Goal: Transaction & Acquisition: Purchase product/service

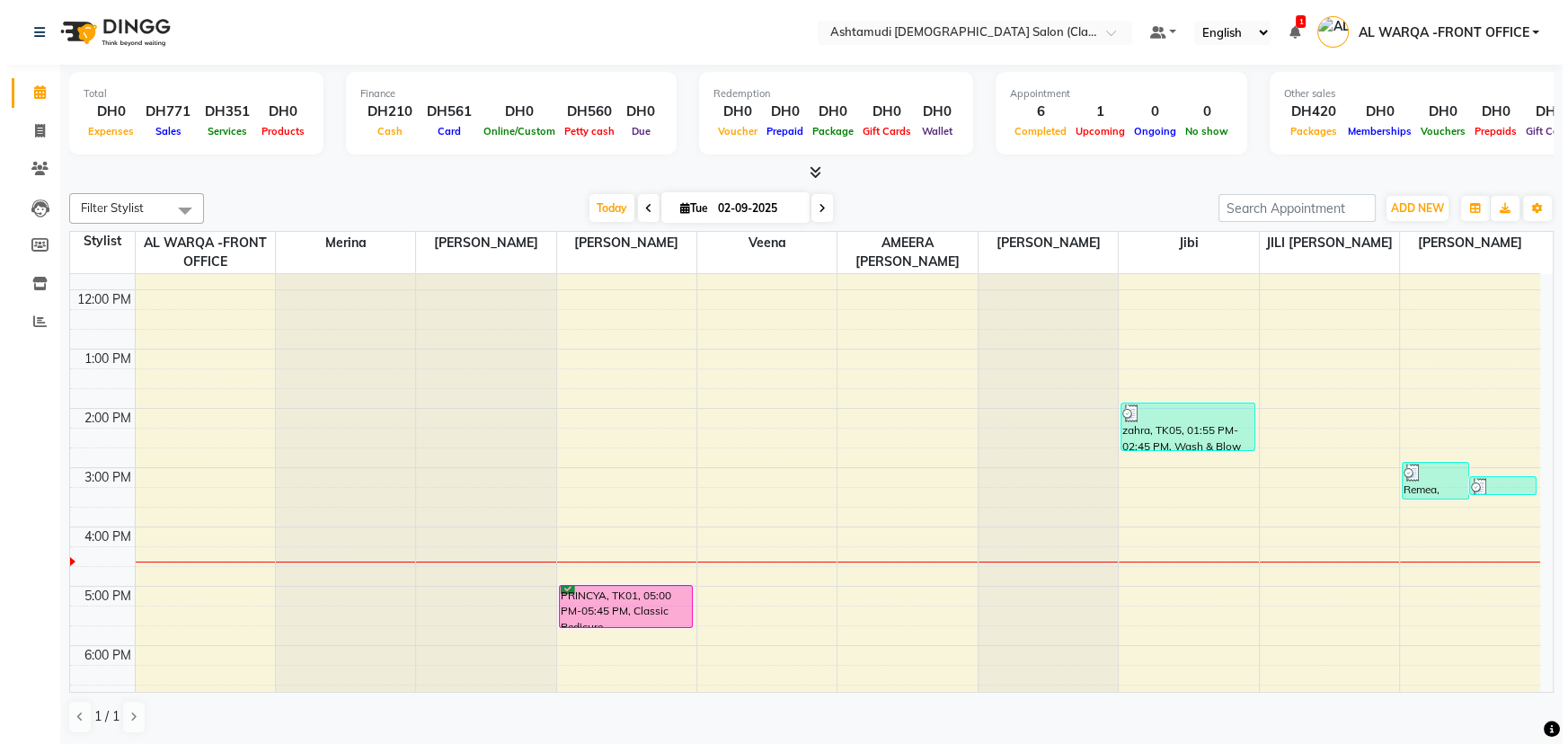
scroll to position [163, 0]
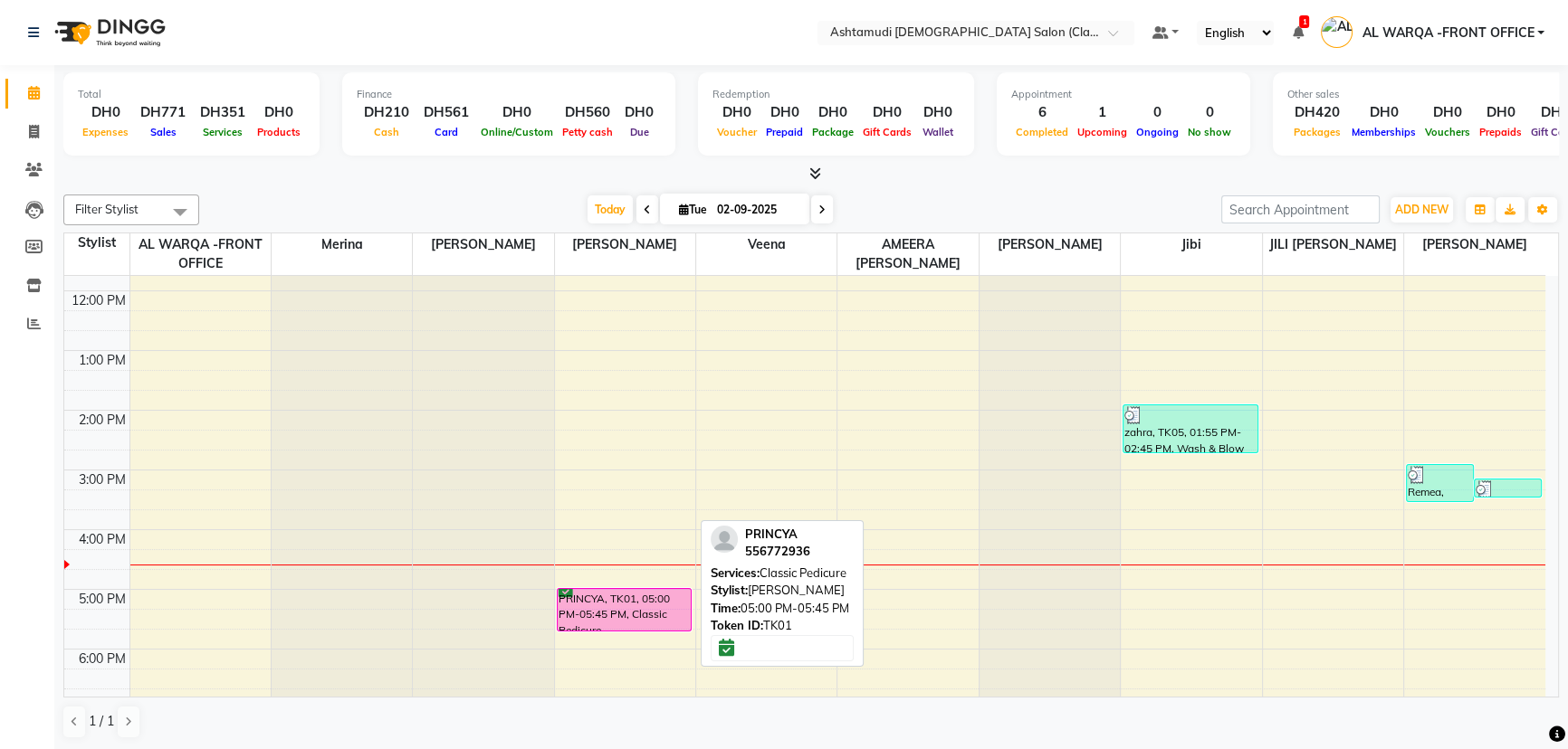
click at [617, 607] on div "PRINCYA, TK01, 05:00 PM-05:45 PM, Classic Pedicure" at bounding box center [624, 609] width 134 height 42
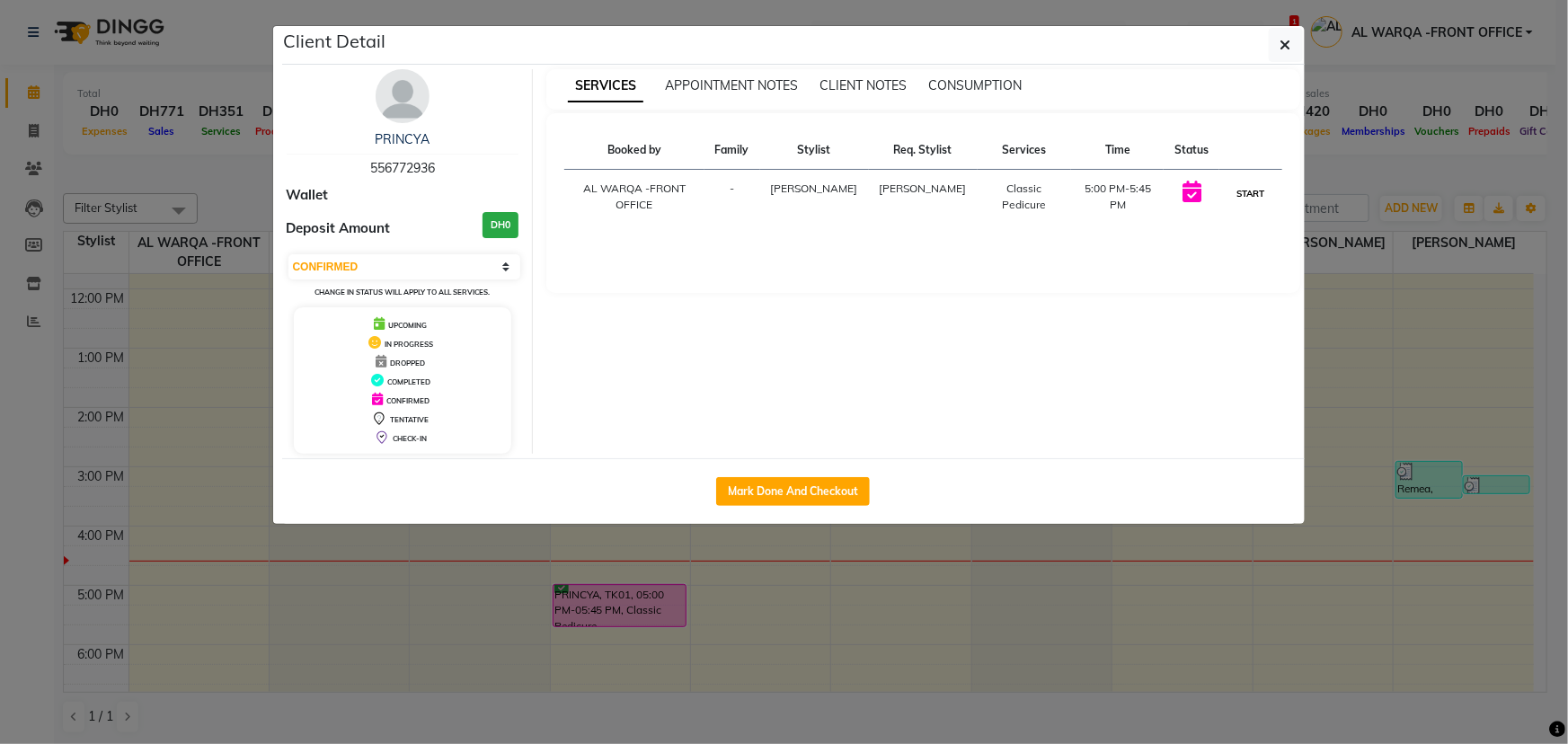
click at [1255, 194] on button "START" at bounding box center [1250, 193] width 37 height 22
select select "1"
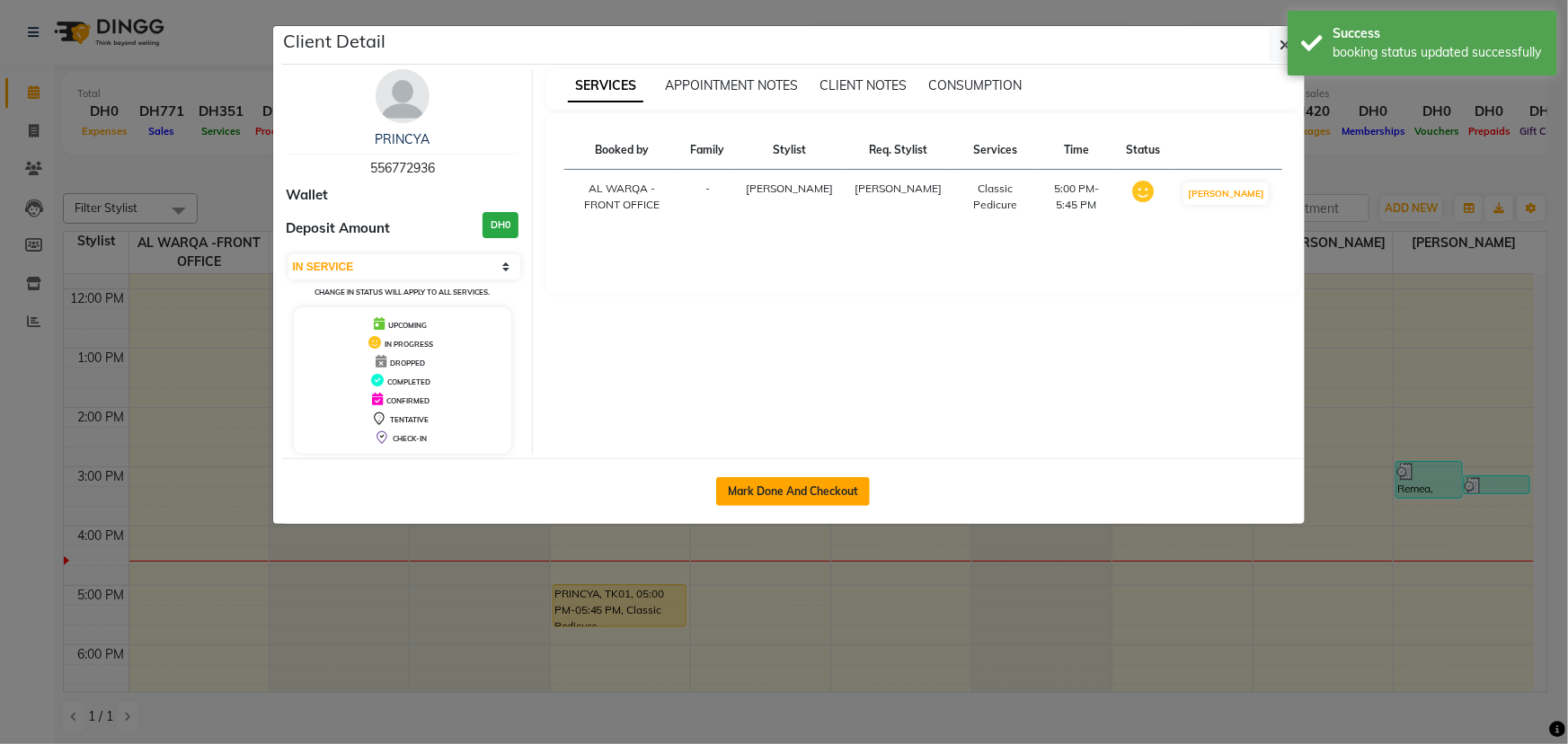
click at [787, 489] on button "Mark Done And Checkout" at bounding box center [793, 492] width 153 height 29
select select "service"
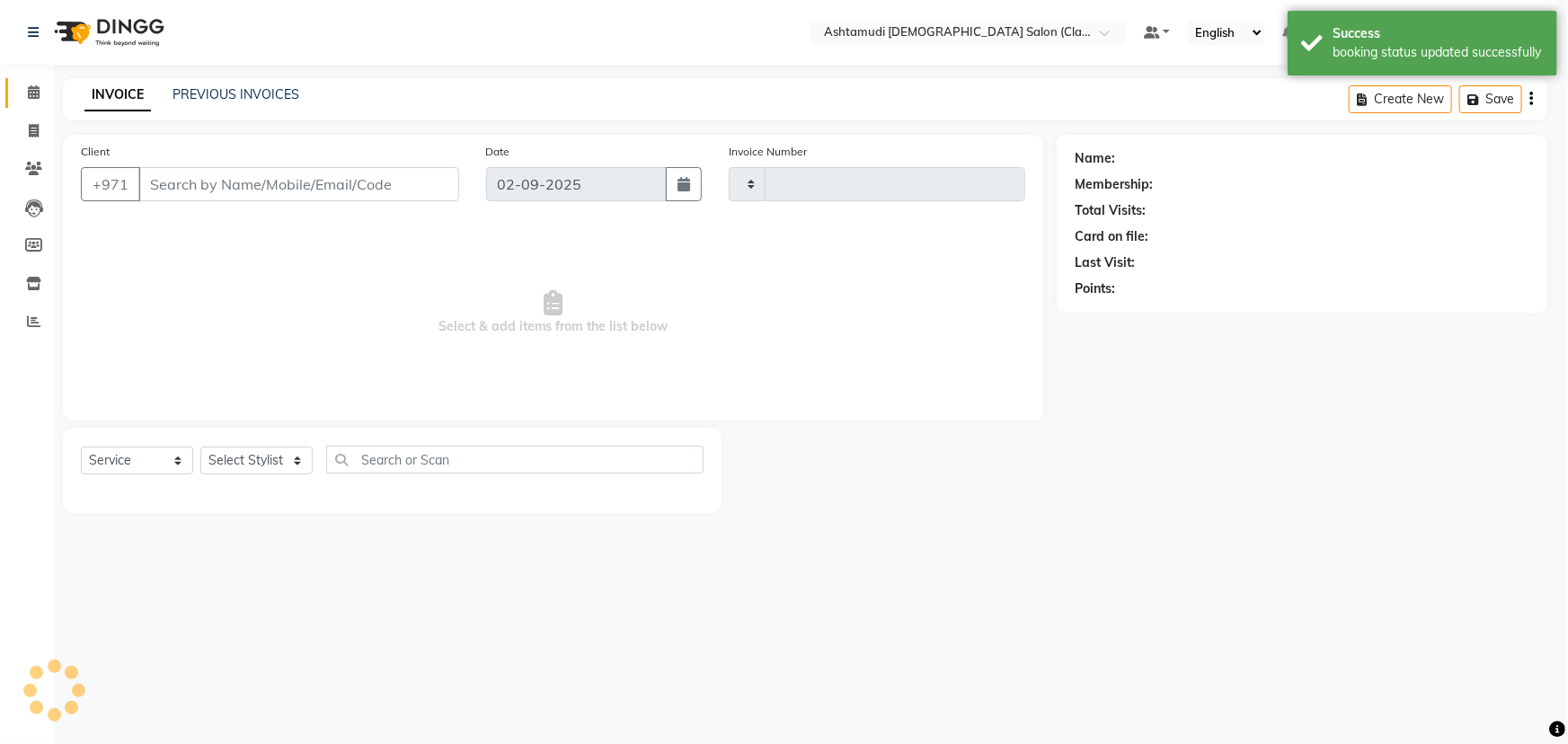
type input "1321"
select select "8201"
type input "556772936"
select select "77691"
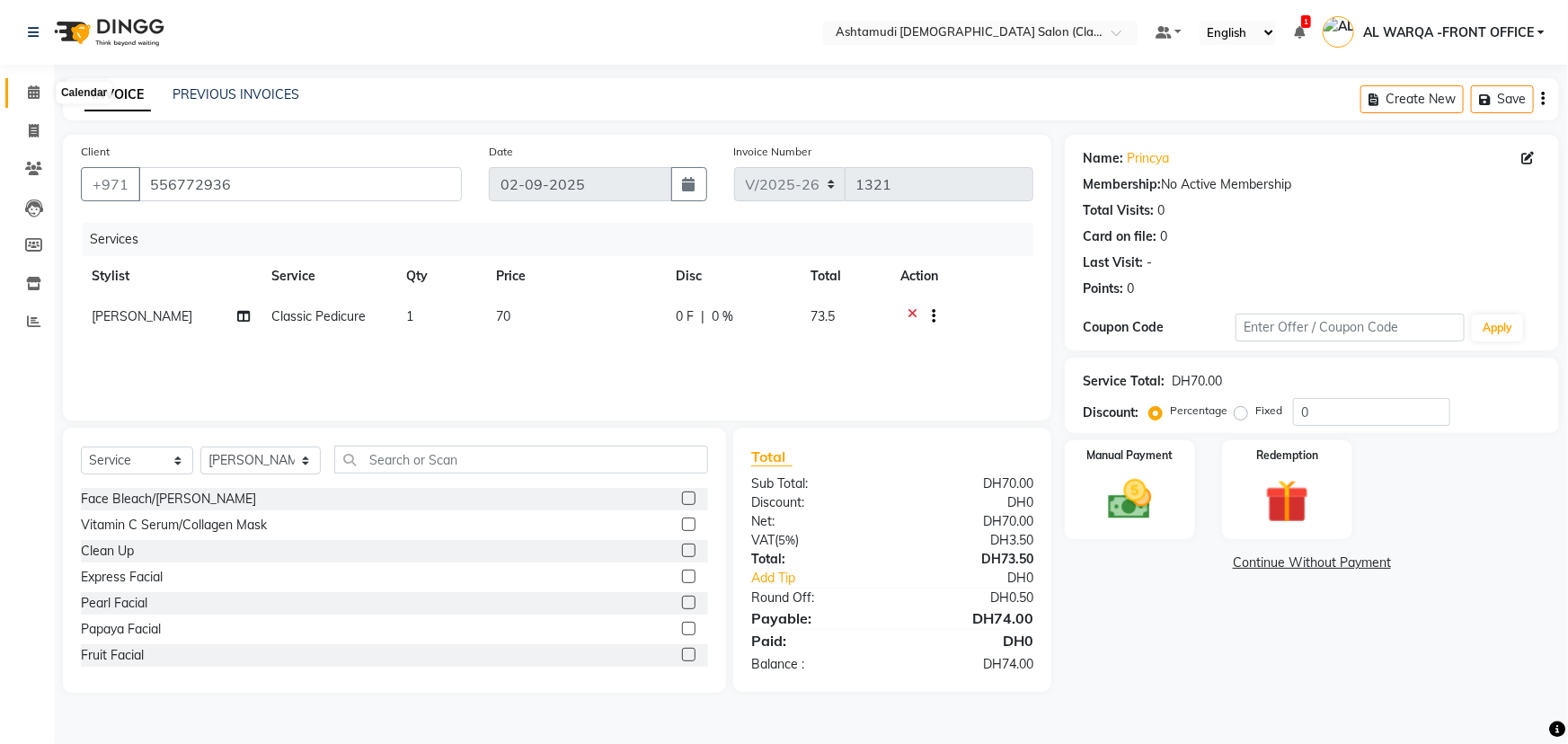
click at [34, 92] on icon at bounding box center [34, 92] width 12 height 14
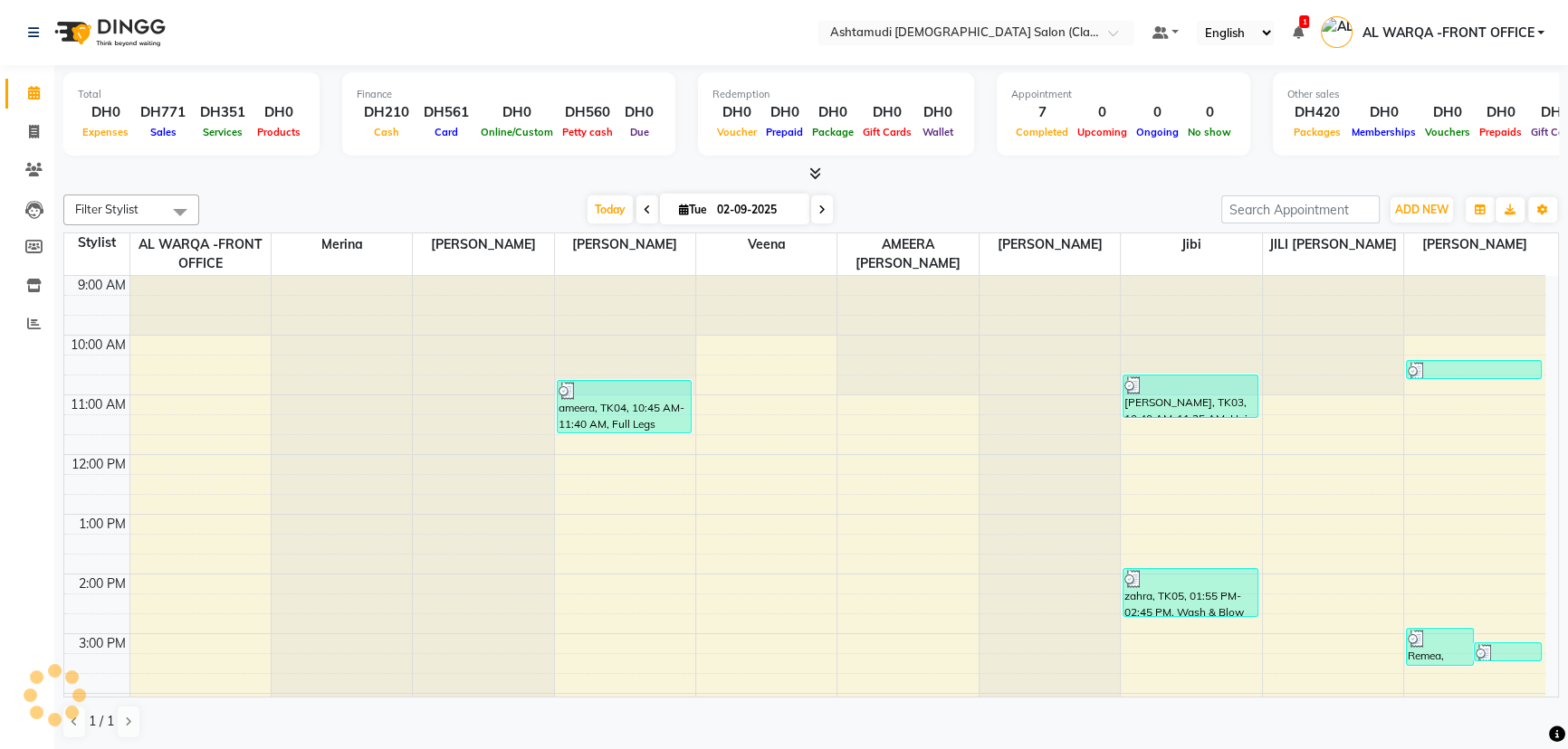
scroll to position [377, 0]
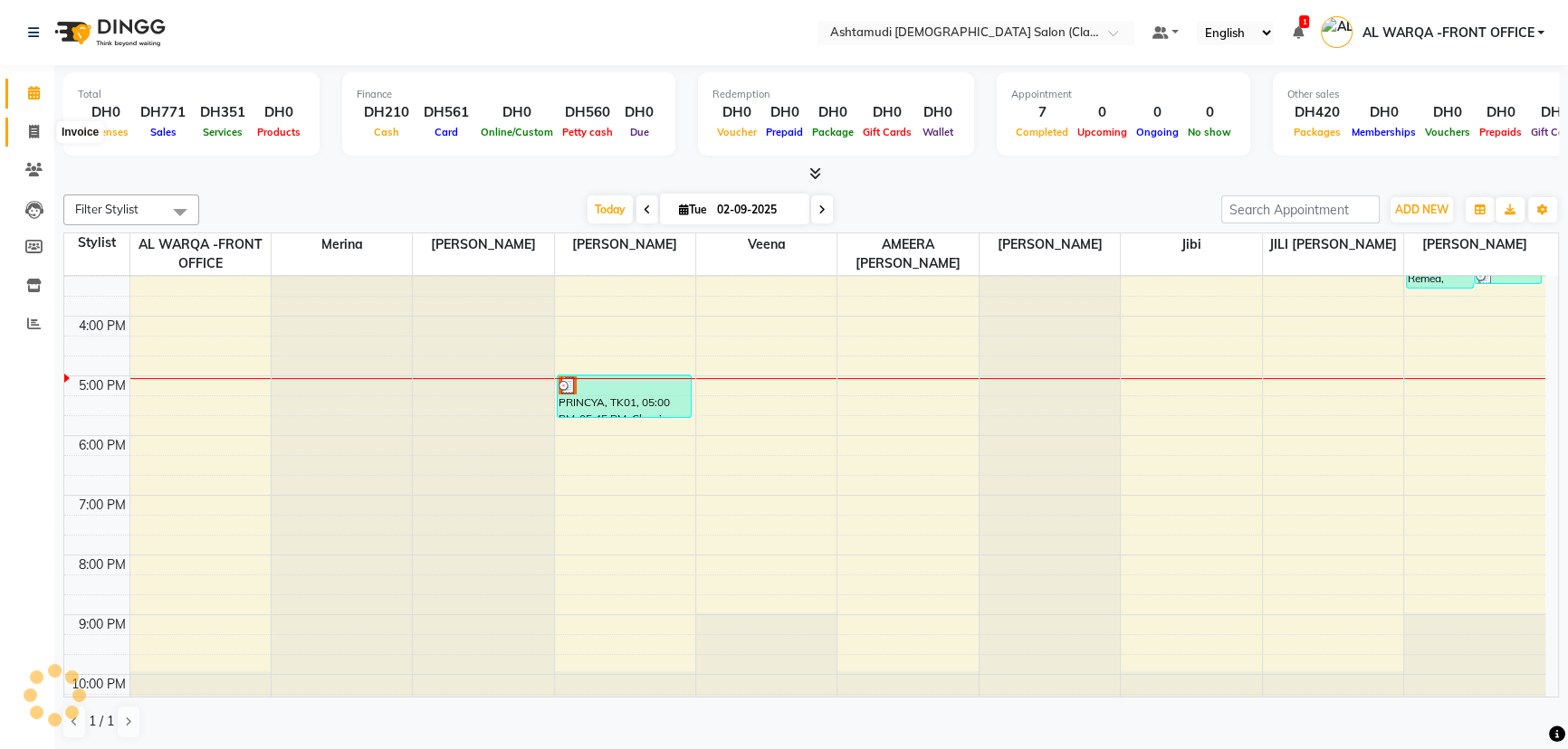
click at [31, 132] on icon at bounding box center [34, 132] width 10 height 14
select select "service"
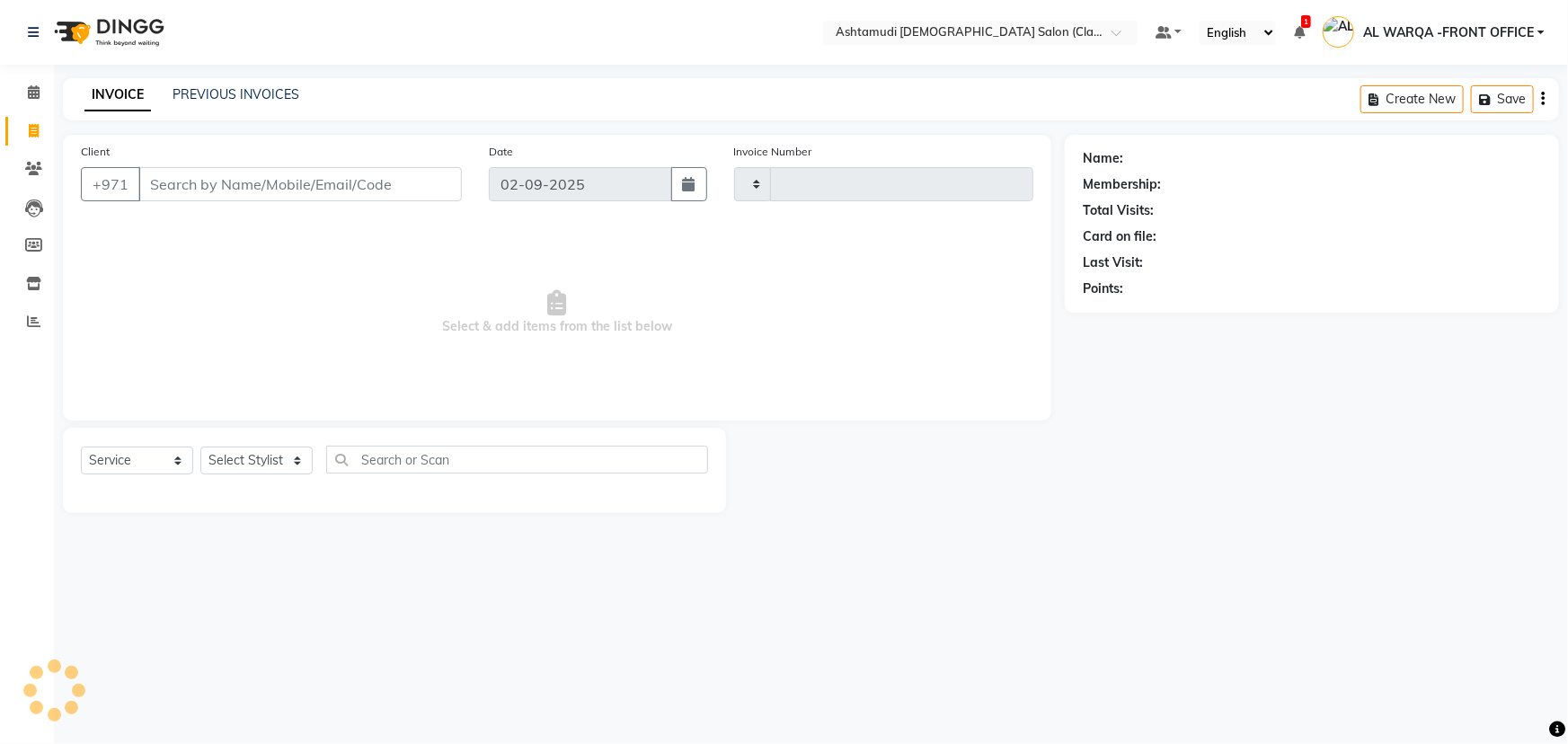
type input "1321"
select select "8201"
click at [206, 179] on input "Client" at bounding box center [301, 183] width 324 height 34
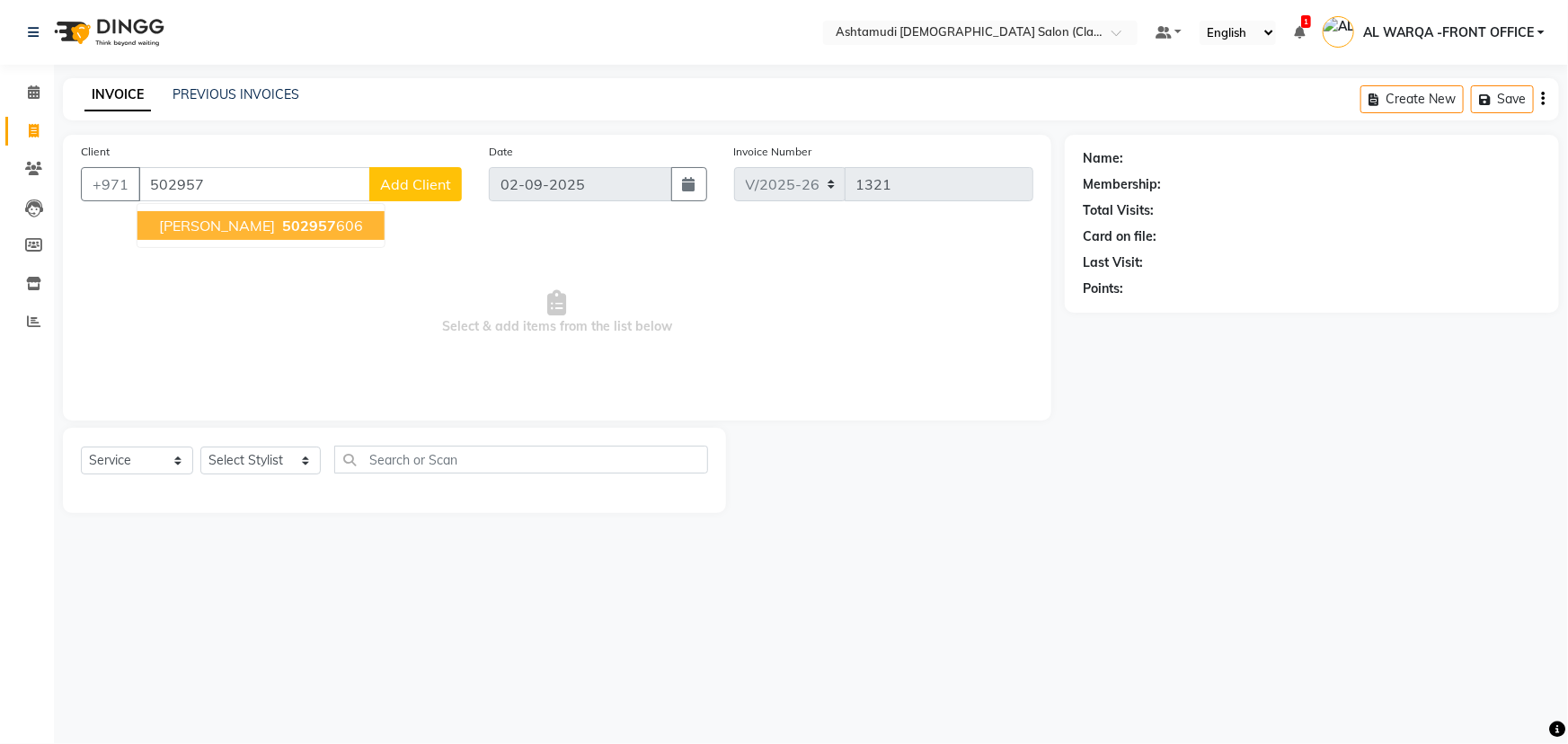
click at [205, 224] on button "[PERSON_NAME] 502957 606" at bounding box center [261, 226] width 247 height 29
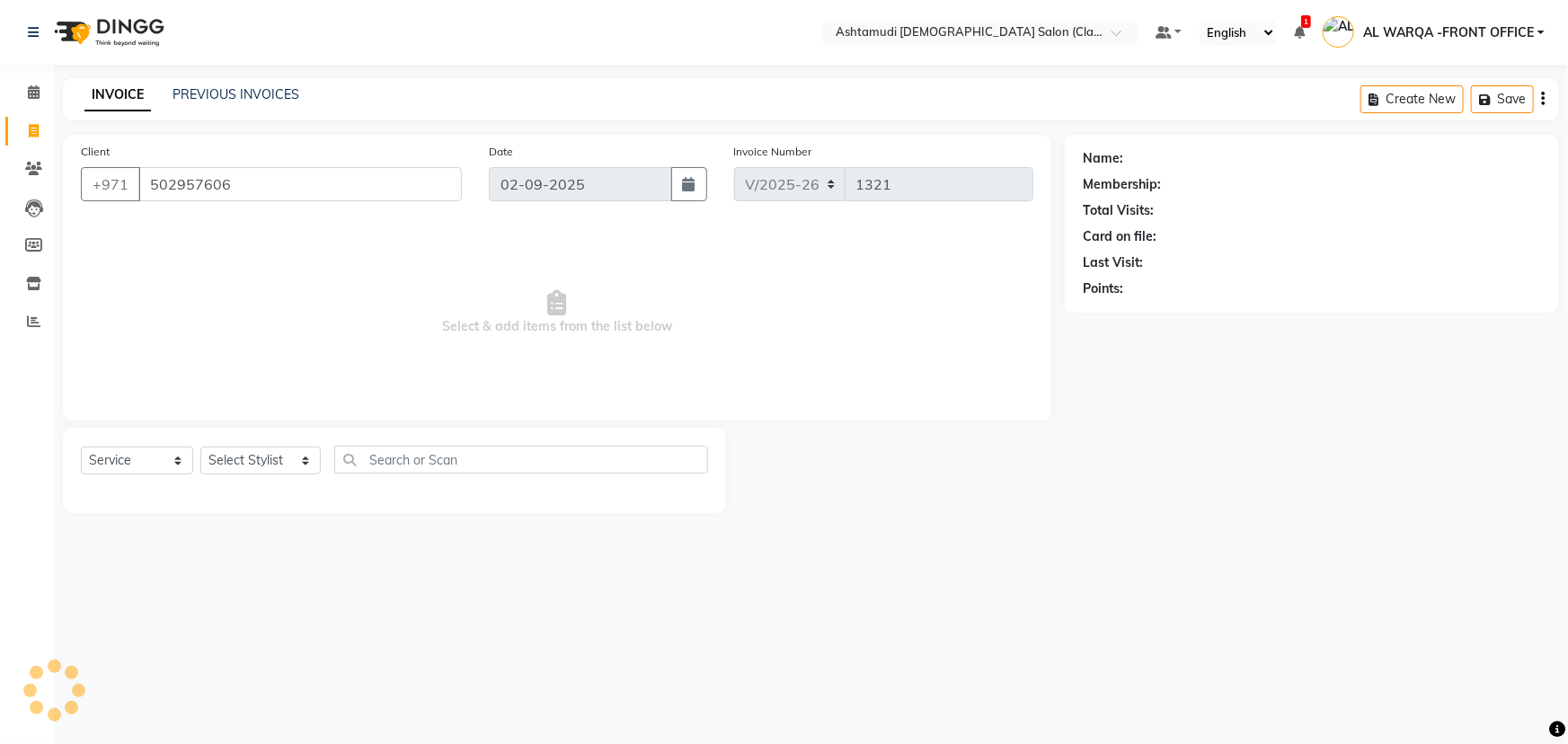
type input "502957606"
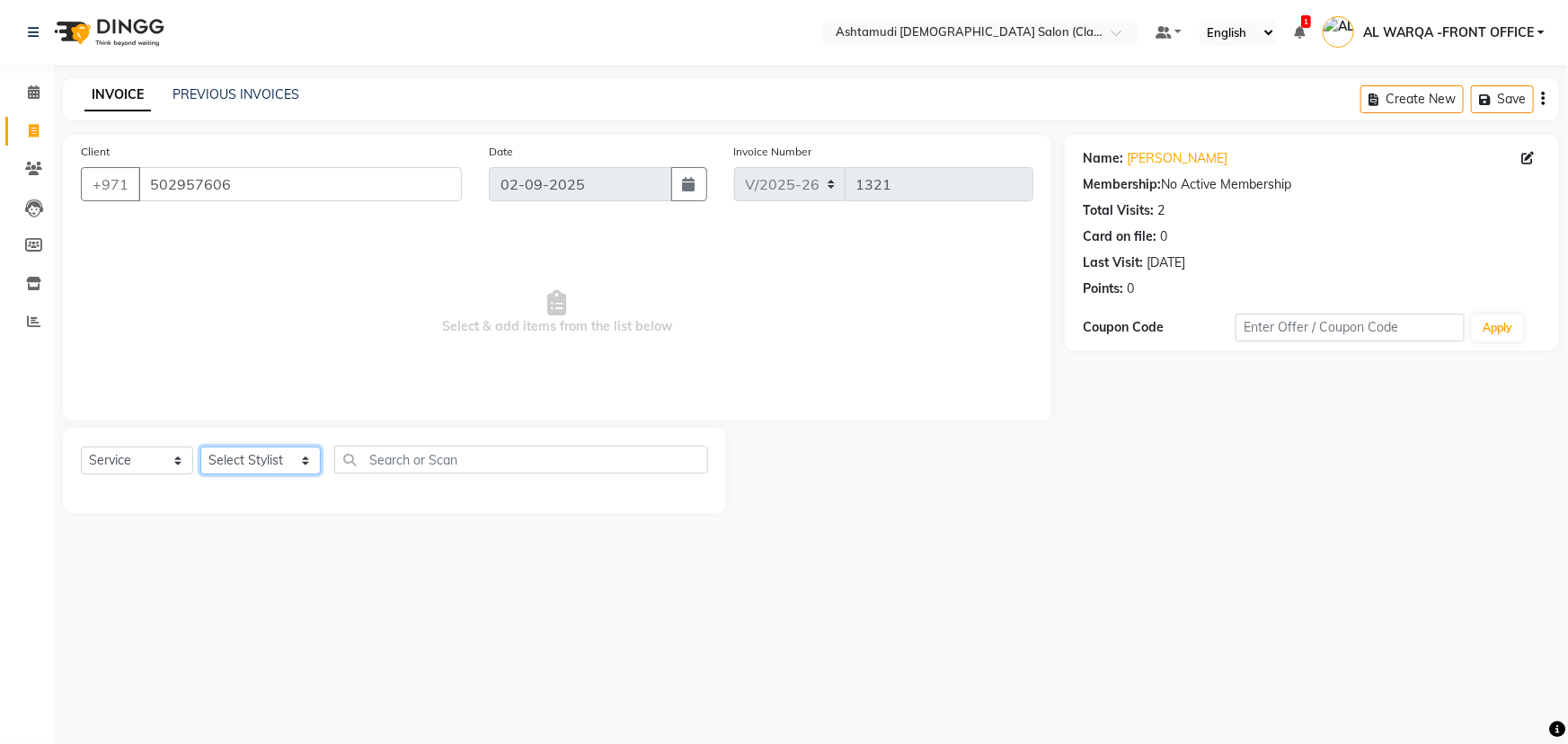
click at [291, 459] on select "Select Stylist AL WARQA -FRONT OFFICE AMEERA [PERSON_NAME] [PERSON_NAME] JILI […" at bounding box center [261, 461] width 120 height 28
select select "82443"
click at [201, 447] on select "Select Stylist AL WARQA -FRONT OFFICE AMEERA [PERSON_NAME] [PERSON_NAME] JILI […" at bounding box center [261, 461] width 120 height 28
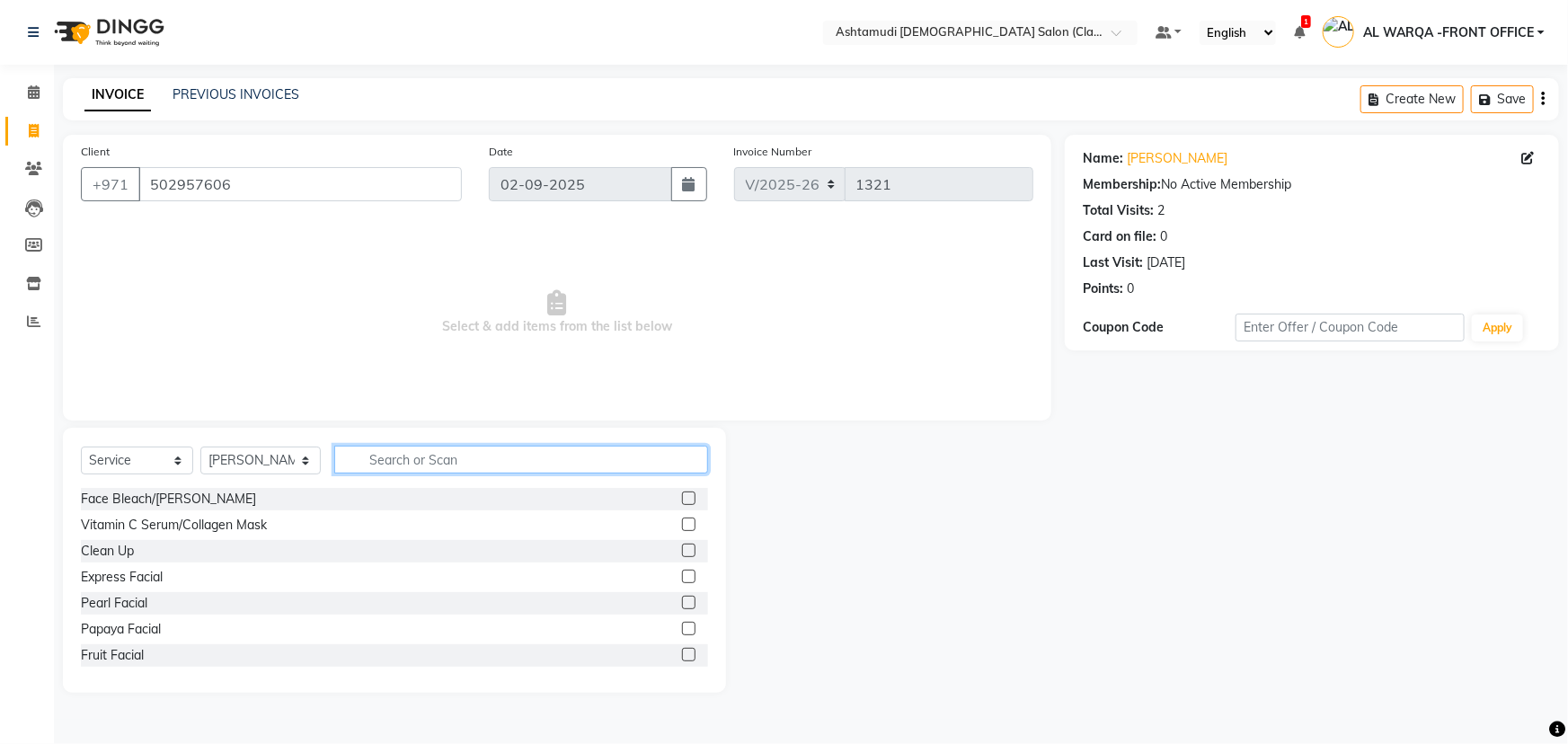
click at [368, 461] on input "text" at bounding box center [522, 460] width 374 height 28
type input "ey"
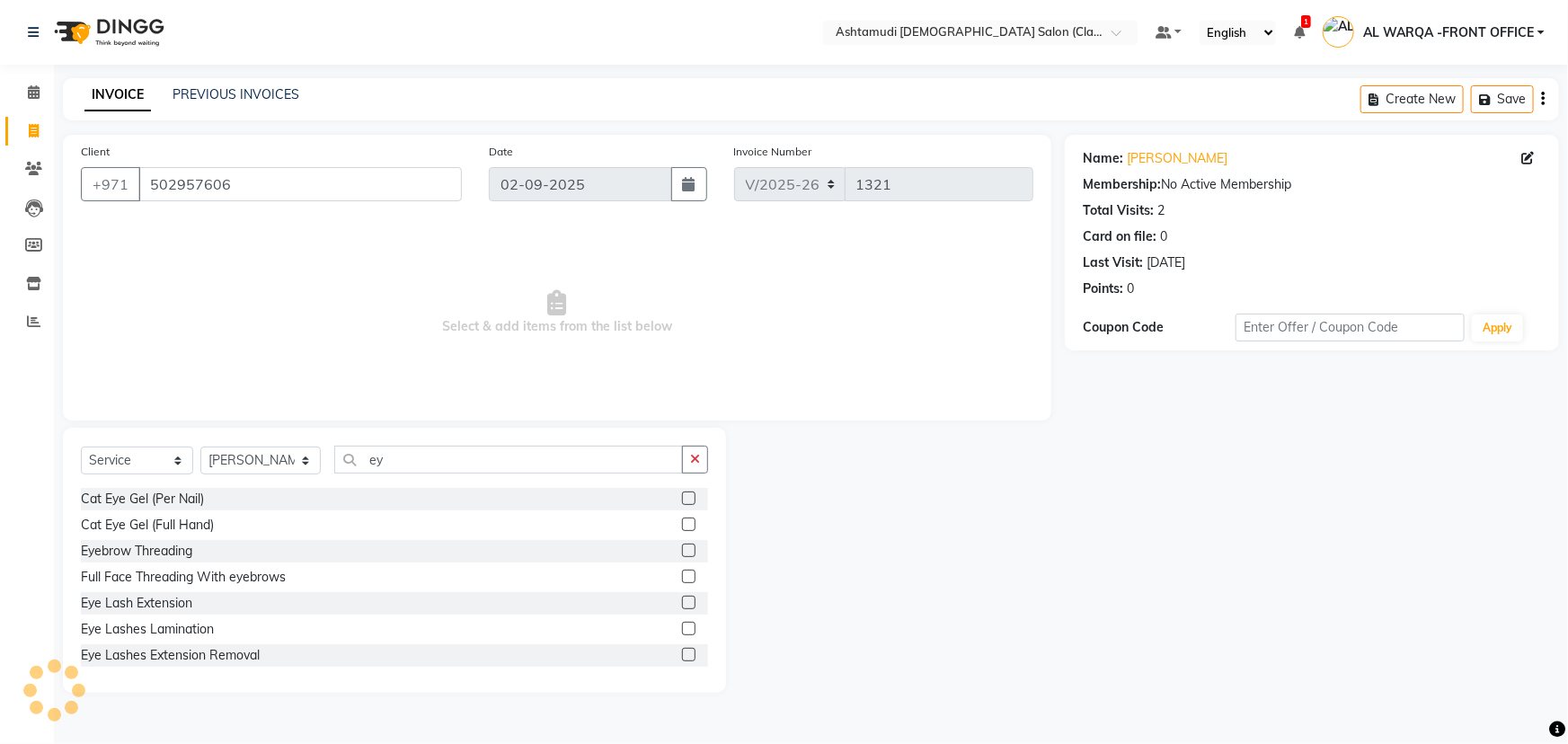
click at [682, 554] on label at bounding box center [688, 551] width 14 height 14
click at [682, 554] on input "checkbox" at bounding box center [688, 552] width 12 height 12
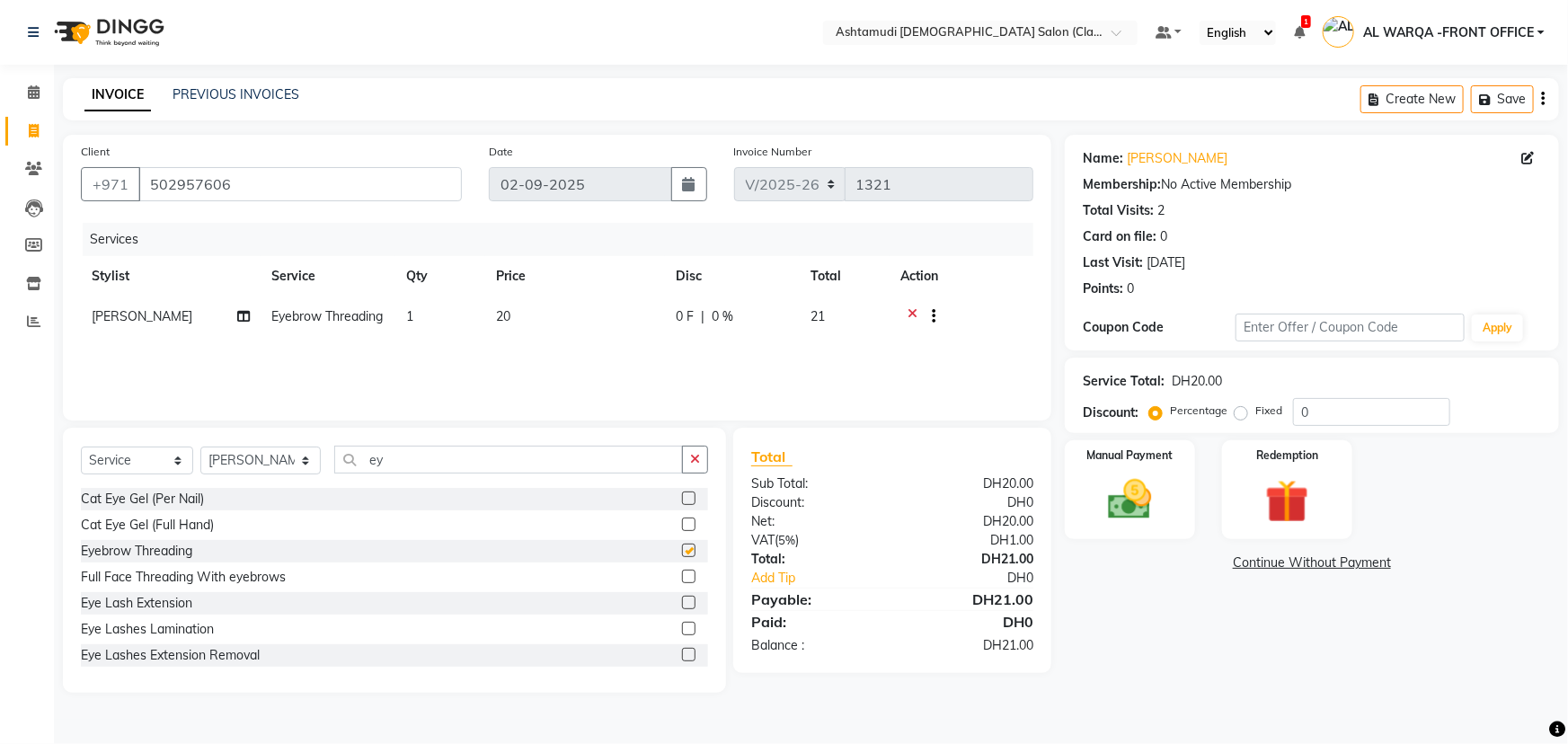
checkbox input "false"
click at [1314, 410] on input "0" at bounding box center [1372, 412] width 157 height 28
type input "015"
click at [1126, 508] on img at bounding box center [1131, 500] width 74 height 52
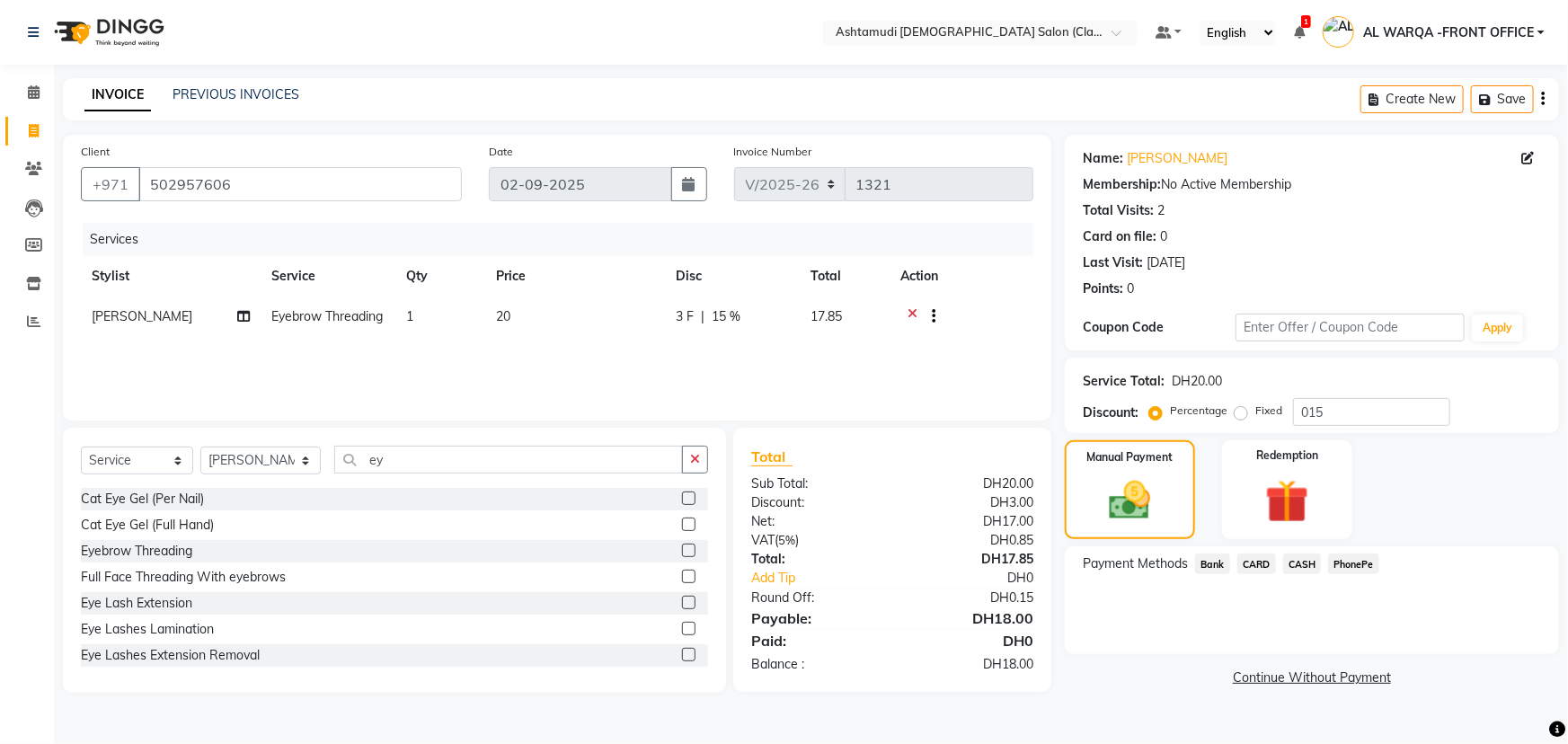
click at [1306, 562] on span "CASH" at bounding box center [1302, 564] width 39 height 20
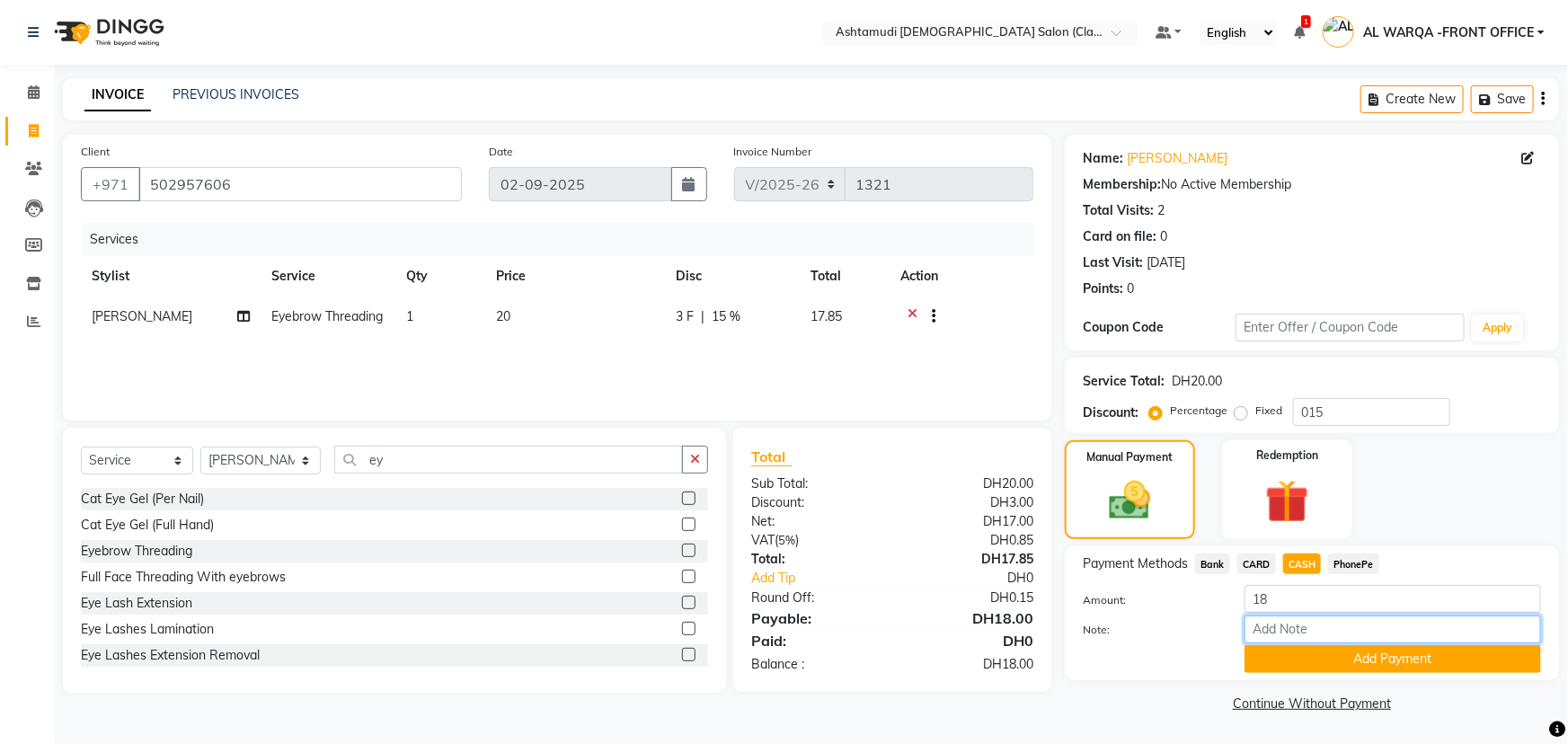
click at [1288, 632] on input "Note:" at bounding box center [1392, 630] width 297 height 28
type input "veena"
click at [1318, 660] on button "Add Payment" at bounding box center [1392, 659] width 297 height 28
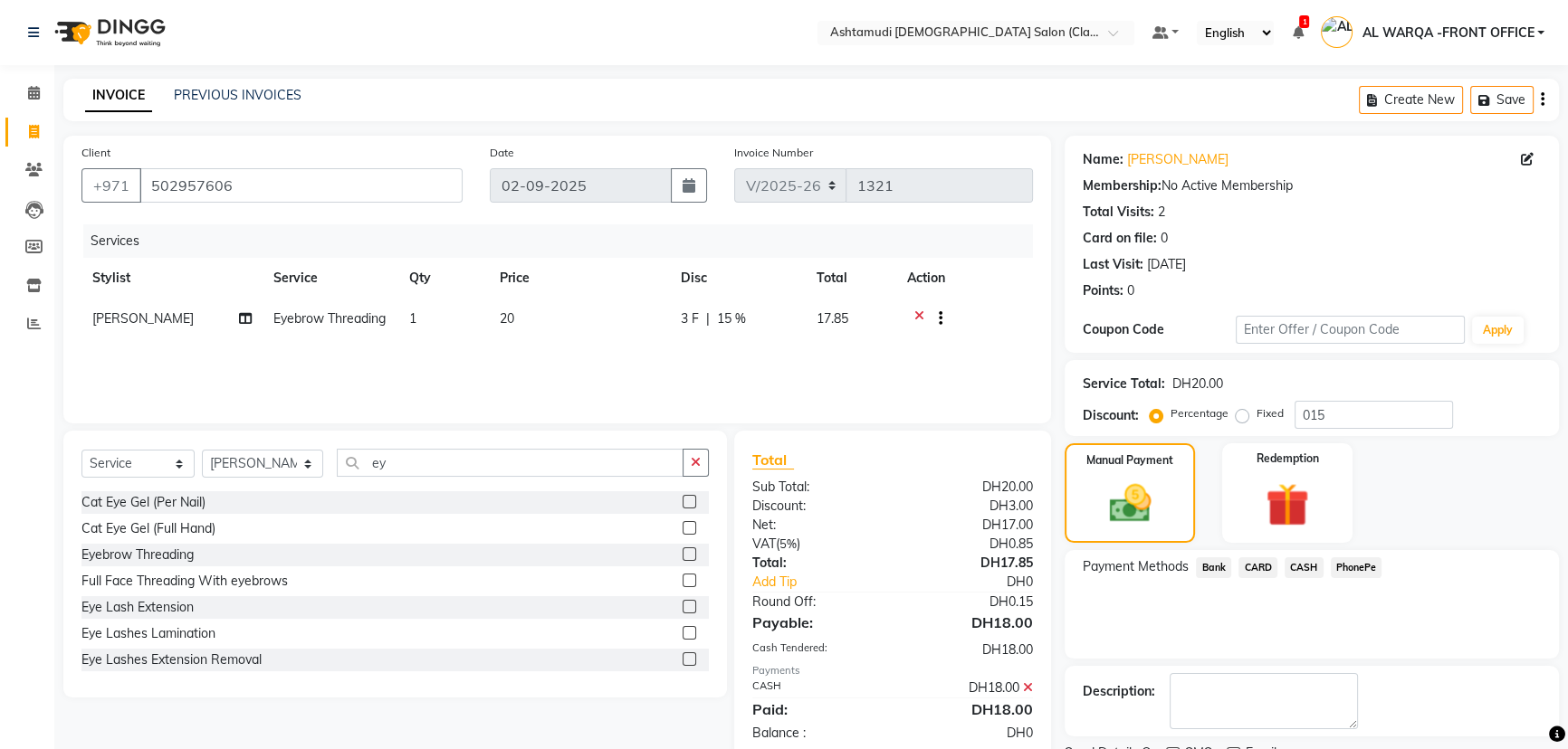
scroll to position [74, 0]
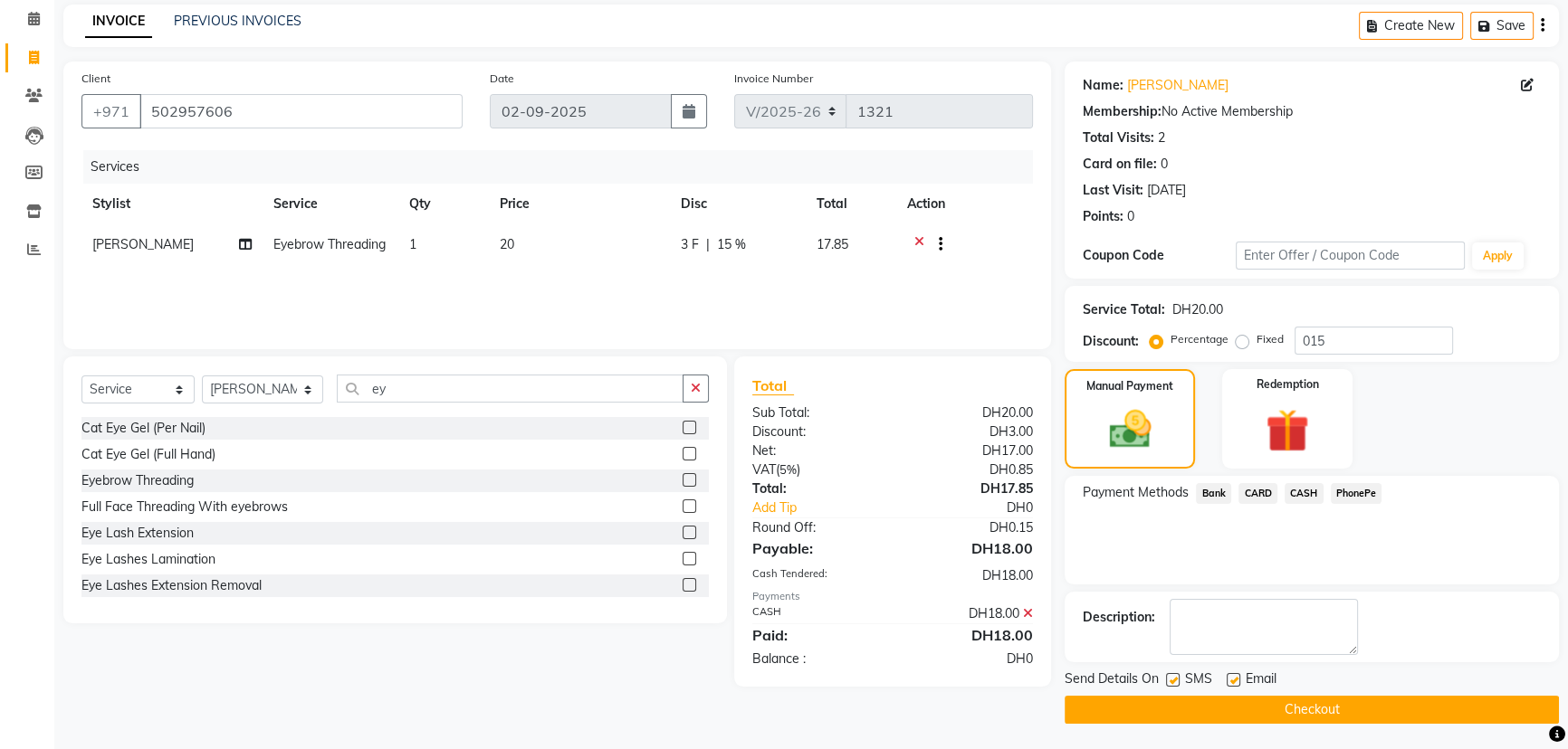
click at [1265, 715] on button "Checkout" at bounding box center [1312, 710] width 494 height 28
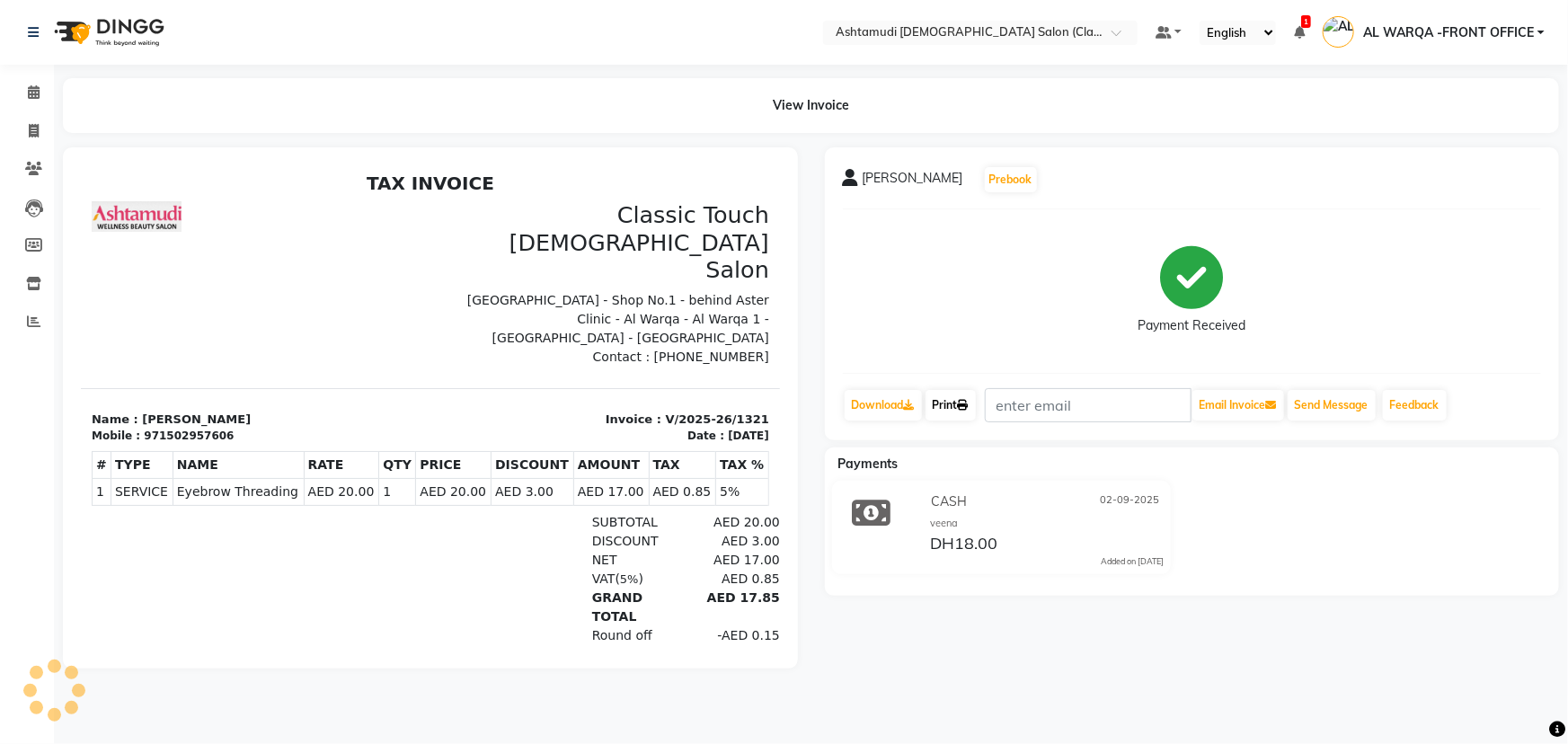
click at [960, 403] on link "Print" at bounding box center [950, 405] width 50 height 31
click at [34, 94] on icon at bounding box center [34, 92] width 12 height 14
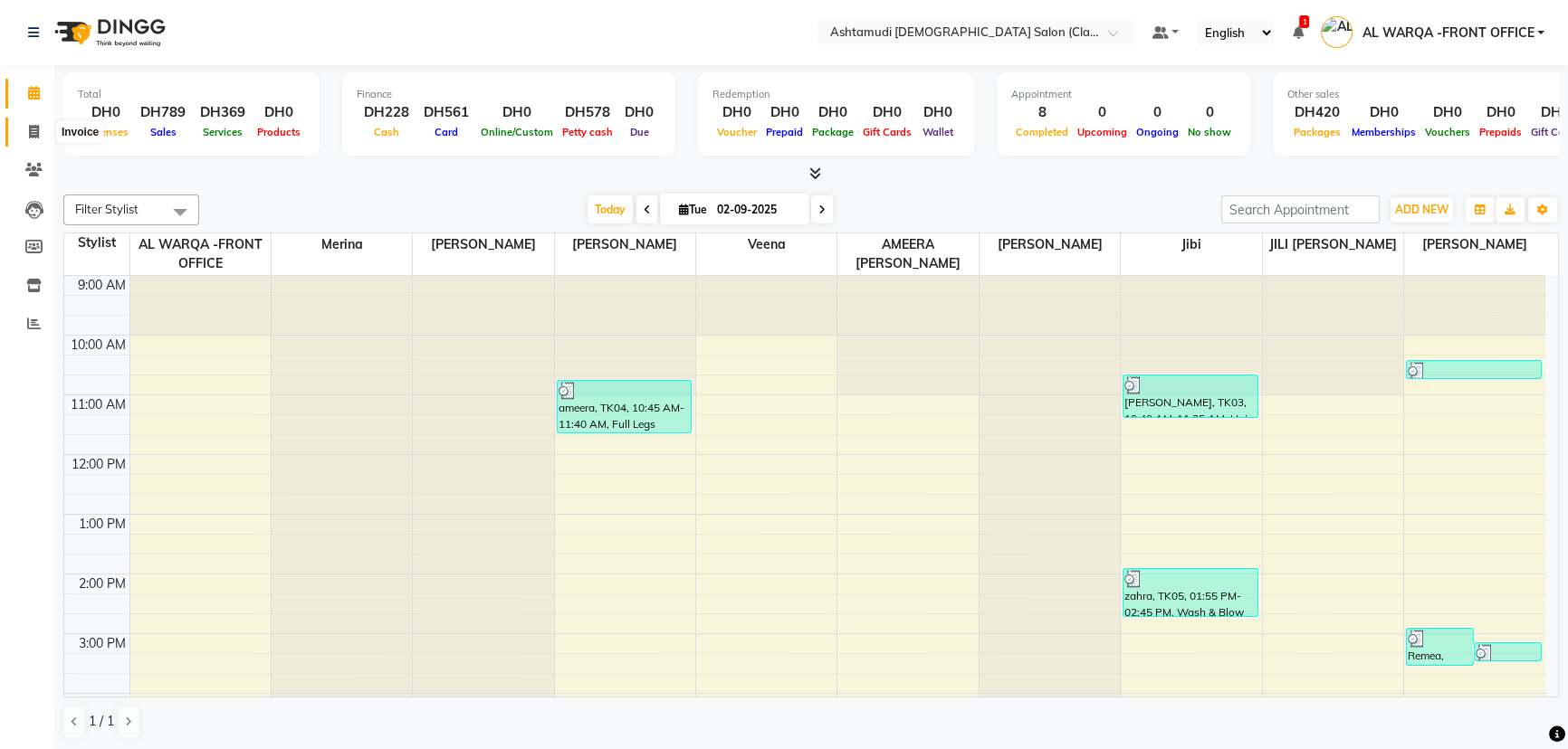
click at [31, 132] on icon at bounding box center [34, 132] width 10 height 14
select select "8201"
select select "service"
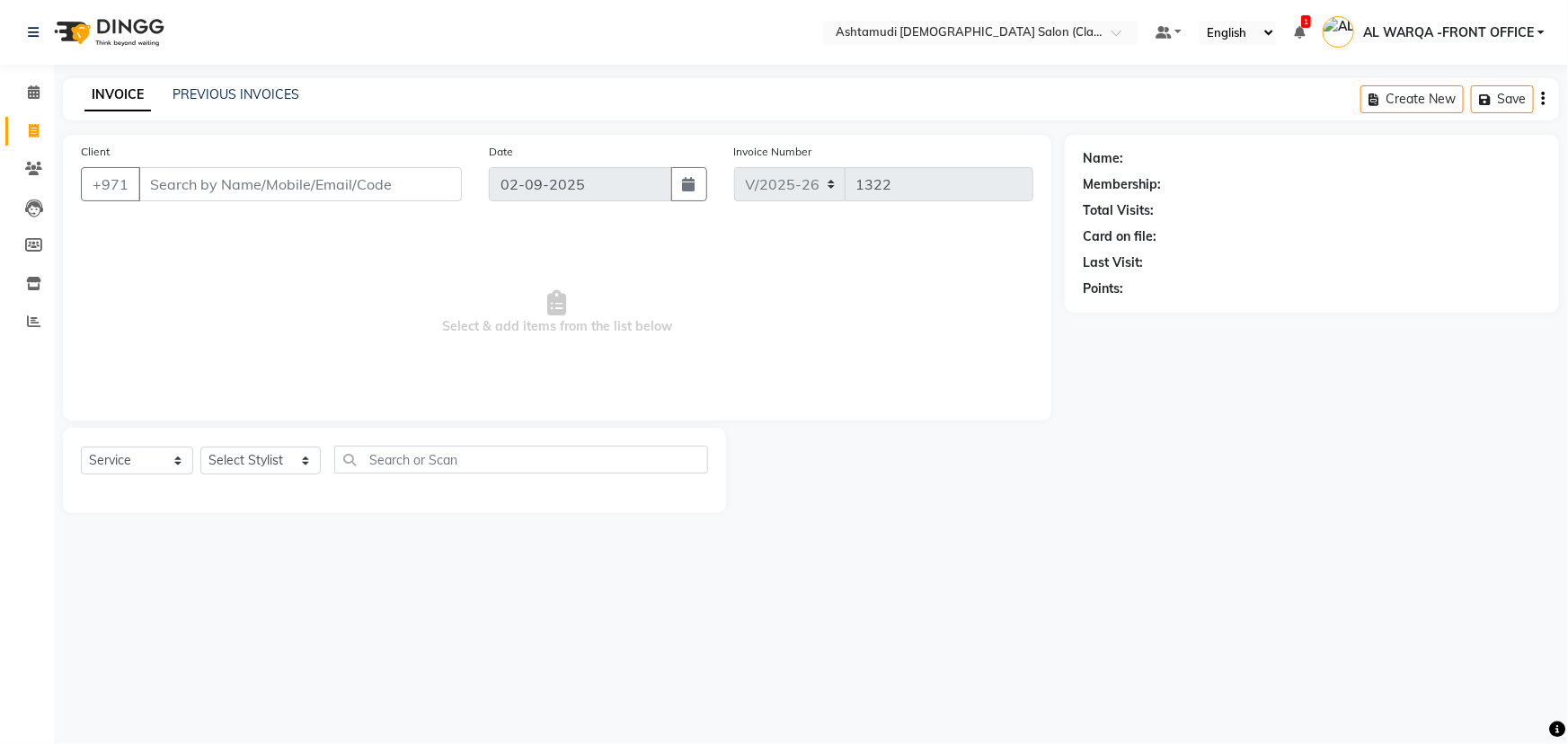
click at [199, 189] on input "Client" at bounding box center [301, 183] width 324 height 34
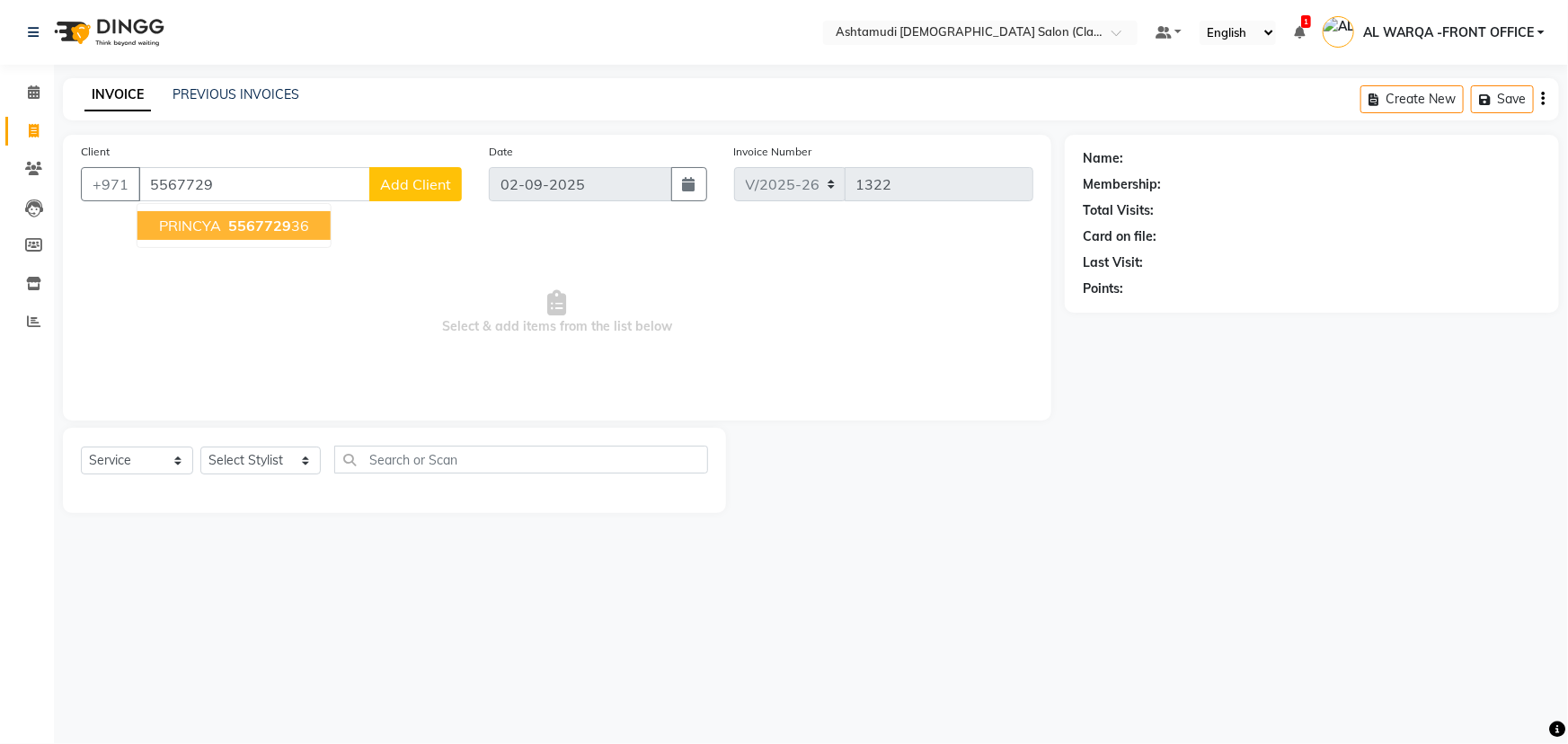
click at [270, 224] on span "5567729" at bounding box center [259, 225] width 63 height 18
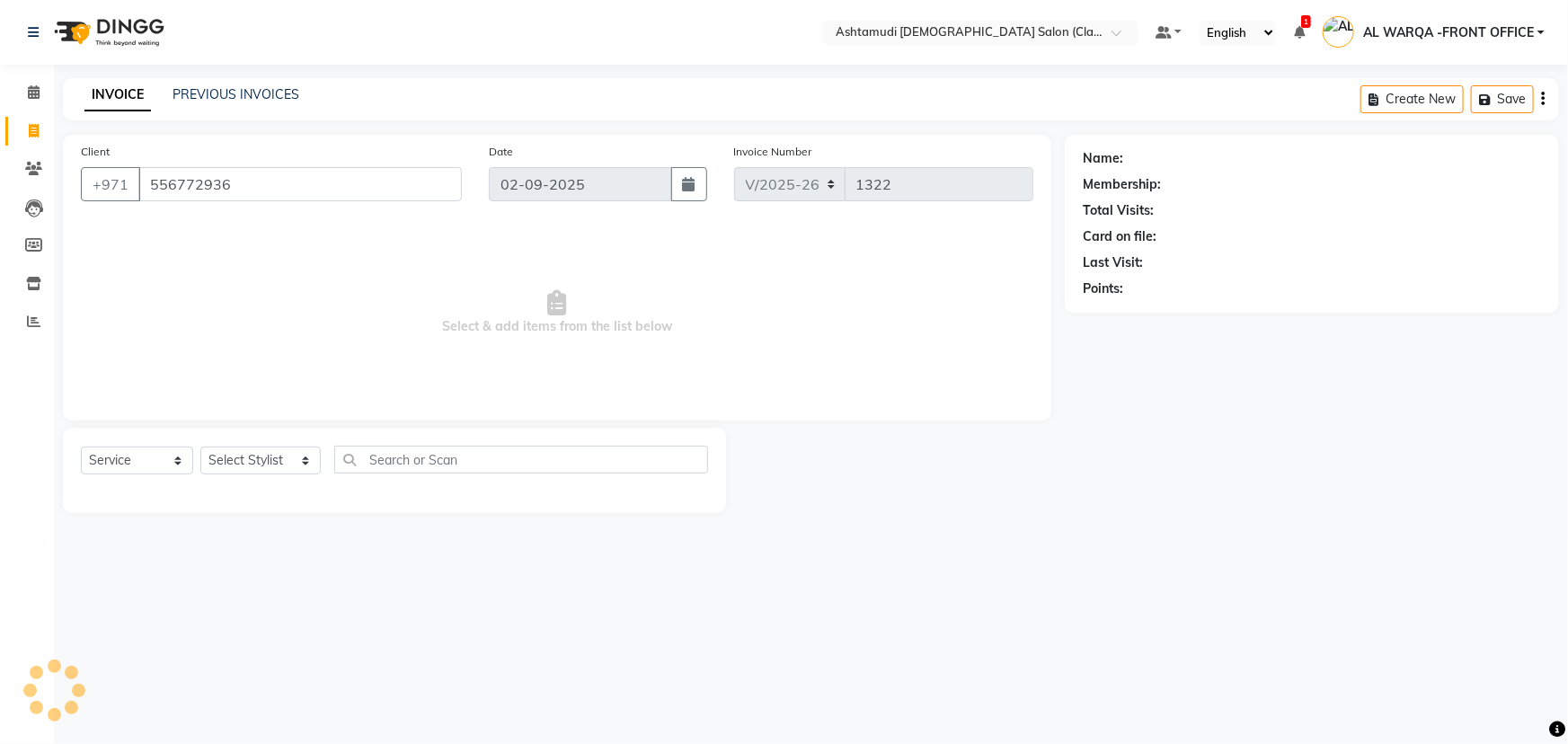
type input "556772936"
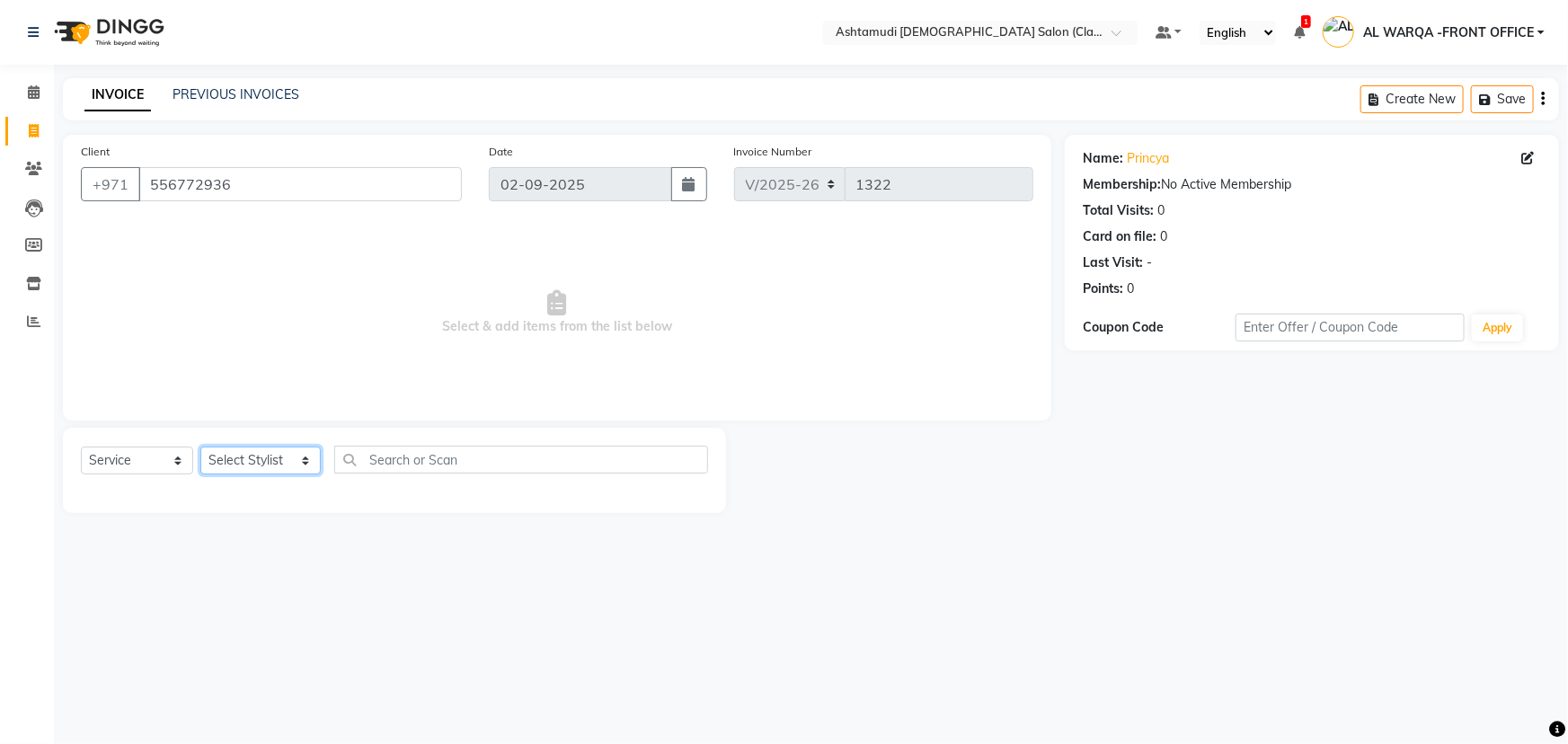
click at [304, 461] on select "Select Stylist AL WARQA -FRONT OFFICE AMEERA [PERSON_NAME] [PERSON_NAME] JILI […" at bounding box center [261, 461] width 120 height 28
select select "77691"
click at [201, 447] on select "Select Stylist AL WARQA -FRONT OFFICE AMEERA [PERSON_NAME] [PERSON_NAME] JILI […" at bounding box center [261, 461] width 120 height 28
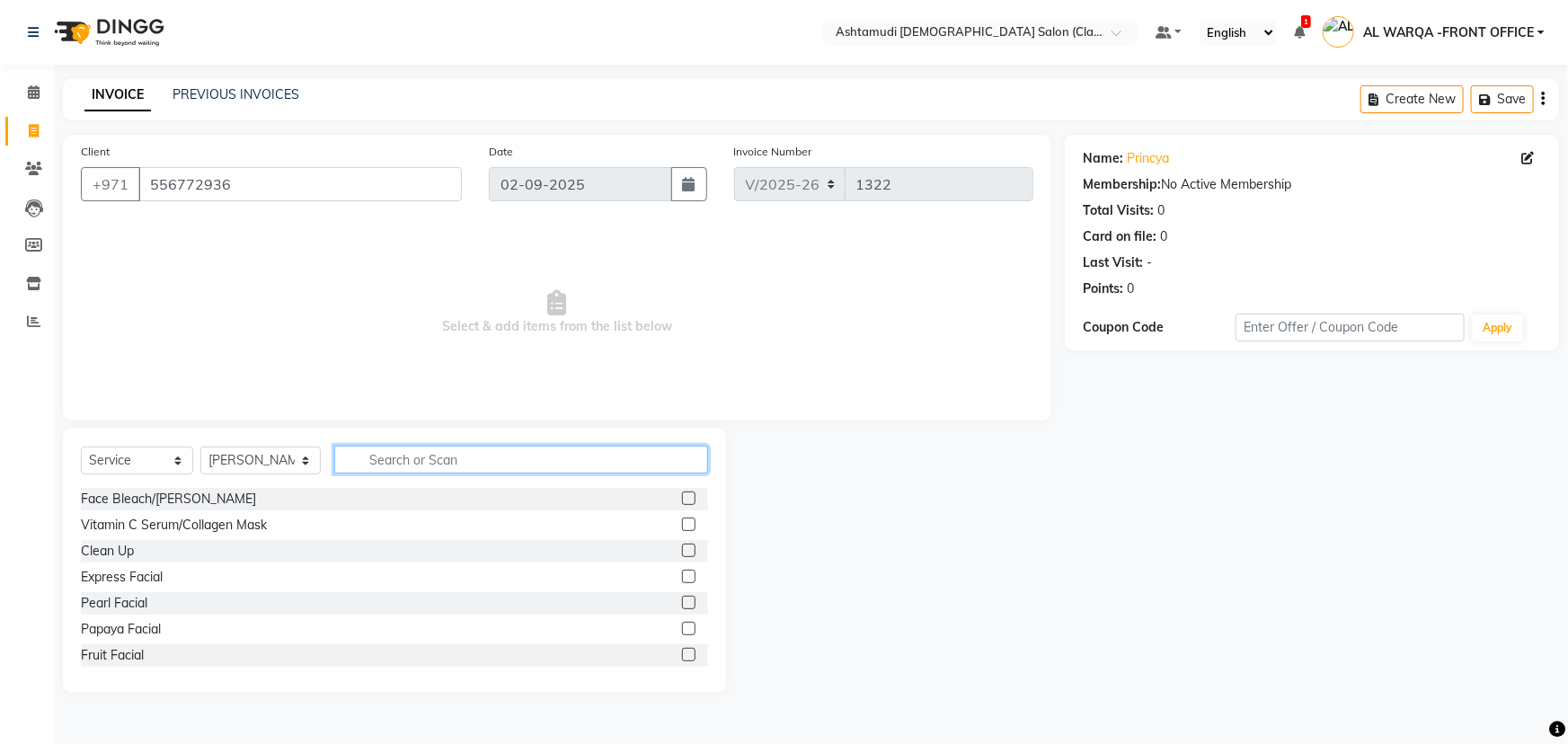
click at [430, 458] on input "text" at bounding box center [522, 460] width 374 height 28
type input "pedi"
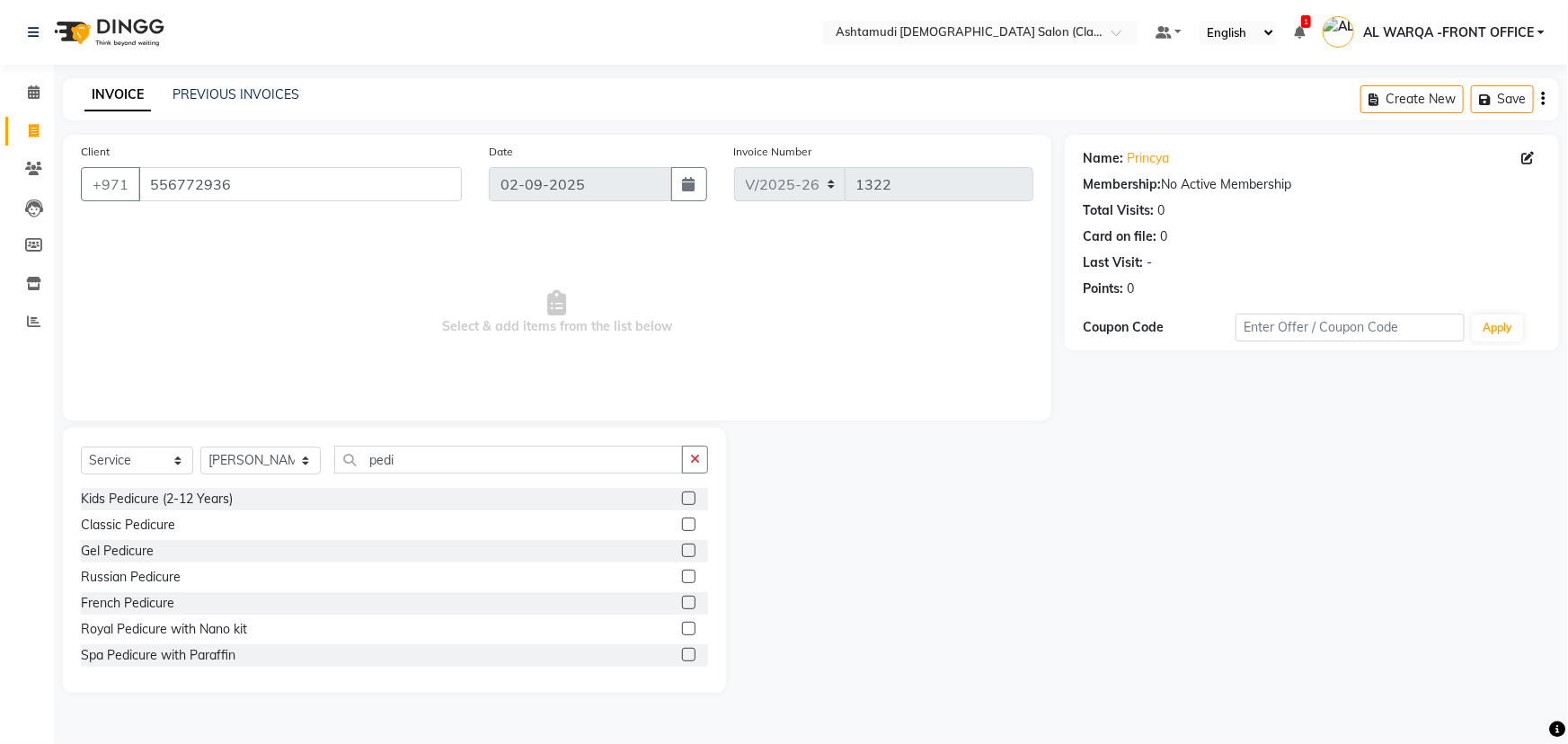
click at [682, 524] on label at bounding box center [688, 525] width 14 height 14
click at [682, 524] on input "checkbox" at bounding box center [688, 526] width 12 height 12
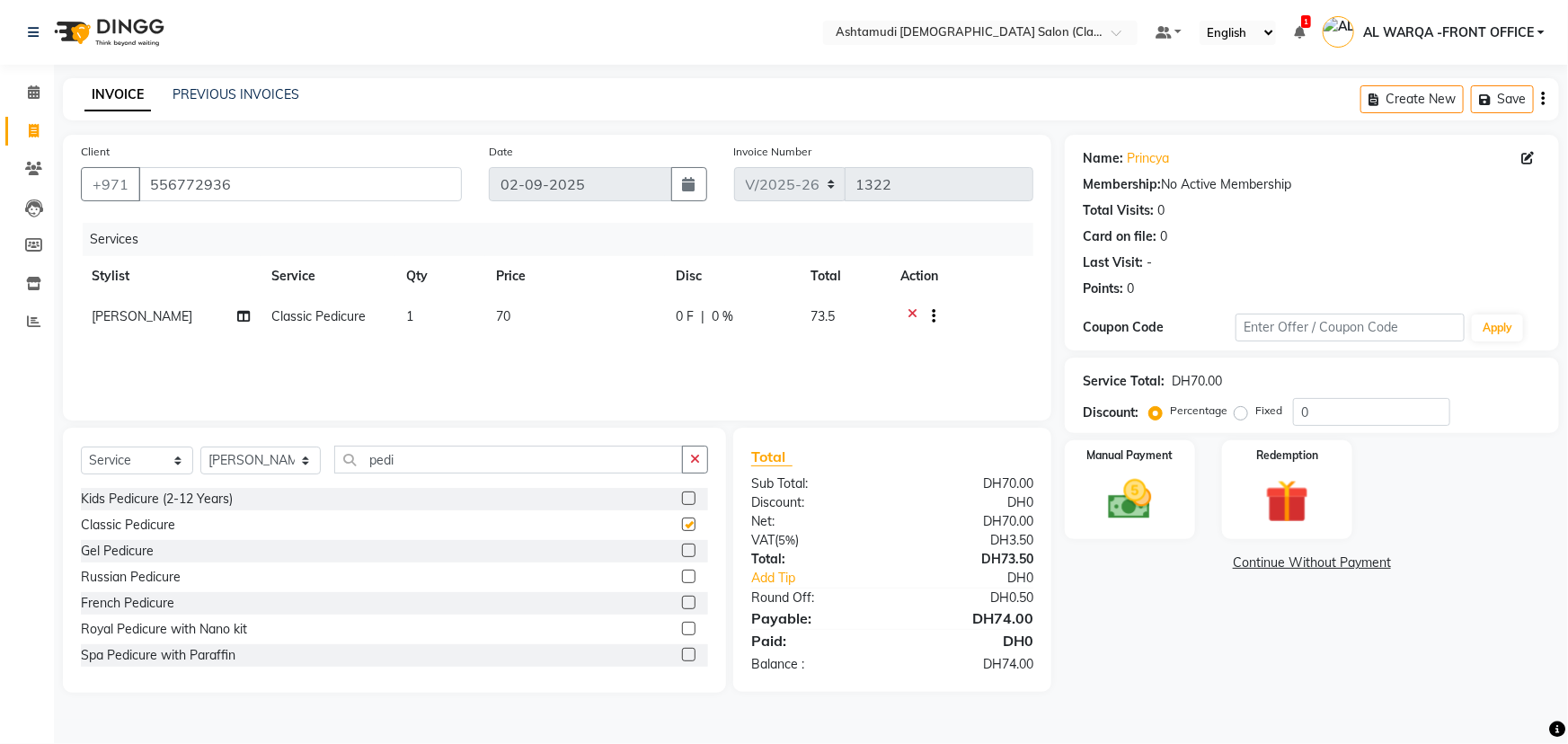
checkbox input "false"
click at [1310, 412] on input "0" at bounding box center [1372, 412] width 157 height 28
type input "015"
click at [1130, 501] on img at bounding box center [1131, 500] width 74 height 52
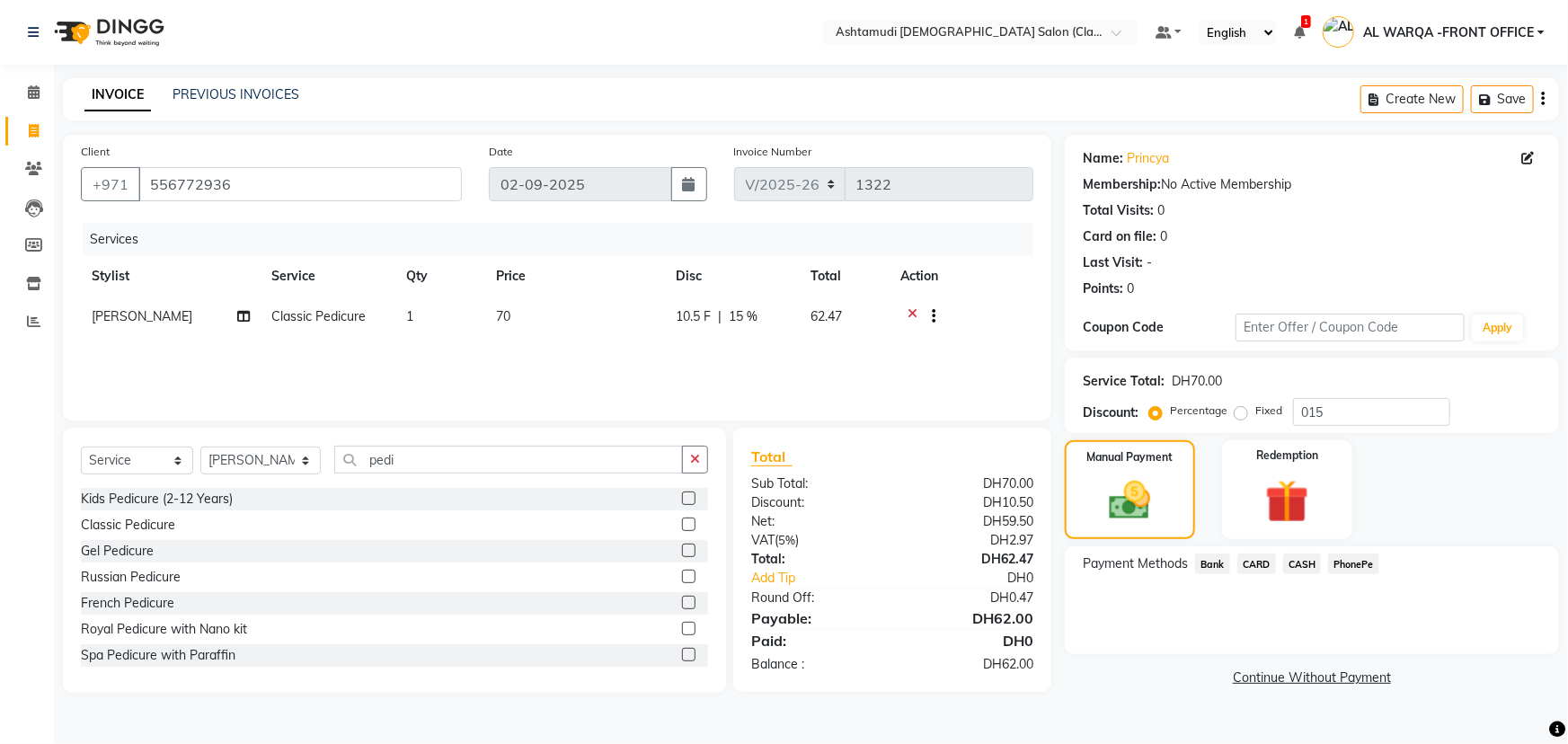
click at [1258, 564] on span "CARD" at bounding box center [1257, 564] width 39 height 20
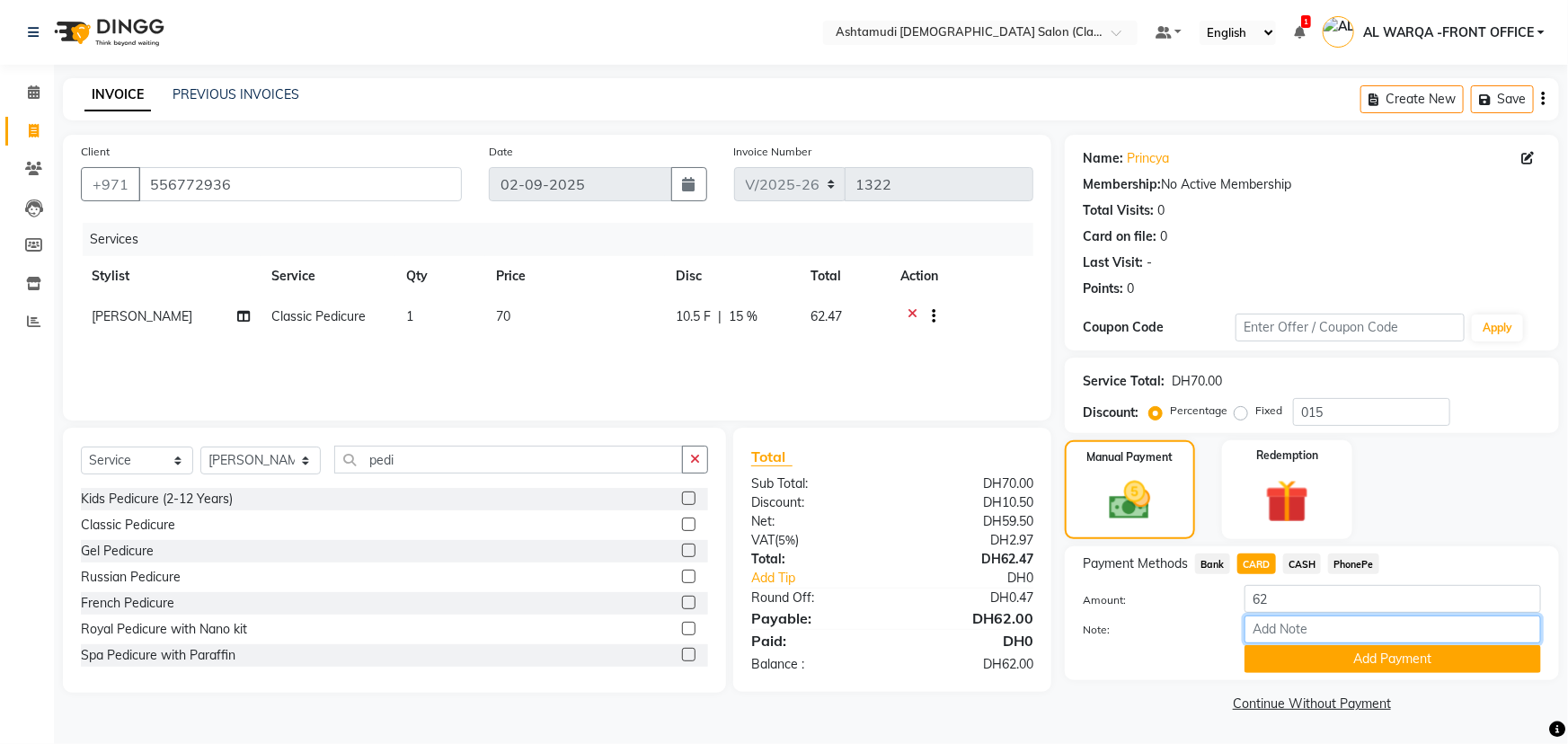
click at [1281, 631] on input "Note:" at bounding box center [1392, 630] width 297 height 28
type input "veena"
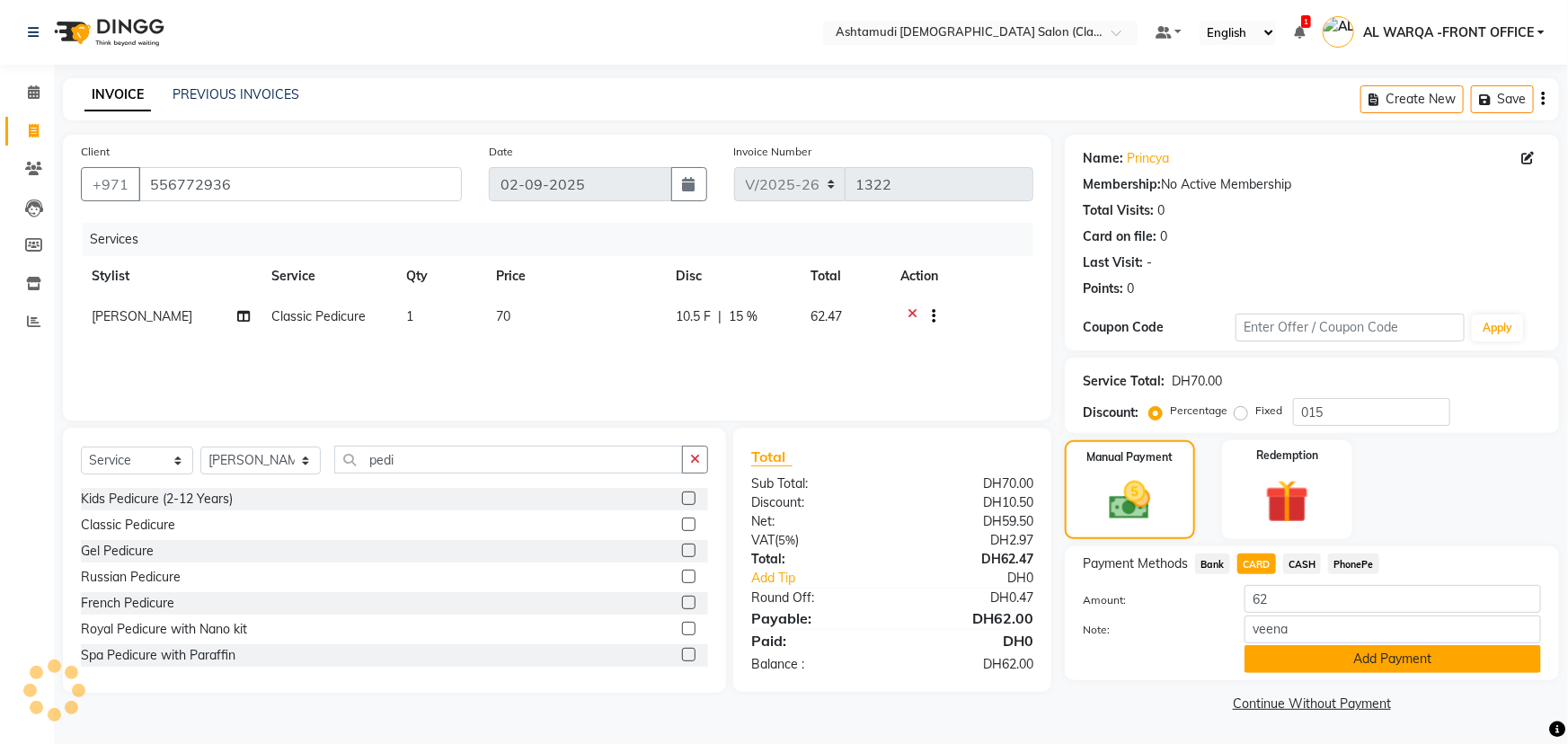
click at [1341, 659] on button "Add Payment" at bounding box center [1392, 659] width 297 height 28
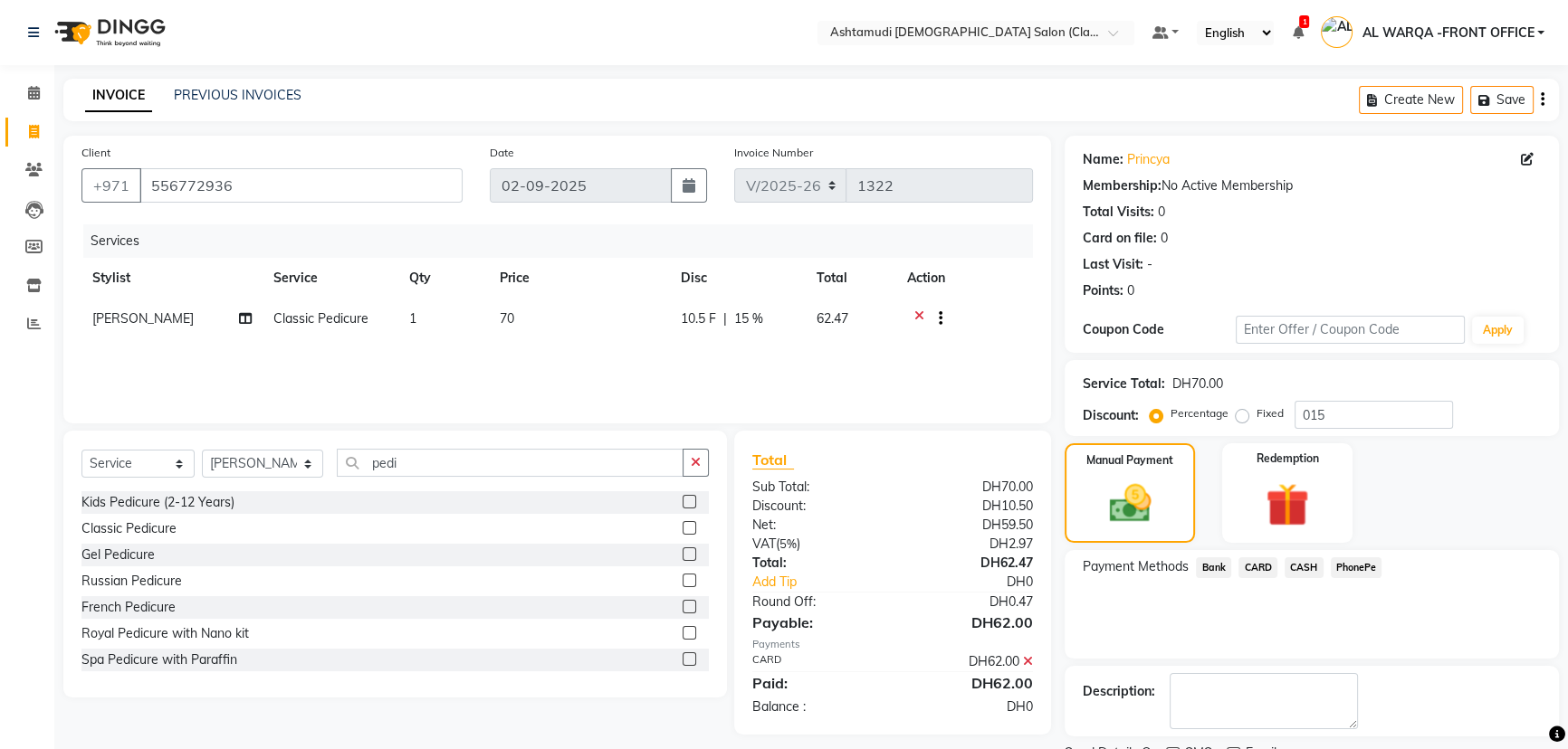
scroll to position [74, 0]
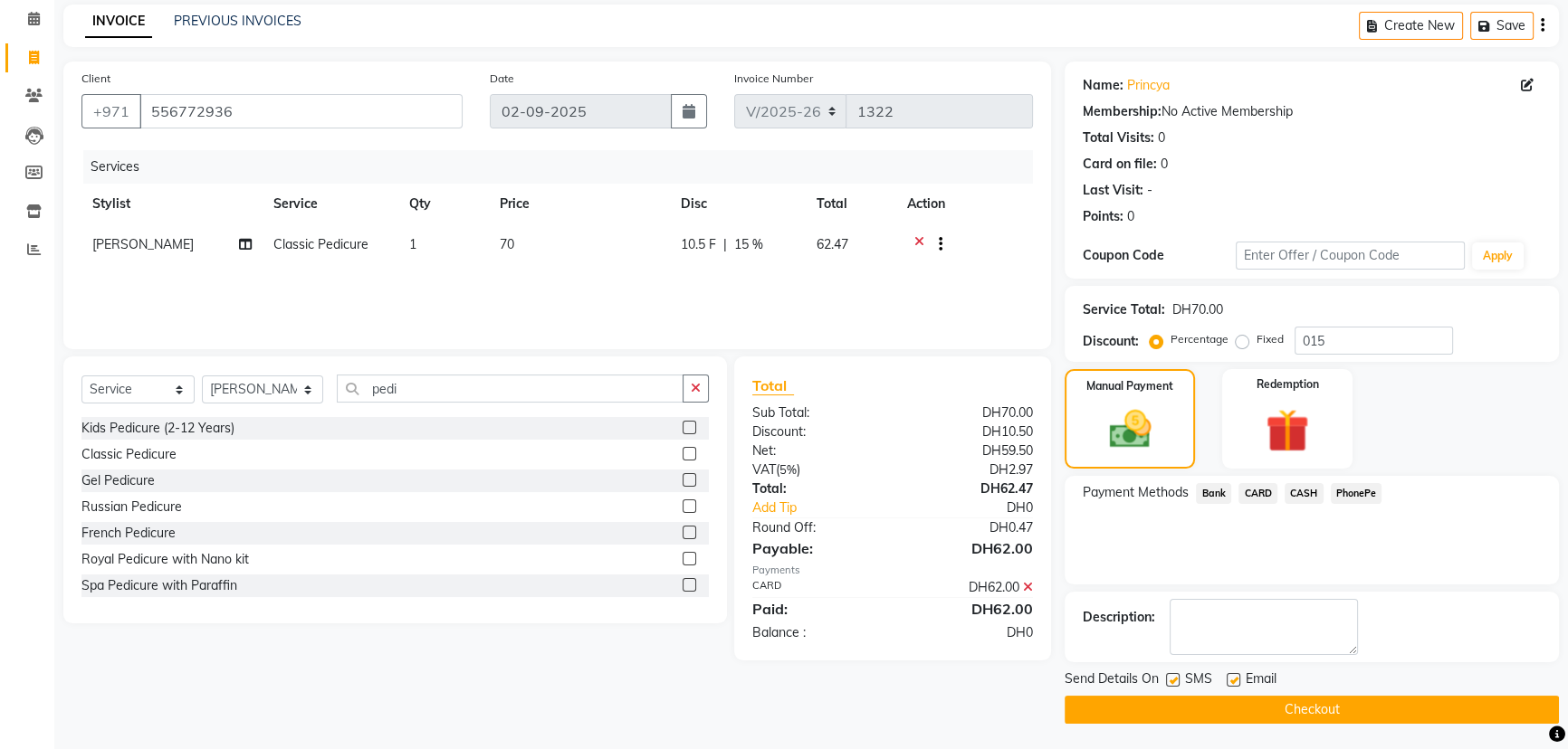
click at [1326, 706] on button "Checkout" at bounding box center [1312, 710] width 494 height 28
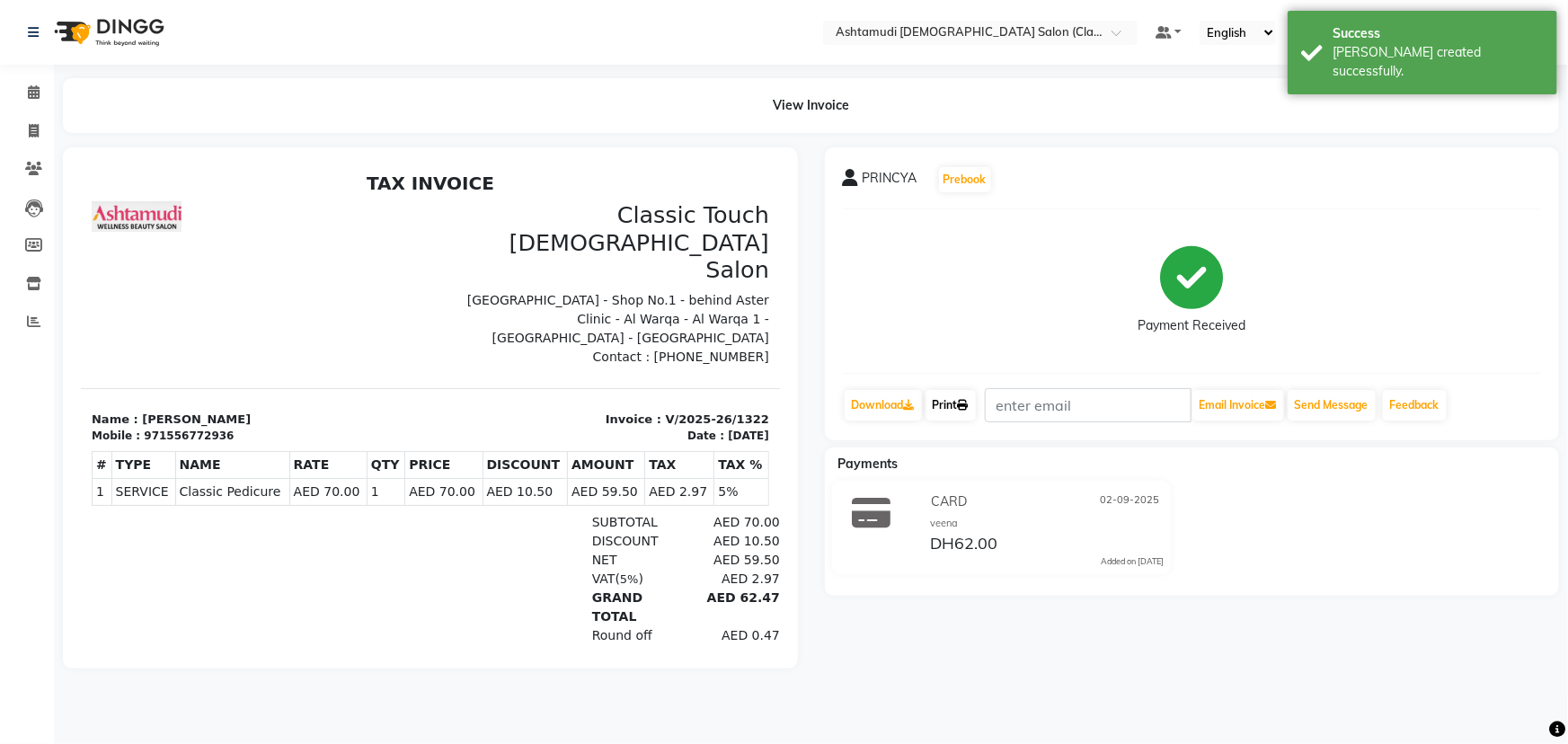
click at [952, 402] on link "Print" at bounding box center [950, 405] width 50 height 31
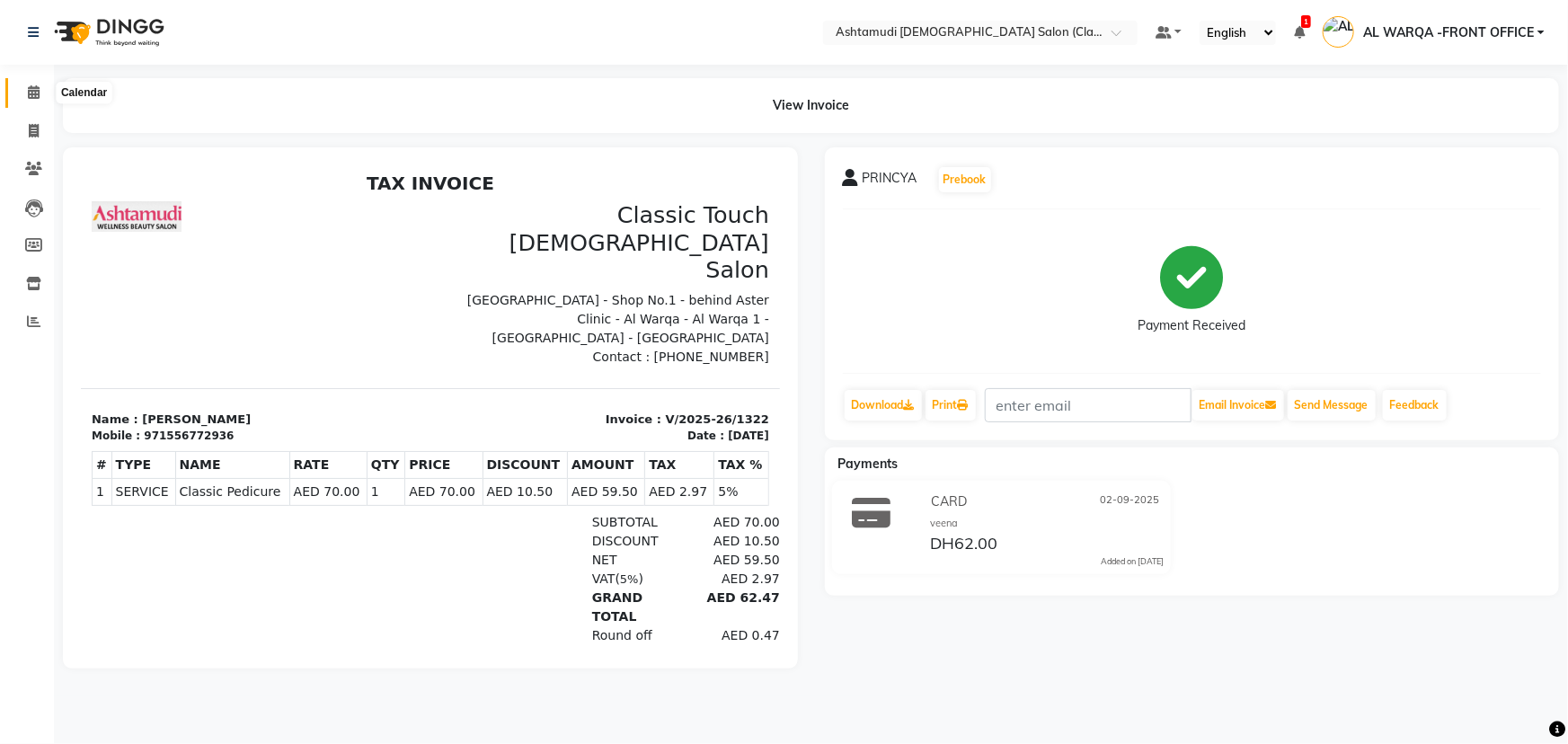
click at [30, 91] on icon at bounding box center [34, 92] width 12 height 14
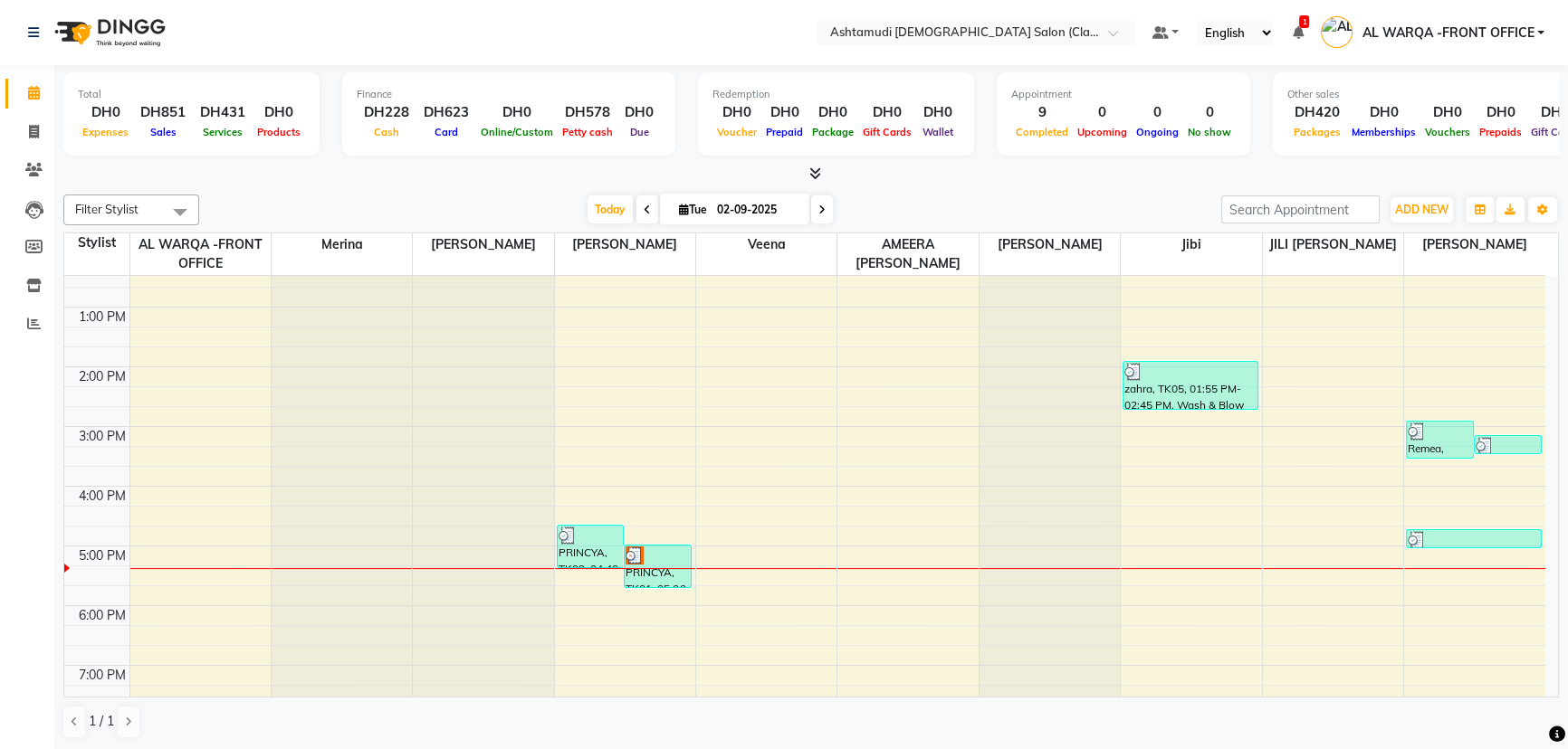
scroll to position [246, 0]
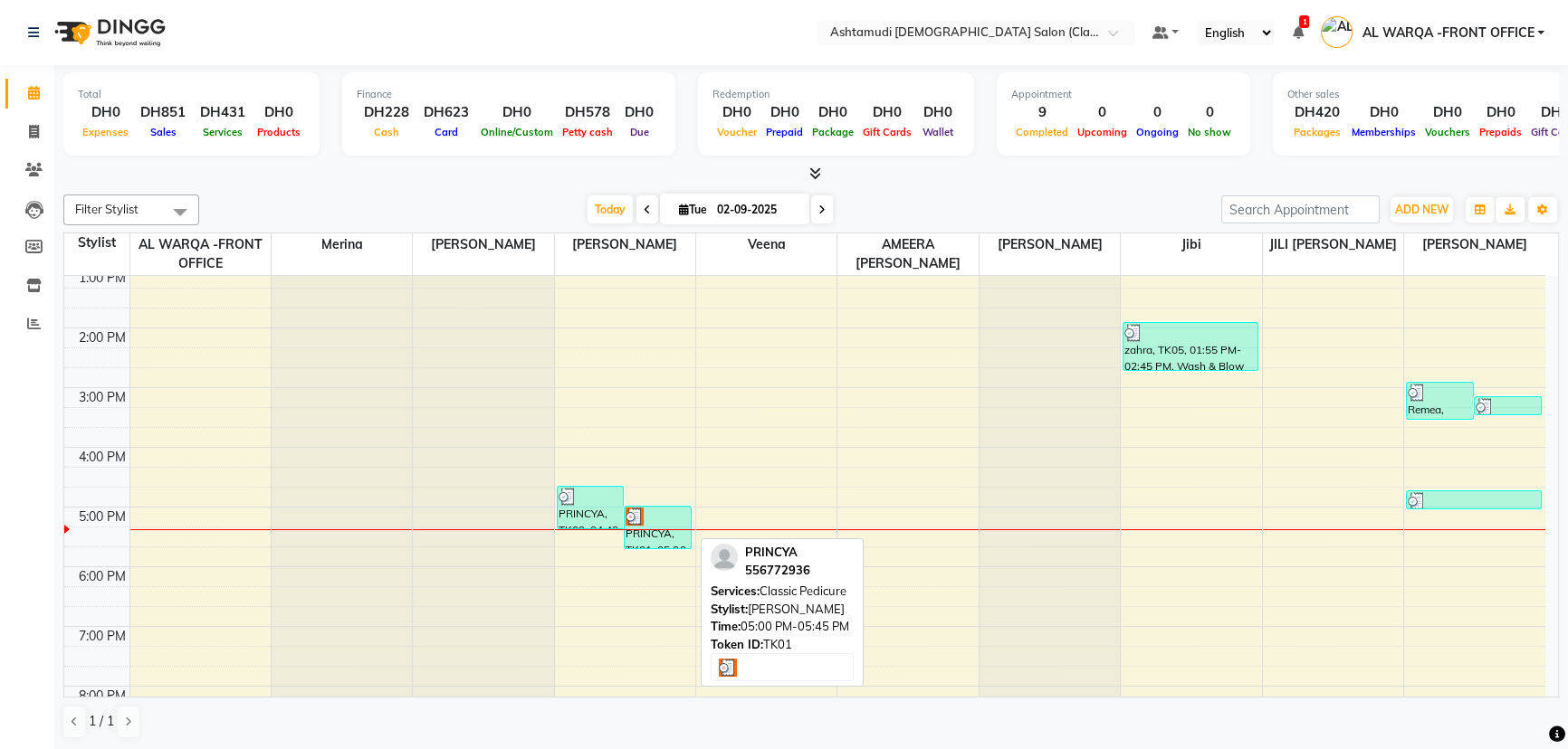
click at [629, 515] on img at bounding box center [634, 517] width 19 height 19
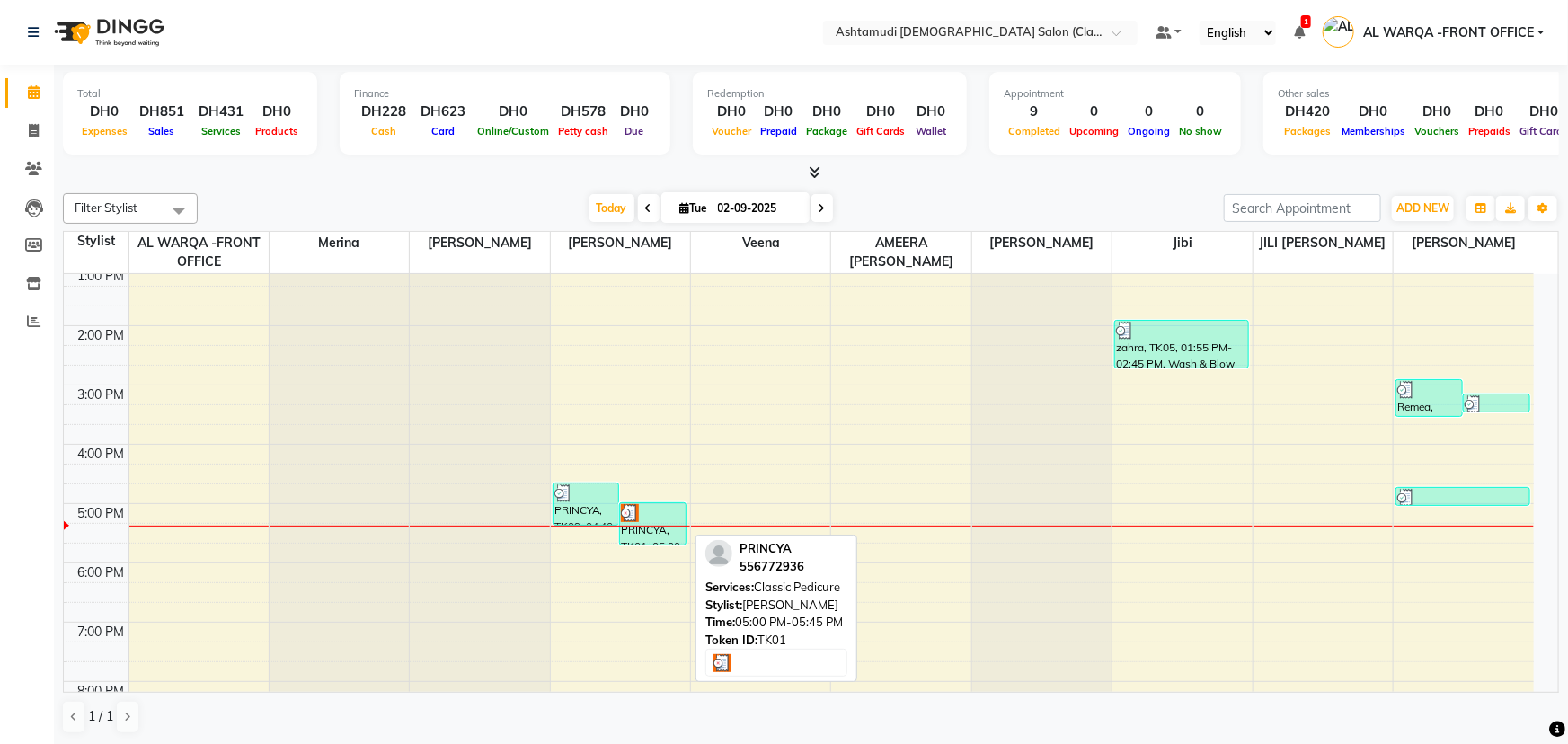
select select "3"
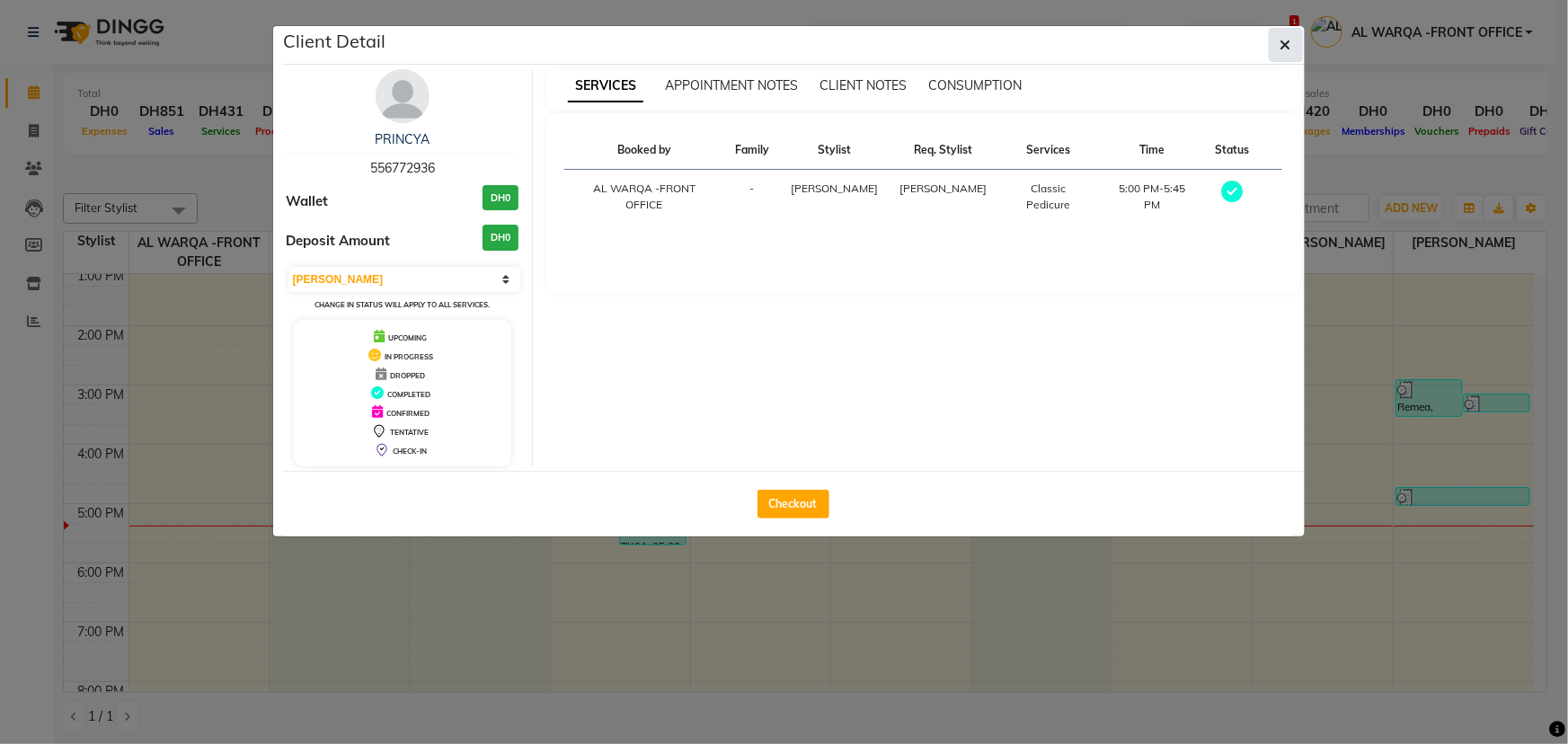
click at [1284, 42] on icon "button" at bounding box center [1286, 45] width 11 height 15
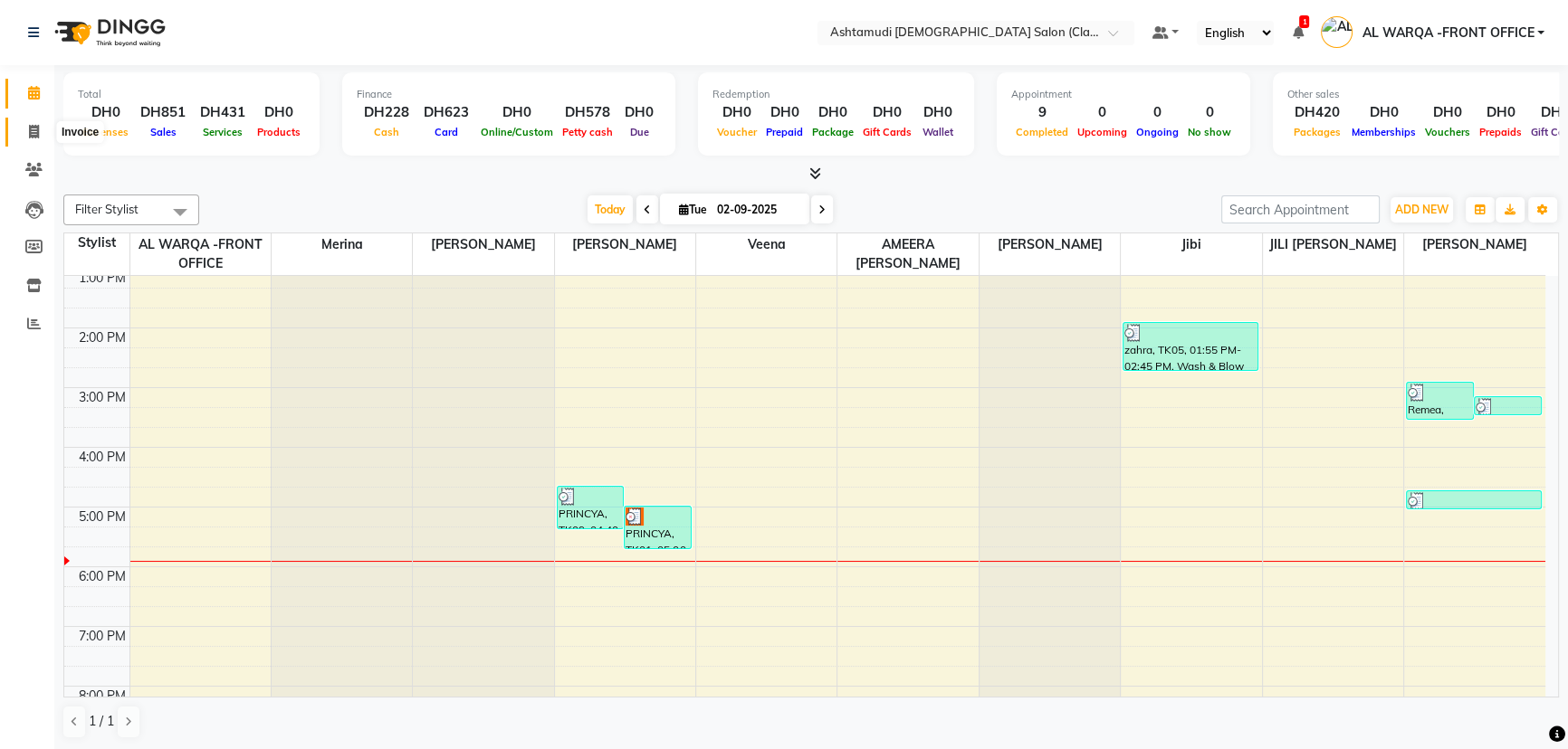
click at [31, 130] on icon at bounding box center [34, 132] width 10 height 14
select select "service"
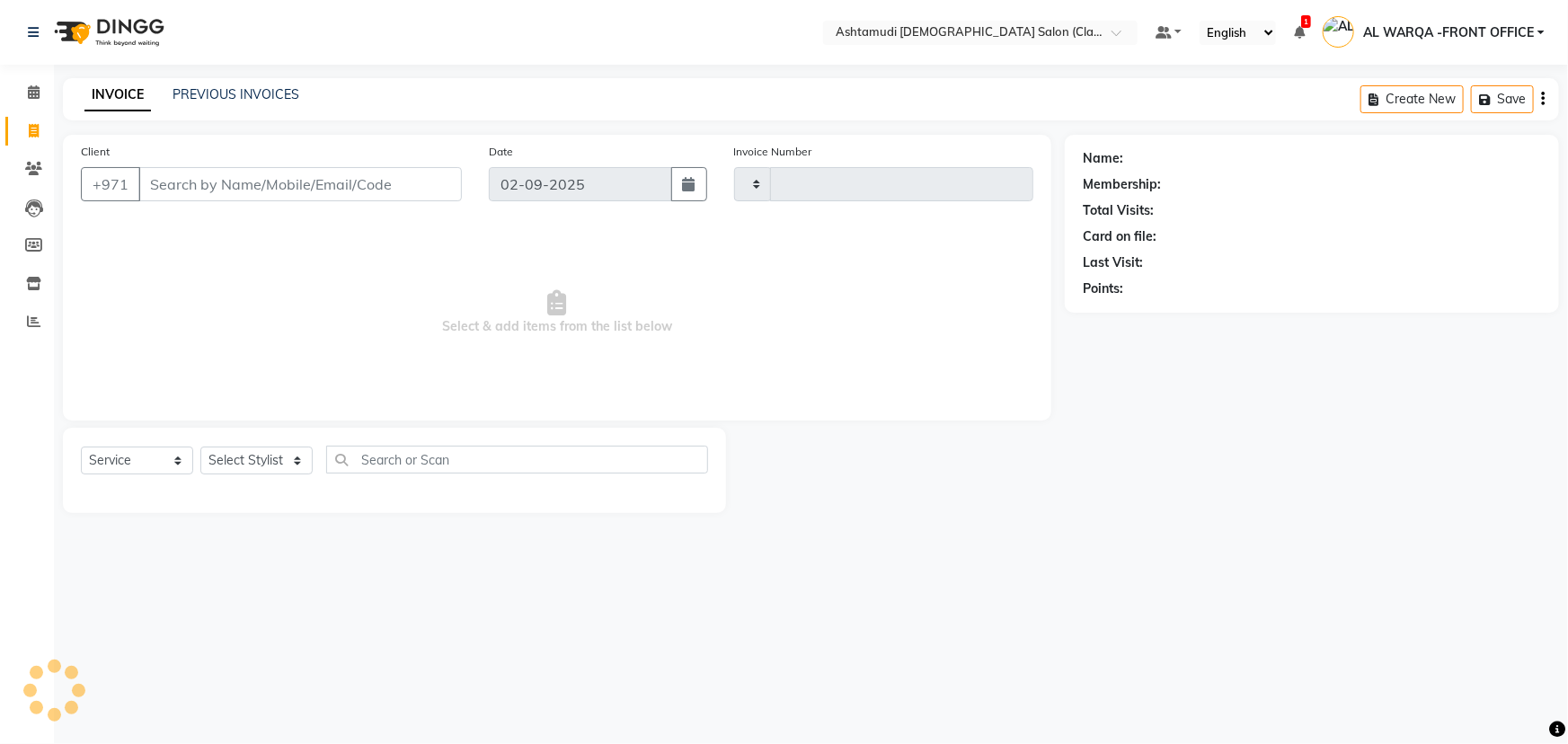
type input "1323"
select select "8201"
click at [304, 462] on select "Select Stylist AL WARQA -FRONT OFFICE AMEERA [PERSON_NAME] [PERSON_NAME] JILI […" at bounding box center [261, 461] width 120 height 28
select select "80375"
click at [201, 447] on select "Select Stylist AL WARQA -FRONT OFFICE AMEERA [PERSON_NAME] [PERSON_NAME] JILI […" at bounding box center [261, 461] width 120 height 28
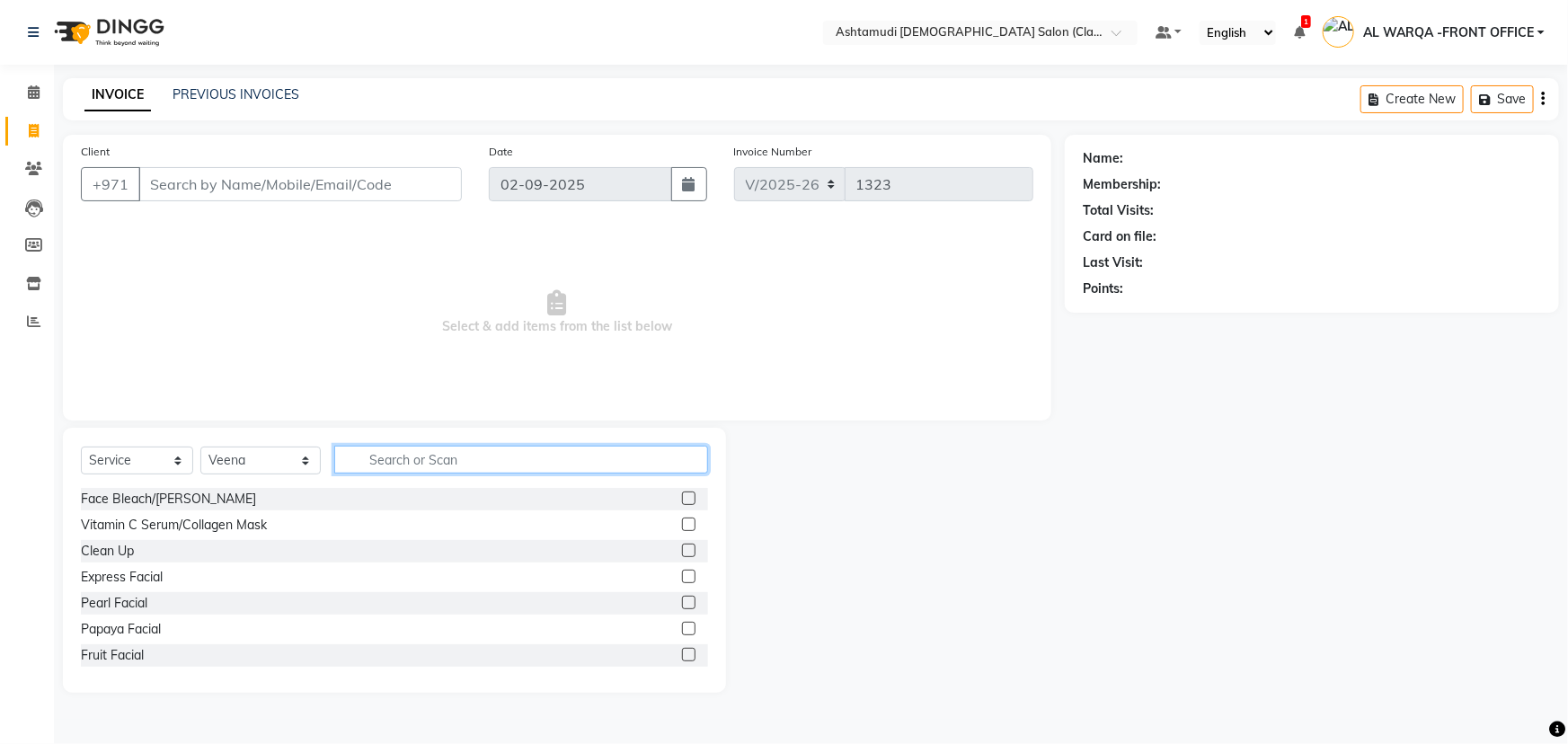
click at [406, 463] on input "text" at bounding box center [522, 460] width 374 height 28
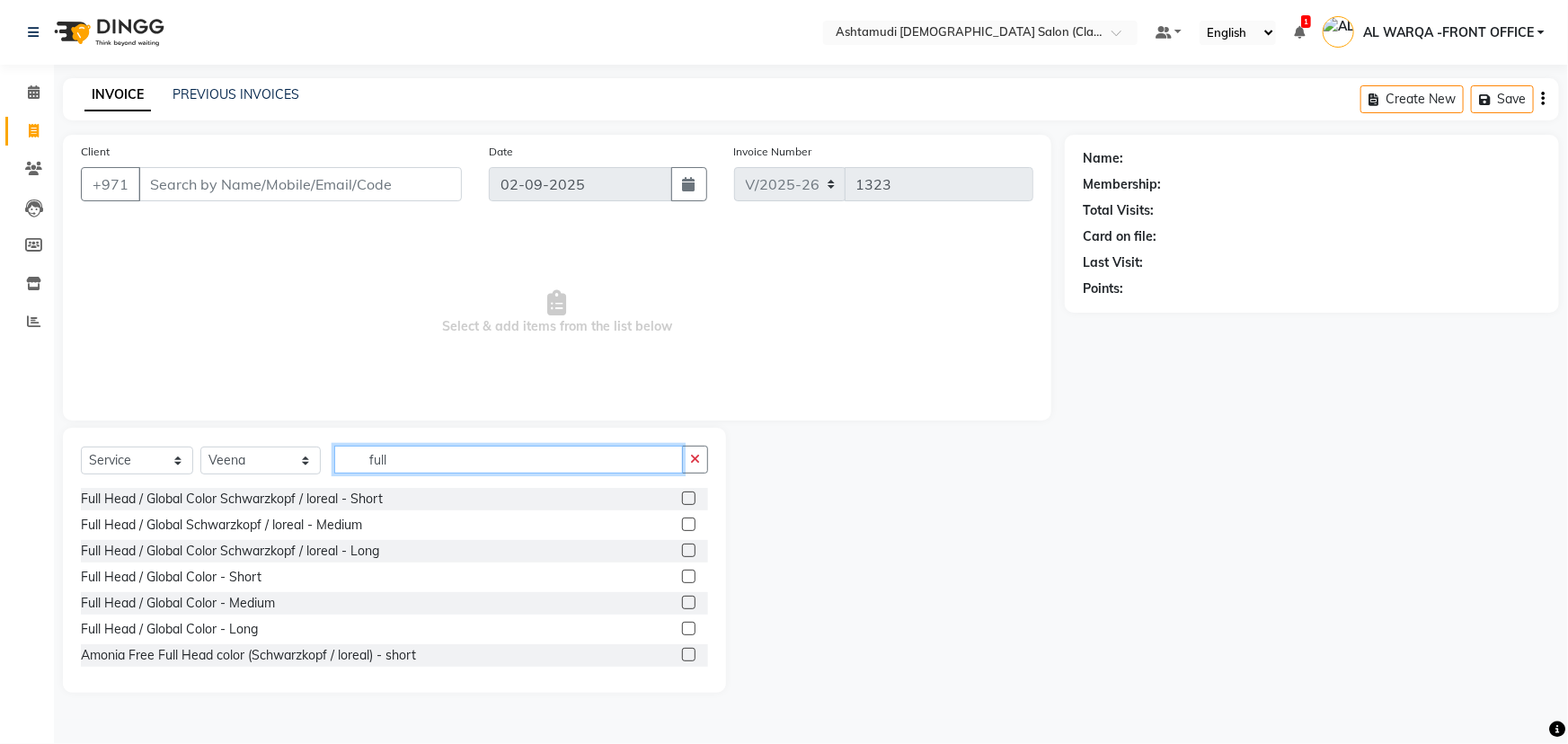
type input "full"
click at [682, 602] on label at bounding box center [688, 602] width 14 height 14
click at [682, 602] on input "checkbox" at bounding box center [688, 603] width 12 height 12
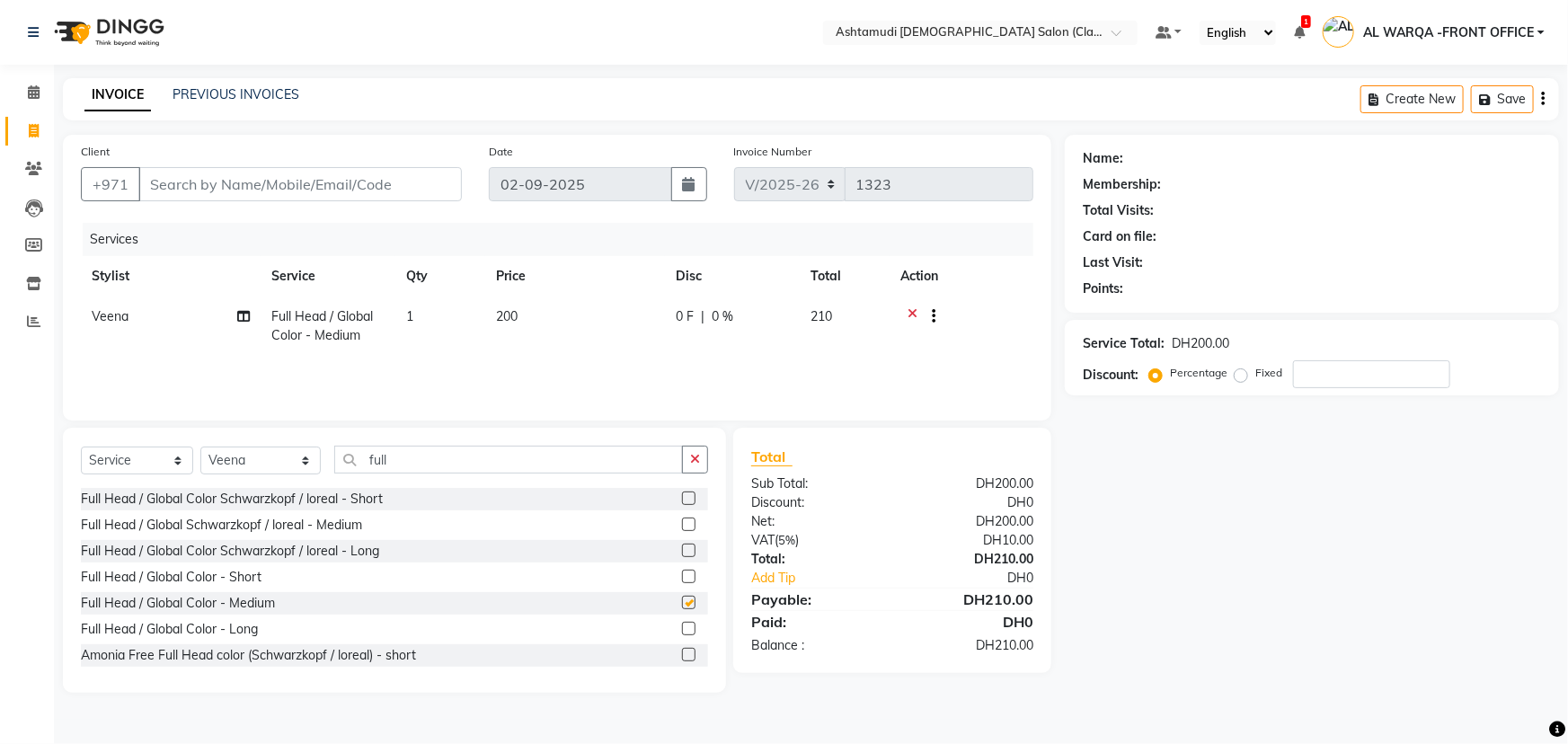
checkbox input "false"
click at [165, 184] on input "Client" at bounding box center [301, 183] width 324 height 34
type input "5"
type input "0"
type input "567379766"
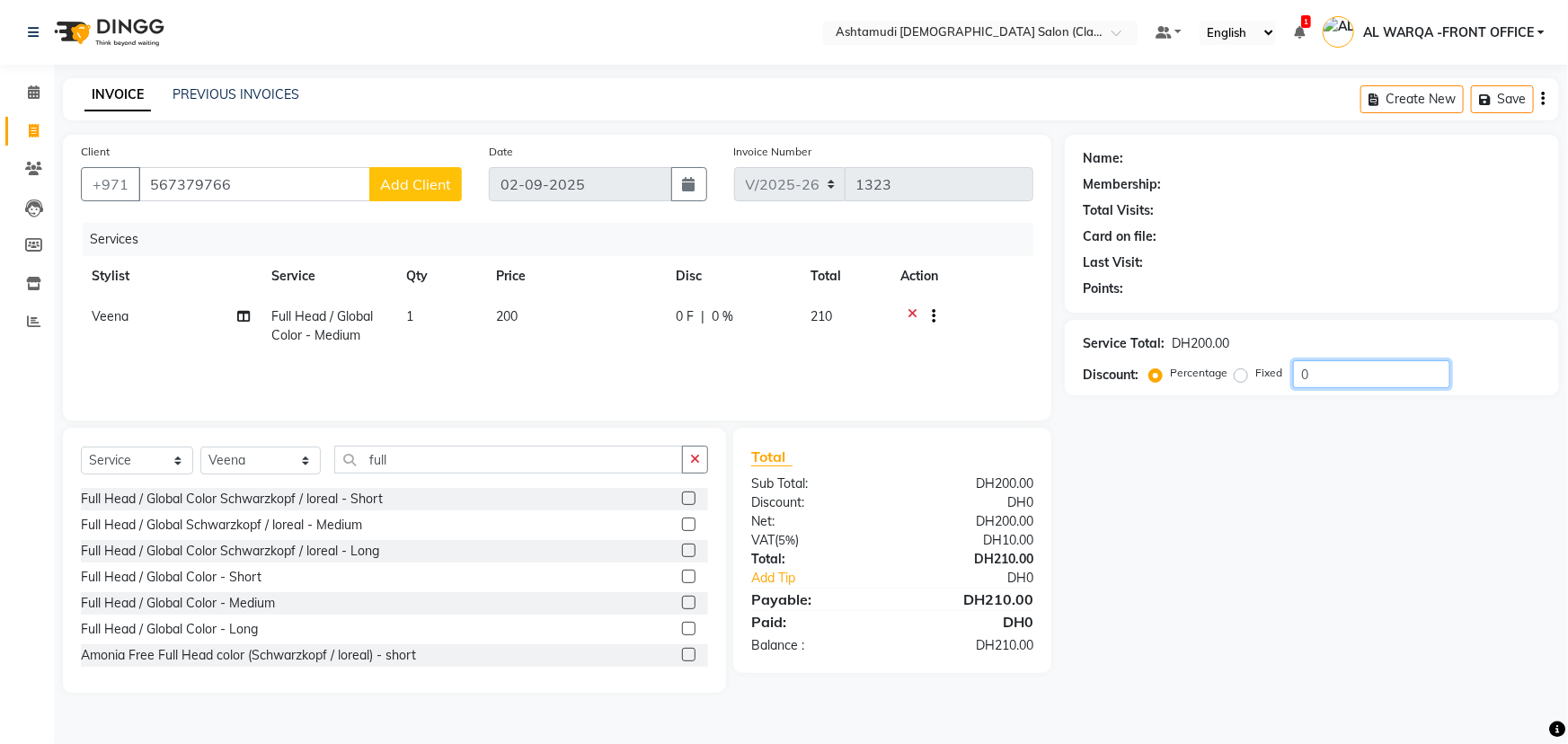
click at [1317, 371] on input "0" at bounding box center [1372, 374] width 157 height 28
click at [432, 182] on span "Add Client" at bounding box center [415, 184] width 71 height 18
select select "3798"
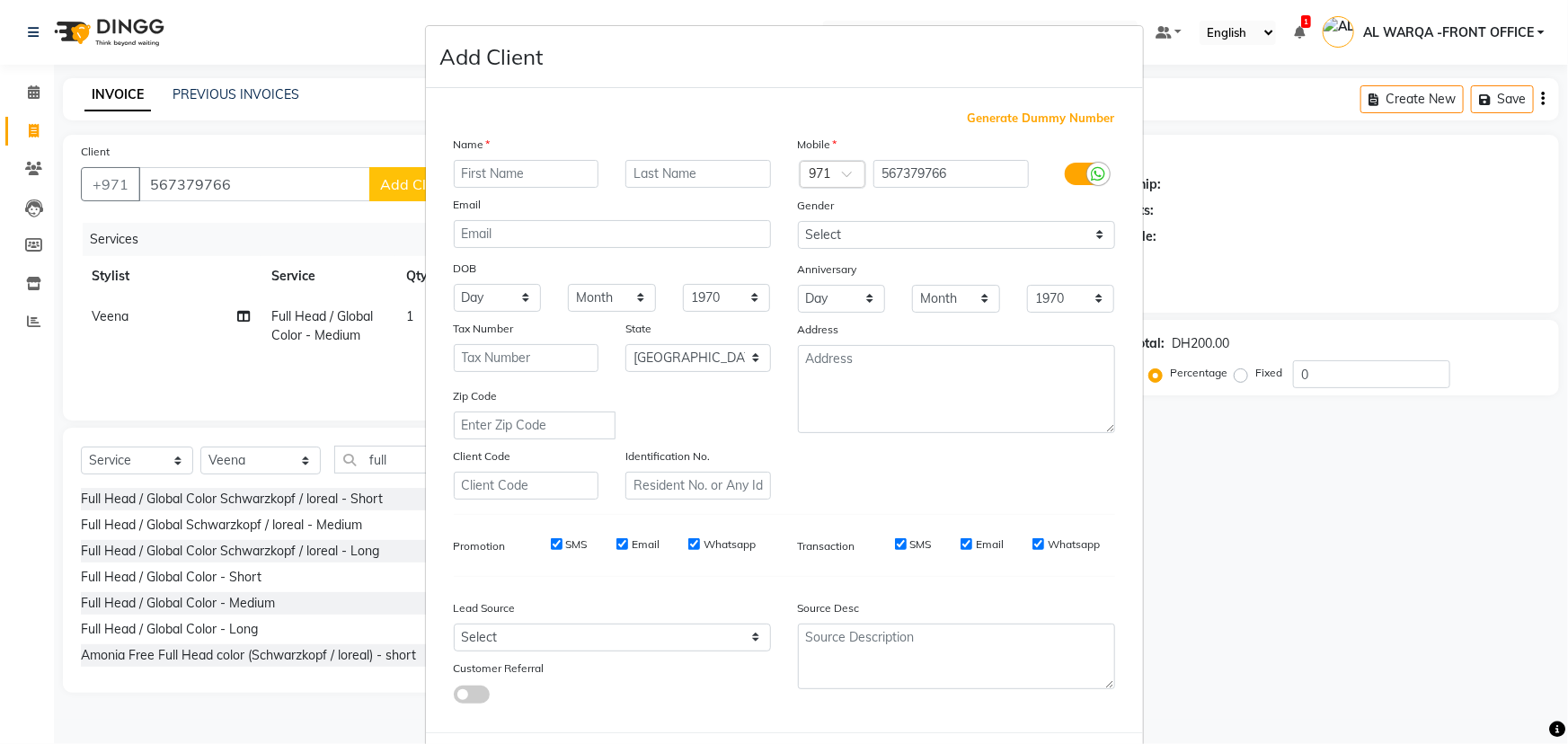
click at [1279, 516] on ngb-modal-window "Add Client Generate Dummy Number Name Email DOB Day 01 02 03 04 05 06 07 08 09 …" at bounding box center [784, 372] width 1568 height 744
click at [1264, 575] on ngb-modal-window "Add Client Generate Dummy Number Name Email DOB Day 01 02 03 04 05 06 07 08 09 …" at bounding box center [784, 372] width 1568 height 744
click at [38, 93] on ngb-modal-window "Add Client Generate Dummy Number Name Email DOB Day 01 02 03 04 05 06 07 08 09 …" at bounding box center [784, 372] width 1568 height 744
click at [31, 88] on ngb-modal-window "Add Client Generate Dummy Number Name Email DOB Day 01 02 03 04 05 06 07 08 09 …" at bounding box center [784, 372] width 1568 height 744
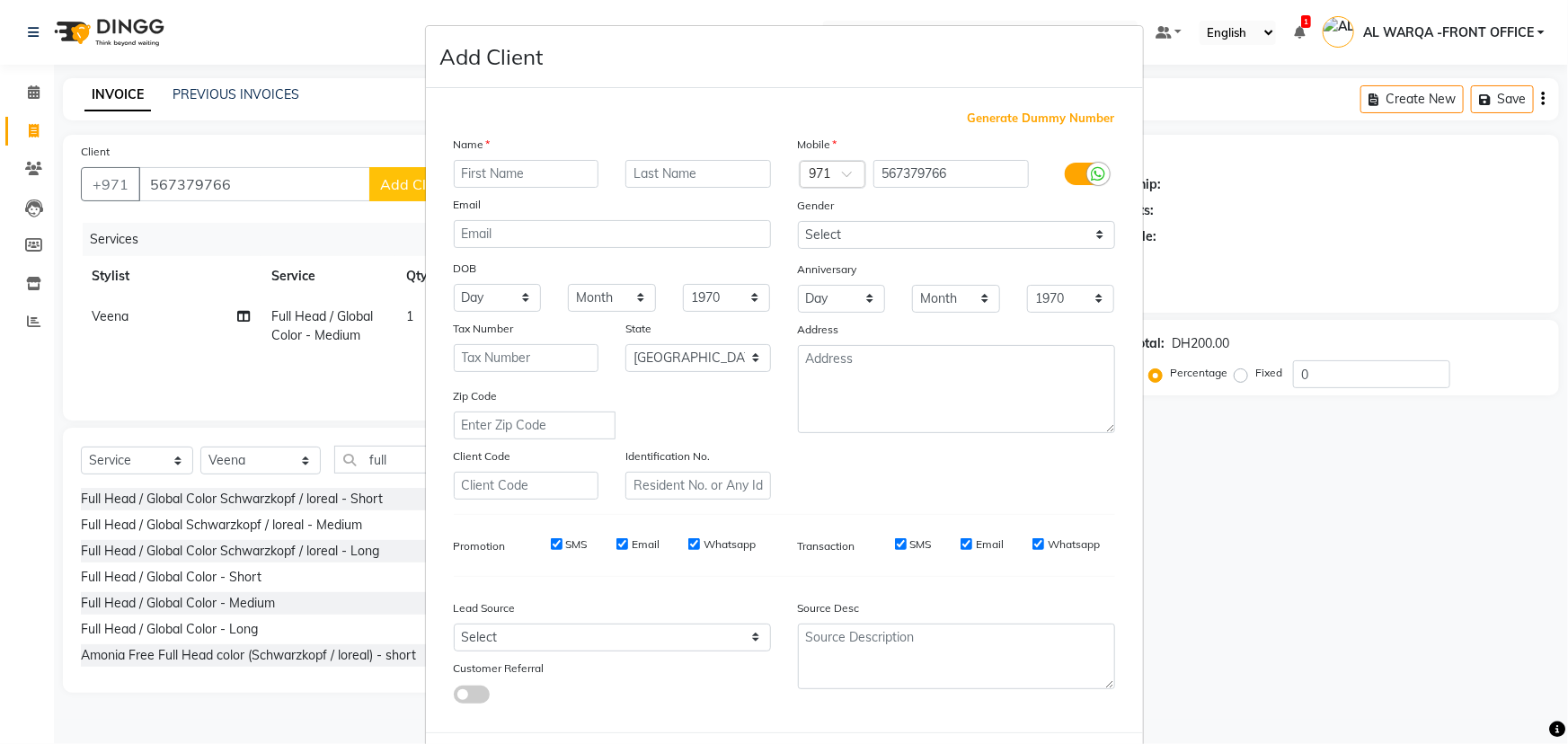
click at [1228, 494] on ngb-modal-window "Add Client Generate Dummy Number Name Email DOB Day 01 02 03 04 05 06 07 08 09 …" at bounding box center [784, 372] width 1568 height 744
click at [34, 133] on ngb-modal-window "Add Client Generate Dummy Number Name Email DOB Day 01 02 03 04 05 06 07 08 09 …" at bounding box center [784, 372] width 1568 height 744
click at [43, 88] on ngb-modal-window "Add Client Generate Dummy Number Name Email DOB Day 01 02 03 04 05 06 07 08 09 …" at bounding box center [784, 372] width 1568 height 744
click at [31, 92] on ngb-modal-window "Add Client Generate Dummy Number Name Email DOB Day 01 02 03 04 05 06 07 08 09 …" at bounding box center [784, 372] width 1568 height 744
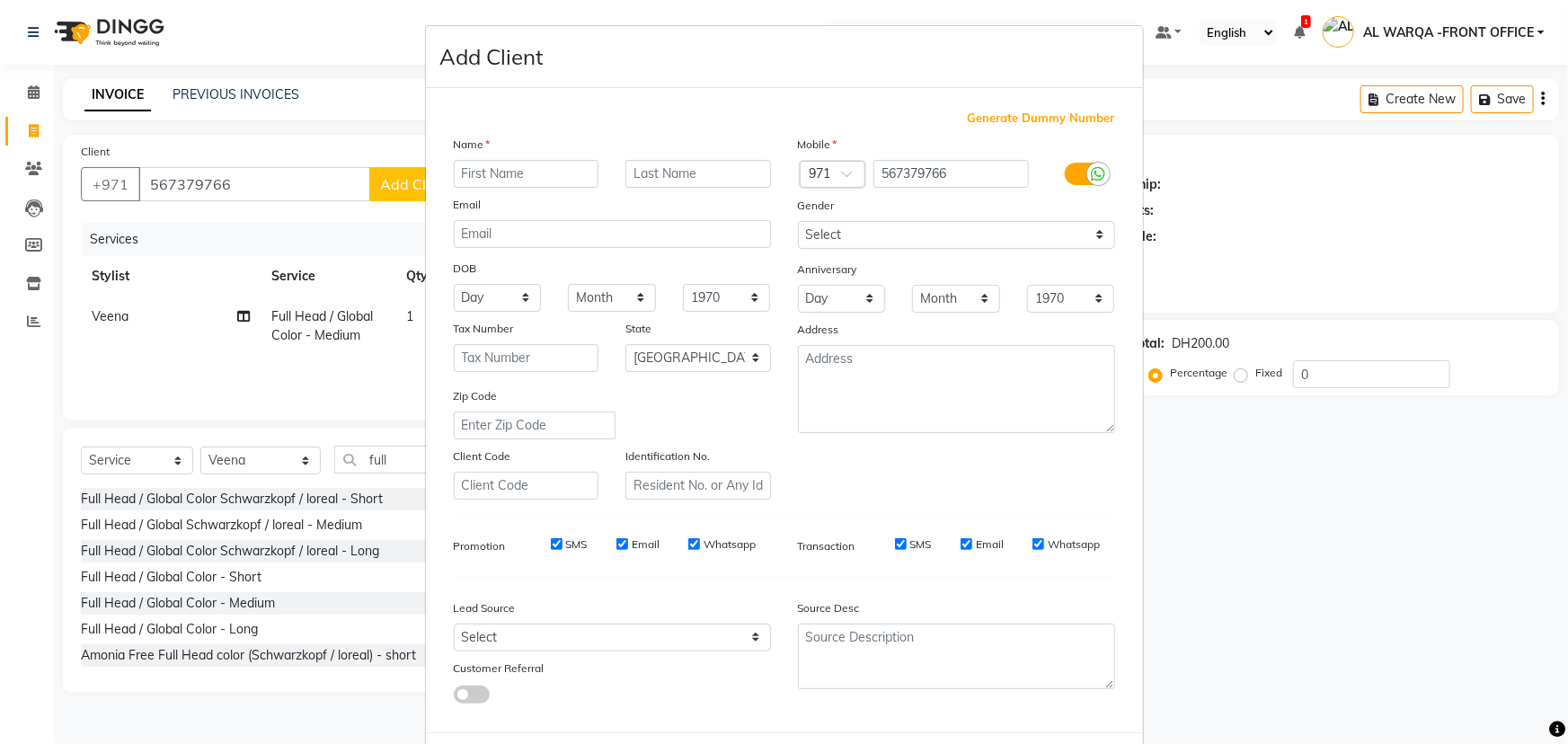
click at [397, 187] on ngb-modal-window "Add Client Generate Dummy Number Name Email DOB Day 01 02 03 04 05 06 07 08 09 …" at bounding box center [784, 372] width 1568 height 744
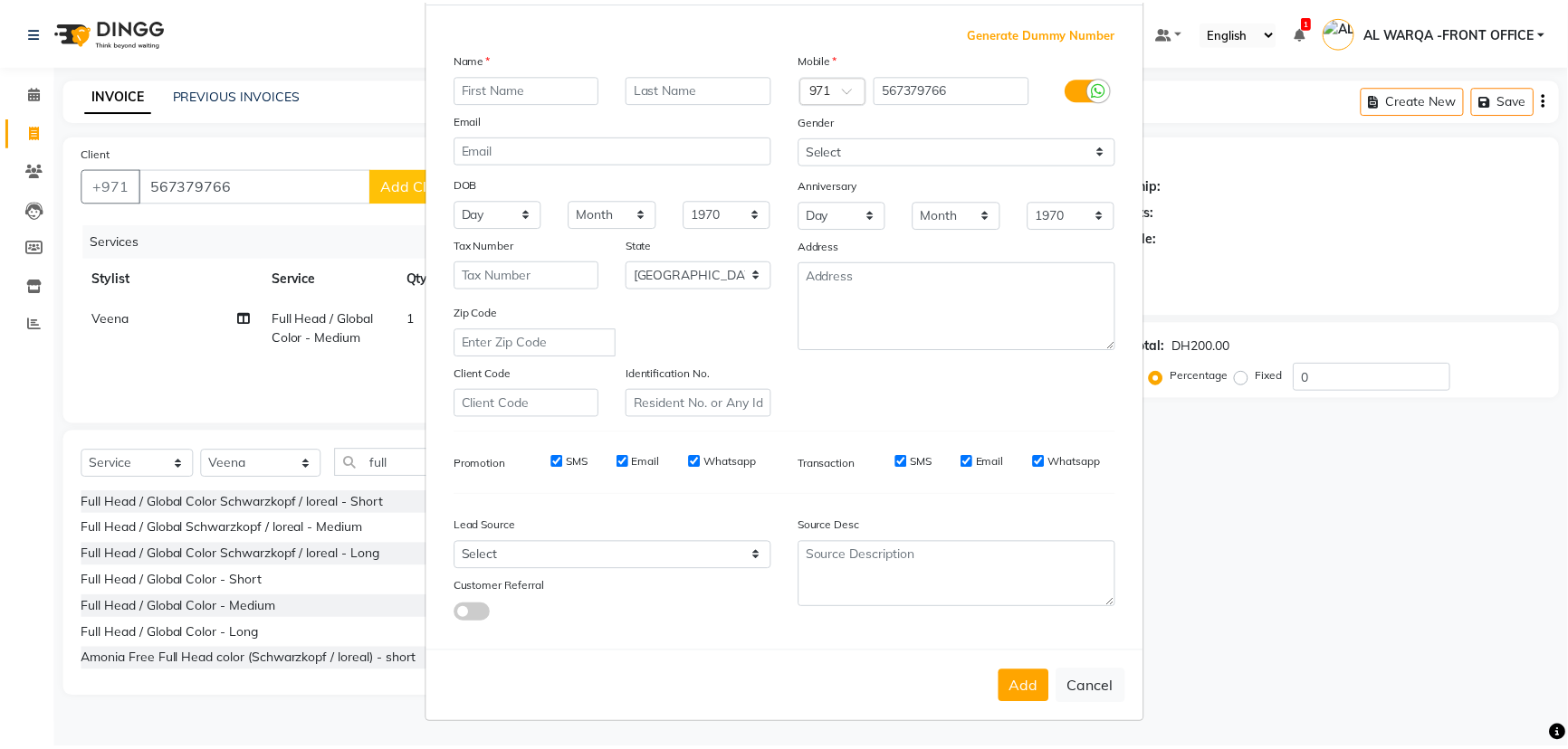
scroll to position [91, 0]
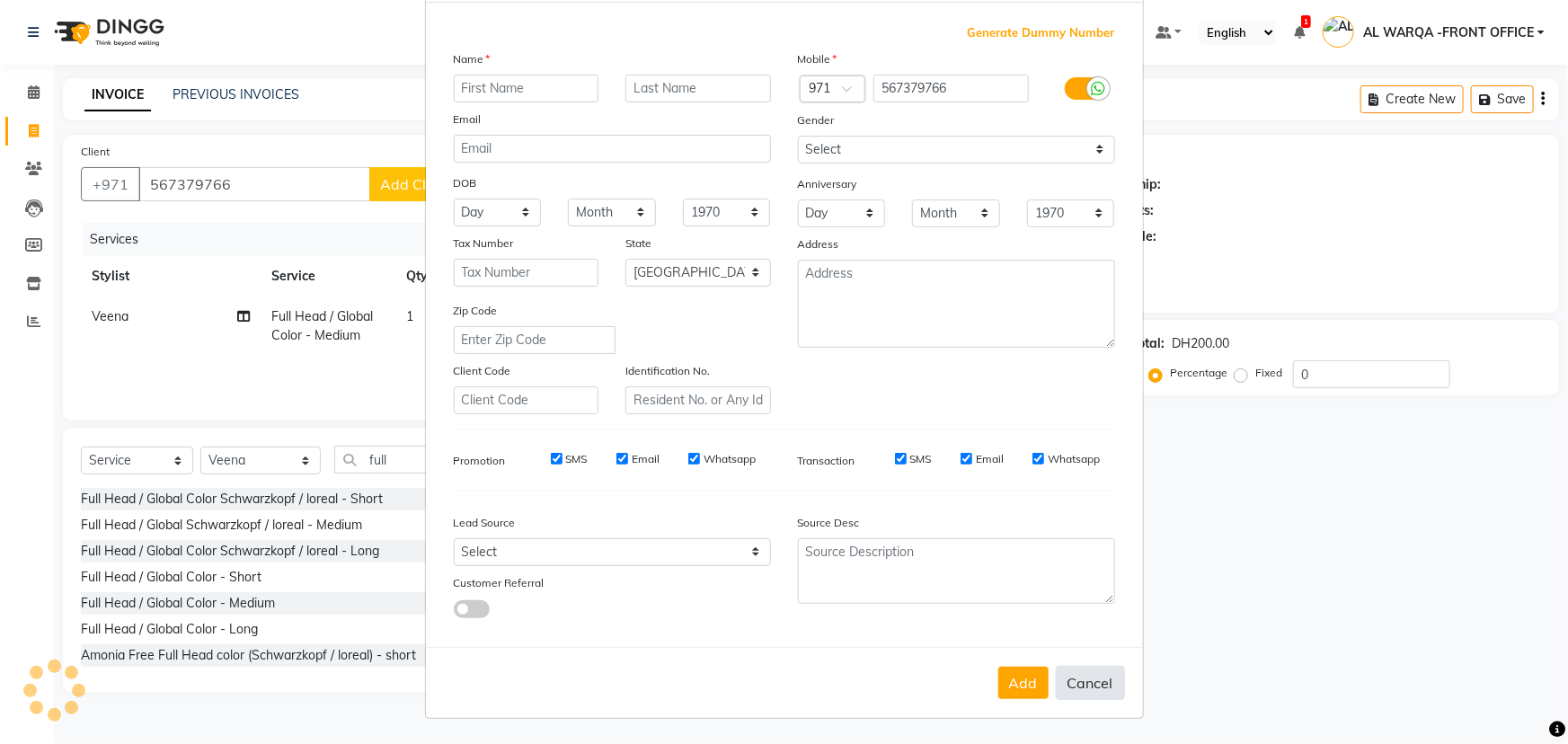
click at [1089, 684] on button "Cancel" at bounding box center [1090, 683] width 69 height 34
select select
select select "null"
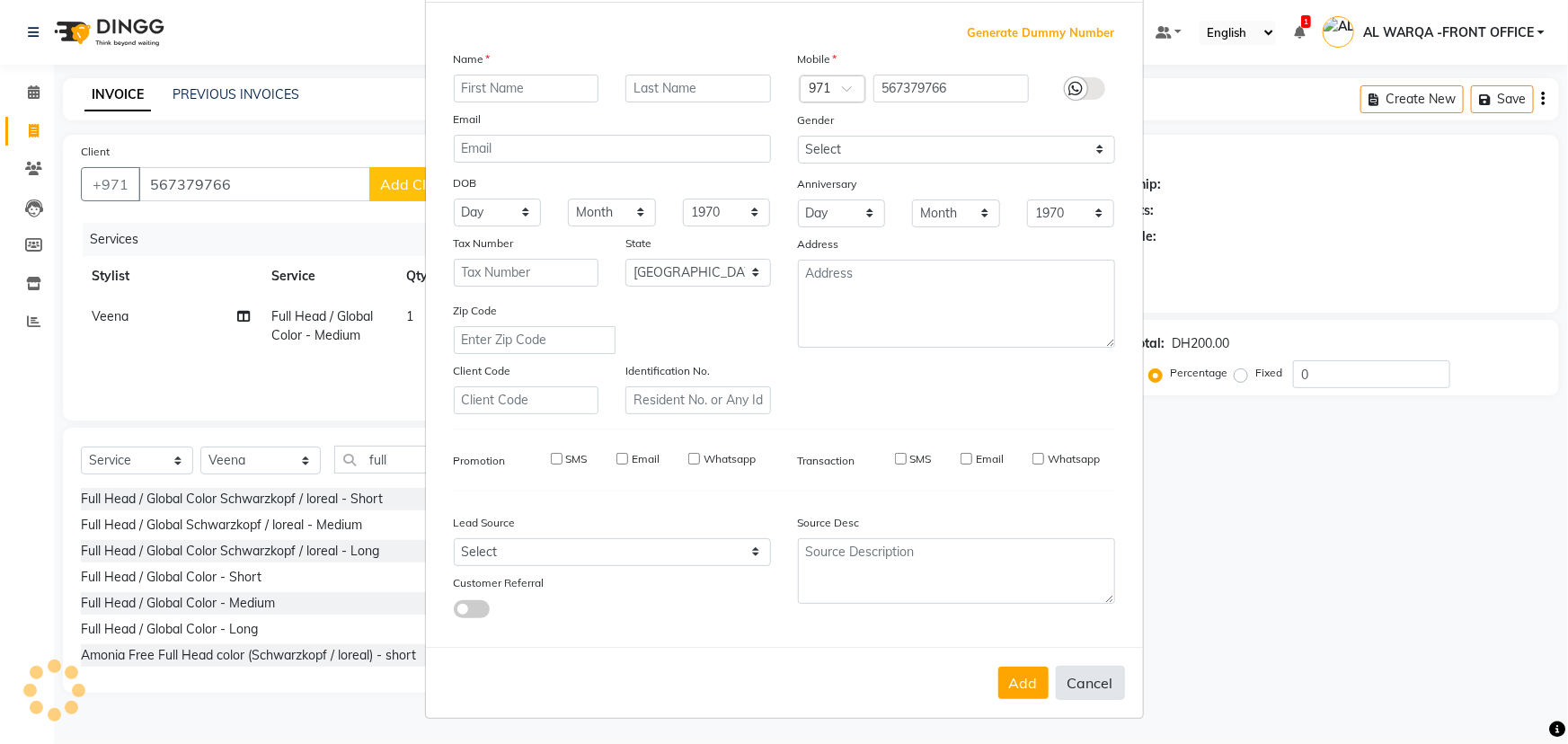
select select
checkbox input "false"
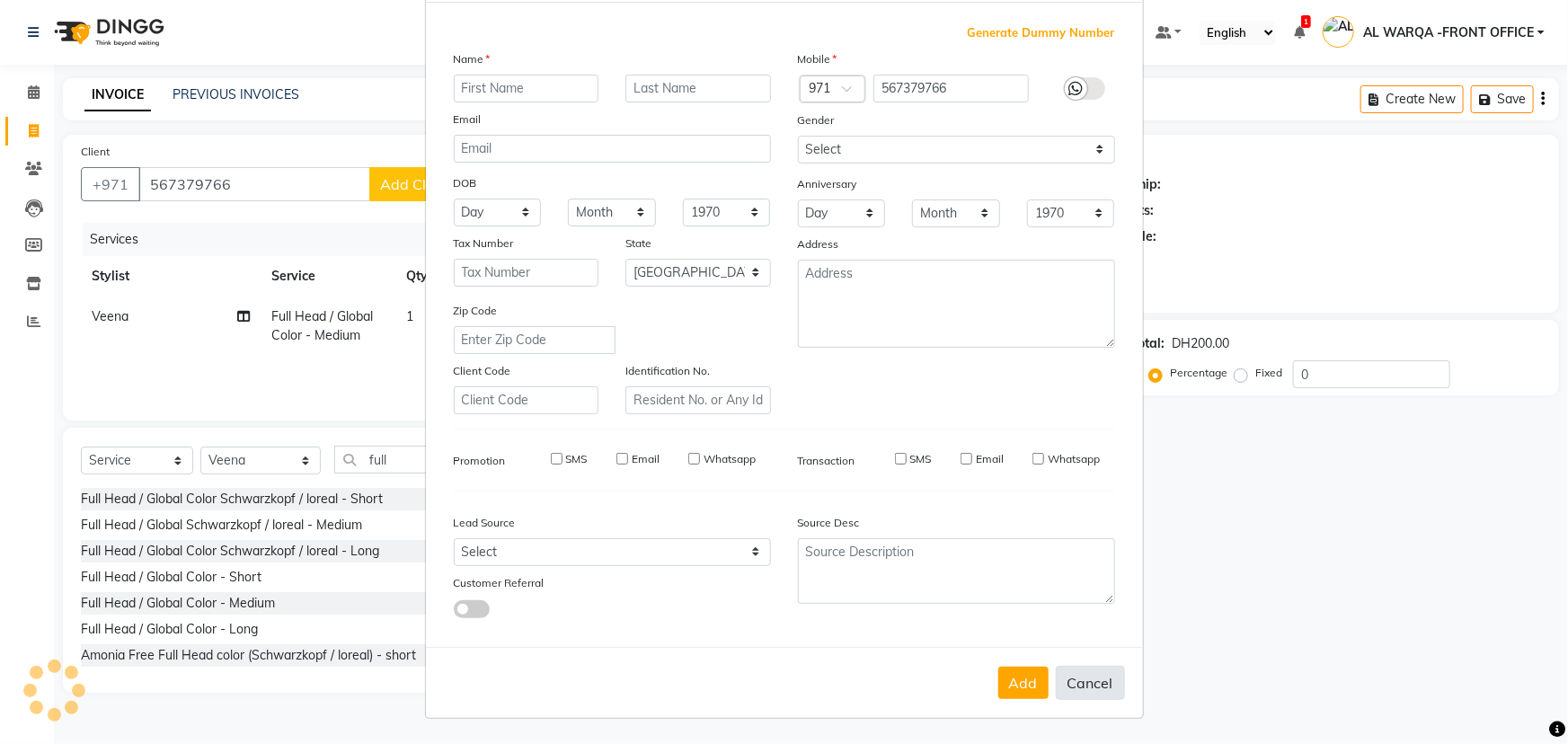
checkbox input "false"
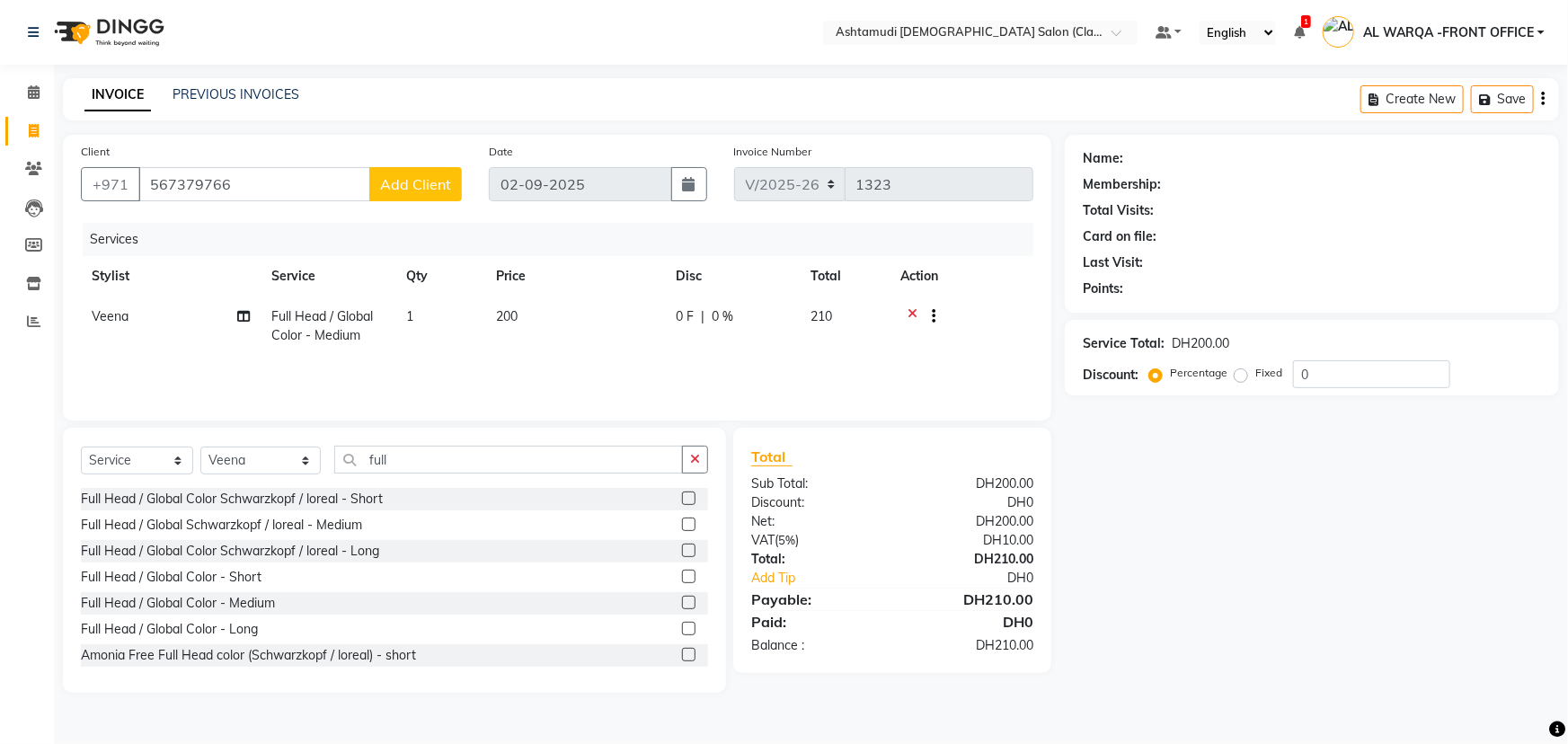
click at [1331, 566] on div "Name: Membership: Total Visits: Card on file: Last Visit: Points: Service Total…" at bounding box center [1319, 413] width 508 height 558
click at [36, 93] on icon at bounding box center [34, 92] width 12 height 14
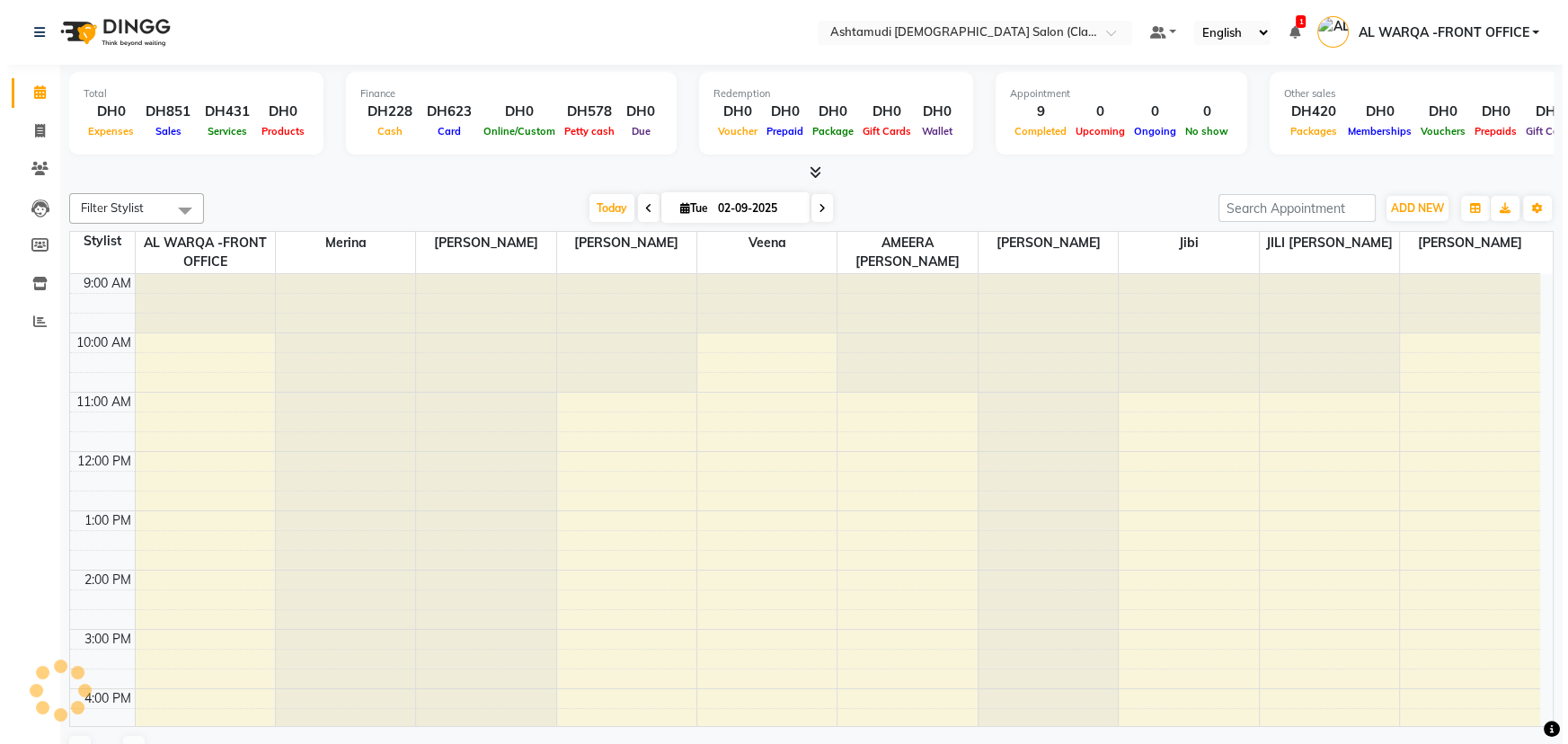
scroll to position [374, 0]
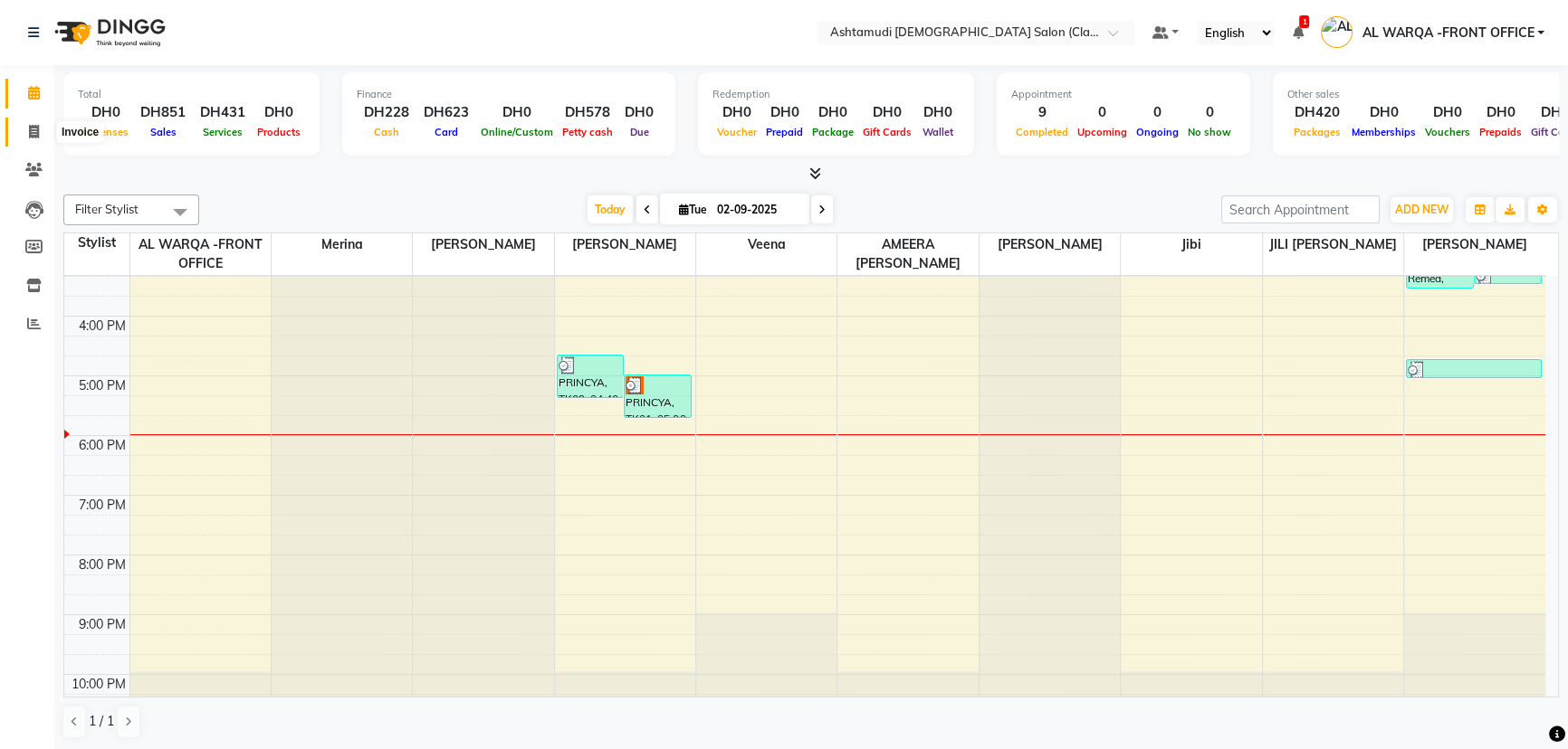
click at [31, 131] on icon at bounding box center [34, 132] width 10 height 14
select select "service"
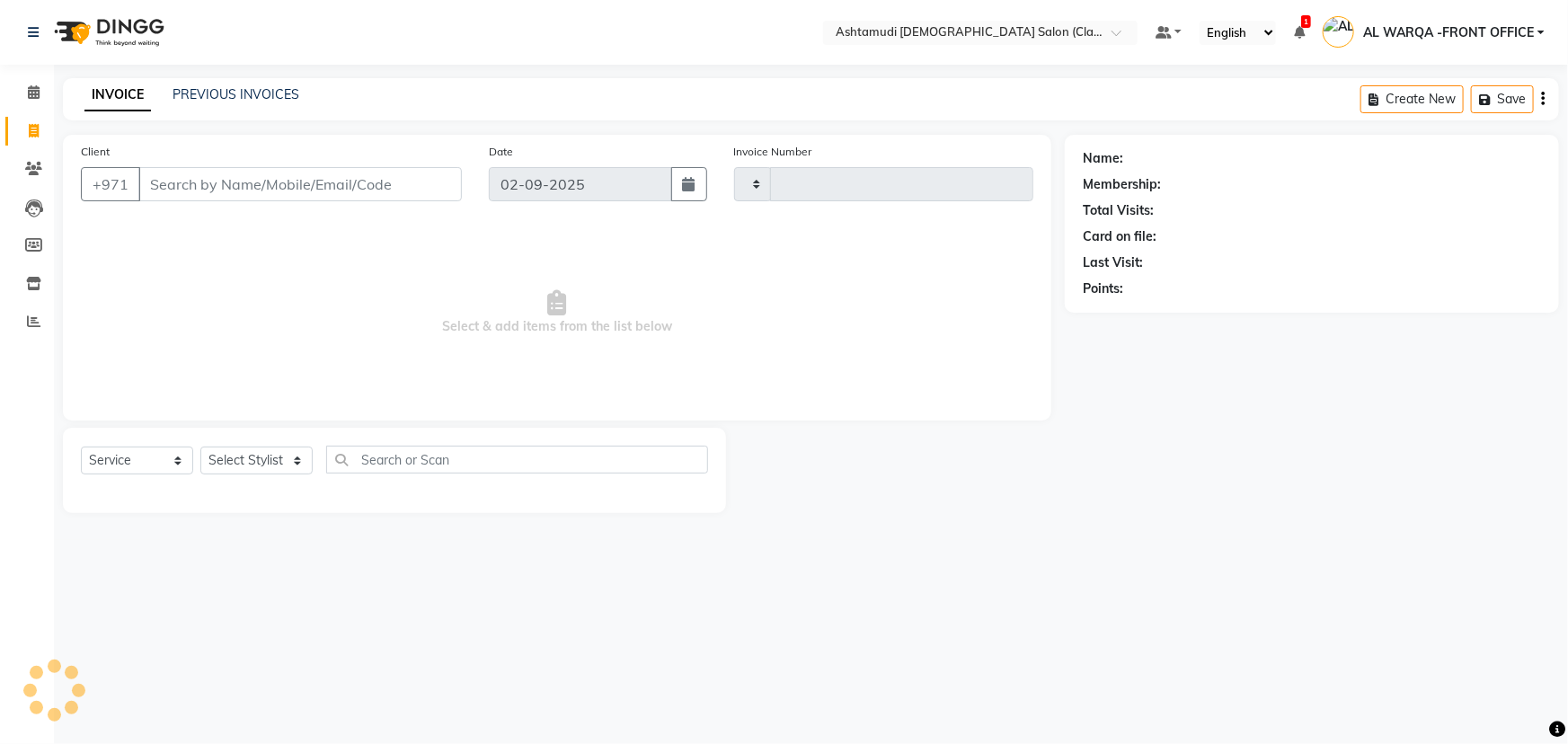
type input "1323"
select select "8201"
click at [195, 186] on input "Client" at bounding box center [301, 183] width 324 height 34
type input "543095963"
click at [419, 181] on span "Add Client" at bounding box center [415, 184] width 71 height 18
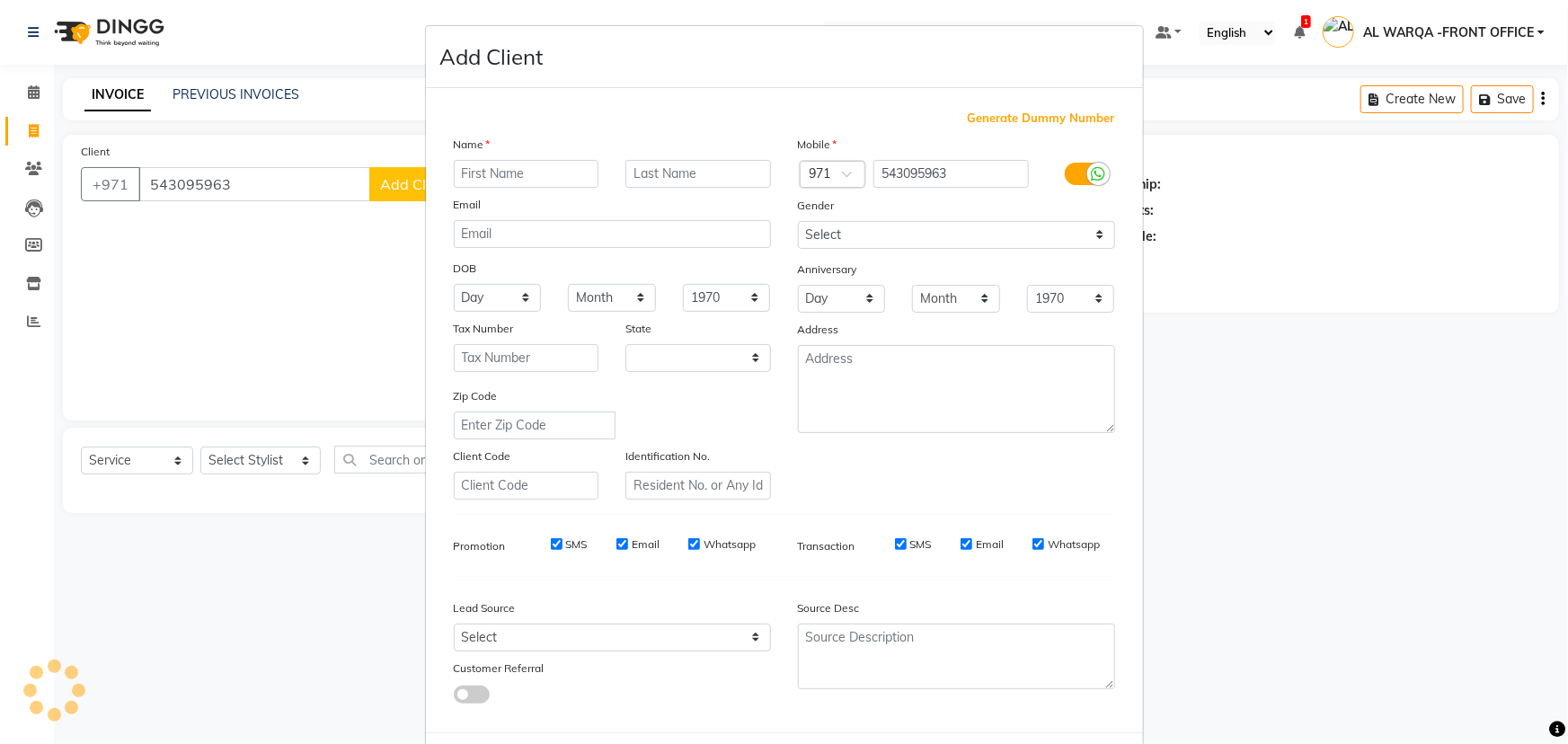
click at [484, 170] on input "text" at bounding box center [527, 174] width 145 height 28
select select "3798"
type input "[PERSON_NAME]"
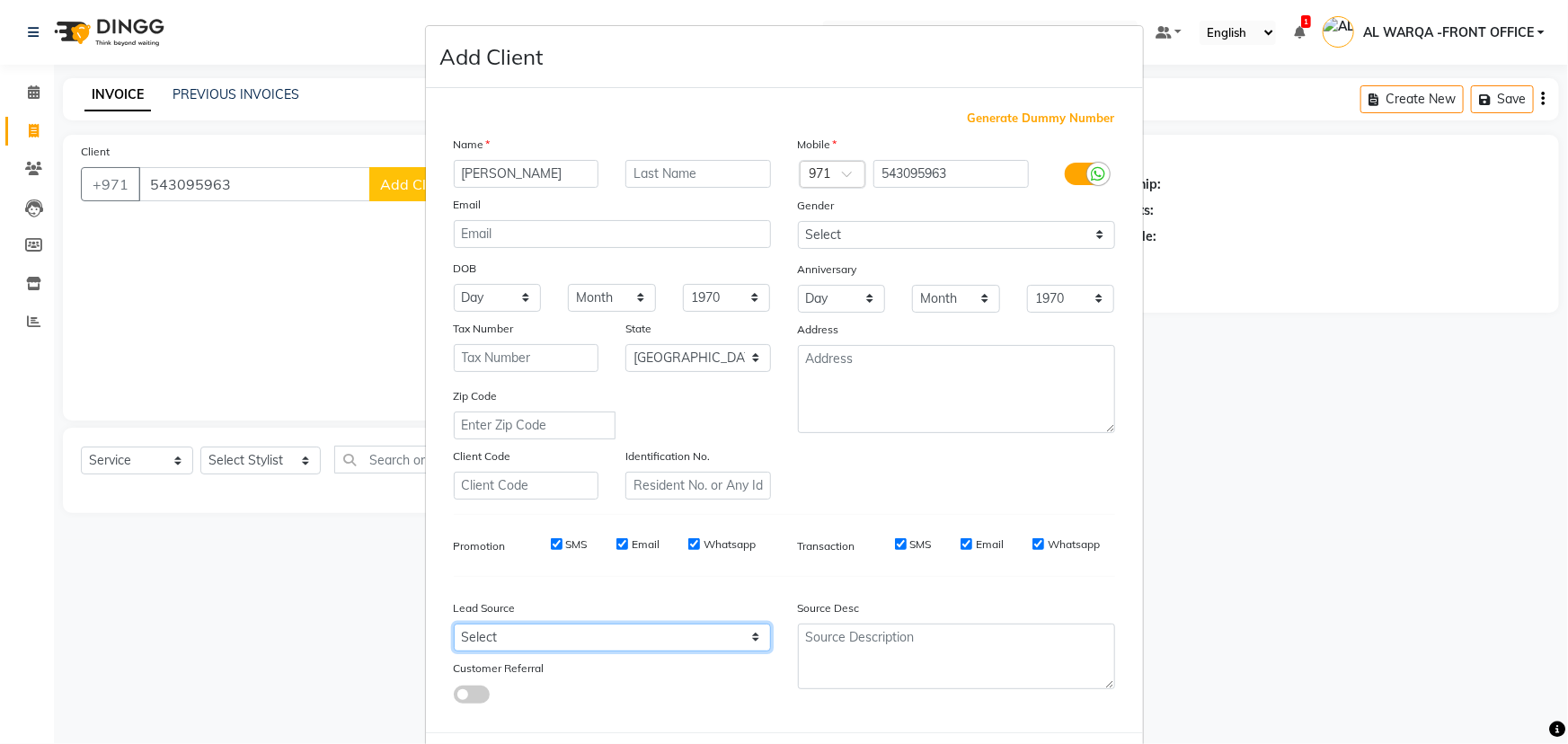
click at [484, 639] on select "Select Walk-in Referral Internet Friend Word of Mouth Advertisement Facebook Ju…" at bounding box center [612, 637] width 317 height 28
select select "54219"
click at [454, 628] on select "Select Walk-in Referral Internet Friend Word of Mouth Advertisement Facebook Ju…" at bounding box center [612, 637] width 317 height 28
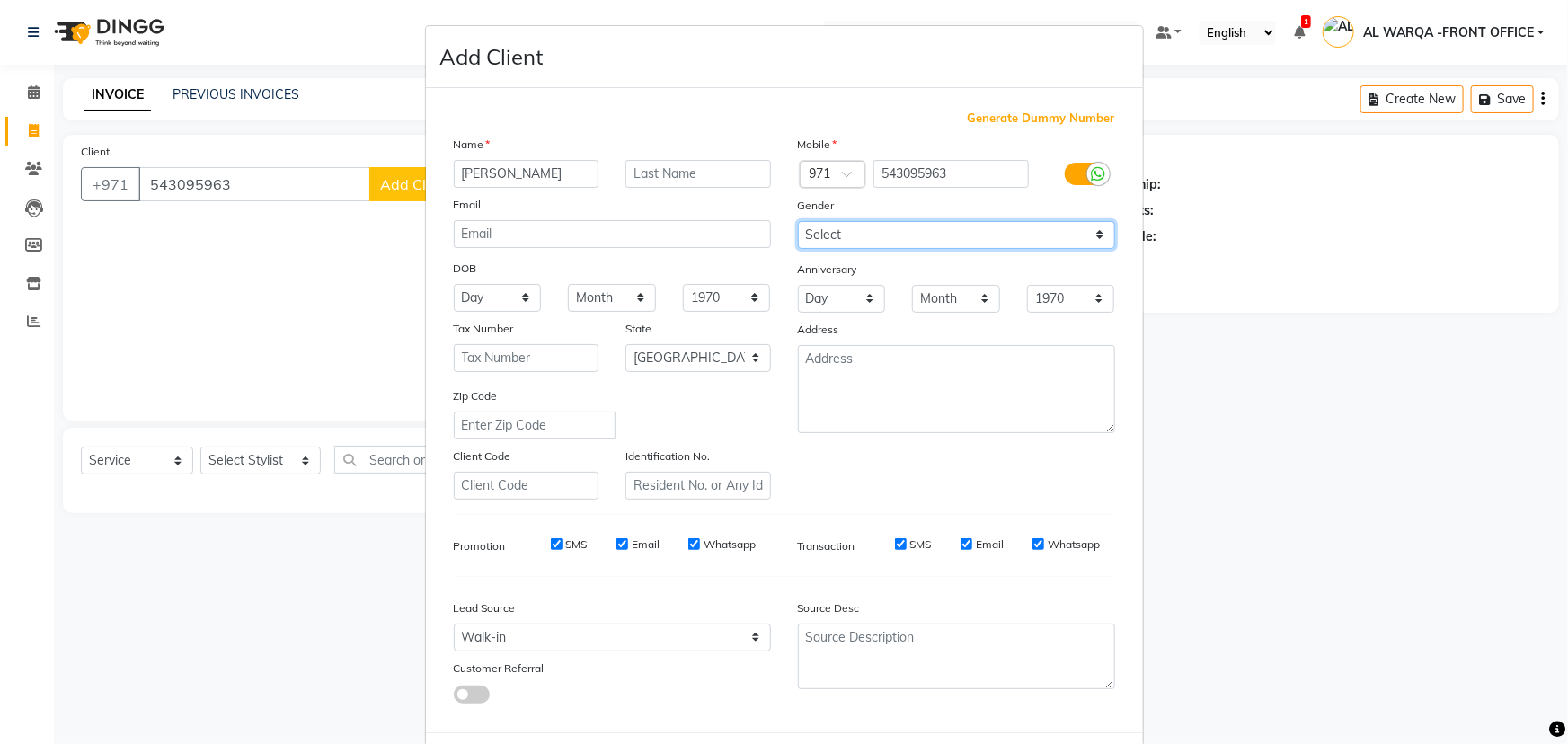
click at [827, 236] on select "Select [DEMOGRAPHIC_DATA] [DEMOGRAPHIC_DATA] Other Prefer Not To Say" at bounding box center [956, 235] width 317 height 28
select select "[DEMOGRAPHIC_DATA]"
click at [798, 221] on select "Select [DEMOGRAPHIC_DATA] [DEMOGRAPHIC_DATA] Other Prefer Not To Say" at bounding box center [956, 235] width 317 height 28
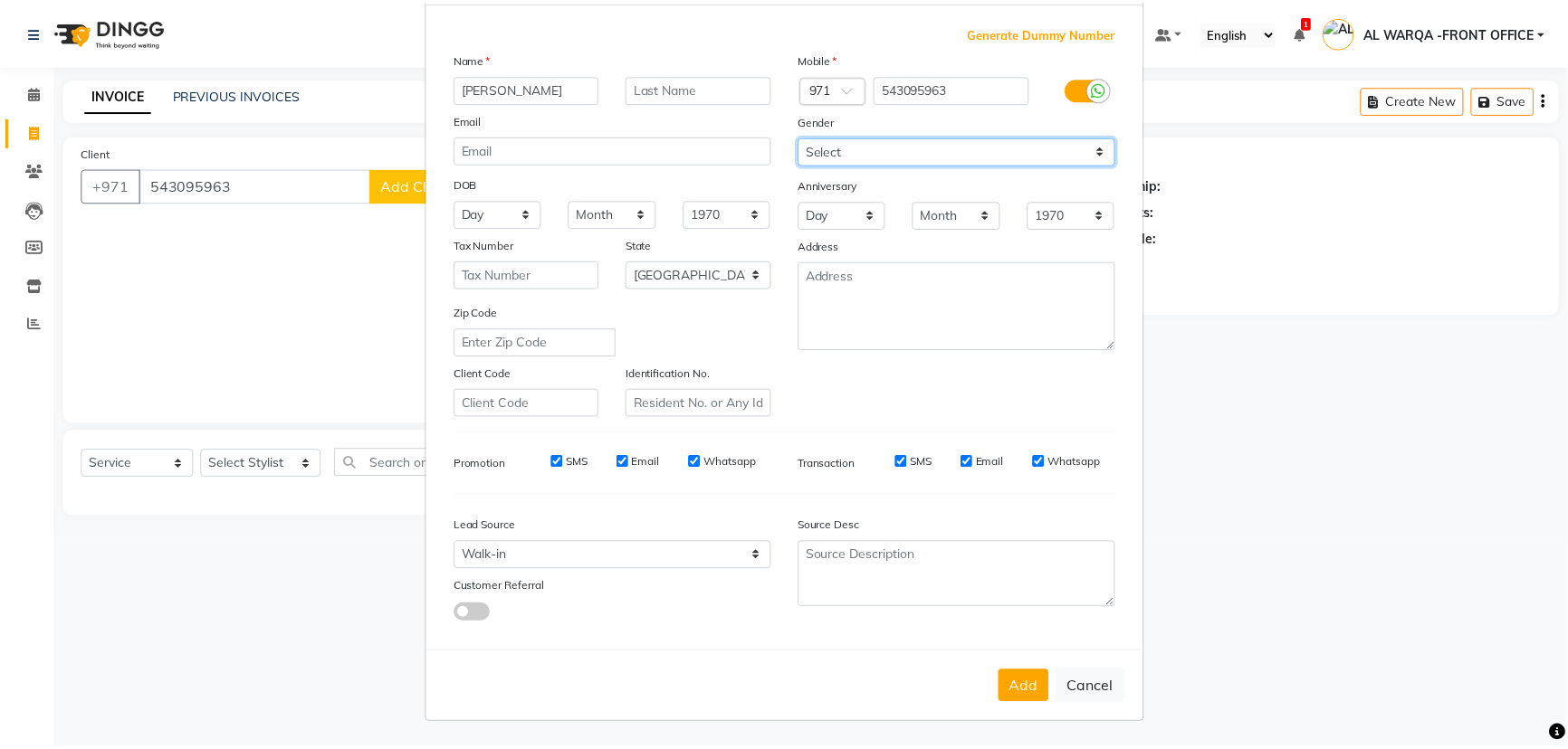
scroll to position [91, 0]
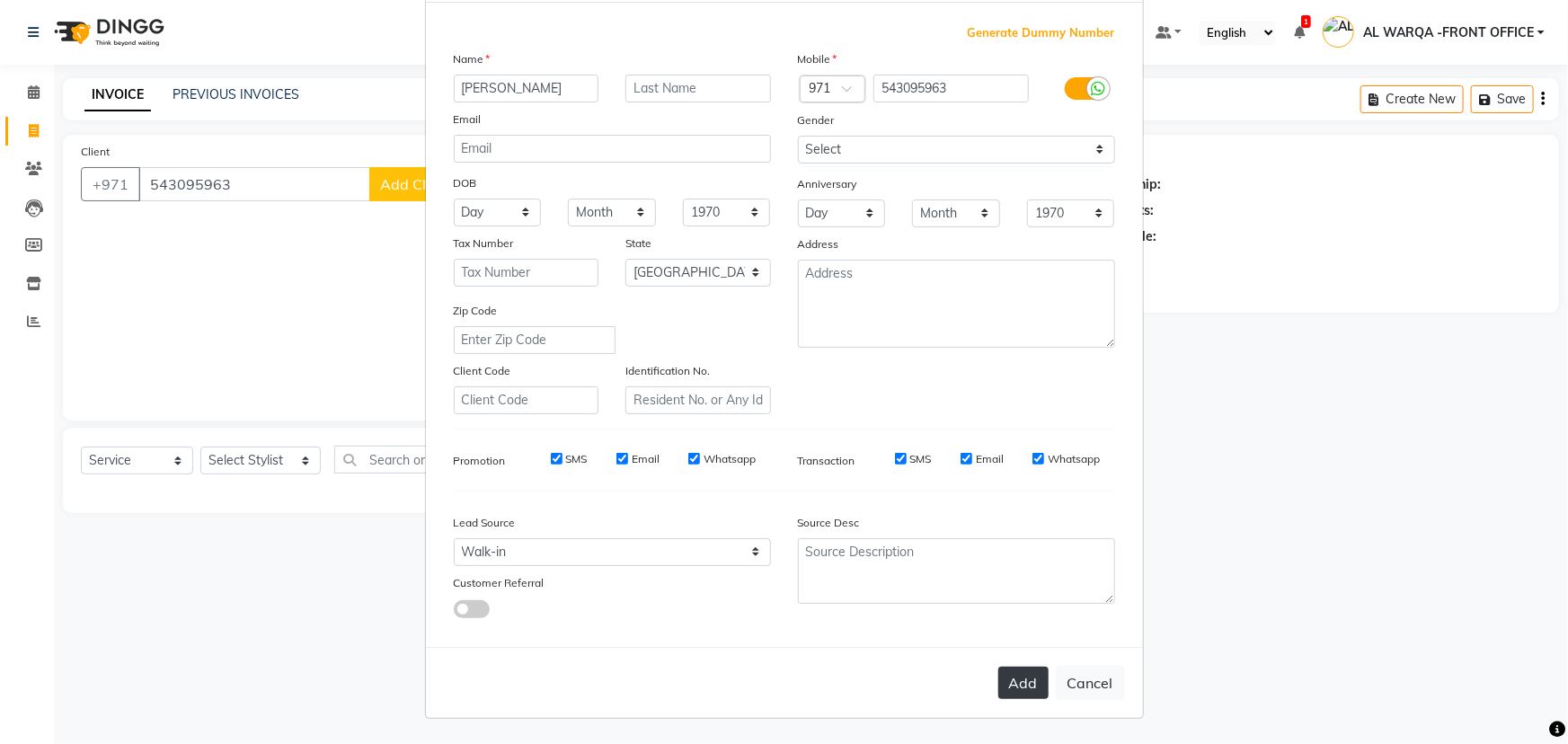
click at [1015, 681] on button "Add" at bounding box center [1024, 683] width 50 height 32
select select
select select "null"
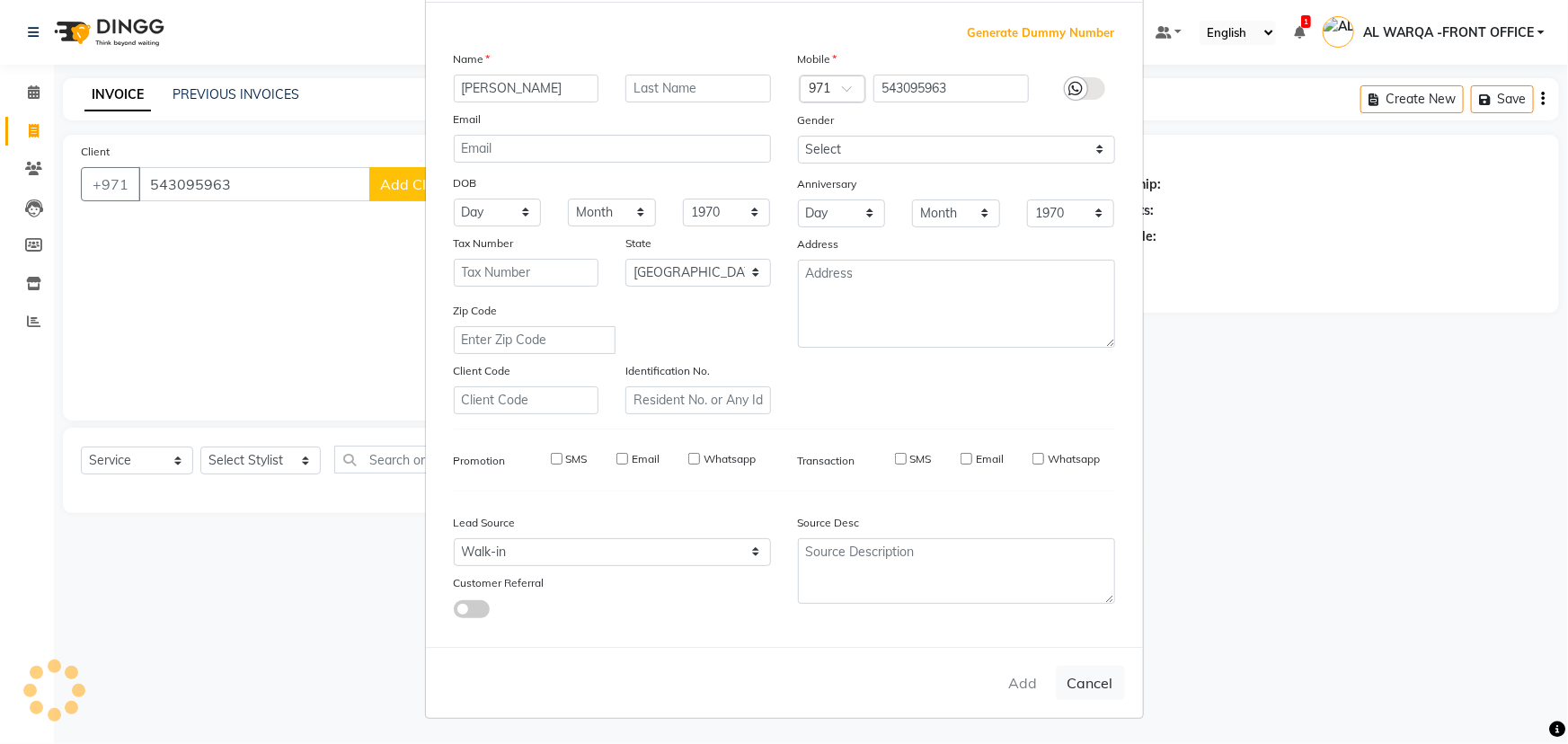
select select
checkbox input "false"
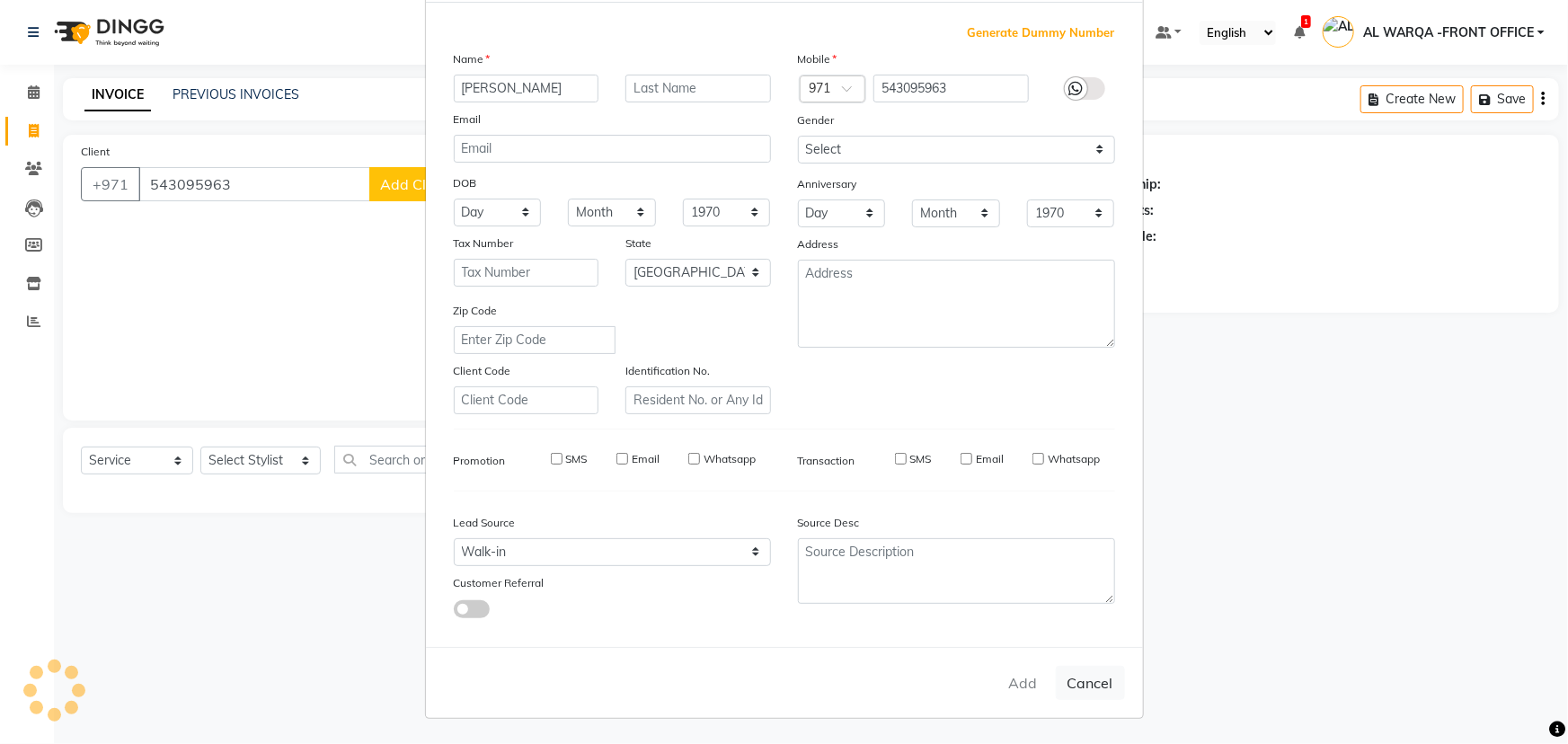
checkbox input "false"
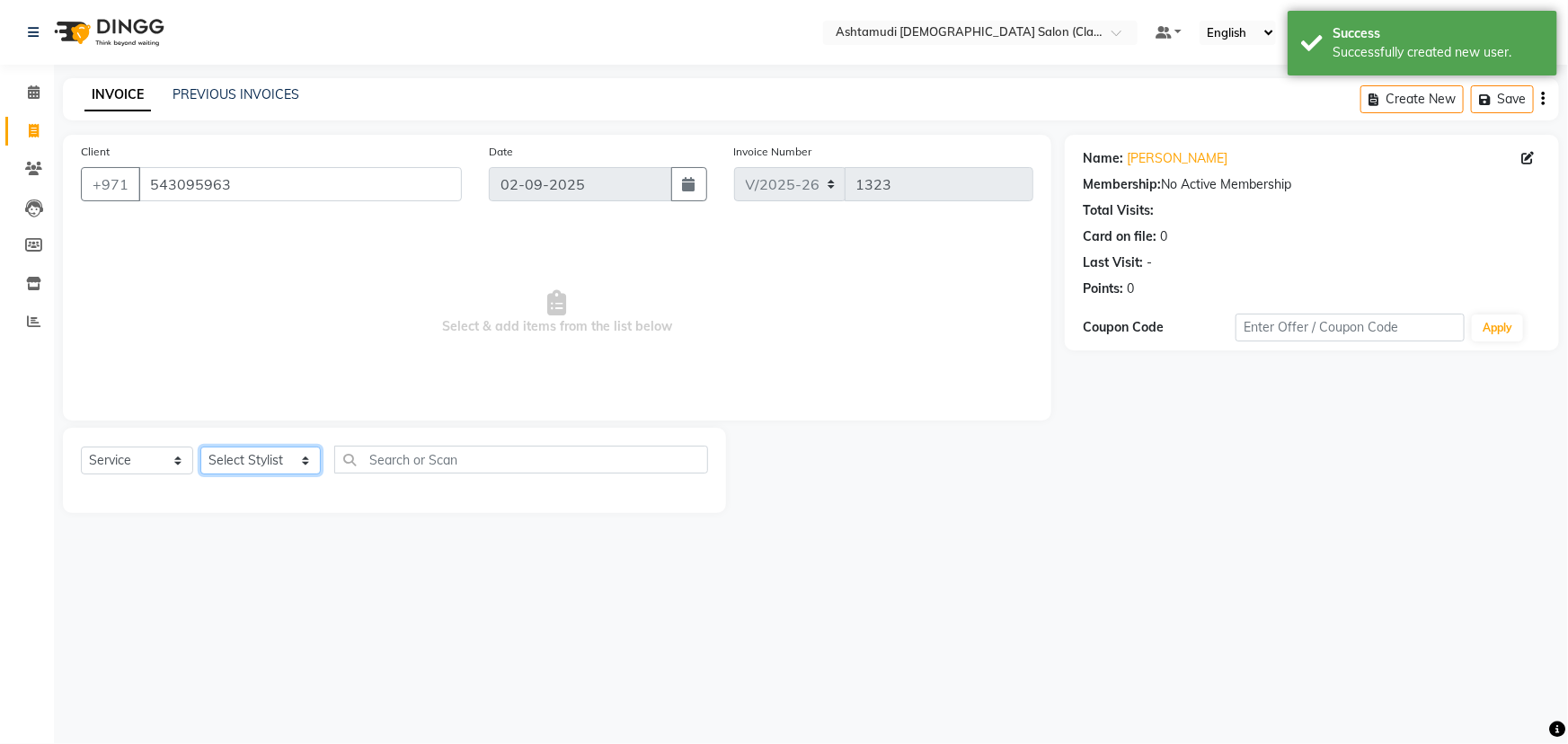
click at [305, 463] on select "Select Stylist AL WARQA -FRONT OFFICE AMEERA [PERSON_NAME] [PERSON_NAME] JILI […" at bounding box center [261, 461] width 120 height 28
select select "82443"
click at [201, 447] on select "Select Stylist AL WARQA -FRONT OFFICE AMEERA [PERSON_NAME] [PERSON_NAME] JILI […" at bounding box center [261, 461] width 120 height 28
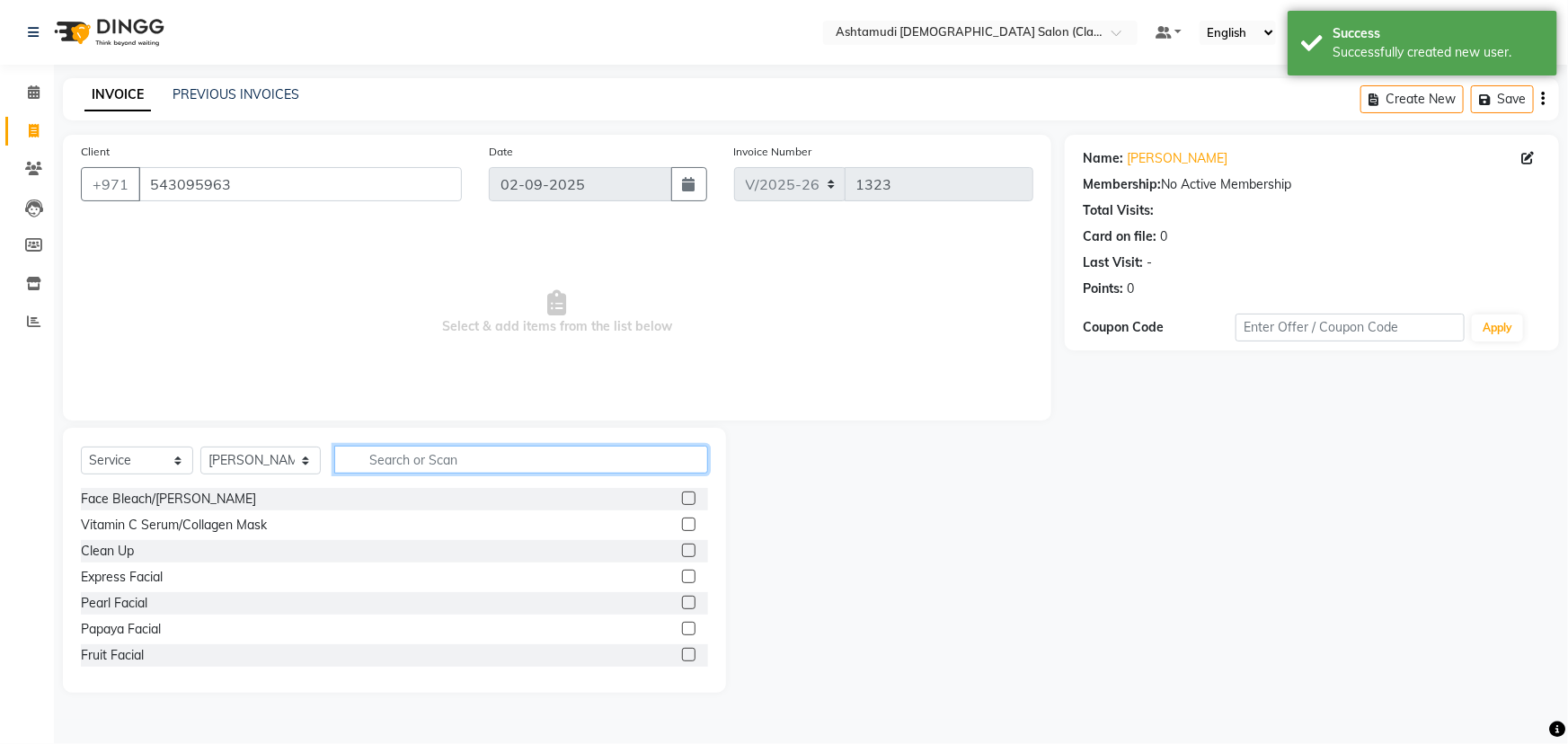
click at [374, 455] on input "text" at bounding box center [522, 460] width 374 height 28
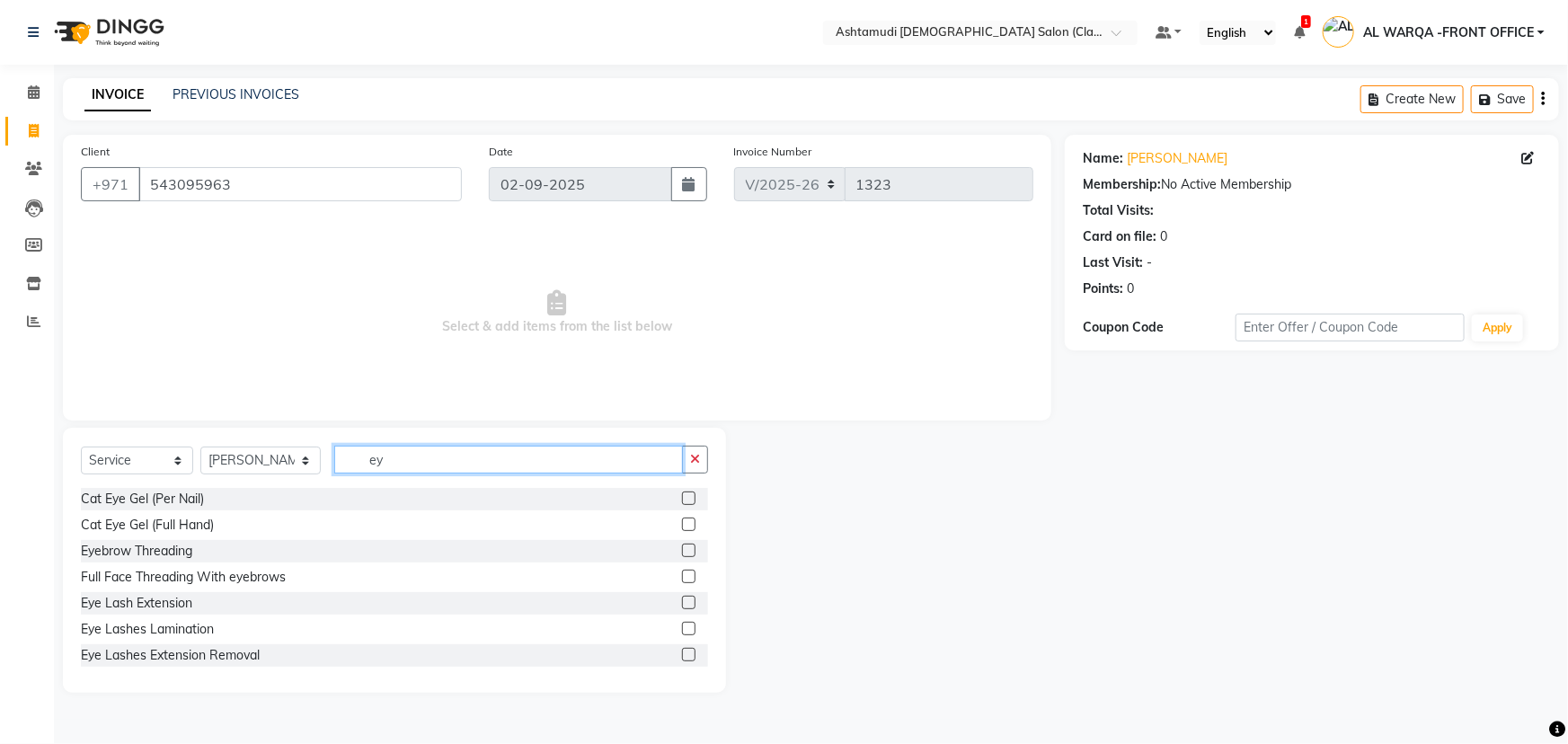
type input "ey"
click at [682, 548] on label at bounding box center [688, 551] width 14 height 14
click at [682, 548] on input "checkbox" at bounding box center [688, 552] width 12 height 12
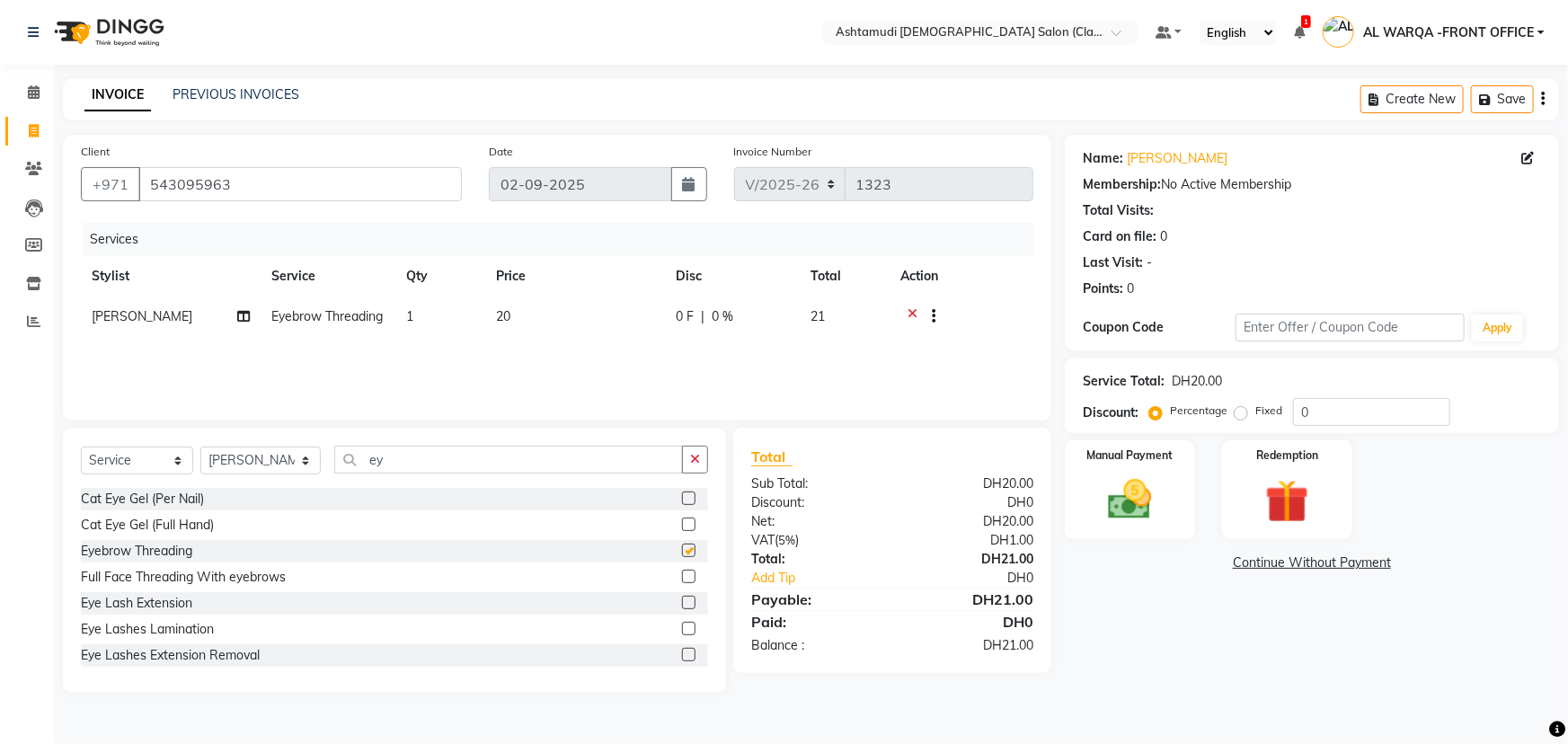
checkbox input "false"
click at [1321, 408] on input "0" at bounding box center [1372, 412] width 157 height 28
type input "015"
click at [1121, 503] on img at bounding box center [1131, 500] width 74 height 52
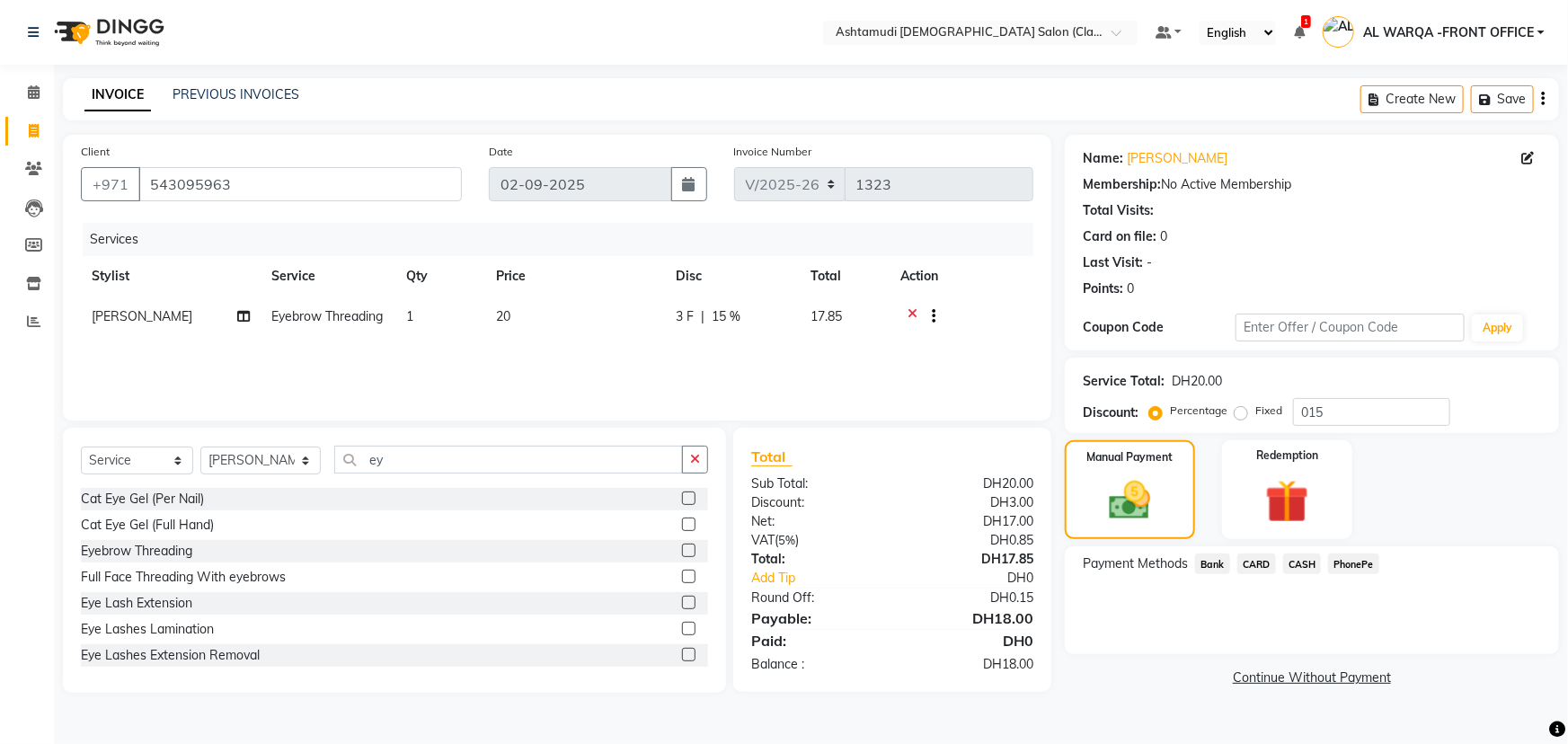
click at [1261, 566] on span "CARD" at bounding box center [1257, 564] width 39 height 20
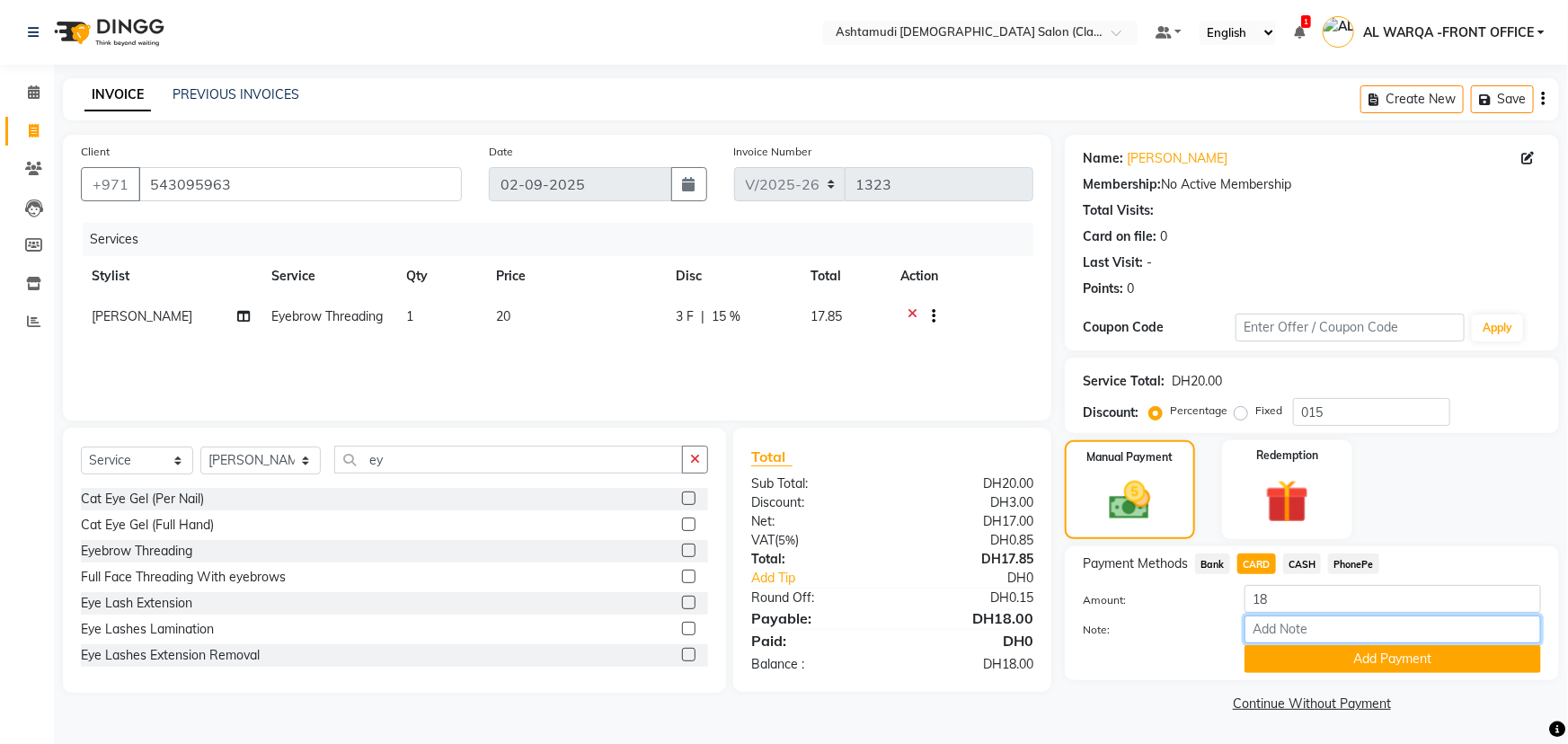
click at [1299, 631] on input "Note:" at bounding box center [1392, 630] width 297 height 28
type input "veena"
click at [1382, 657] on button "Add Payment" at bounding box center [1392, 659] width 297 height 28
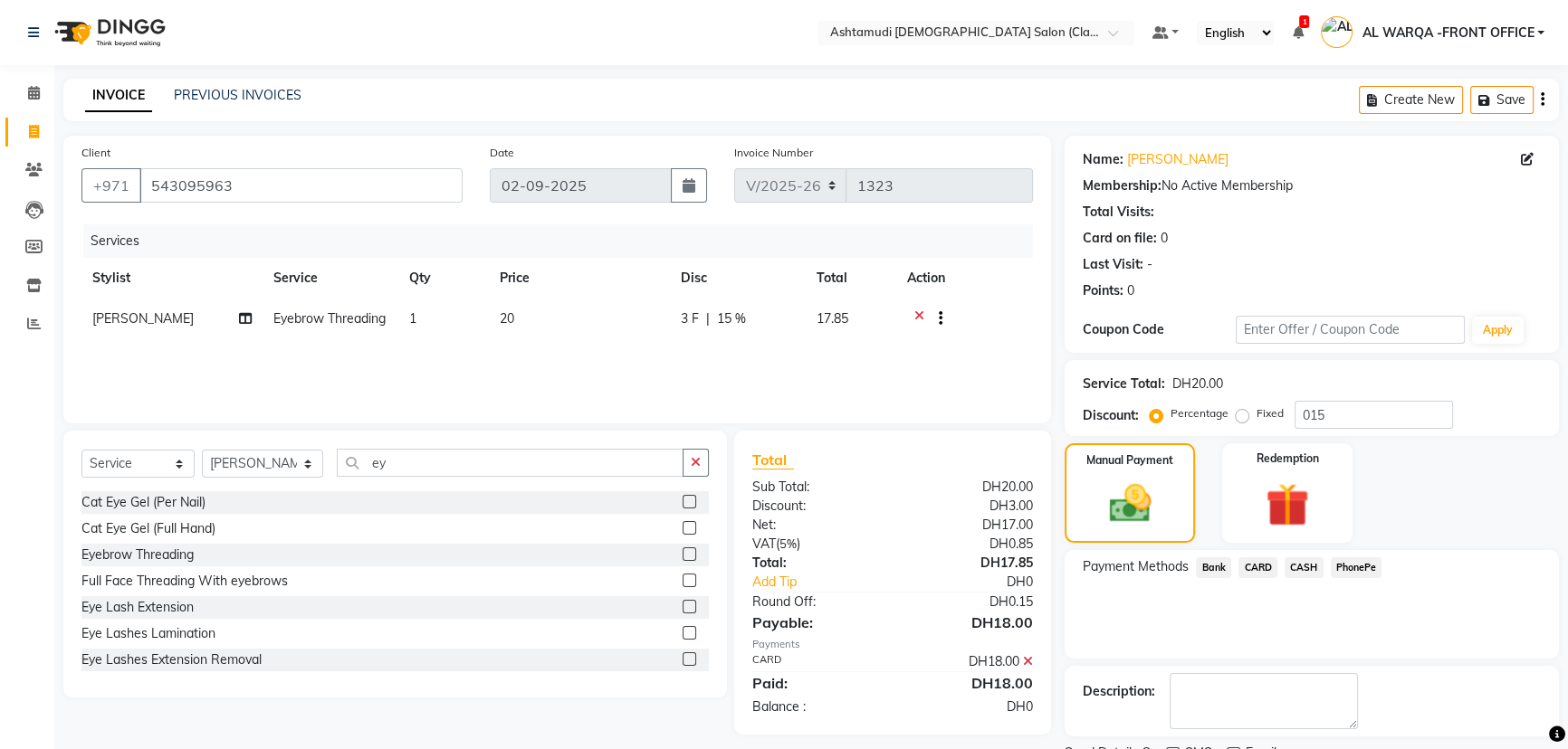
scroll to position [74, 0]
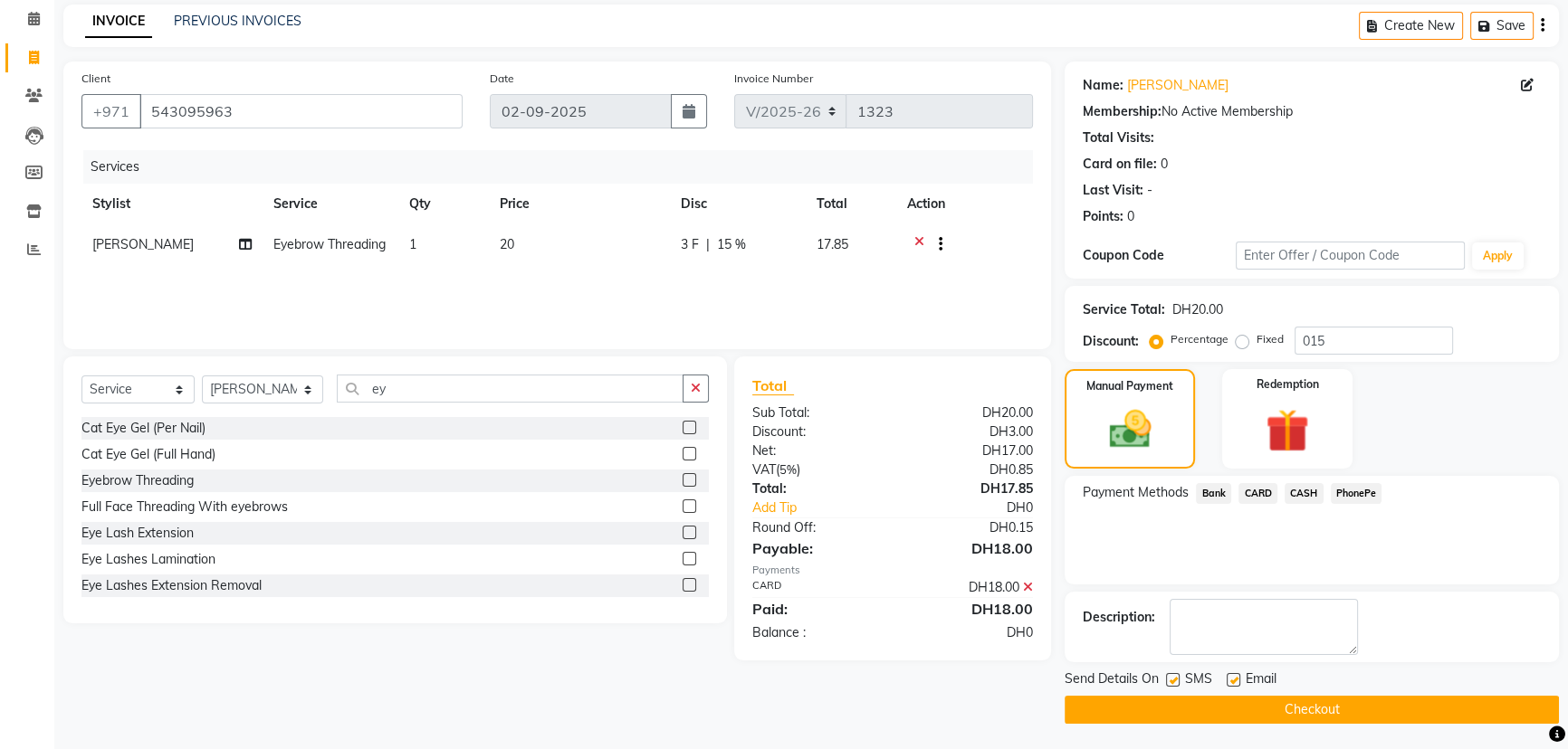
click at [1403, 706] on button "Checkout" at bounding box center [1312, 710] width 494 height 28
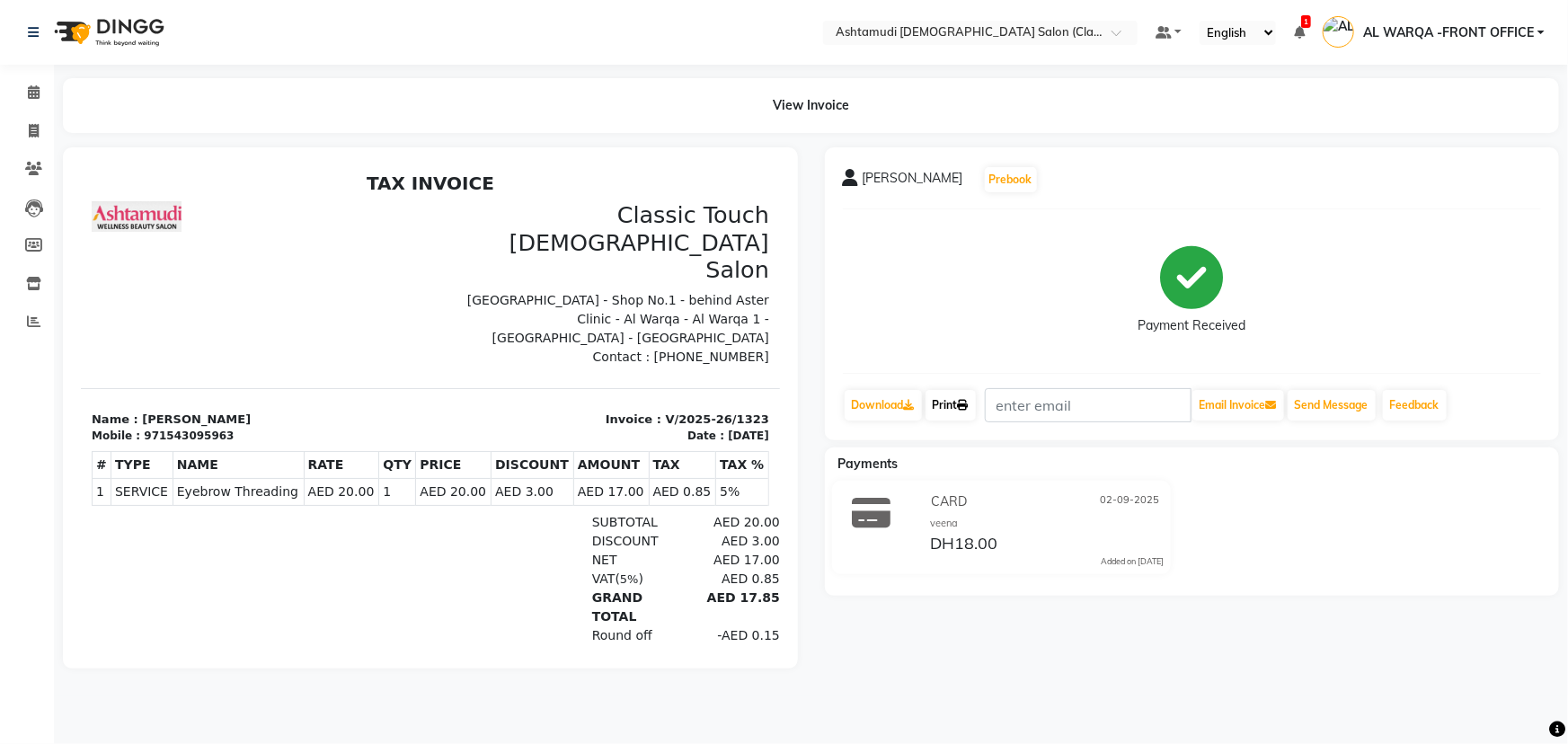
click at [952, 404] on link "Print" at bounding box center [950, 405] width 50 height 31
click at [31, 90] on icon at bounding box center [34, 92] width 12 height 14
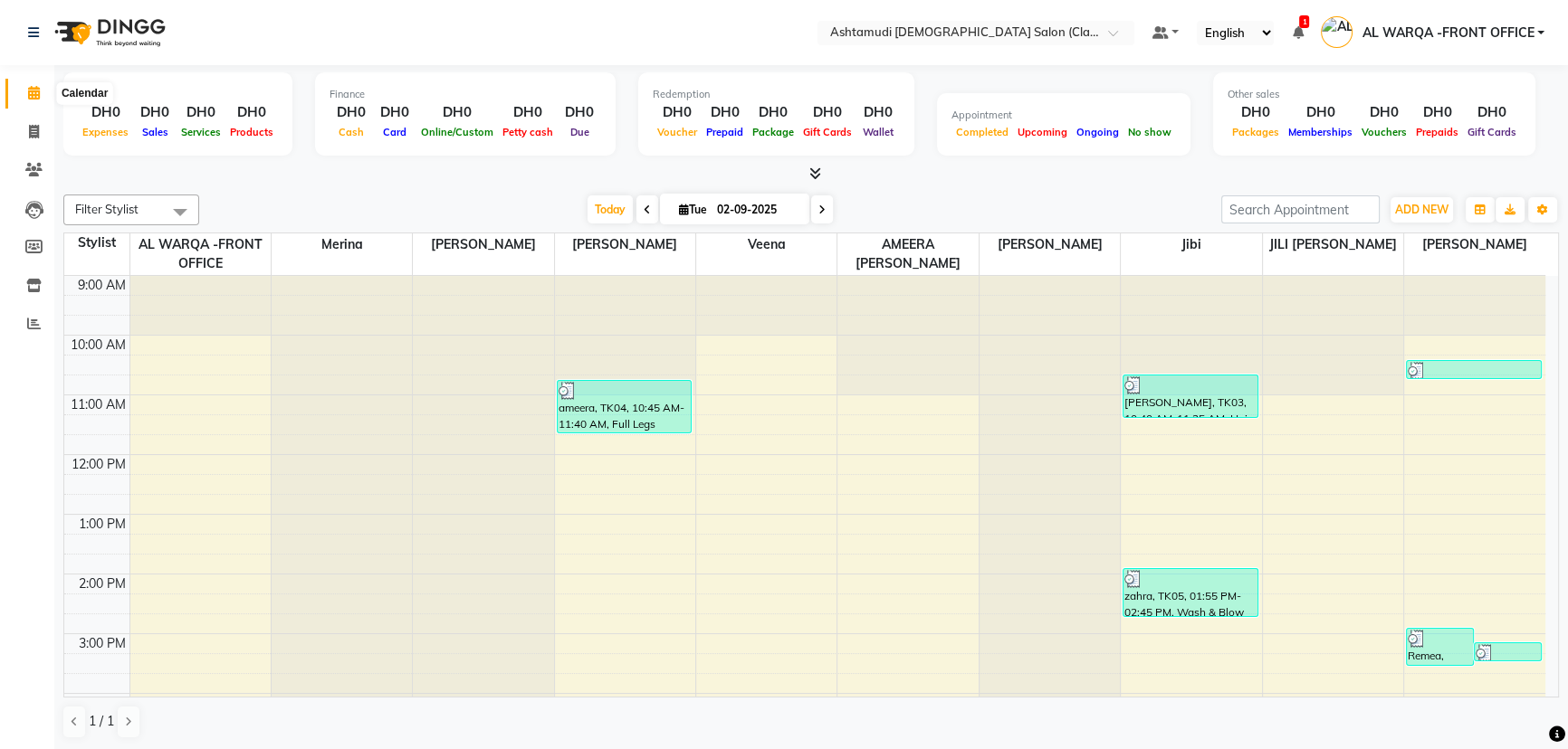
click at [31, 97] on icon at bounding box center [34, 93] width 12 height 14
click at [32, 132] on icon at bounding box center [34, 132] width 10 height 14
select select "service"
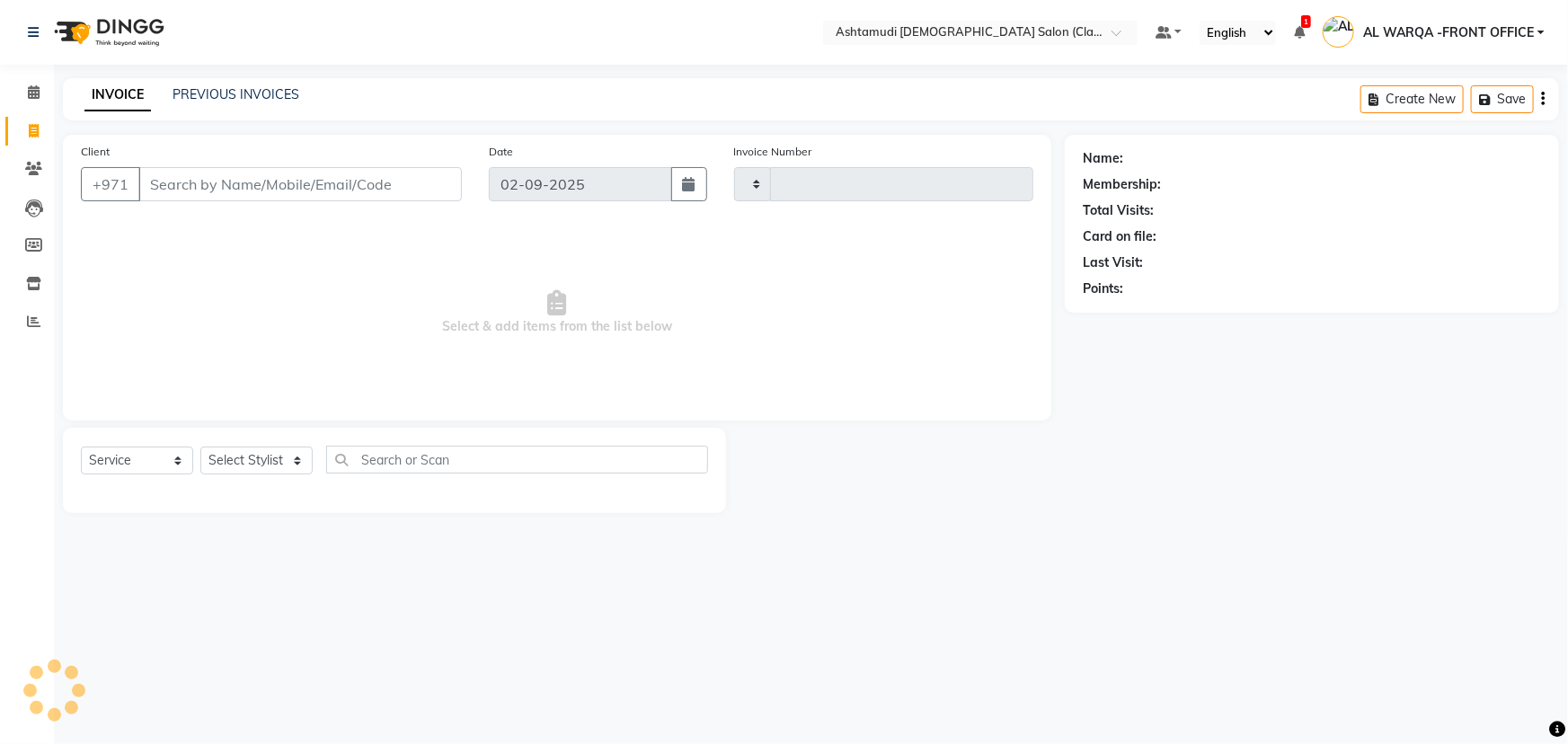
type input "1324"
select select "8201"
click at [773, 610] on div "Select Location × Ashtamudi [DEMOGRAPHIC_DATA] Salon (Classic Touch ) – Al Warq…" at bounding box center [784, 372] width 1568 height 744
click at [30, 91] on icon at bounding box center [34, 92] width 12 height 14
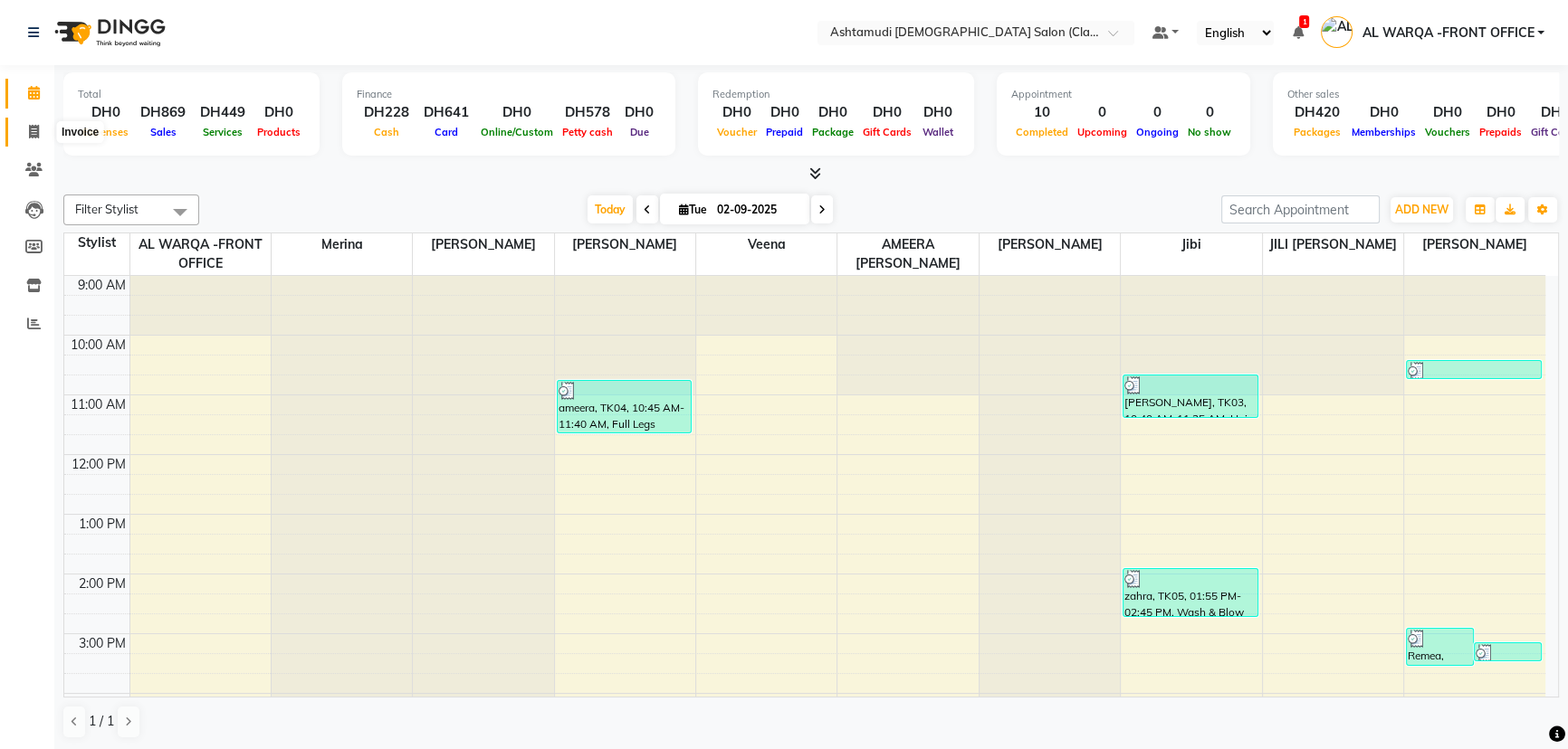
click at [29, 128] on icon at bounding box center [34, 132] width 10 height 14
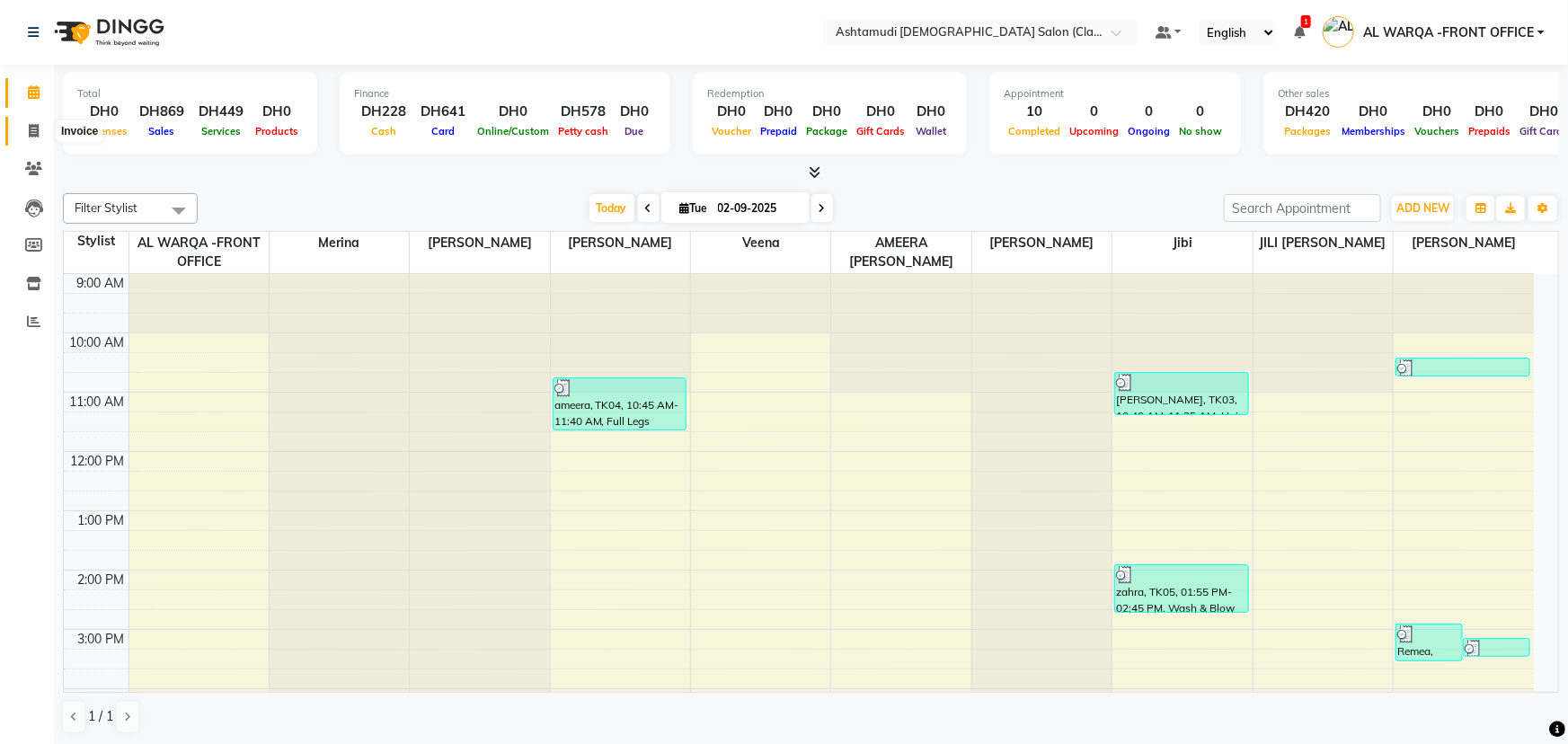
select select "8201"
select select "service"
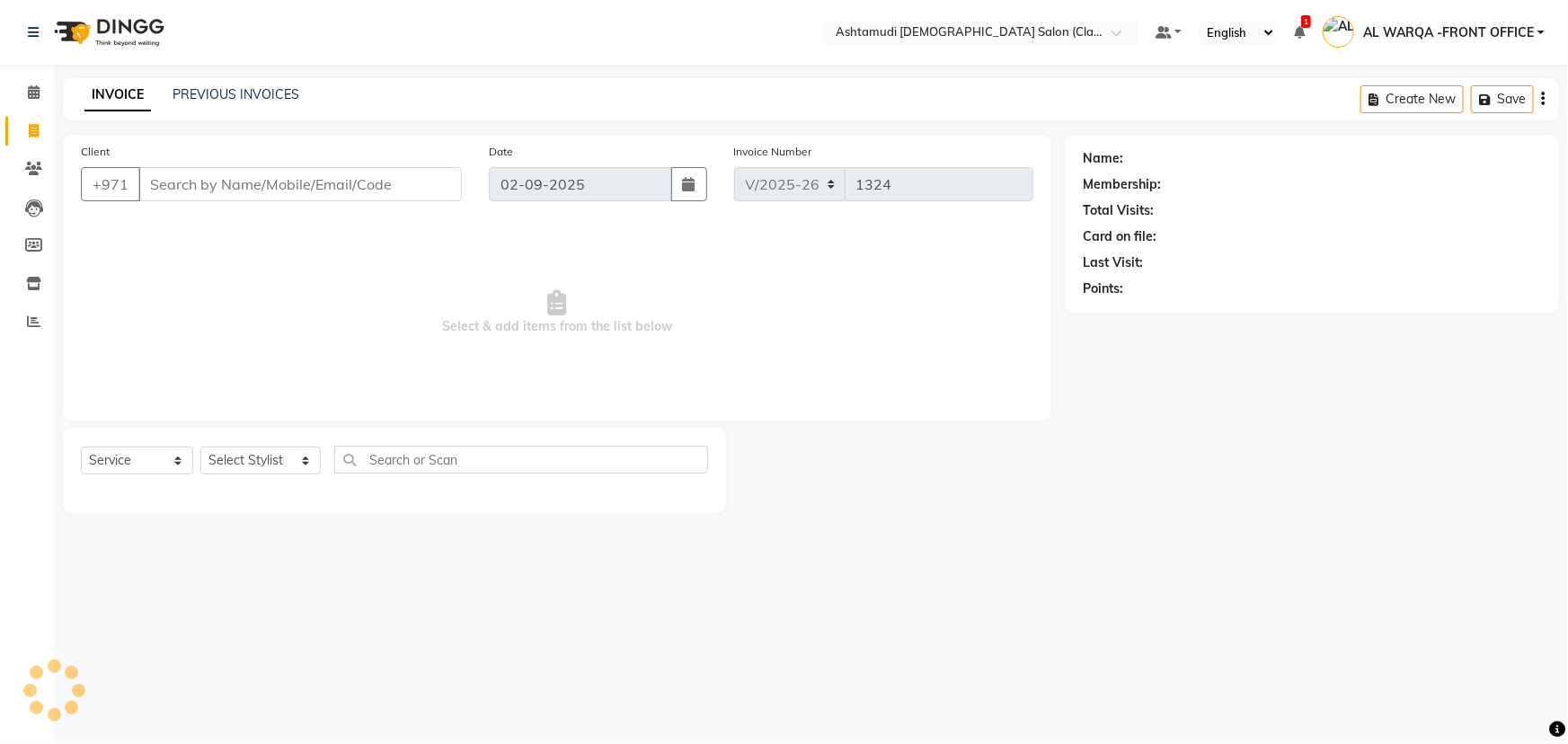
click at [176, 187] on input "Client" at bounding box center [301, 183] width 324 height 34
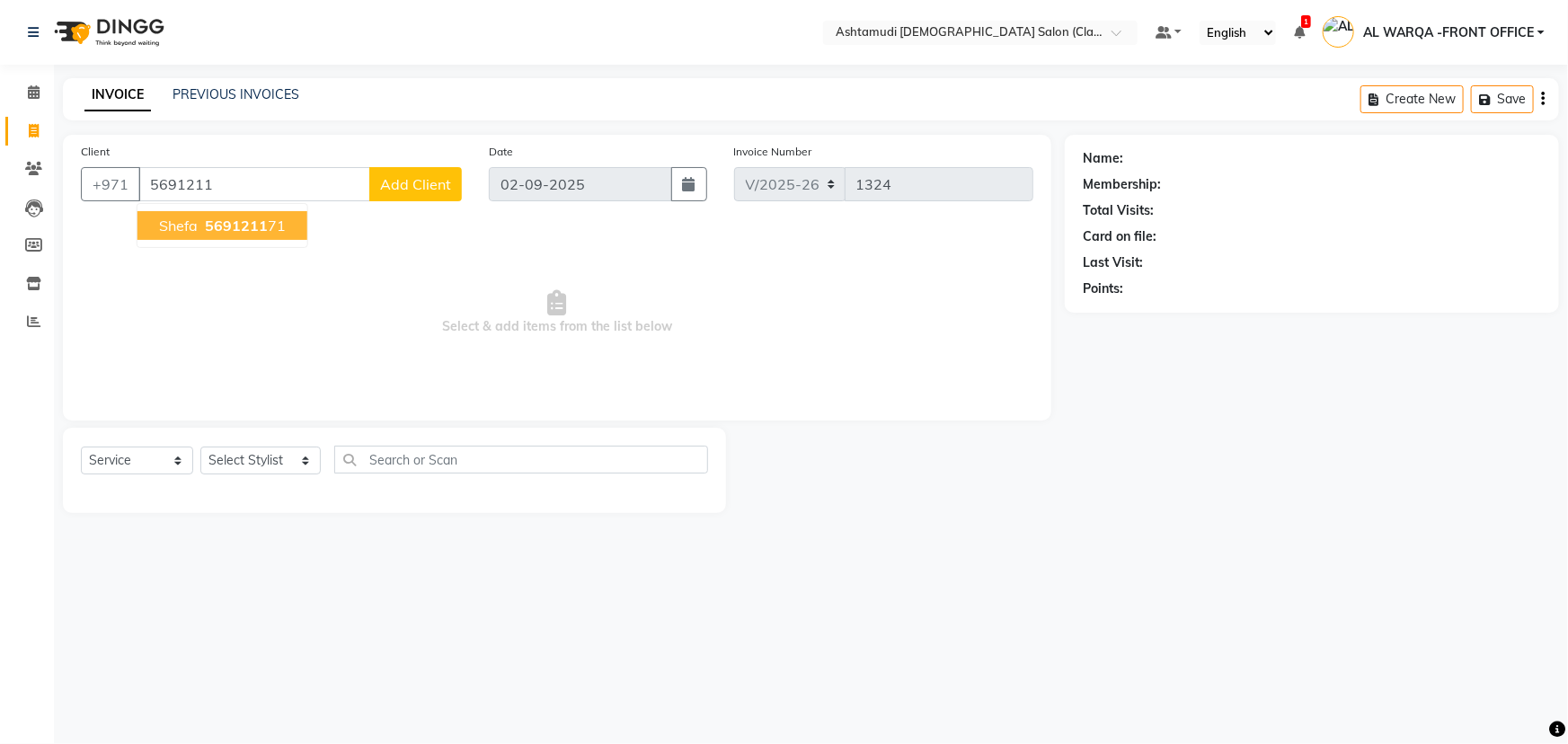
click at [226, 224] on span "5691211" at bounding box center [236, 225] width 63 height 18
type input "569121171"
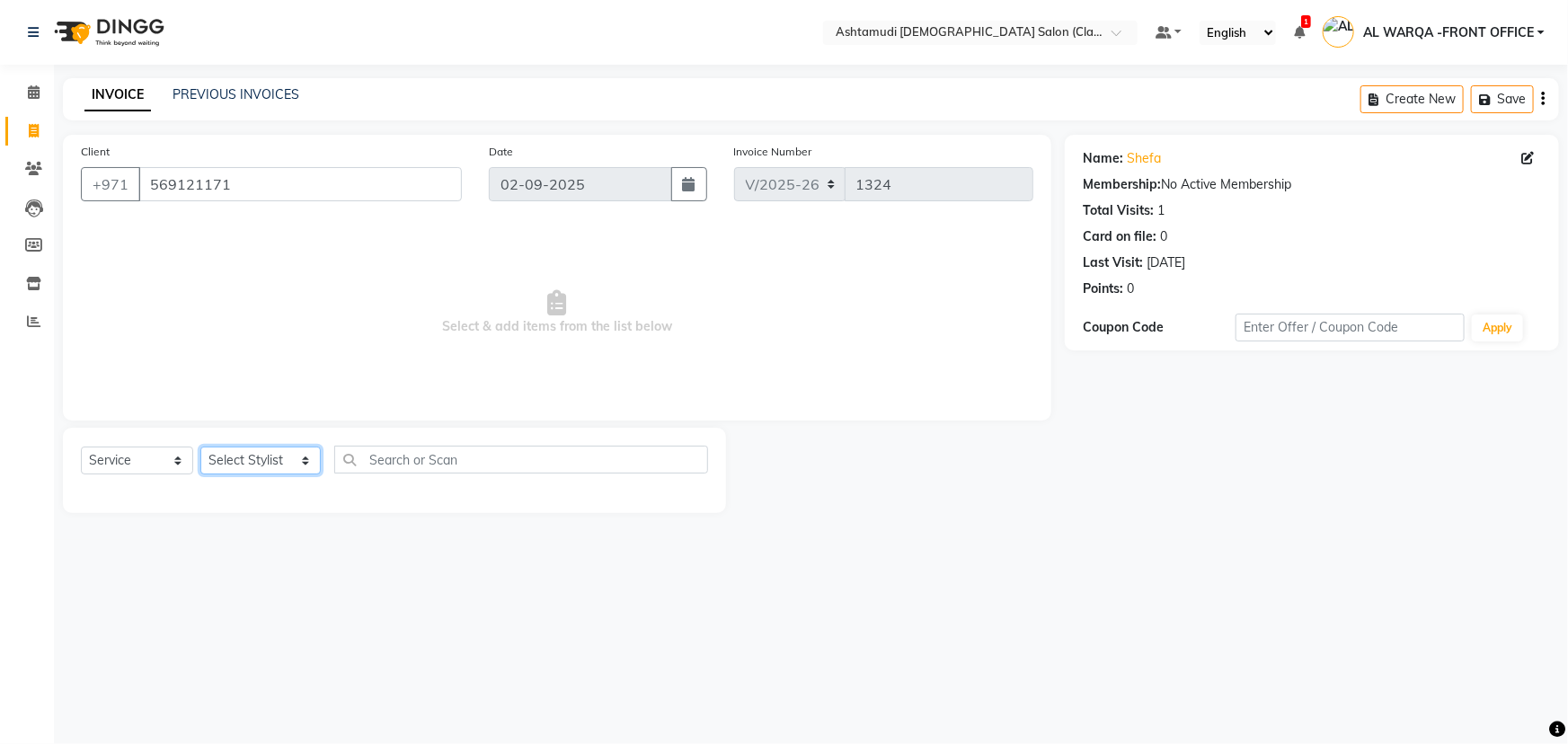
click at [303, 464] on select "Select Stylist AL WARQA -FRONT OFFICE AMEERA [PERSON_NAME] [PERSON_NAME] JILI […" at bounding box center [261, 461] width 120 height 28
select select "77691"
click at [201, 447] on select "Select Stylist AL WARQA -FRONT OFFICE AMEERA [PERSON_NAME] [PERSON_NAME] JILI […" at bounding box center [261, 461] width 120 height 28
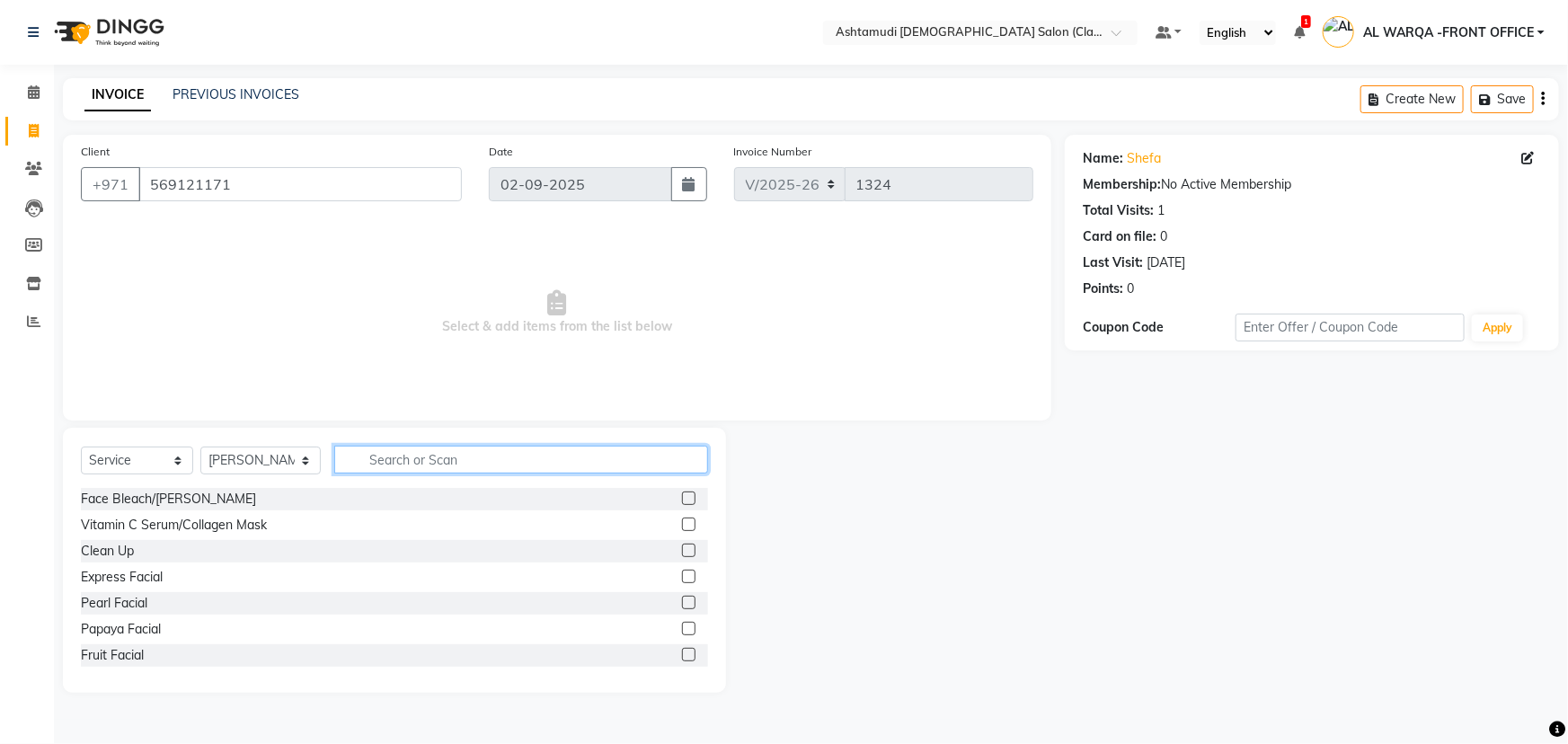
click at [390, 460] on input "text" at bounding box center [522, 460] width 374 height 28
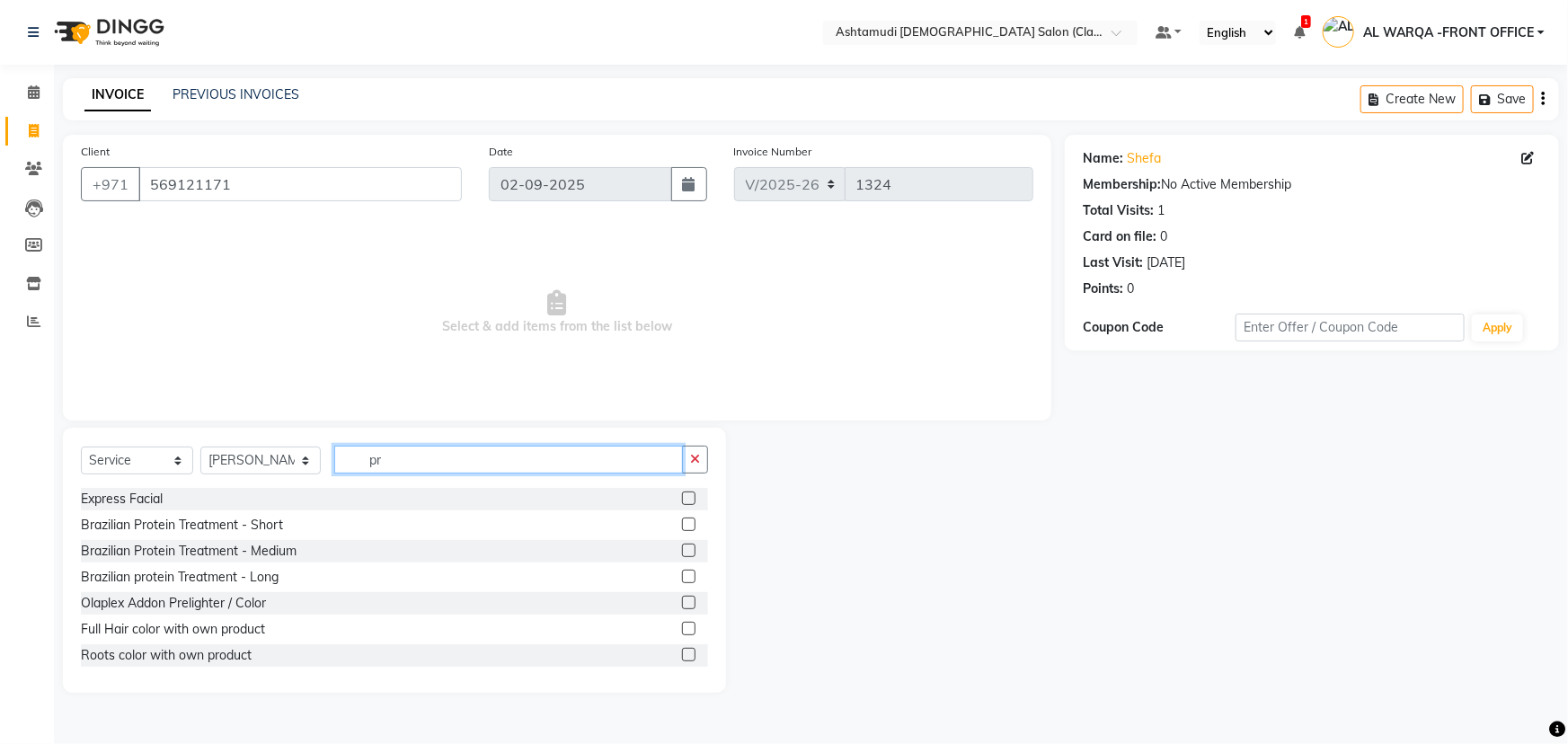
type input "pr"
click at [682, 522] on label at bounding box center [688, 525] width 14 height 14
click at [682, 522] on input "checkbox" at bounding box center [688, 526] width 12 height 12
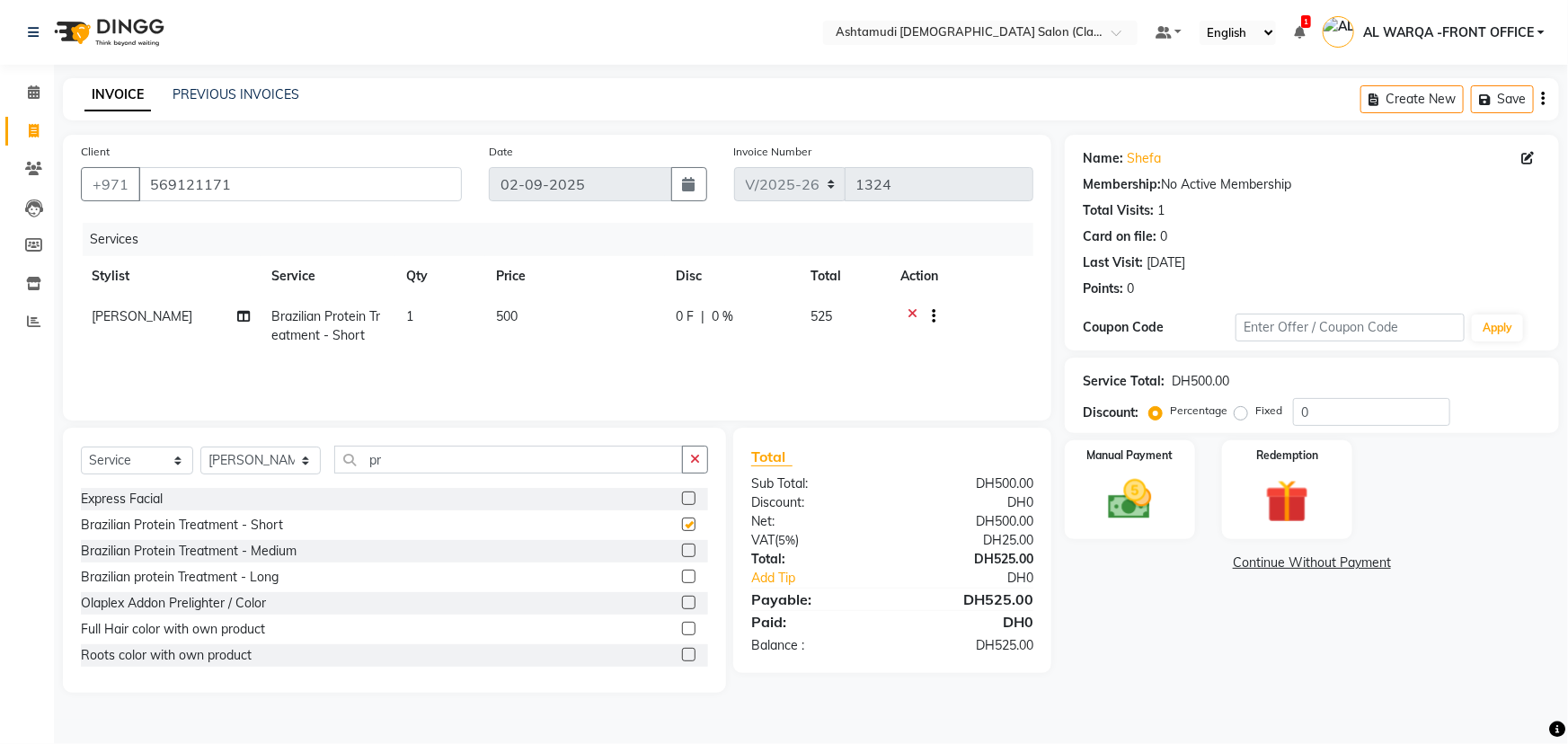
checkbox input "false"
click at [682, 551] on label at bounding box center [688, 551] width 14 height 14
click at [682, 551] on input "checkbox" at bounding box center [688, 552] width 12 height 12
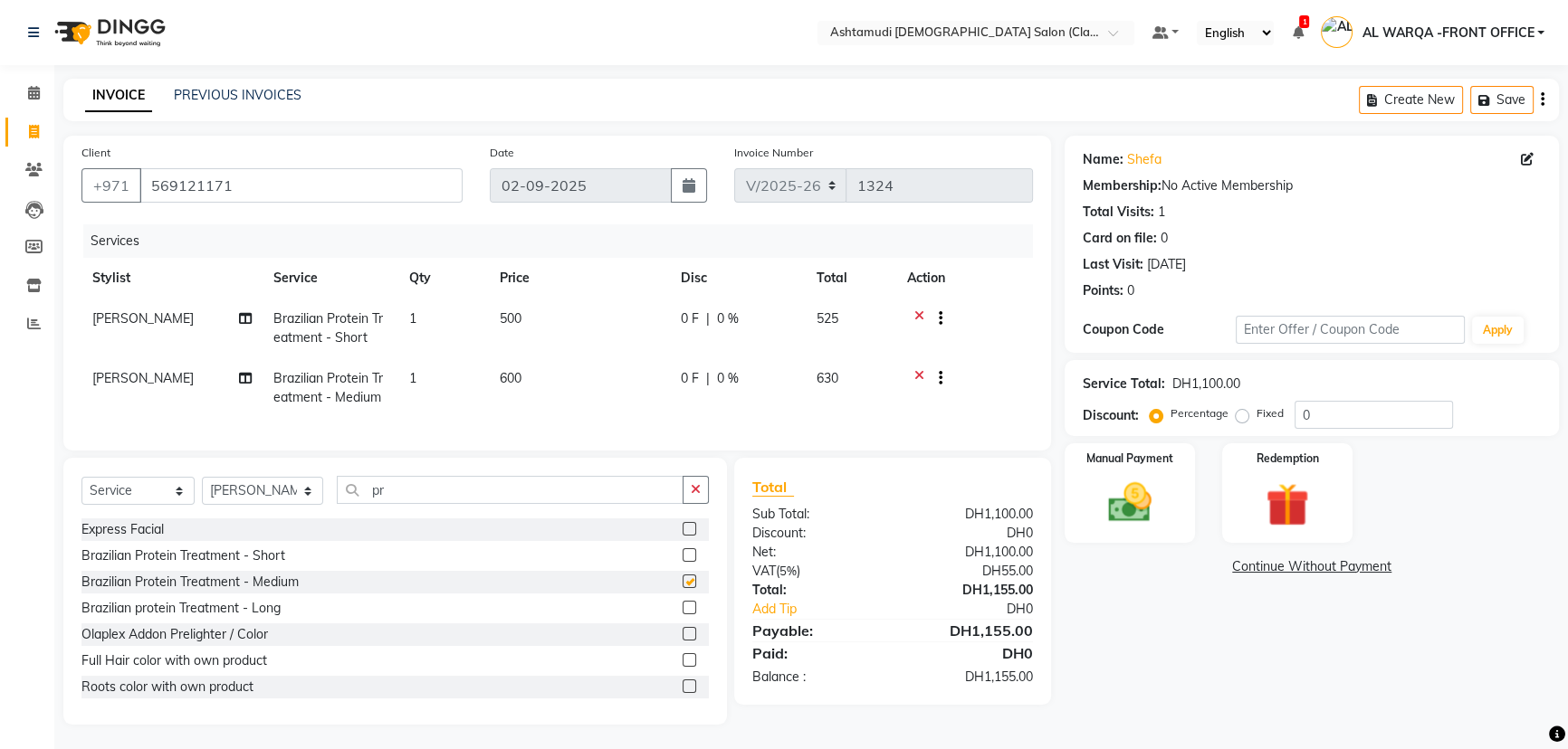
checkbox input "false"
click at [914, 372] on icon at bounding box center [919, 380] width 10 height 22
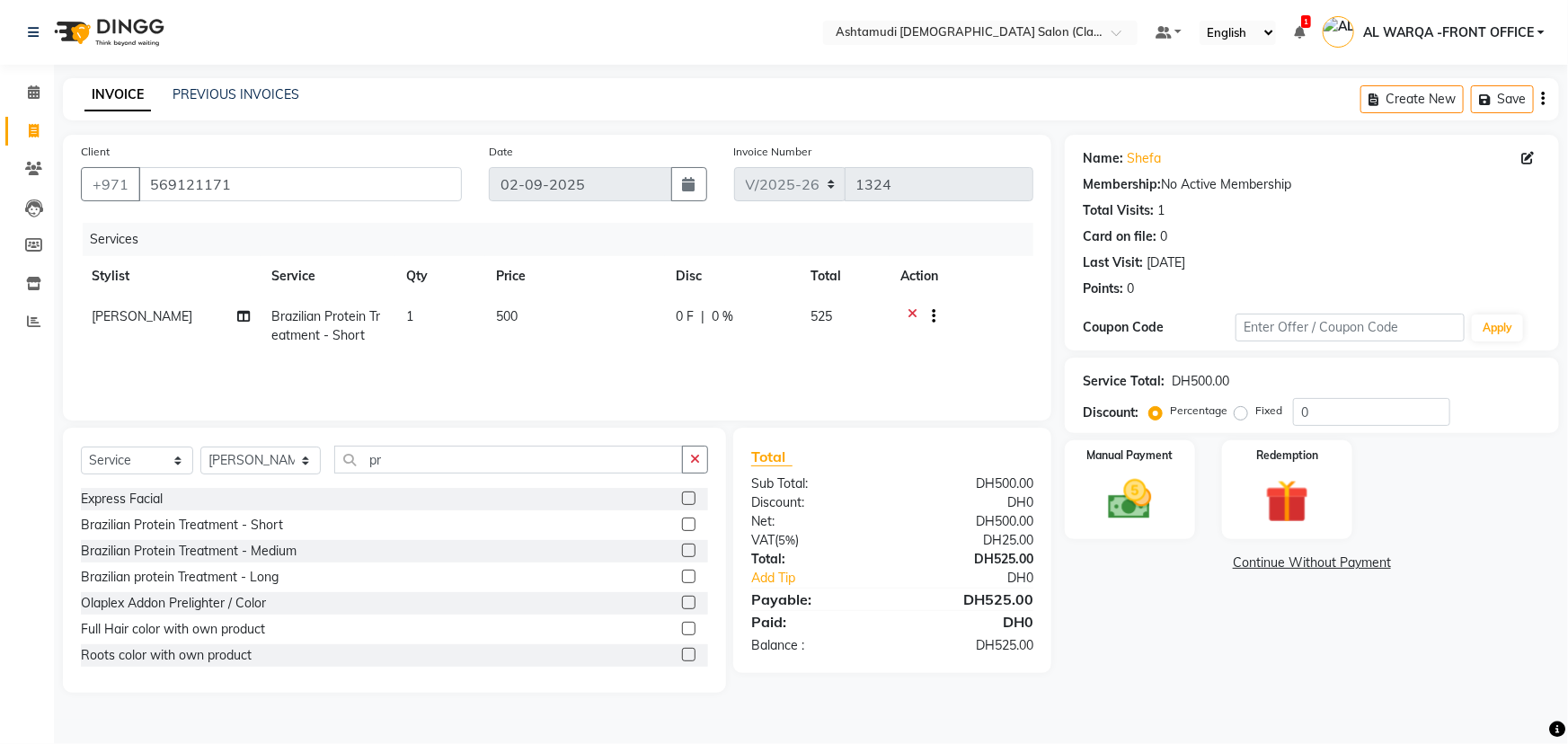
click at [908, 312] on icon at bounding box center [912, 318] width 10 height 22
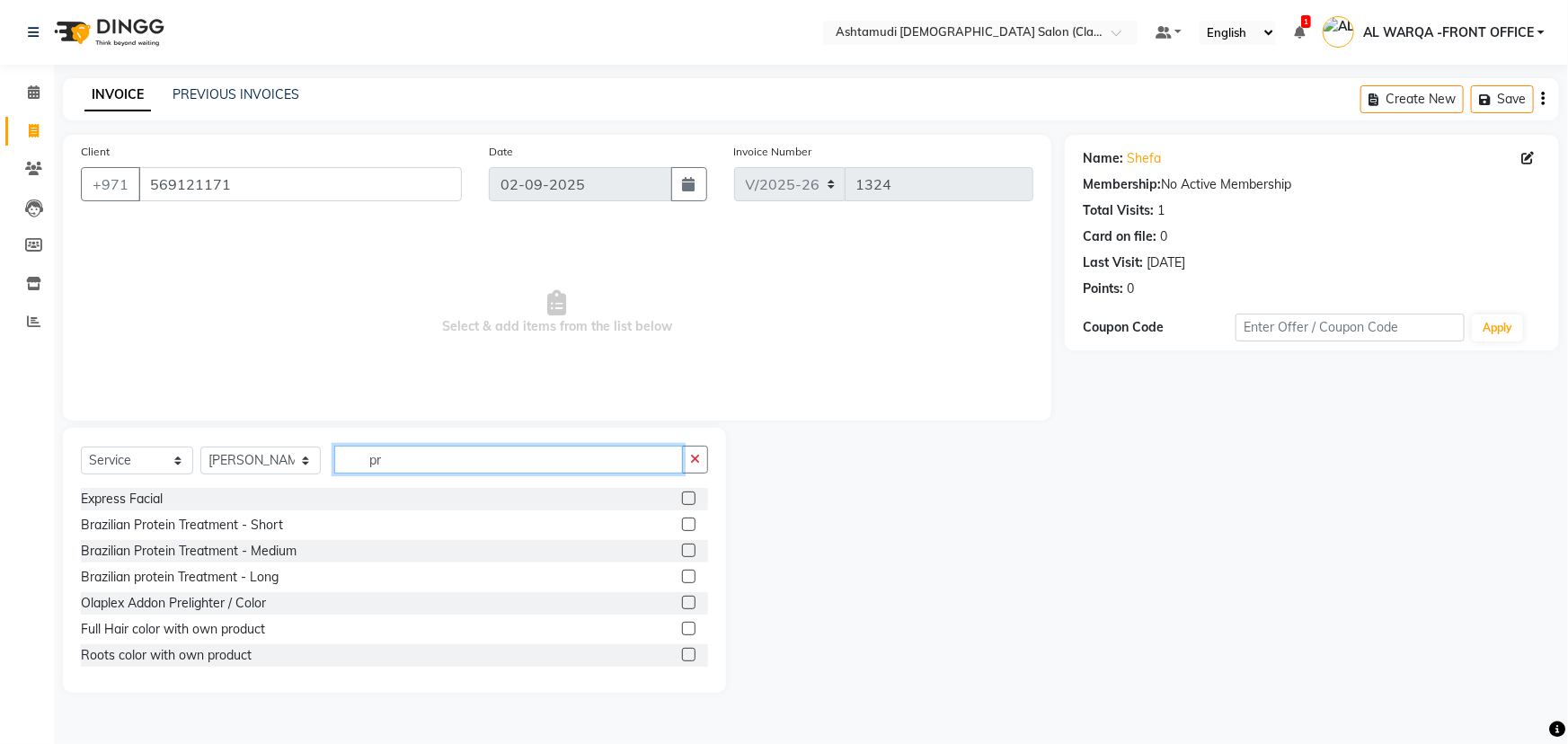
click at [386, 461] on input "pr" at bounding box center [509, 460] width 349 height 28
type input "p"
type input "na"
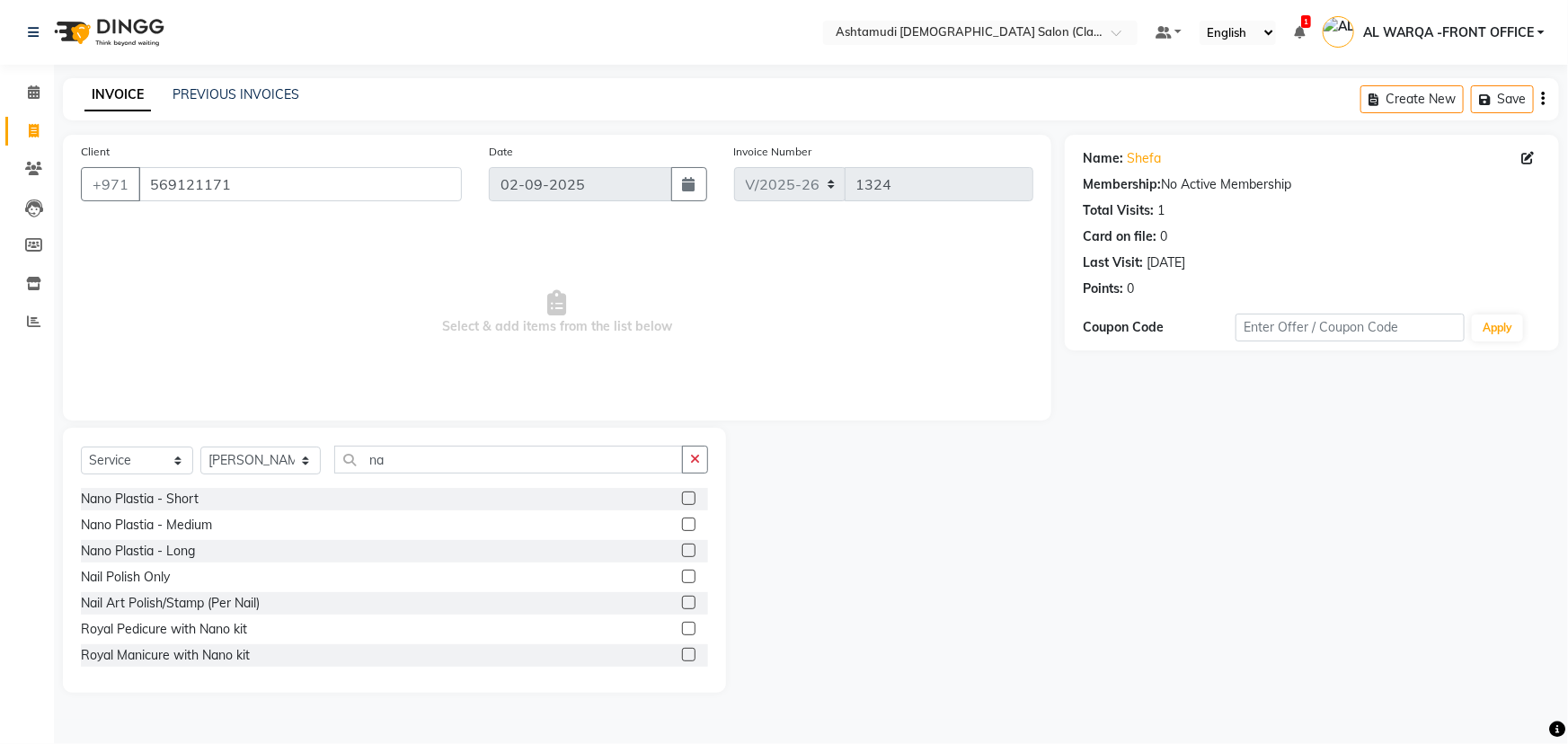
click at [682, 499] on label at bounding box center [688, 499] width 14 height 14
click at [682, 499] on input "checkbox" at bounding box center [688, 500] width 12 height 12
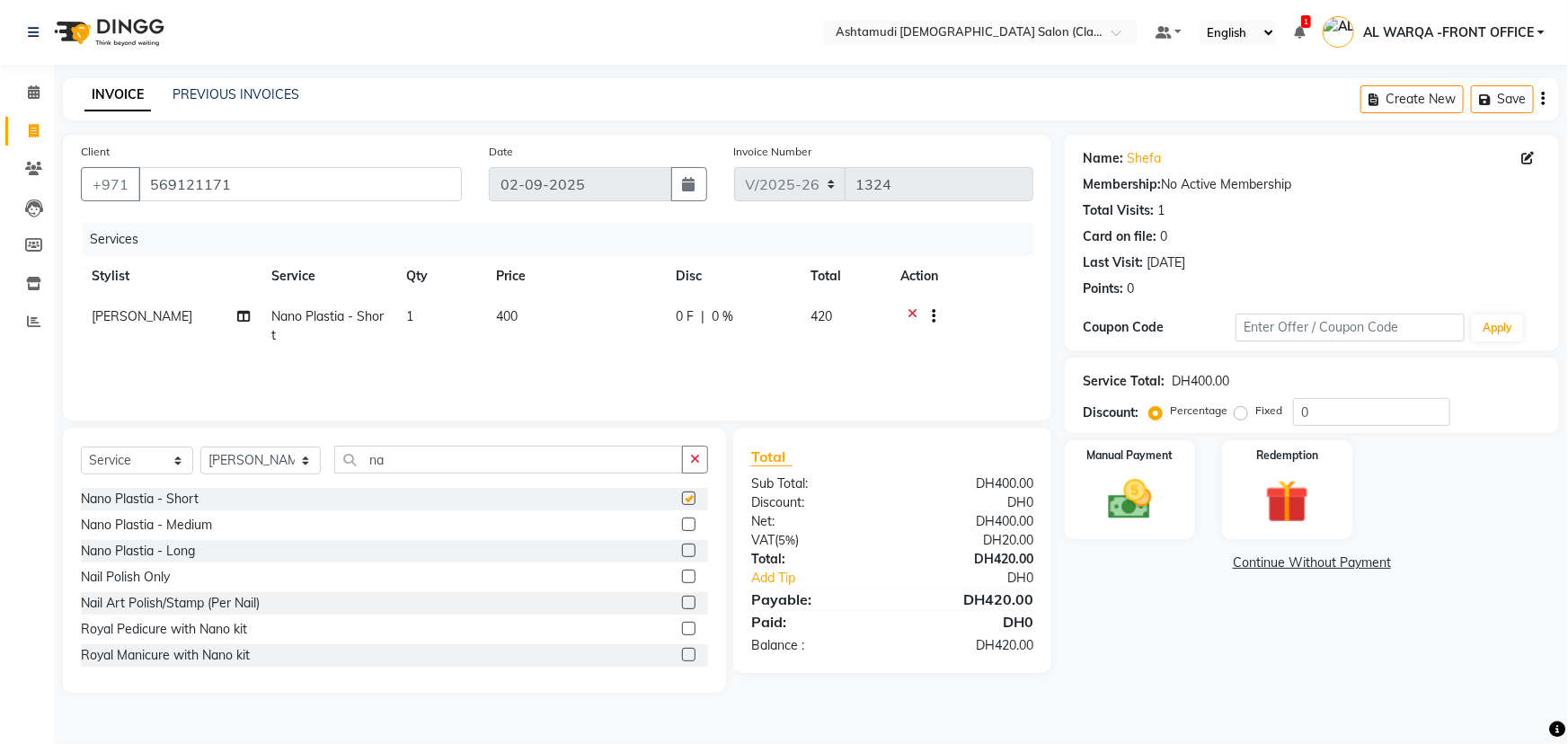
checkbox input "false"
click at [174, 466] on select "Select Service Product Membership Package Voucher Prepaid Gift Card" at bounding box center [137, 461] width 112 height 28
select select "product"
click at [80, 447] on select "Select Service Product Membership Package Voucher Prepaid Gift Card" at bounding box center [137, 461] width 112 height 28
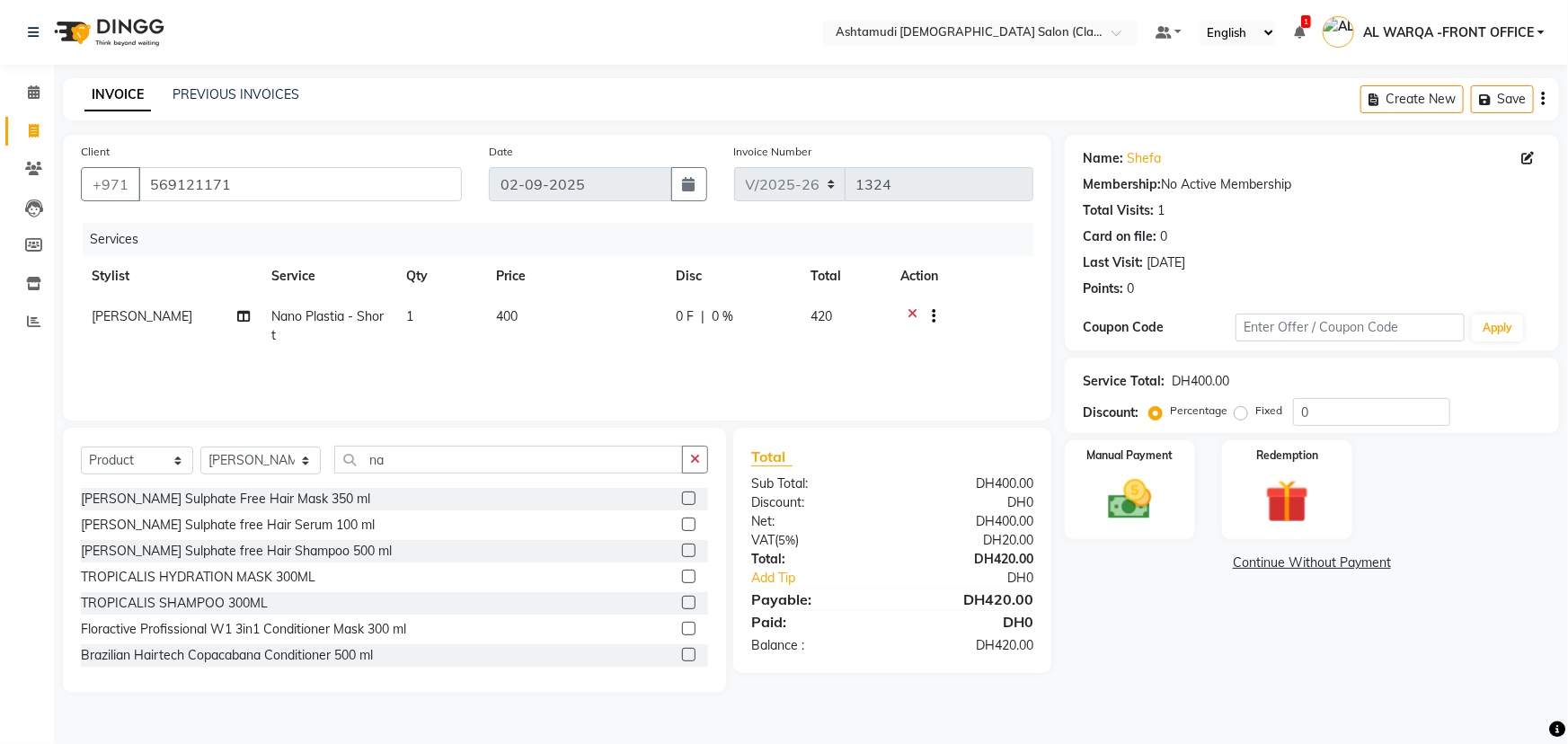
click at [682, 499] on label at bounding box center [688, 499] width 14 height 14
click at [682, 499] on input "checkbox" at bounding box center [688, 500] width 12 height 12
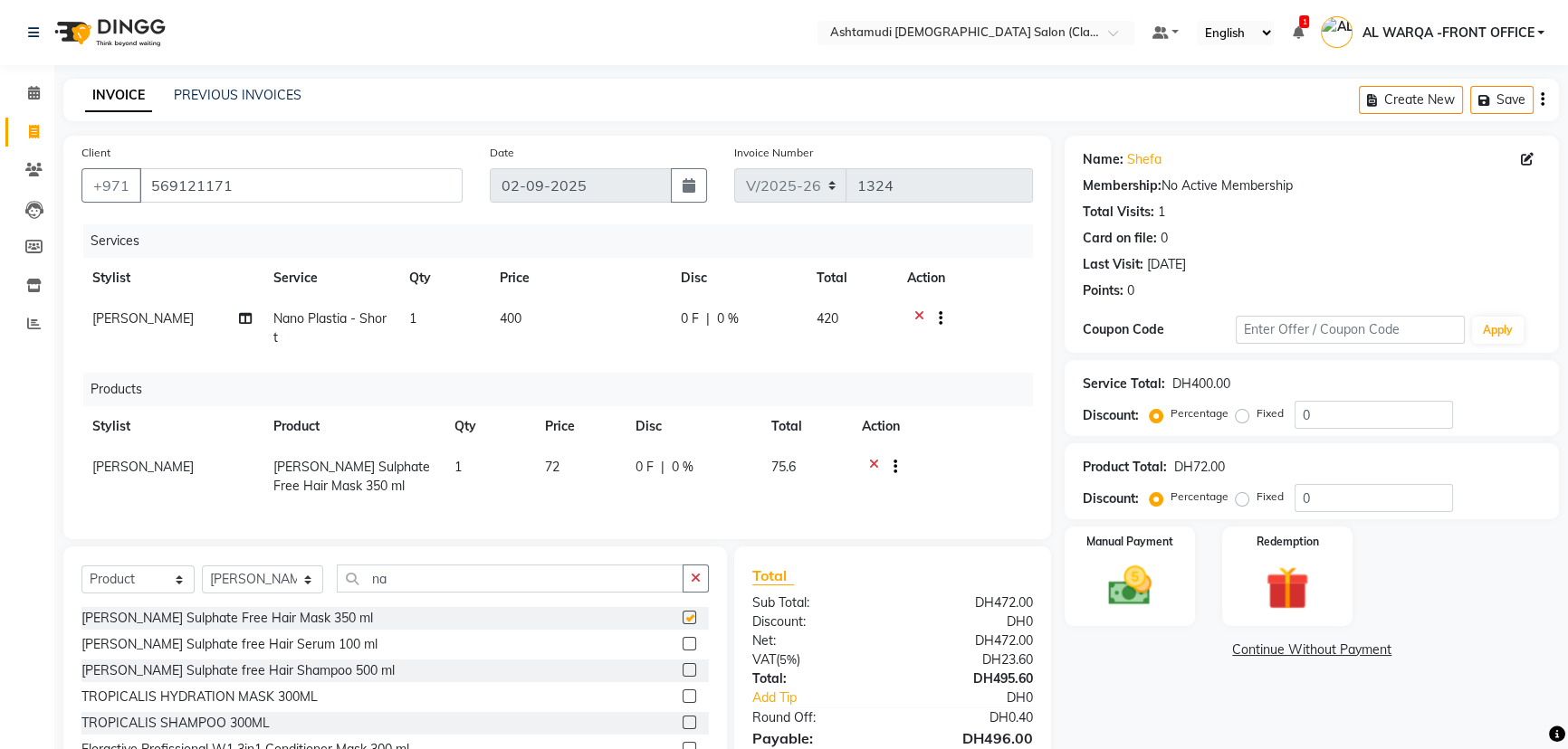
checkbox input "false"
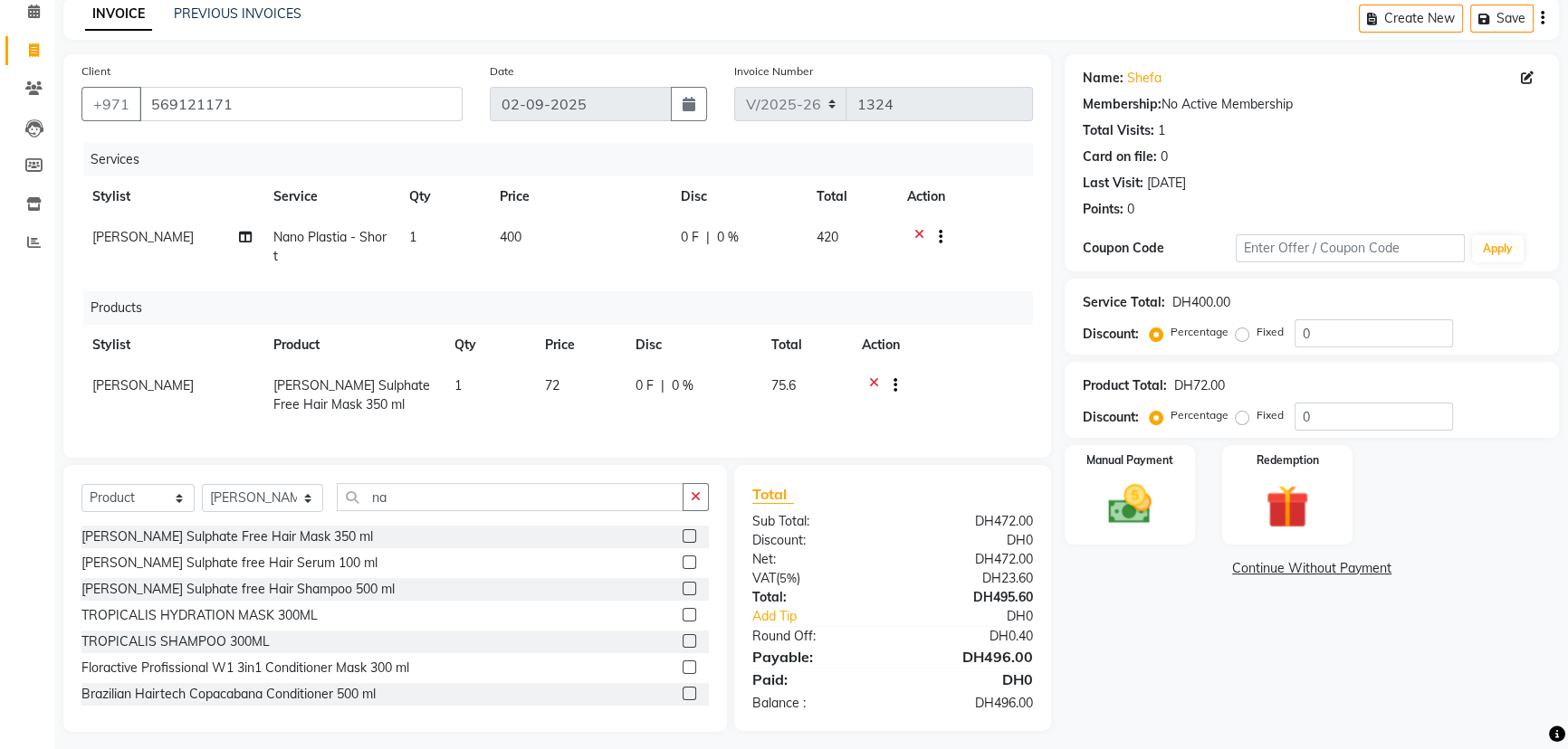
click at [876, 380] on icon at bounding box center [874, 388] width 10 height 22
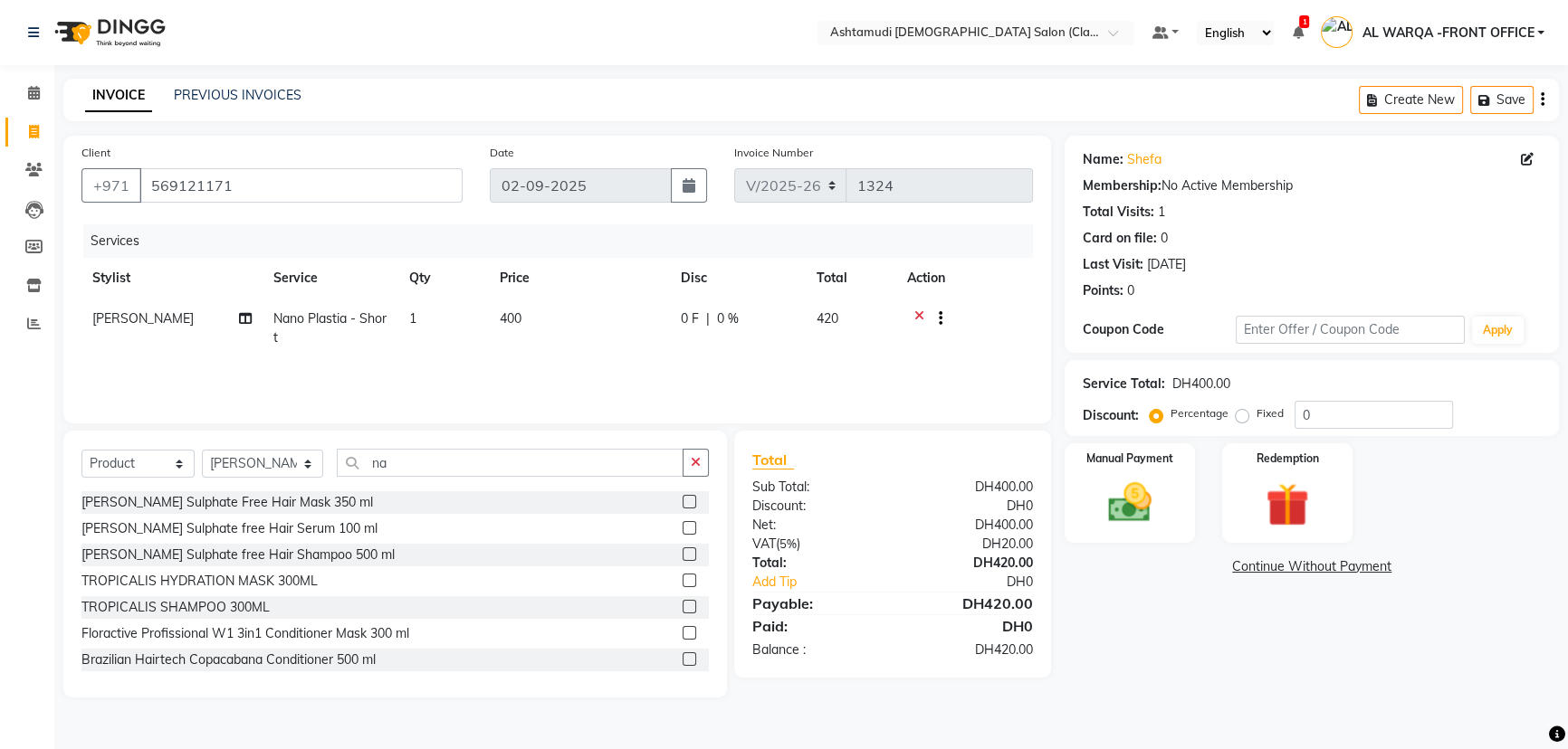
scroll to position [0, 0]
click at [1141, 508] on img at bounding box center [1139, 503] width 74 height 53
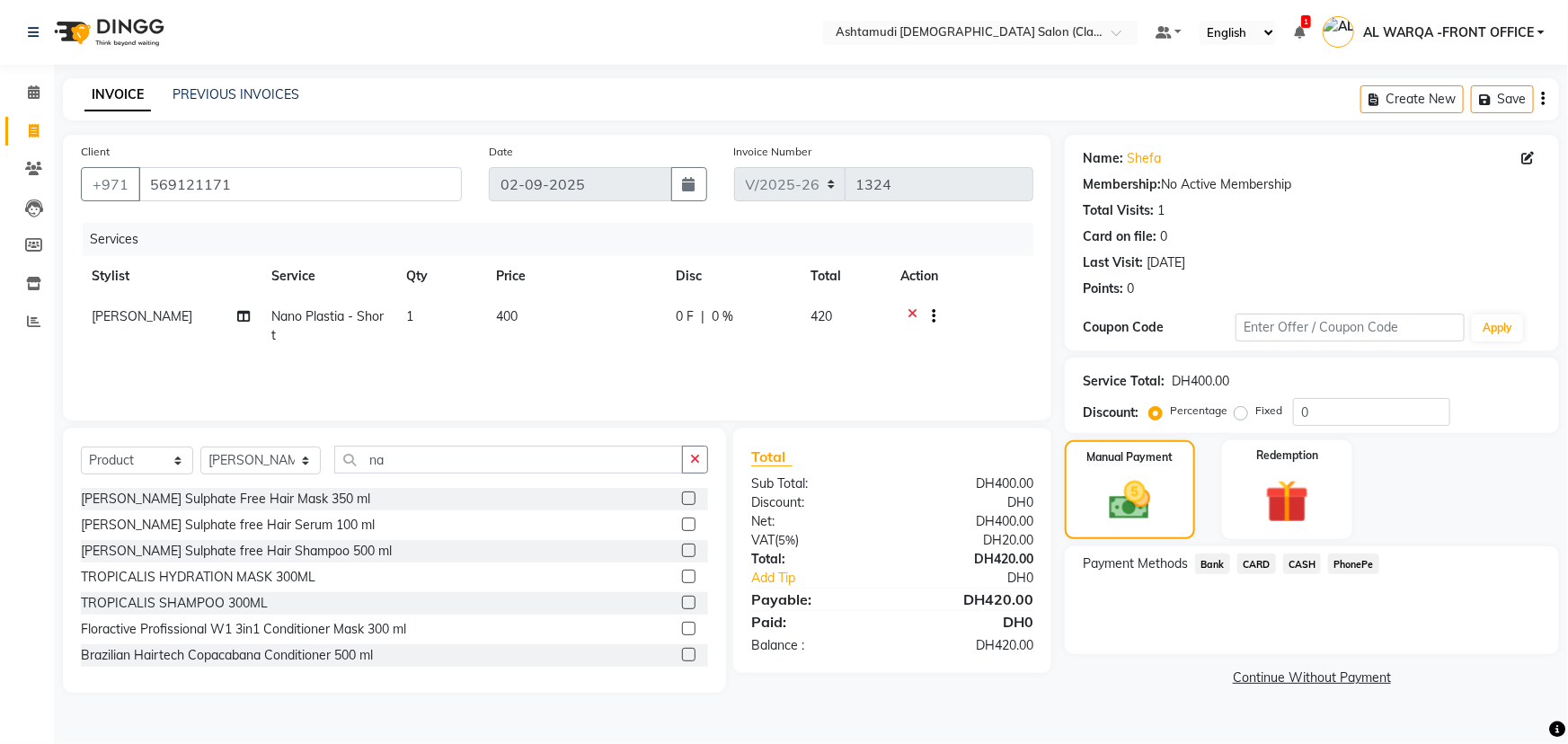
click at [1257, 563] on span "CARD" at bounding box center [1257, 564] width 39 height 20
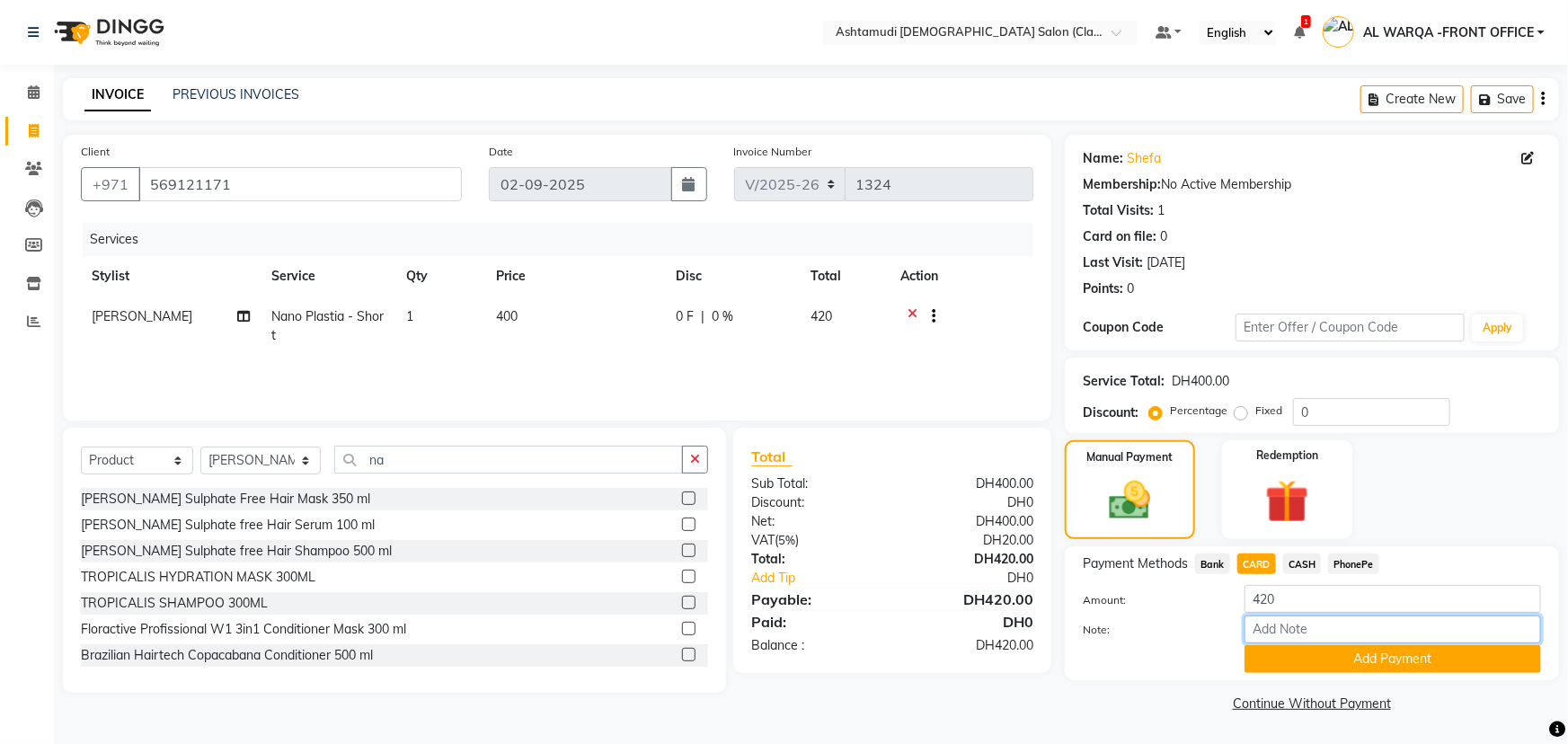
click at [1285, 630] on input "Note:" at bounding box center [1392, 630] width 297 height 28
type input "veena"
click at [1381, 658] on button "Add Payment" at bounding box center [1392, 659] width 297 height 28
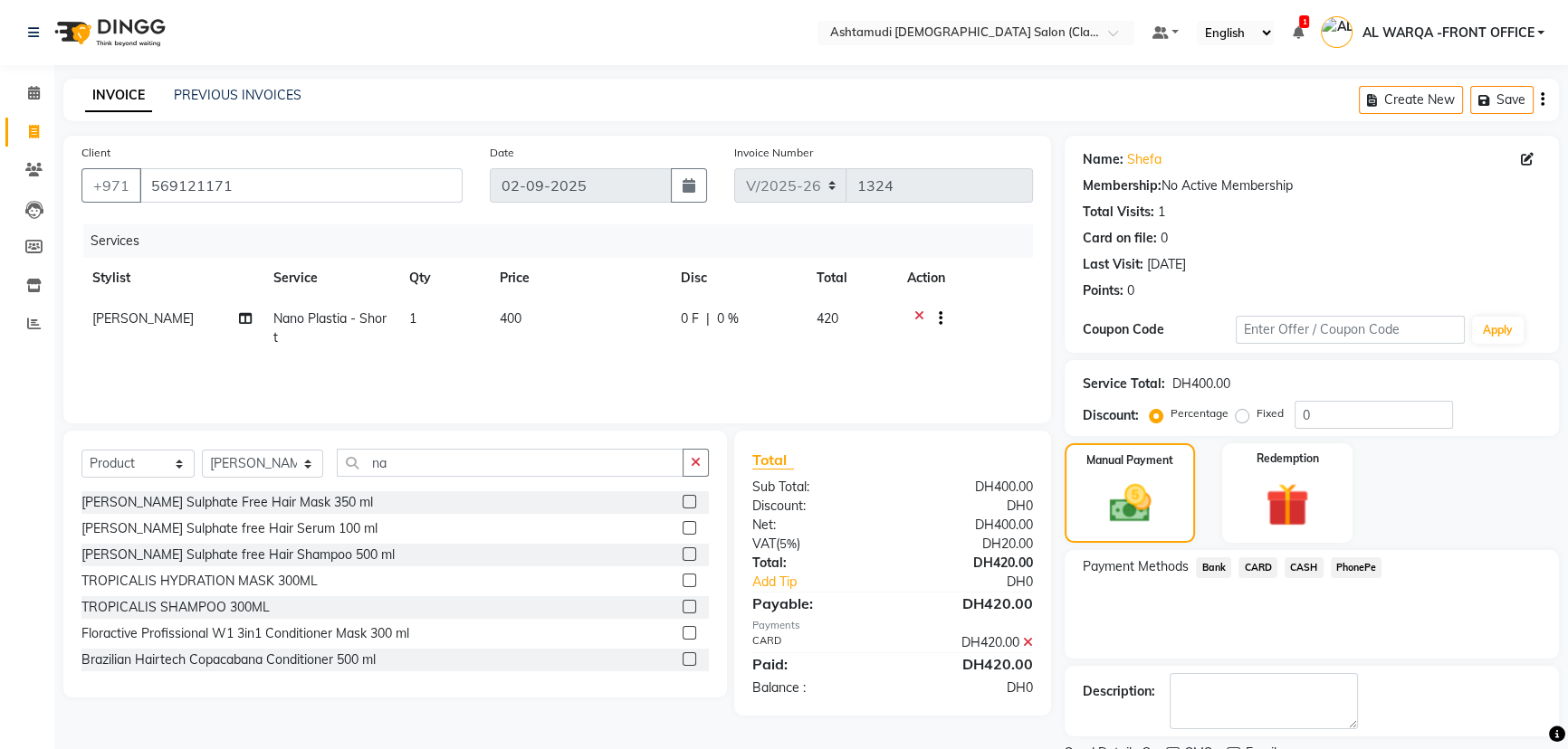
scroll to position [74, 0]
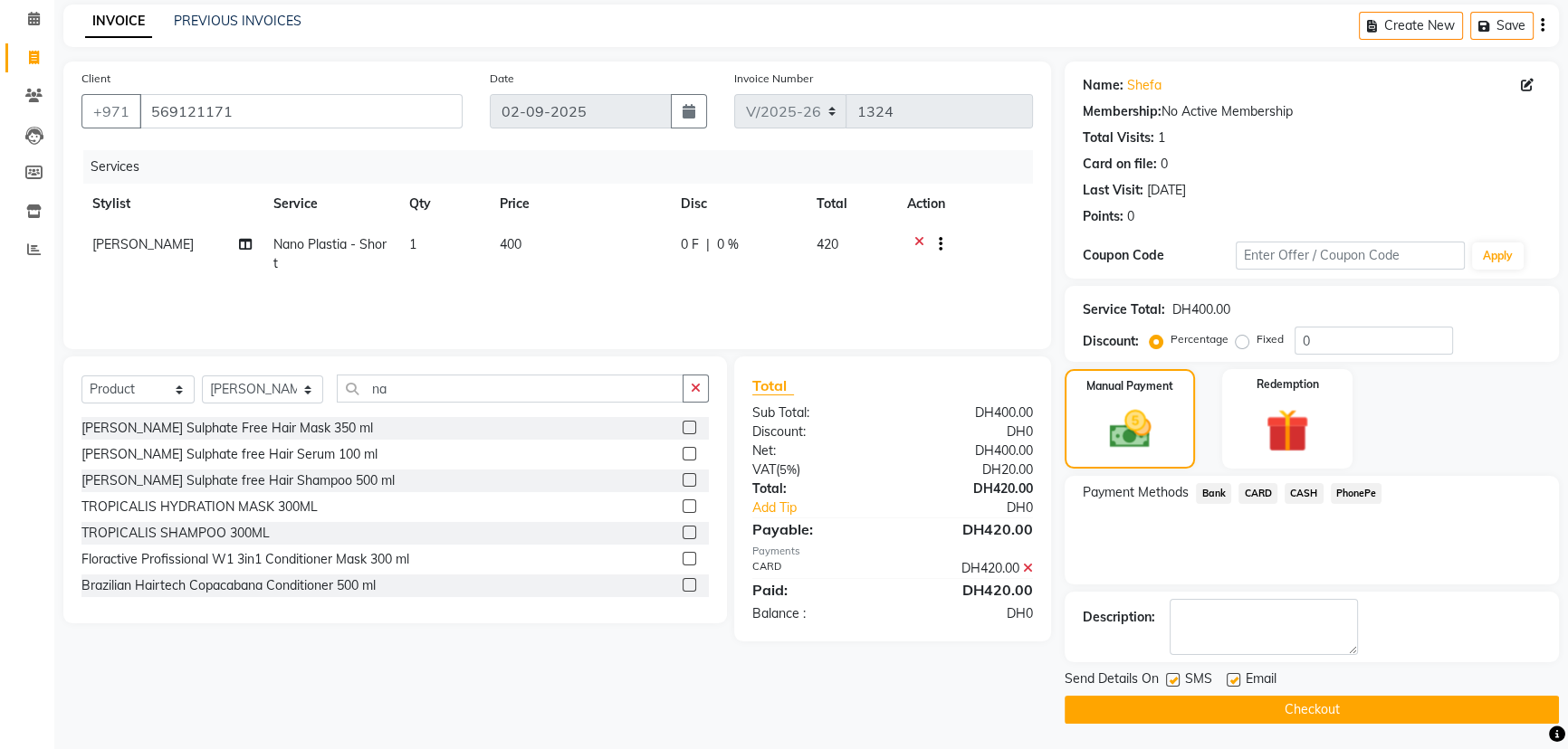
click at [1344, 706] on button "Checkout" at bounding box center [1312, 710] width 494 height 28
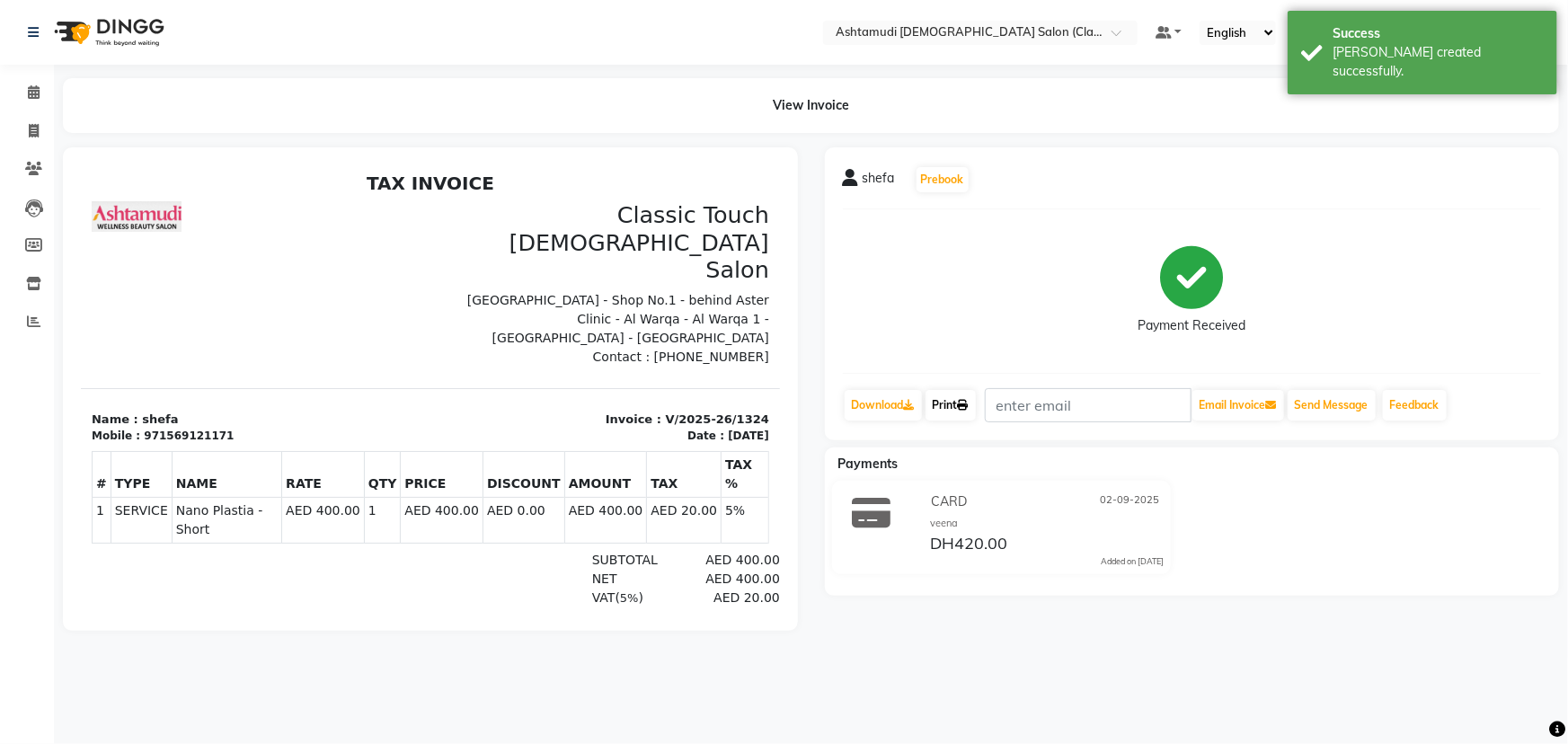
click at [969, 404] on icon at bounding box center [963, 404] width 11 height 11
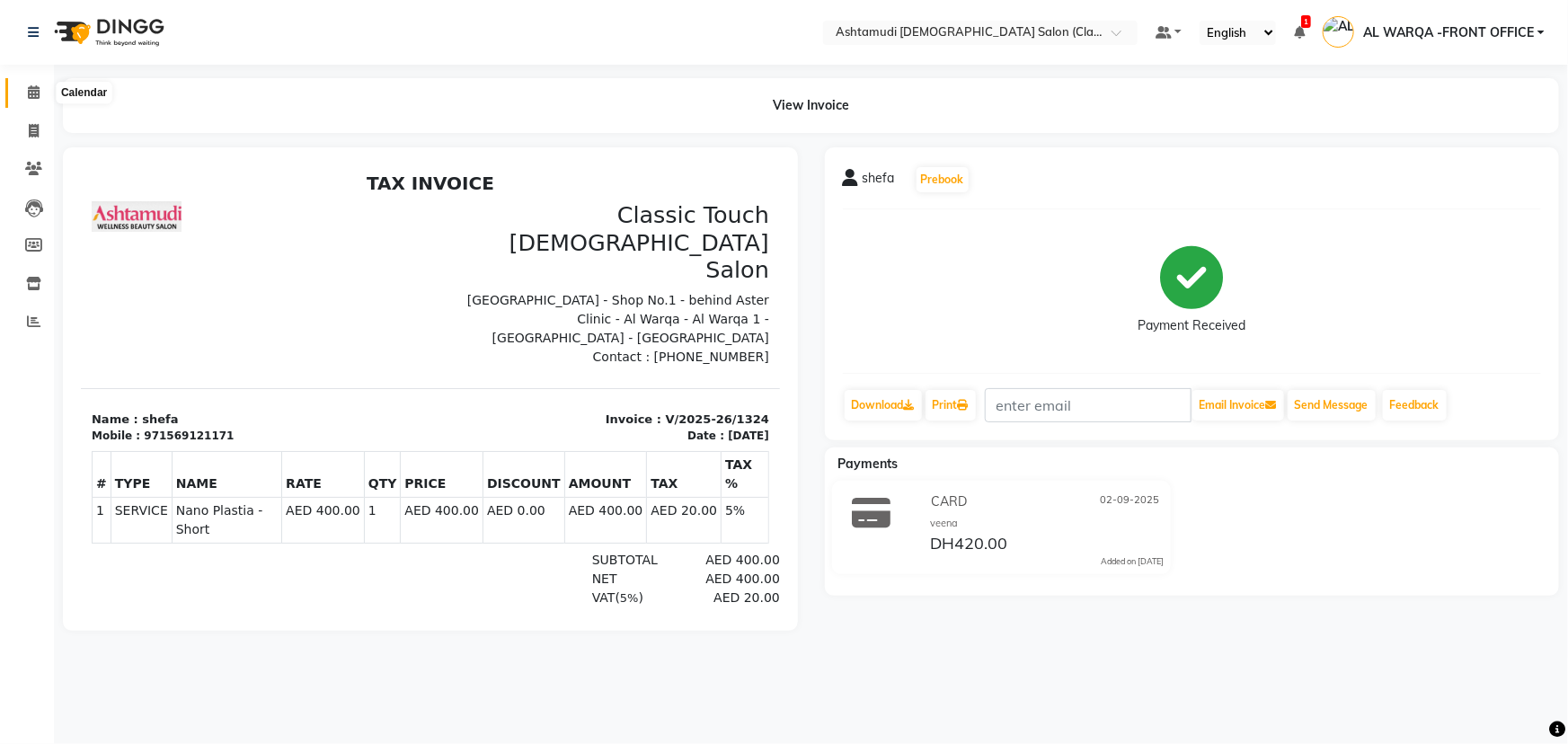
click at [36, 91] on icon at bounding box center [34, 92] width 12 height 14
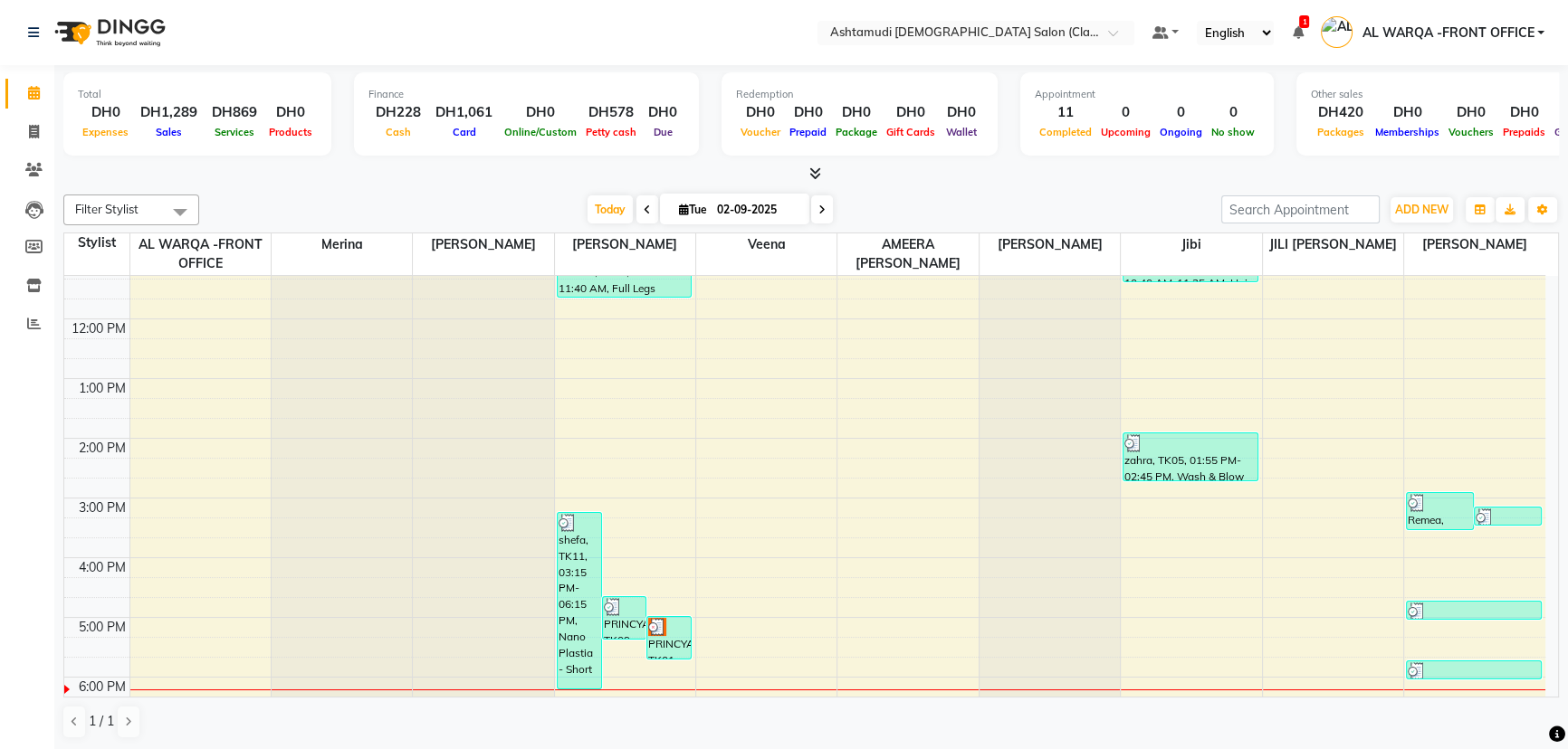
scroll to position [164, 0]
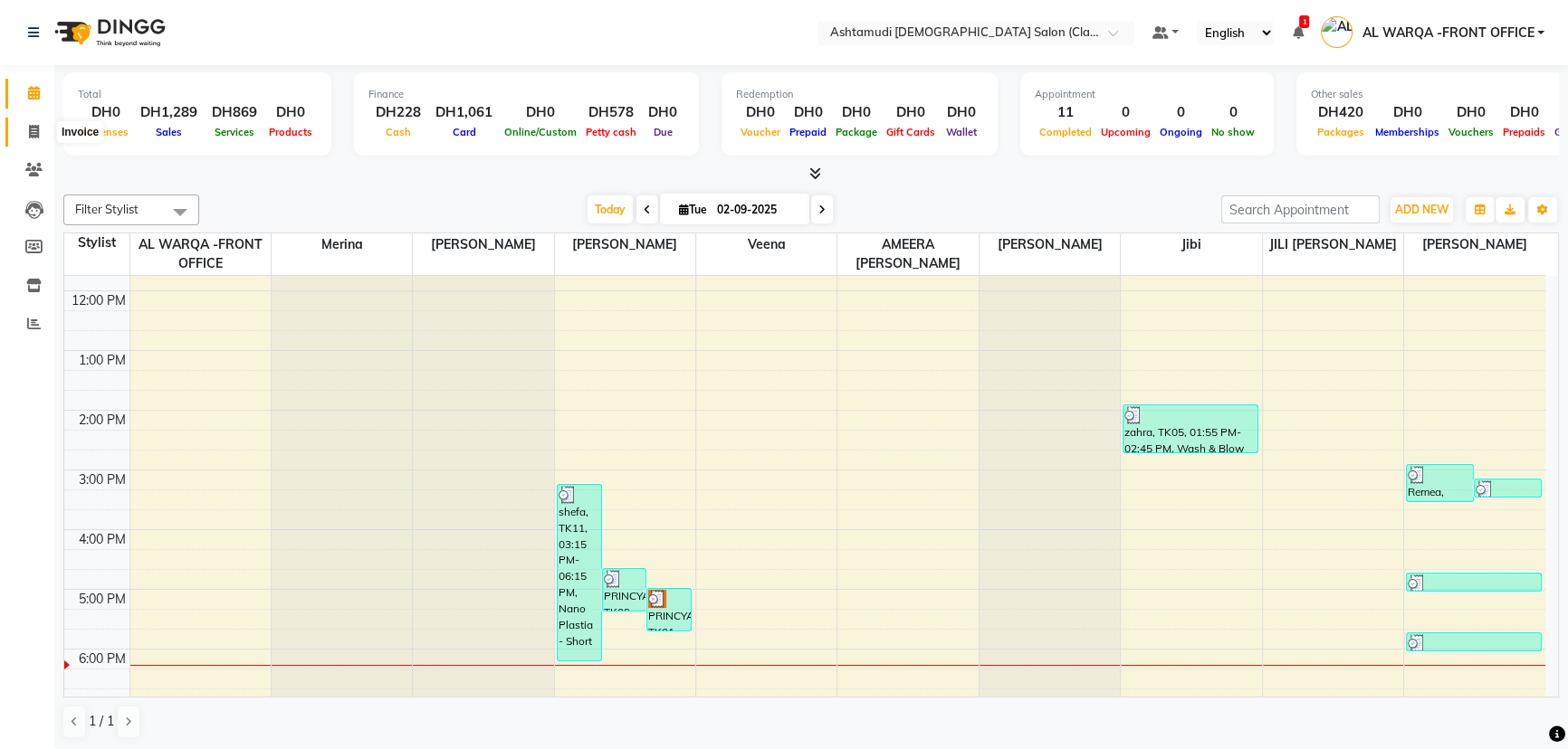
click at [32, 130] on icon at bounding box center [34, 132] width 10 height 14
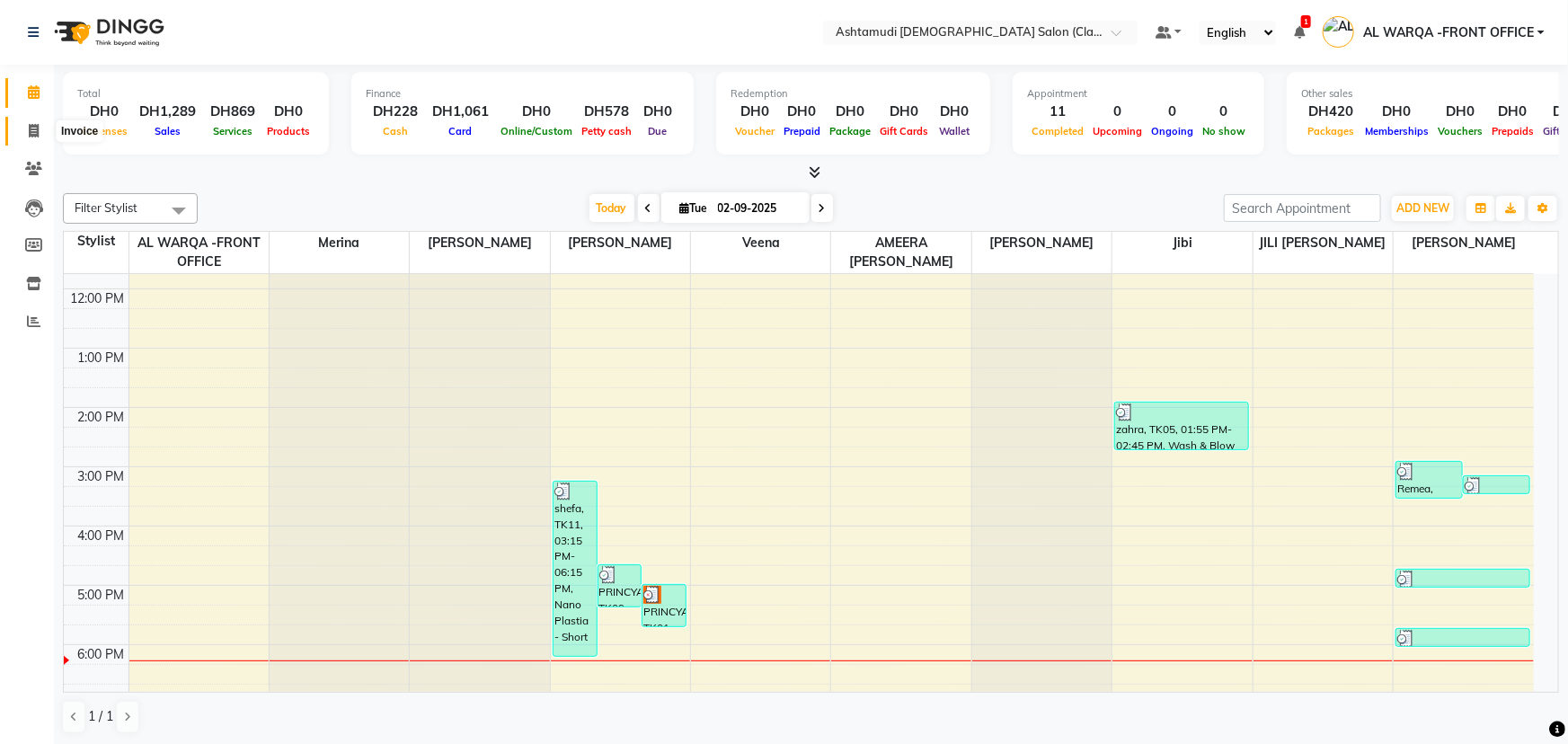
select select "8201"
select select "service"
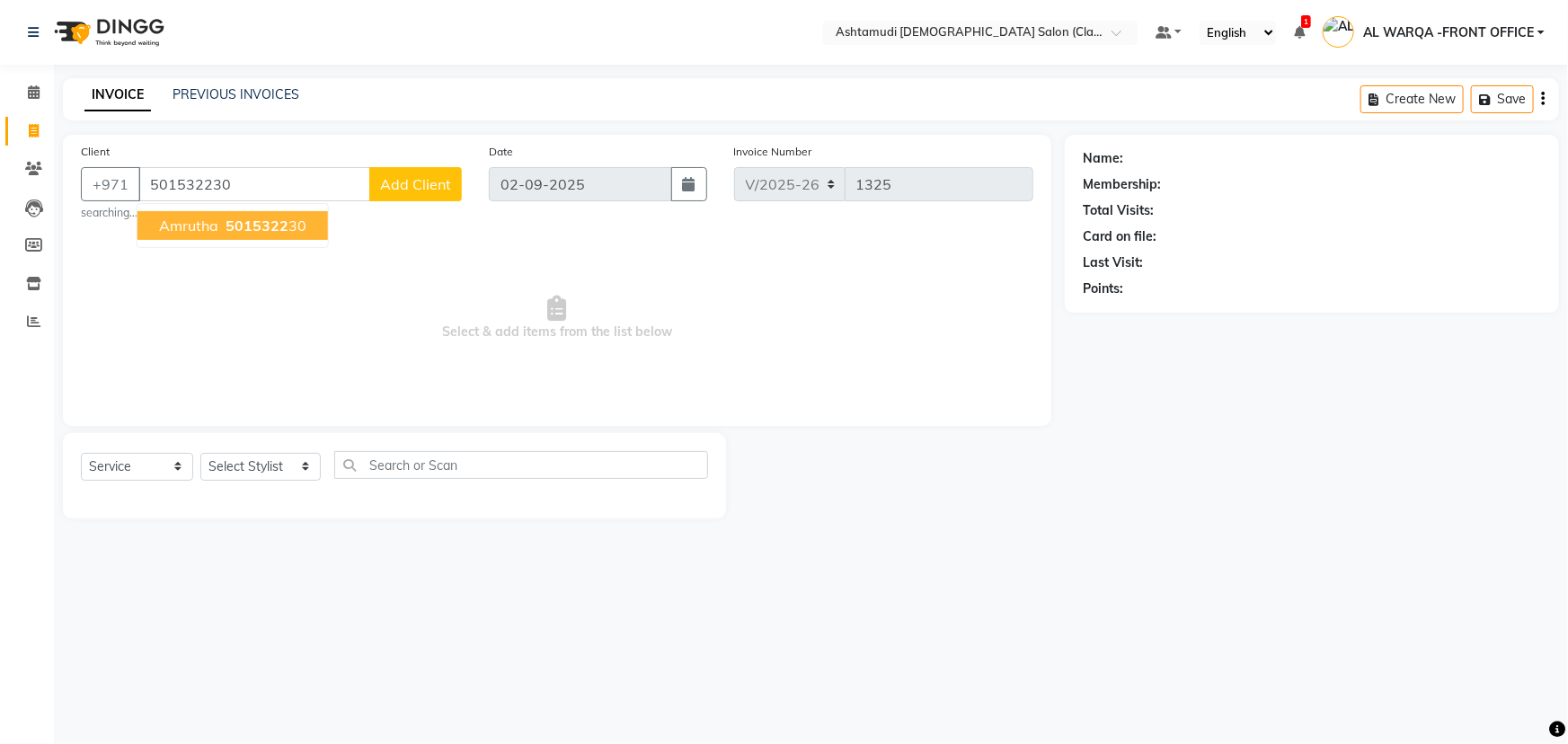
type input "501532230"
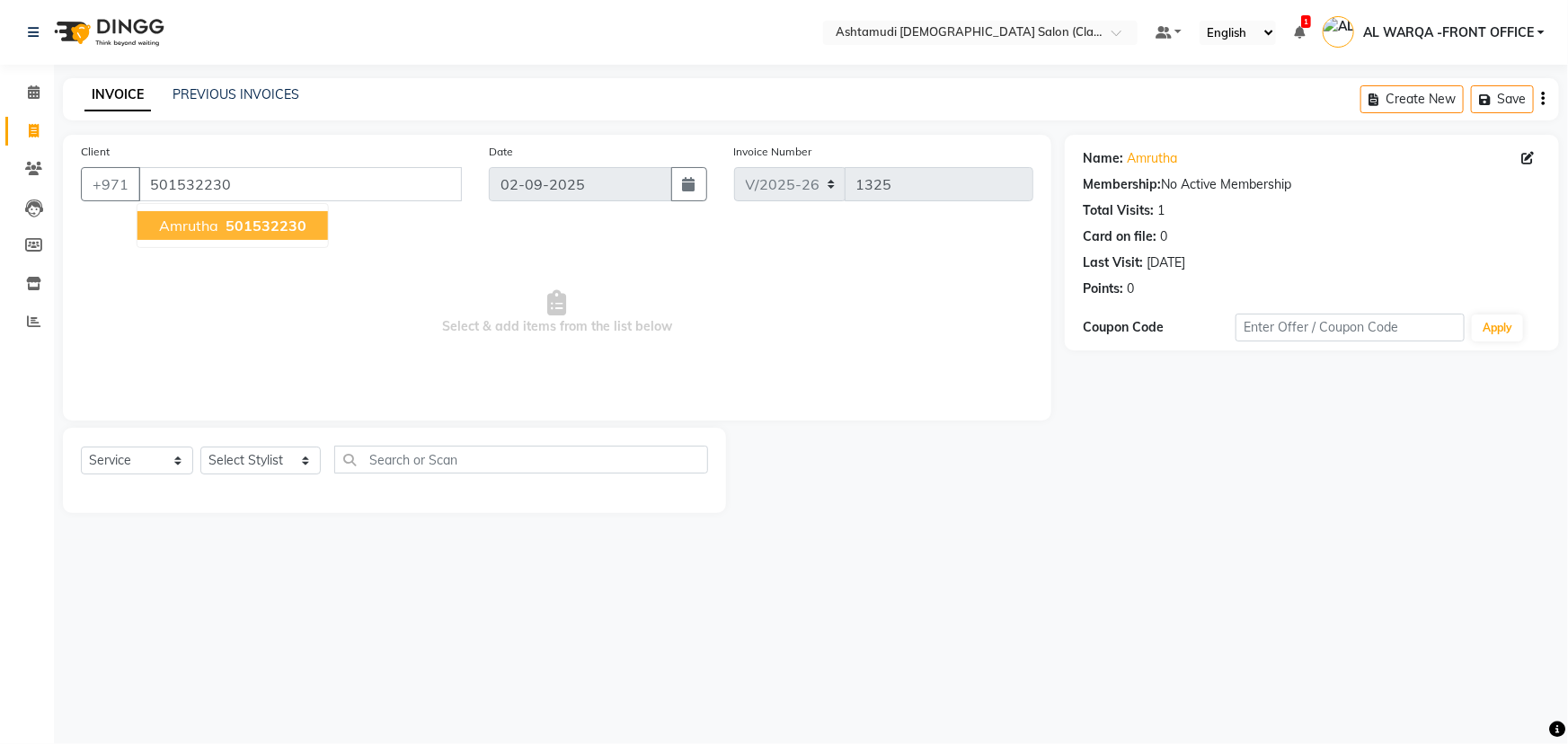
click at [272, 225] on span "501532230" at bounding box center [266, 225] width 80 height 18
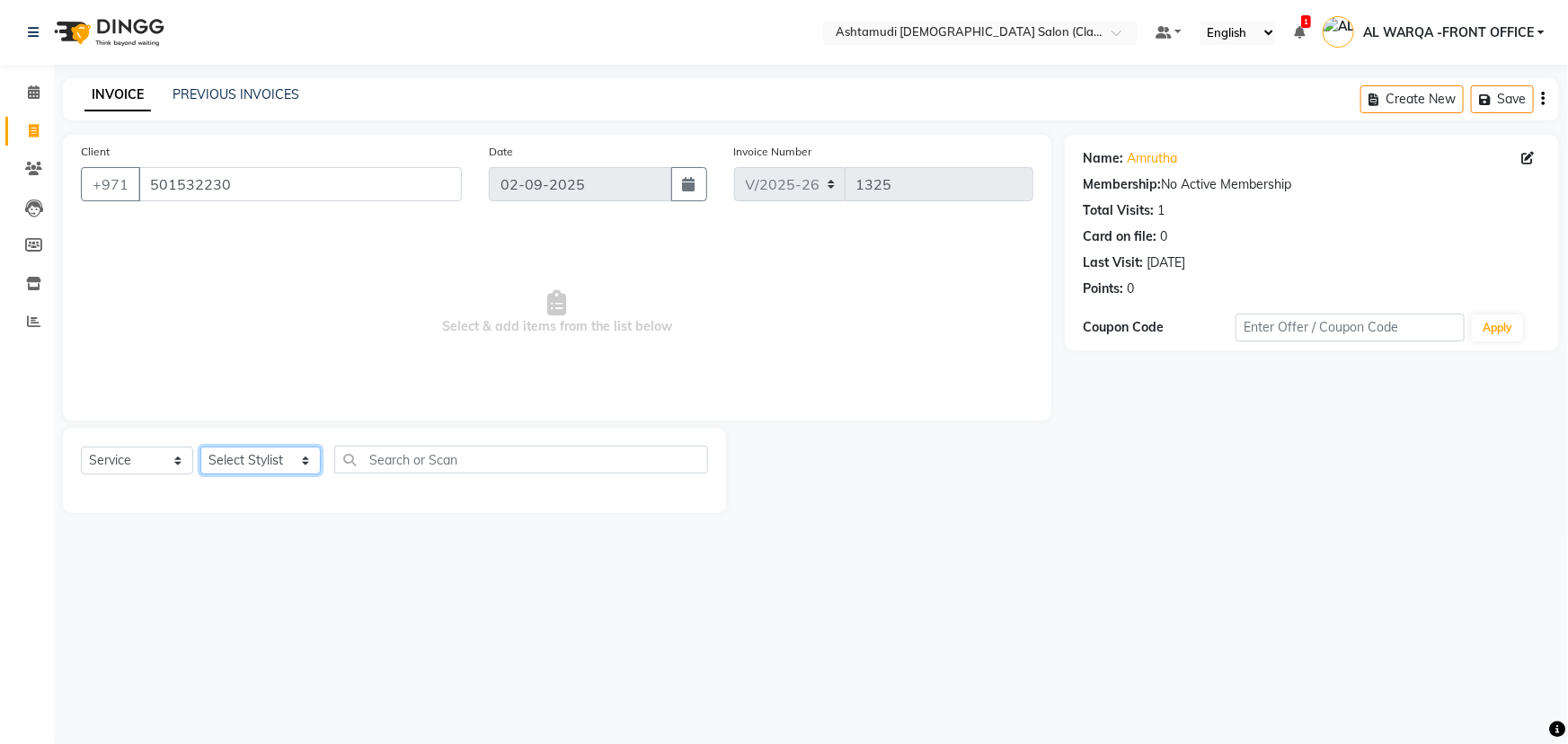
click at [312, 460] on select "Select Stylist AL WARQA -FRONT OFFICE AMEERA [PERSON_NAME] [PERSON_NAME] JILI […" at bounding box center [261, 461] width 120 height 28
select select "82443"
click at [201, 447] on select "Select Stylist AL WARQA -FRONT OFFICE AMEERA [PERSON_NAME] [PERSON_NAME] JILI […" at bounding box center [261, 461] width 120 height 28
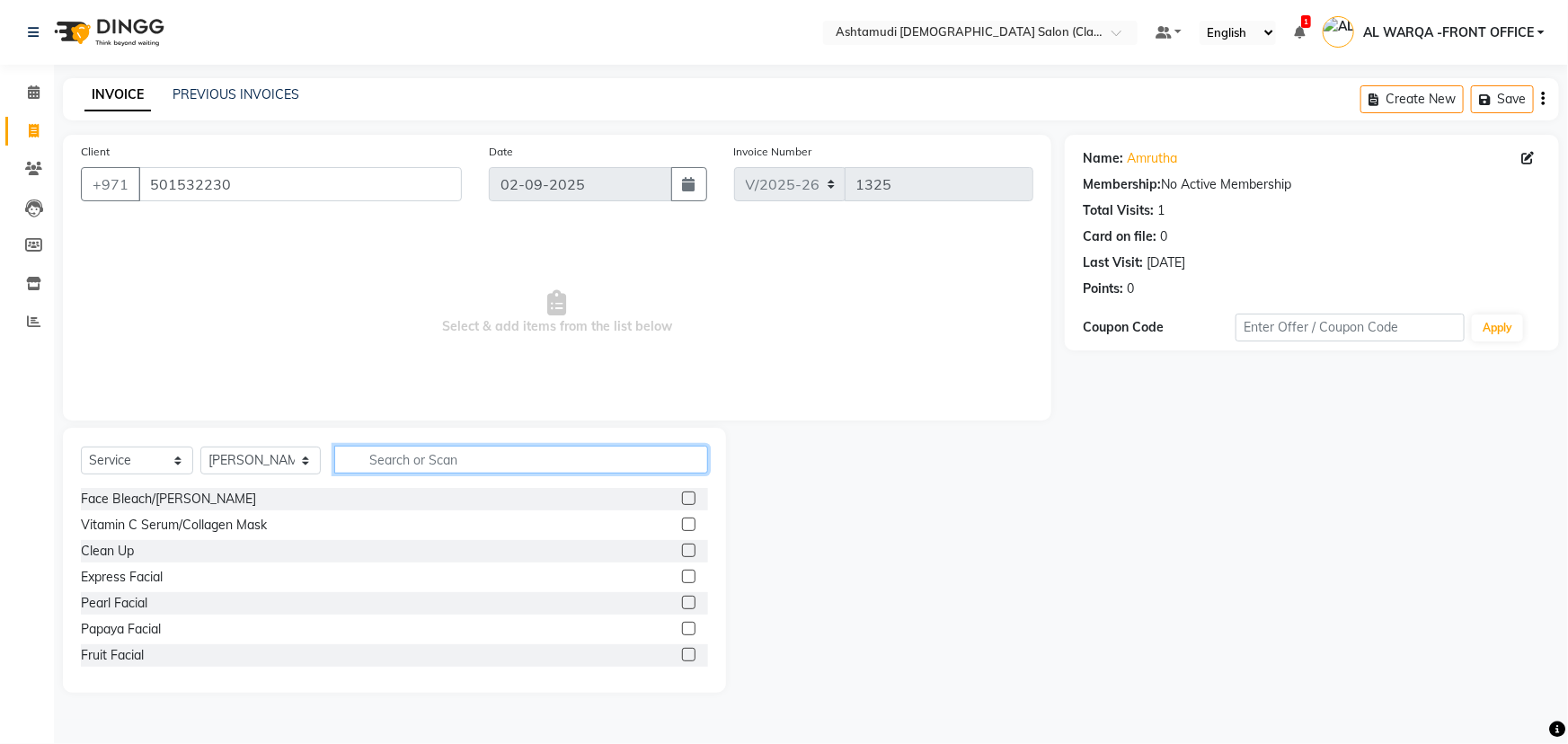
click at [368, 460] on input "text" at bounding box center [522, 460] width 374 height 28
type input "ey"
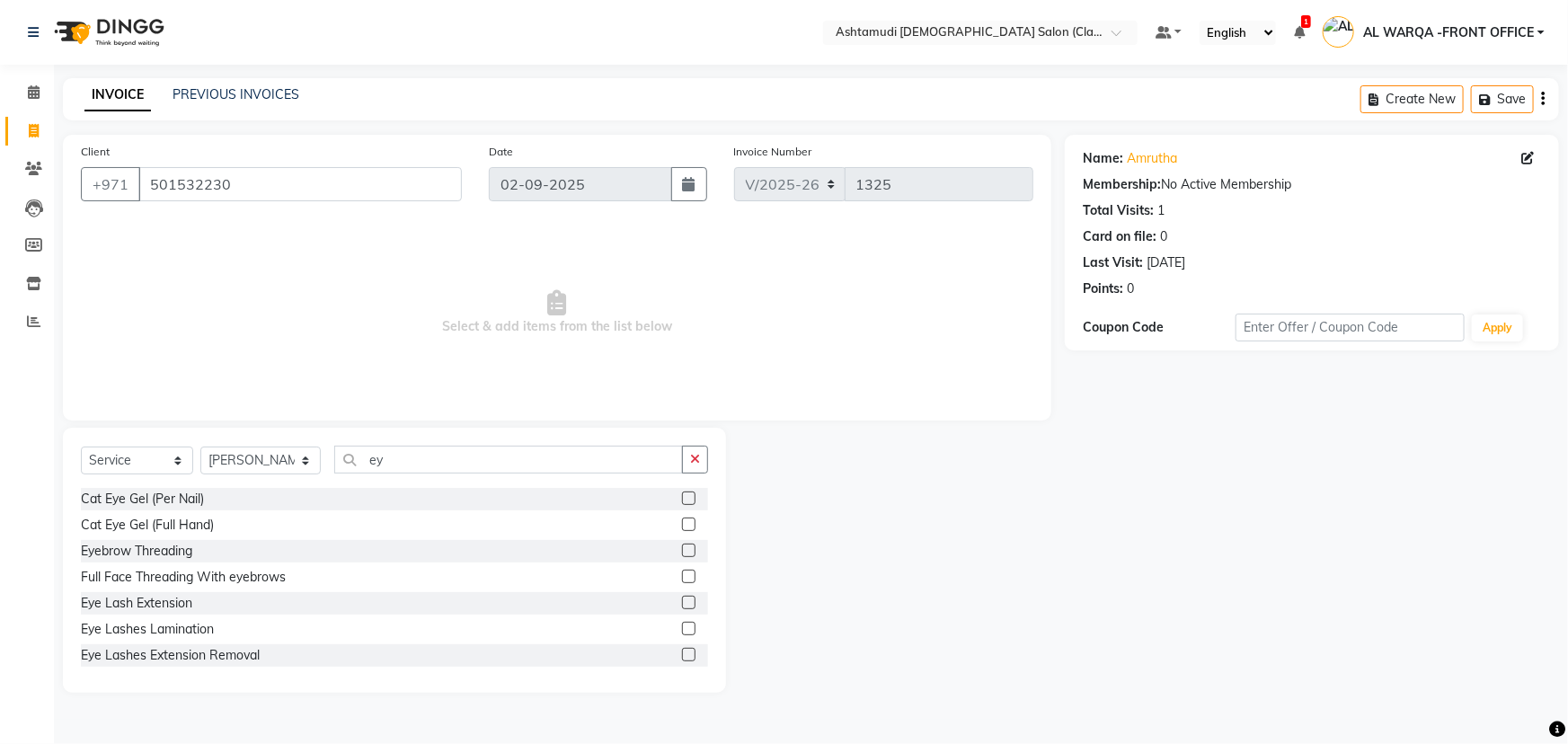
click at [682, 549] on label at bounding box center [688, 551] width 14 height 14
click at [682, 549] on input "checkbox" at bounding box center [688, 552] width 12 height 12
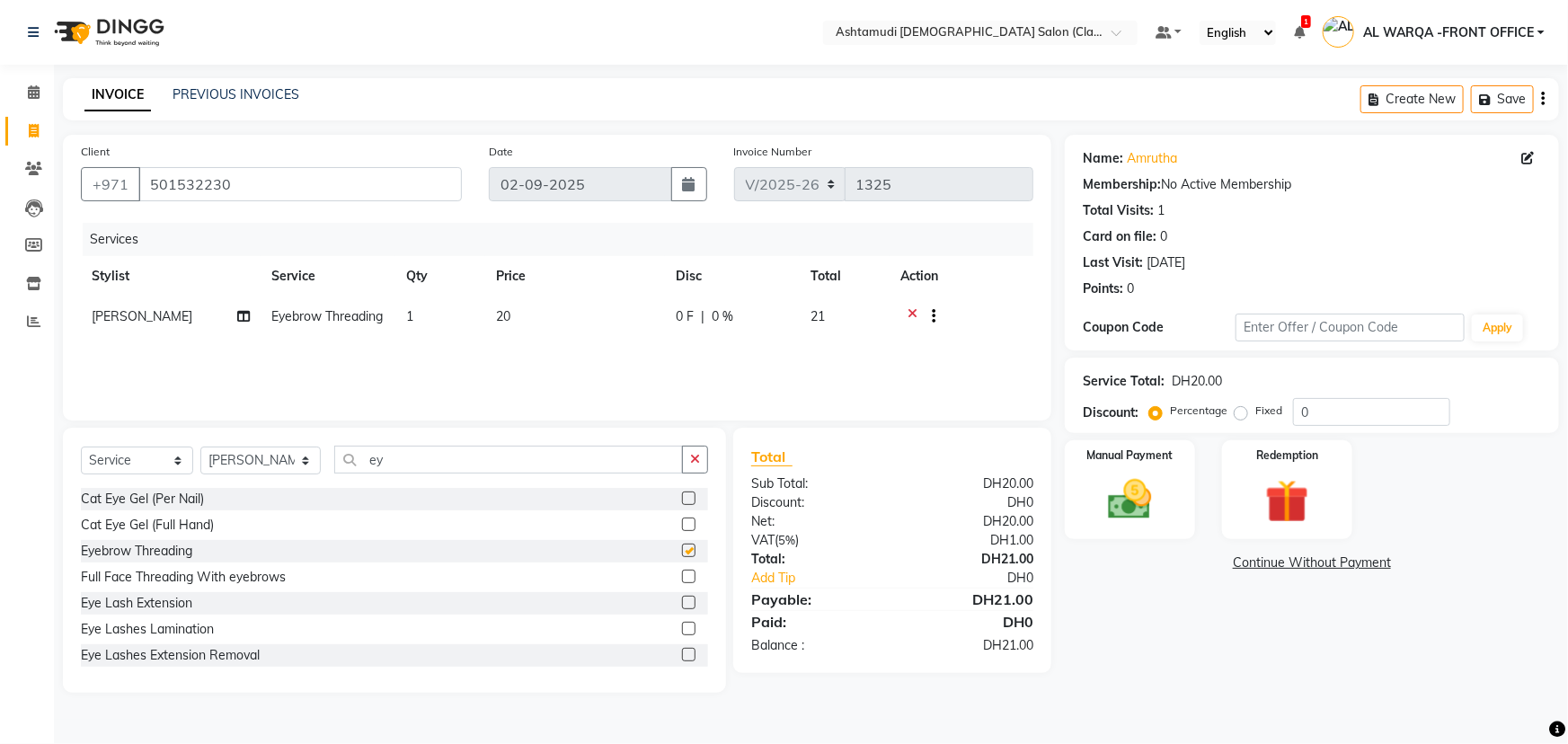
checkbox input "false"
click at [1321, 416] on input "0" at bounding box center [1372, 412] width 157 height 28
type input "015"
click at [1135, 484] on img at bounding box center [1131, 500] width 74 height 52
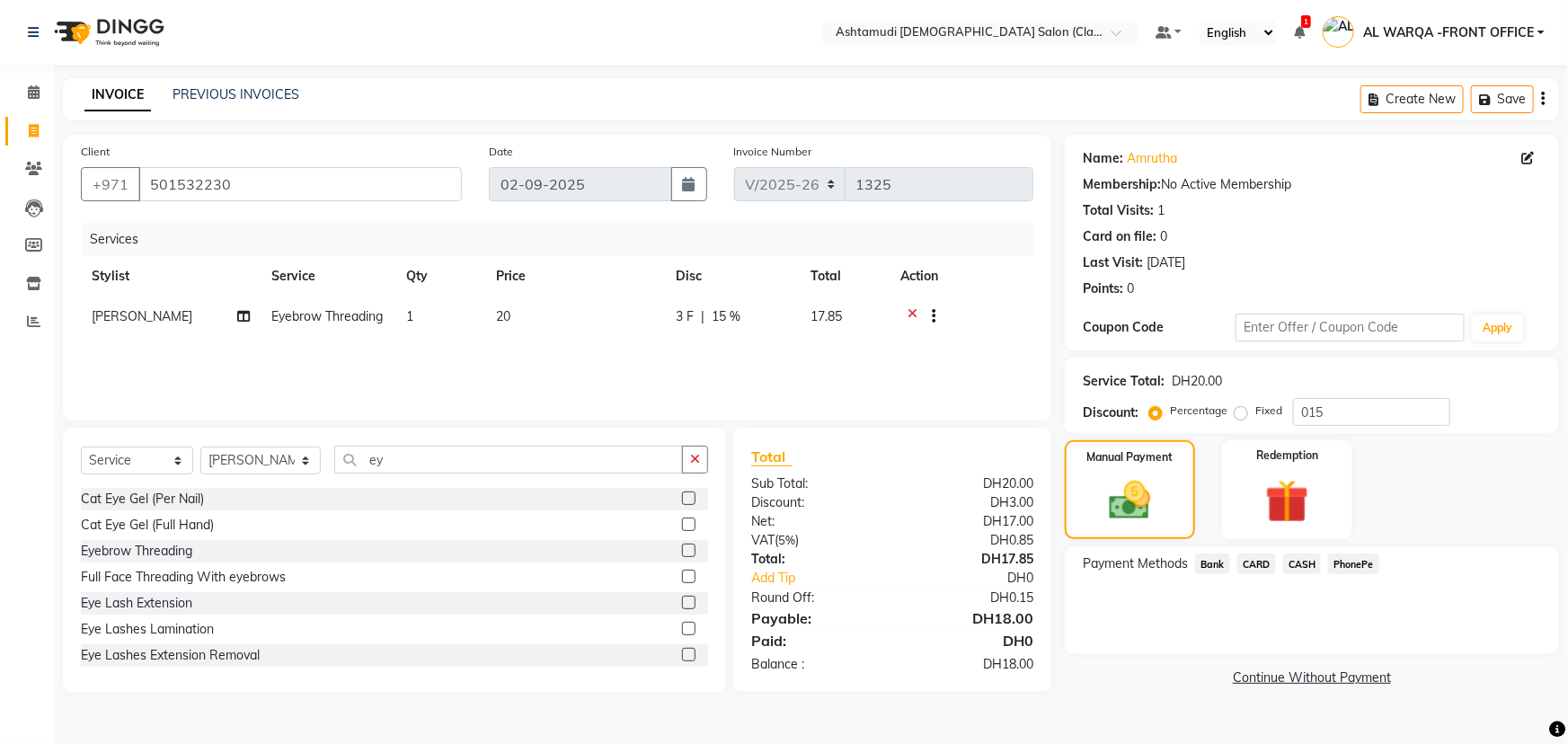
click at [1256, 565] on span "CARD" at bounding box center [1257, 564] width 39 height 20
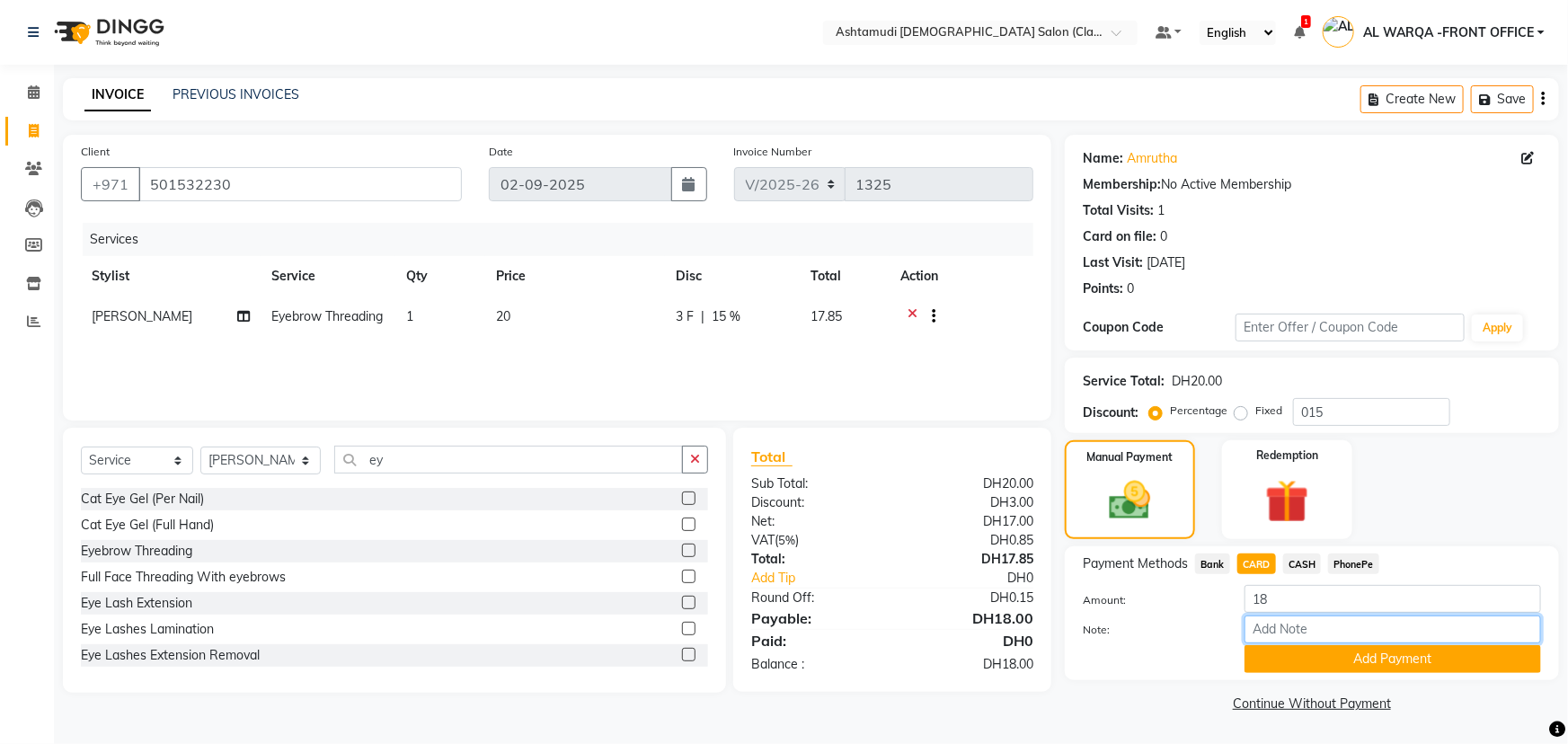
click at [1312, 631] on input "Note:" at bounding box center [1392, 630] width 297 height 28
type input "veena"
click at [1405, 661] on button "Add Payment" at bounding box center [1392, 659] width 297 height 28
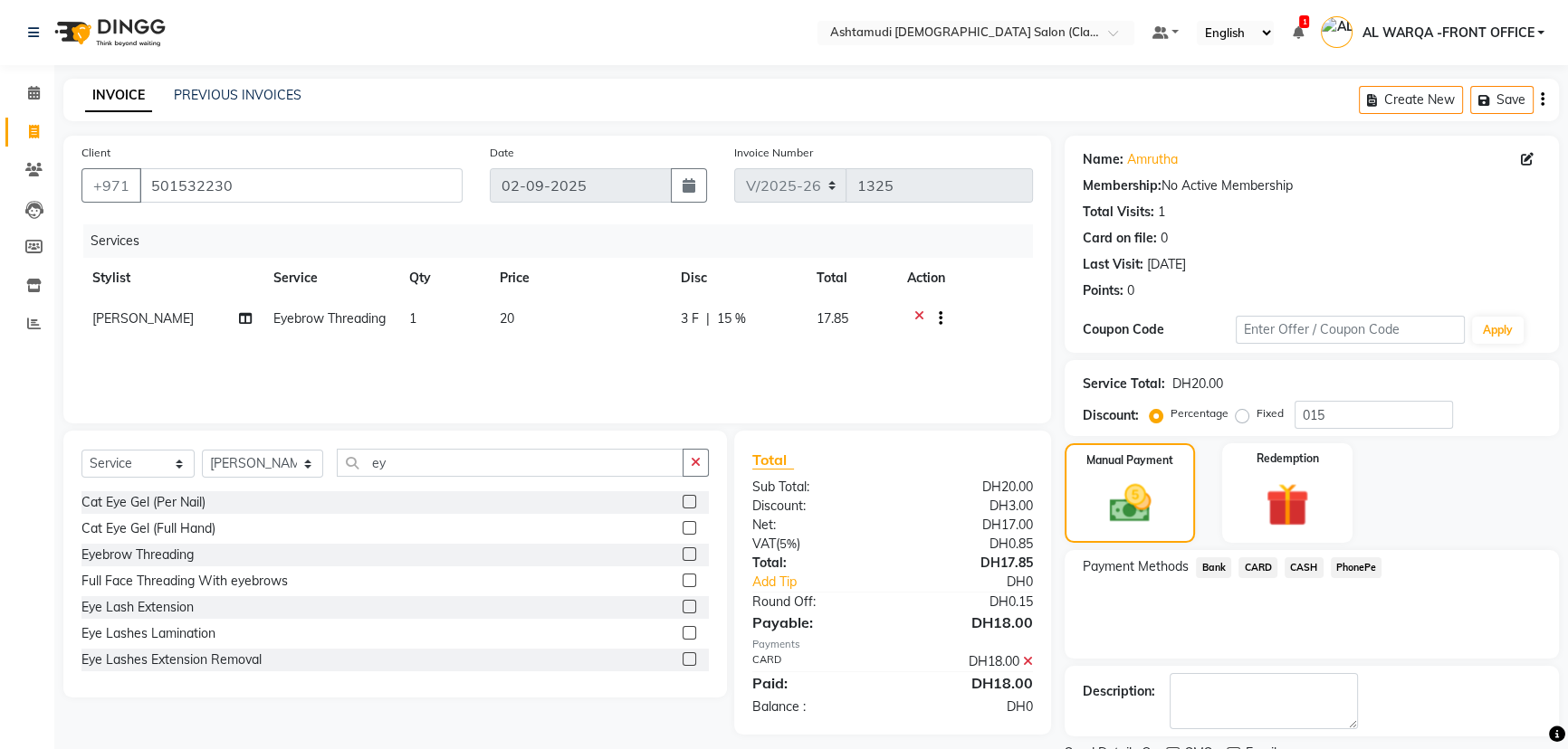
scroll to position [74, 0]
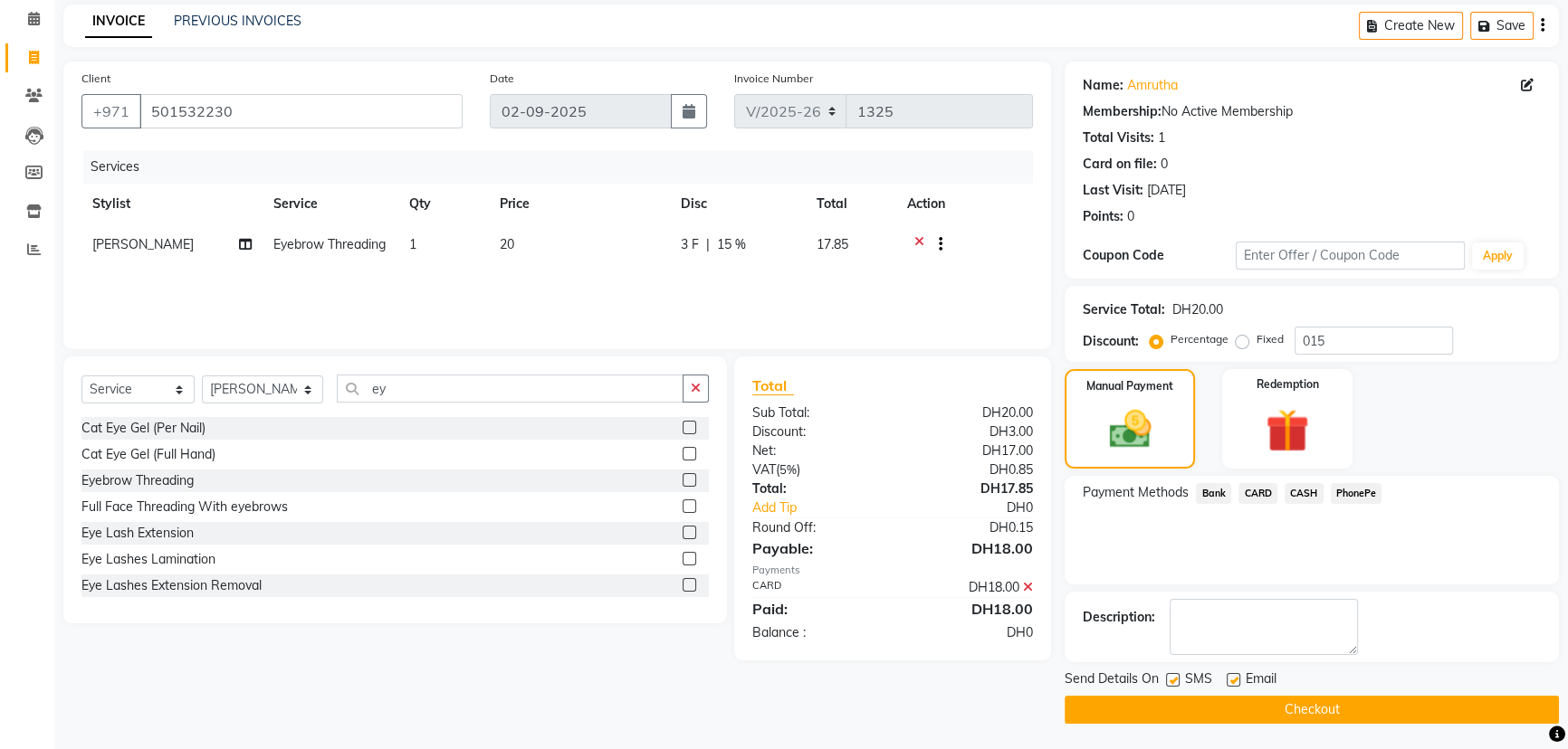
click at [1351, 708] on button "Checkout" at bounding box center [1312, 710] width 494 height 28
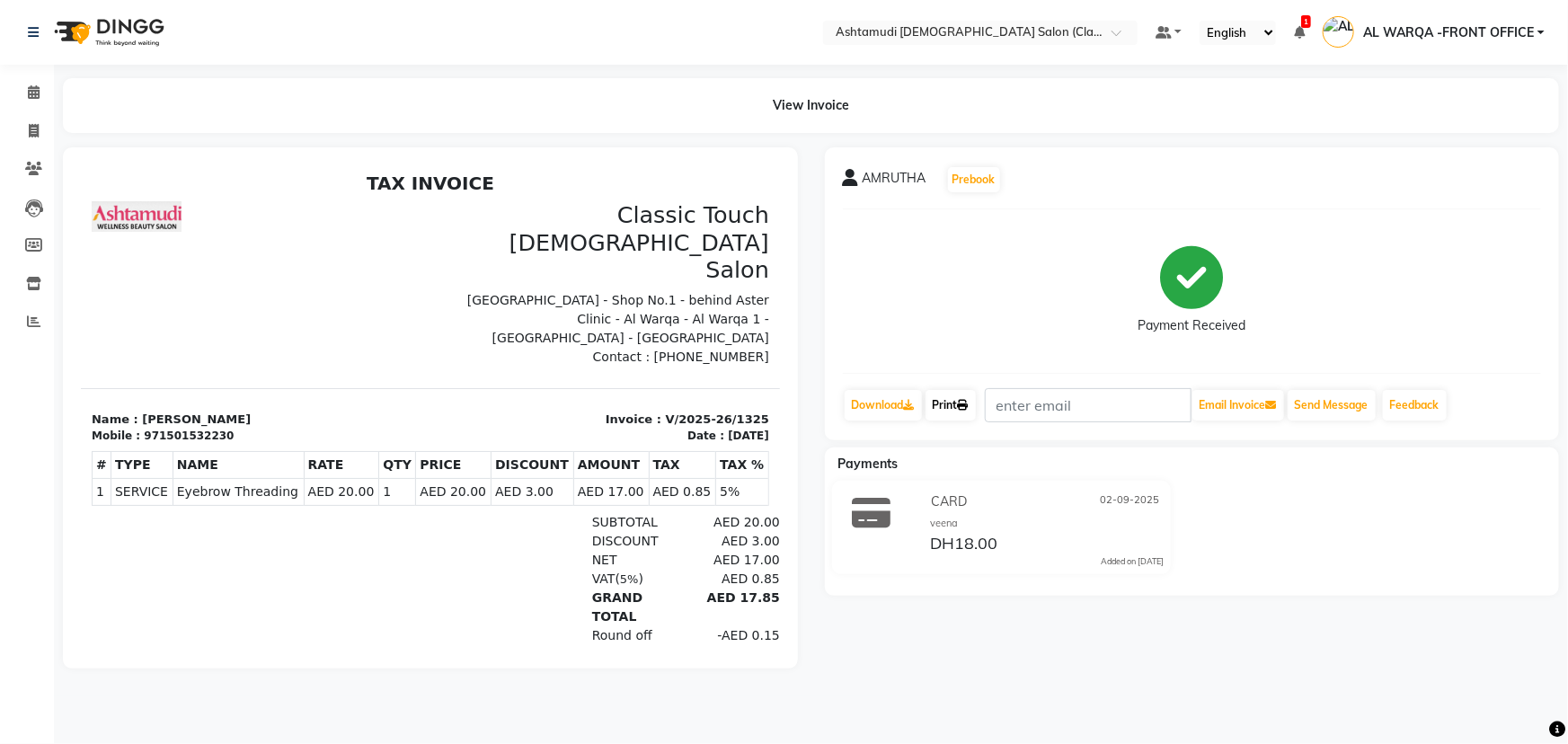
click at [966, 403] on icon at bounding box center [963, 404] width 11 height 11
click at [31, 92] on icon at bounding box center [34, 92] width 12 height 14
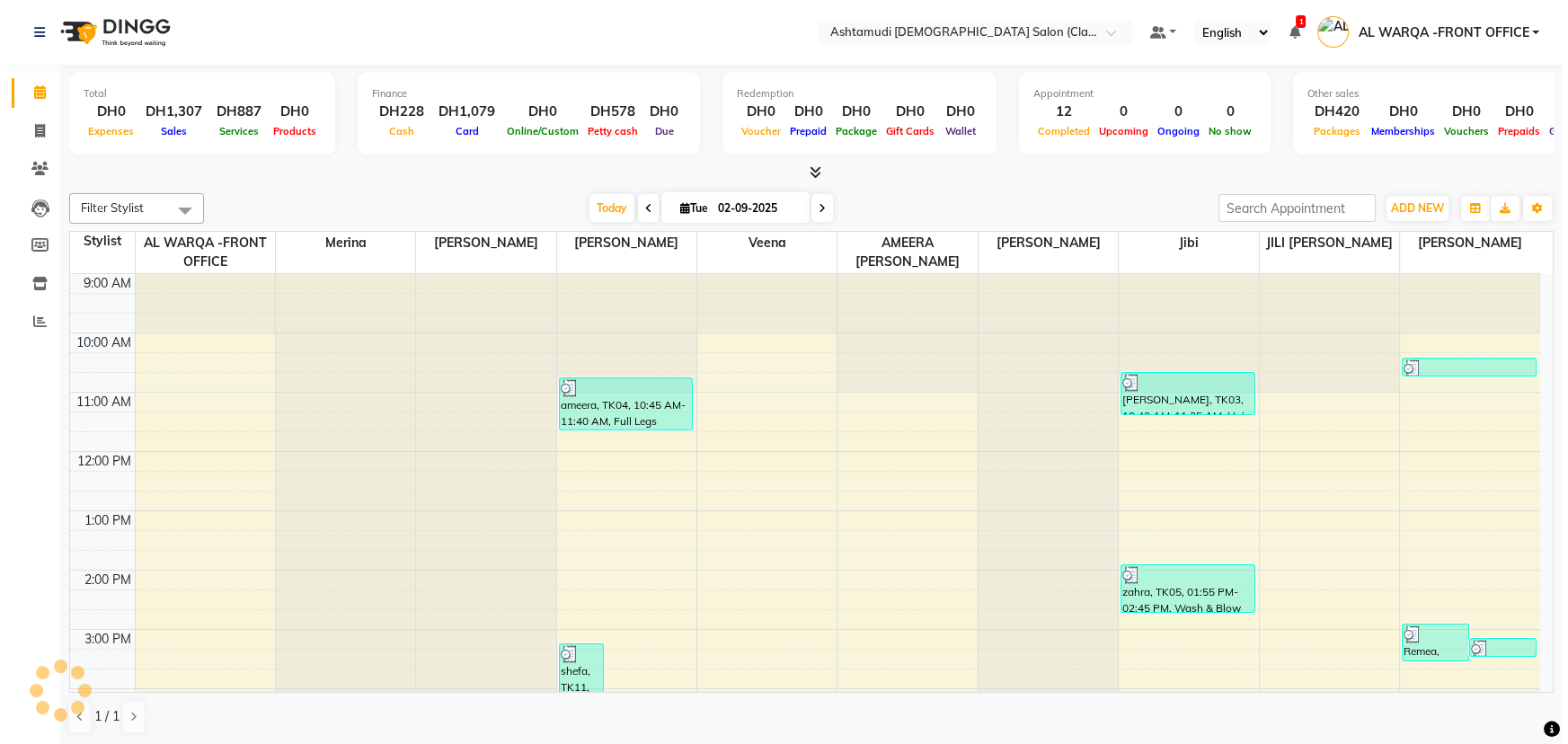
scroll to position [408, 0]
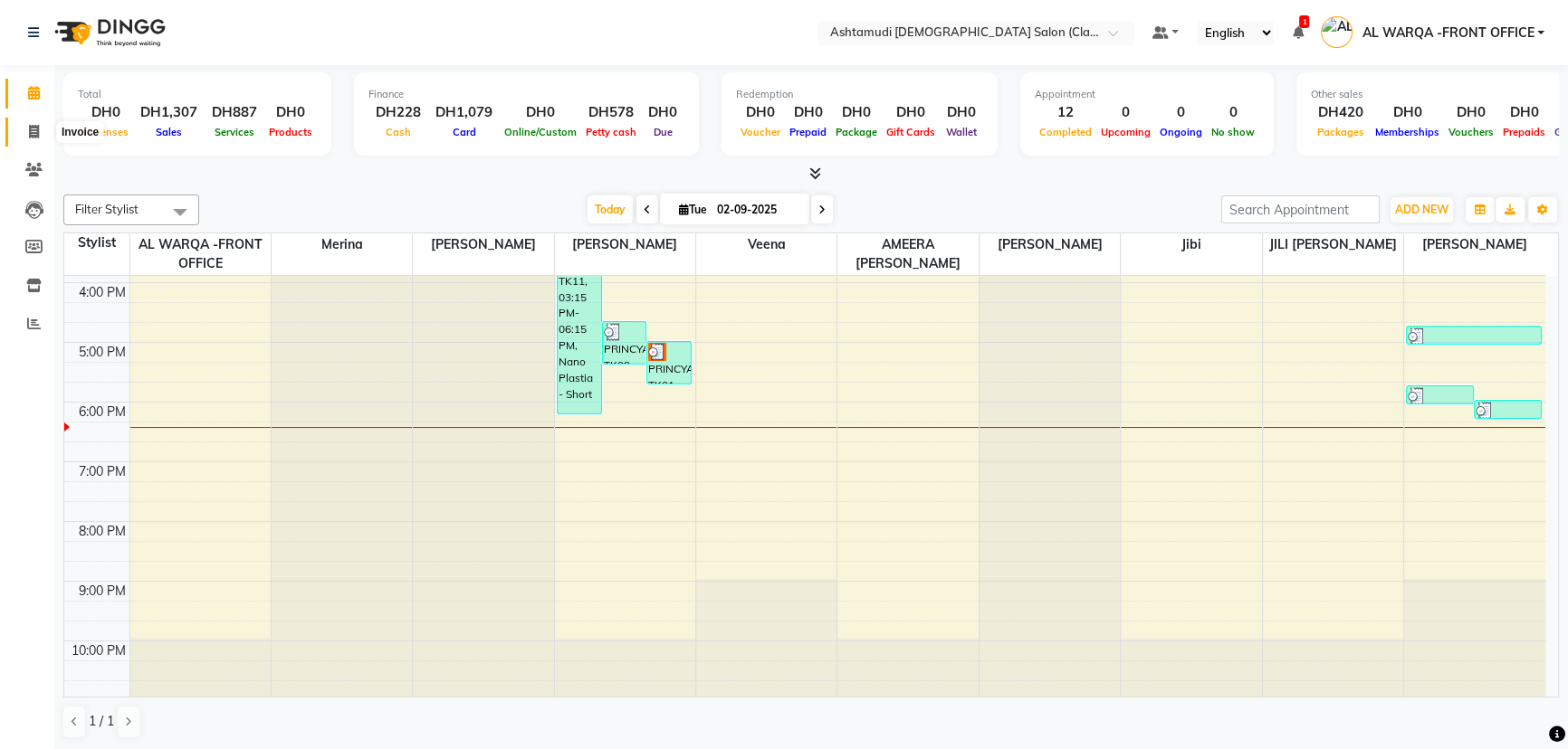
click at [31, 130] on icon at bounding box center [34, 132] width 10 height 14
select select "service"
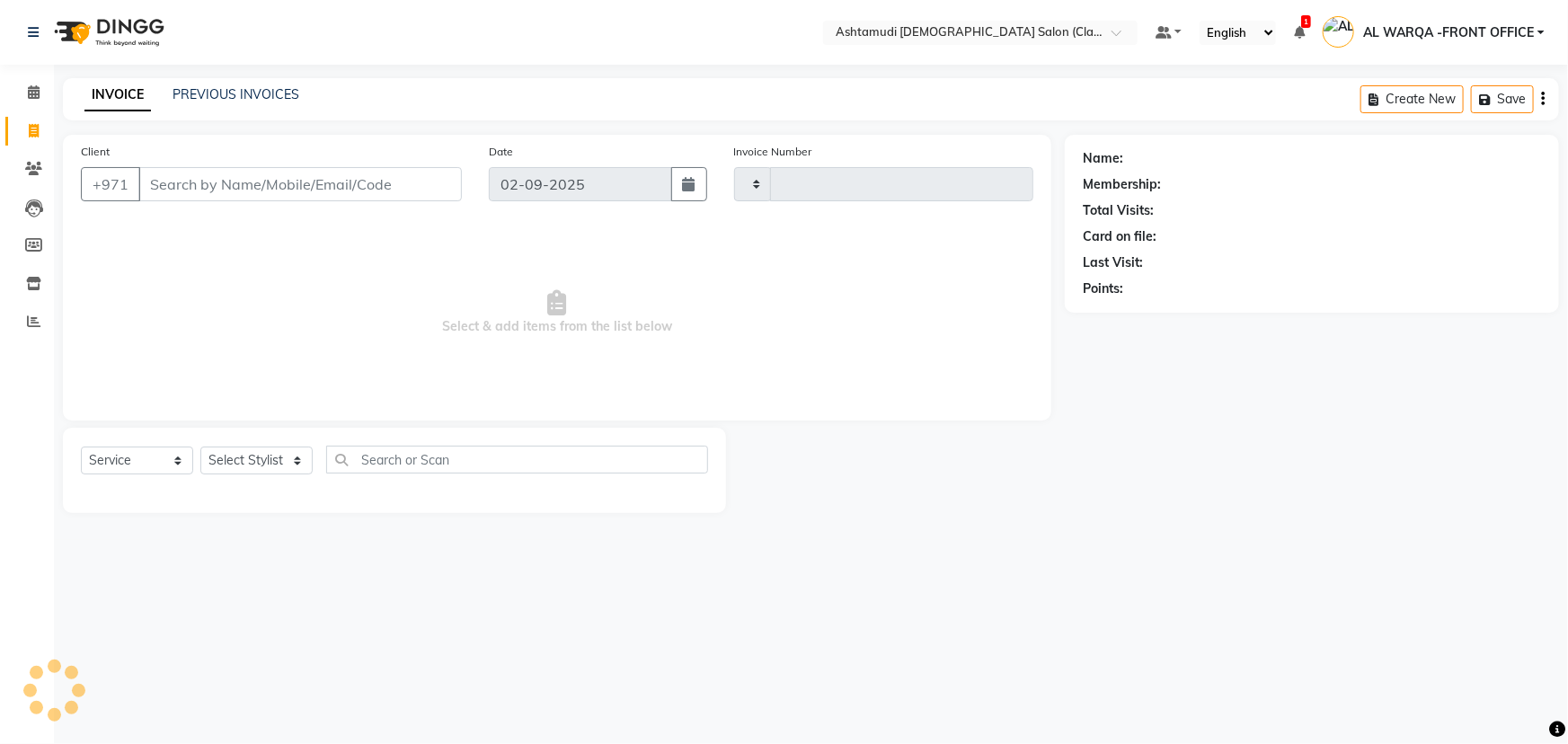
type input "1326"
select select "8201"
click at [302, 460] on select "Select Stylist AL WARQA -FRONT OFFICE AMEERA [PERSON_NAME] [PERSON_NAME] JILI […" at bounding box center [261, 461] width 120 height 28
select select "88890"
click at [201, 447] on select "Select Stylist AL WARQA -FRONT OFFICE AMEERA [PERSON_NAME] [PERSON_NAME] JILI […" at bounding box center [261, 461] width 120 height 28
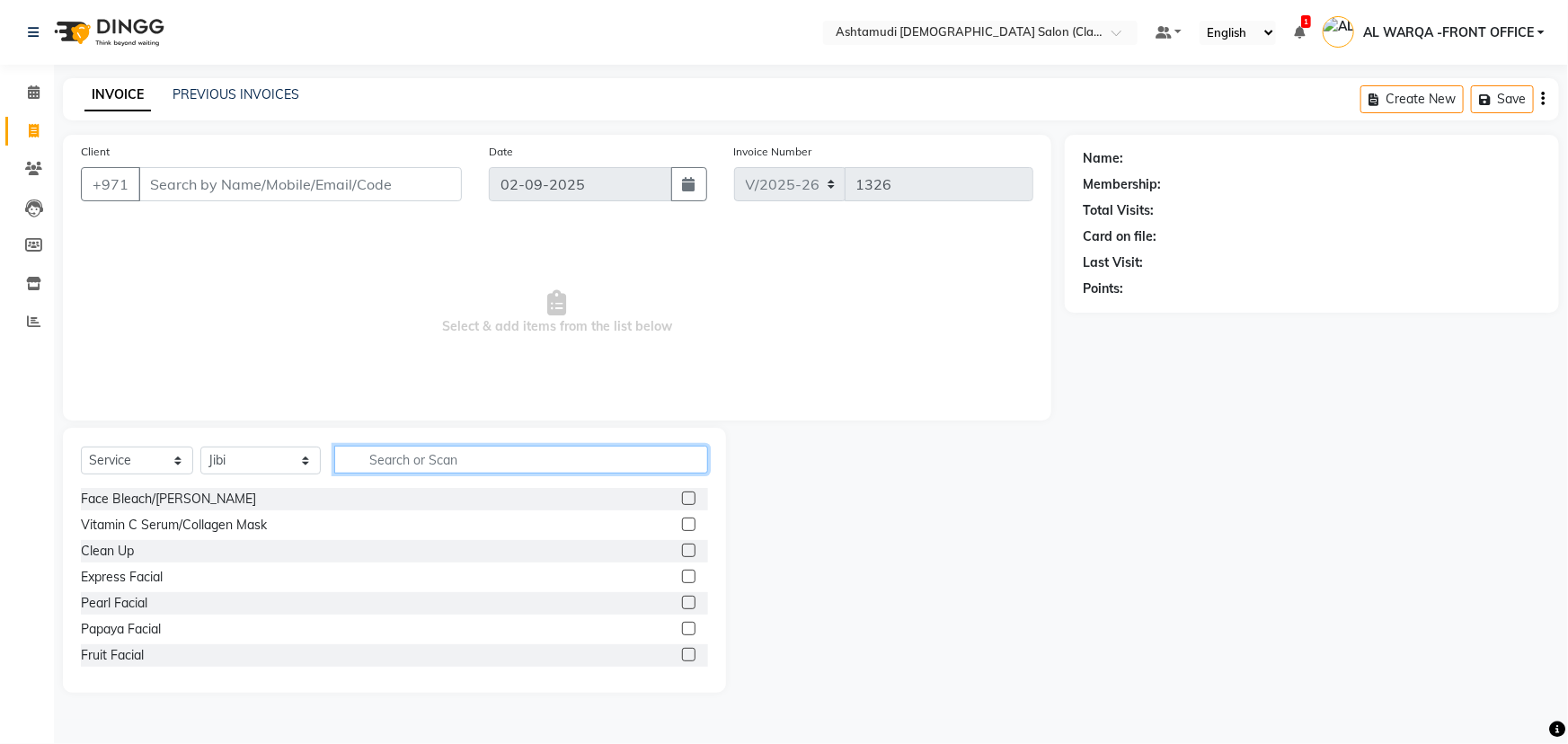
click at [364, 459] on input "text" at bounding box center [522, 460] width 374 height 28
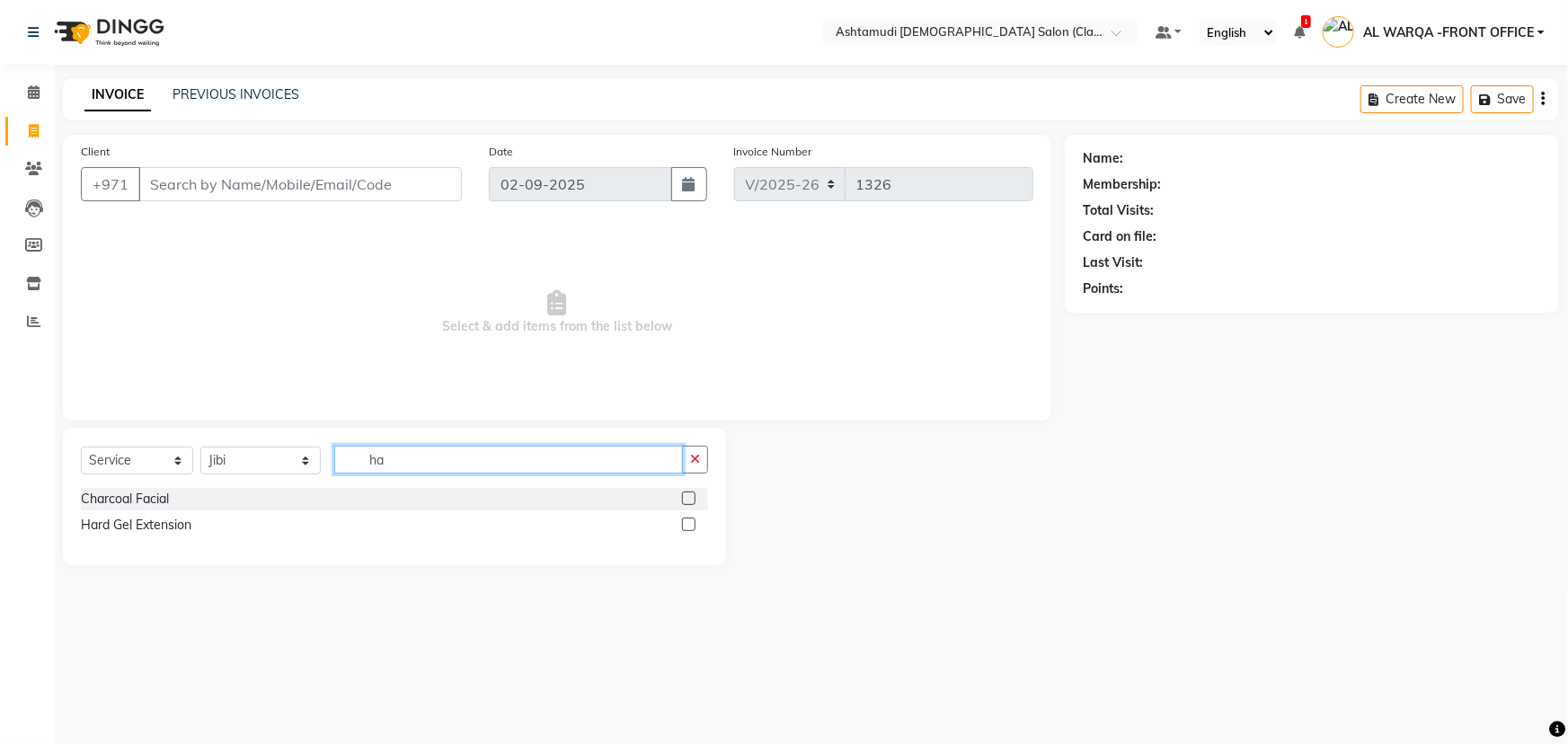
type input "h"
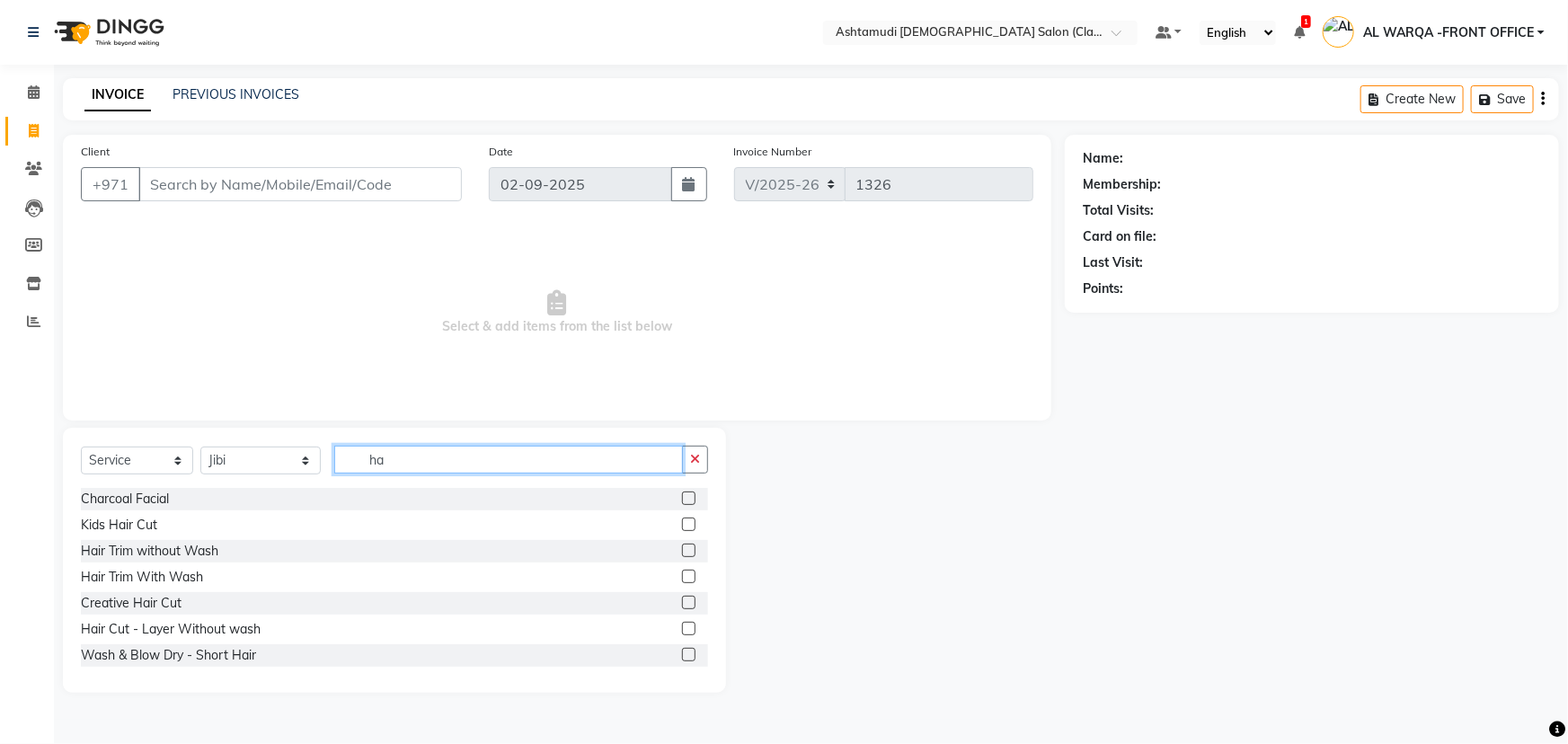
type input "h"
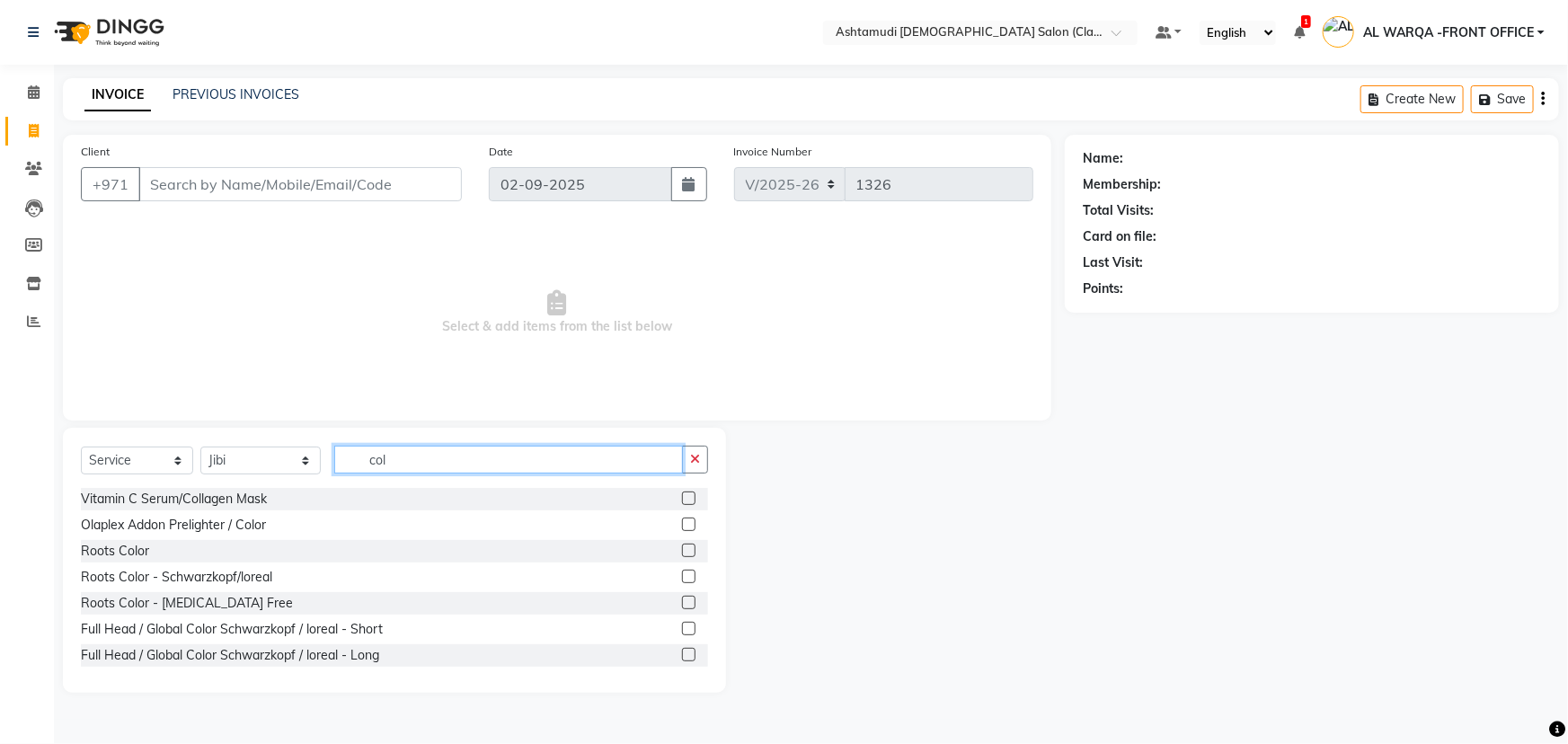
type input "col"
click at [682, 600] on label at bounding box center [688, 602] width 14 height 14
click at [682, 600] on input "checkbox" at bounding box center [688, 603] width 12 height 12
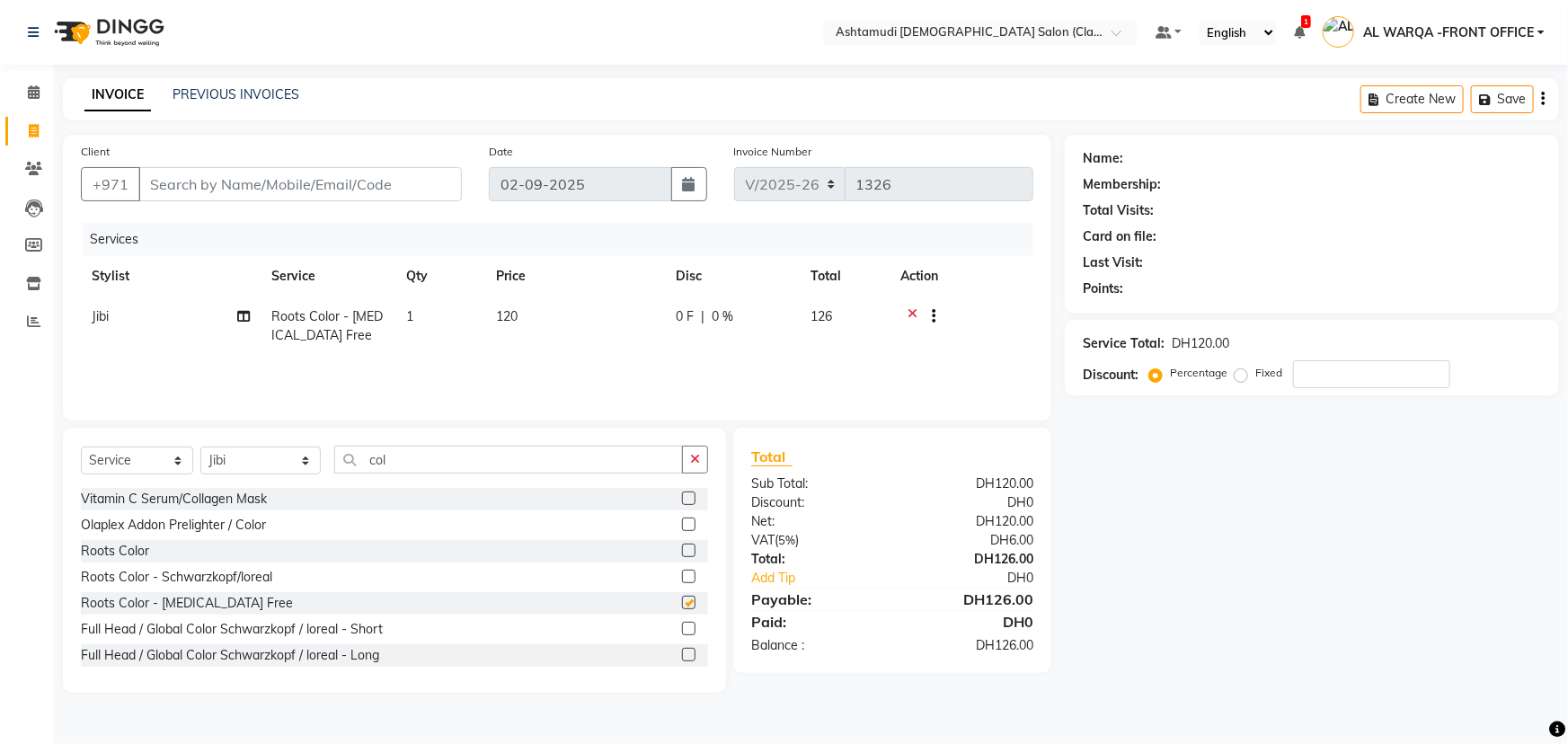
checkbox input "false"
click at [305, 462] on select "Select Stylist AL WARQA -FRONT OFFICE AMEERA [PERSON_NAME] [PERSON_NAME] JILI […" at bounding box center [261, 461] width 120 height 28
click at [395, 461] on input "col" at bounding box center [509, 460] width 349 height 28
type input "c"
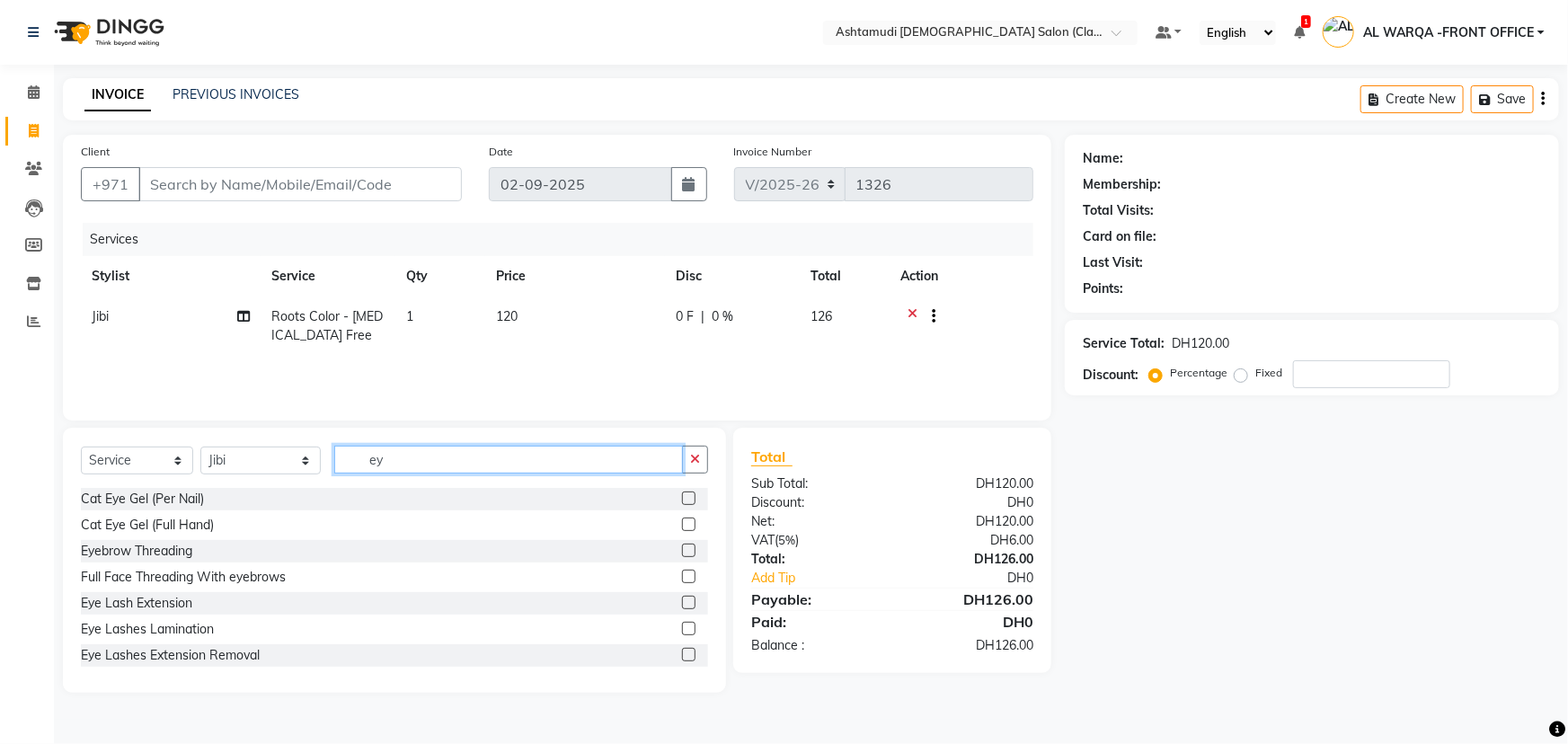
type input "ey"
click at [683, 551] on label at bounding box center [688, 551] width 14 height 14
click at [683, 551] on input "checkbox" at bounding box center [688, 552] width 12 height 12
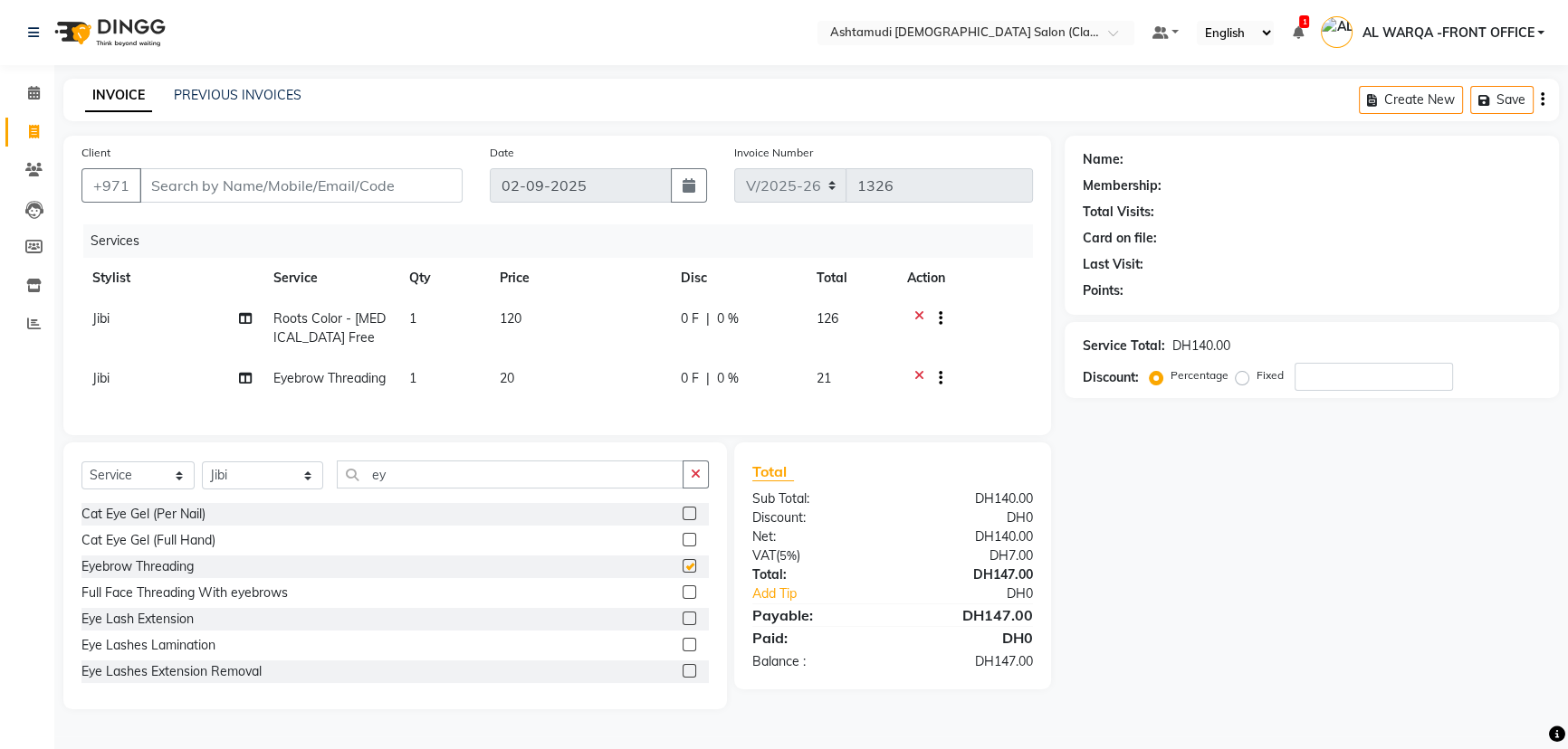
checkbox input "false"
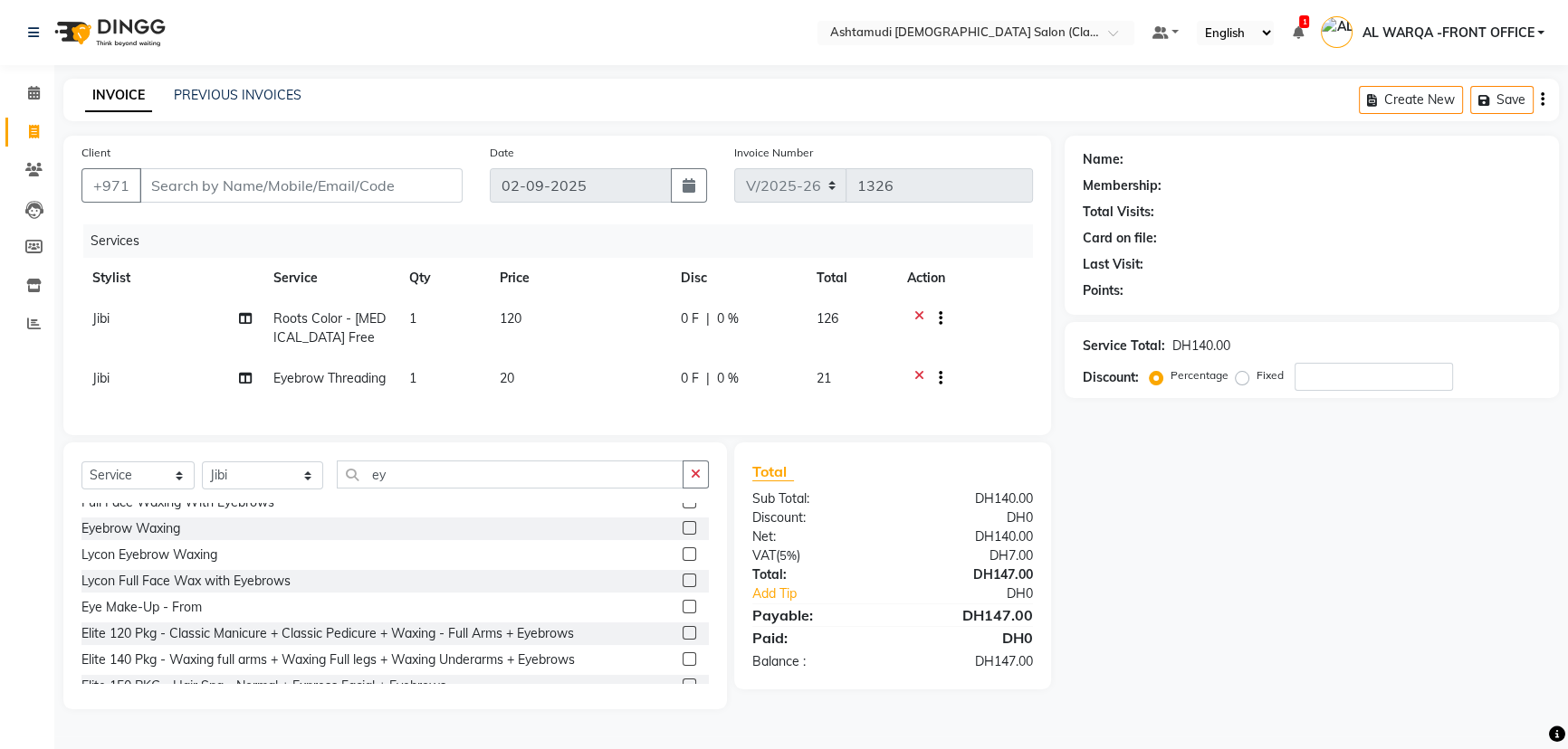
scroll to position [328, 0]
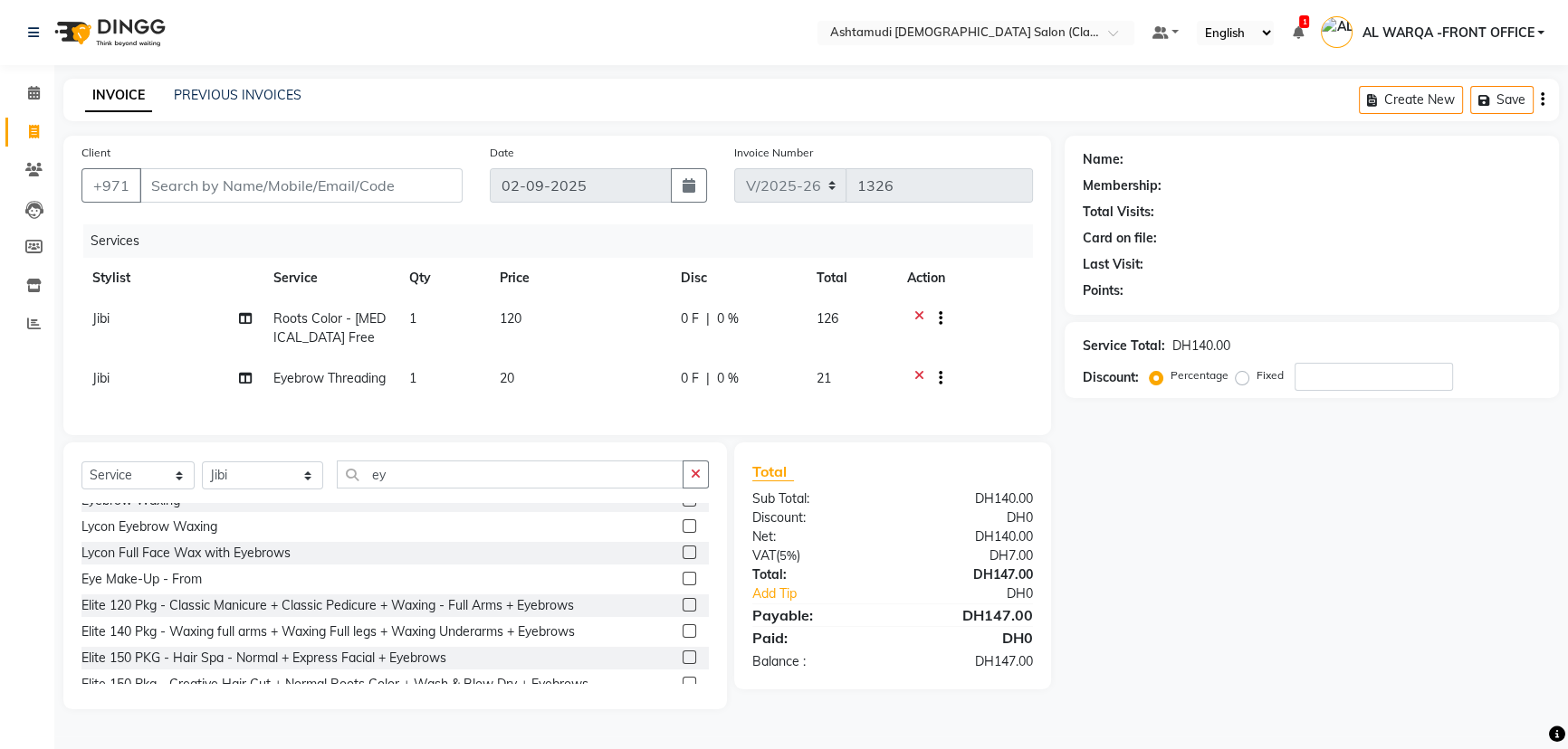
click at [683, 560] on label at bounding box center [690, 553] width 14 height 14
click at [683, 560] on input "checkbox" at bounding box center [689, 554] width 12 height 12
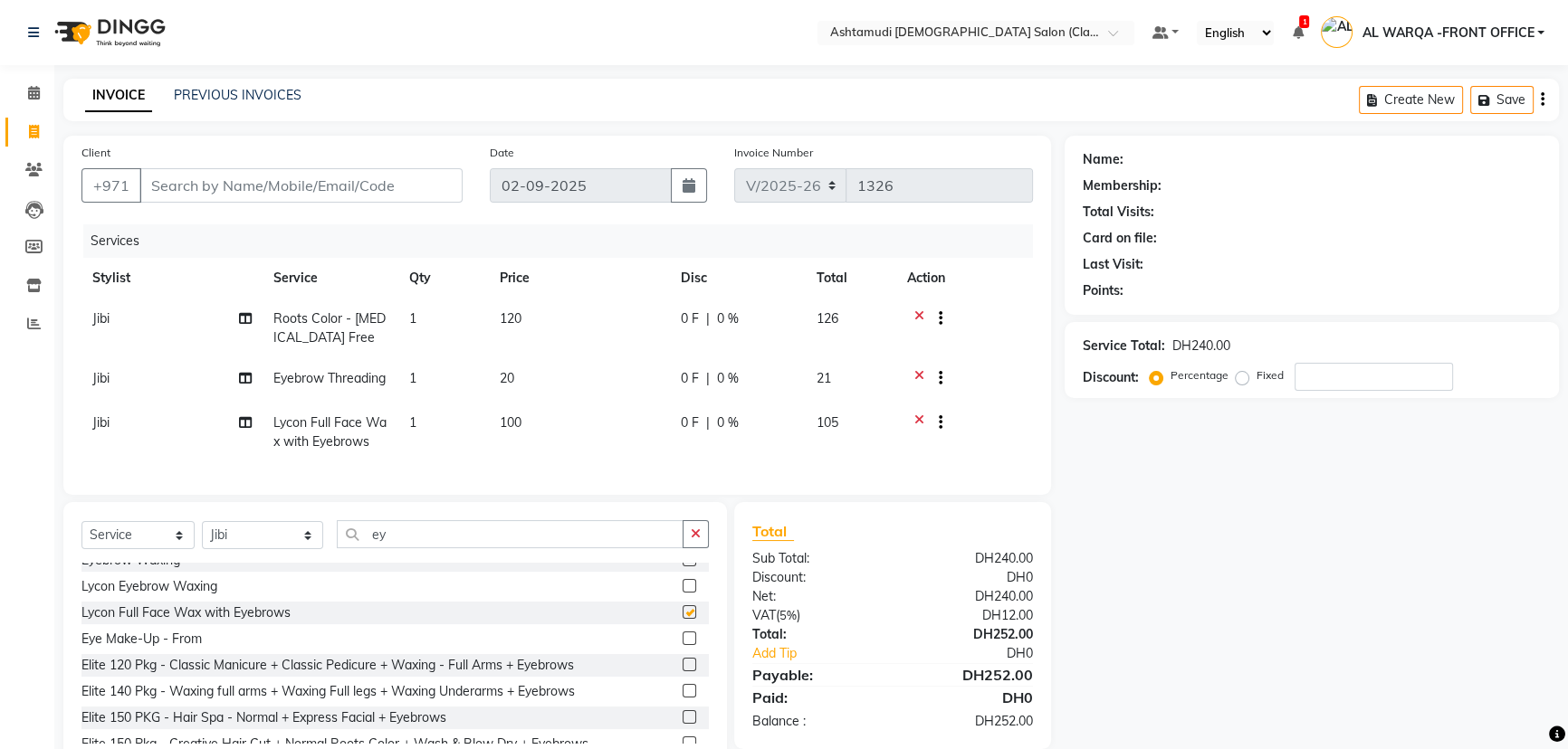
checkbox input "false"
click at [98, 431] on span "Jibi" at bounding box center [102, 422] width 18 height 17
select select "88890"
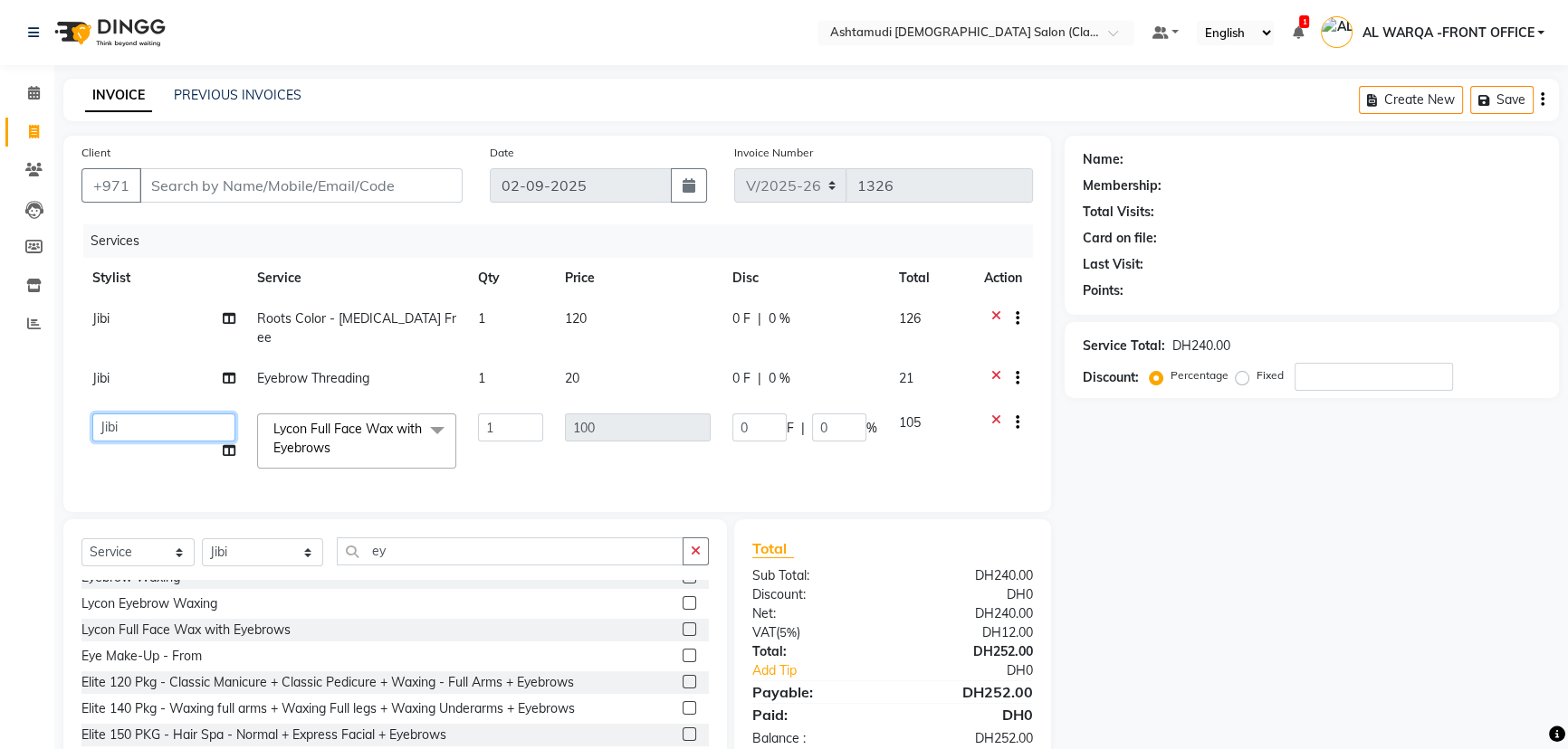
click at [111, 413] on select "AL WARQA -FRONT OFFICE AMEERA [PERSON_NAME] [PERSON_NAME] JILI [PERSON_NAME] [P…" at bounding box center [164, 427] width 143 height 28
select select "82443"
click at [1206, 645] on div "Name: Membership: Total Visits: Card on file: Last Visit: Points: Service Total…" at bounding box center [1319, 461] width 508 height 650
click at [437, 413] on span at bounding box center [437, 430] width 36 height 34
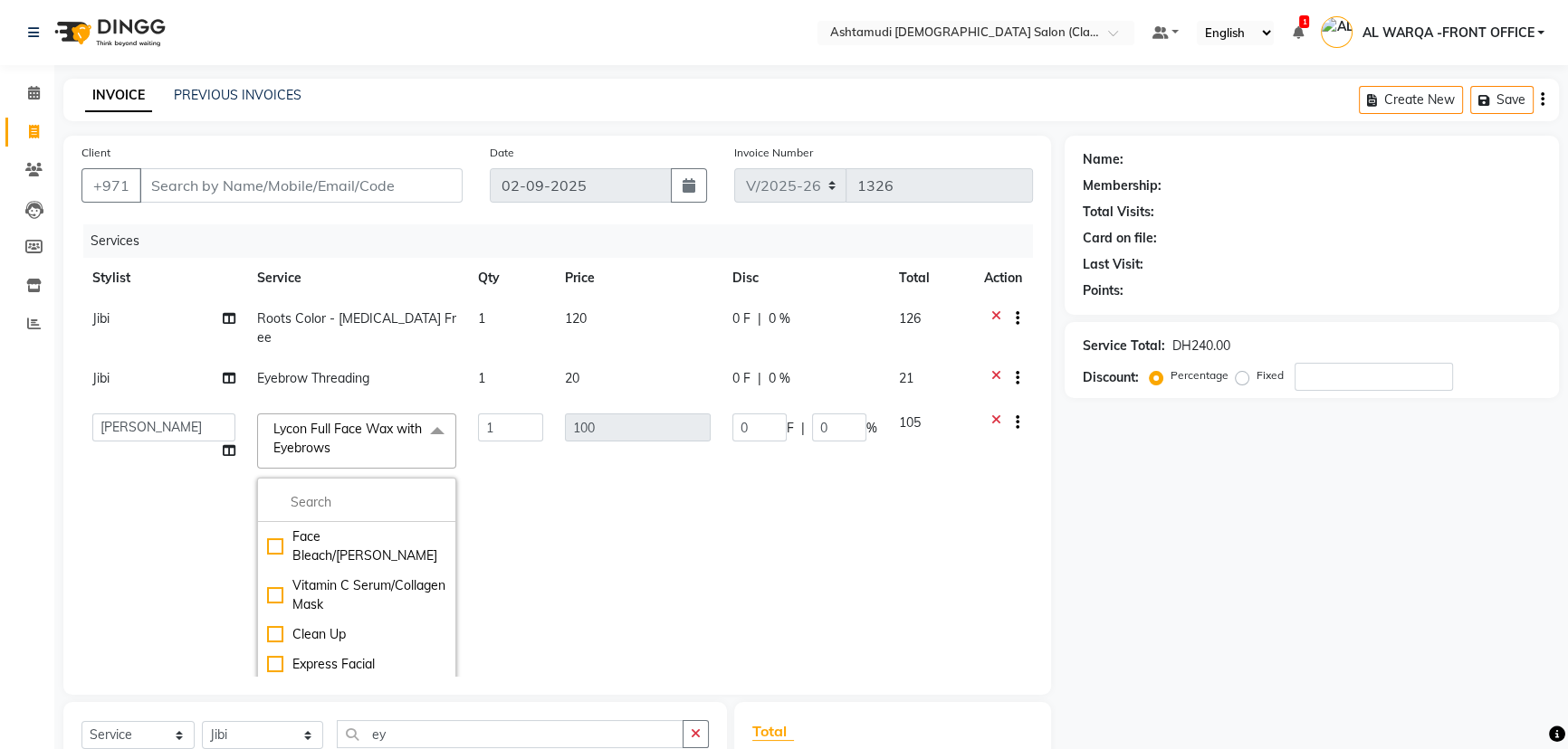
scroll to position [0, 0]
click at [612, 530] on td "100" at bounding box center [637, 557] width 167 height 310
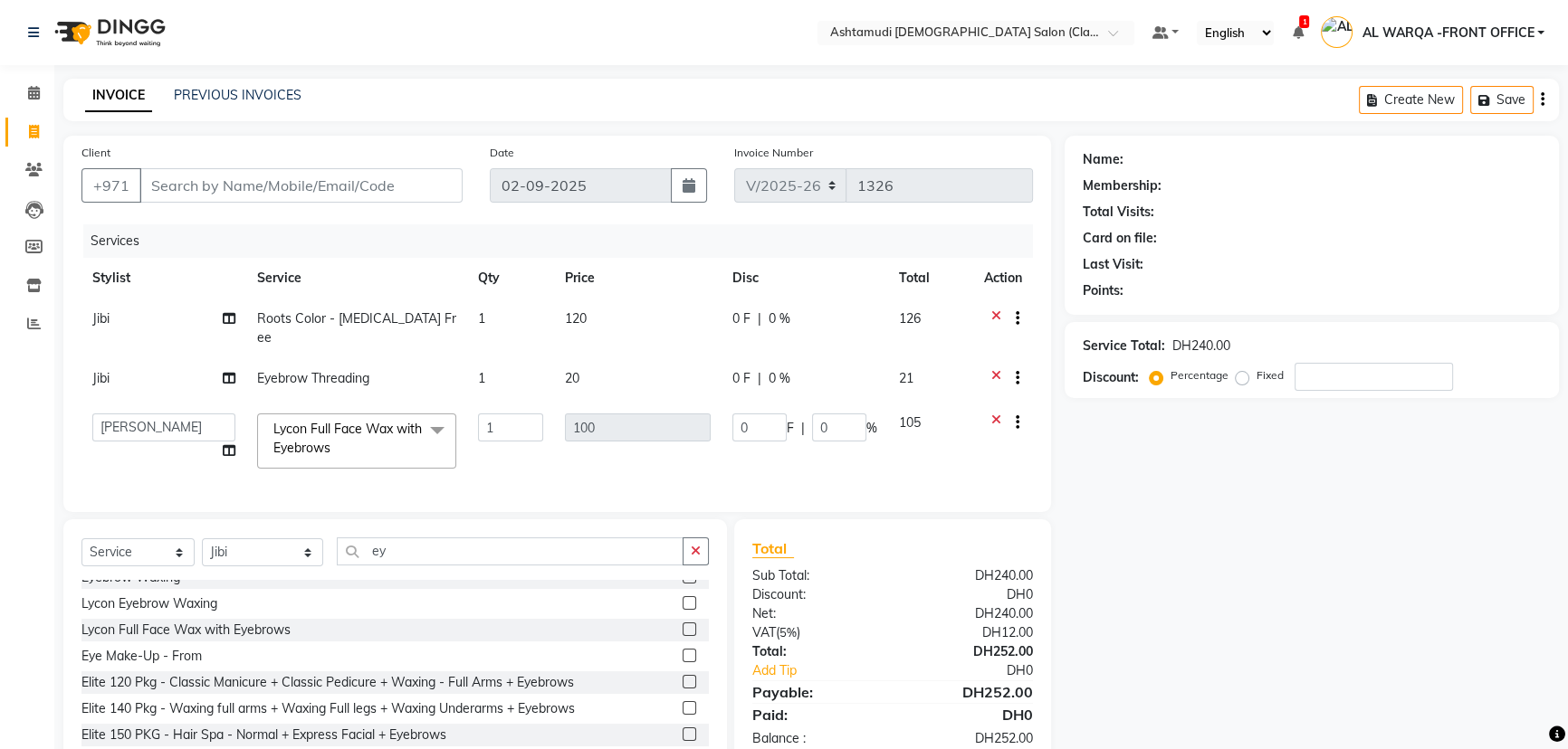
click at [995, 413] on icon at bounding box center [996, 424] width 10 height 22
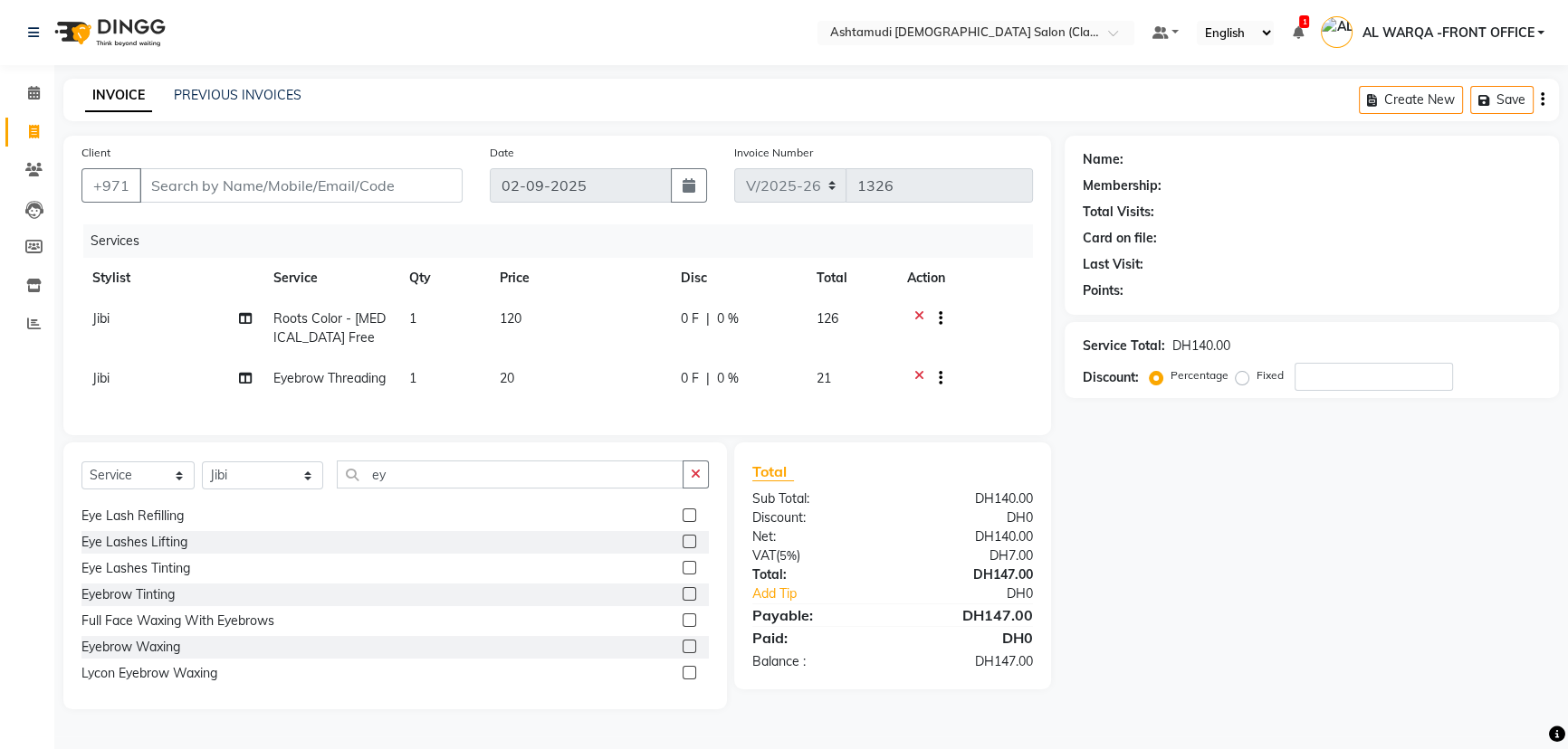
scroll to position [164, 0]
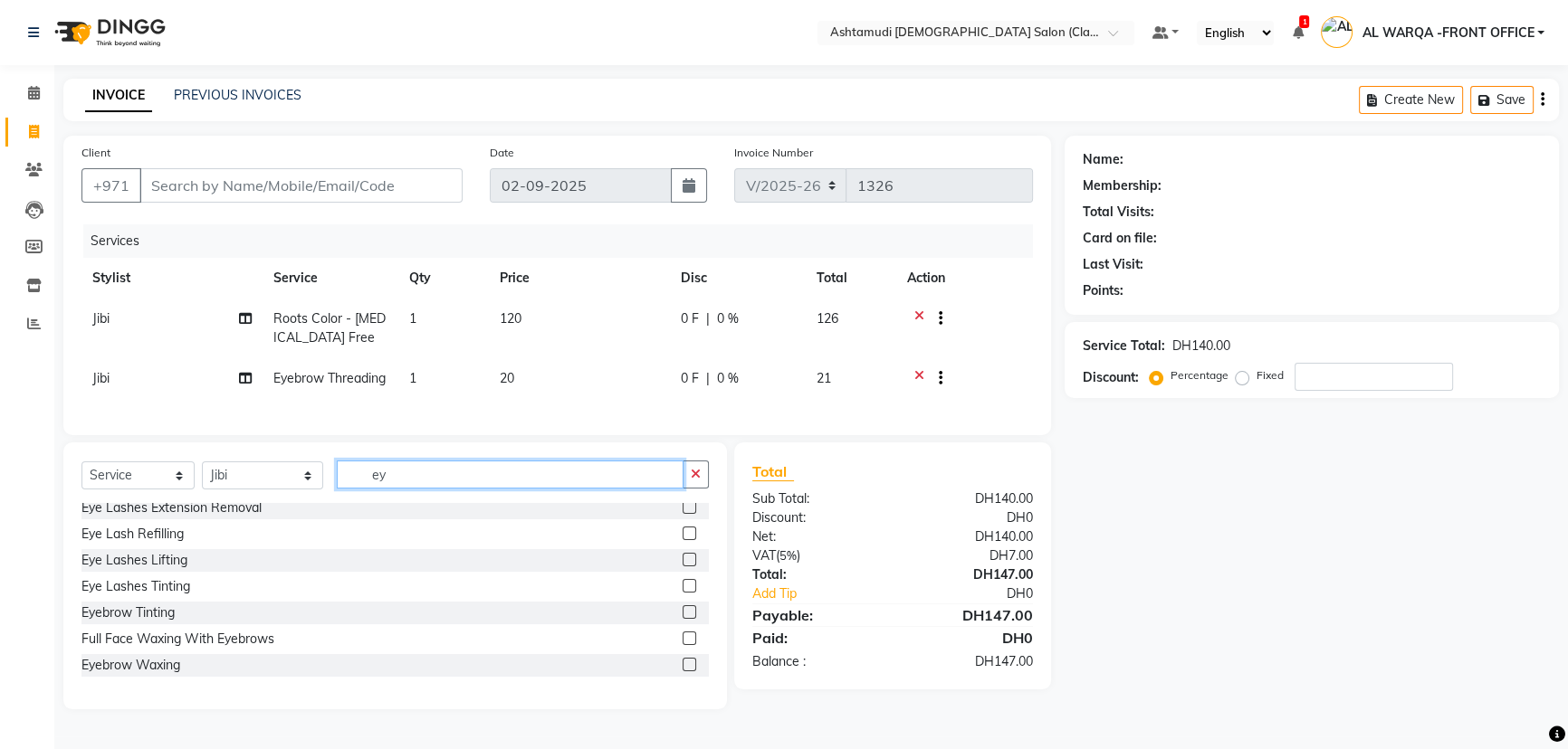
click at [389, 488] on input "ey" at bounding box center [510, 475] width 347 height 28
type input "e"
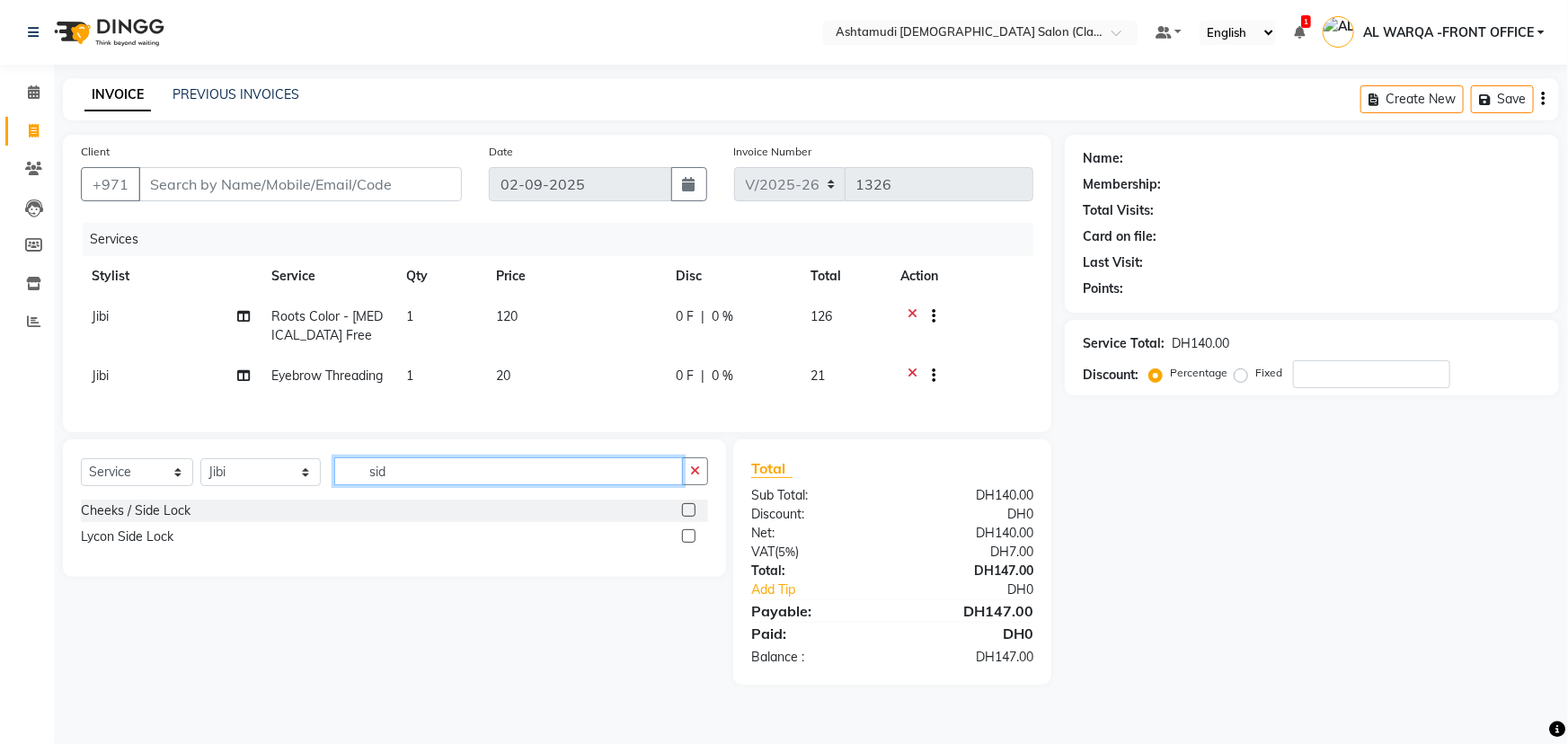
type input "sid"
click at [691, 543] on label at bounding box center [688, 536] width 14 height 14
click at [691, 543] on input "checkbox" at bounding box center [688, 537] width 12 height 12
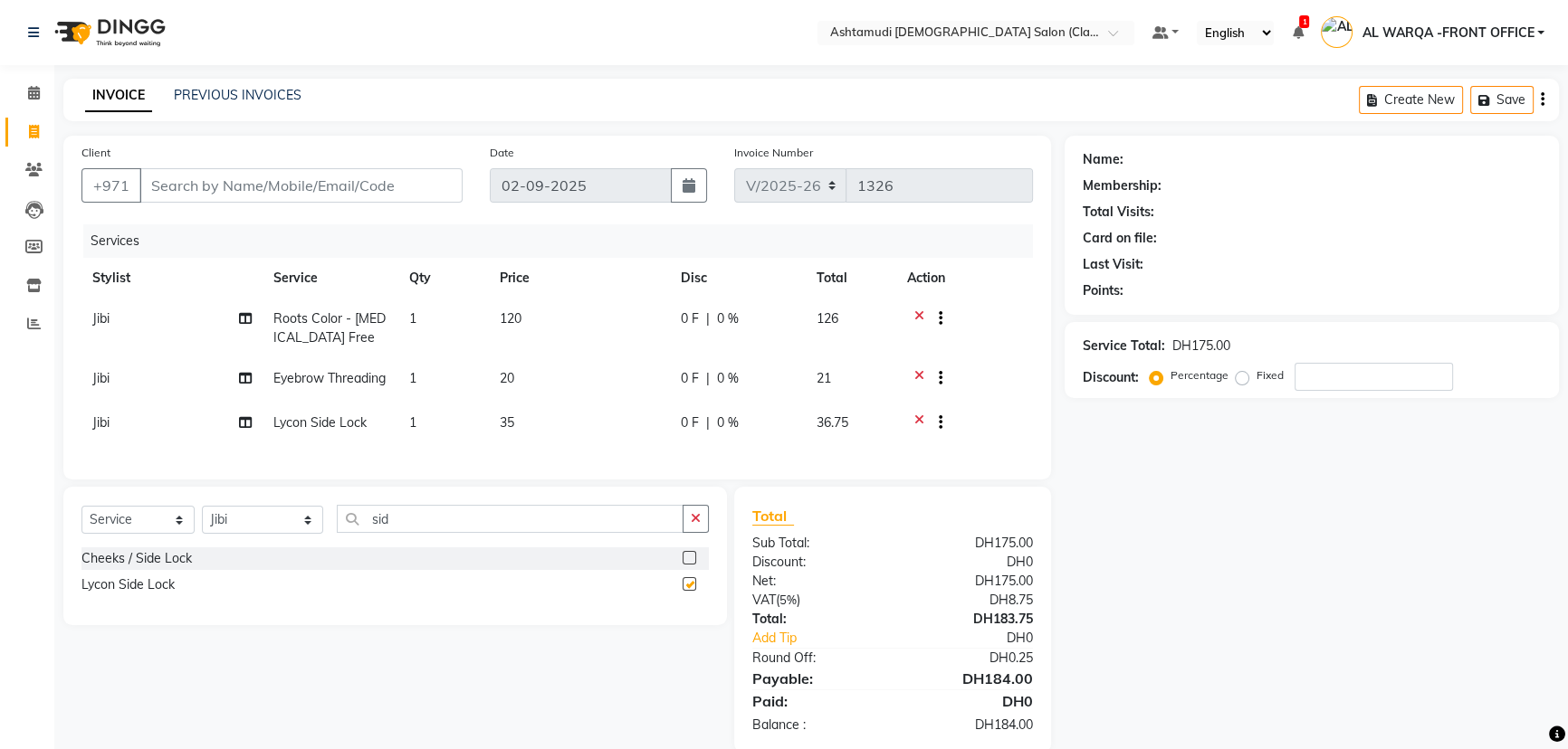
checkbox input "false"
click at [396, 533] on input "sid" at bounding box center [510, 519] width 347 height 28
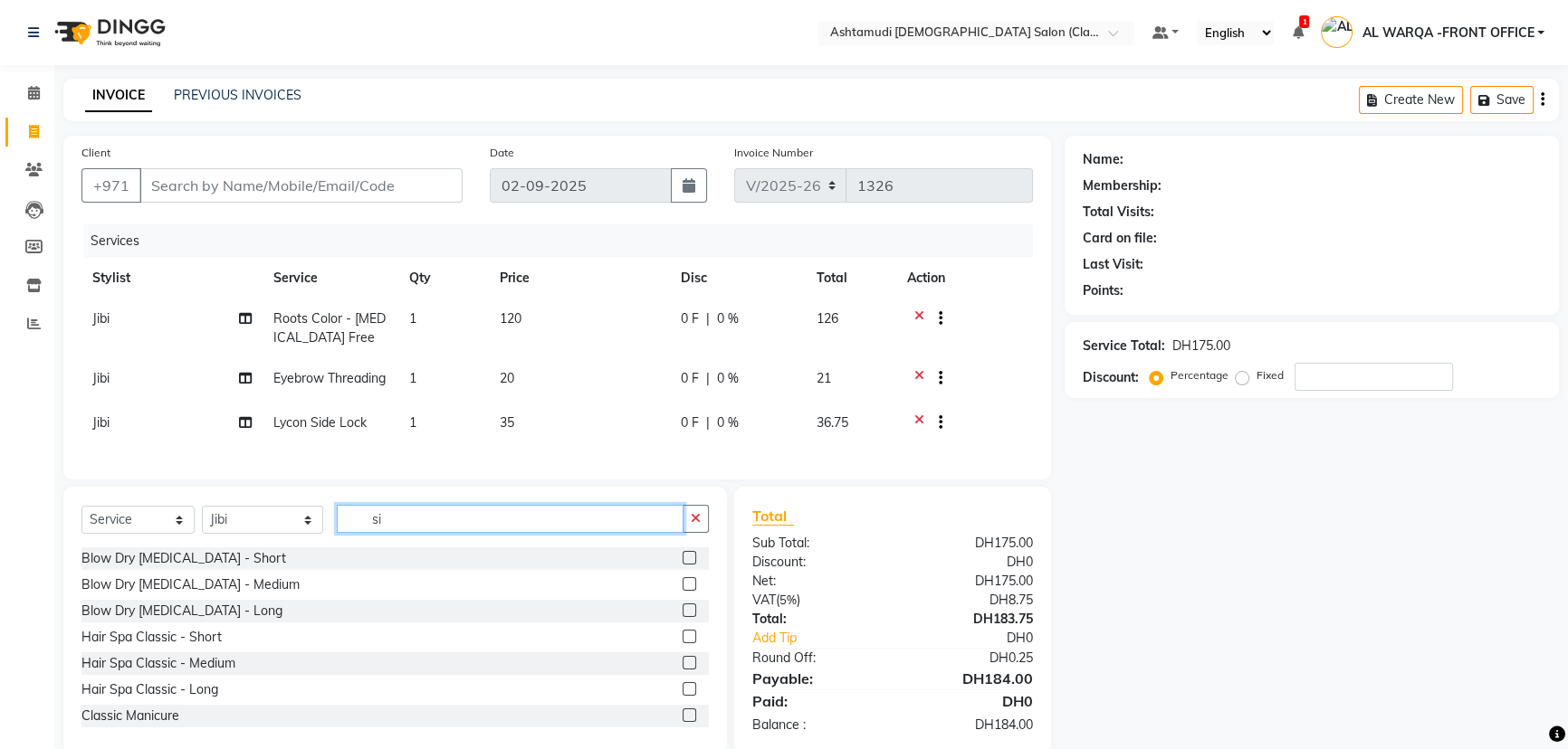
type input "s"
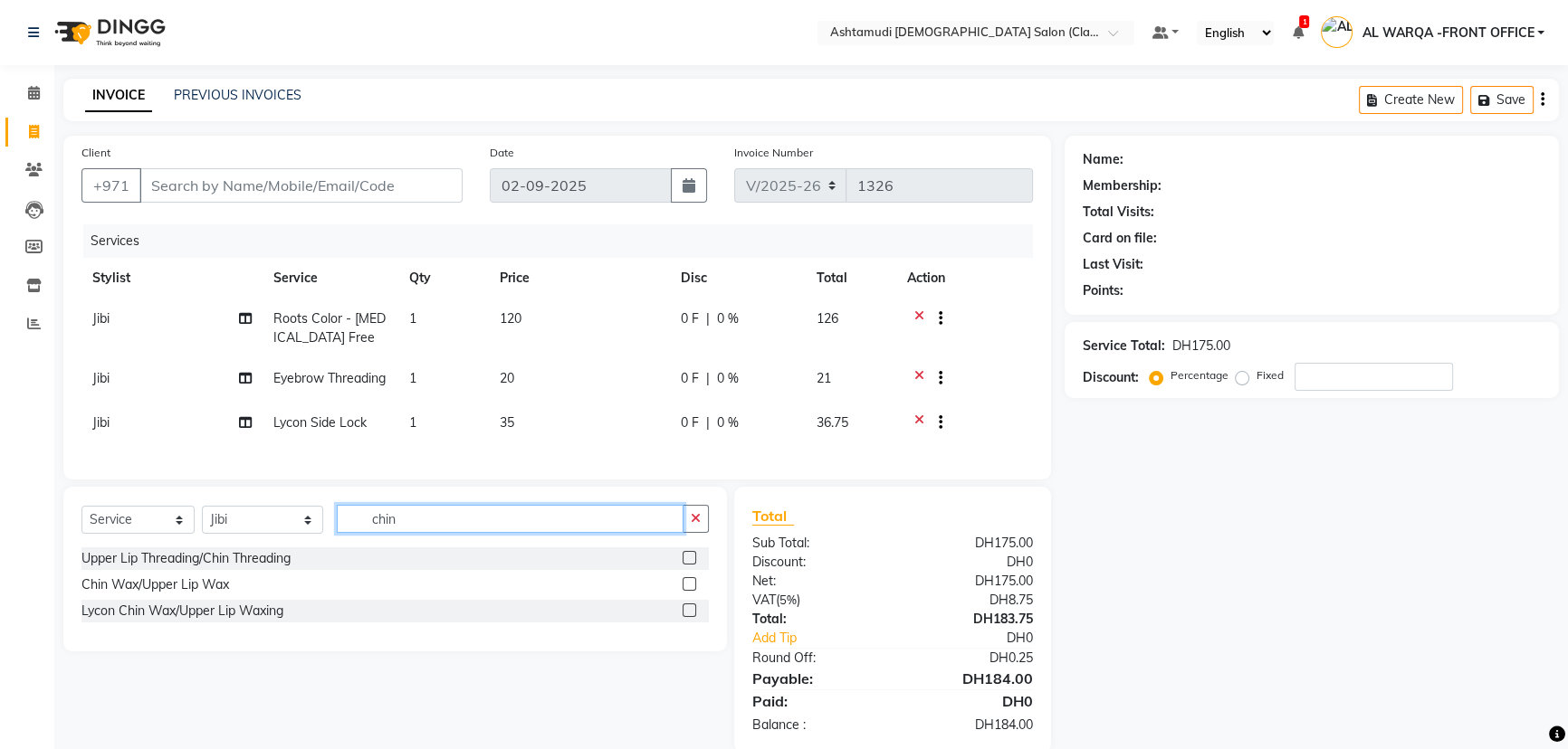
type input "chin"
click at [688, 617] on label at bounding box center [690, 610] width 14 height 14
click at [688, 617] on input "checkbox" at bounding box center [689, 611] width 12 height 12
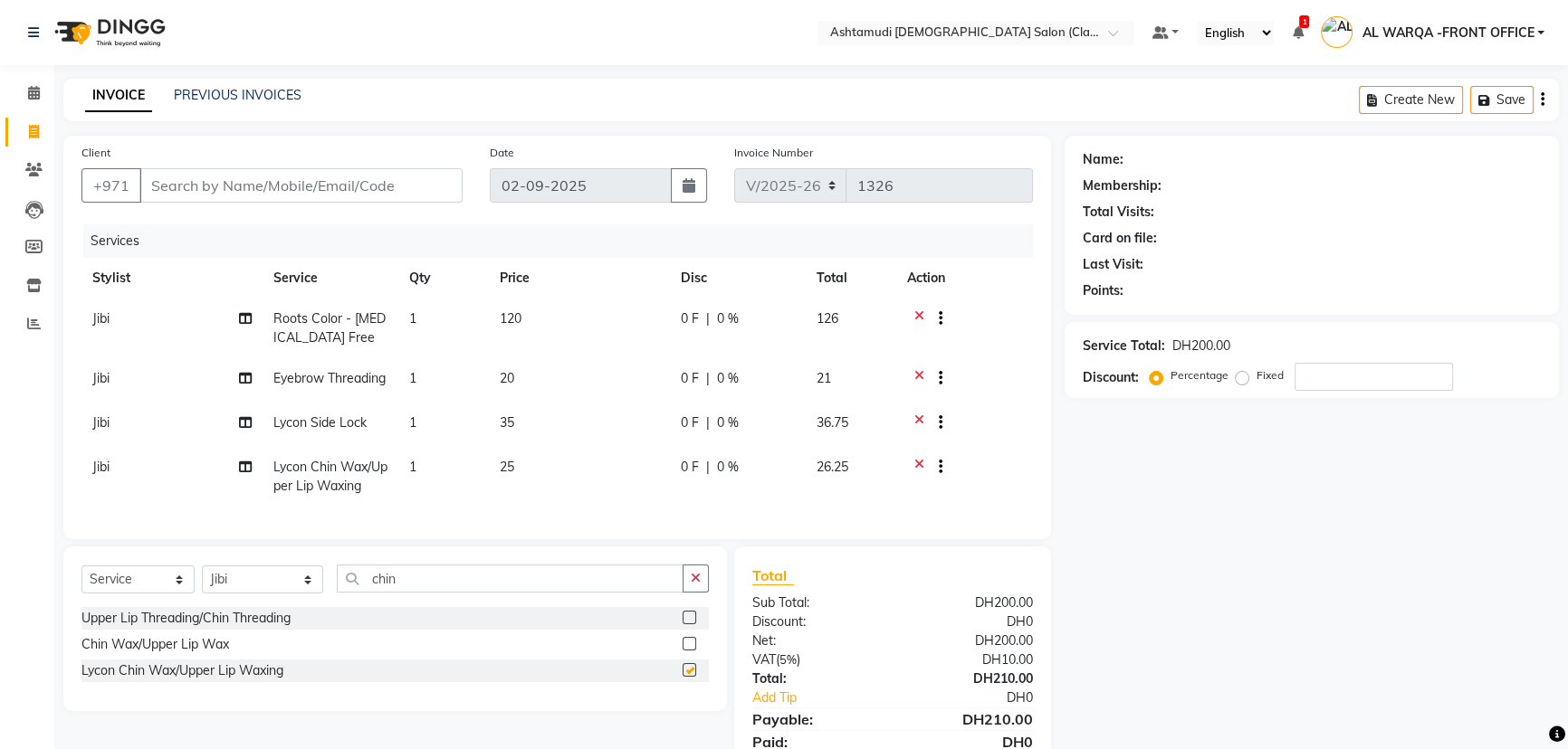
checkbox input "false"
click at [103, 431] on span "Jibi" at bounding box center [102, 422] width 18 height 17
select select "88890"
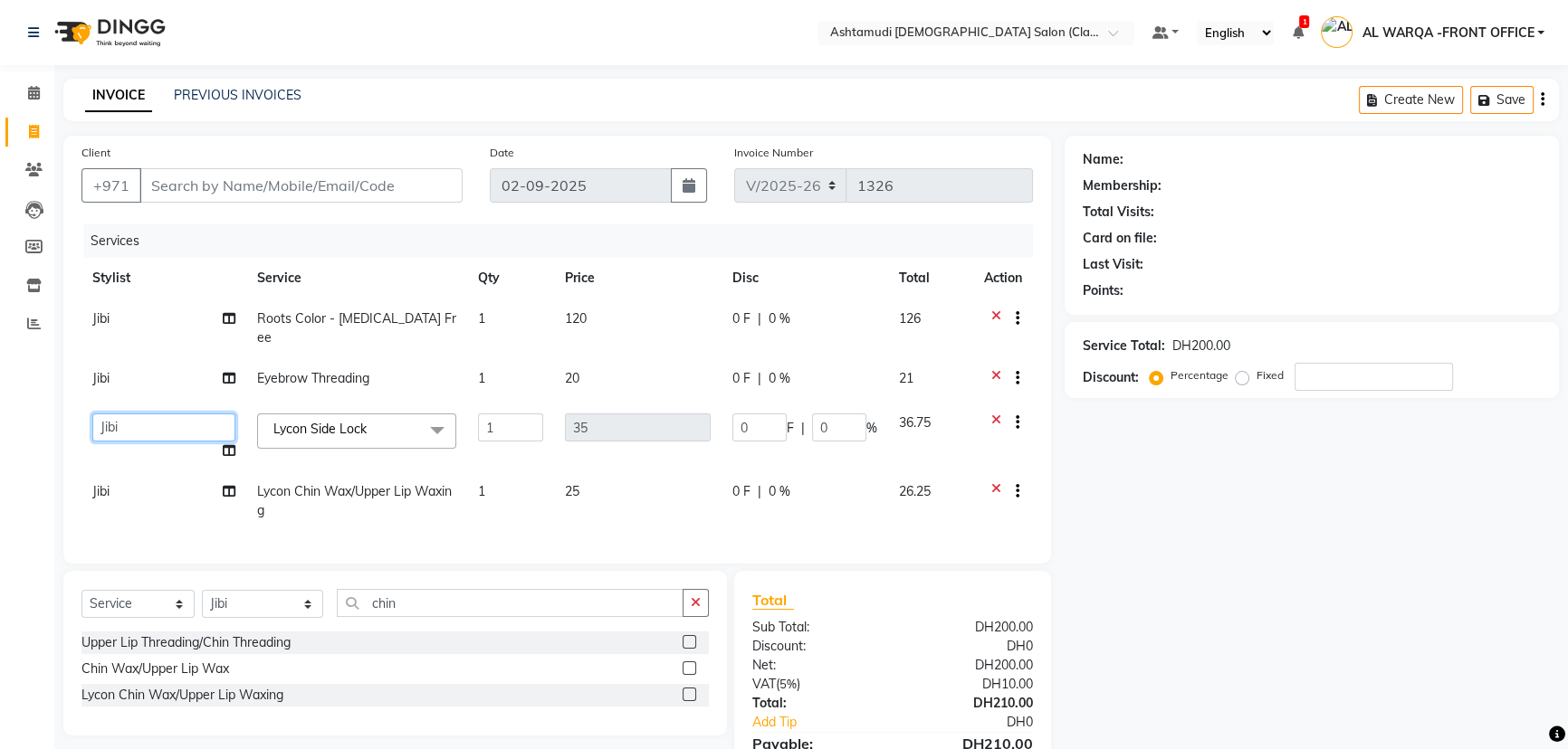
click at [134, 413] on select "AL WARQA -FRONT OFFICE AMEERA [PERSON_NAME] [PERSON_NAME] JILI [PERSON_NAME] [P…" at bounding box center [164, 427] width 143 height 28
select select "82443"
click at [100, 483] on span "Jibi" at bounding box center [102, 491] width 18 height 17
select select "88890"
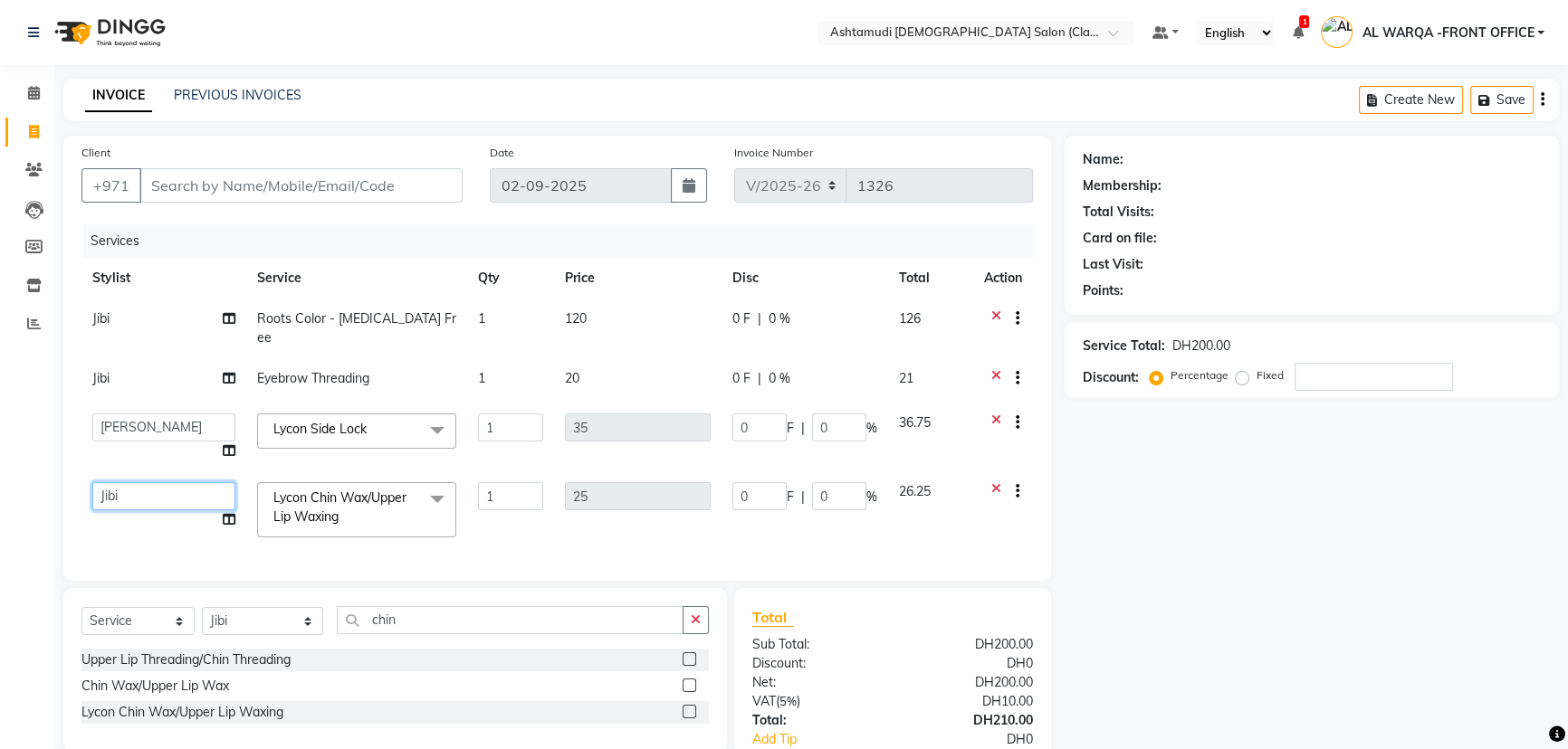
click at [134, 486] on select "AL WARQA -FRONT OFFICE AMEERA [PERSON_NAME] [PERSON_NAME] JILI [PERSON_NAME] [P…" at bounding box center [164, 496] width 143 height 28
select select "82443"
click at [1227, 631] on div "Name: Membership: Total Visits: Card on file: Last Visit: Points: Service Total…" at bounding box center [1319, 485] width 508 height 699
click at [1237, 535] on div "Name: Membership: Total Visits: Card on file: Last Visit: Points: Service Total…" at bounding box center [1319, 485] width 508 height 699
click at [191, 178] on input "Client" at bounding box center [301, 185] width 323 height 34
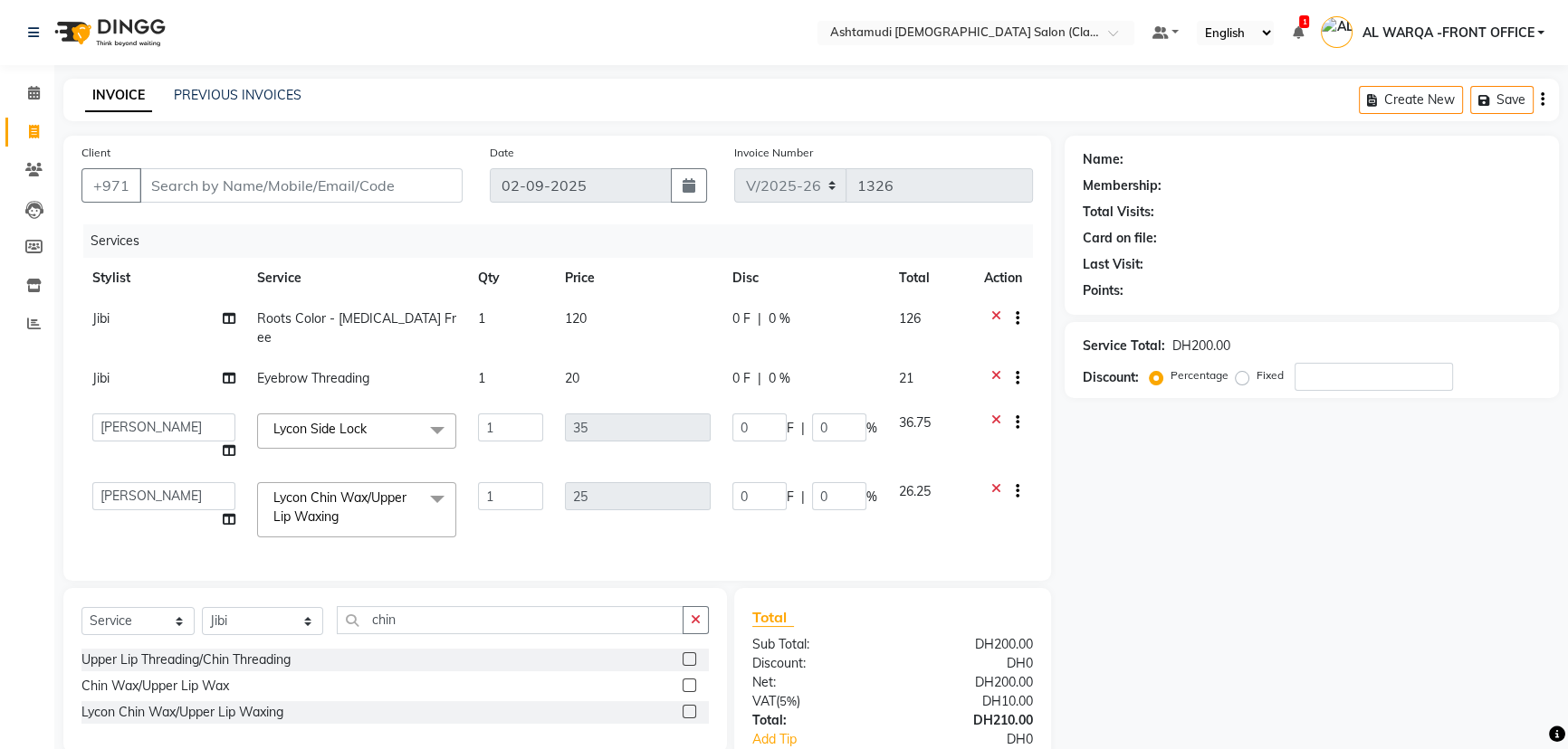
click at [1183, 638] on div "Name: Membership: Total Visits: Card on file: Last Visit: Points: Service Total…" at bounding box center [1319, 485] width 508 height 699
click at [168, 182] on input "Client" at bounding box center [301, 185] width 323 height 34
type input "5"
type input "0"
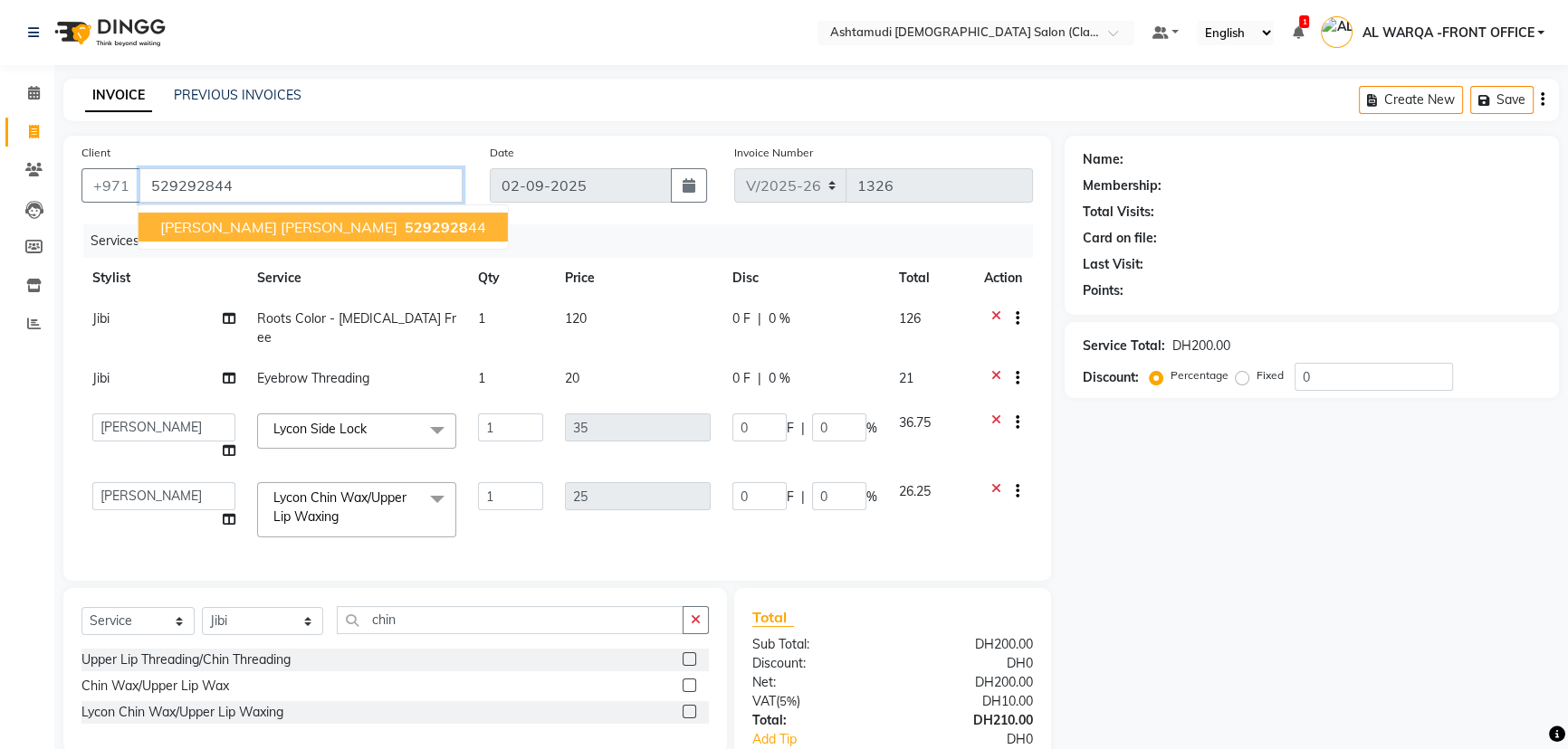
type input "529292844"
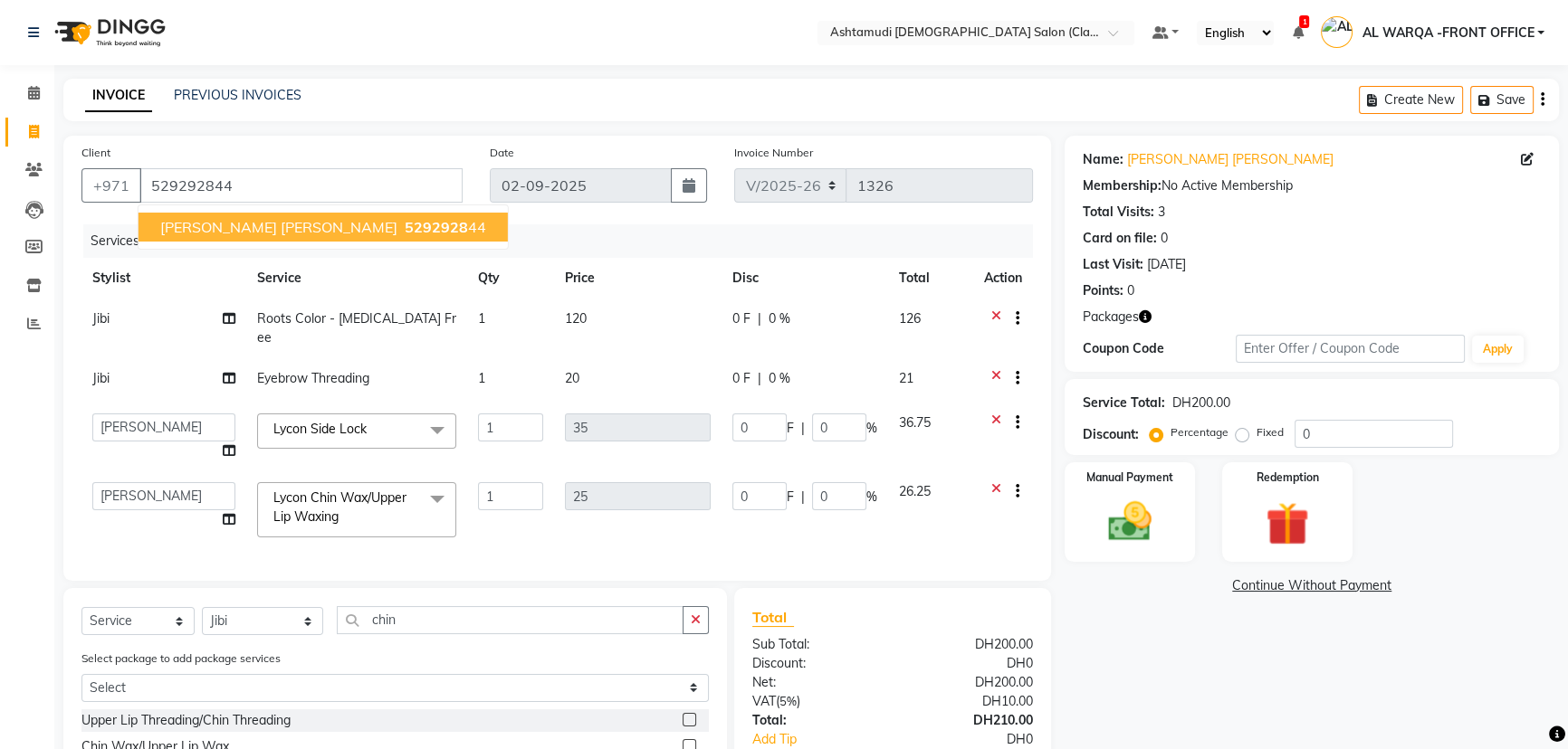
click at [404, 226] on span "5292928" at bounding box center [436, 227] width 64 height 19
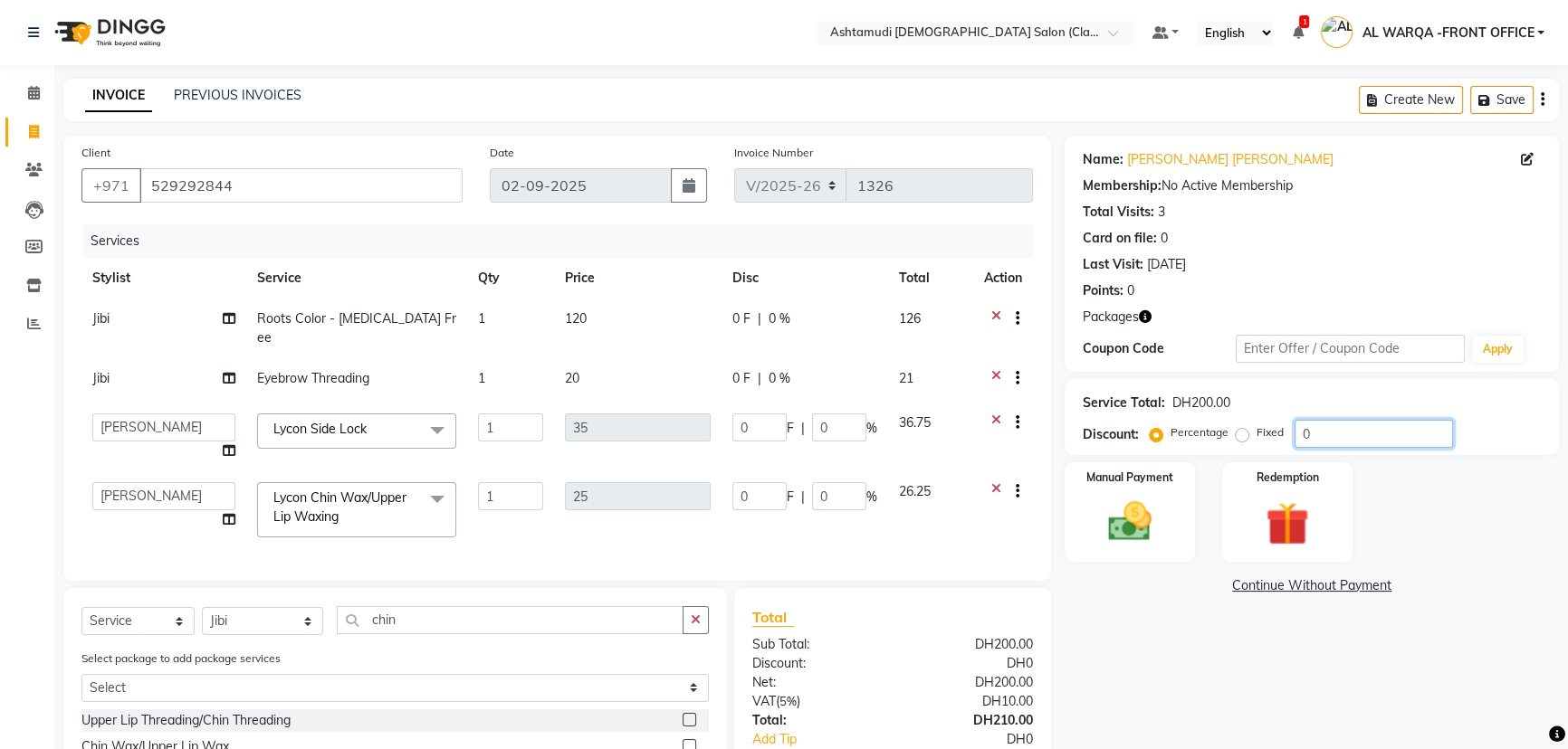
click at [1315, 431] on input "0" at bounding box center [1374, 434] width 158 height 28
type input "01"
type input "0.35"
type input "1"
type input "0.25"
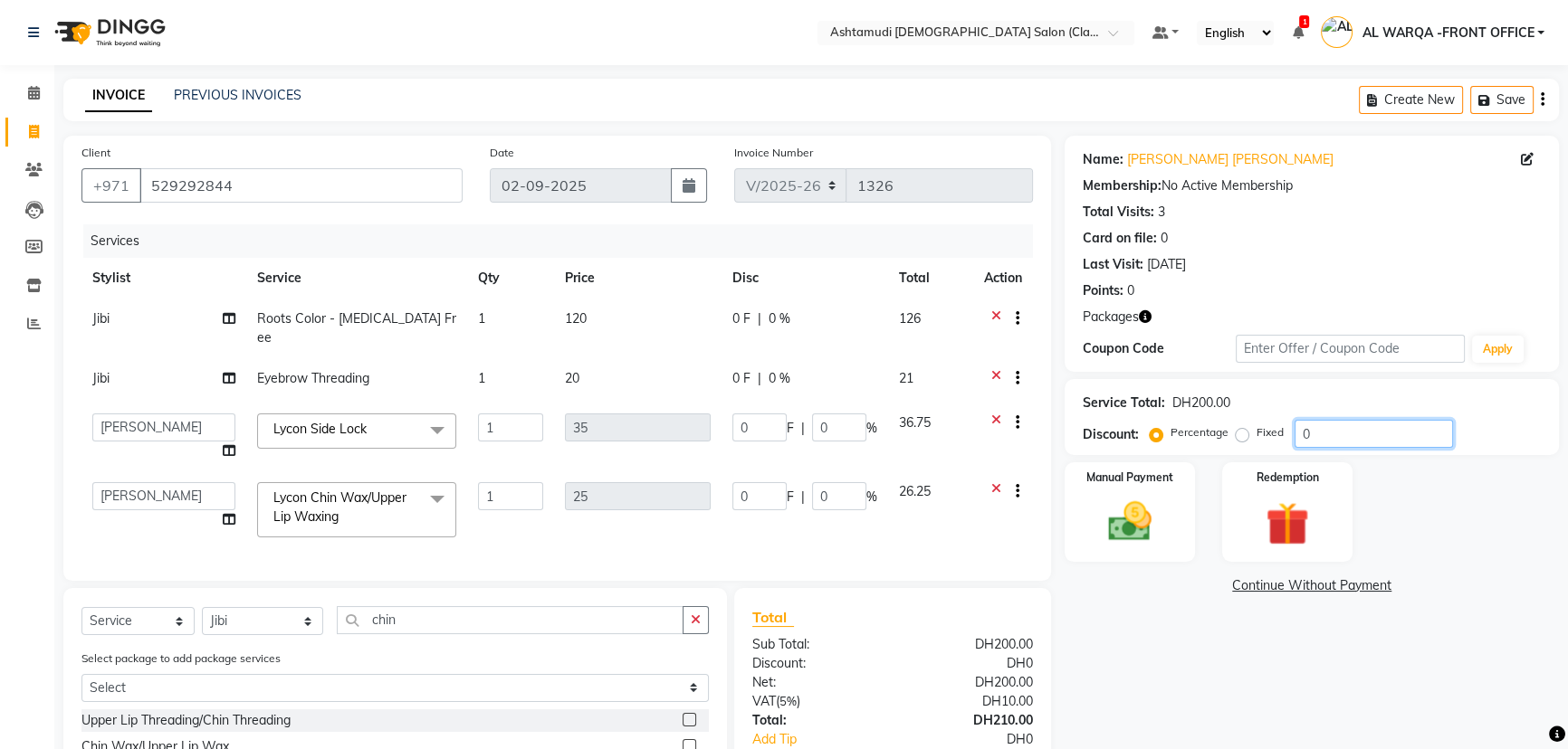
type input "1"
type input "015"
type input "5.25"
type input "15"
type input "3.75"
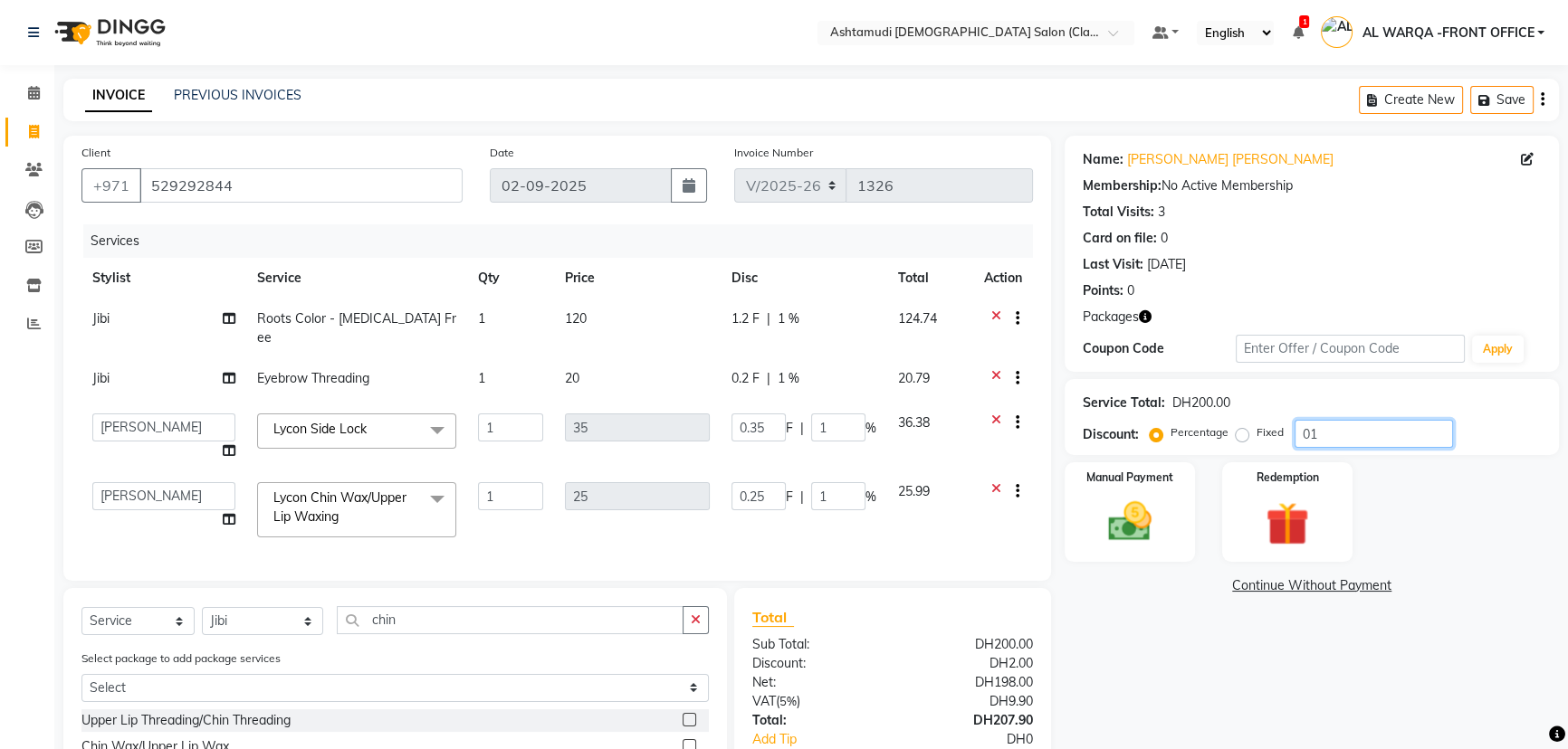
type input "15"
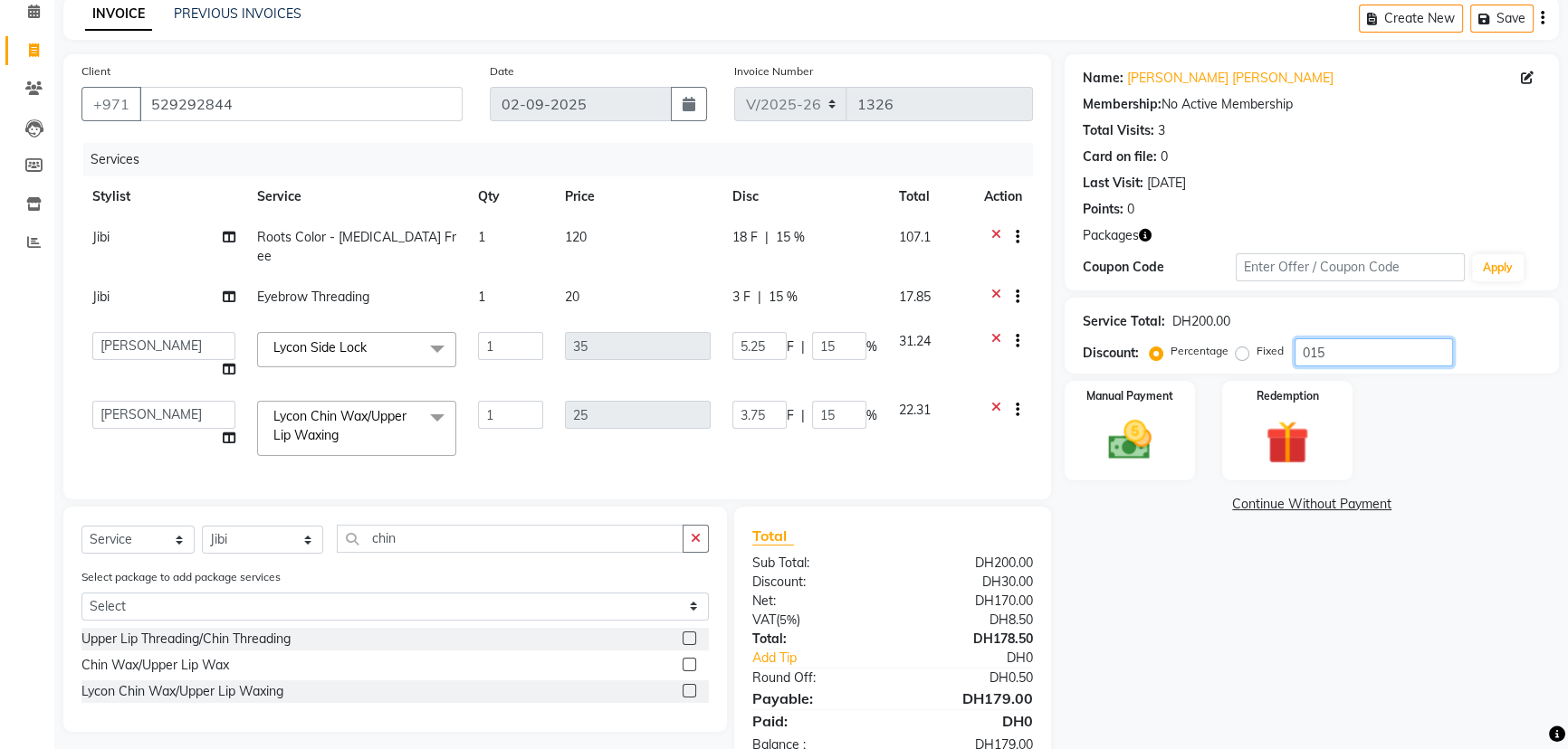
scroll to position [129, 0]
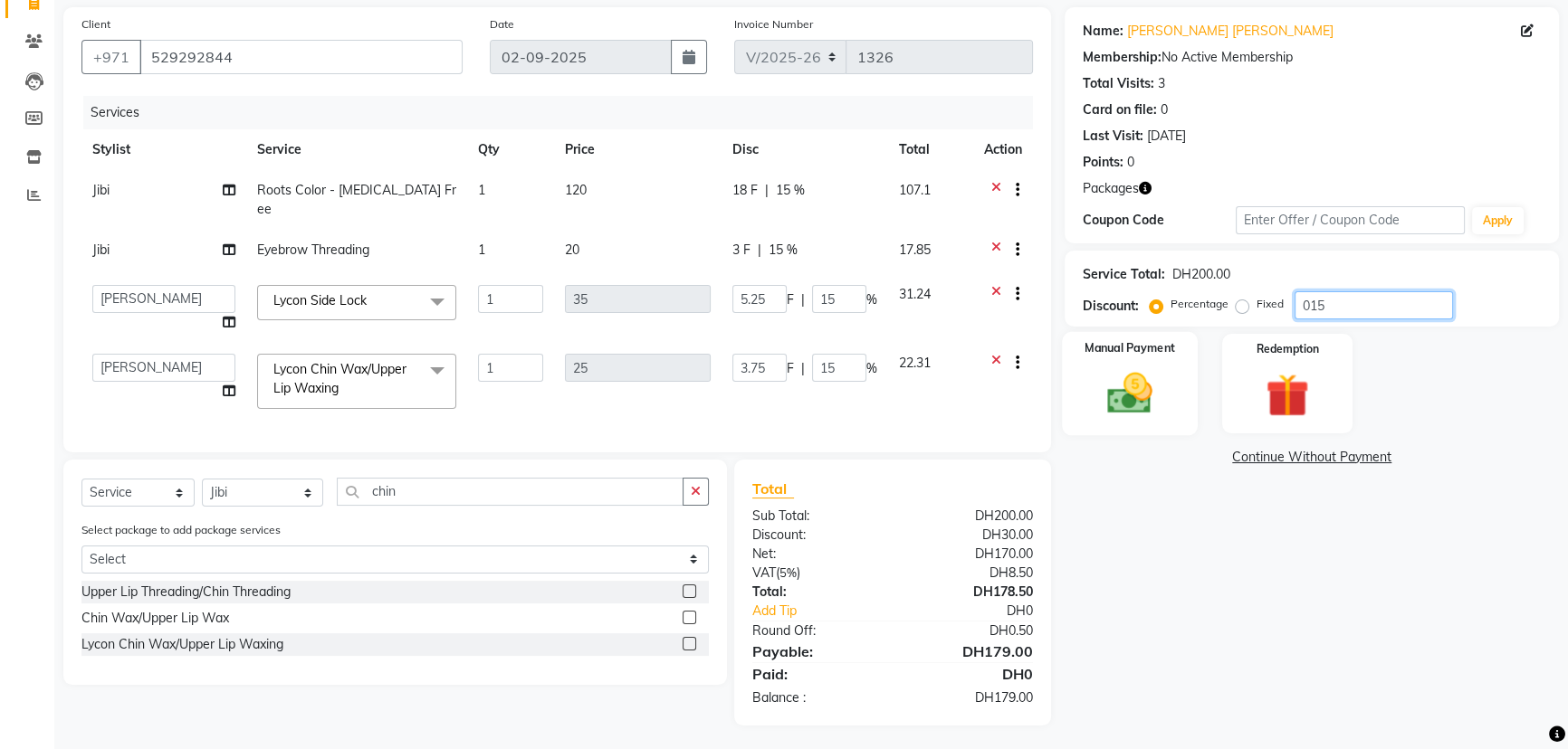
type input "015"
click at [1130, 397] on img at bounding box center [1129, 393] width 73 height 52
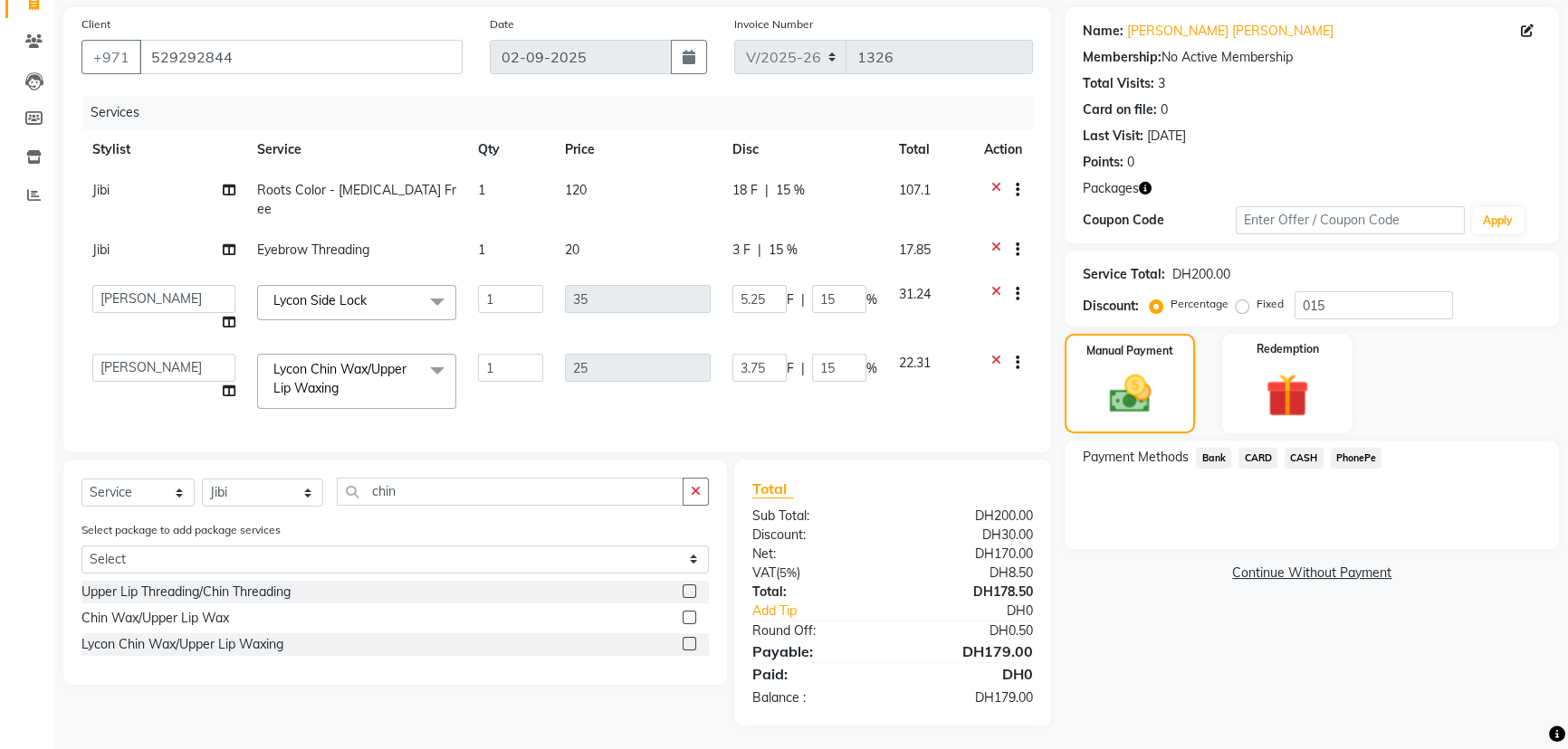
click at [1258, 457] on span "CARD" at bounding box center [1258, 458] width 39 height 21
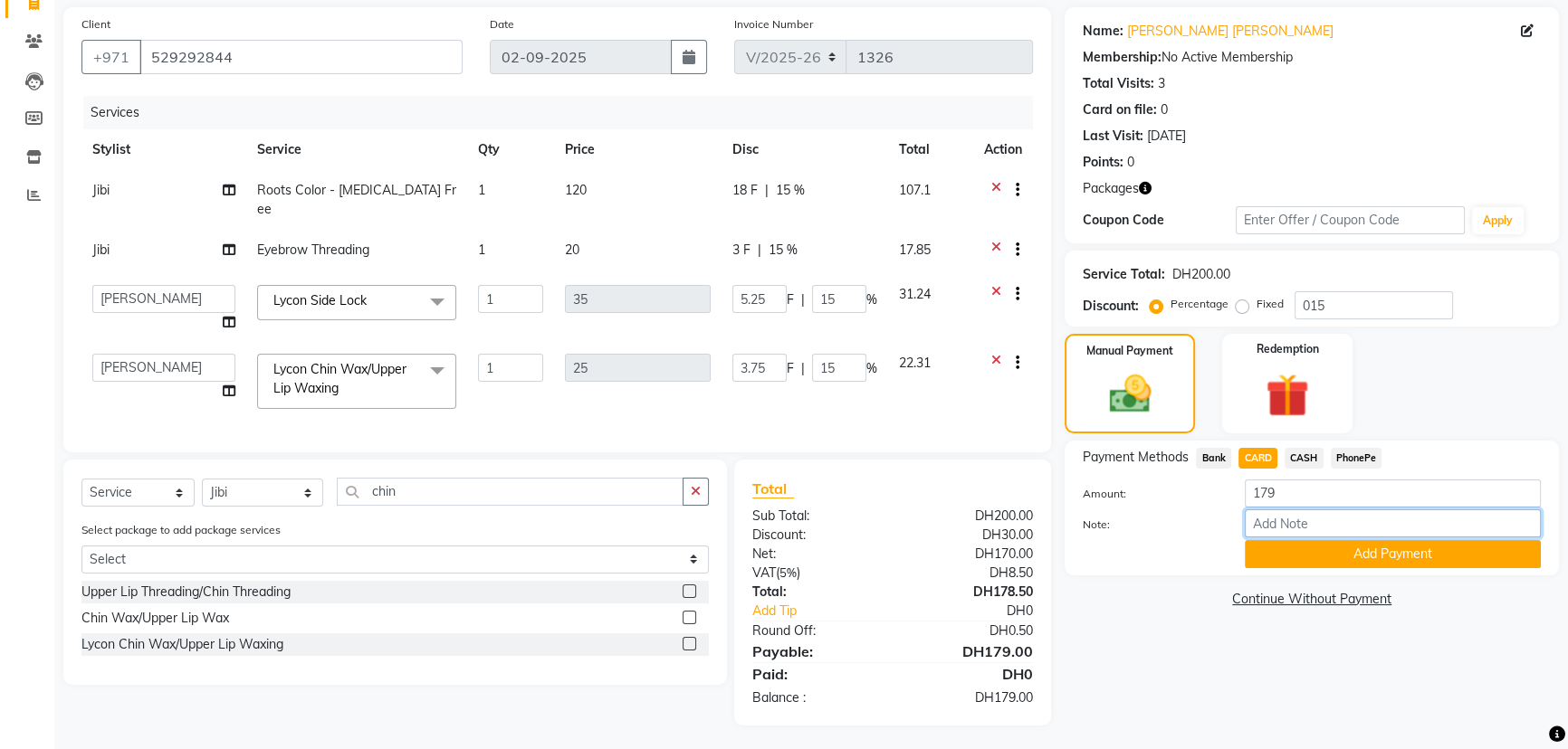
click at [1293, 523] on input "Note:" at bounding box center [1392, 523] width 296 height 28
type input "veena"
click at [1403, 552] on button "Add Payment" at bounding box center [1392, 554] width 296 height 28
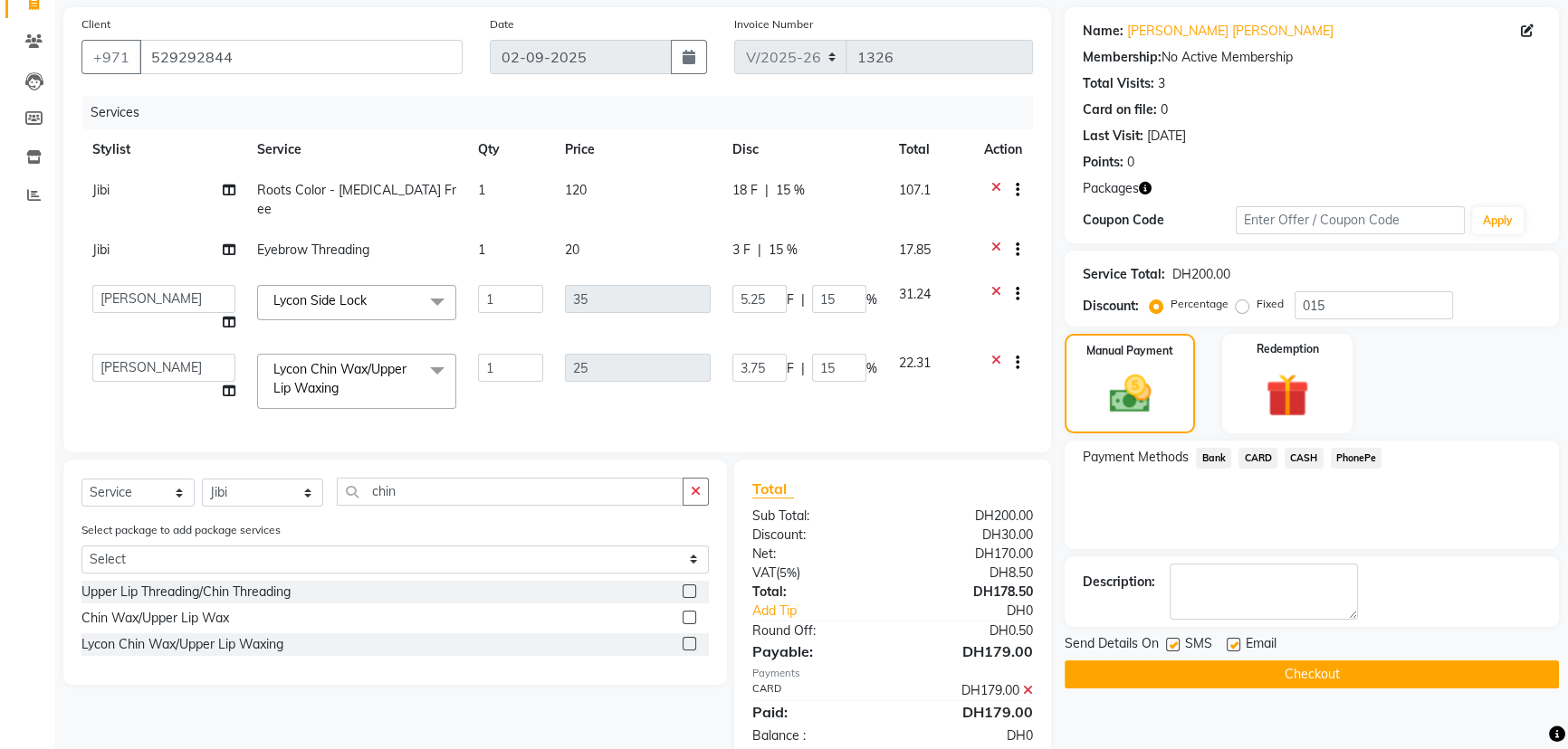
scroll to position [167, 0]
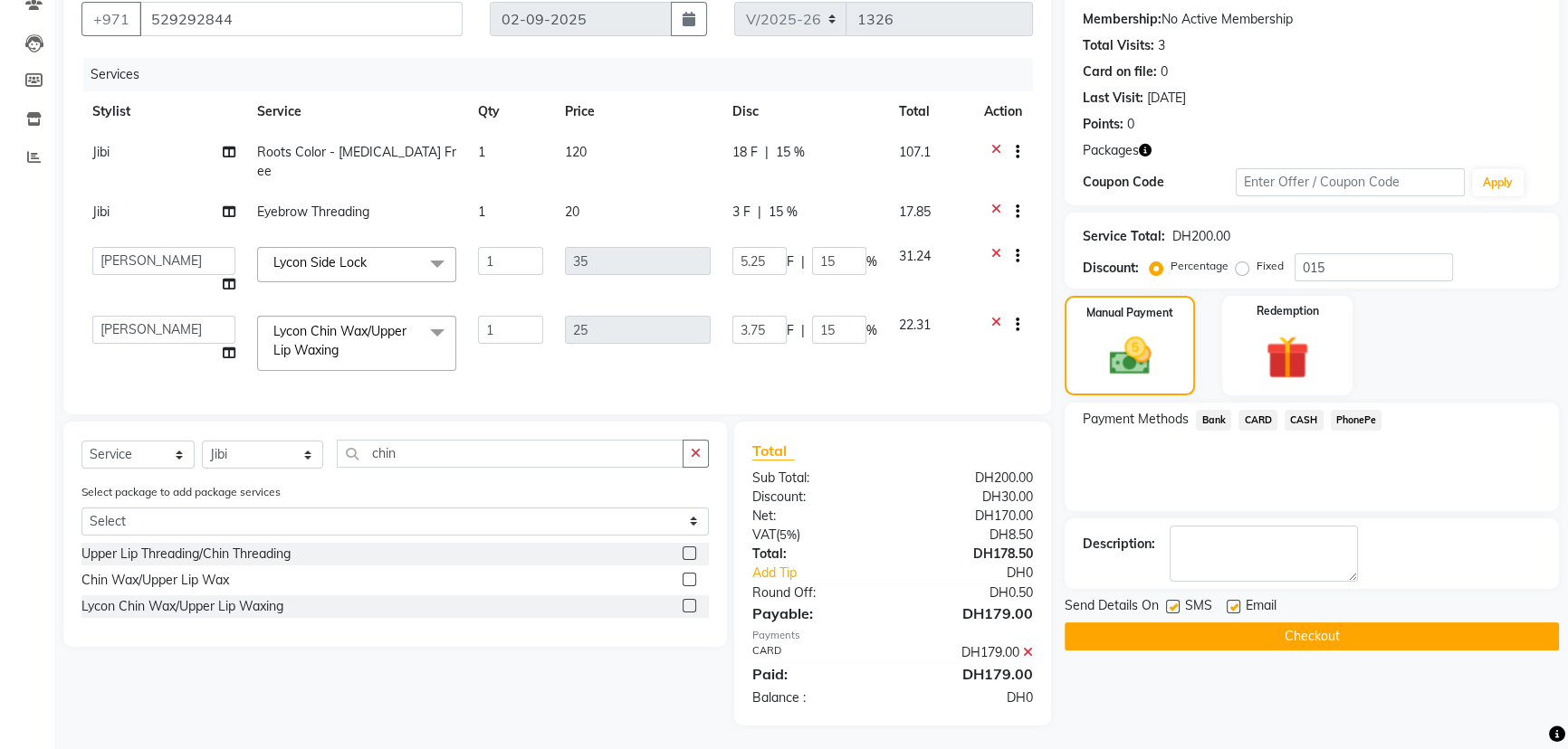
click at [1300, 634] on button "Checkout" at bounding box center [1312, 637] width 494 height 28
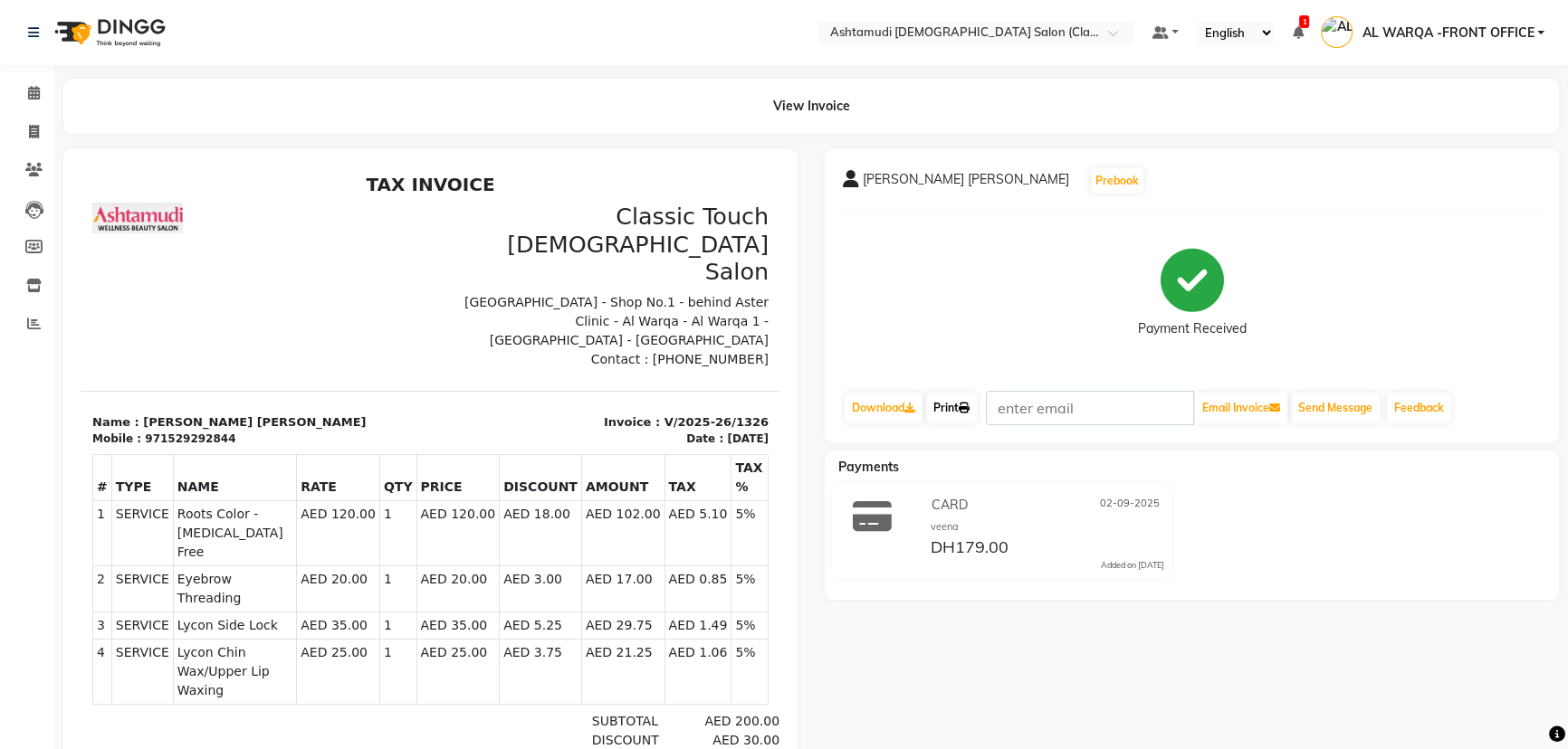
click at [957, 407] on link "Print" at bounding box center [952, 408] width 51 height 31
click at [31, 94] on icon at bounding box center [34, 93] width 12 height 14
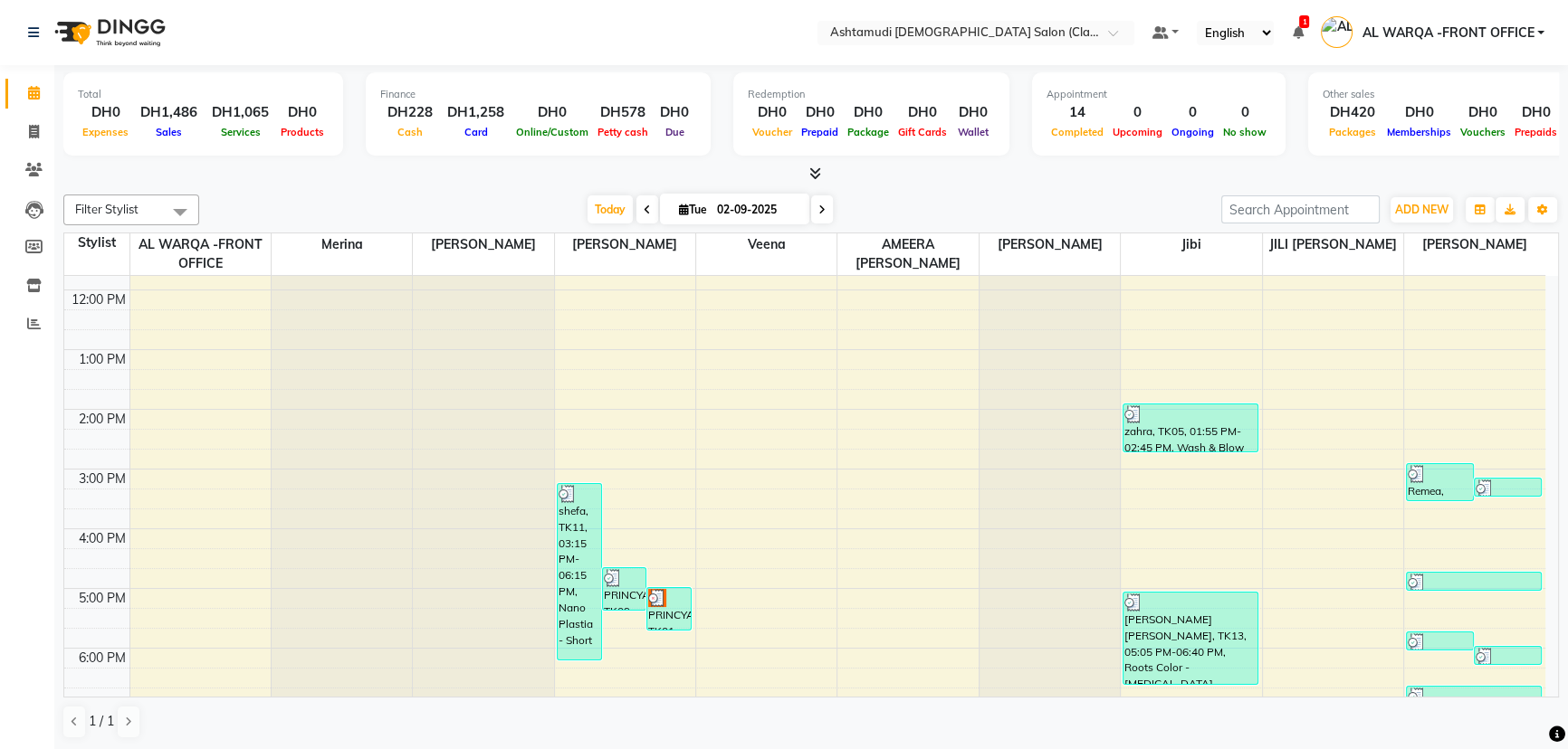
scroll to position [164, 0]
click at [33, 130] on icon at bounding box center [34, 132] width 10 height 14
select select "8201"
select select "service"
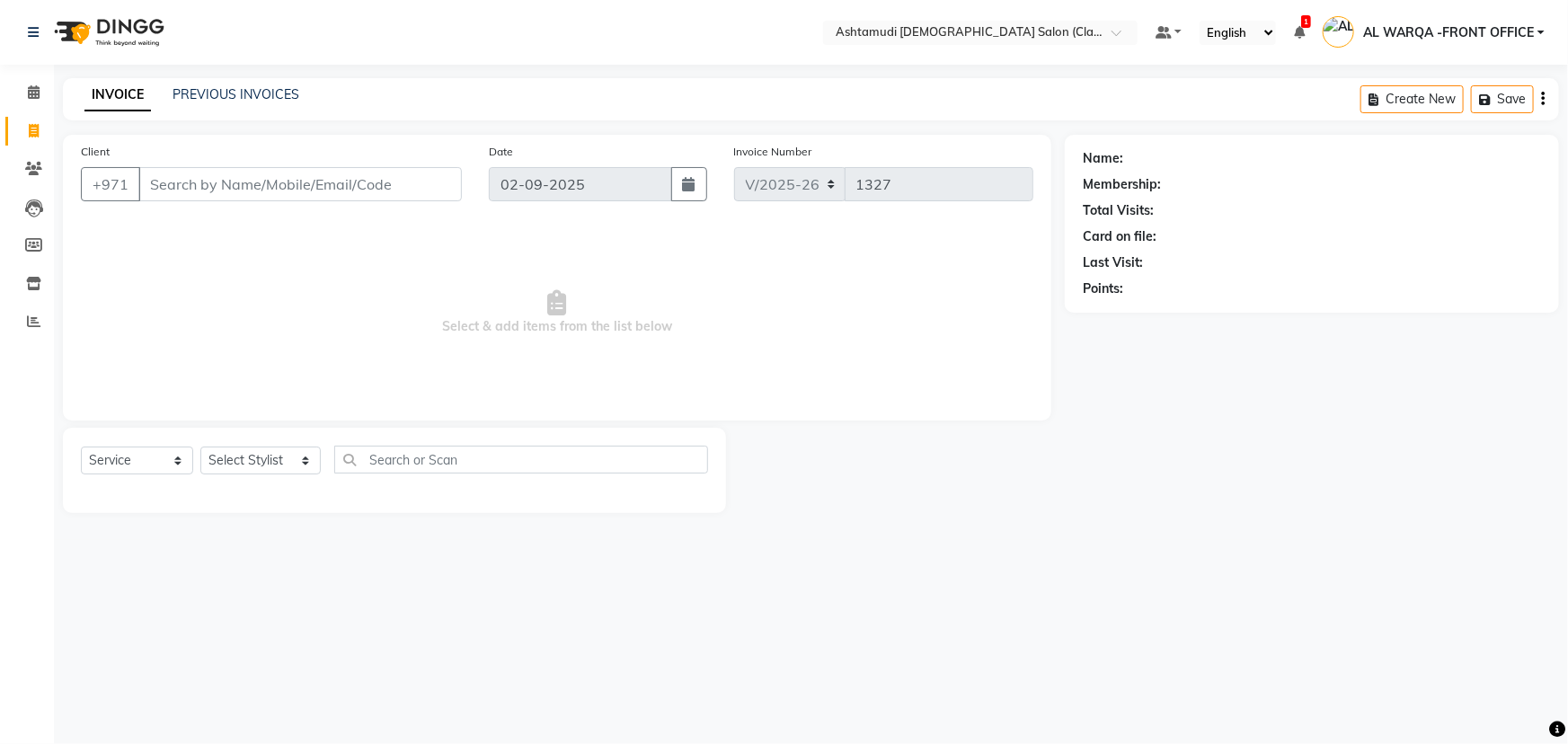
click at [165, 182] on input "Client" at bounding box center [301, 183] width 324 height 34
type input "567379766"
click at [425, 187] on span "Add Client" at bounding box center [415, 184] width 71 height 18
select select "3798"
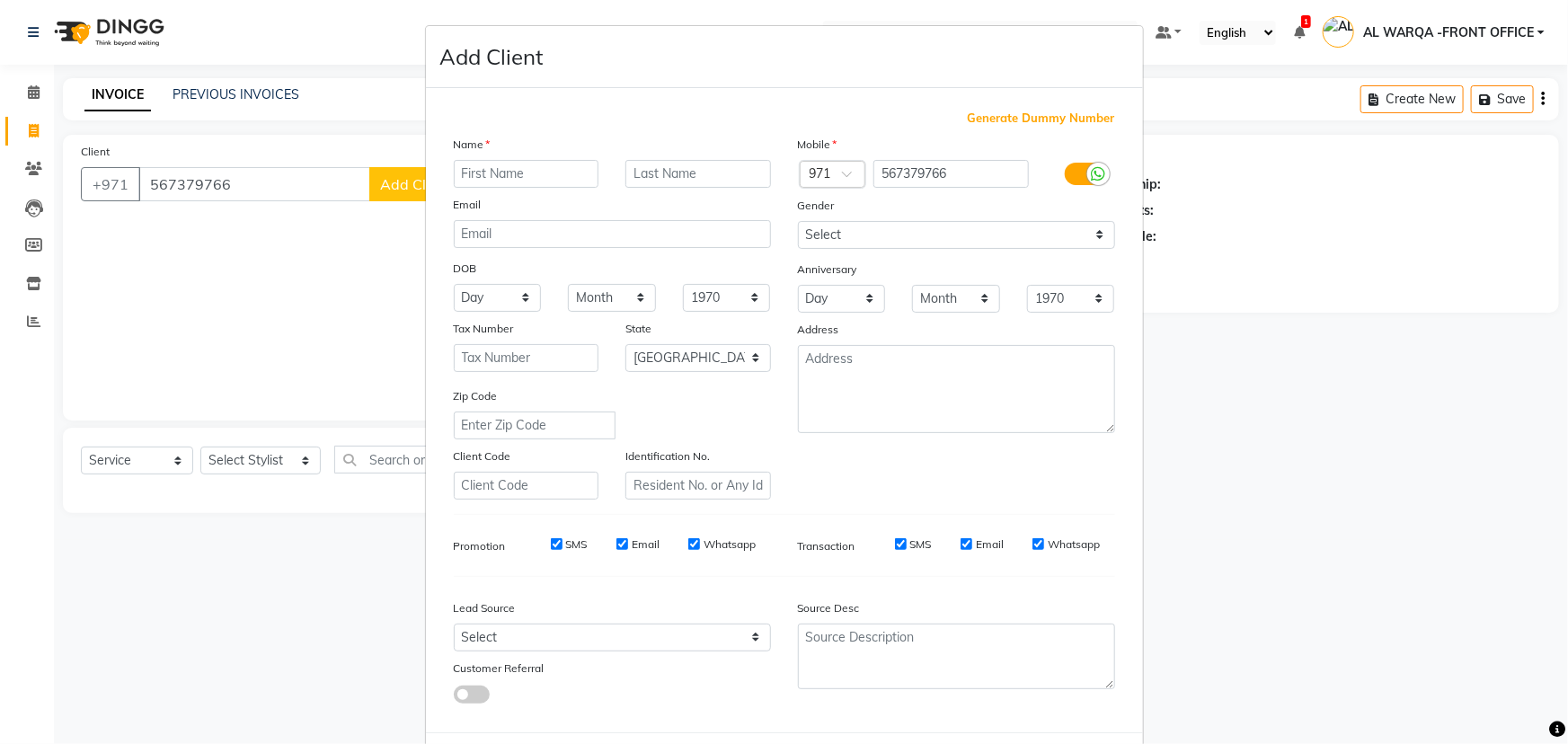
click at [485, 178] on input "text" at bounding box center [527, 174] width 145 height 28
type input "hessa"
click at [526, 644] on select "Select Walk-in Referral Internet Friend Word of Mouth Advertisement Facebook Ju…" at bounding box center [612, 637] width 317 height 28
select select "54219"
click at [454, 628] on select "Select Walk-in Referral Internet Friend Word of Mouth Advertisement Facebook Ju…" at bounding box center [612, 637] width 317 height 28
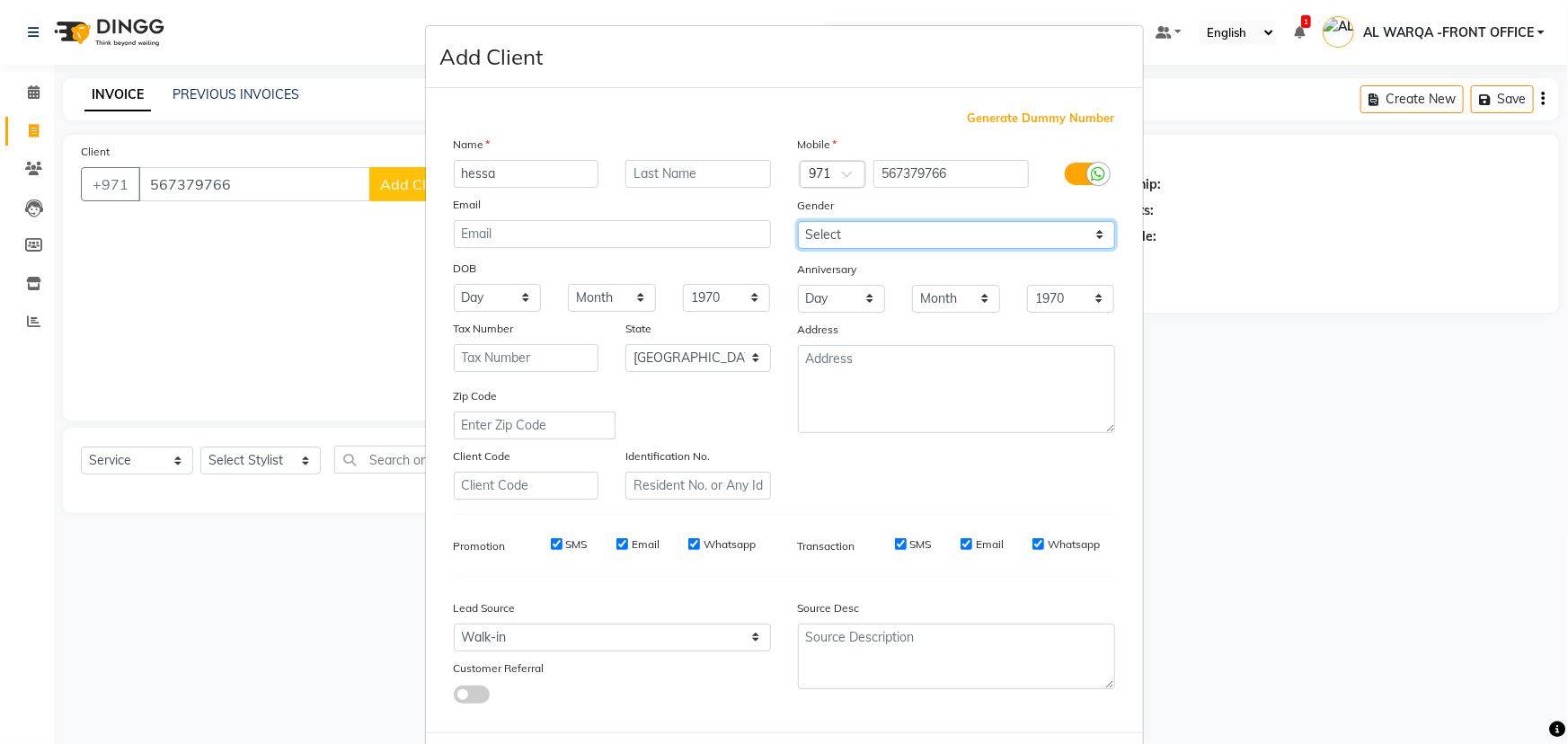
click at [845, 232] on select "Select [DEMOGRAPHIC_DATA] [DEMOGRAPHIC_DATA] Other Prefer Not To Say" at bounding box center [956, 235] width 317 height 28
select select "[DEMOGRAPHIC_DATA]"
click at [798, 221] on select "Select [DEMOGRAPHIC_DATA] [DEMOGRAPHIC_DATA] Other Prefer Not To Say" at bounding box center [956, 235] width 317 height 28
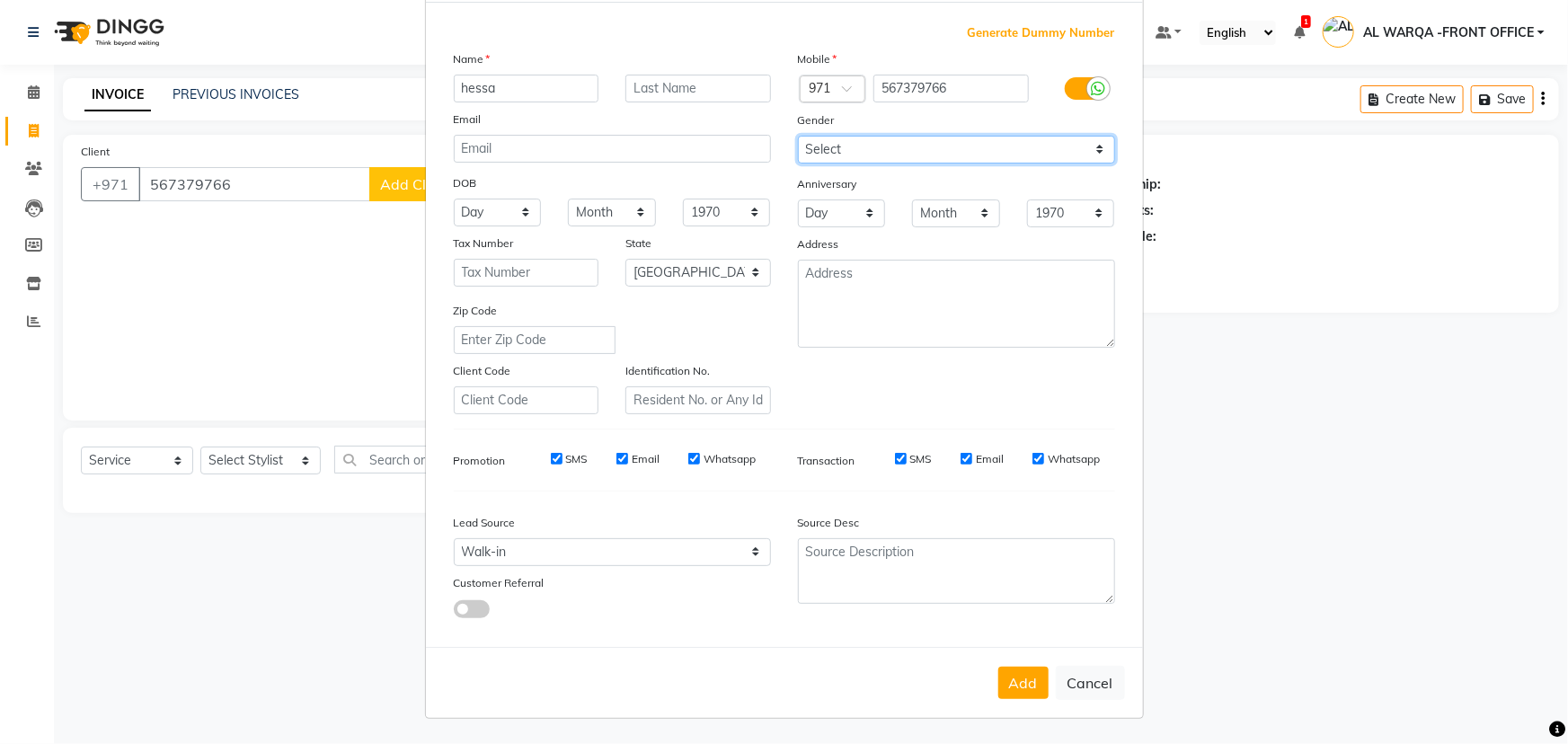
scroll to position [90, 0]
click at [1007, 683] on button "Add" at bounding box center [1024, 683] width 50 height 32
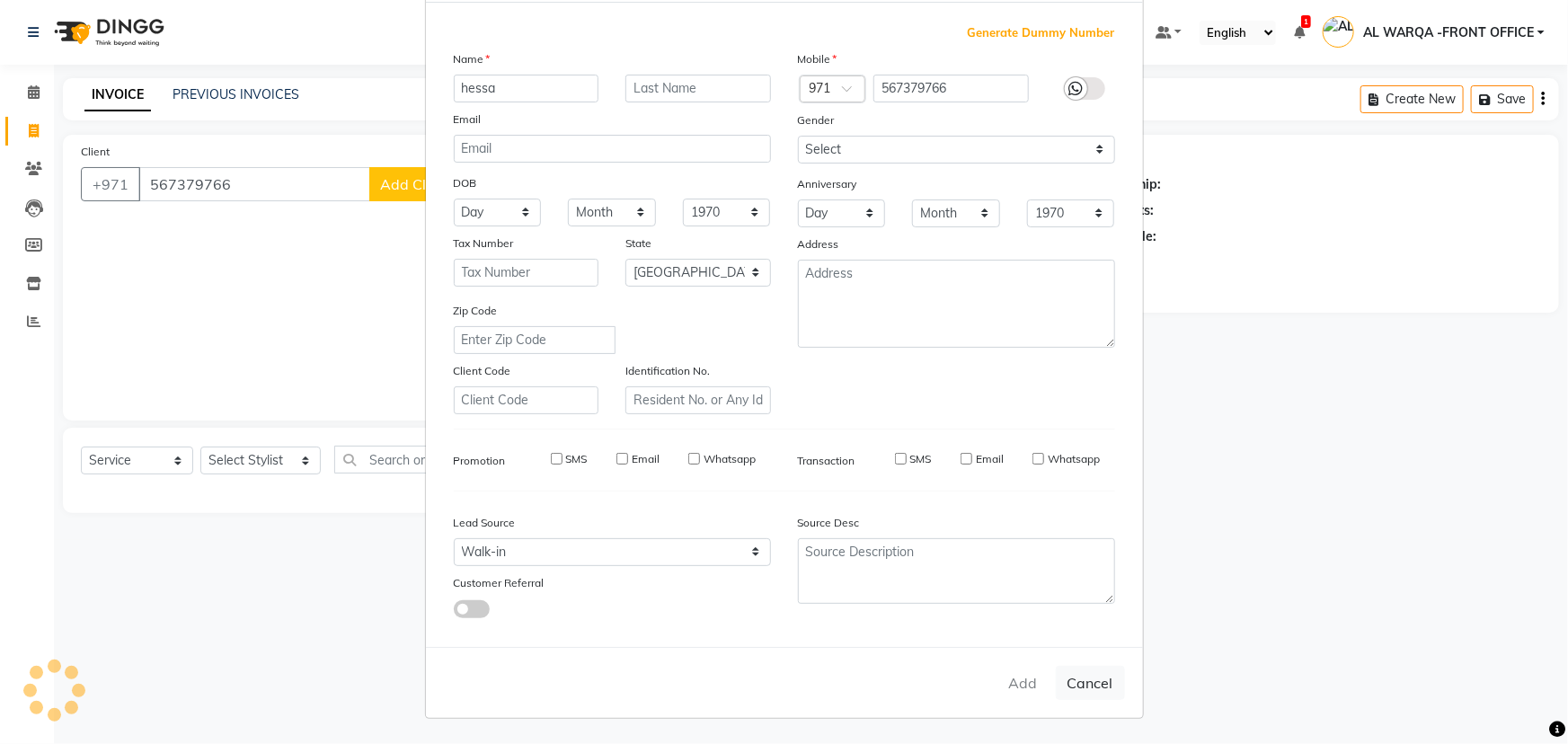
select select
select select "null"
select select
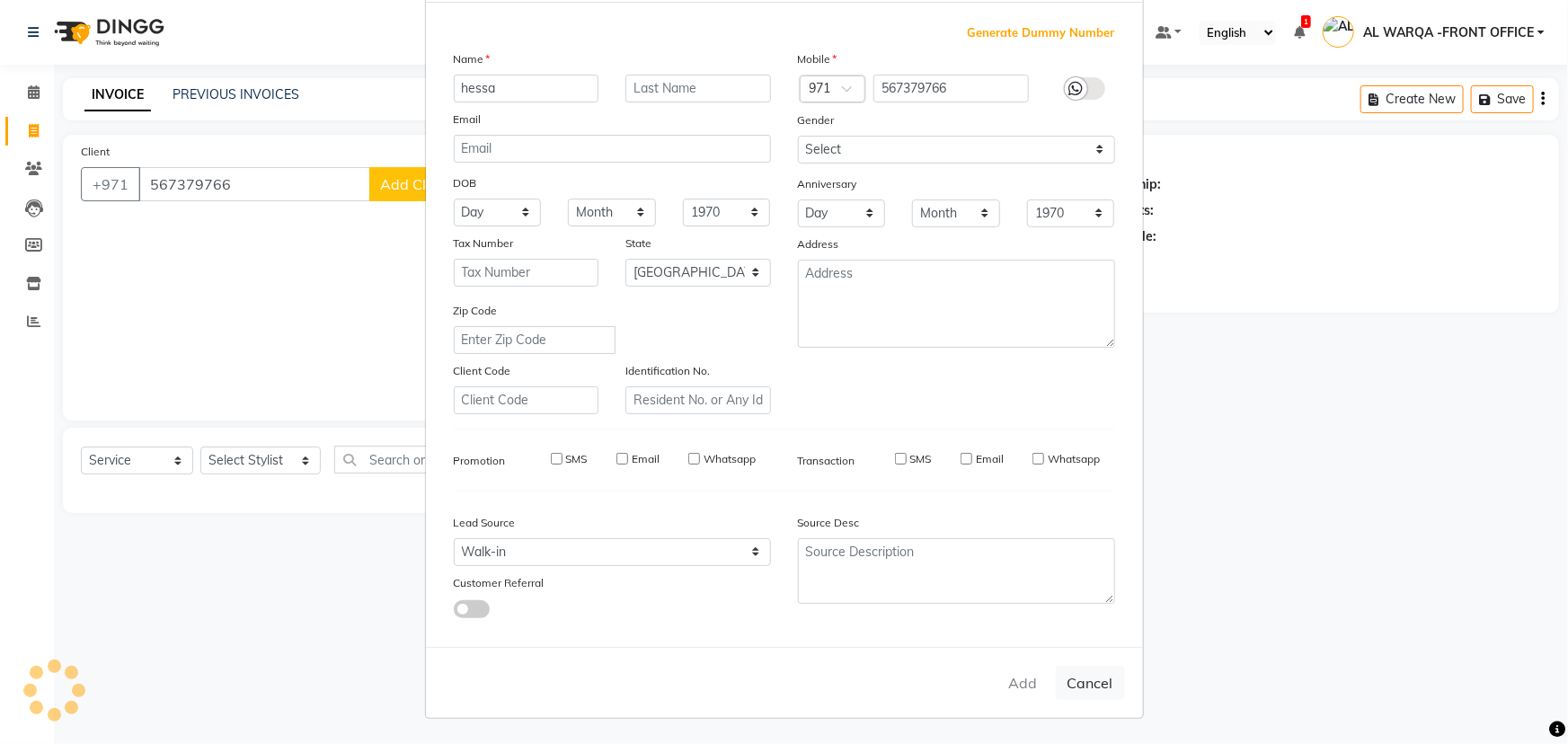
select select
checkbox input "false"
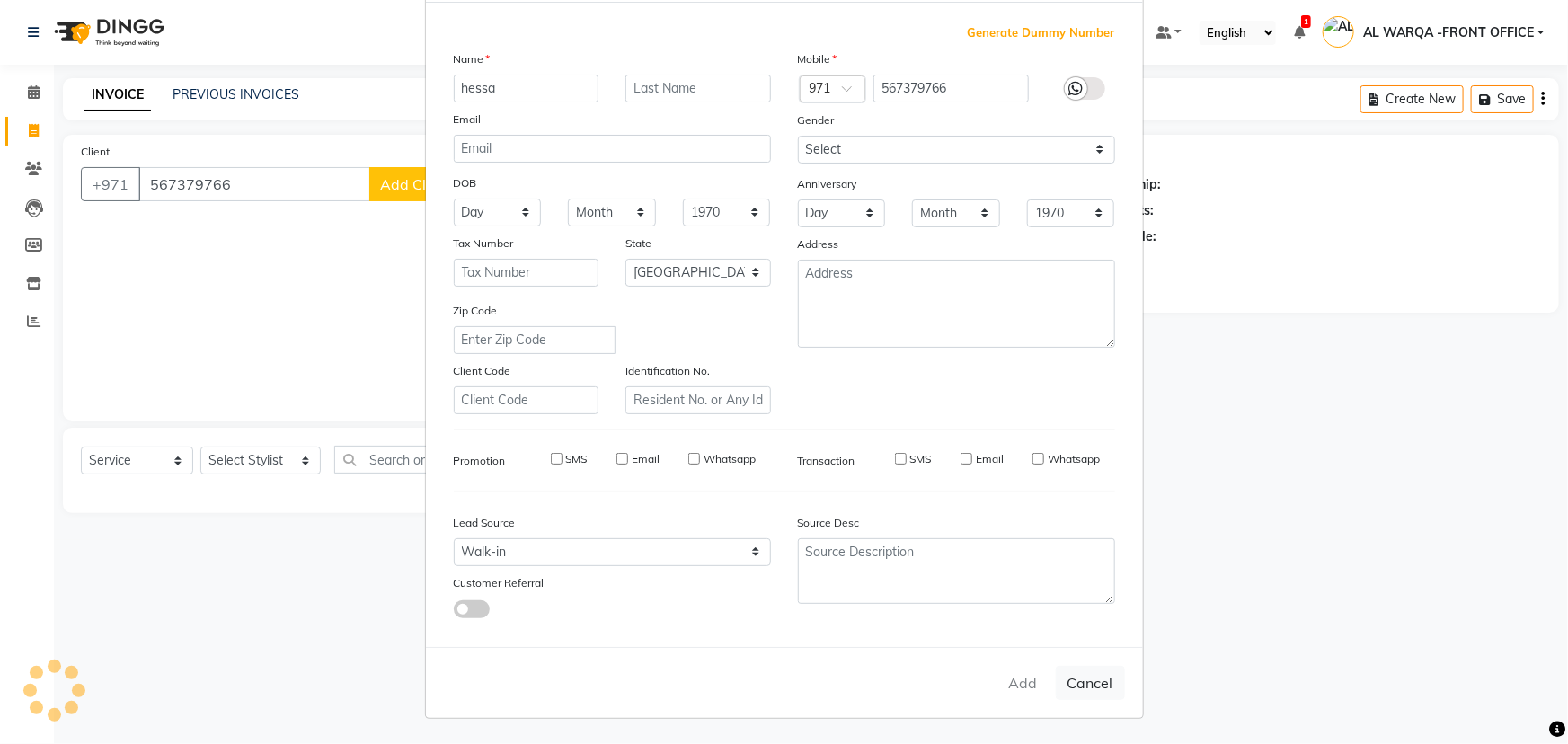
checkbox input "false"
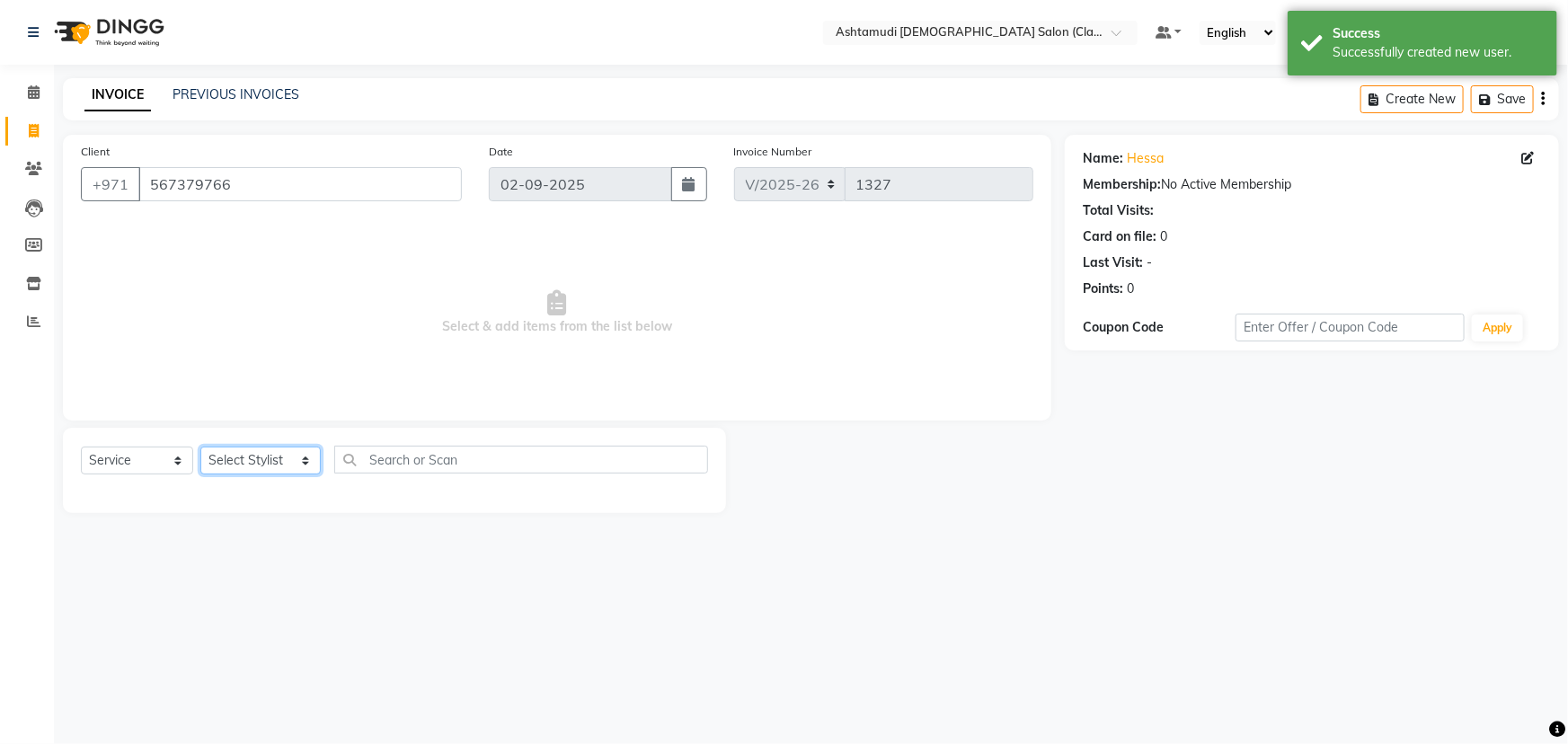
click at [305, 460] on select "Select Stylist AL WARQA -FRONT OFFICE AMEERA [PERSON_NAME] [PERSON_NAME] JILI […" at bounding box center [261, 461] width 120 height 28
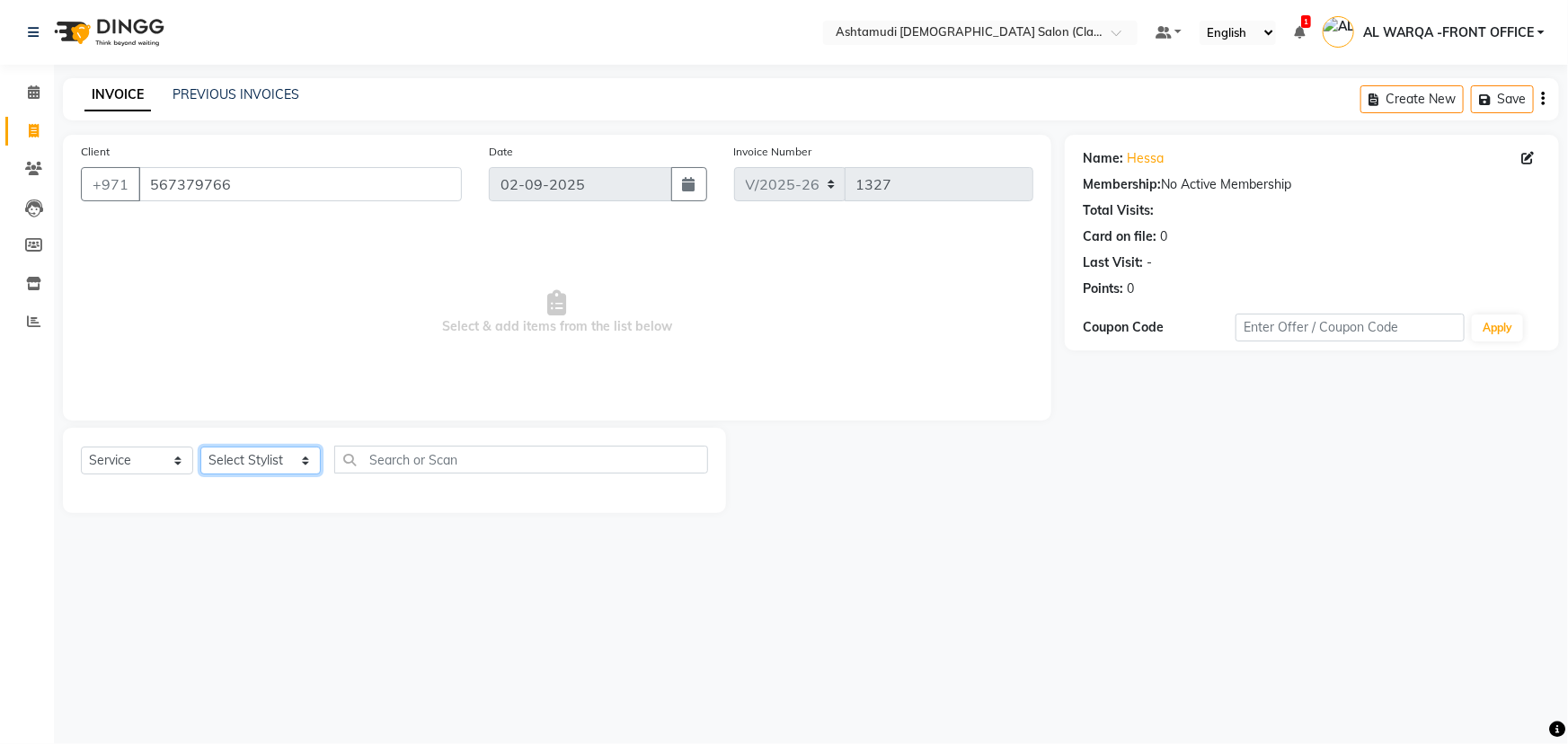
select select "89076"
click at [201, 447] on select "Select Stylist AL WARQA -FRONT OFFICE AMEERA [PERSON_NAME] [PERSON_NAME] JILI […" at bounding box center [261, 461] width 120 height 28
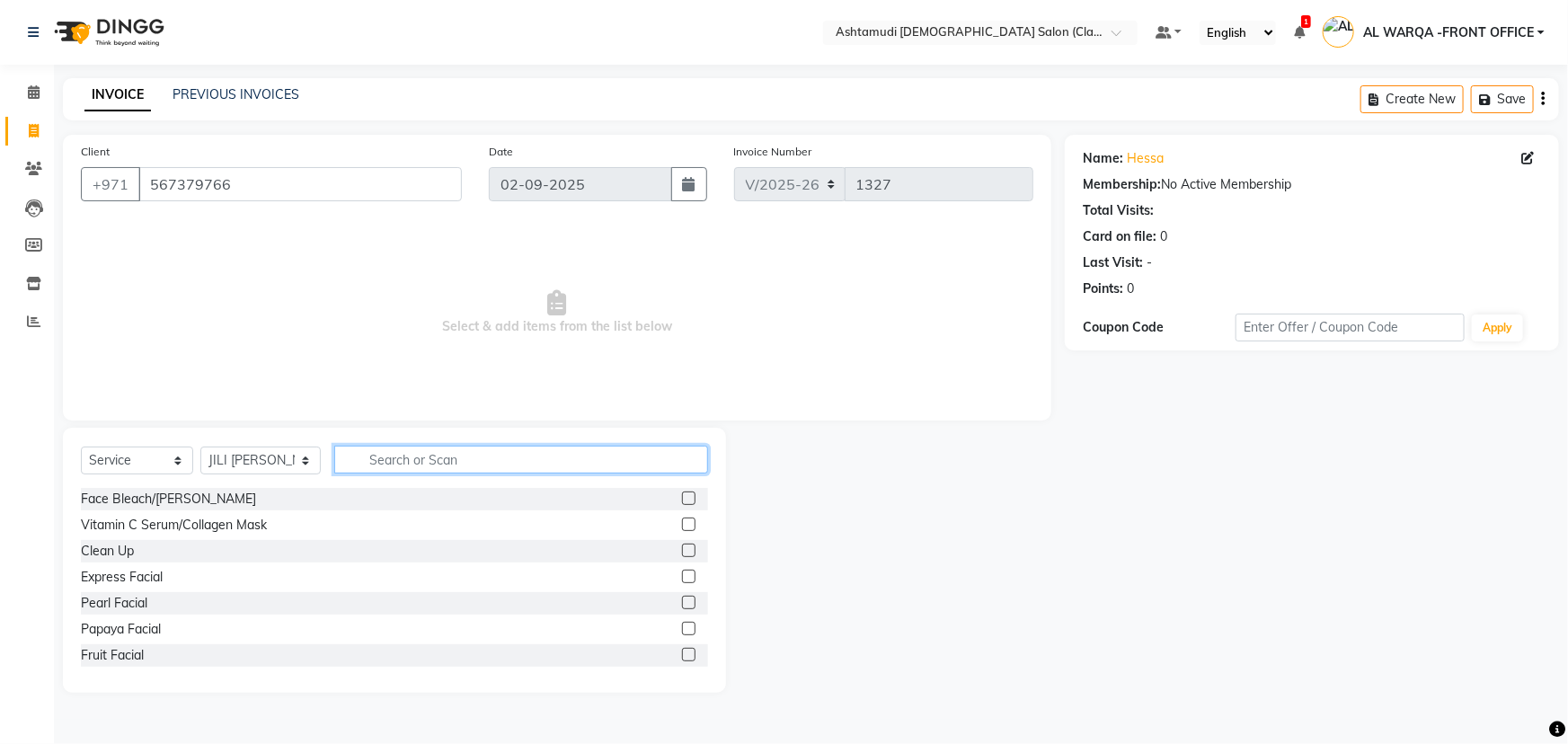
click at [394, 460] on input "text" at bounding box center [522, 460] width 374 height 28
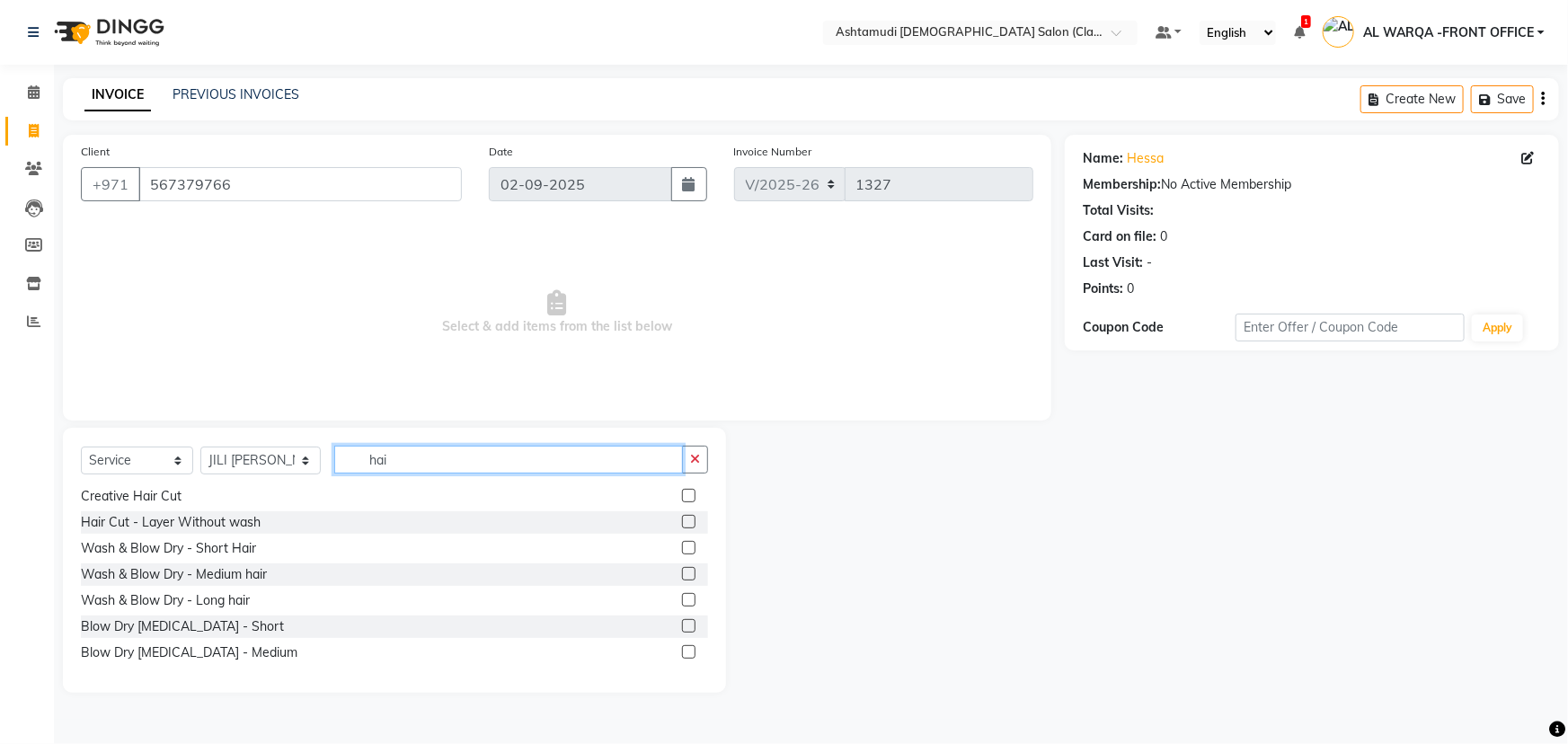
scroll to position [0, 0]
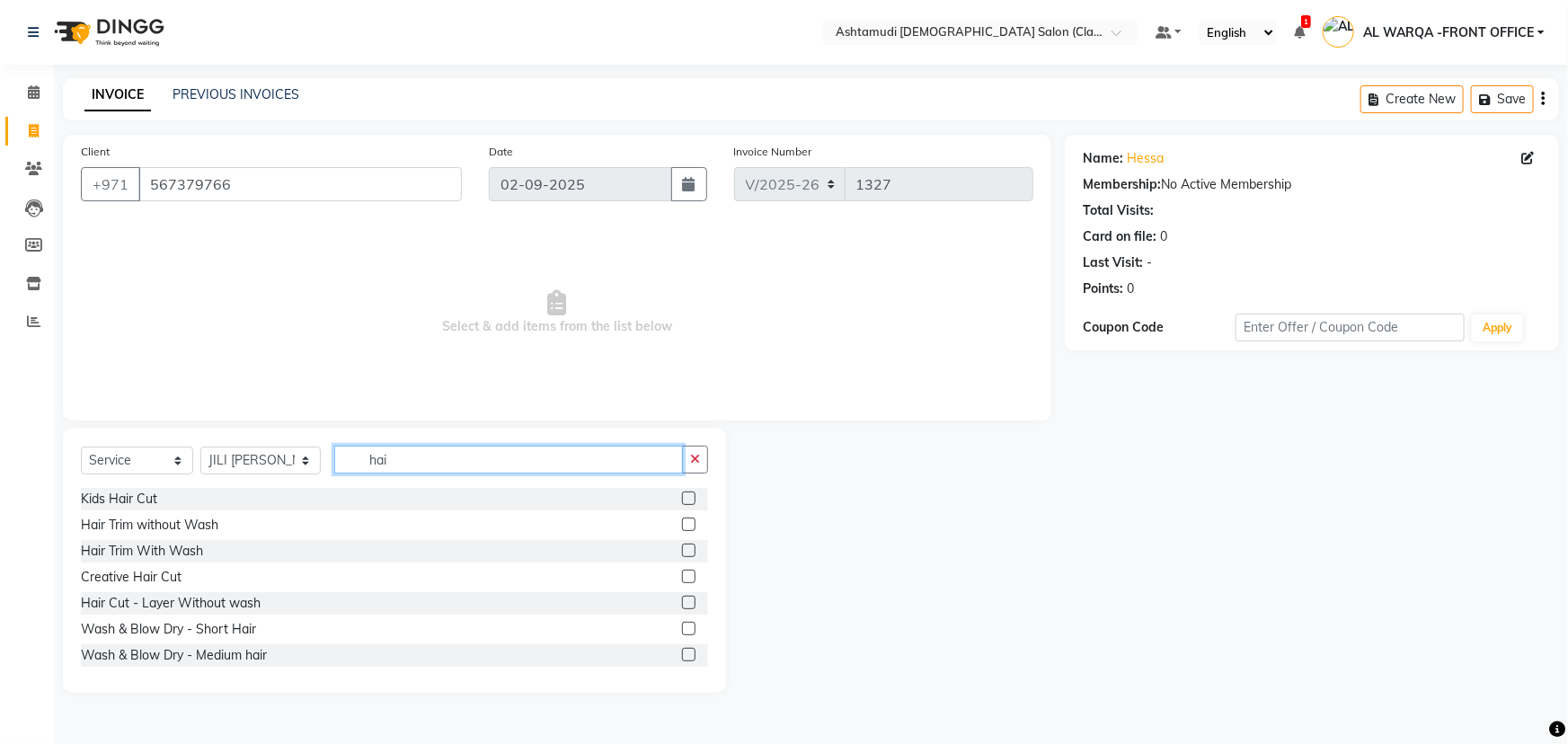
type input "hai"
click at [682, 572] on label at bounding box center [688, 577] width 14 height 14
click at [682, 572] on input "checkbox" at bounding box center [688, 577] width 12 height 12
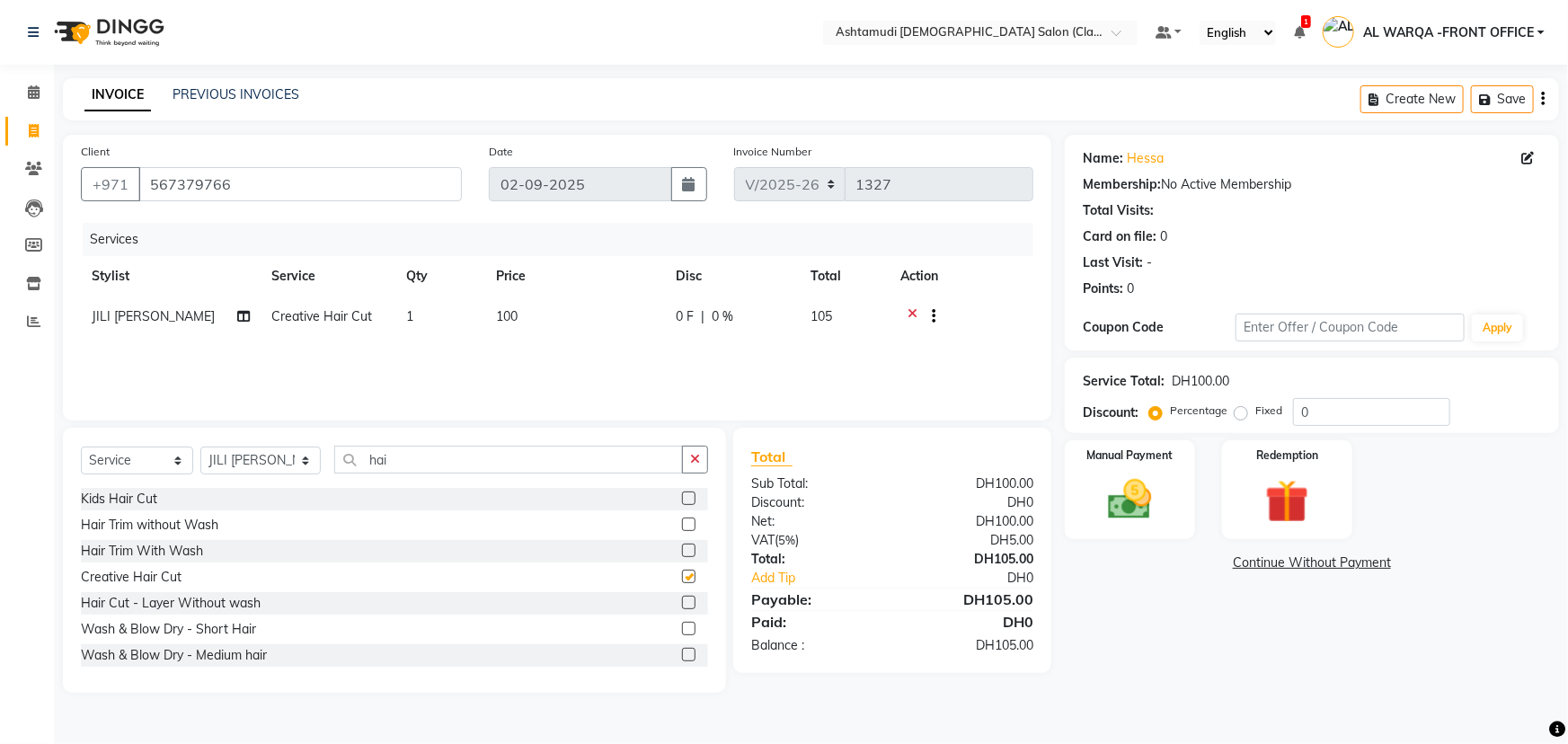
checkbox input "false"
click at [391, 460] on input "hai" at bounding box center [509, 460] width 349 height 28
type input "h"
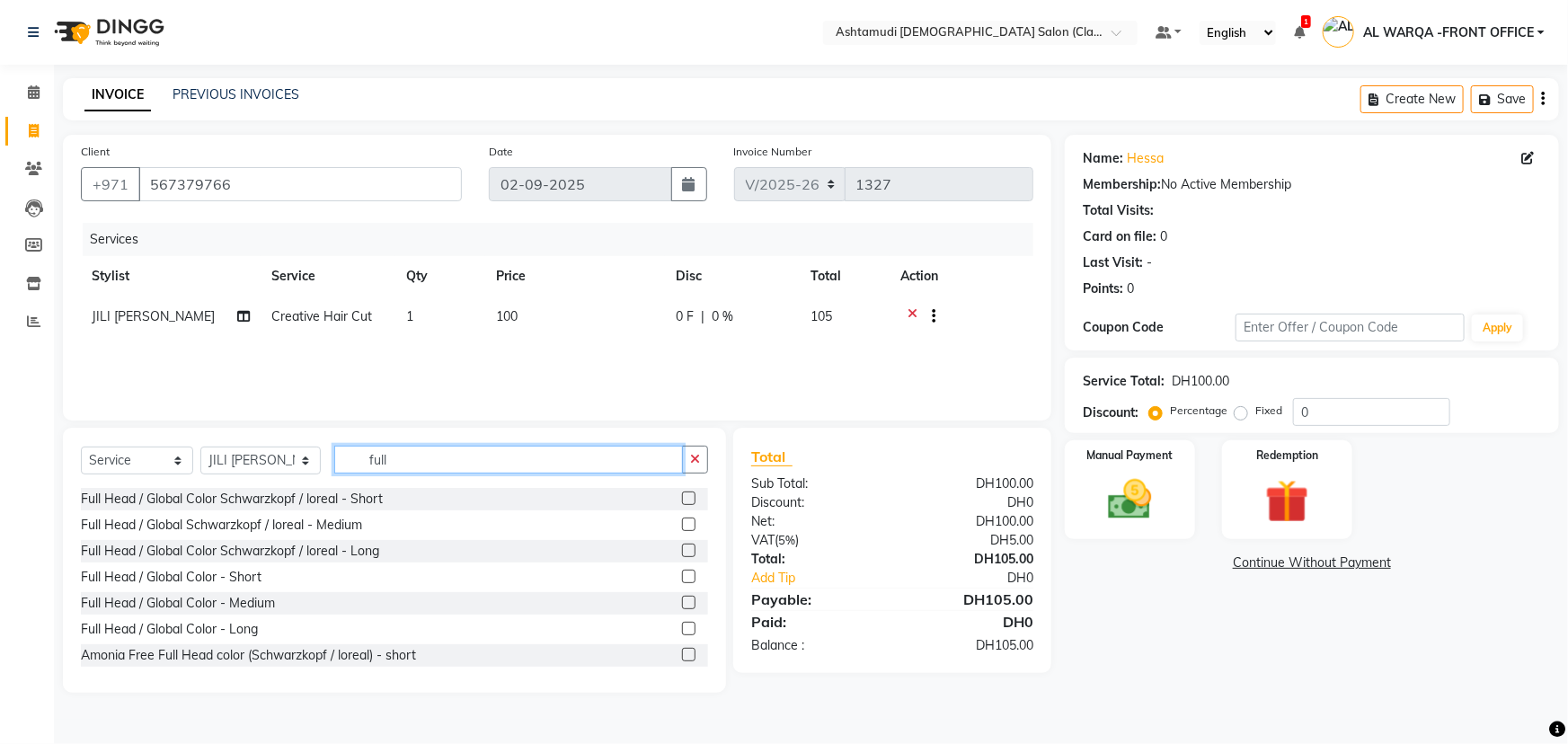
type input "full"
click at [682, 603] on label at bounding box center [688, 602] width 14 height 14
click at [682, 603] on input "checkbox" at bounding box center [688, 603] width 12 height 12
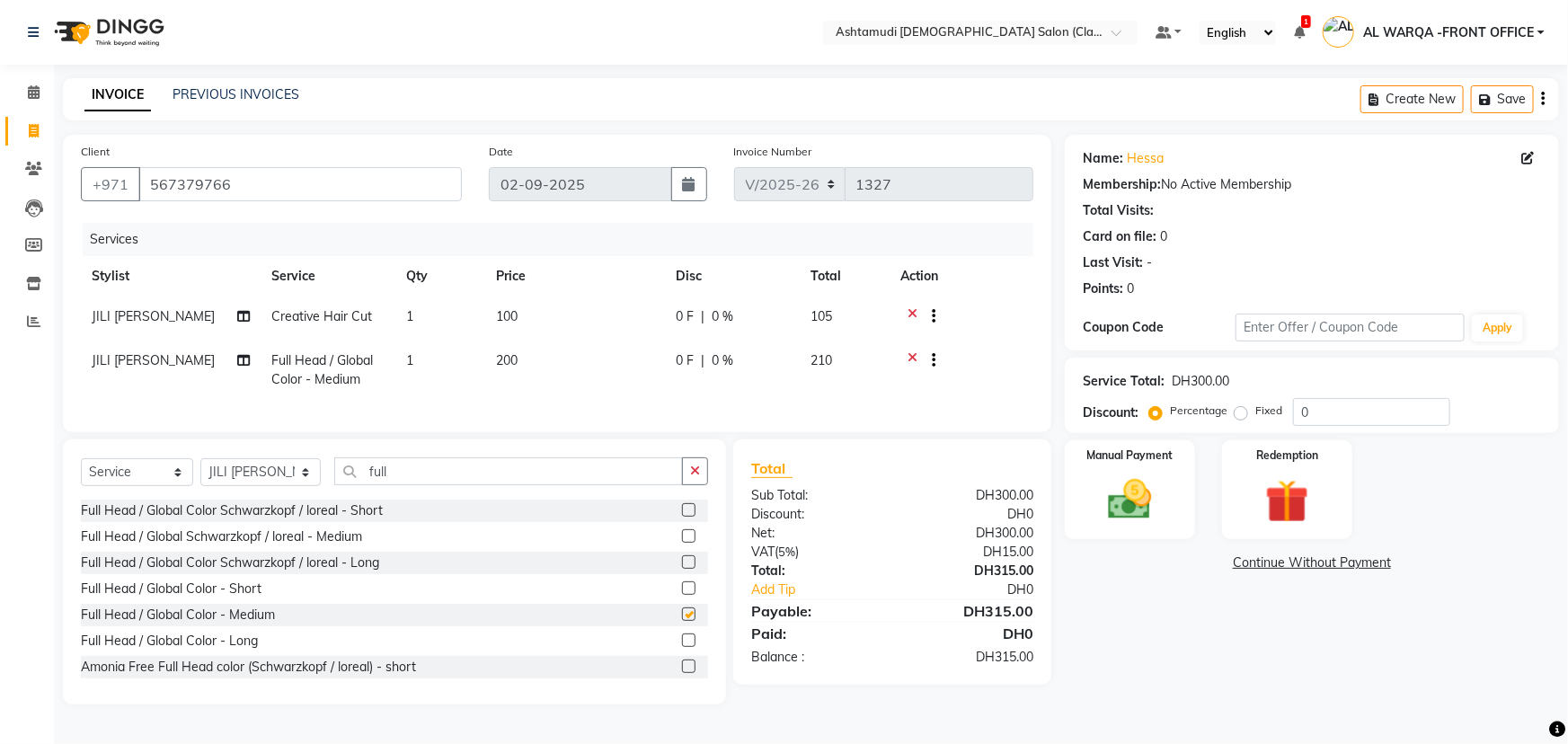
checkbox input "false"
click at [913, 316] on icon at bounding box center [912, 318] width 10 height 22
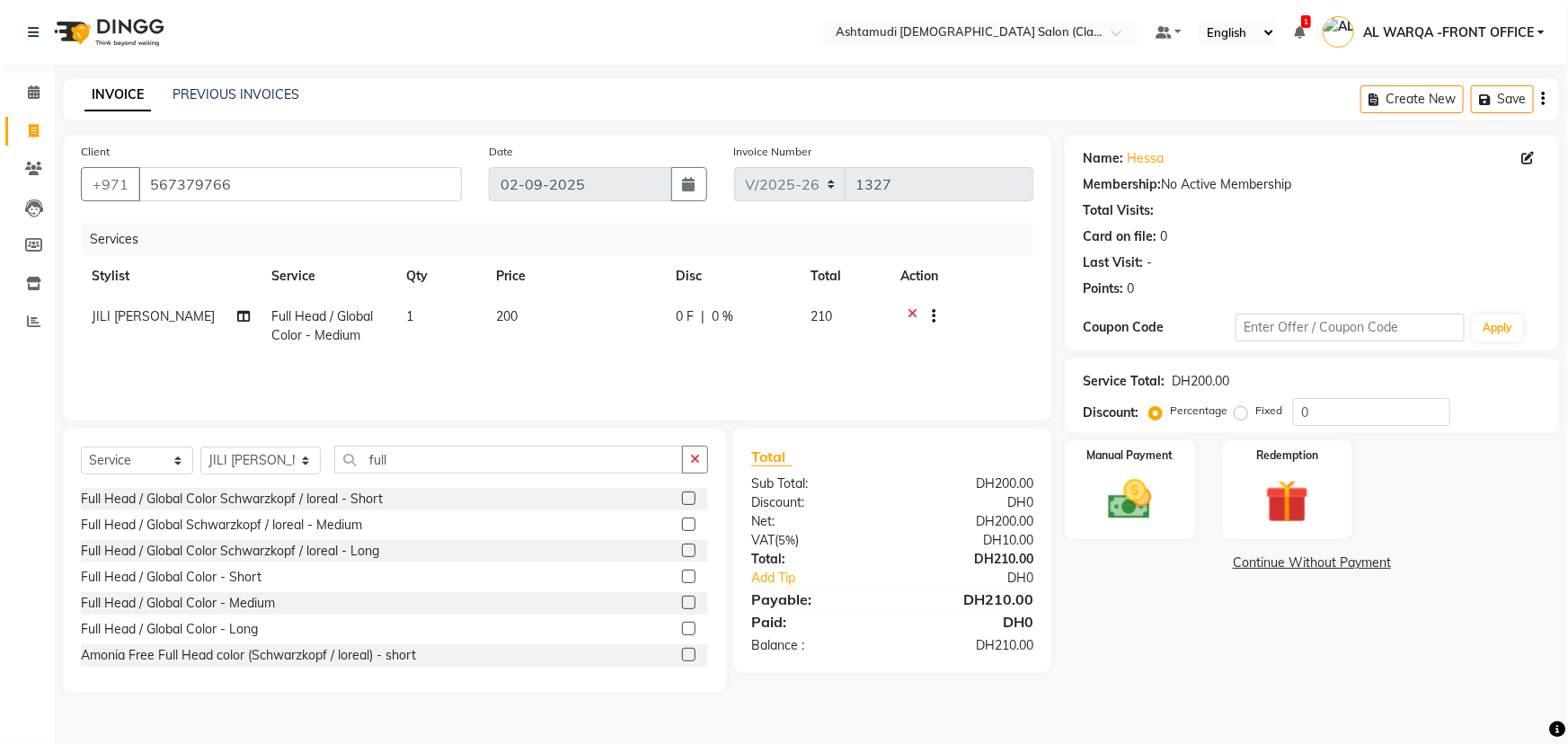
click at [913, 316] on icon at bounding box center [912, 318] width 10 height 22
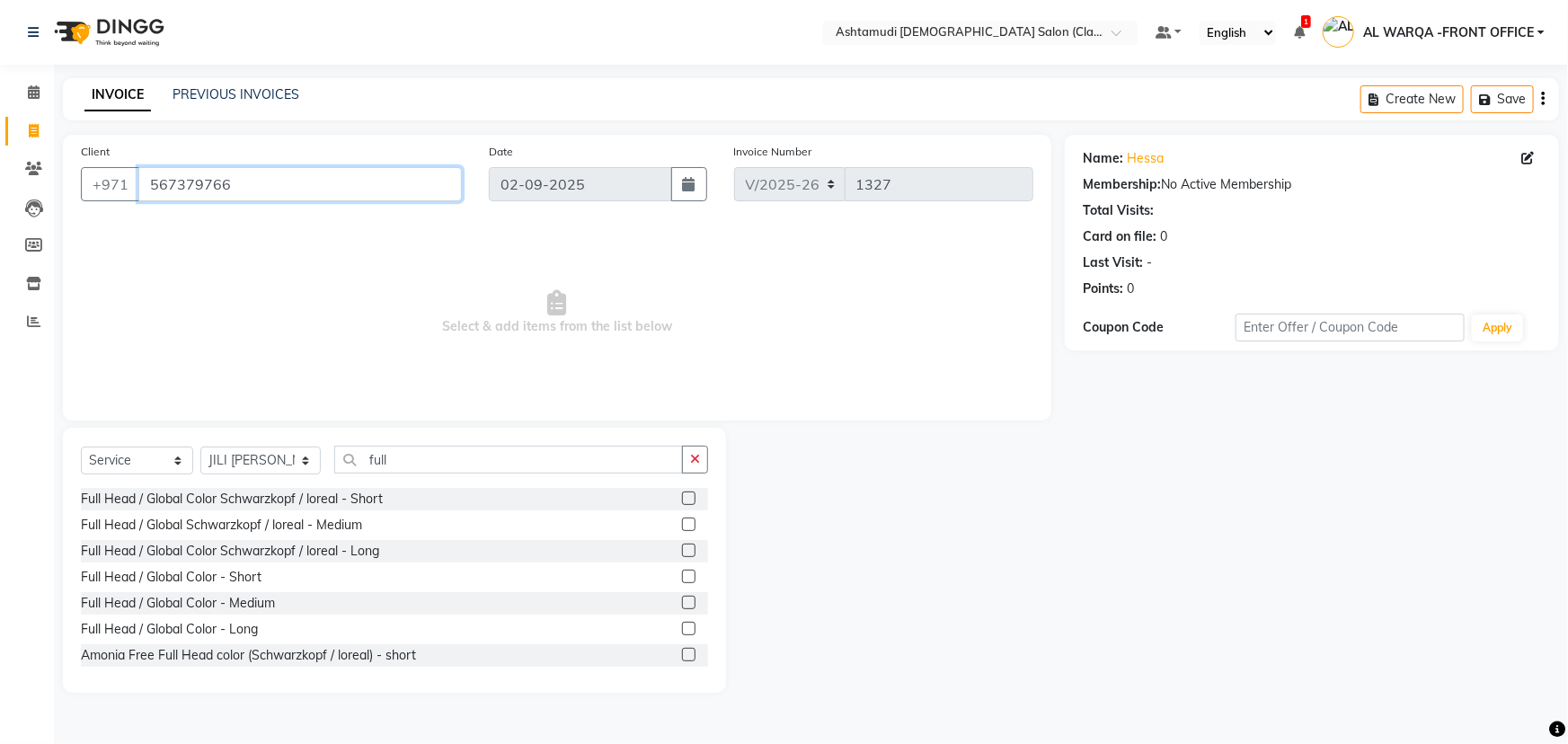
click at [233, 185] on input "567379766" at bounding box center [301, 183] width 324 height 34
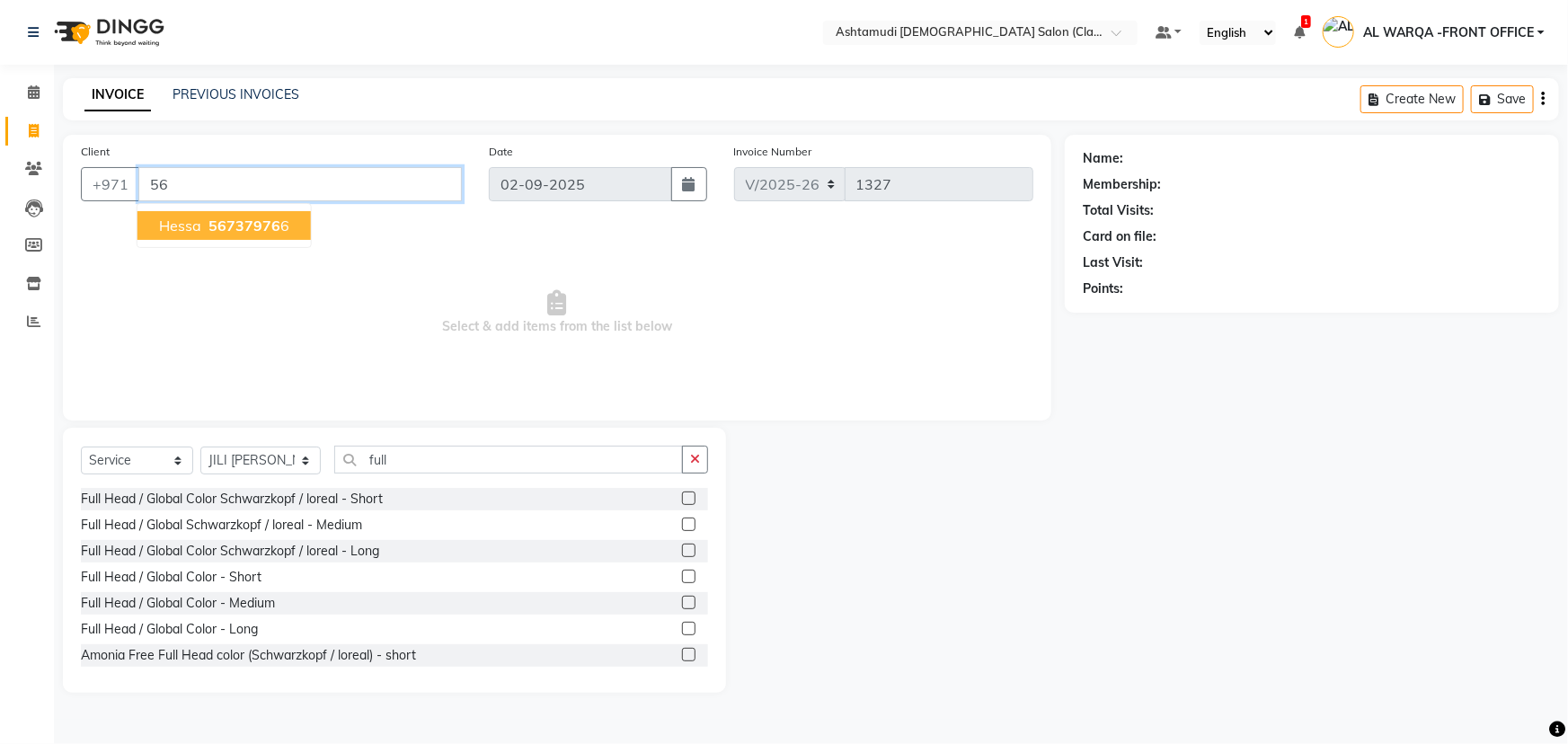
type input "5"
type input "523756625"
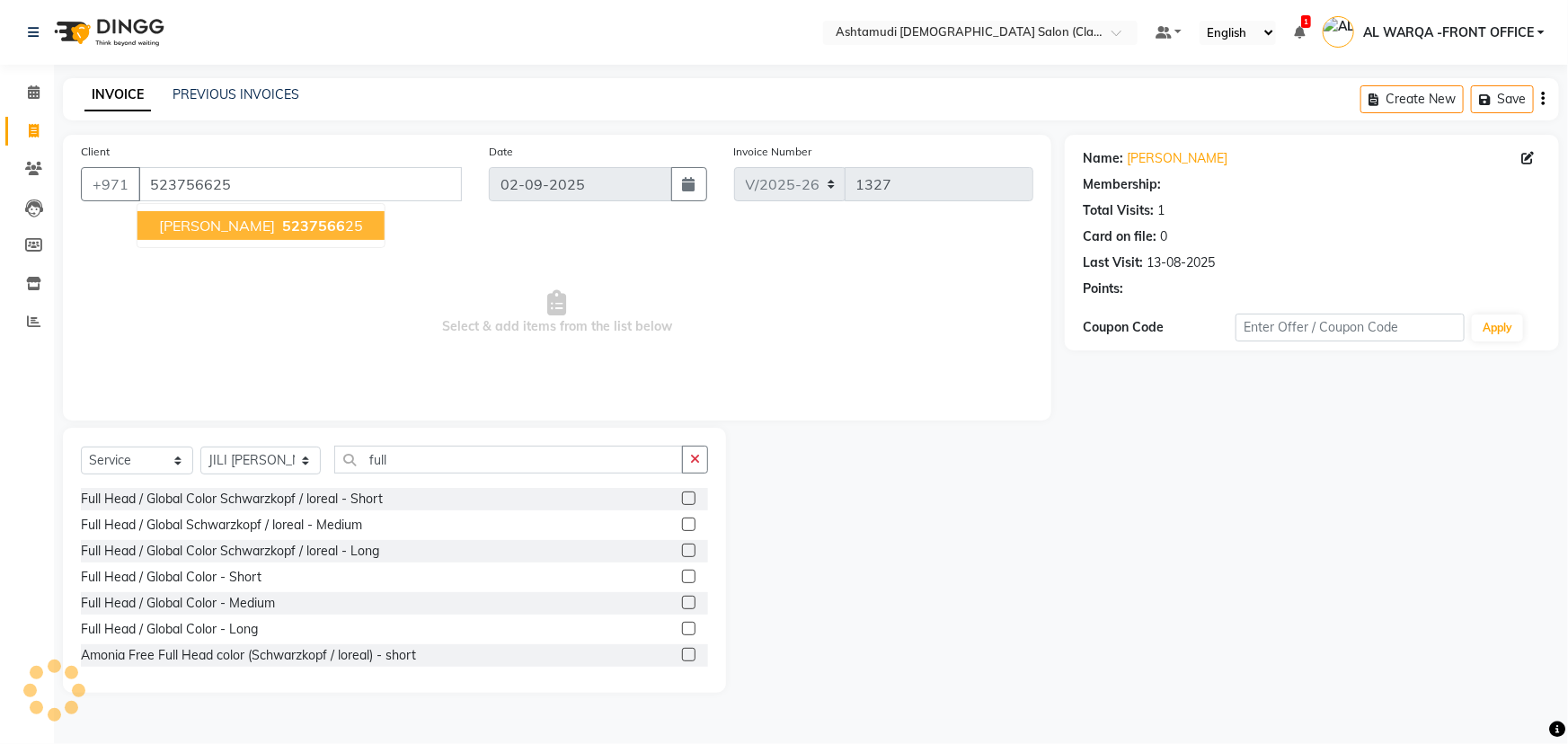
select select "1: Object"
click at [282, 224] on span "5237566" at bounding box center [313, 225] width 63 height 18
select select "1: Object"
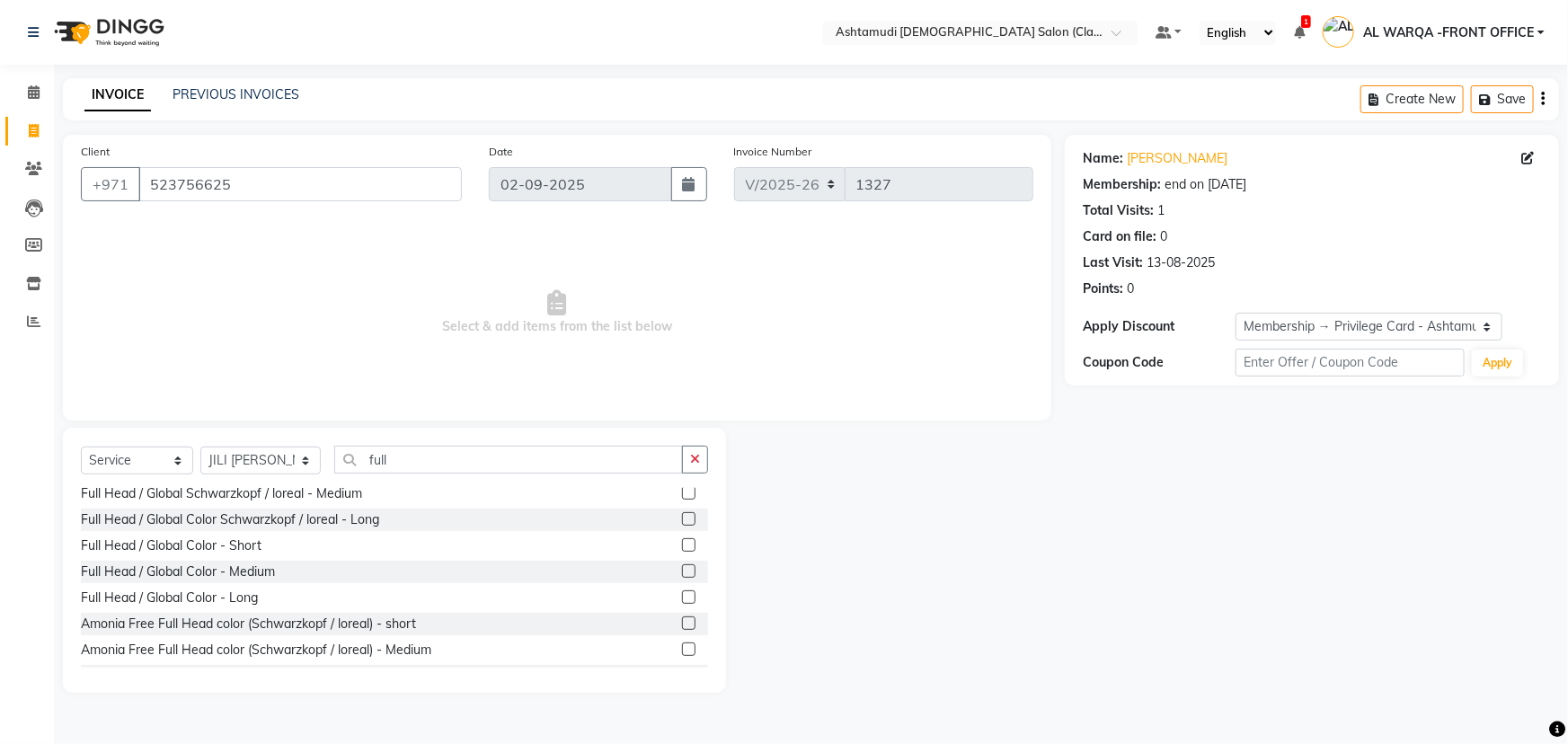
scroll to position [81, 0]
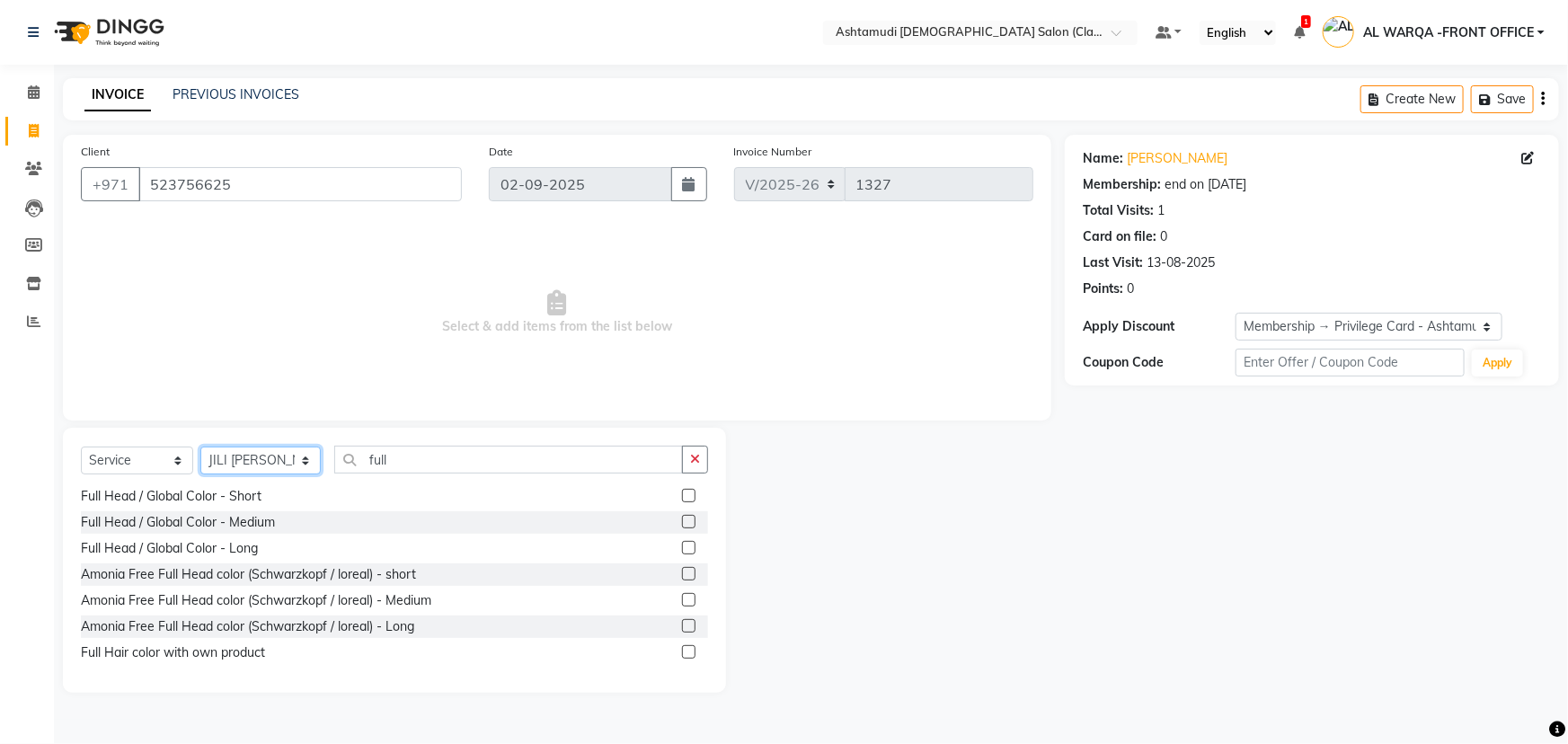
click at [305, 464] on select "Select Stylist AL WARQA -FRONT OFFICE AMEERA [PERSON_NAME] [PERSON_NAME] JILI […" at bounding box center [261, 461] width 120 height 28
select select "77691"
click at [201, 447] on select "Select Stylist AL WARQA -FRONT OFFICE AMEERA [PERSON_NAME] [PERSON_NAME] JILI […" at bounding box center [261, 461] width 120 height 28
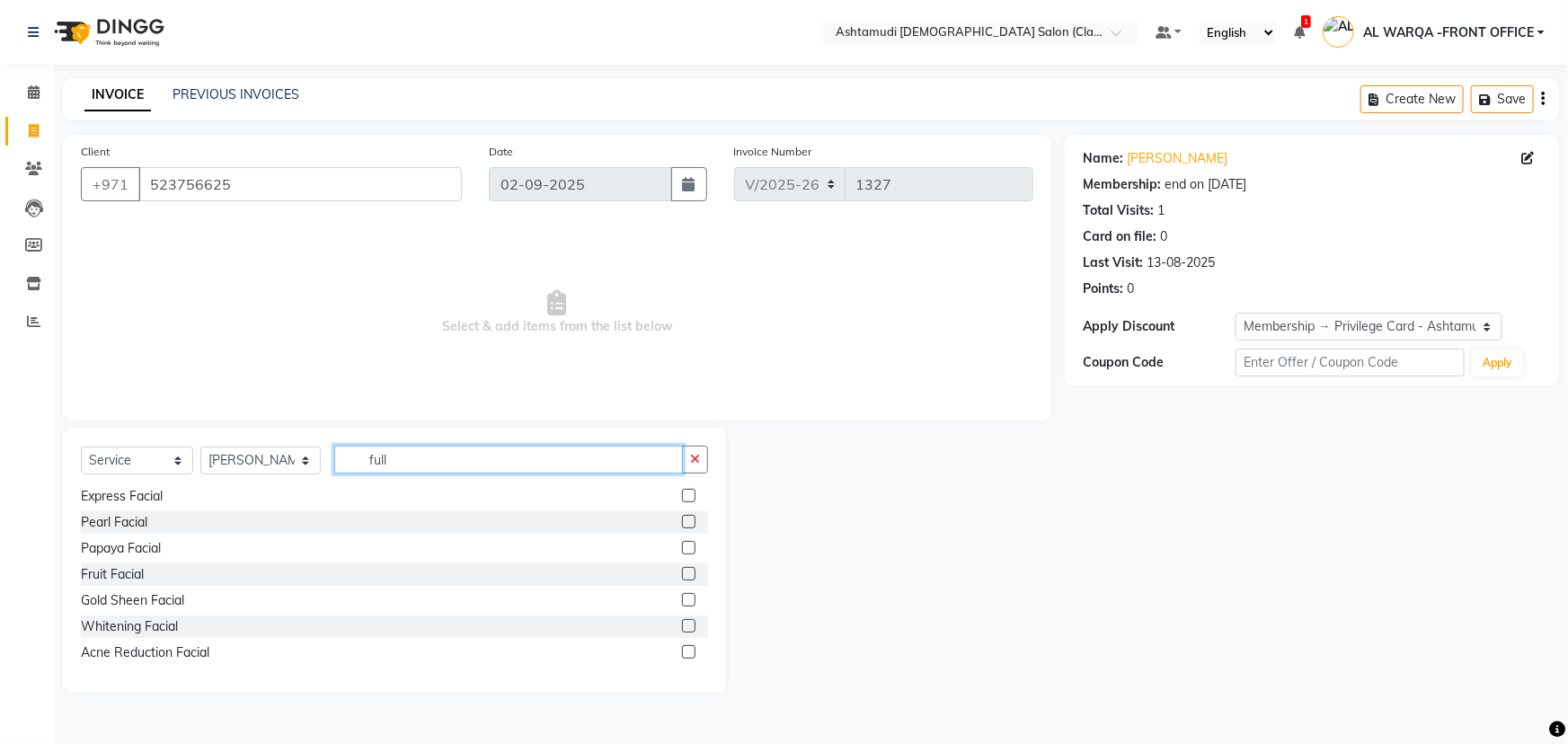
click at [394, 460] on input "full" at bounding box center [509, 460] width 349 height 28
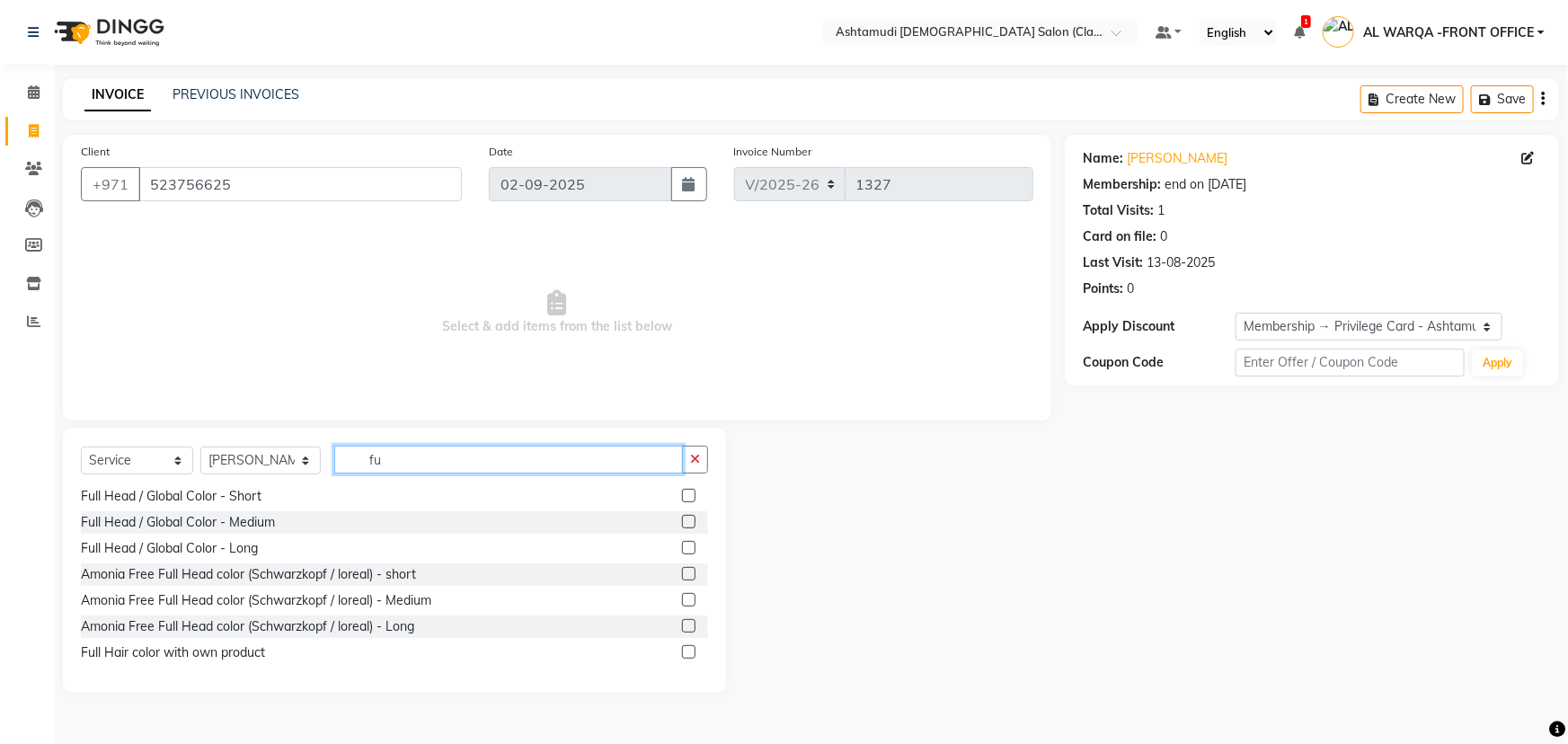
type input "f"
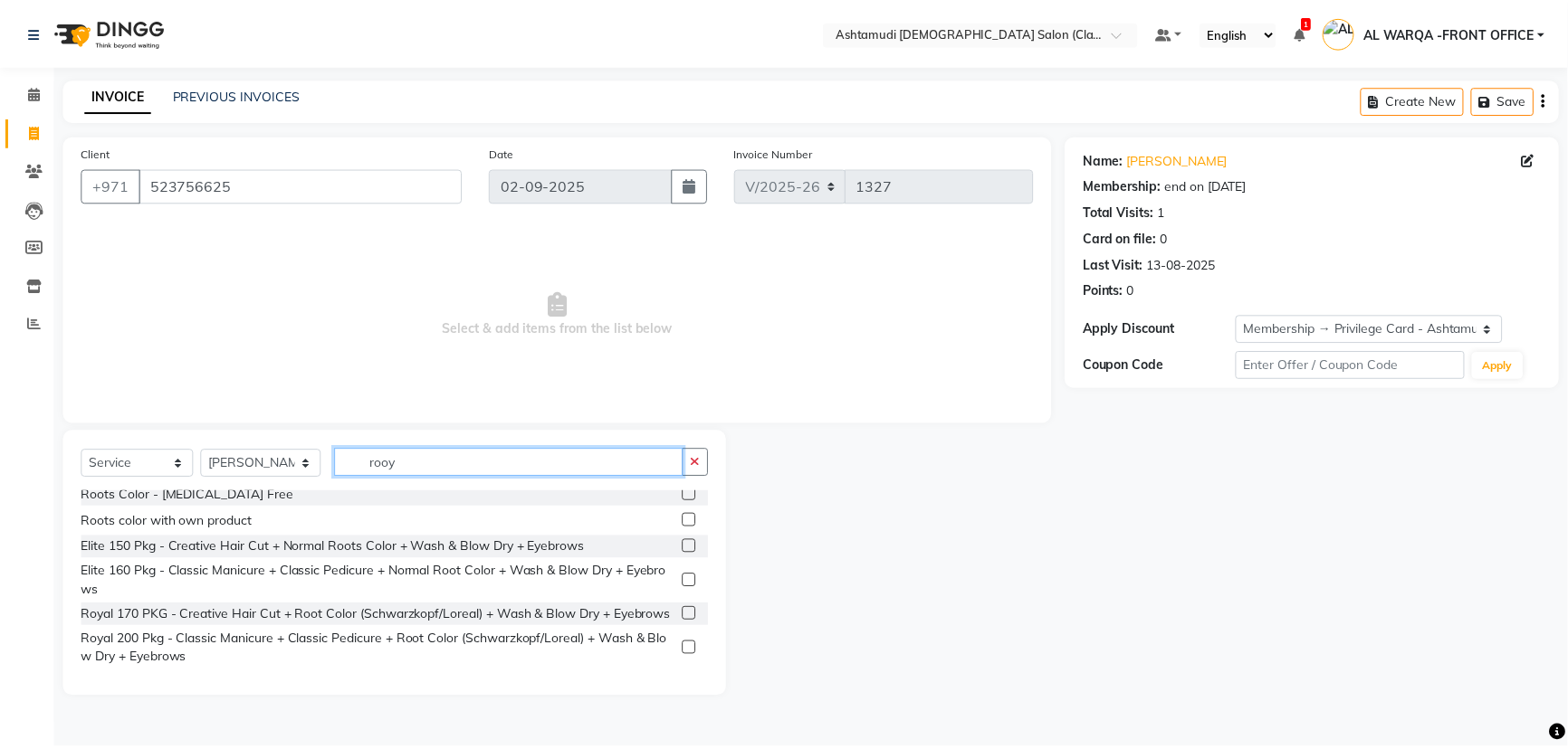
scroll to position [0, 0]
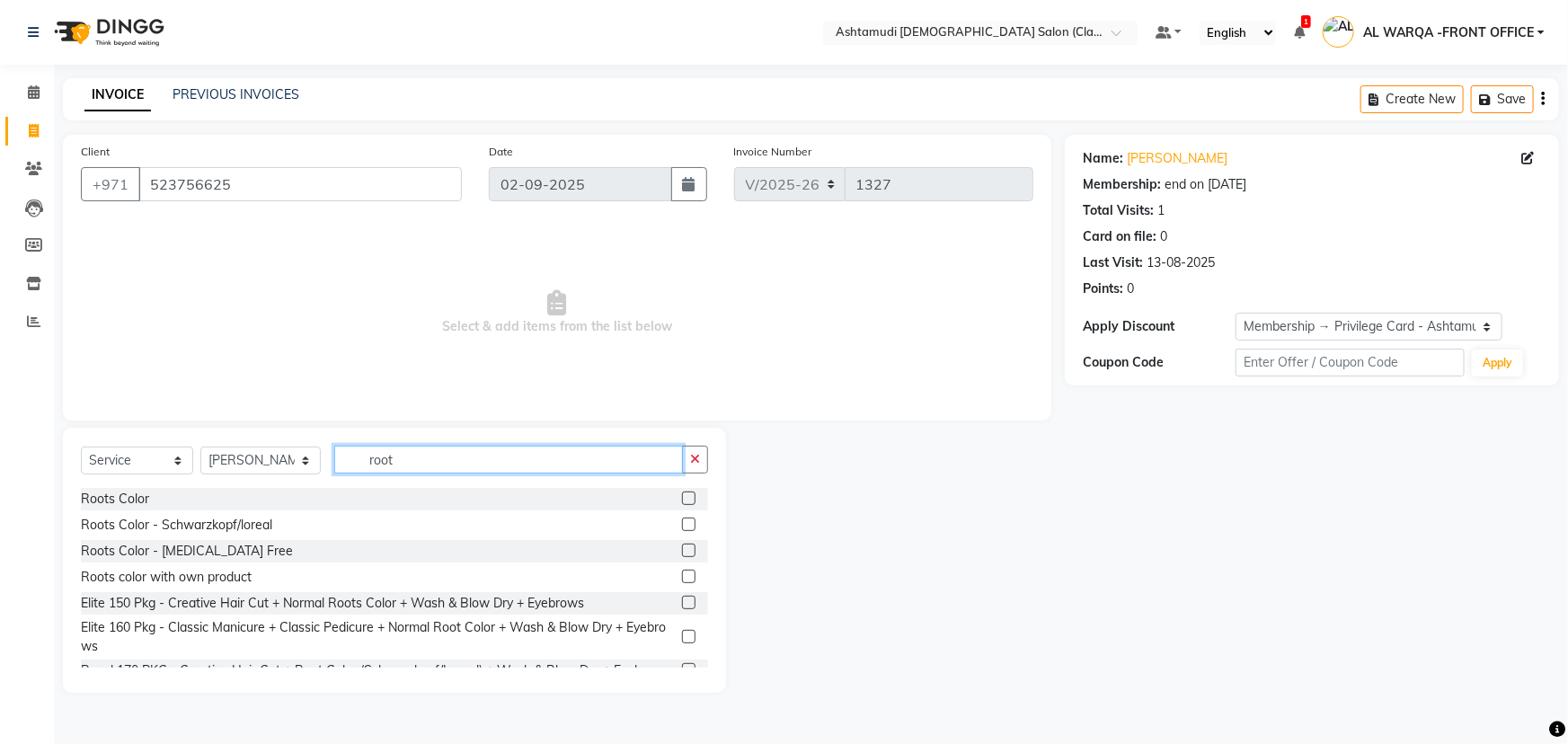
type input "root"
click at [682, 552] on label at bounding box center [688, 551] width 14 height 14
click at [682, 552] on input "checkbox" at bounding box center [688, 552] width 12 height 12
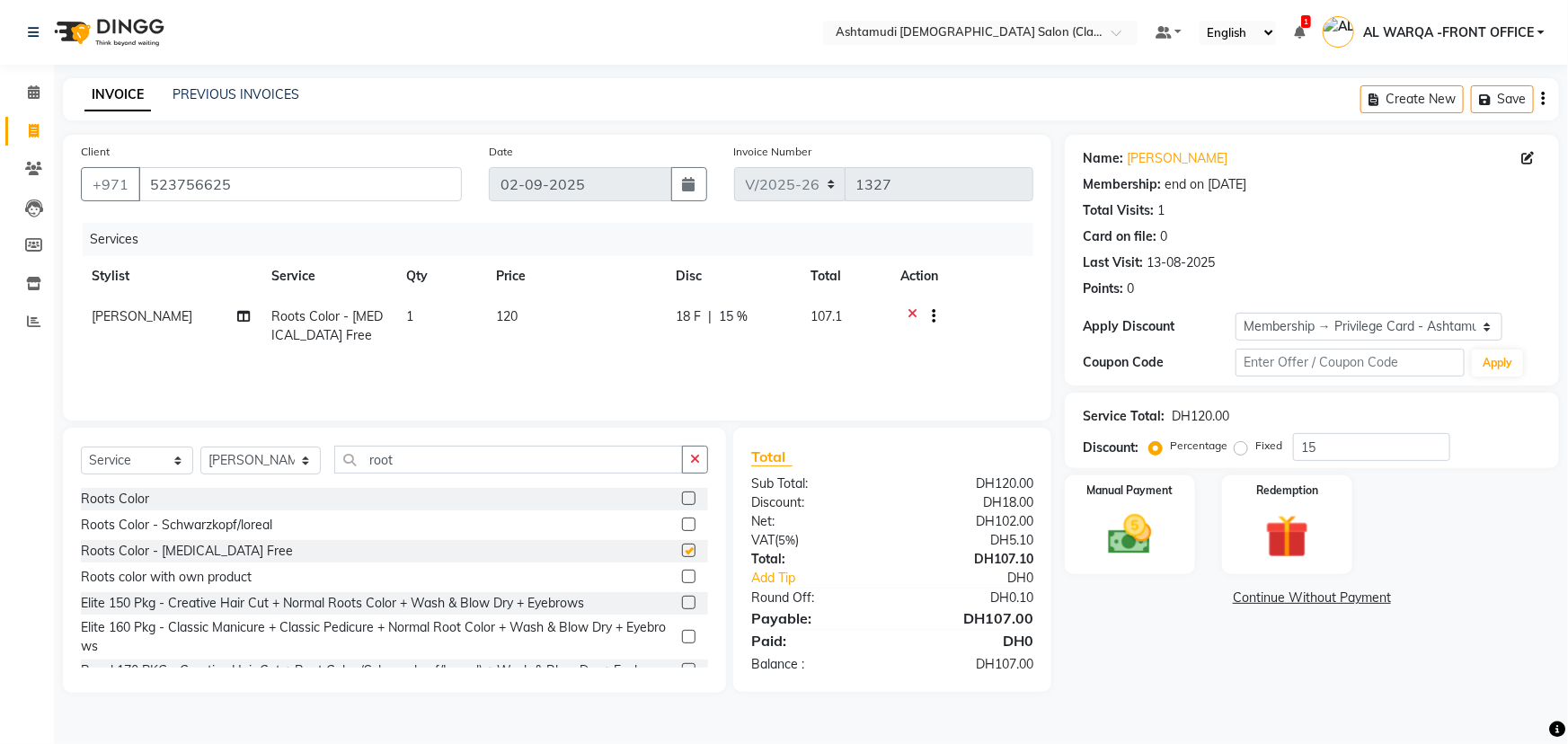
checkbox input "false"
click at [304, 465] on select "Select Stylist AL WARQA -FRONT OFFICE AMEERA [PERSON_NAME] [PERSON_NAME] JILI […" at bounding box center [261, 461] width 120 height 28
select select "82443"
click at [201, 447] on select "Select Stylist AL WARQA -FRONT OFFICE AMEERA [PERSON_NAME] [PERSON_NAME] JILI […" at bounding box center [261, 461] width 120 height 28
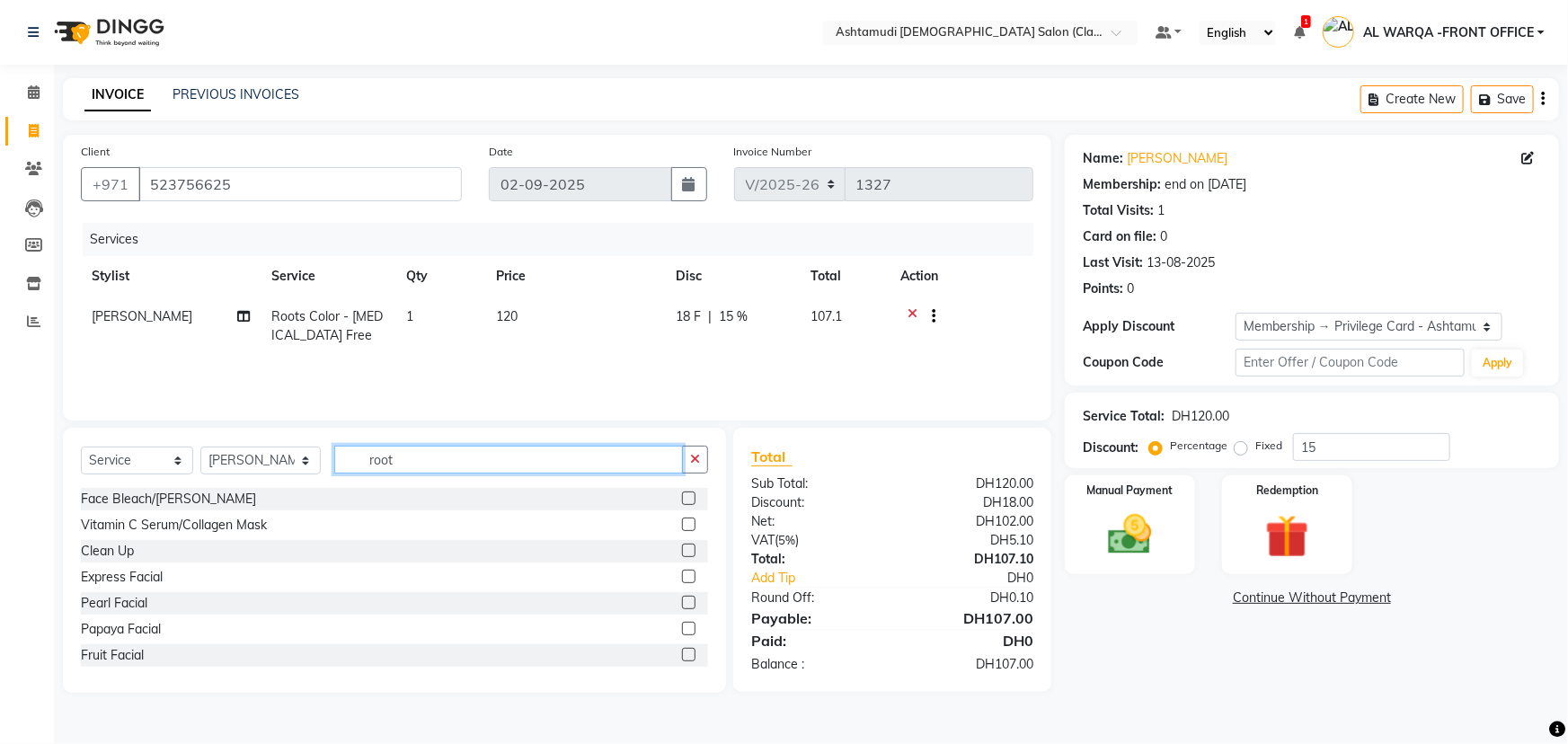
click at [396, 459] on input "root" at bounding box center [509, 460] width 349 height 28
type input "r"
type input "eye"
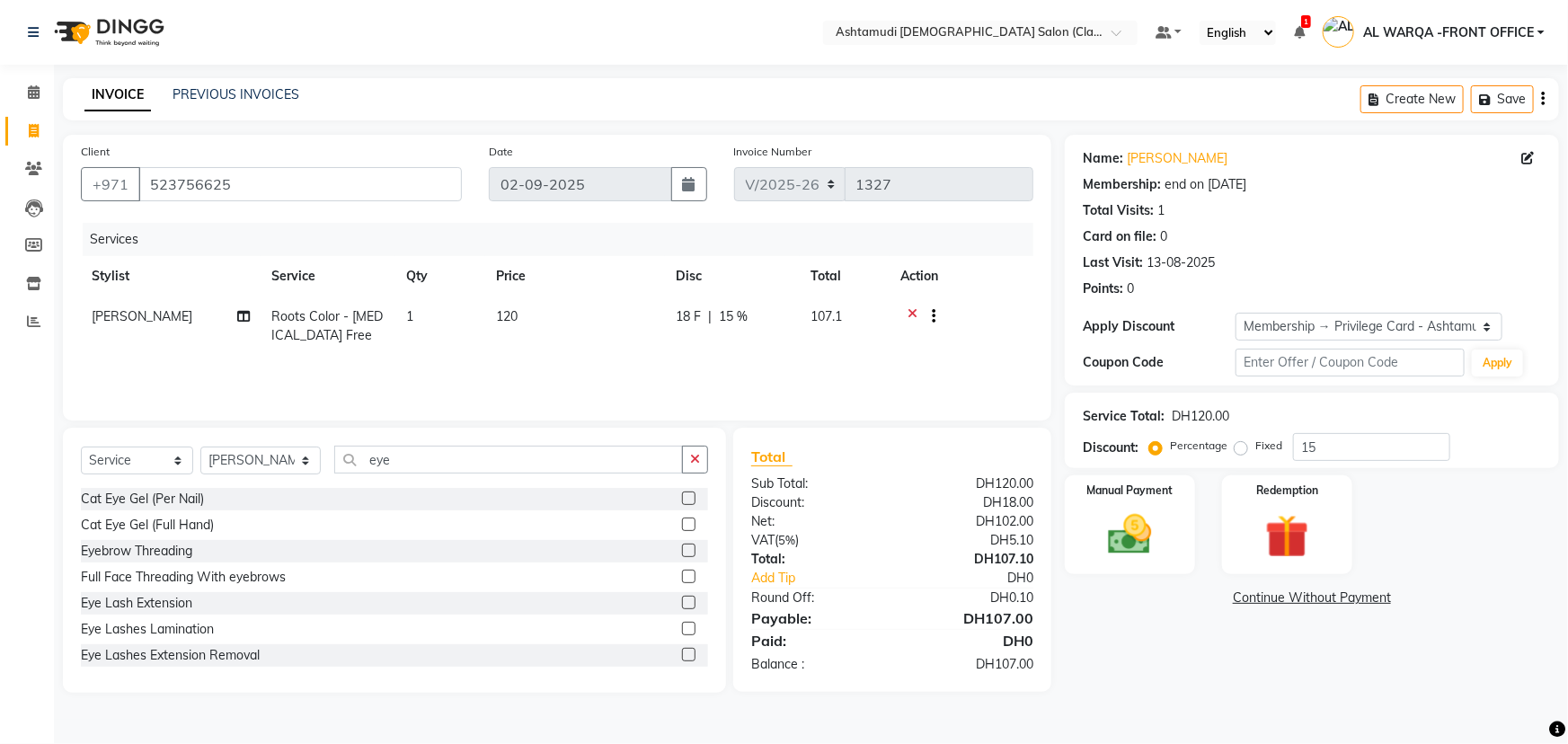
click at [682, 553] on label at bounding box center [688, 551] width 14 height 14
click at [682, 553] on input "checkbox" at bounding box center [688, 552] width 12 height 12
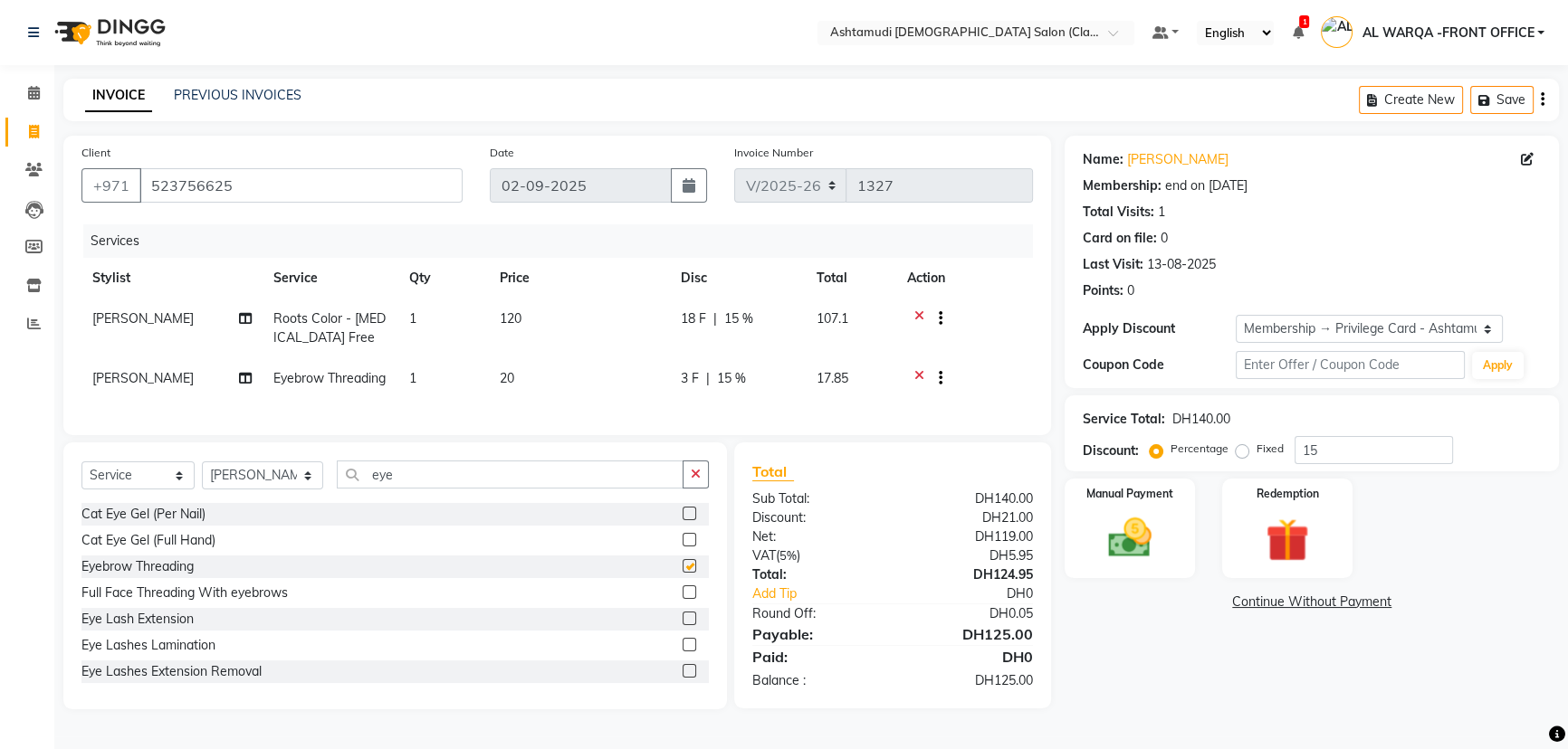
checkbox input "false"
click at [396, 488] on input "eye" at bounding box center [510, 475] width 347 height 28
type input "e"
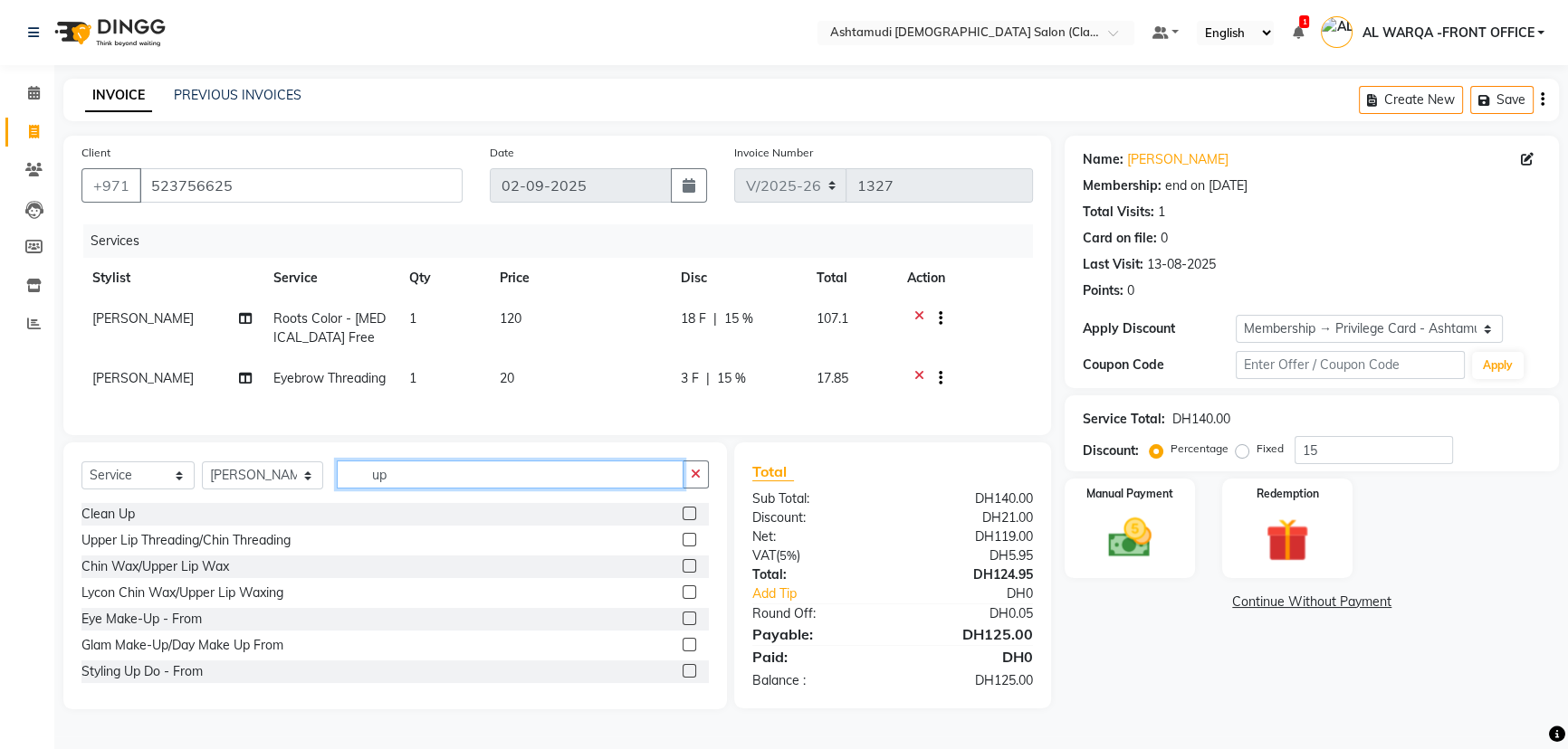
type input "up"
click at [683, 547] on label at bounding box center [690, 540] width 14 height 14
click at [683, 547] on input "checkbox" at bounding box center [689, 541] width 12 height 12
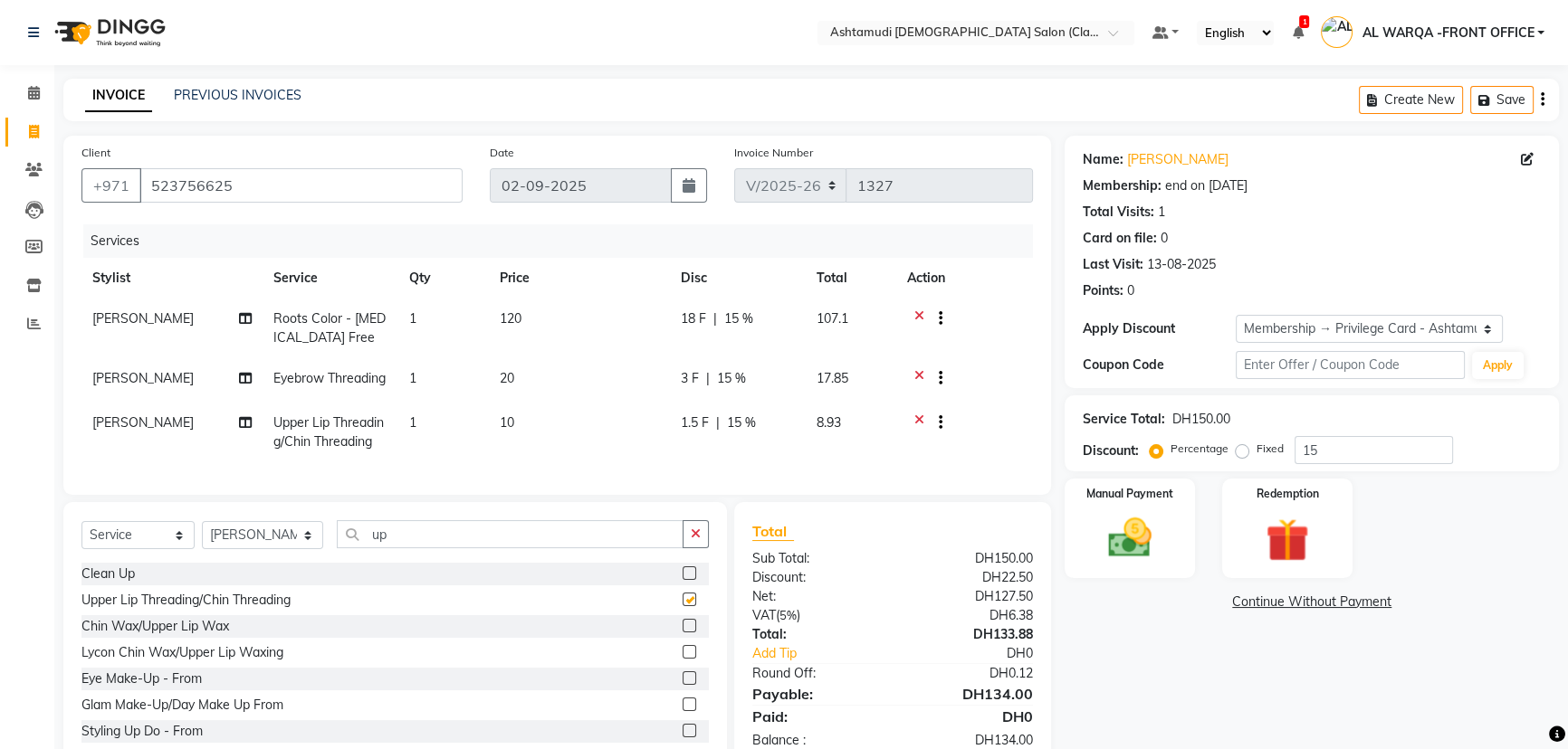
checkbox input "false"
click at [1118, 543] on img at bounding box center [1129, 538] width 73 height 52
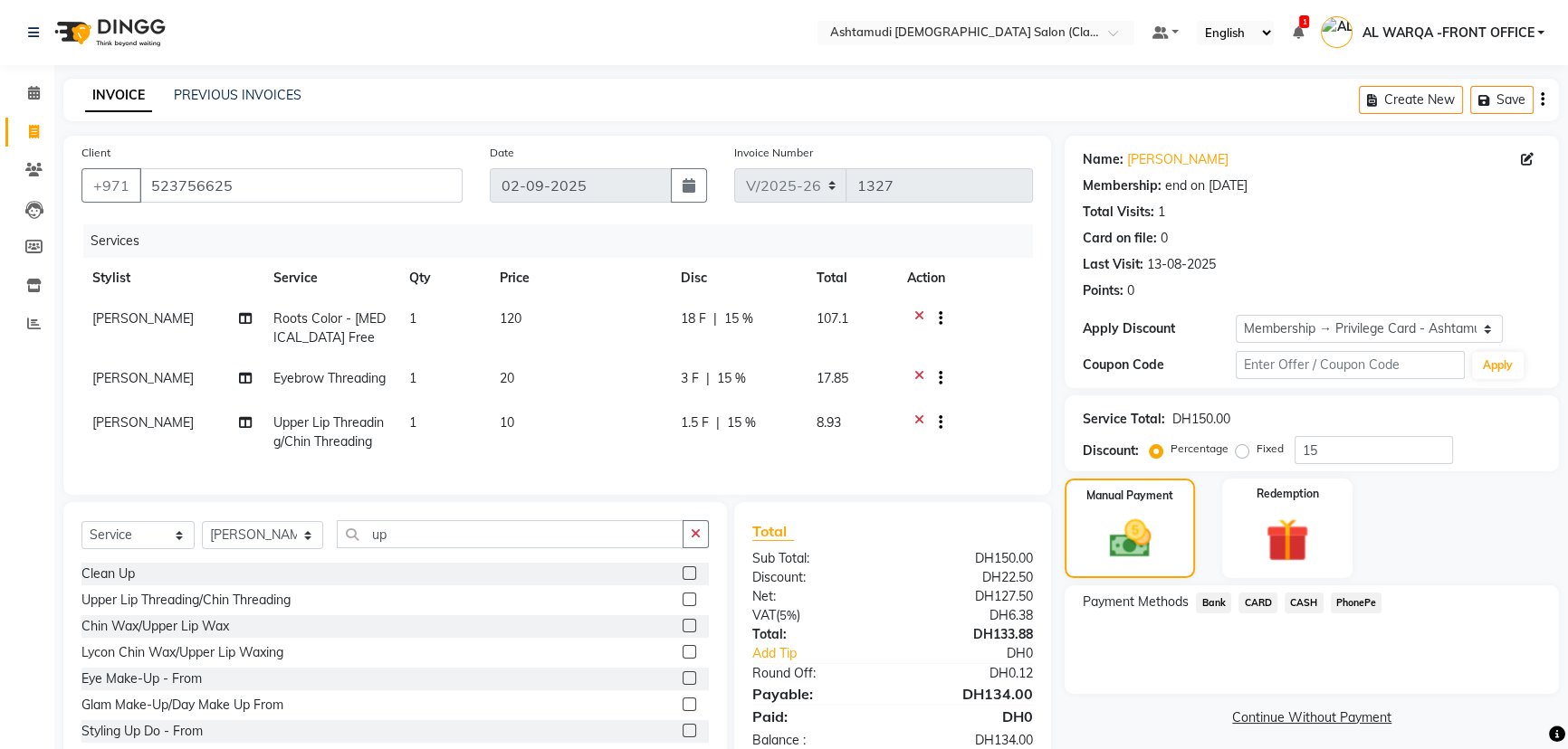
scroll to position [74, 0]
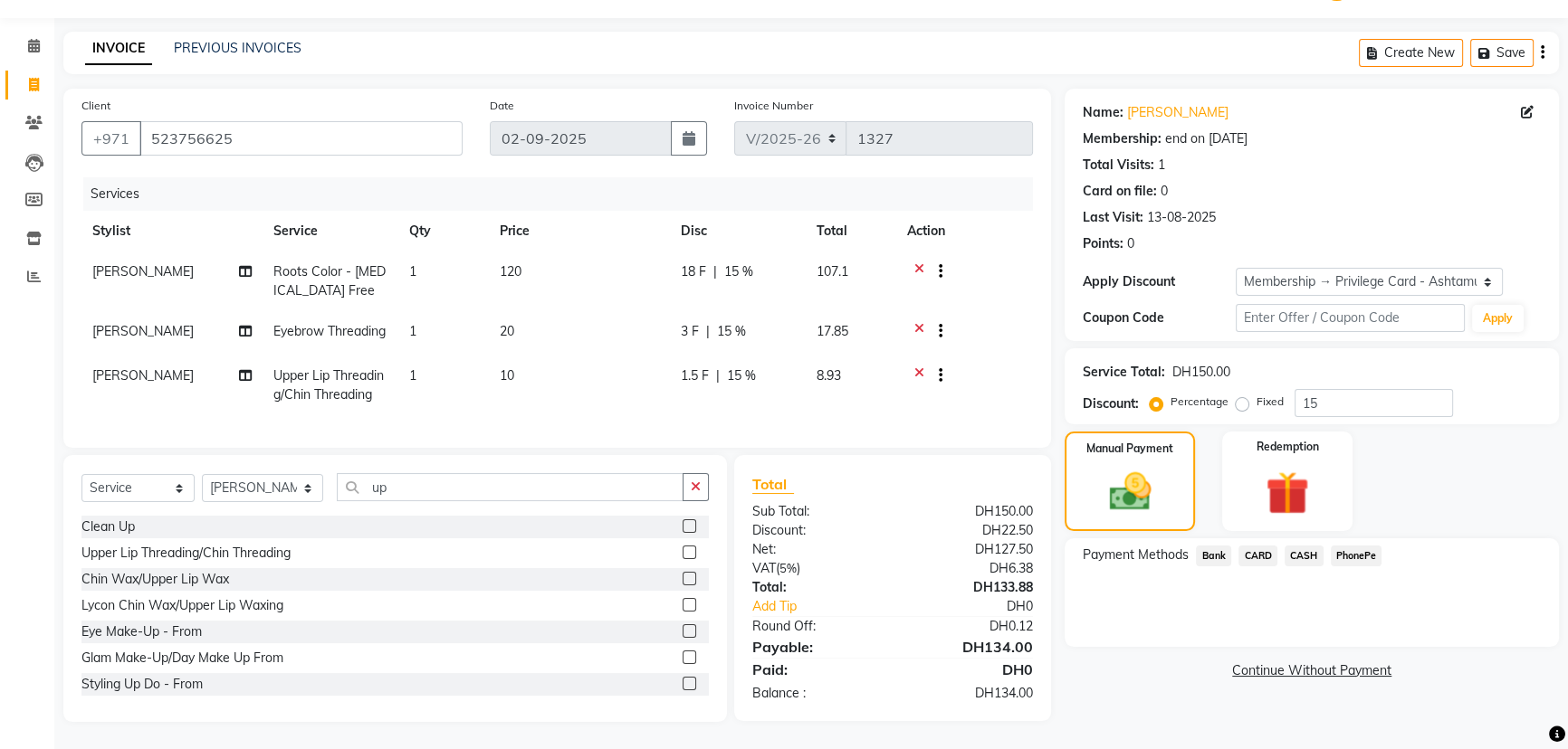
click at [1297, 546] on span "CASH" at bounding box center [1304, 556] width 39 height 21
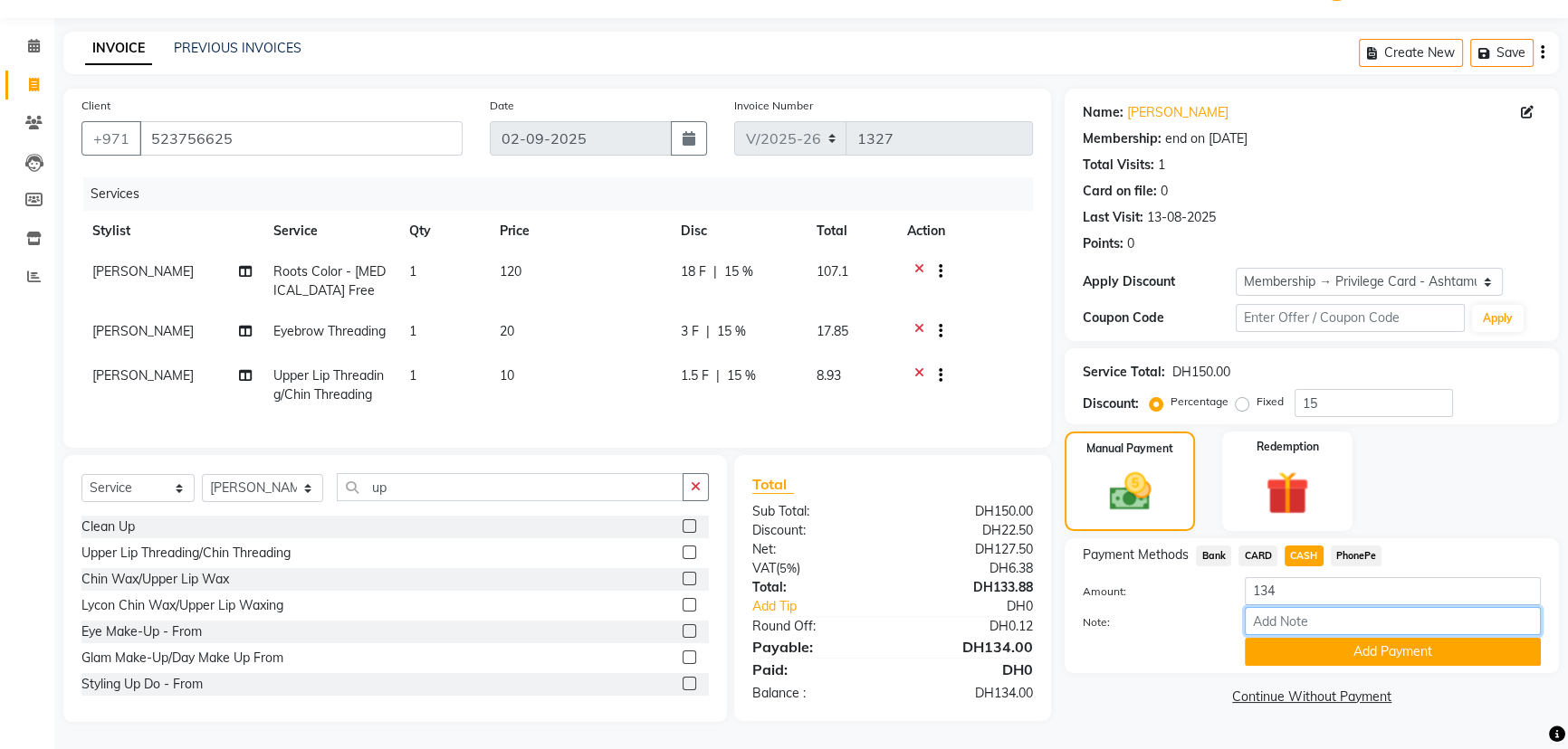
click at [1297, 607] on input "Note:" at bounding box center [1392, 621] width 296 height 28
type input "veena"
click at [1379, 638] on button "Add Payment" at bounding box center [1392, 651] width 296 height 28
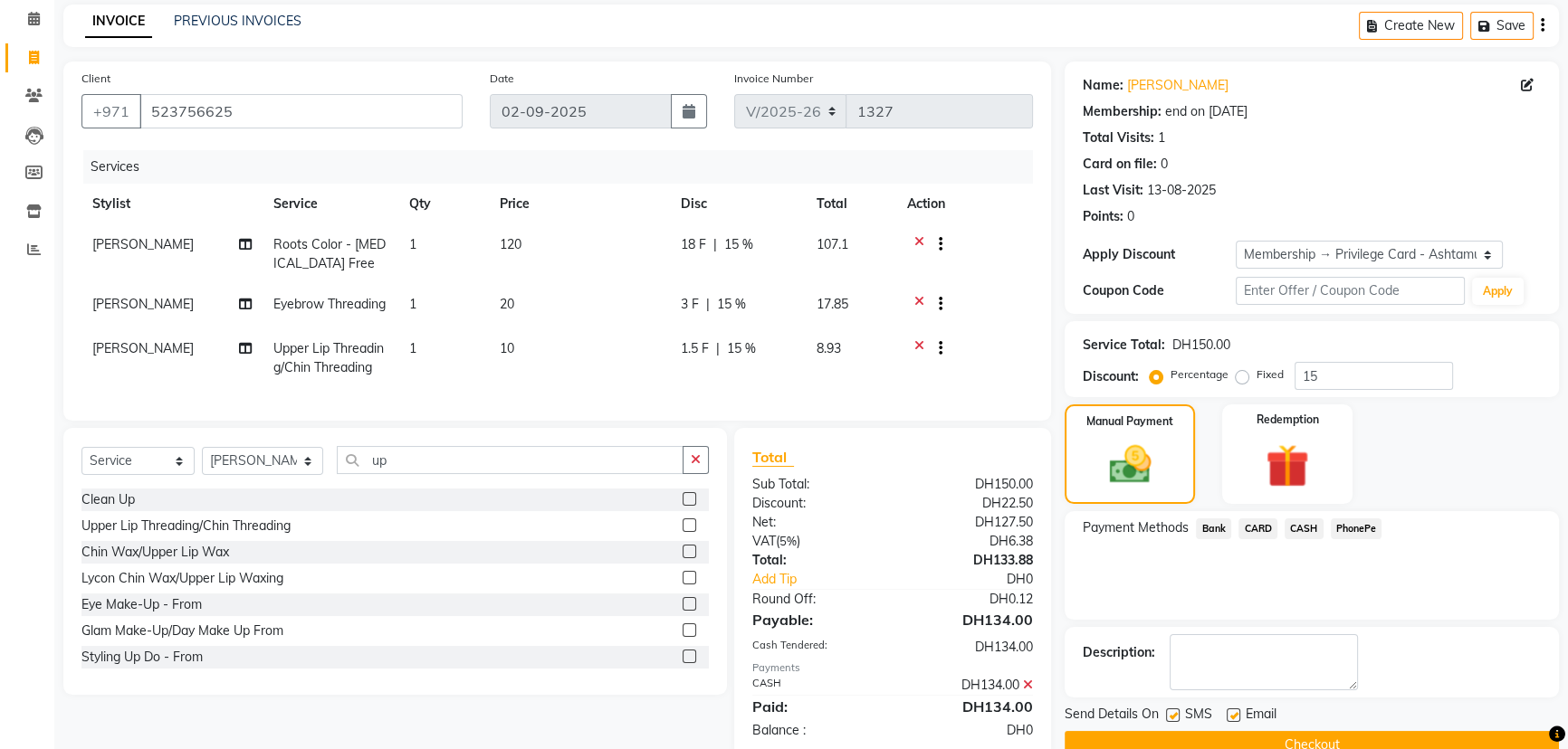
scroll to position [138, 0]
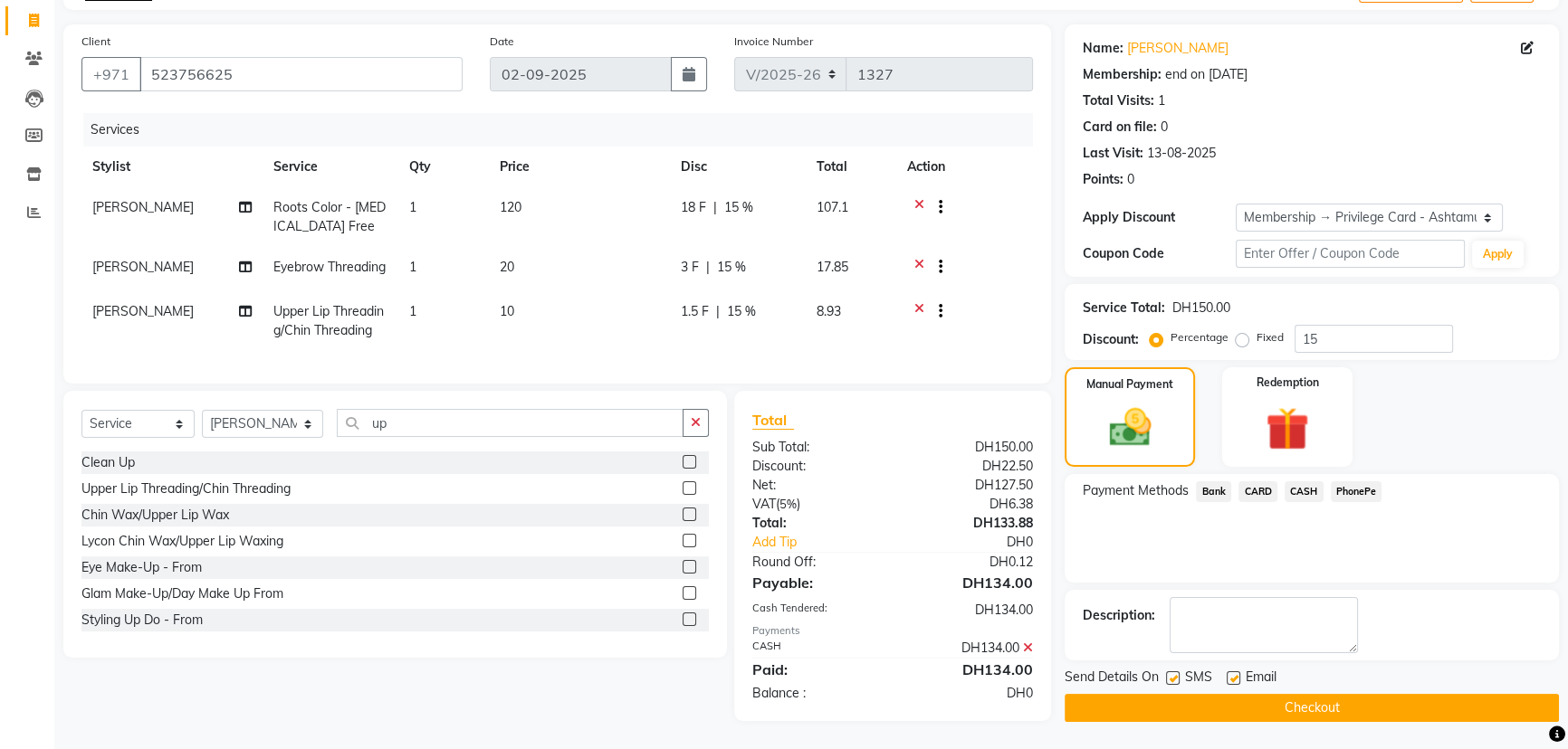
click at [1293, 694] on button "Checkout" at bounding box center [1312, 708] width 494 height 28
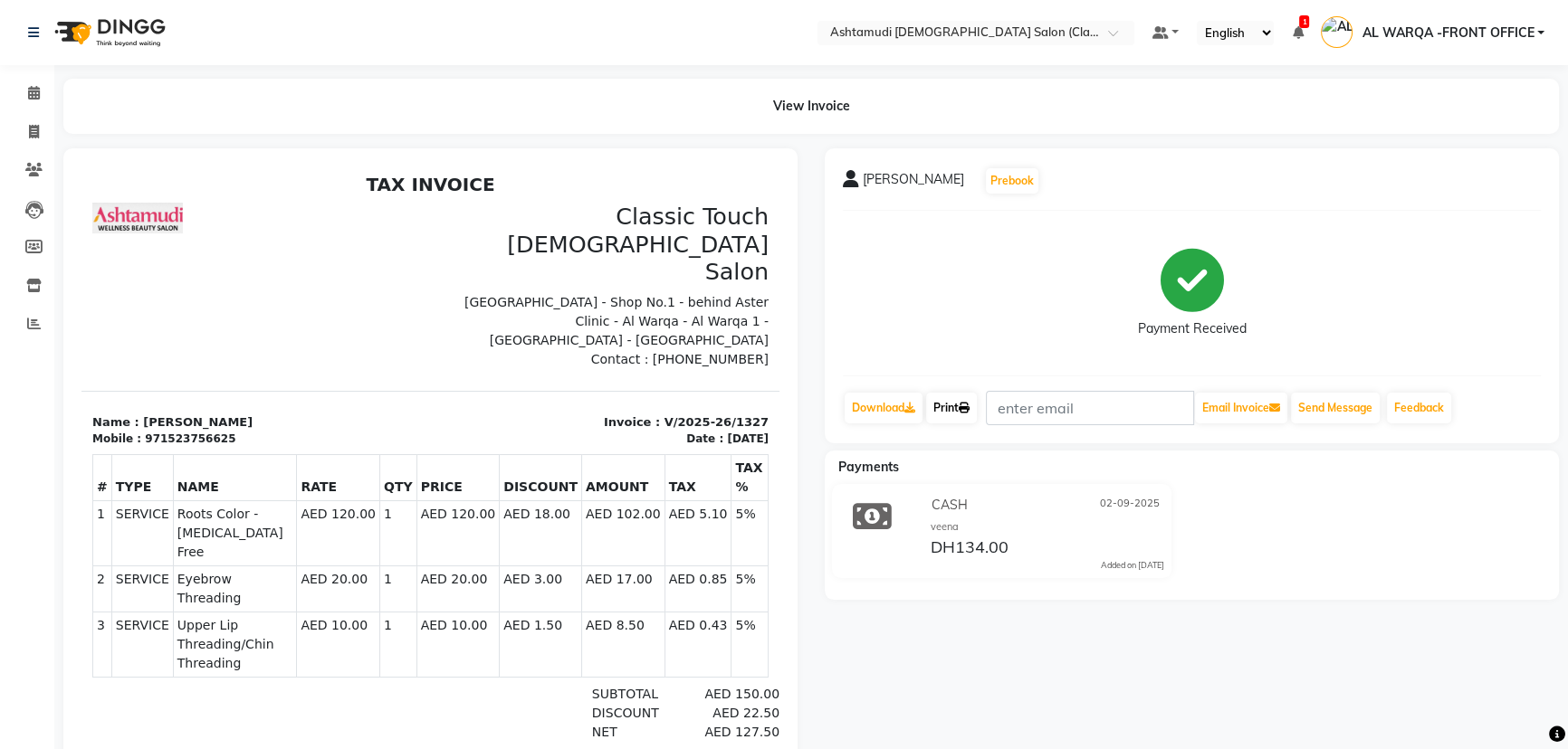
click at [967, 406] on icon at bounding box center [963, 407] width 11 height 11
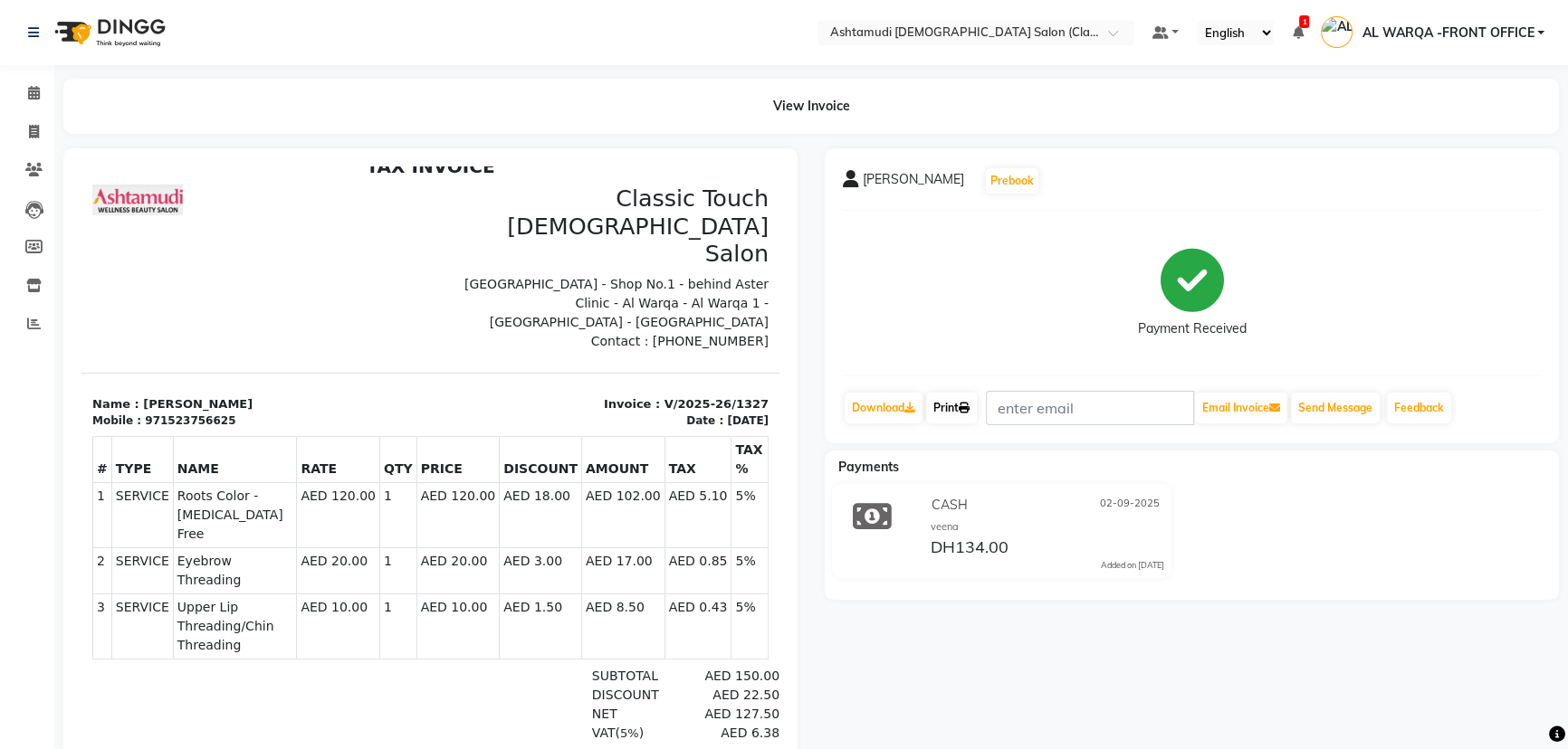
scroll to position [33, 0]
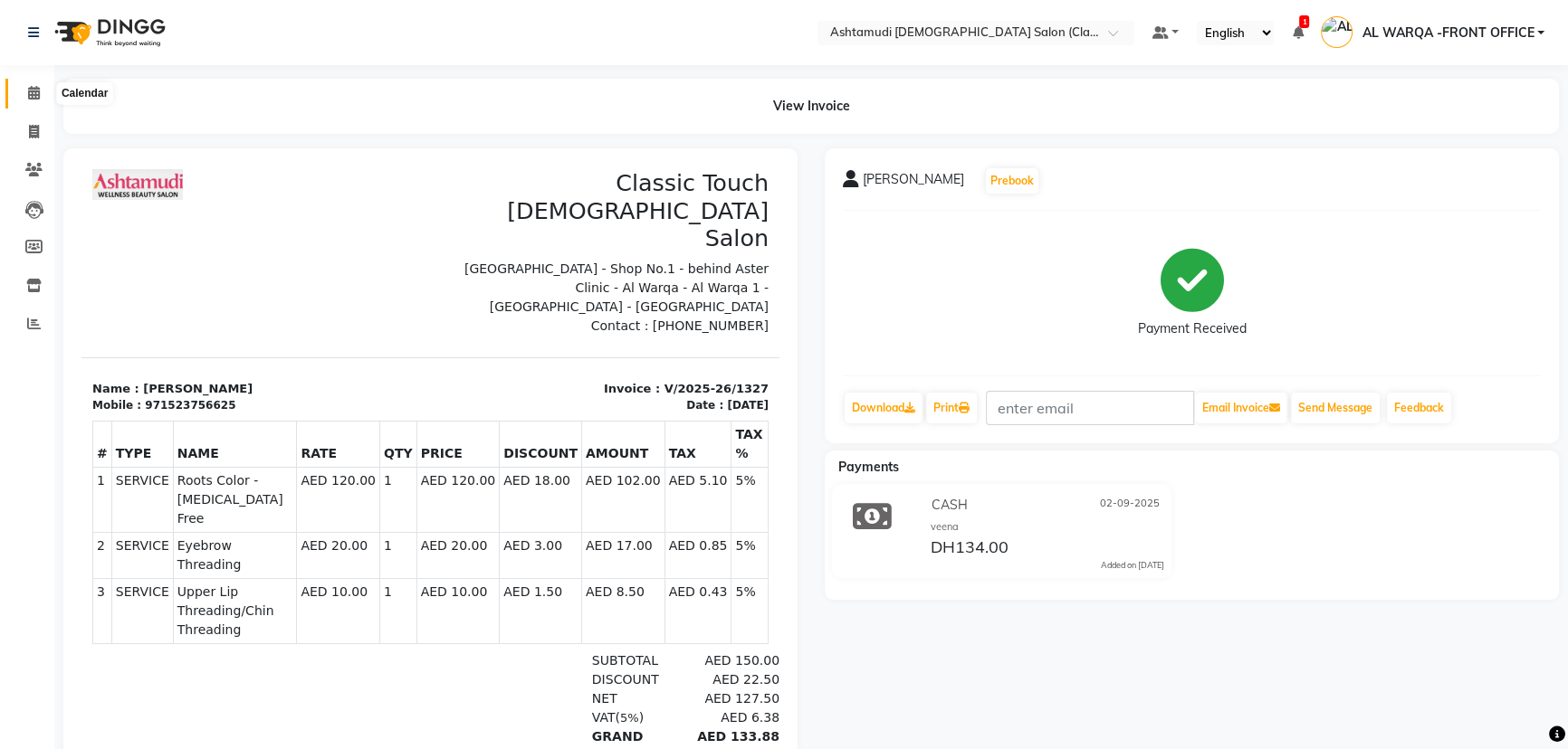
click at [34, 94] on icon at bounding box center [34, 93] width 12 height 14
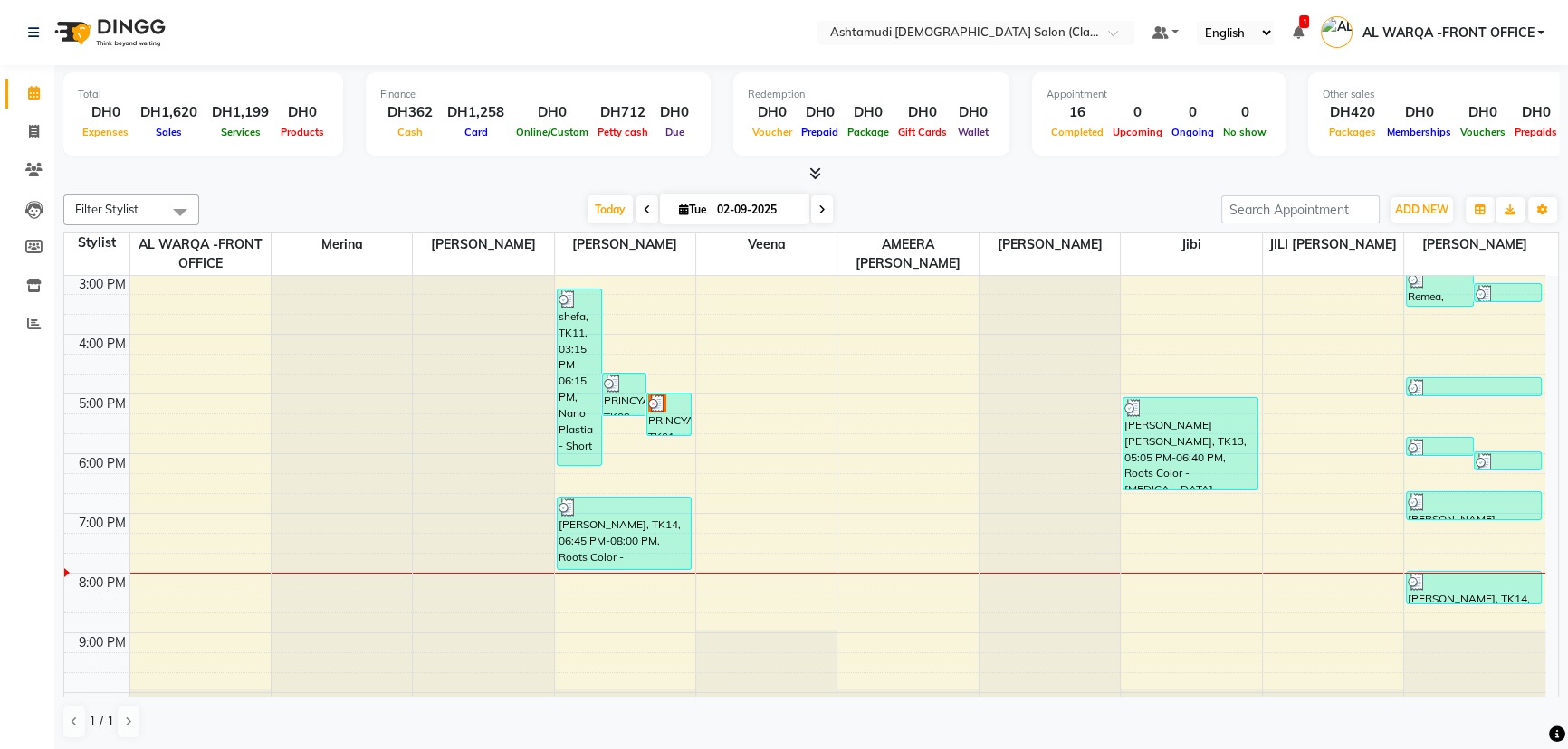
scroll to position [411, 0]
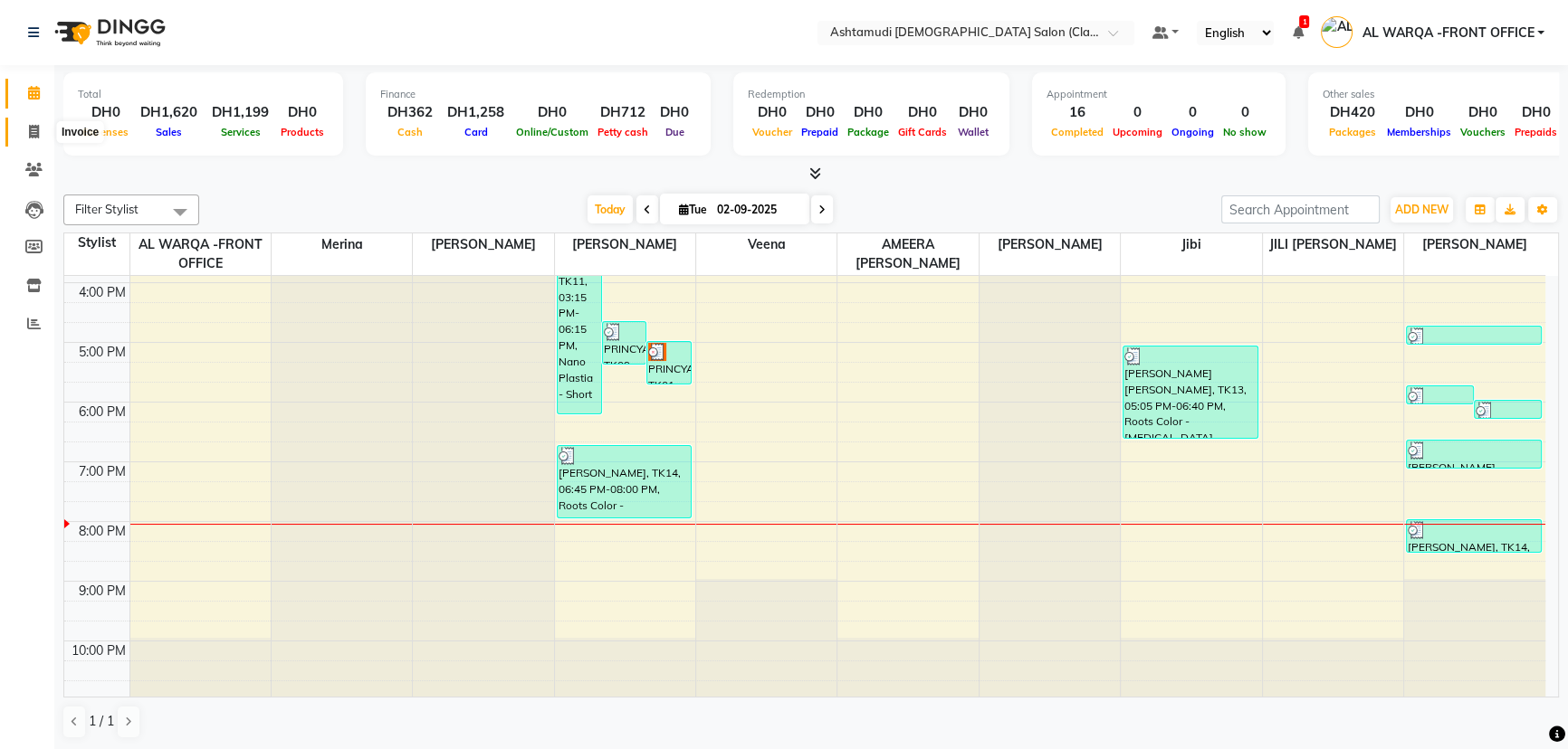
click at [32, 132] on icon at bounding box center [34, 132] width 10 height 14
select select "8201"
select select "service"
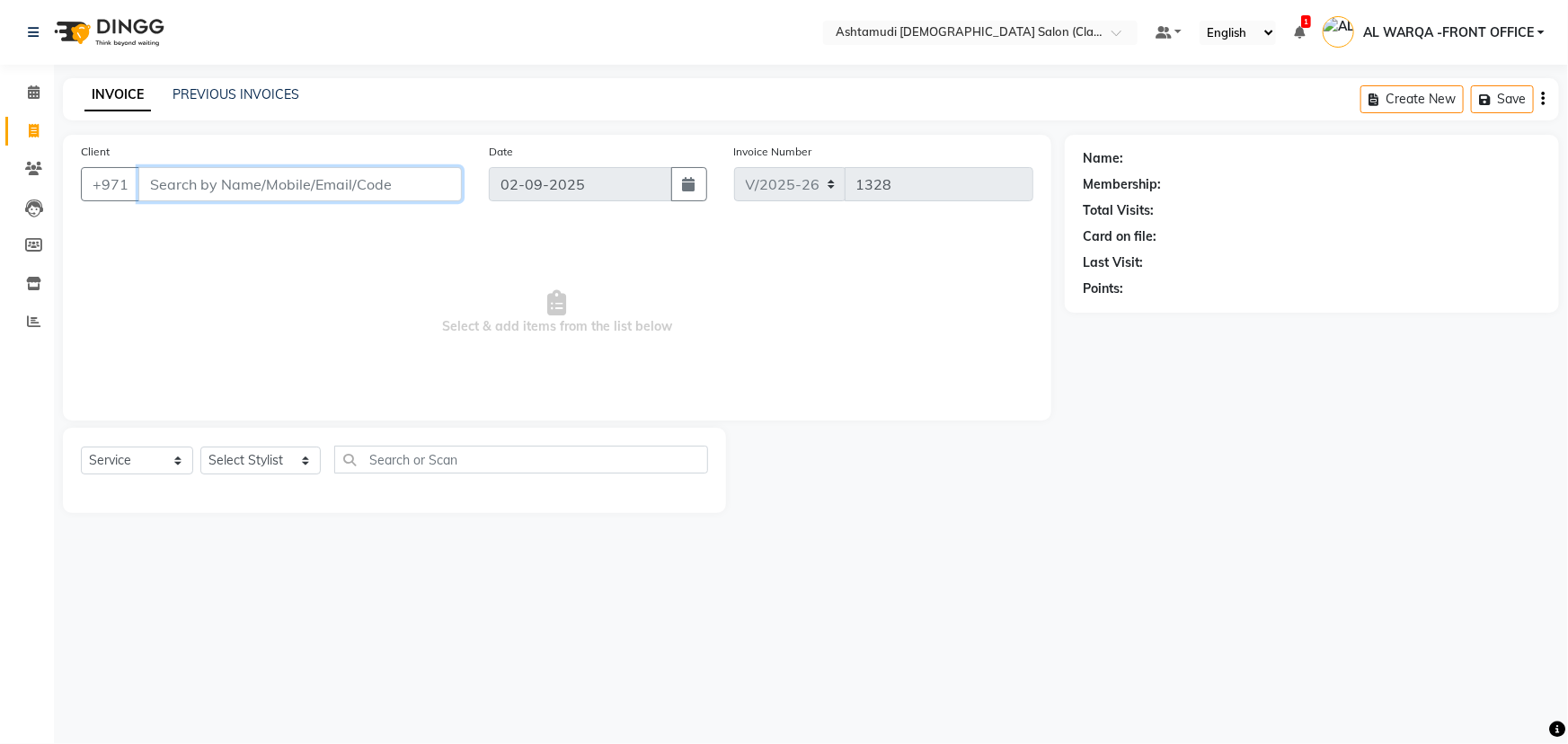
click at [179, 188] on input "Client" at bounding box center [301, 183] width 324 height 34
type input "562978976"
click at [424, 188] on span "Add Client" at bounding box center [415, 184] width 71 height 18
select select "3798"
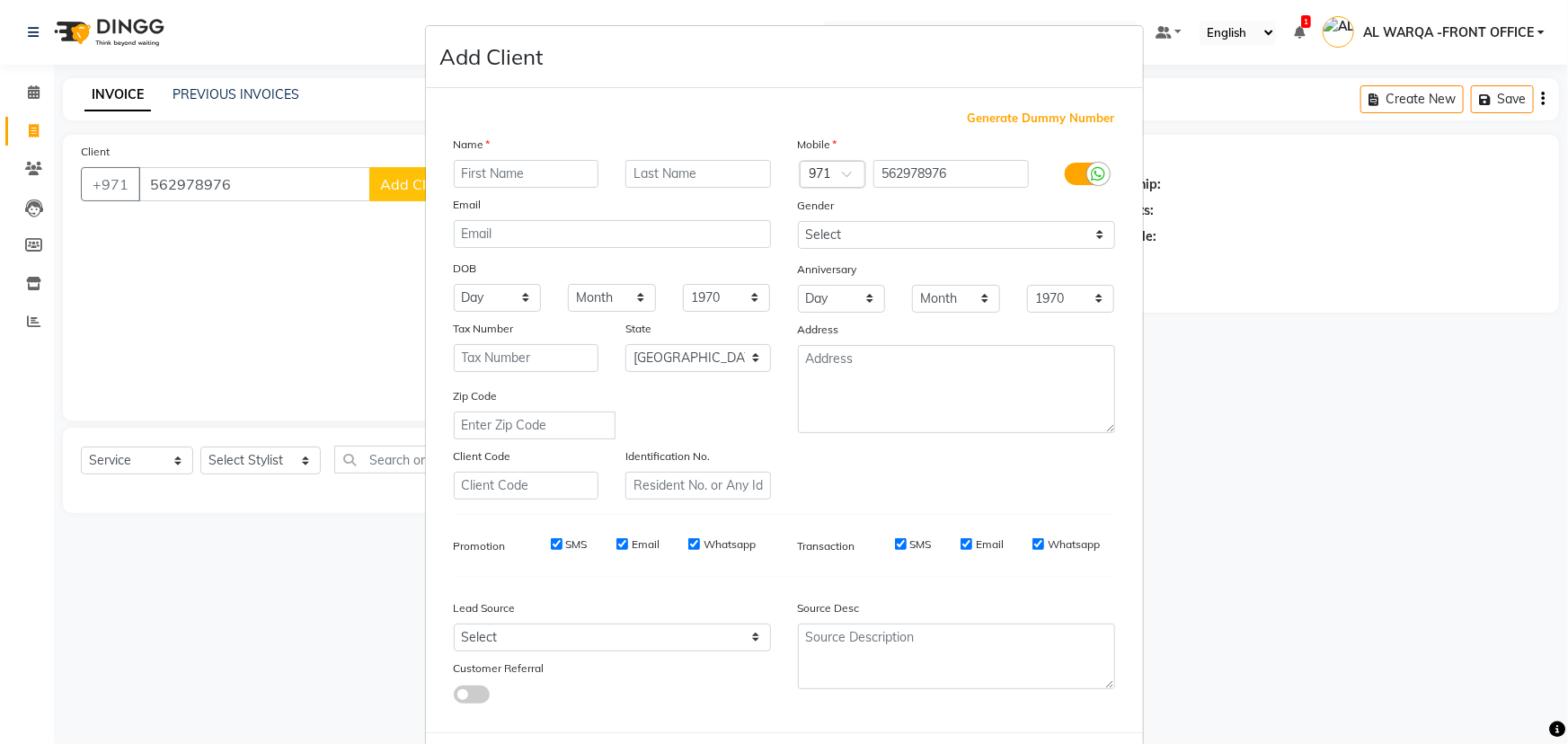
click at [509, 177] on input "text" at bounding box center [527, 174] width 145 height 28
type input "[PERSON_NAME]"
click at [494, 640] on select "Select Walk-in Referral Internet Friend Word of Mouth Advertisement Facebook Ju…" at bounding box center [612, 637] width 317 height 28
select select "54219"
click at [454, 628] on select "Select Walk-in Referral Internet Friend Word of Mouth Advertisement Facebook Ju…" at bounding box center [612, 637] width 317 height 28
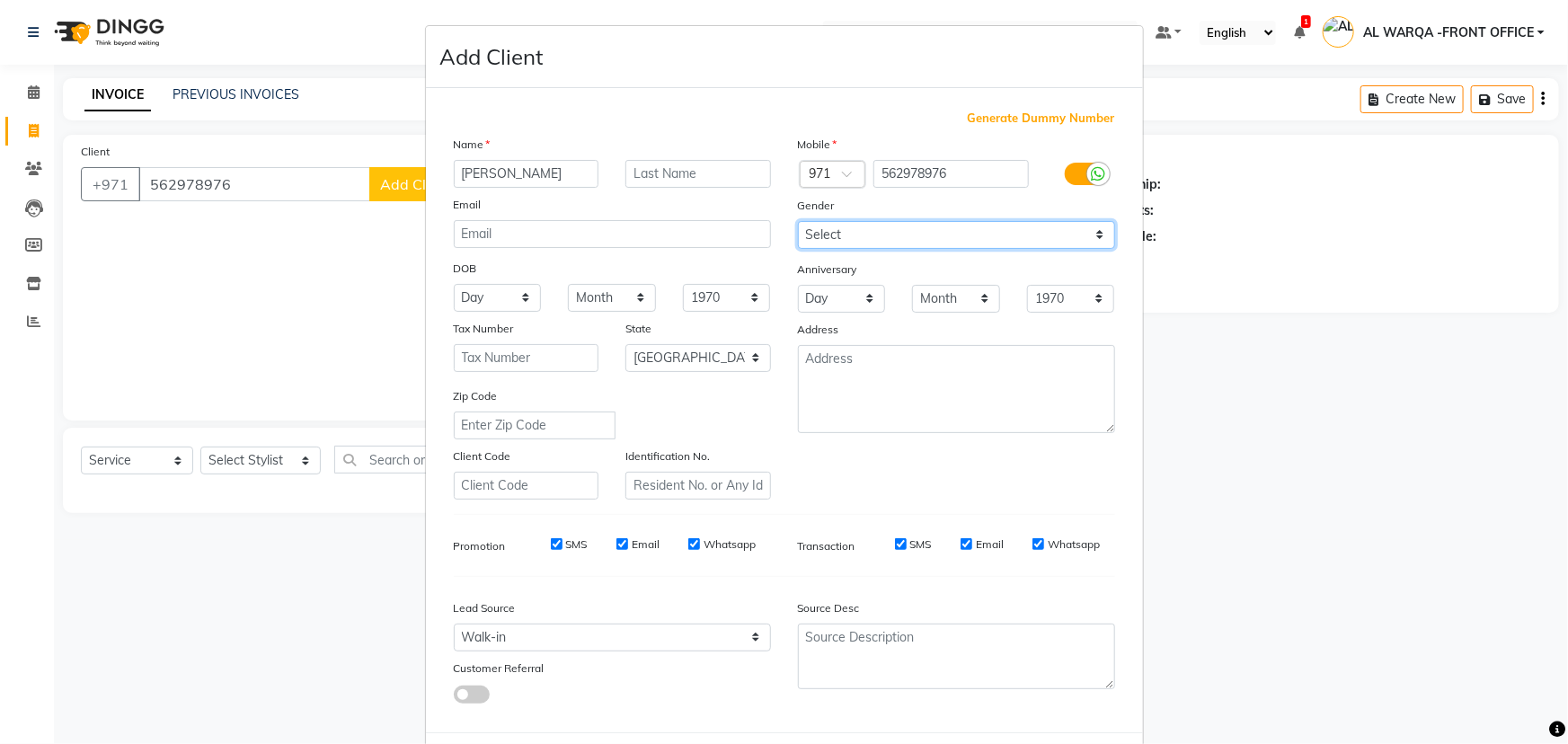
click at [836, 230] on select "Select [DEMOGRAPHIC_DATA] [DEMOGRAPHIC_DATA] Other Prefer Not To Say" at bounding box center [956, 235] width 317 height 28
select select "[DEMOGRAPHIC_DATA]"
click at [798, 221] on select "Select [DEMOGRAPHIC_DATA] [DEMOGRAPHIC_DATA] Other Prefer Not To Say" at bounding box center [956, 235] width 317 height 28
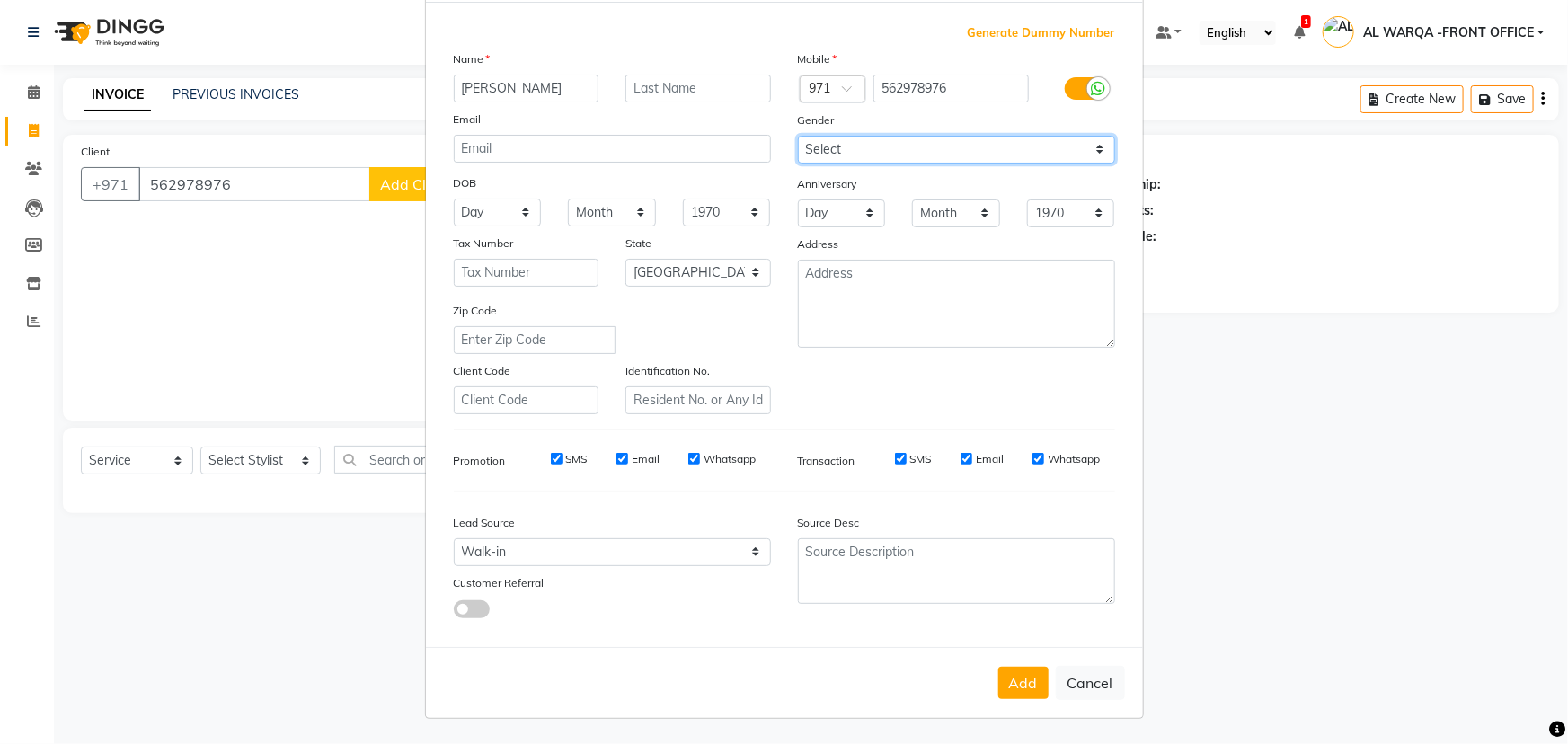
scroll to position [90, 0]
click at [1027, 687] on button "Add" at bounding box center [1024, 683] width 50 height 32
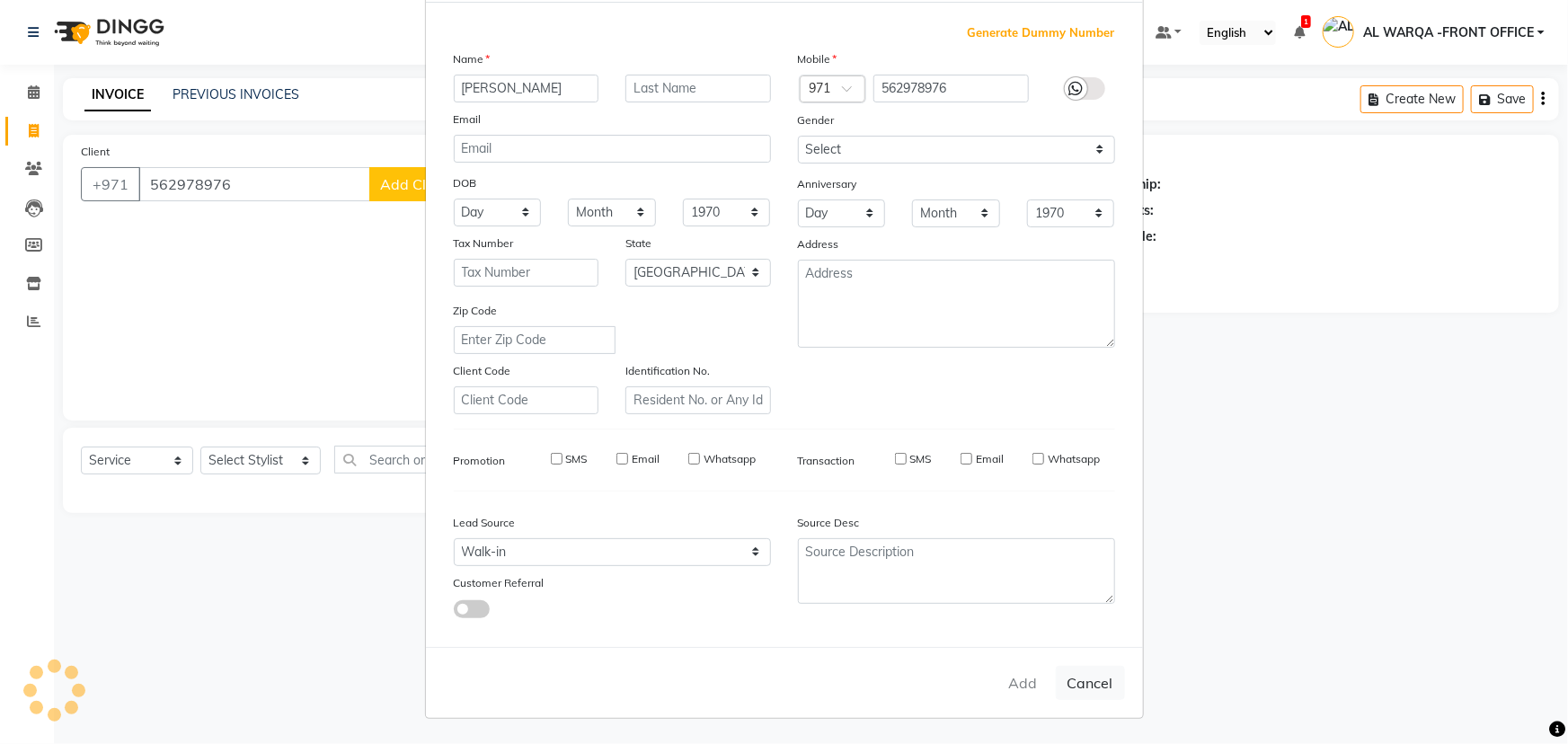
select select
select select "null"
select select
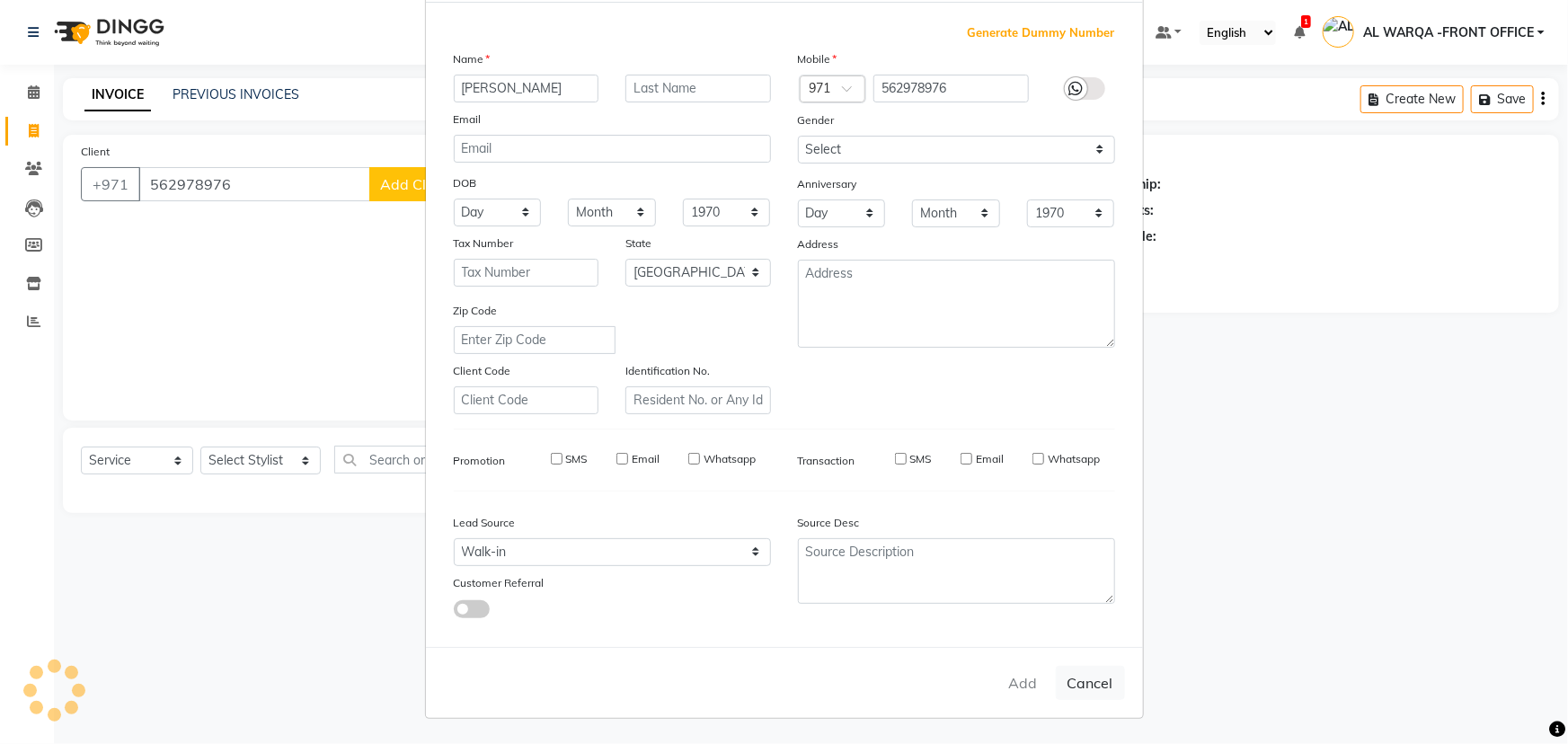
select select
checkbox input "false"
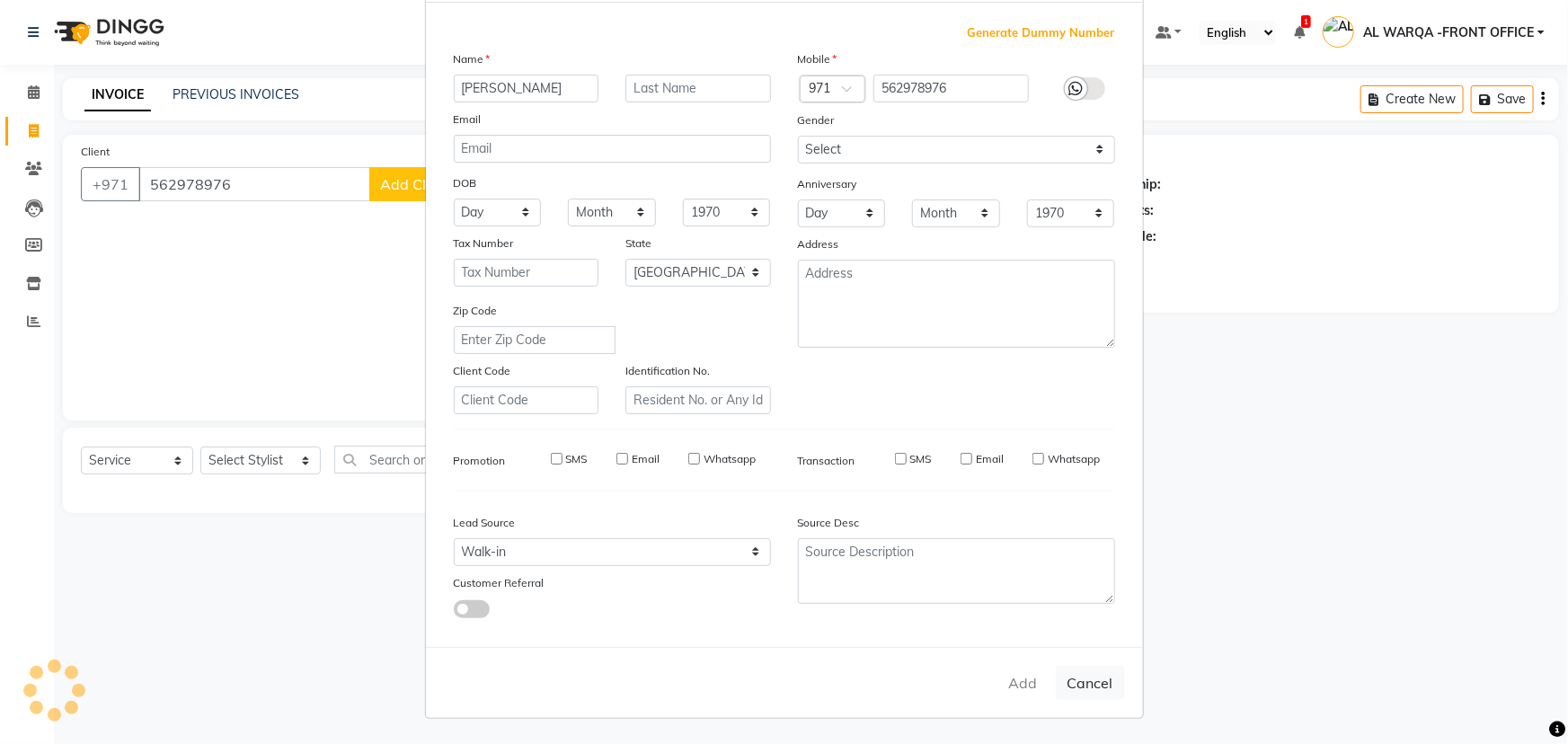
checkbox input "false"
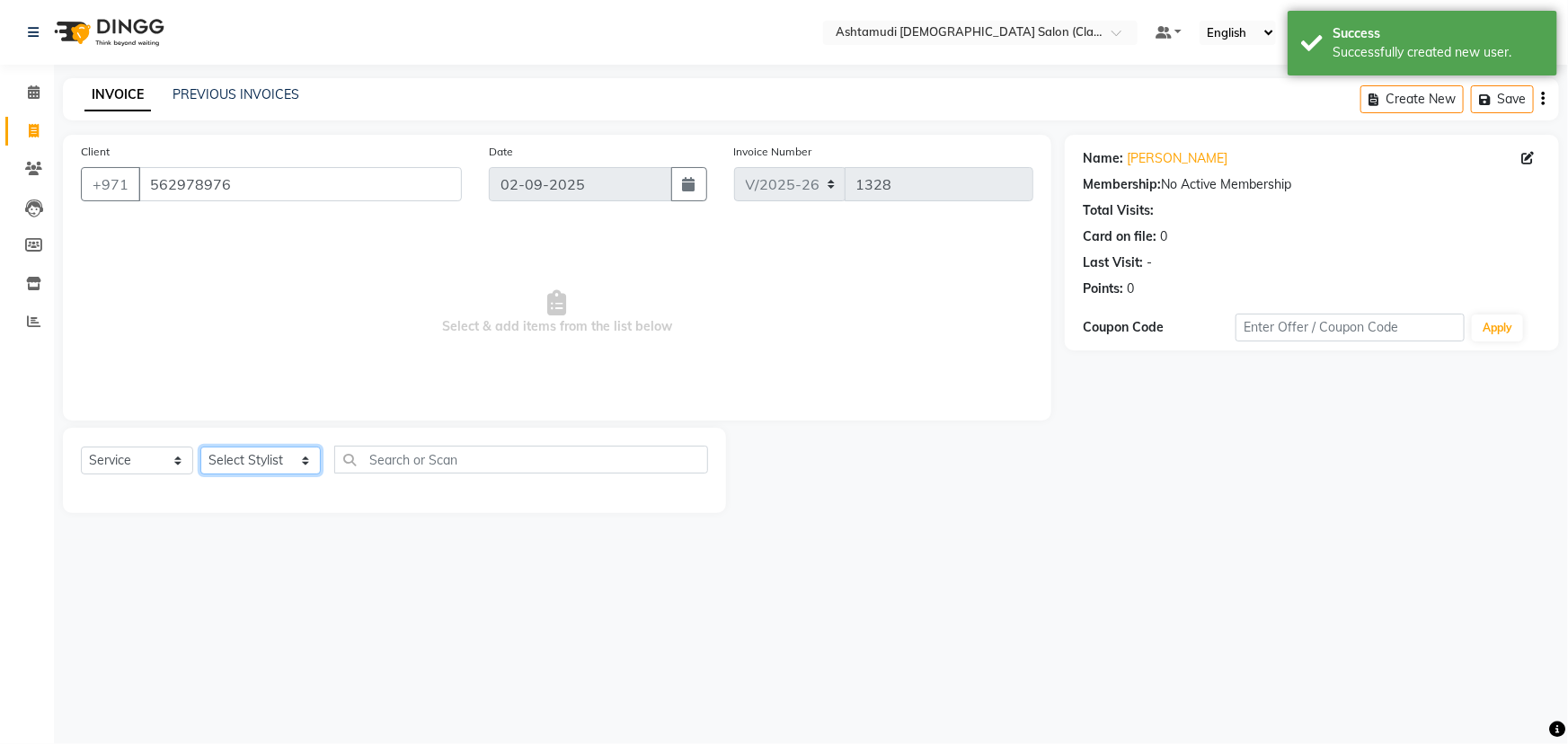
click at [302, 458] on select "Select Stylist AL WARQA -FRONT OFFICE AMEERA [PERSON_NAME] [PERSON_NAME] JILI […" at bounding box center [261, 461] width 120 height 28
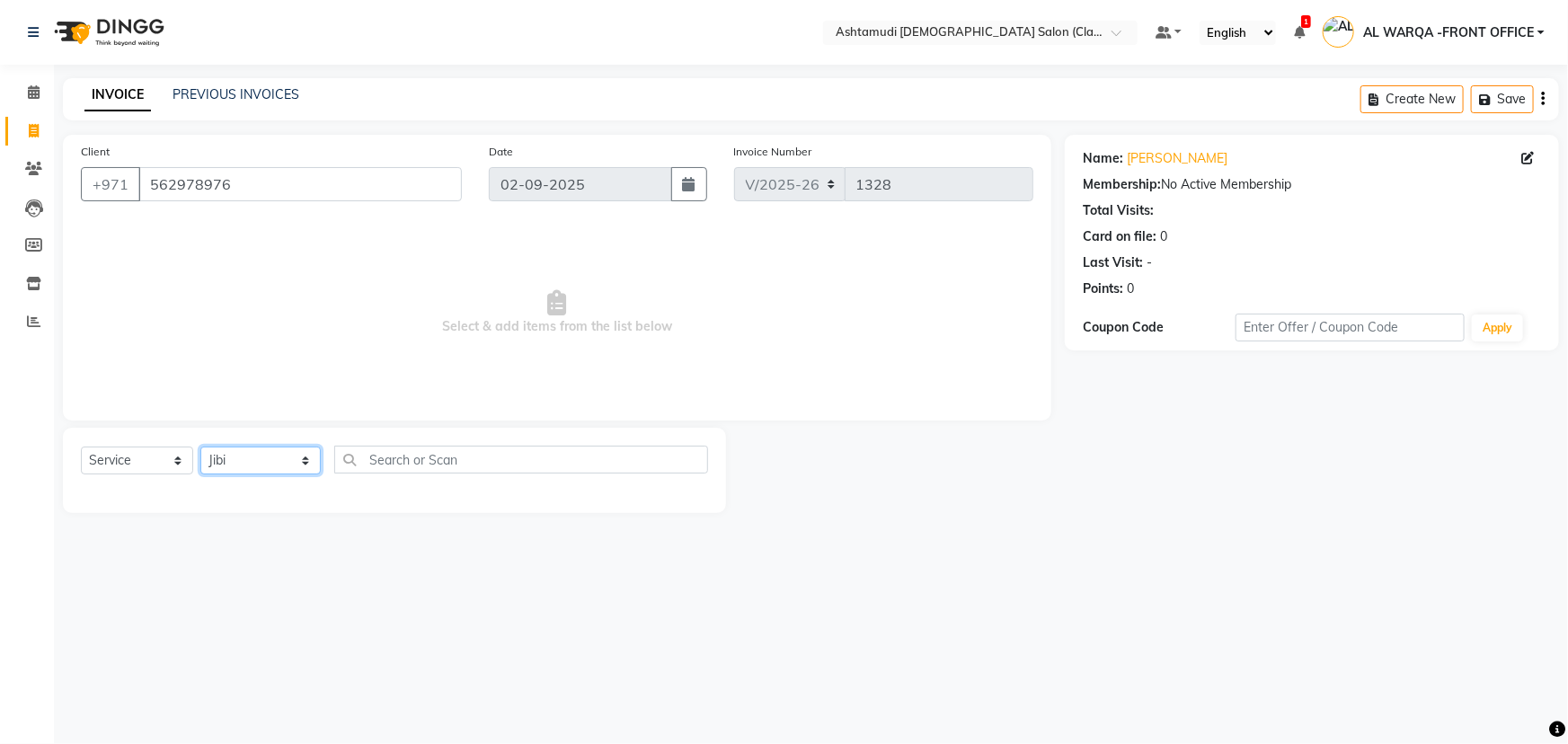
click at [201, 447] on select "Select Stylist AL WARQA -FRONT OFFICE AMEERA [PERSON_NAME] [PERSON_NAME] JILI […" at bounding box center [261, 461] width 120 height 28
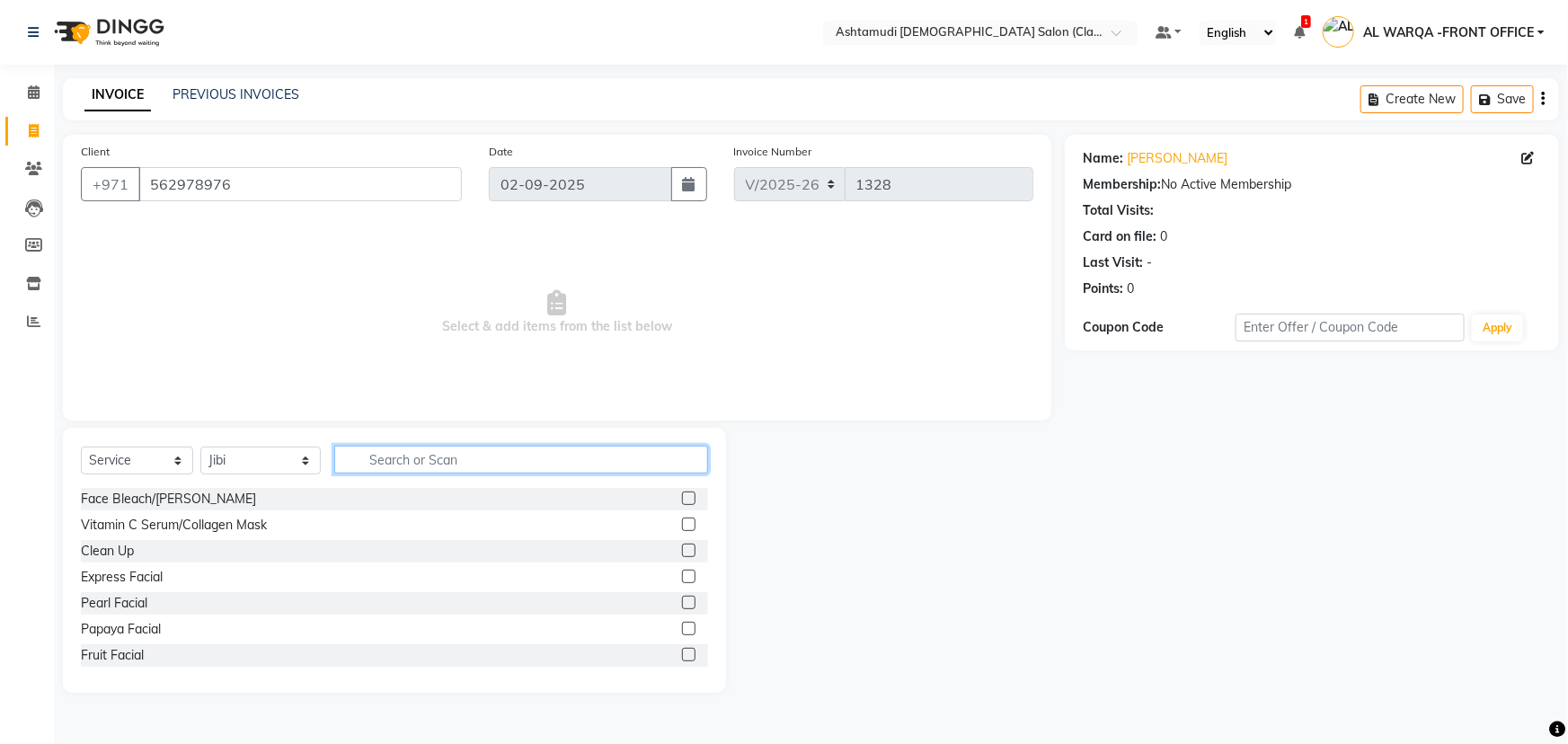
click at [416, 461] on input "text" at bounding box center [522, 460] width 374 height 28
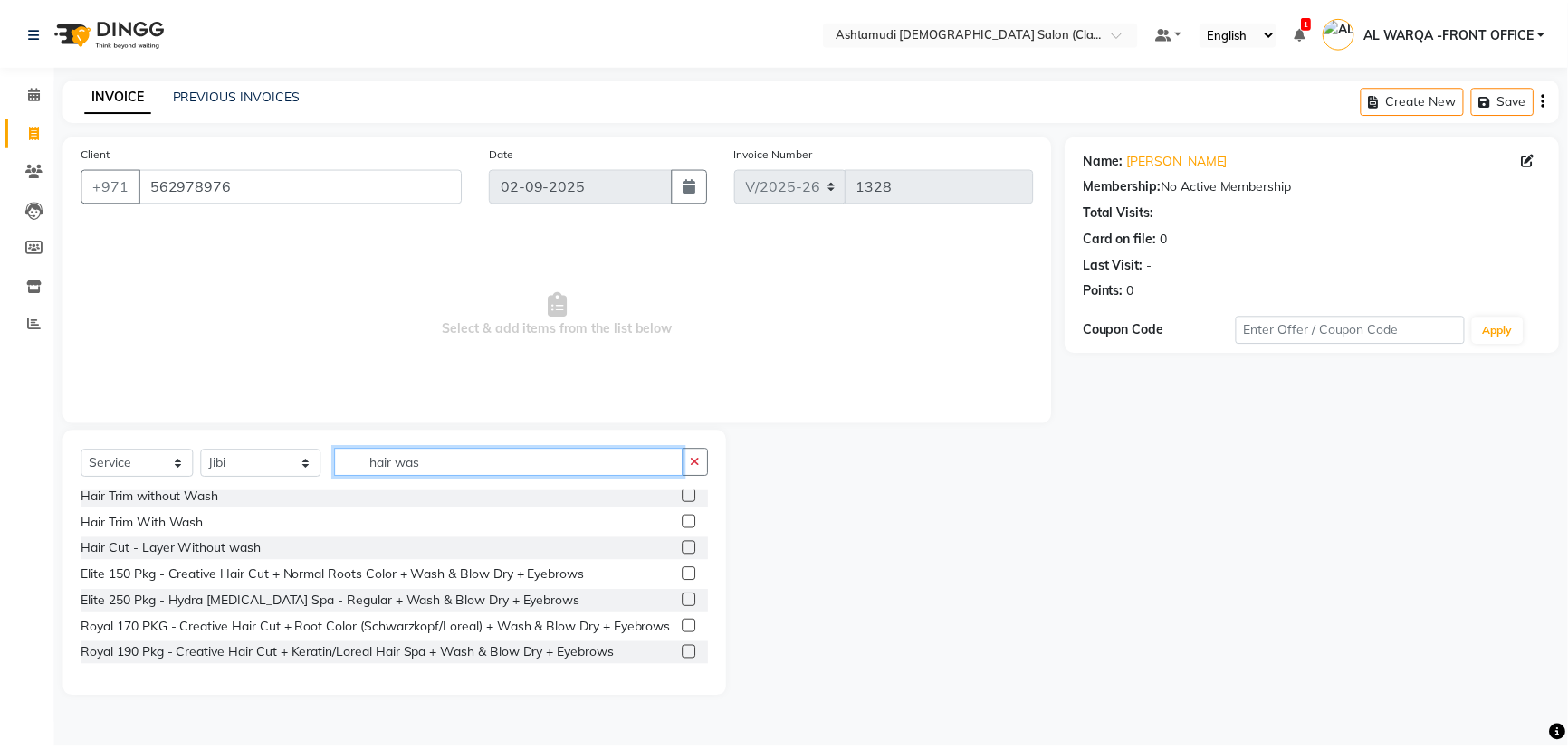
scroll to position [0, 0]
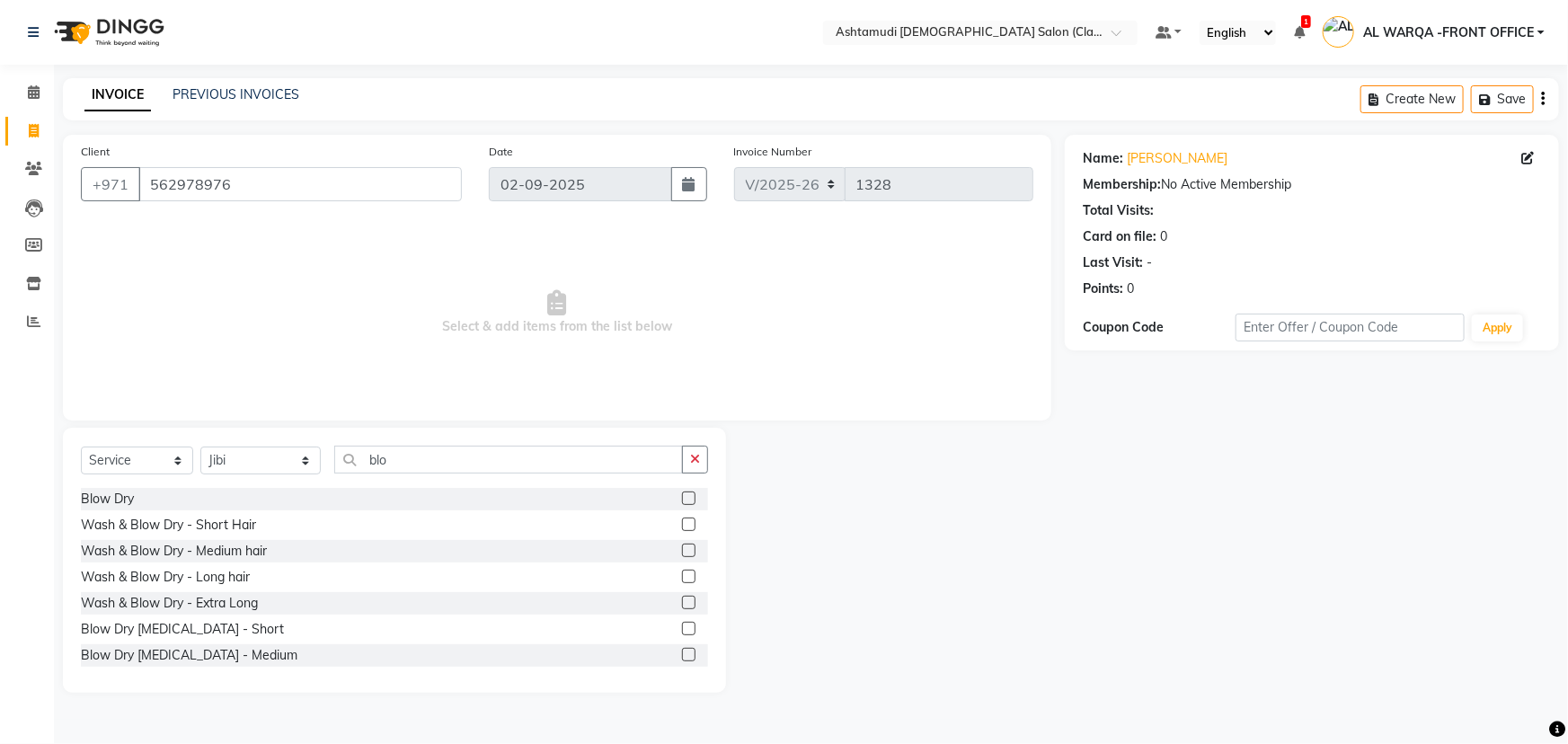
click at [682, 552] on label at bounding box center [688, 551] width 14 height 14
click at [682, 552] on input "checkbox" at bounding box center [688, 552] width 12 height 12
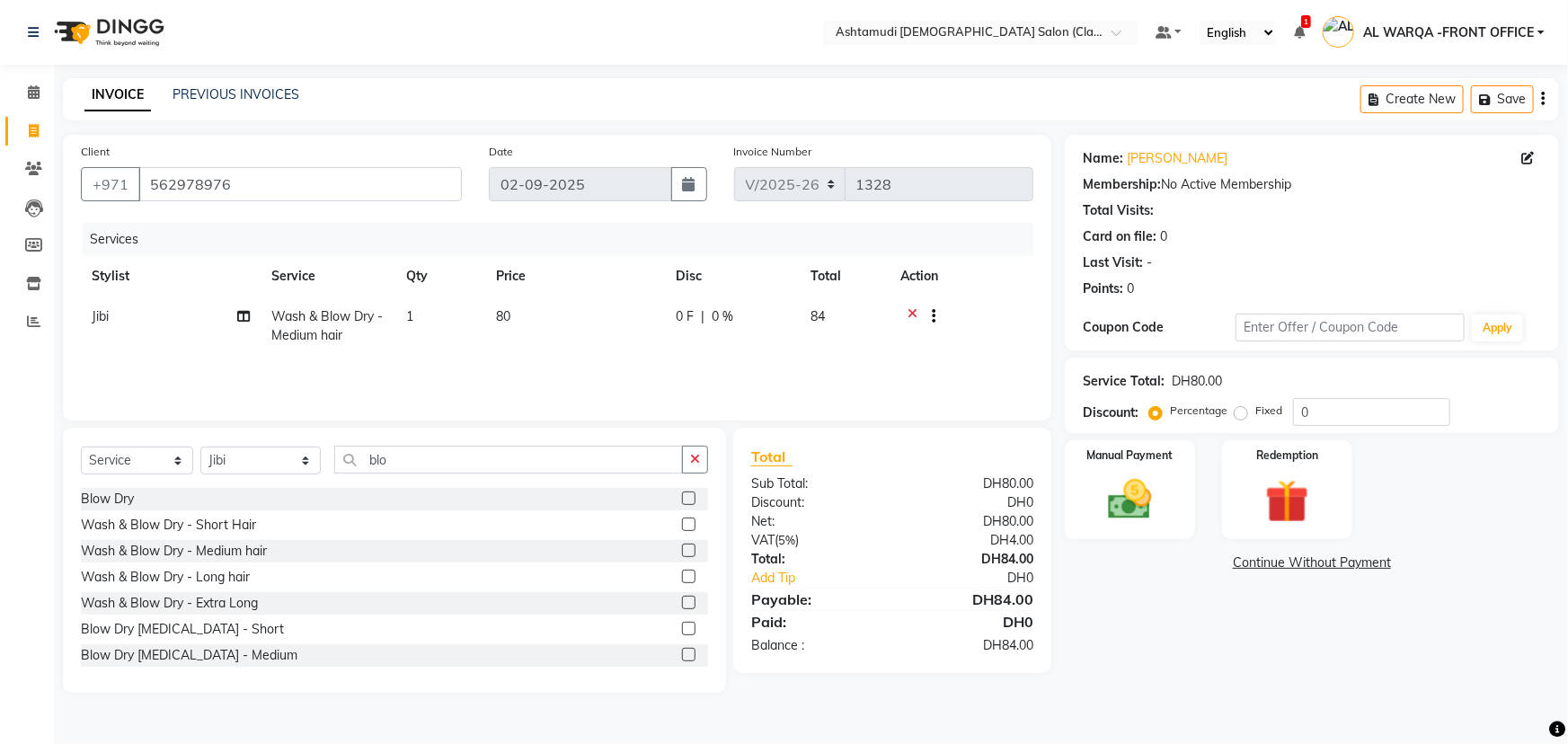
click at [912, 314] on icon at bounding box center [912, 318] width 10 height 22
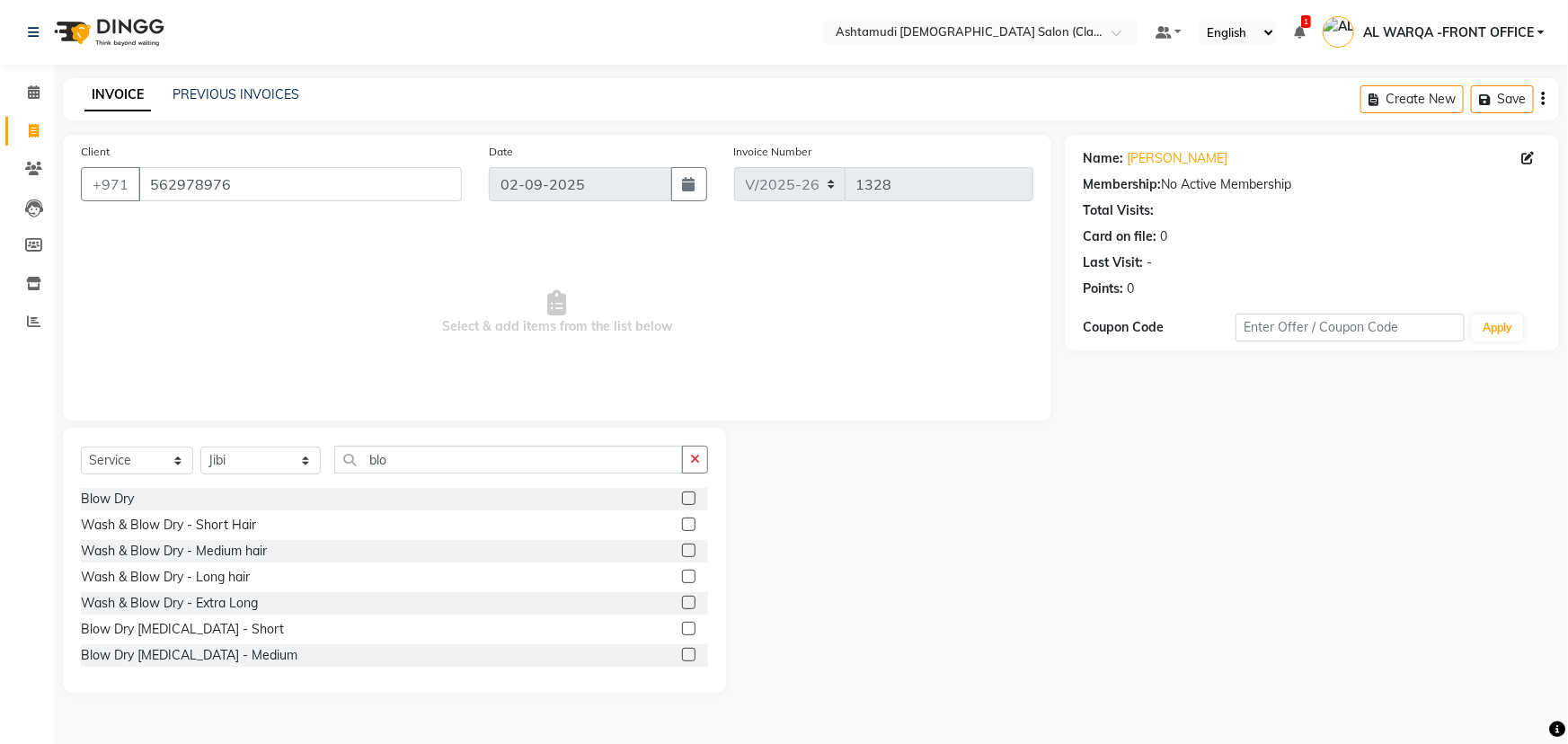
click at [682, 575] on label at bounding box center [688, 577] width 14 height 14
click at [682, 575] on input "checkbox" at bounding box center [688, 577] width 12 height 12
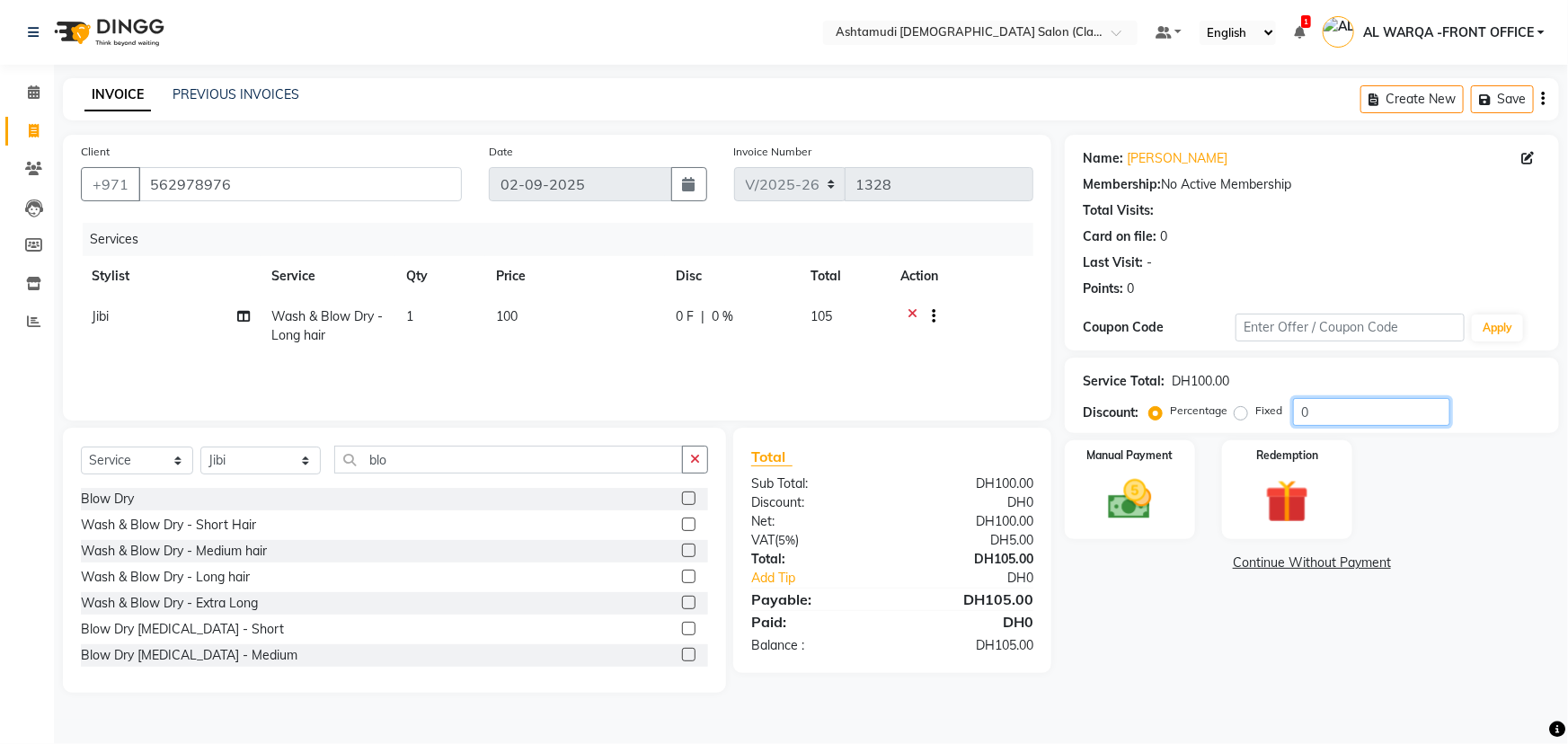
click at [1312, 411] on input "0" at bounding box center [1372, 412] width 157 height 28
click at [910, 314] on icon at bounding box center [912, 318] width 10 height 22
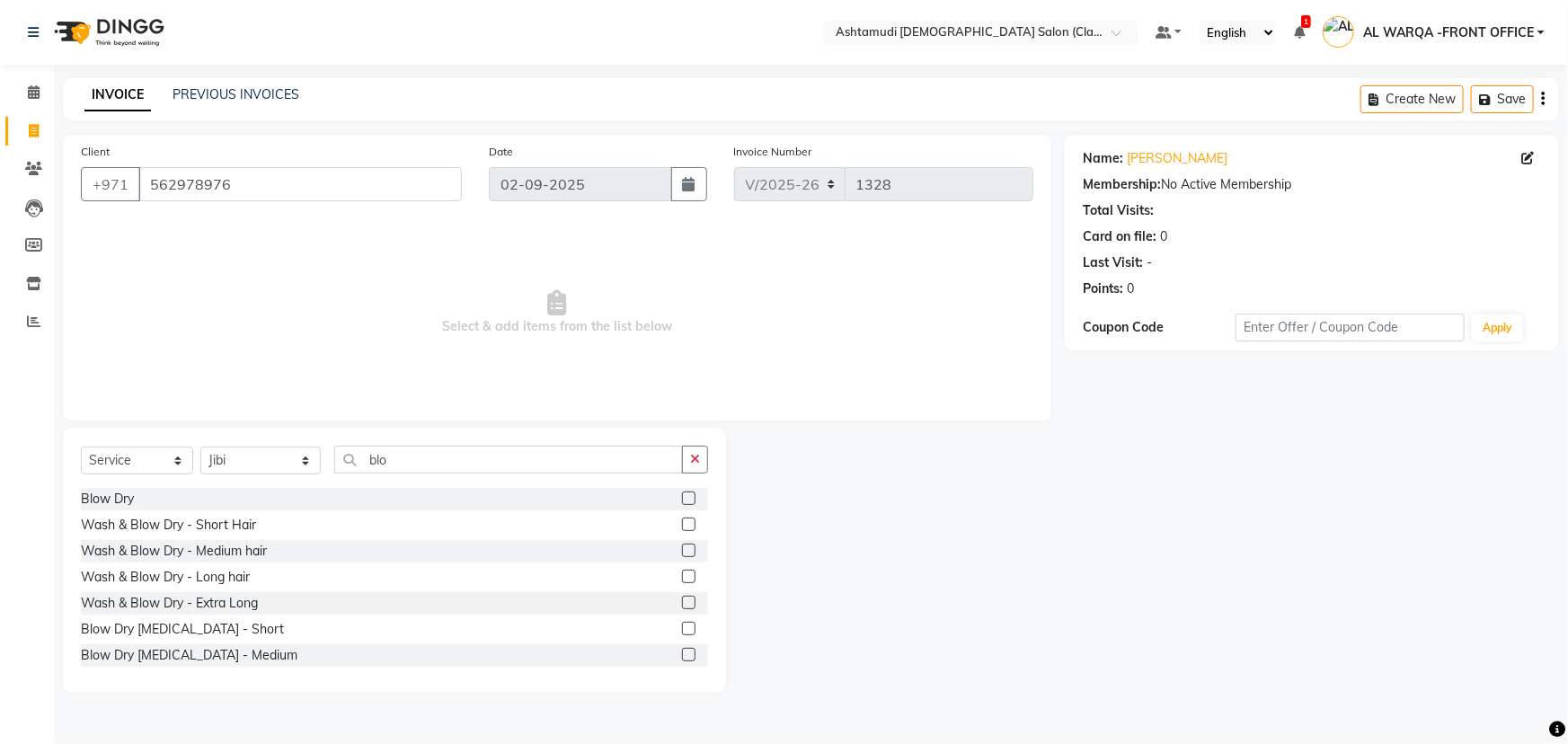
click at [1050, 542] on div at bounding box center [895, 560] width 338 height 265
click at [37, 92] on icon at bounding box center [34, 92] width 12 height 14
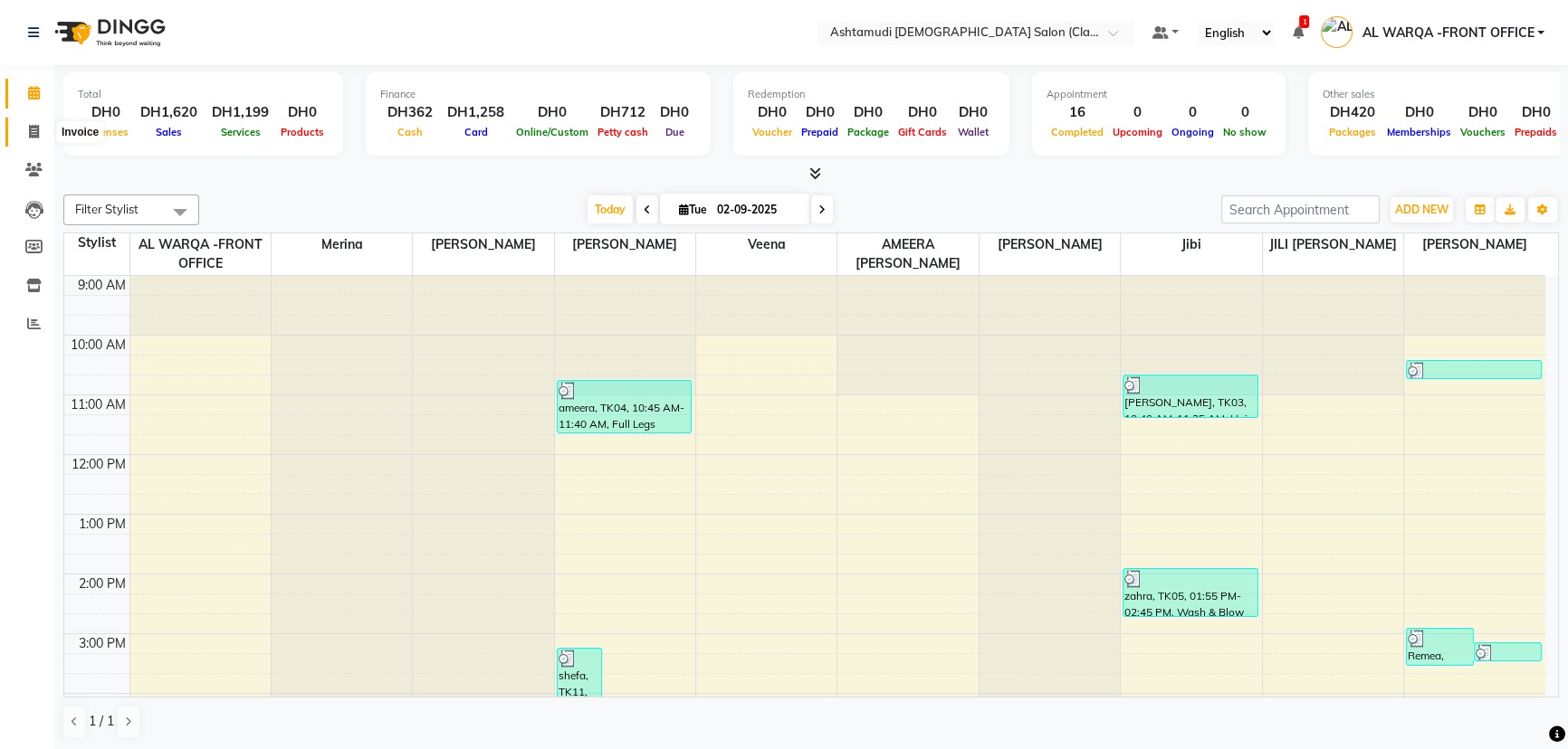
click at [32, 135] on icon at bounding box center [34, 132] width 10 height 14
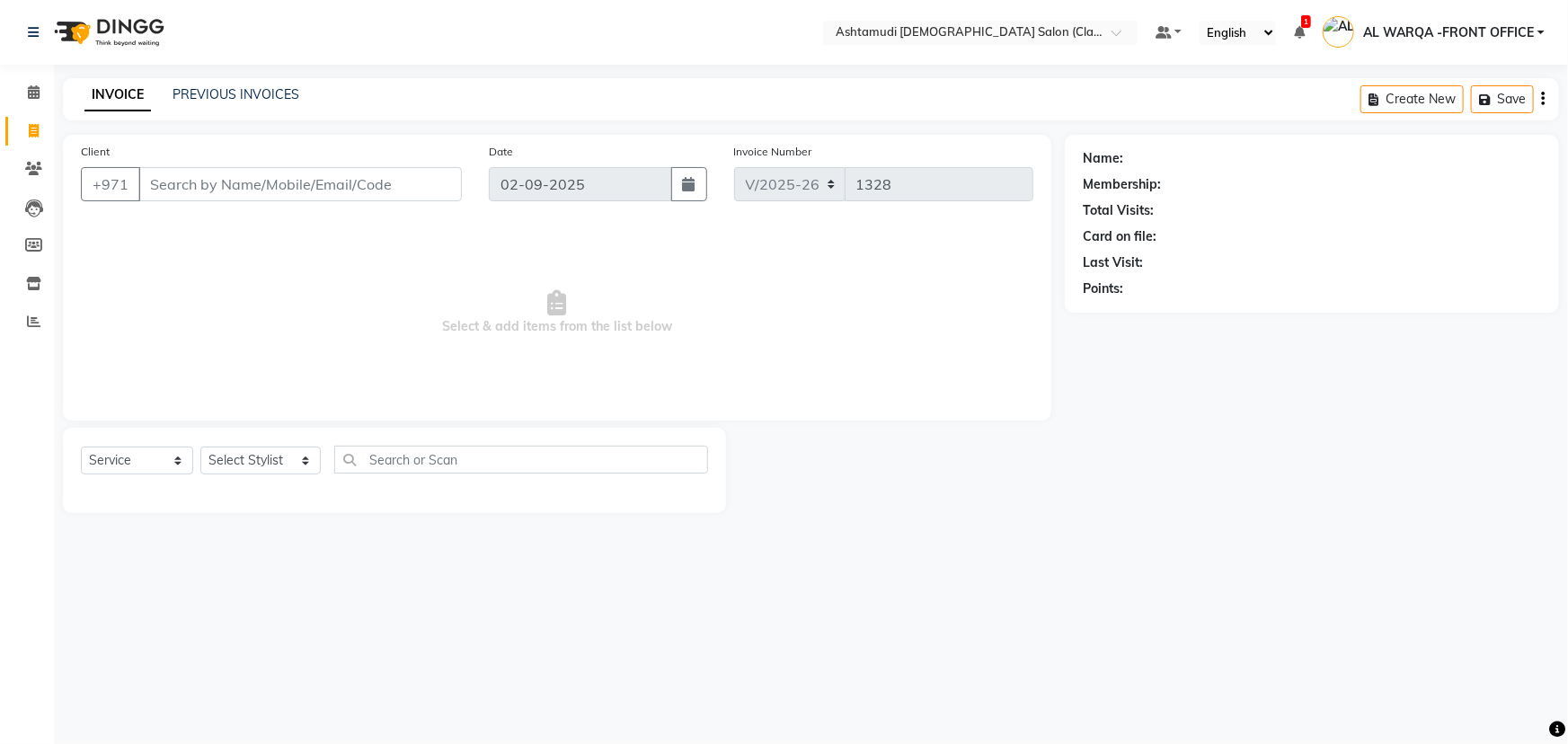
click at [182, 183] on input "Client" at bounding box center [301, 183] width 324 height 34
click at [167, 188] on input "Client" at bounding box center [301, 183] width 324 height 34
click at [305, 464] on select "Select Stylist AL WARQA -FRONT OFFICE AMEERA [PERSON_NAME] [PERSON_NAME] JILI […" at bounding box center [261, 461] width 120 height 28
click at [201, 447] on select "Select Stylist AL WARQA -FRONT OFFICE AMEERA [PERSON_NAME] [PERSON_NAME] JILI […" at bounding box center [261, 461] width 120 height 28
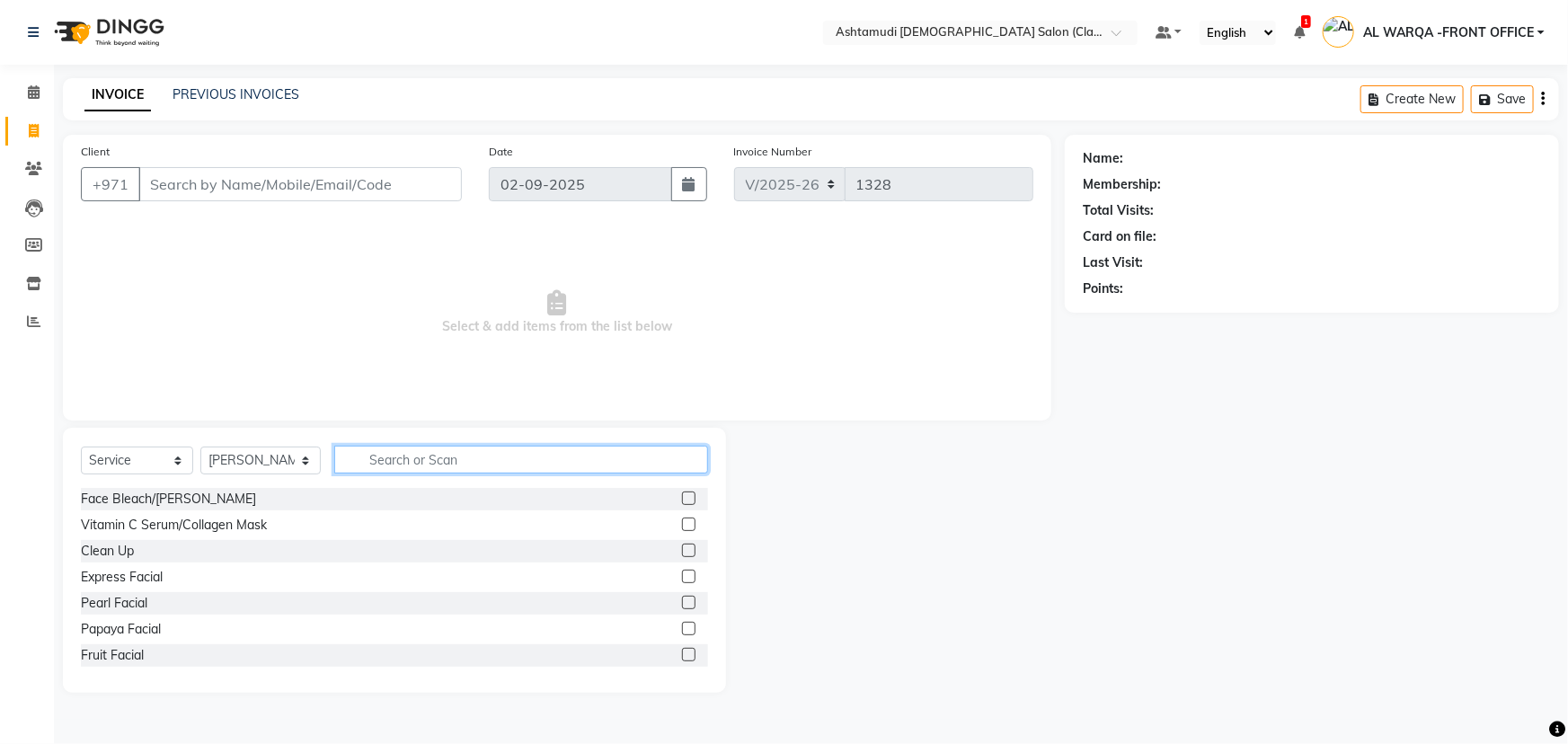
click at [374, 463] on input "text" at bounding box center [522, 460] width 374 height 28
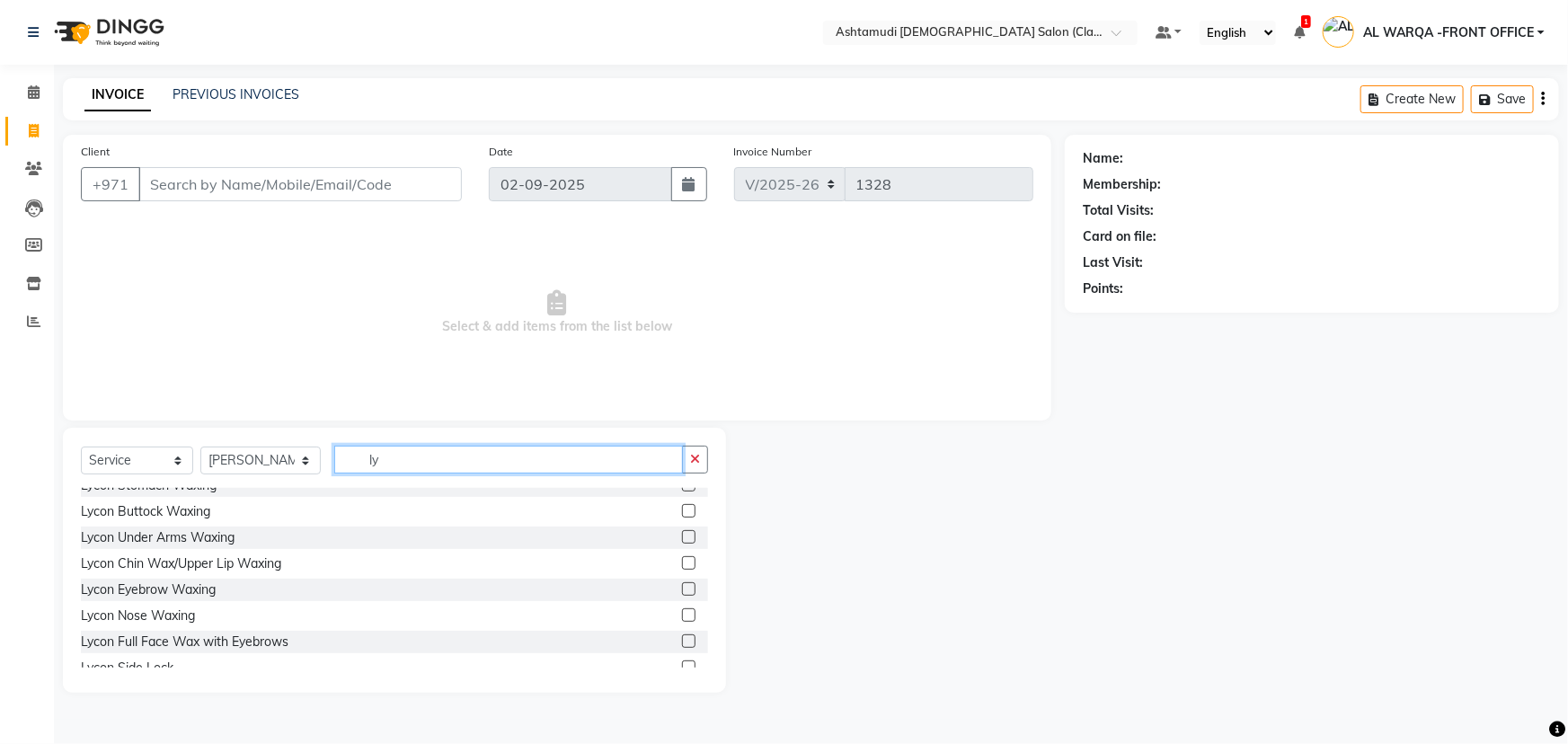
scroll to position [341, 0]
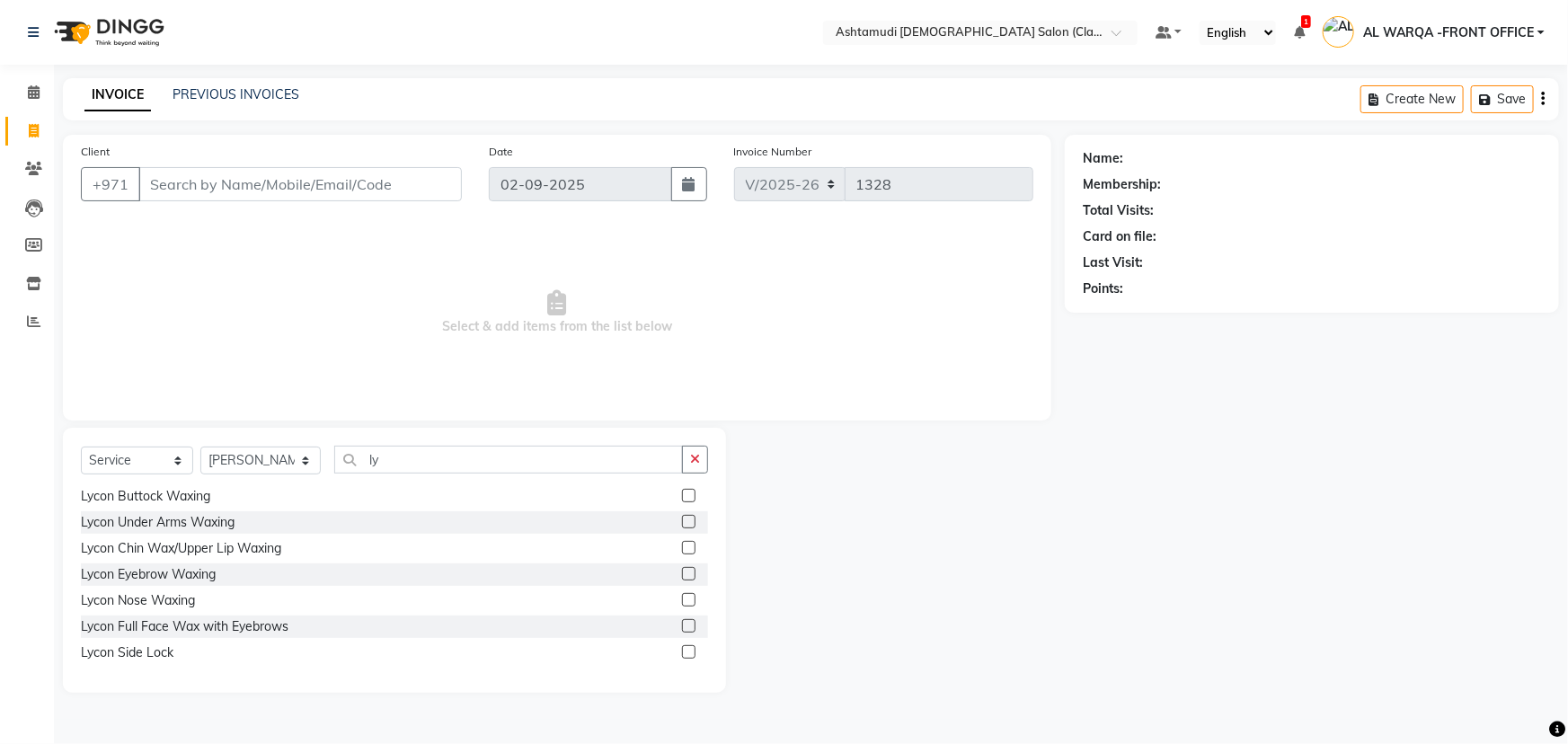
click at [682, 624] on label at bounding box center [688, 626] width 14 height 14
click at [682, 624] on input "checkbox" at bounding box center [688, 627] width 12 height 12
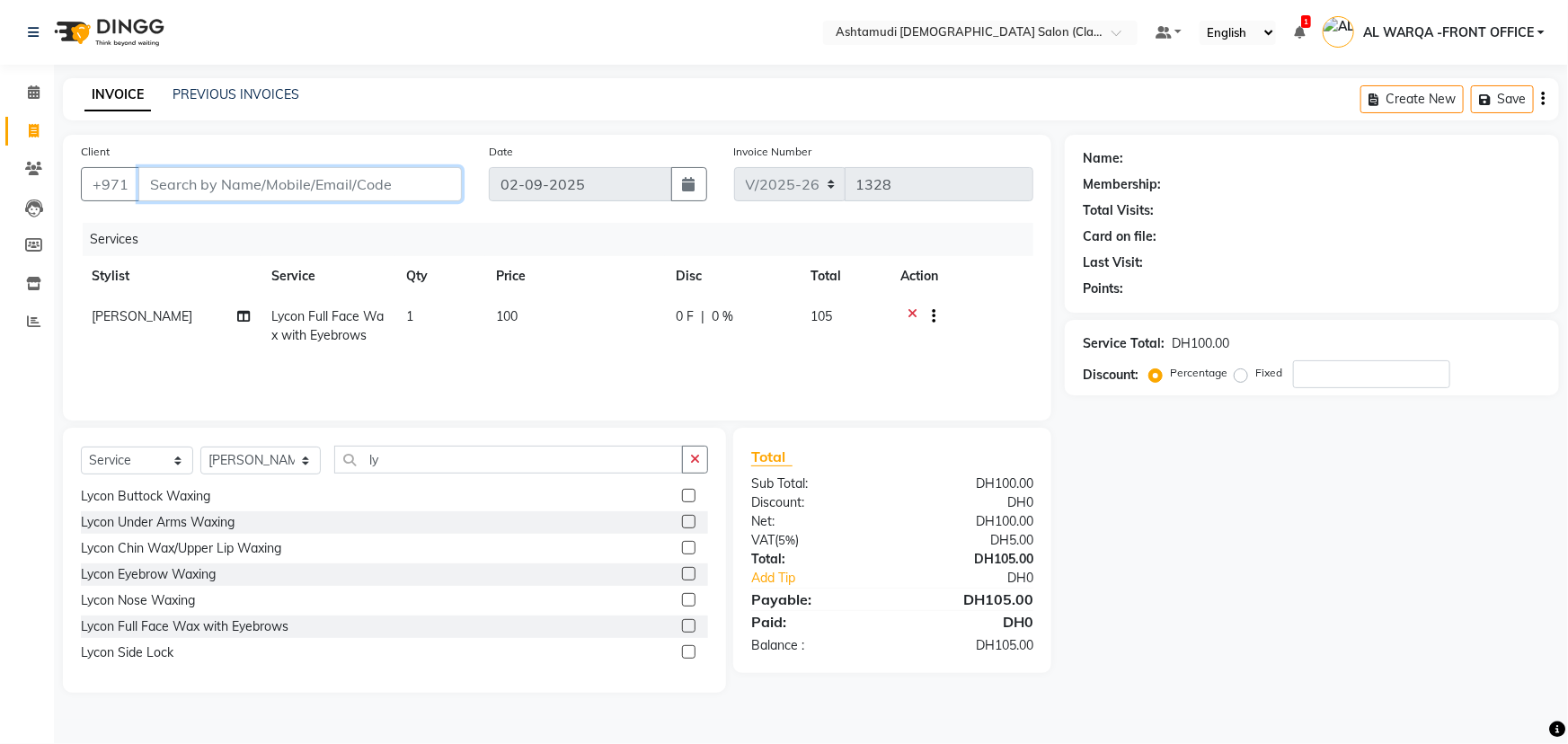
click at [202, 187] on input "Client" at bounding box center [301, 183] width 324 height 34
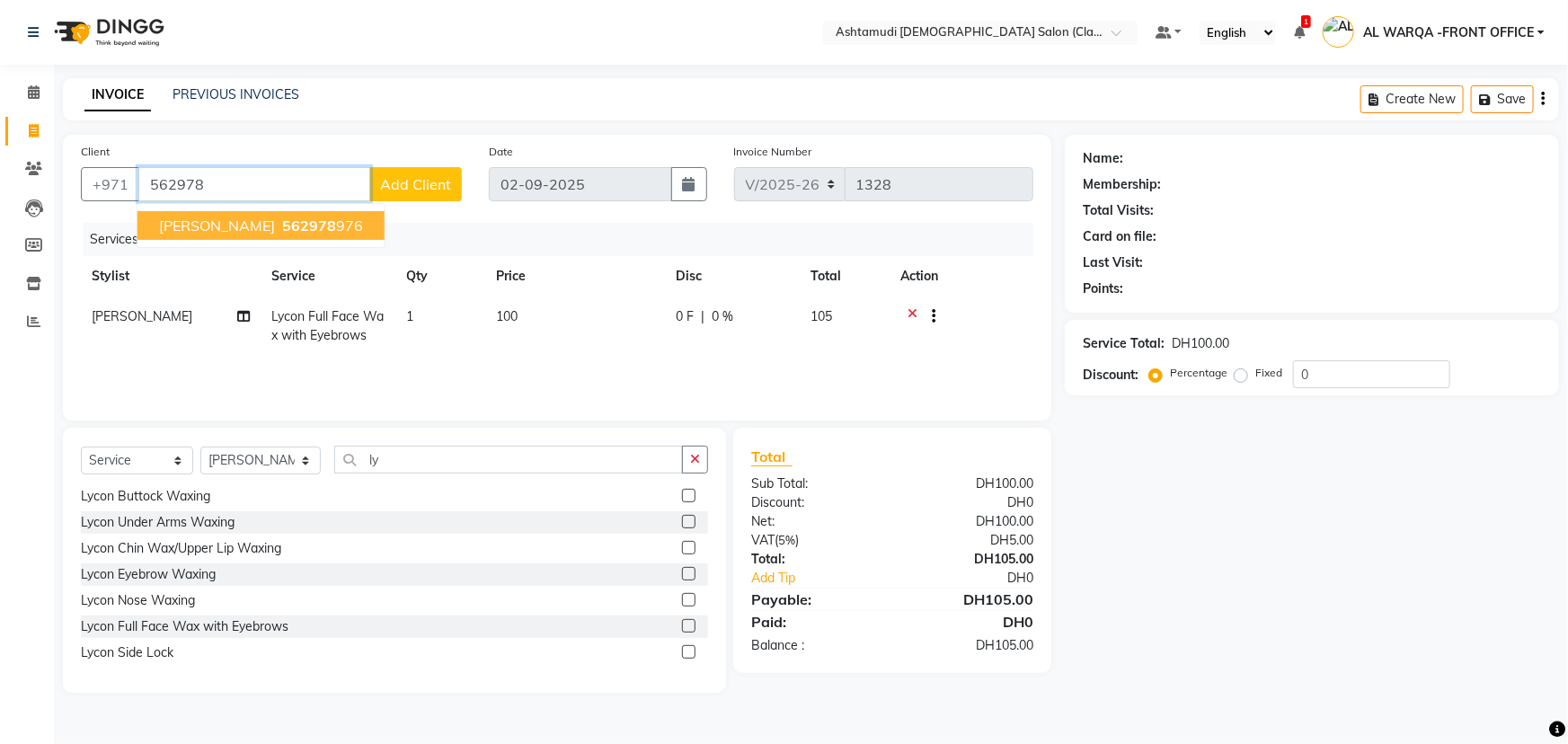
click at [278, 224] on ngb-highlight "562978 976" at bounding box center [320, 225] width 84 height 18
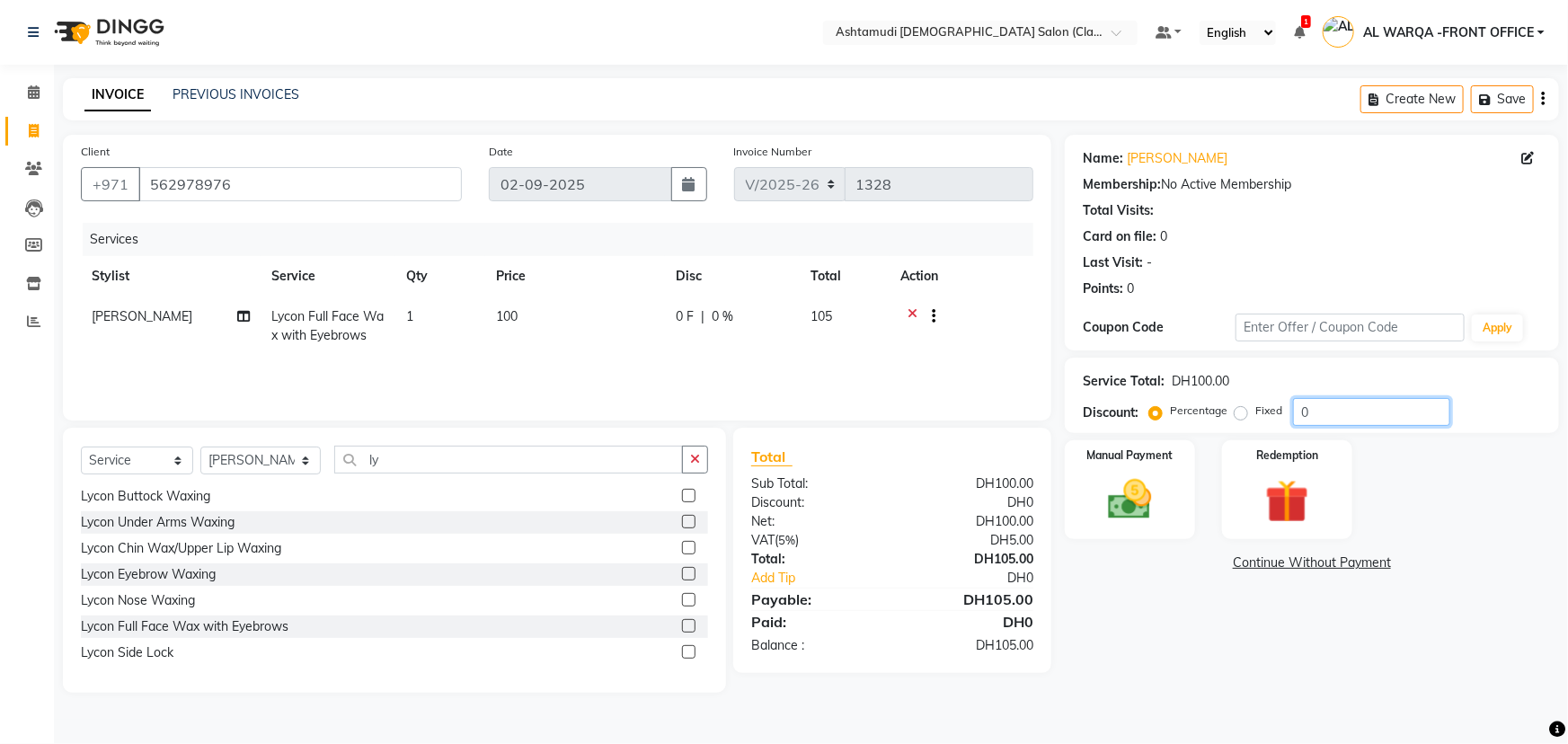
click at [1324, 416] on input "0" at bounding box center [1372, 412] width 157 height 28
click at [913, 312] on icon at bounding box center [912, 318] width 10 height 22
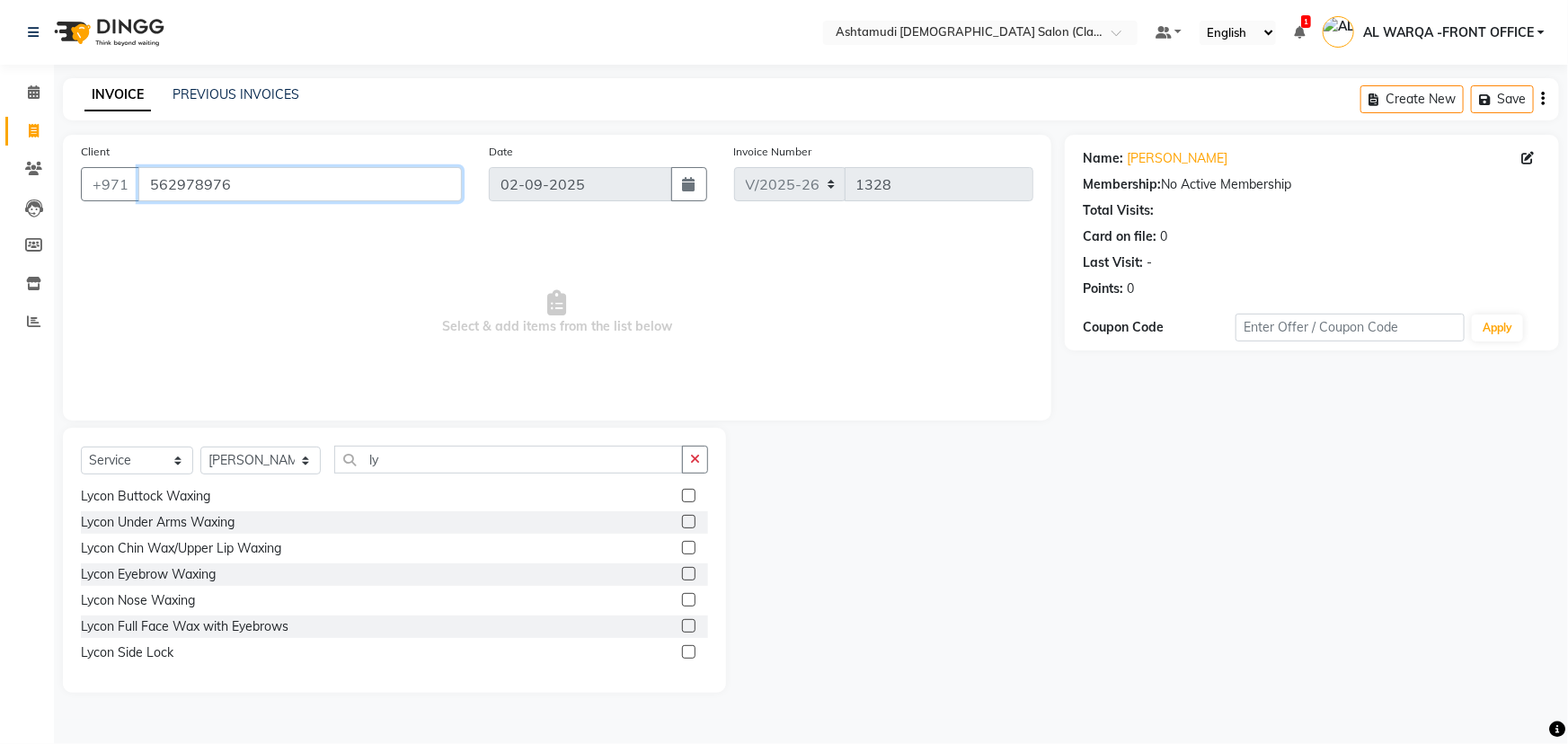
click at [241, 183] on input "562978976" at bounding box center [301, 183] width 324 height 34
click at [154, 188] on input "Client" at bounding box center [301, 183] width 324 height 34
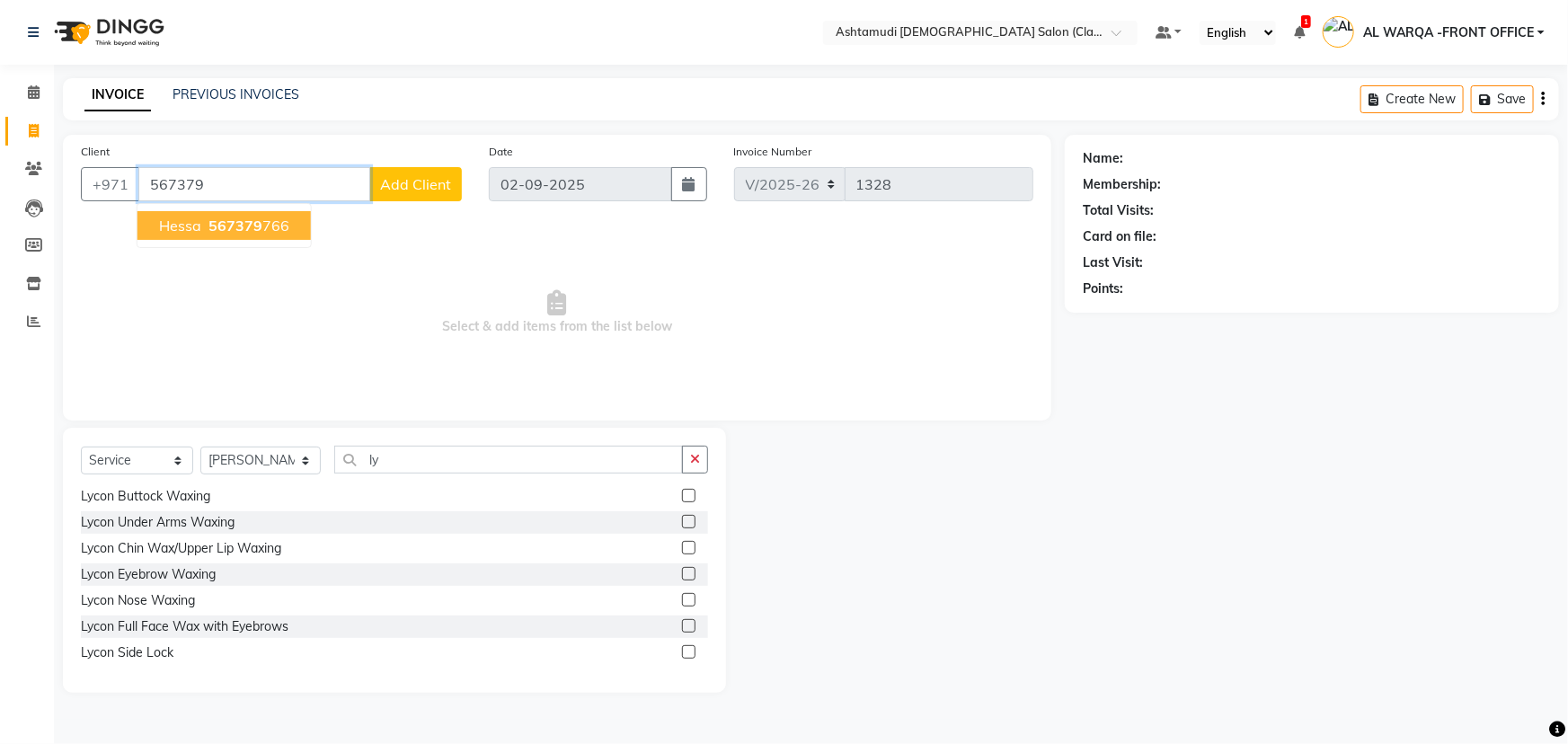
click at [237, 227] on span "567379" at bounding box center [236, 225] width 54 height 18
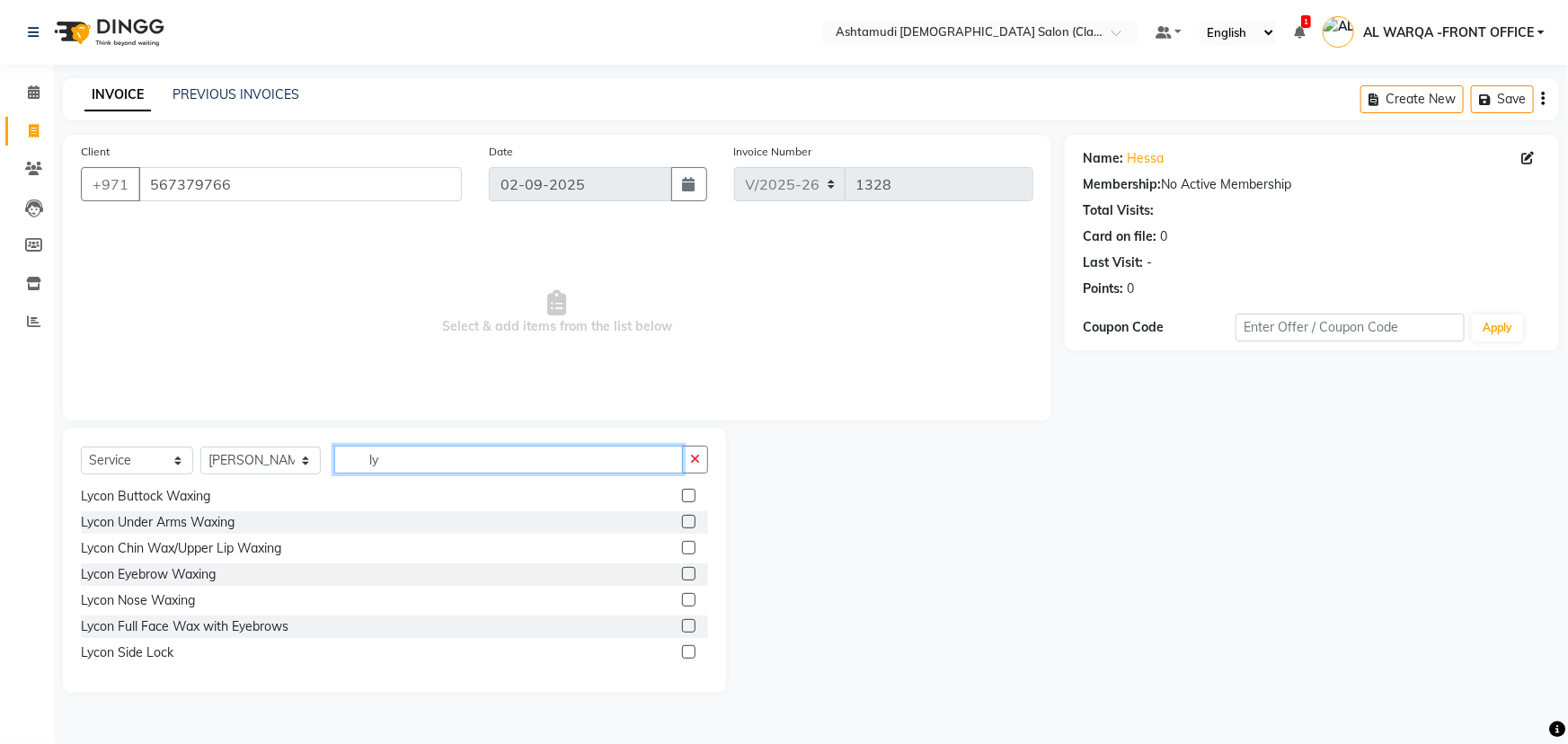
click at [381, 461] on input "ly" at bounding box center [509, 460] width 349 height 28
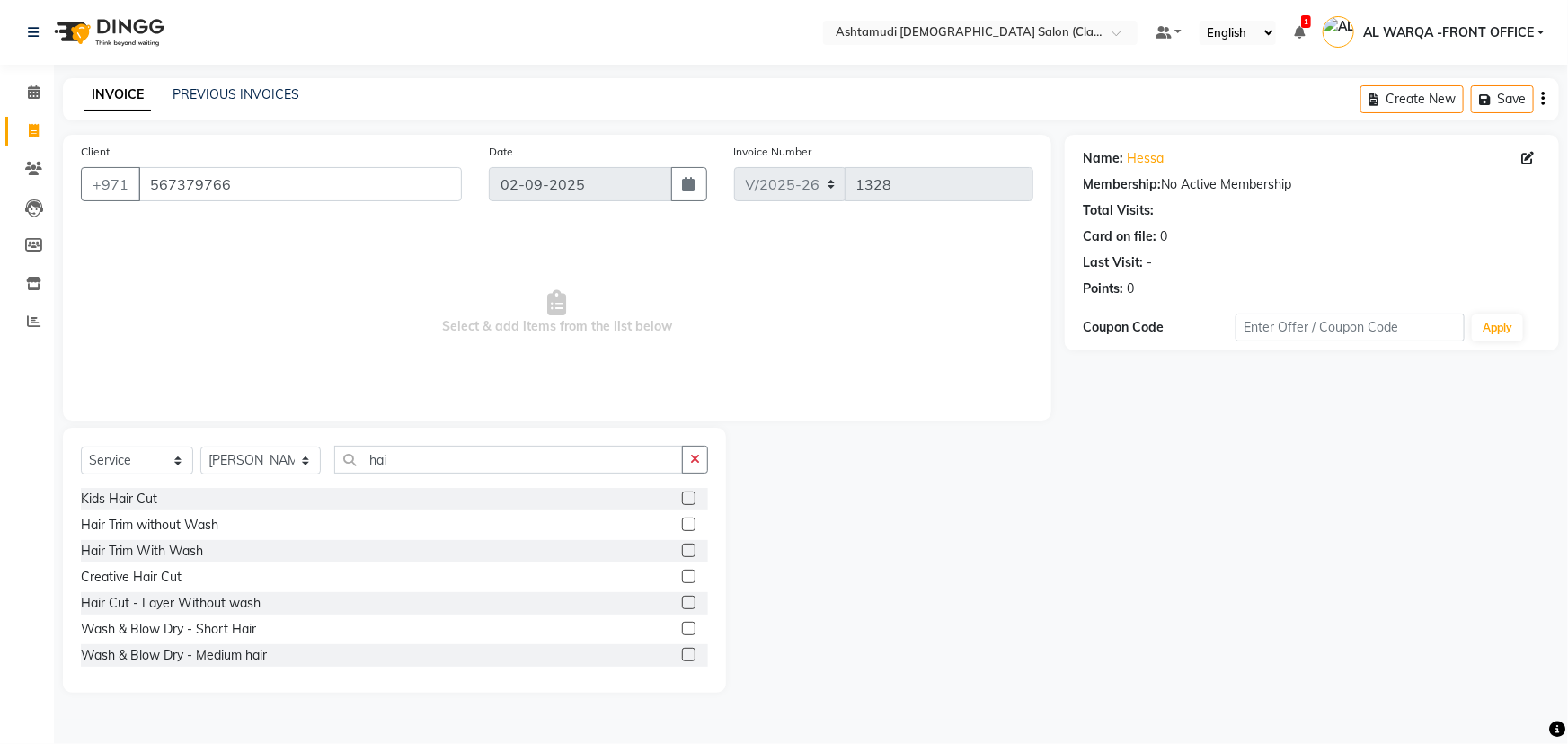
click at [682, 579] on label at bounding box center [688, 577] width 14 height 14
click at [682, 579] on input "checkbox" at bounding box center [688, 577] width 12 height 12
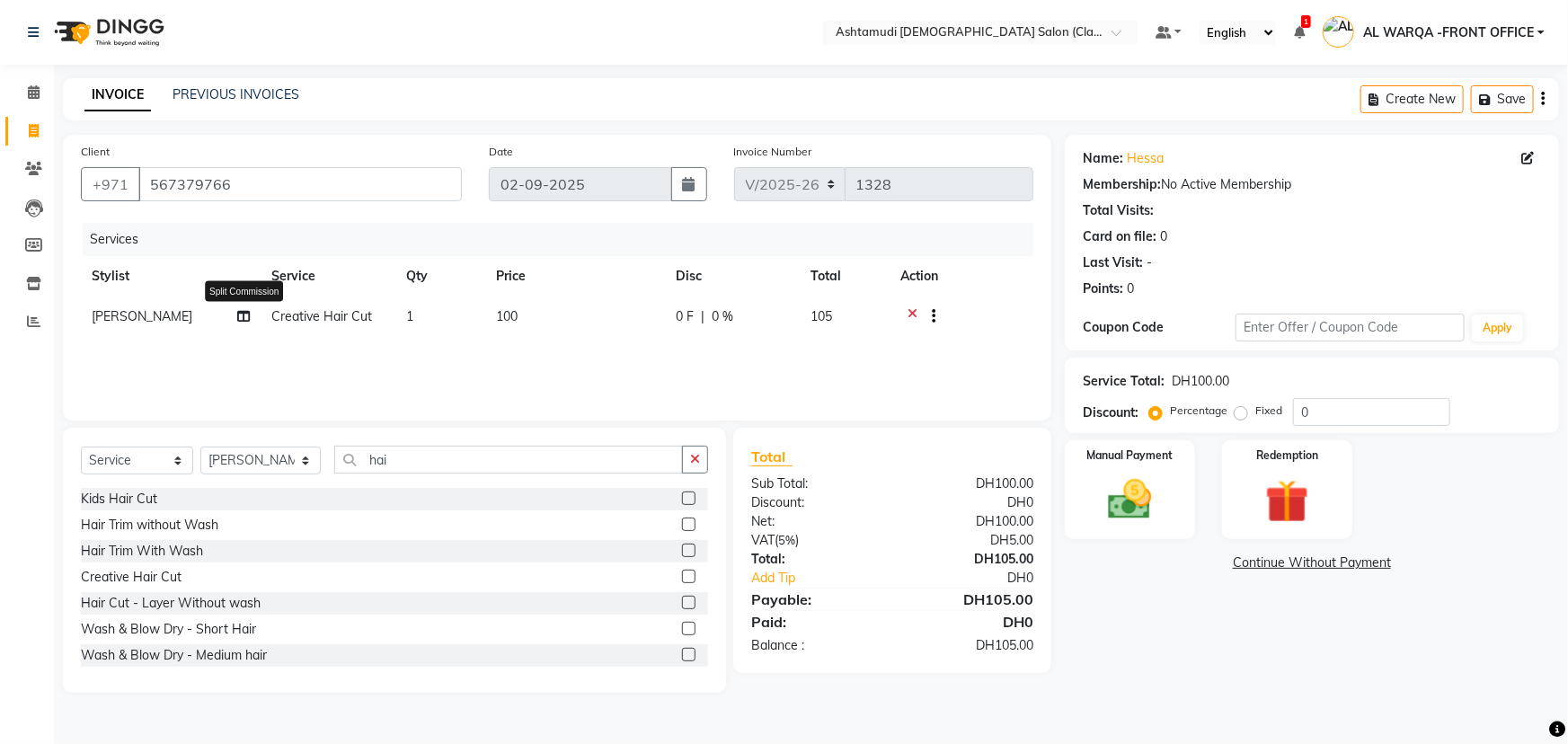
click at [245, 314] on icon at bounding box center [243, 316] width 13 height 13
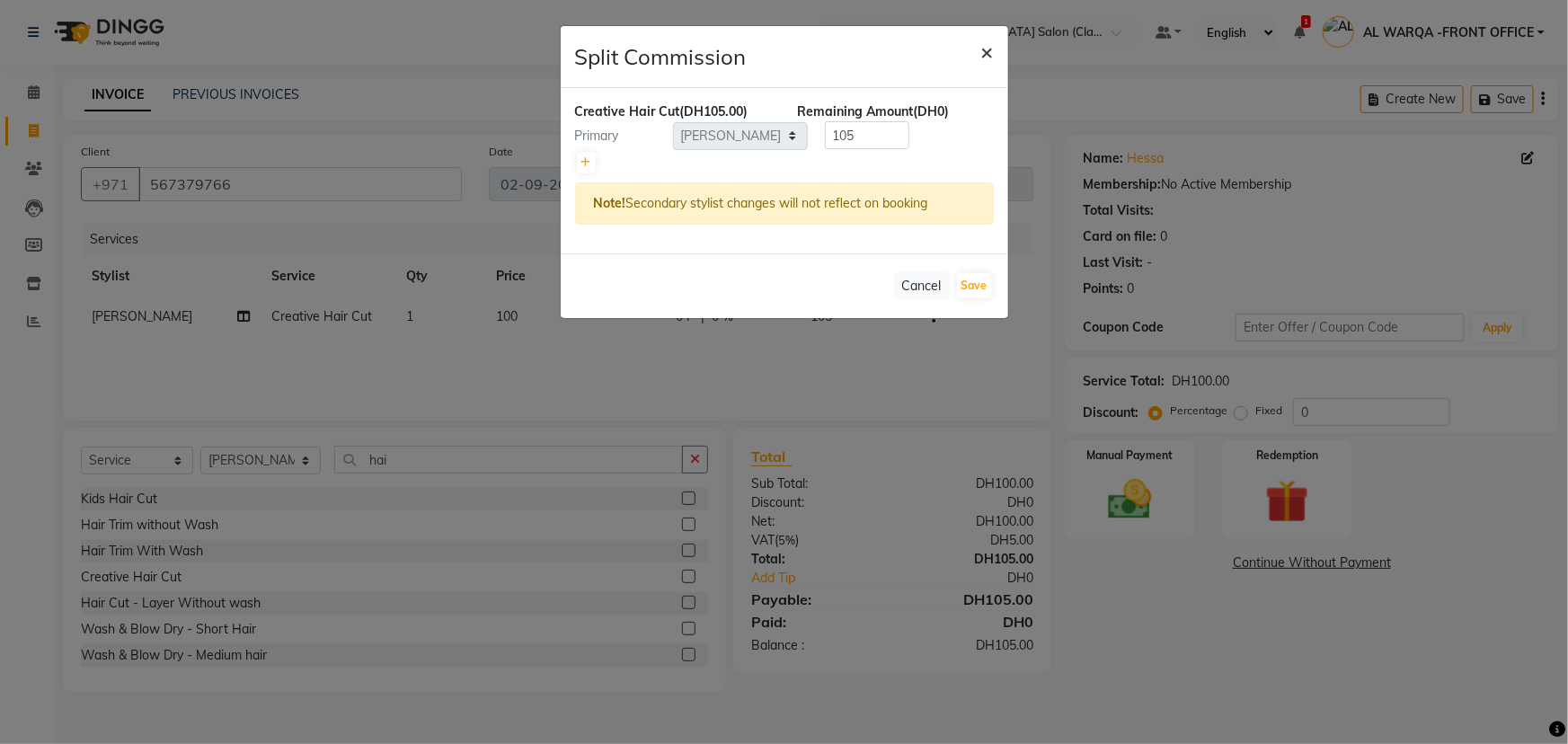
click at [984, 47] on span "×" at bounding box center [987, 51] width 13 height 27
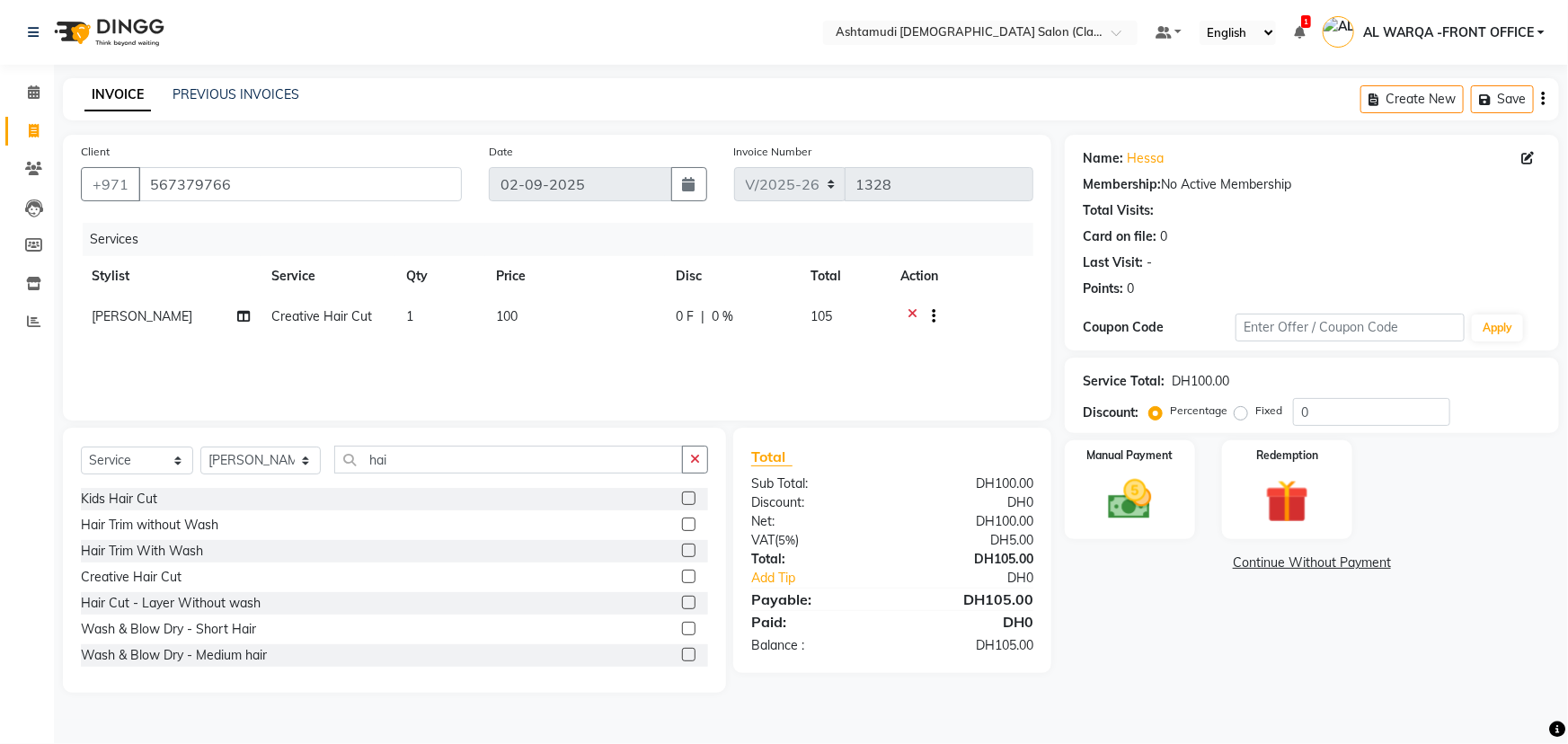
click at [131, 315] on span "[PERSON_NAME]" at bounding box center [143, 316] width 101 height 16
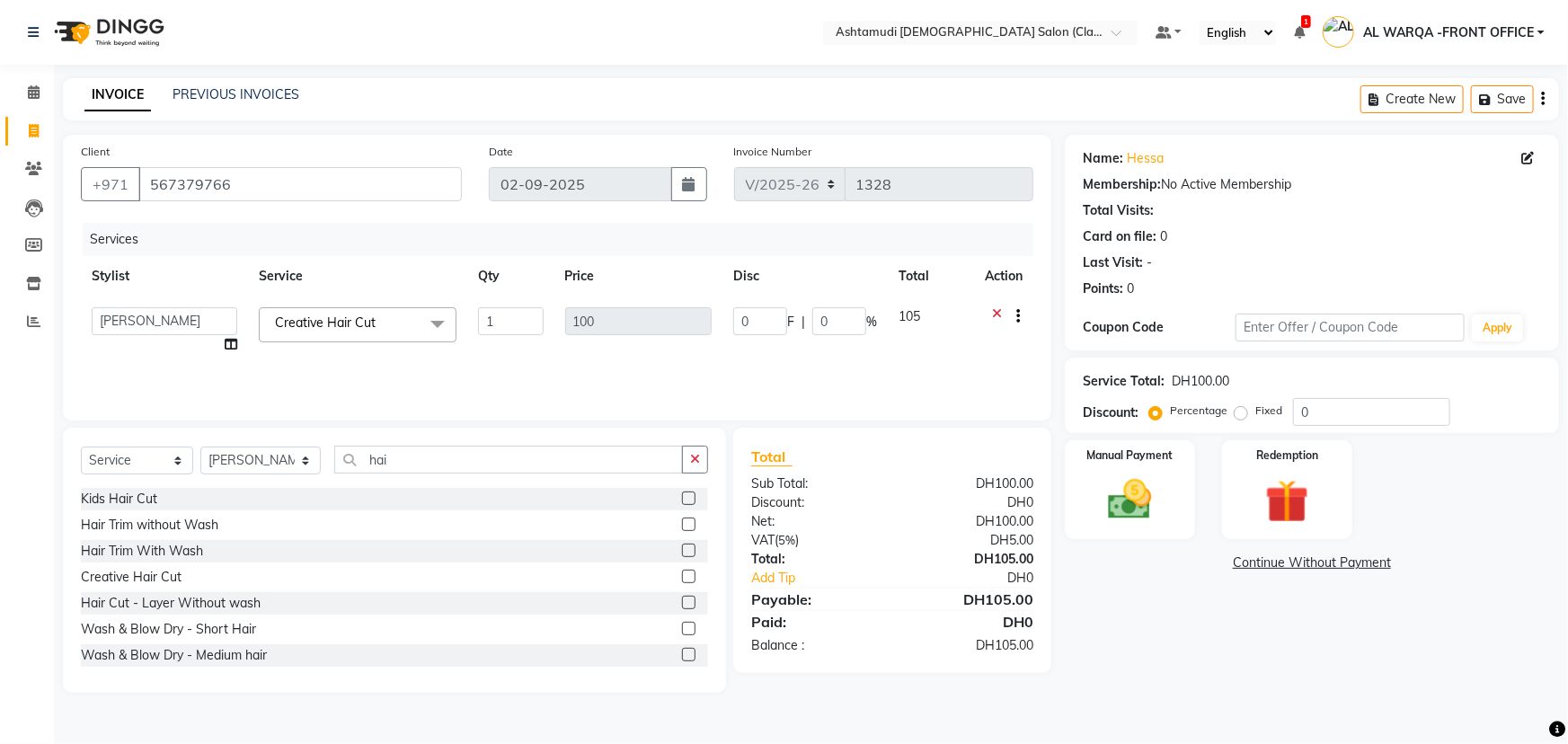
click at [134, 307] on select "AL WARQA -FRONT OFFICE AMEERA [PERSON_NAME] [PERSON_NAME] JILI [PERSON_NAME] [P…" at bounding box center [165, 321] width 145 height 28
click at [399, 459] on input "hai" at bounding box center [509, 460] width 349 height 28
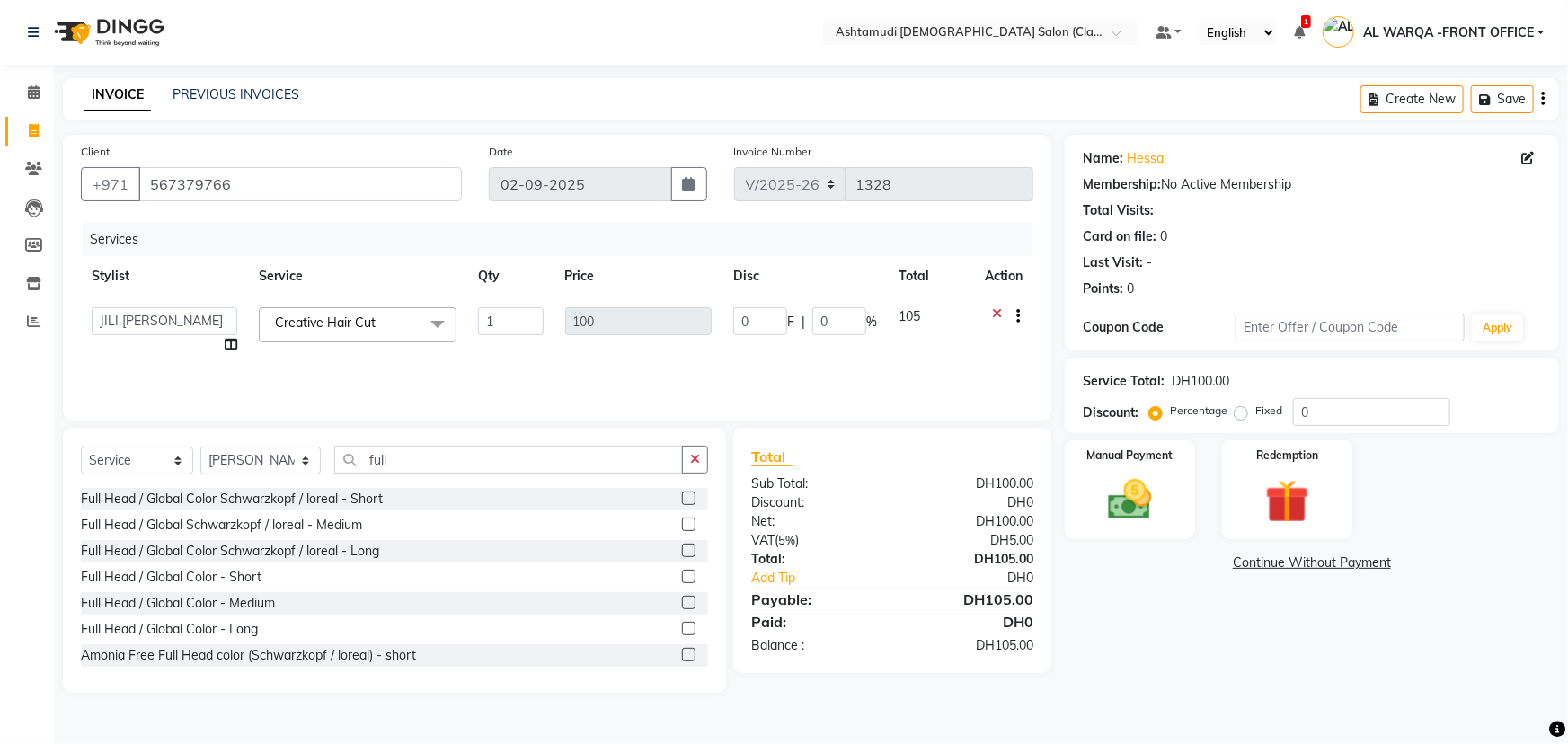
click at [682, 601] on label at bounding box center [688, 602] width 14 height 14
click at [682, 601] on input "checkbox" at bounding box center [688, 603] width 12 height 12
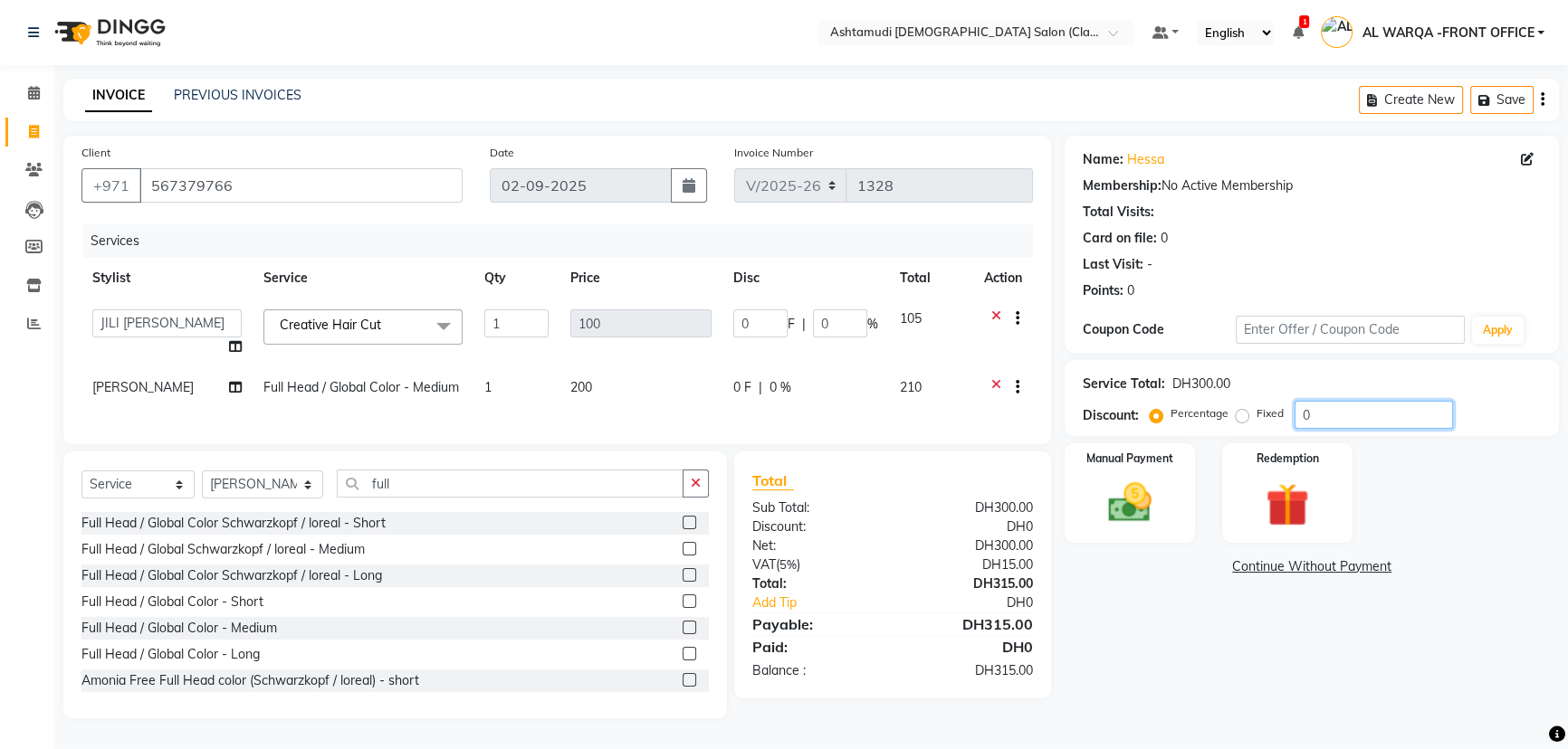
click at [1319, 413] on input "0" at bounding box center [1374, 415] width 158 height 28
click at [992, 384] on icon at bounding box center [996, 389] width 10 height 22
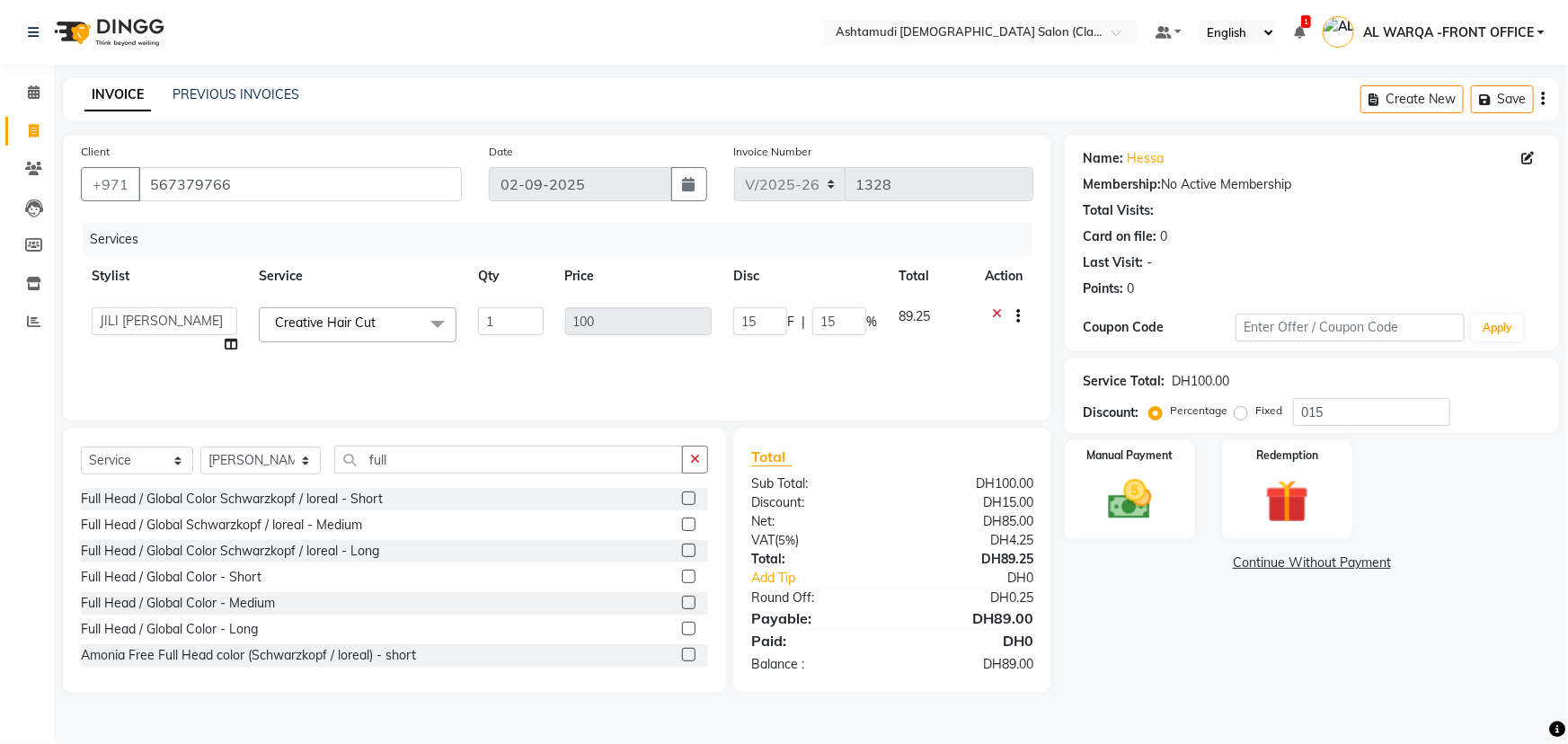
click at [992, 311] on icon at bounding box center [997, 318] width 10 height 22
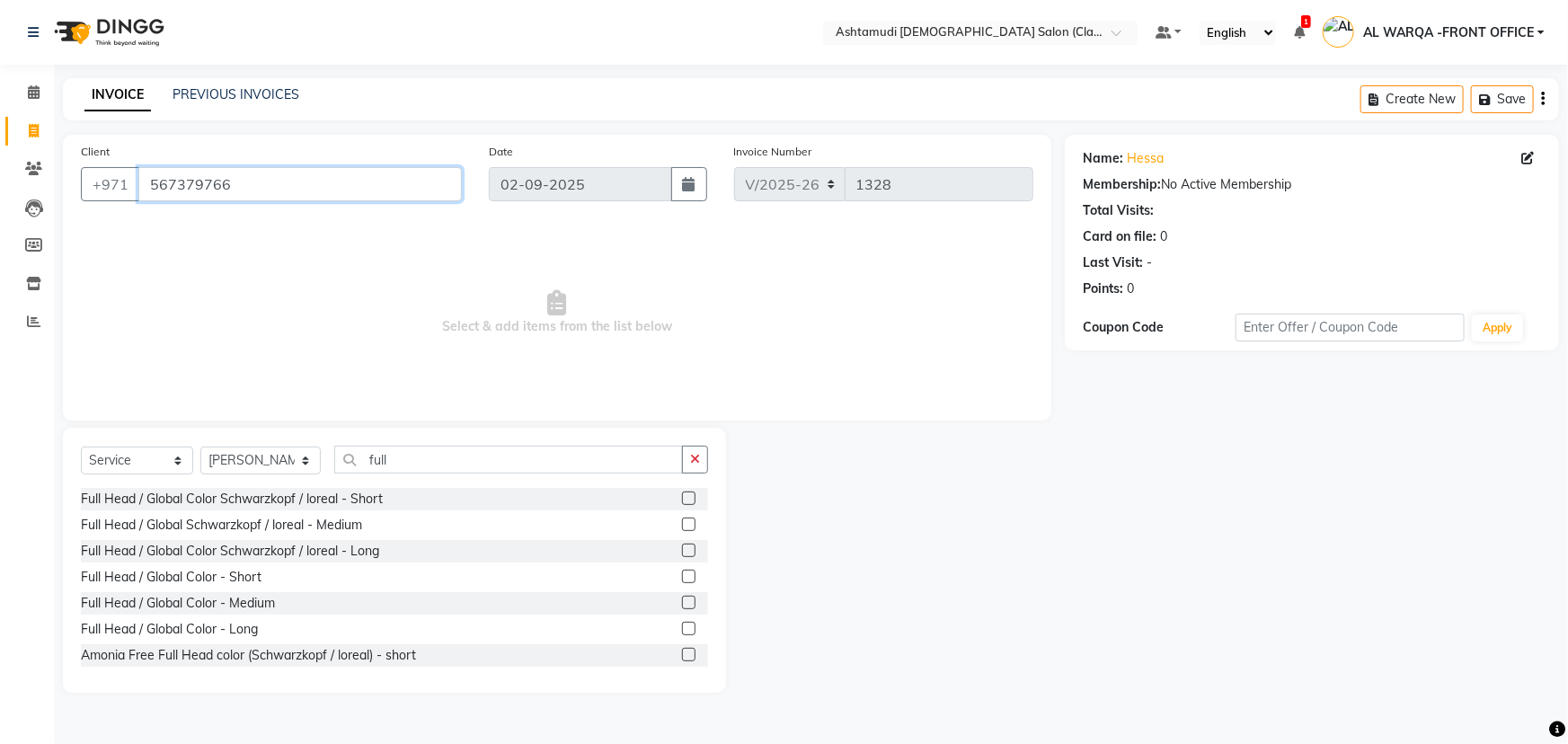
click at [237, 183] on input "567379766" at bounding box center [301, 183] width 324 height 34
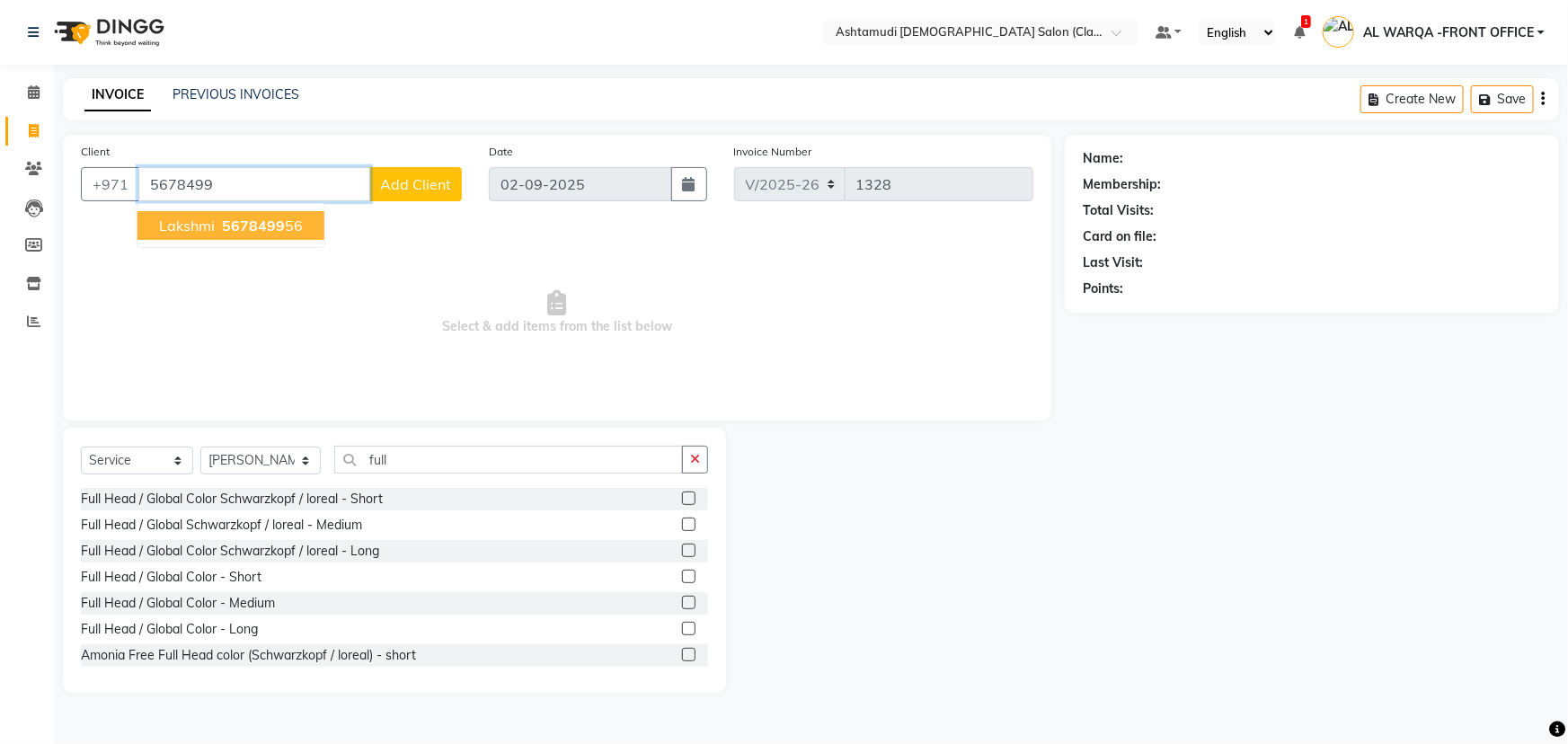
click at [278, 224] on span "5678499" at bounding box center [253, 225] width 63 height 18
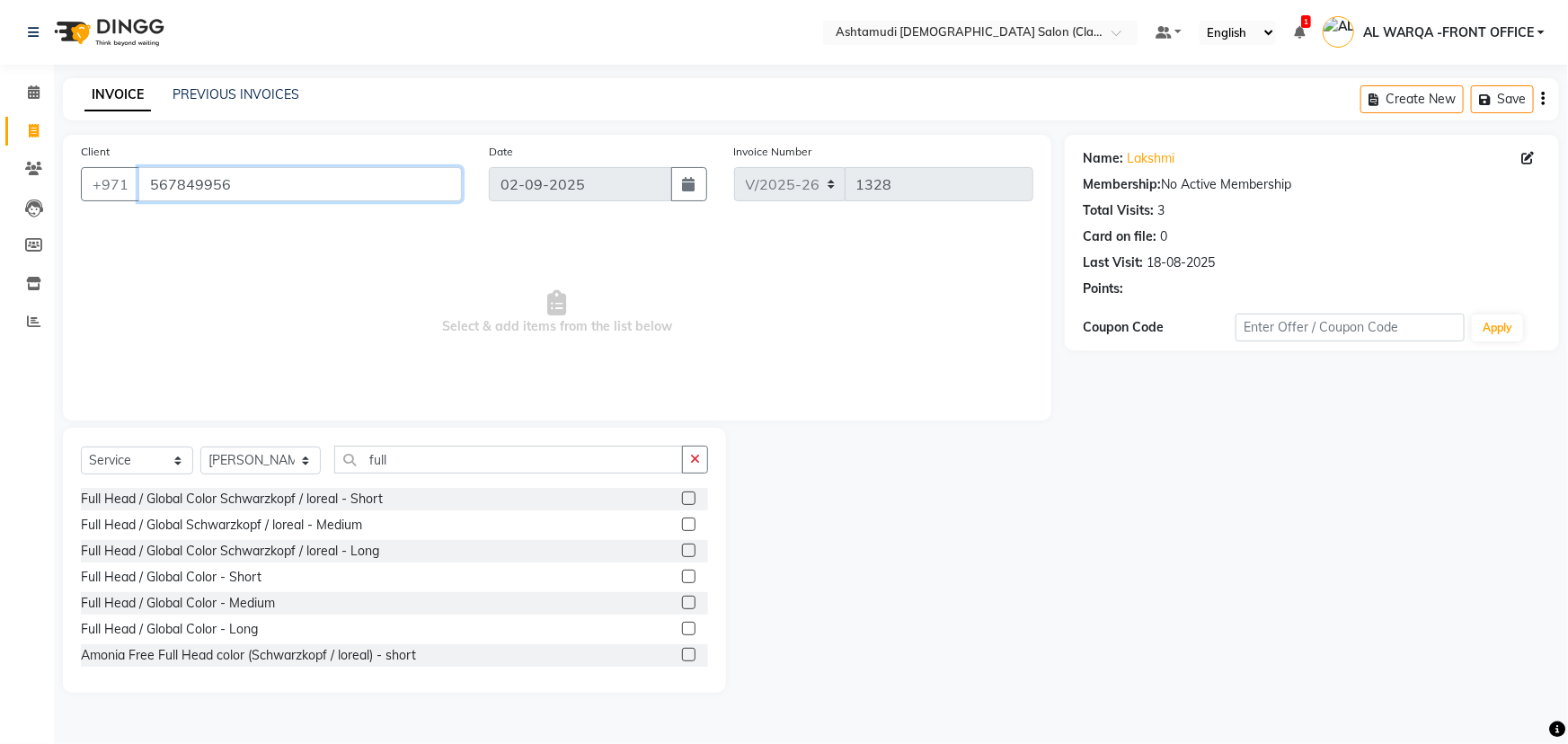
click at [234, 180] on input "567849956" at bounding box center [301, 183] width 324 height 34
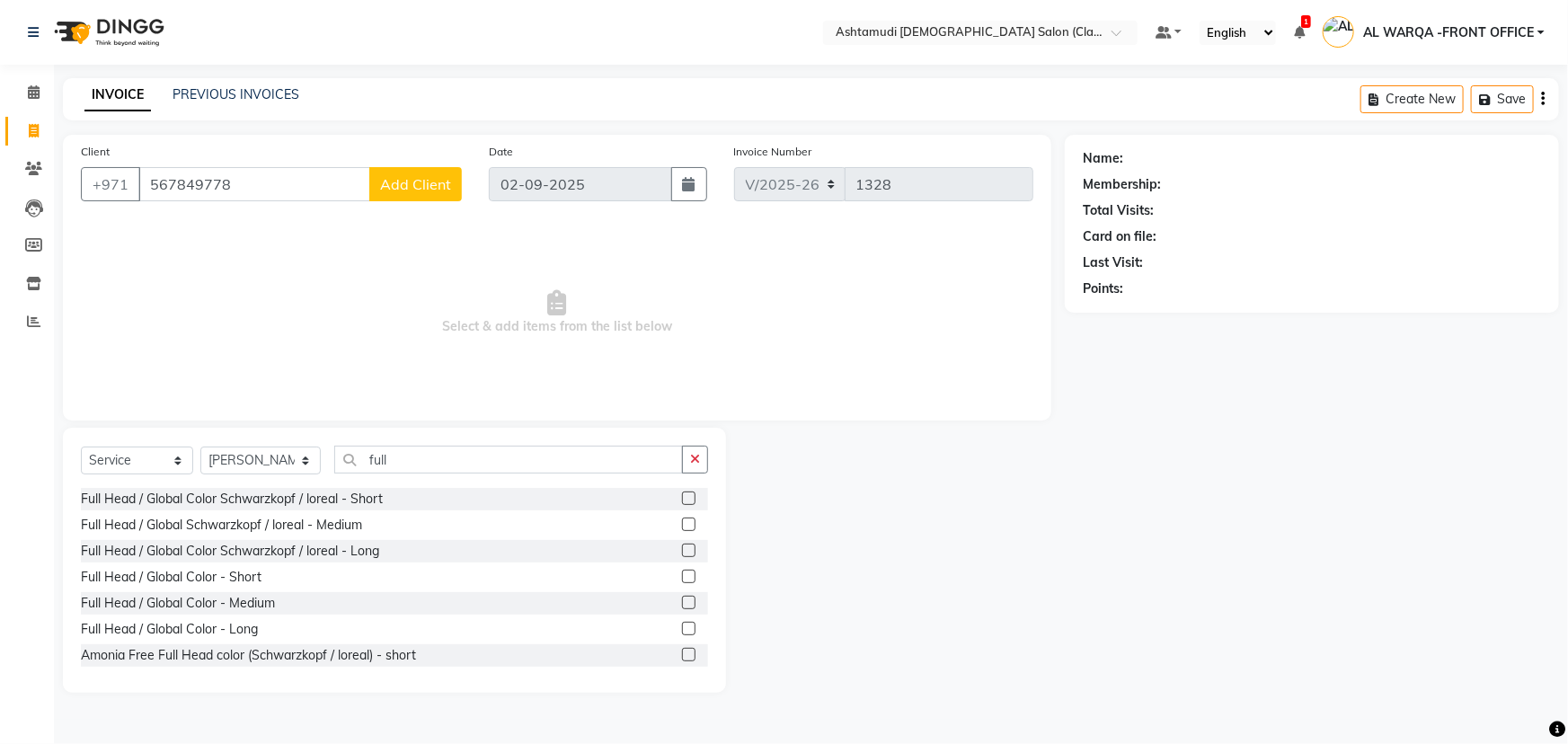
click at [434, 187] on span "Add Client" at bounding box center [415, 184] width 71 height 18
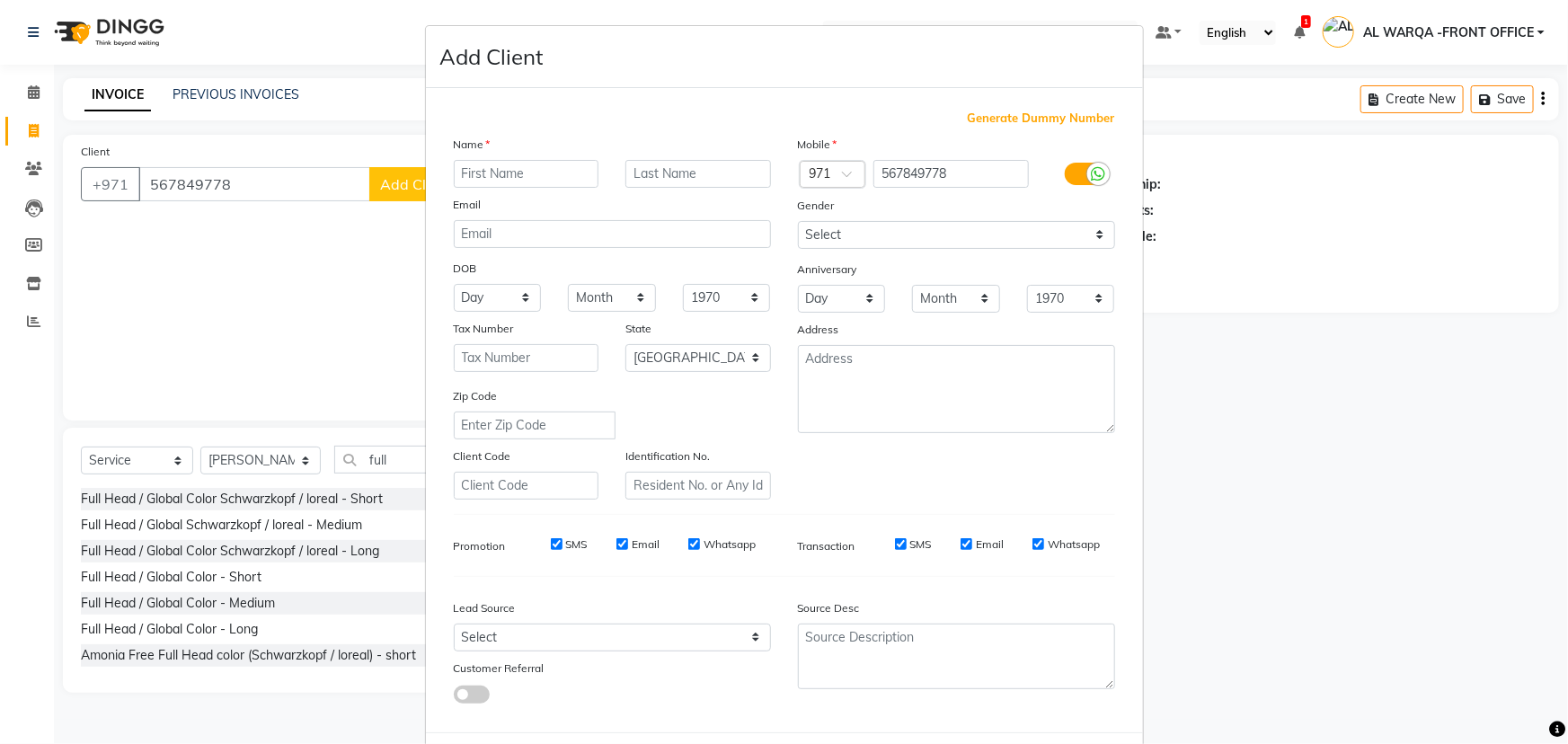
click at [558, 178] on input "text" at bounding box center [527, 174] width 145 height 28
click at [512, 641] on select "Select Walk-in Referral Internet Friend Word of Mouth Advertisement Facebook Ju…" at bounding box center [612, 637] width 317 height 28
click at [454, 628] on select "Select Walk-in Referral Internet Friend Word of Mouth Advertisement Facebook Ju…" at bounding box center [612, 637] width 317 height 28
click at [830, 231] on select "Select [DEMOGRAPHIC_DATA] [DEMOGRAPHIC_DATA] Other Prefer Not To Say" at bounding box center [956, 235] width 317 height 28
click at [798, 221] on select "Select [DEMOGRAPHIC_DATA] [DEMOGRAPHIC_DATA] Other Prefer Not To Say" at bounding box center [956, 235] width 317 height 28
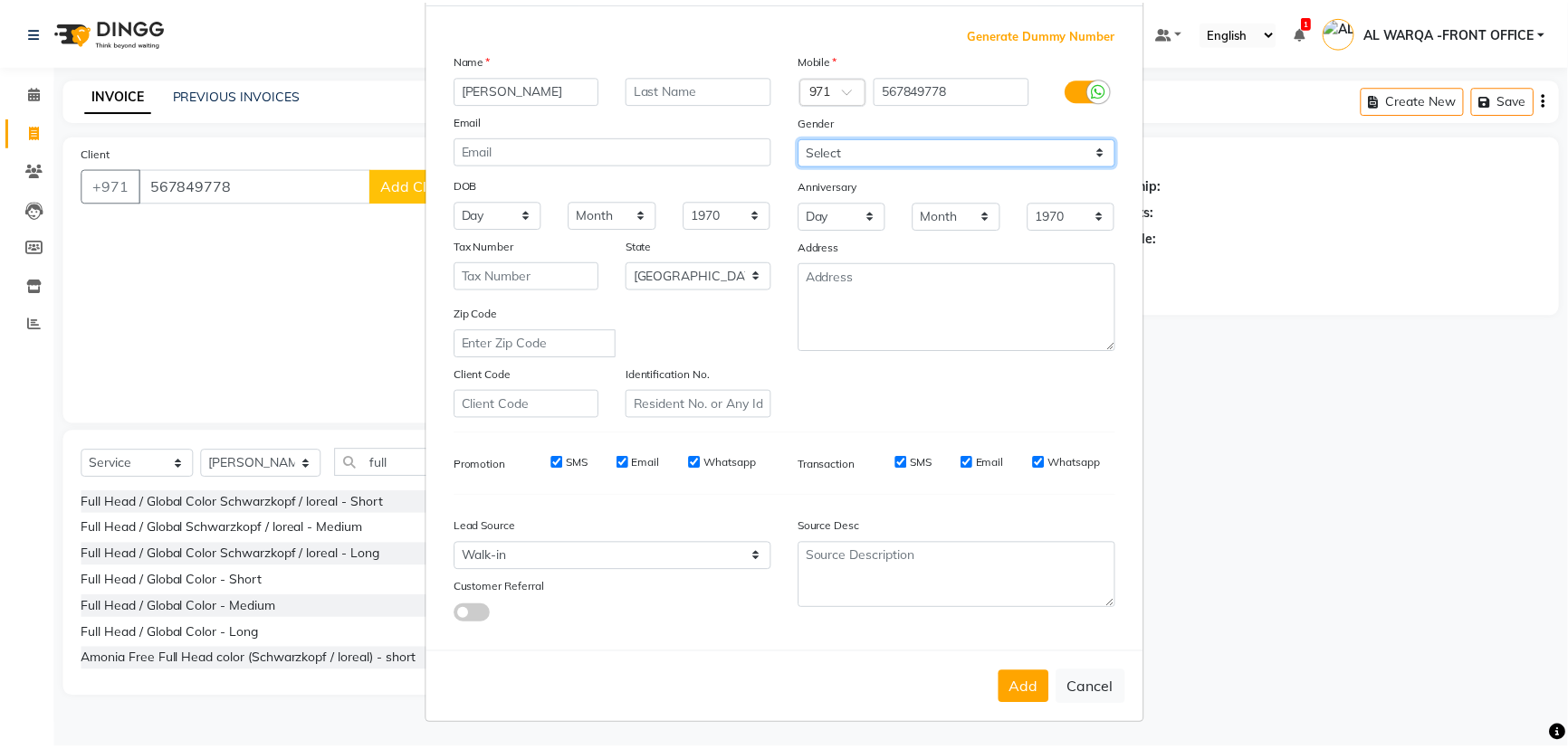
scroll to position [91, 0]
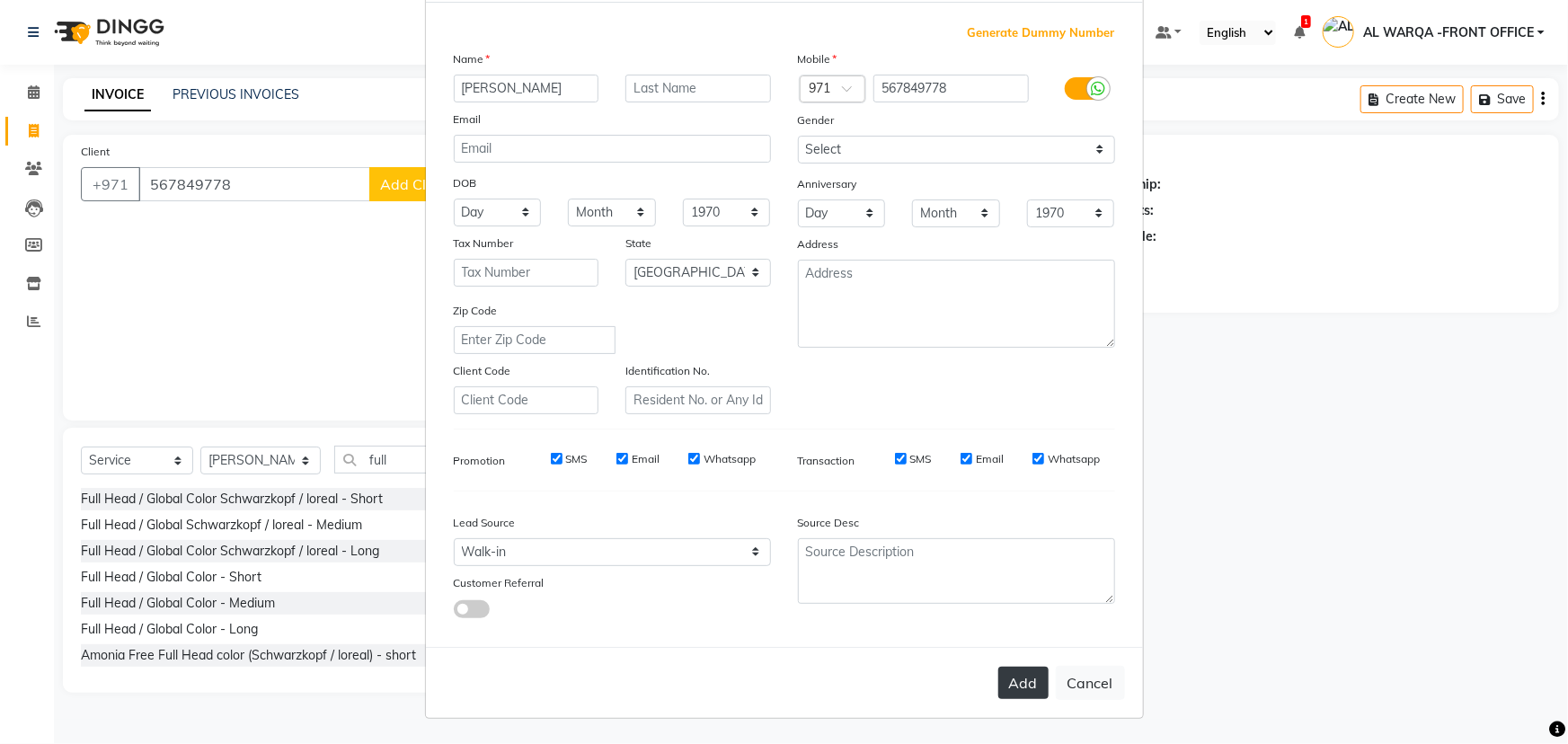
click at [1021, 672] on button "Add" at bounding box center [1024, 683] width 50 height 32
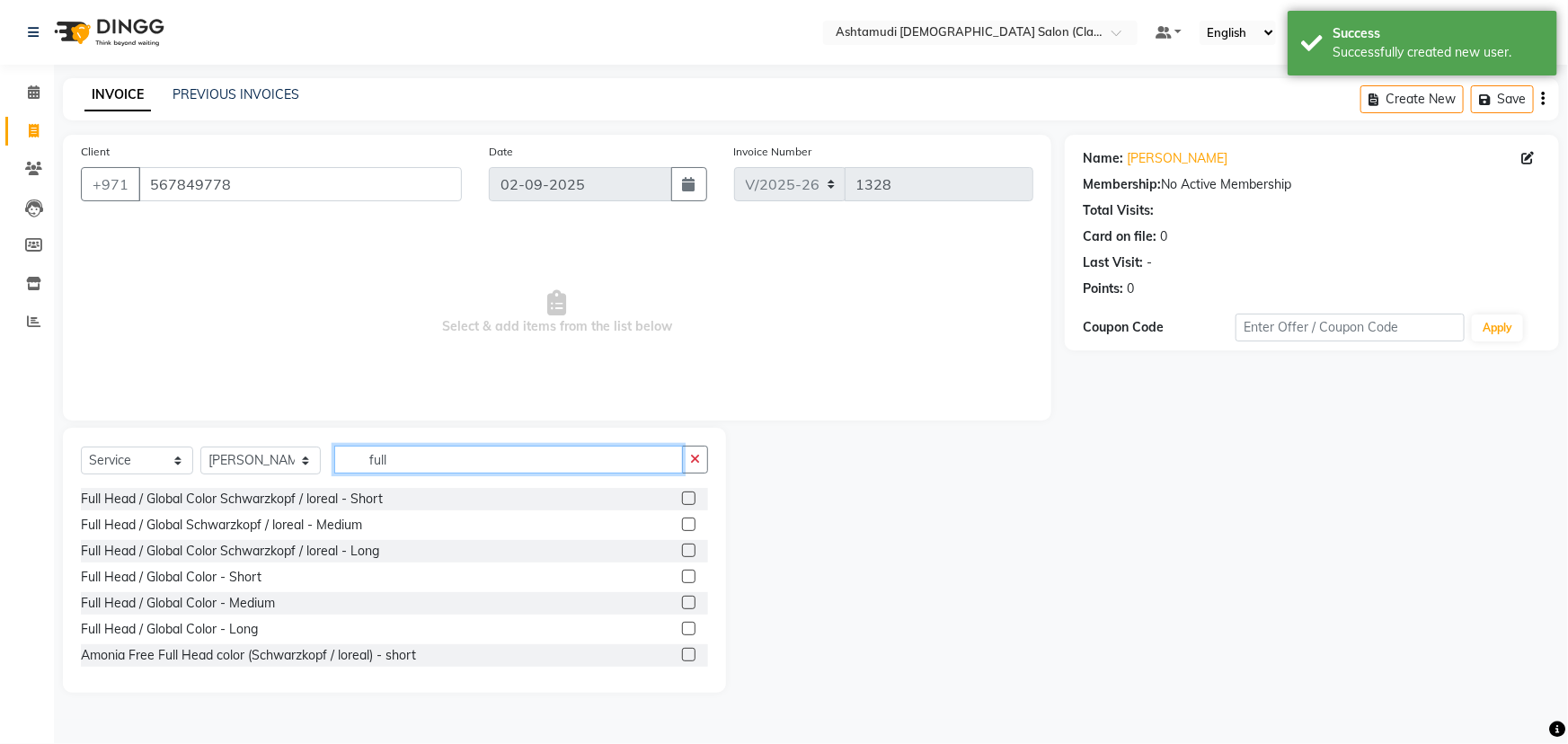
click at [387, 455] on input "full" at bounding box center [509, 460] width 349 height 28
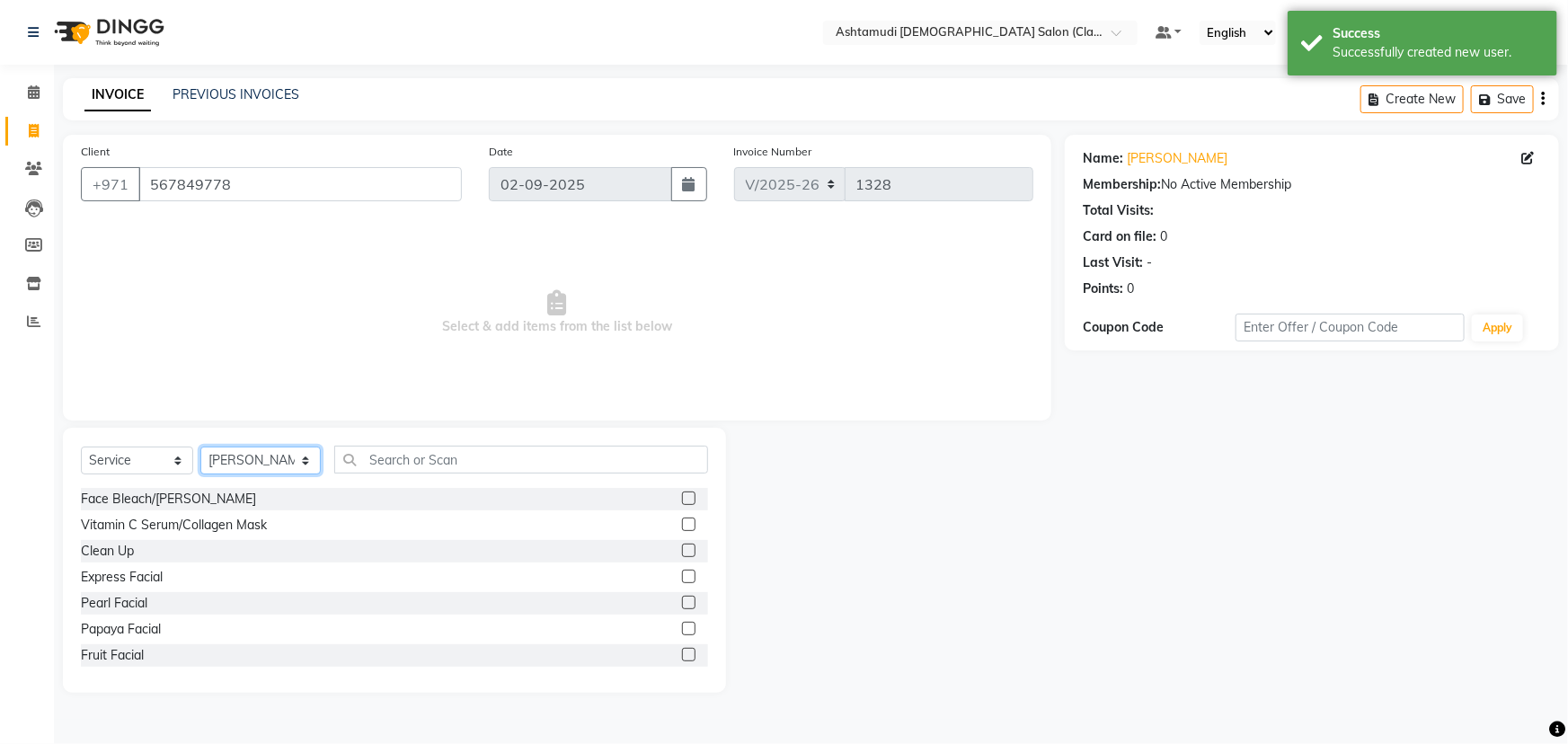
click at [304, 461] on select "Select Stylist AL WARQA -FRONT OFFICE AMEERA [PERSON_NAME] [PERSON_NAME] JILI […" at bounding box center [261, 461] width 120 height 28
click at [201, 447] on select "Select Stylist AL WARQA -FRONT OFFICE AMEERA [PERSON_NAME] [PERSON_NAME] JILI […" at bounding box center [261, 461] width 120 height 28
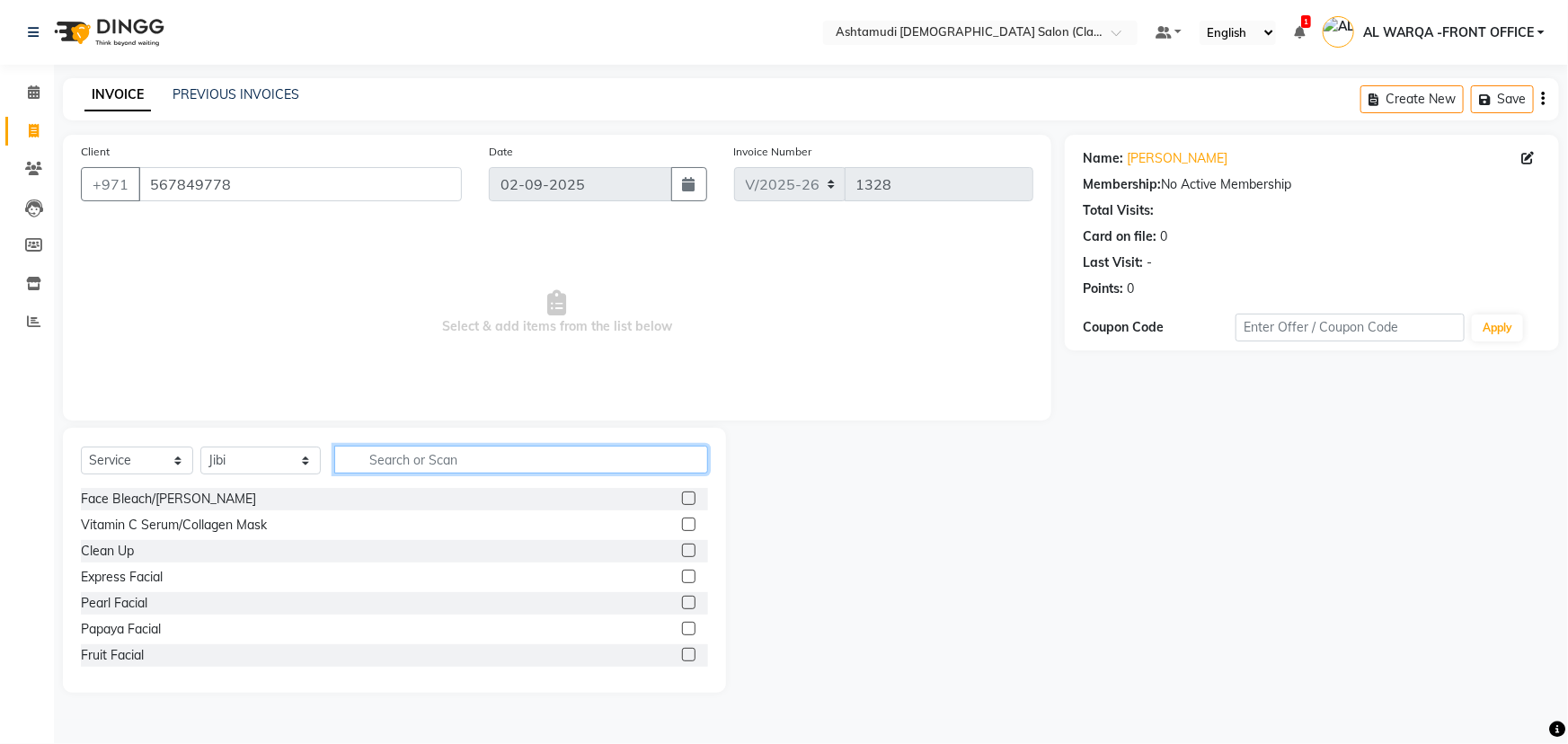
click at [366, 458] on input "text" at bounding box center [522, 460] width 374 height 28
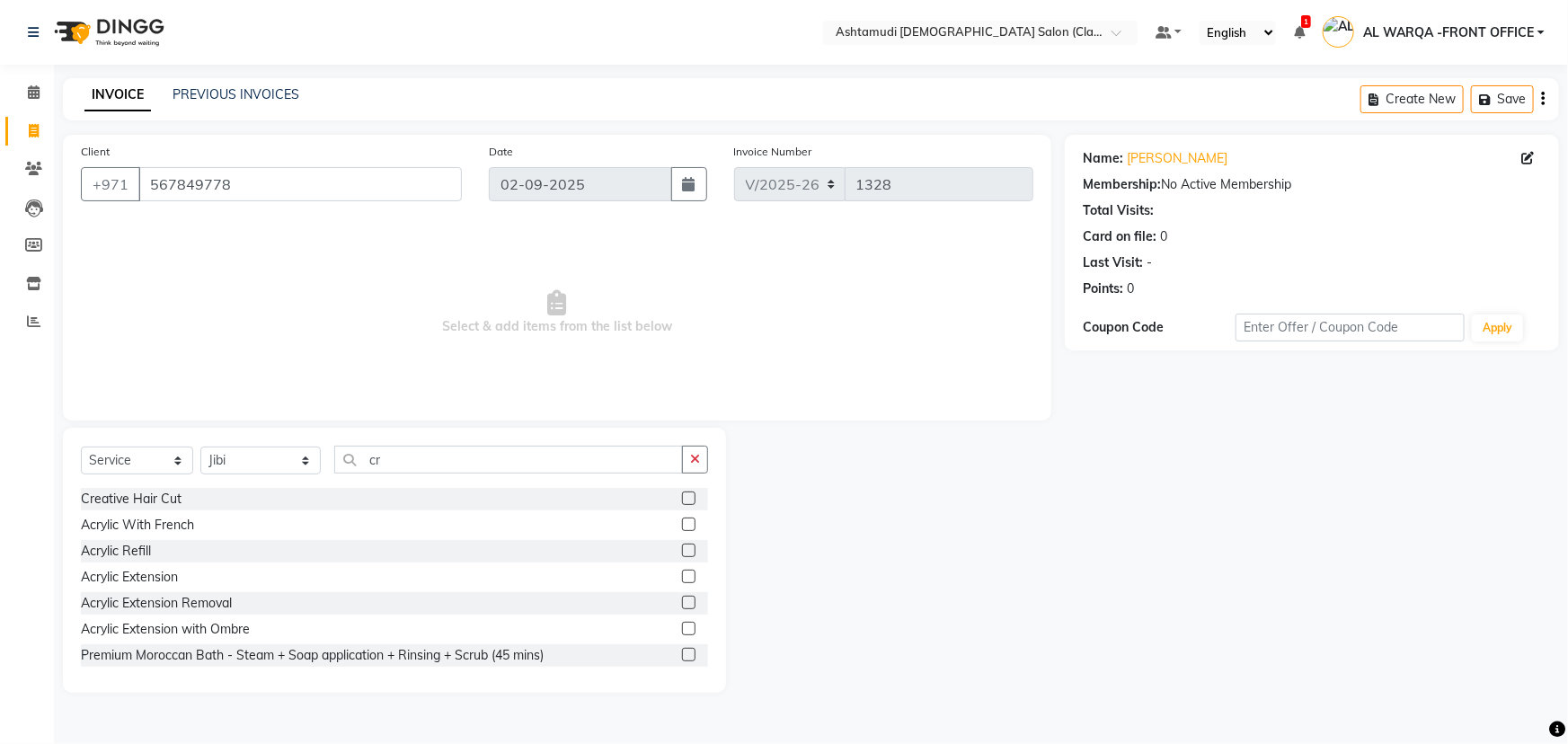
click at [682, 495] on label at bounding box center [688, 499] width 14 height 14
click at [682, 495] on input "checkbox" at bounding box center [688, 500] width 12 height 12
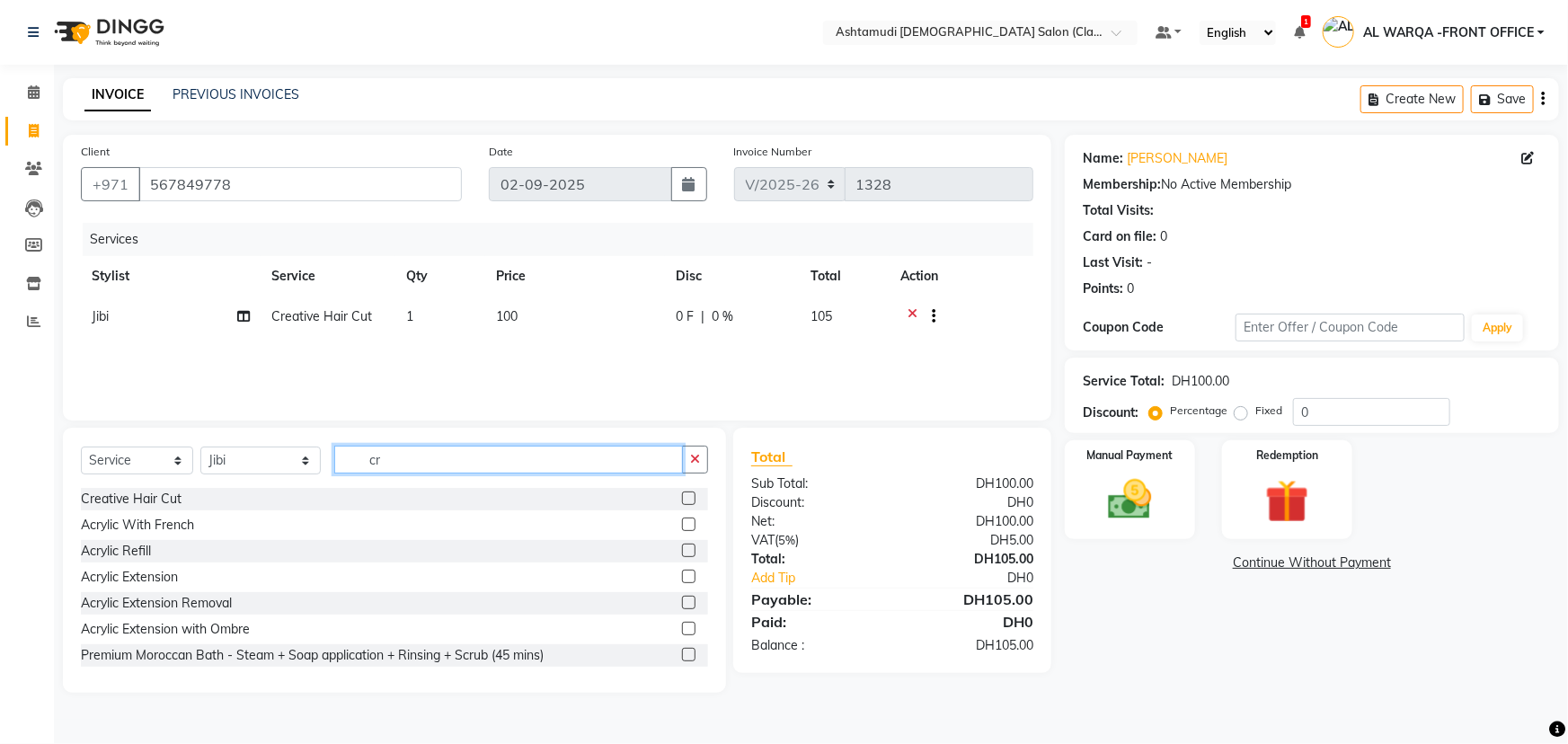
click at [386, 459] on input "cr" at bounding box center [509, 460] width 349 height 28
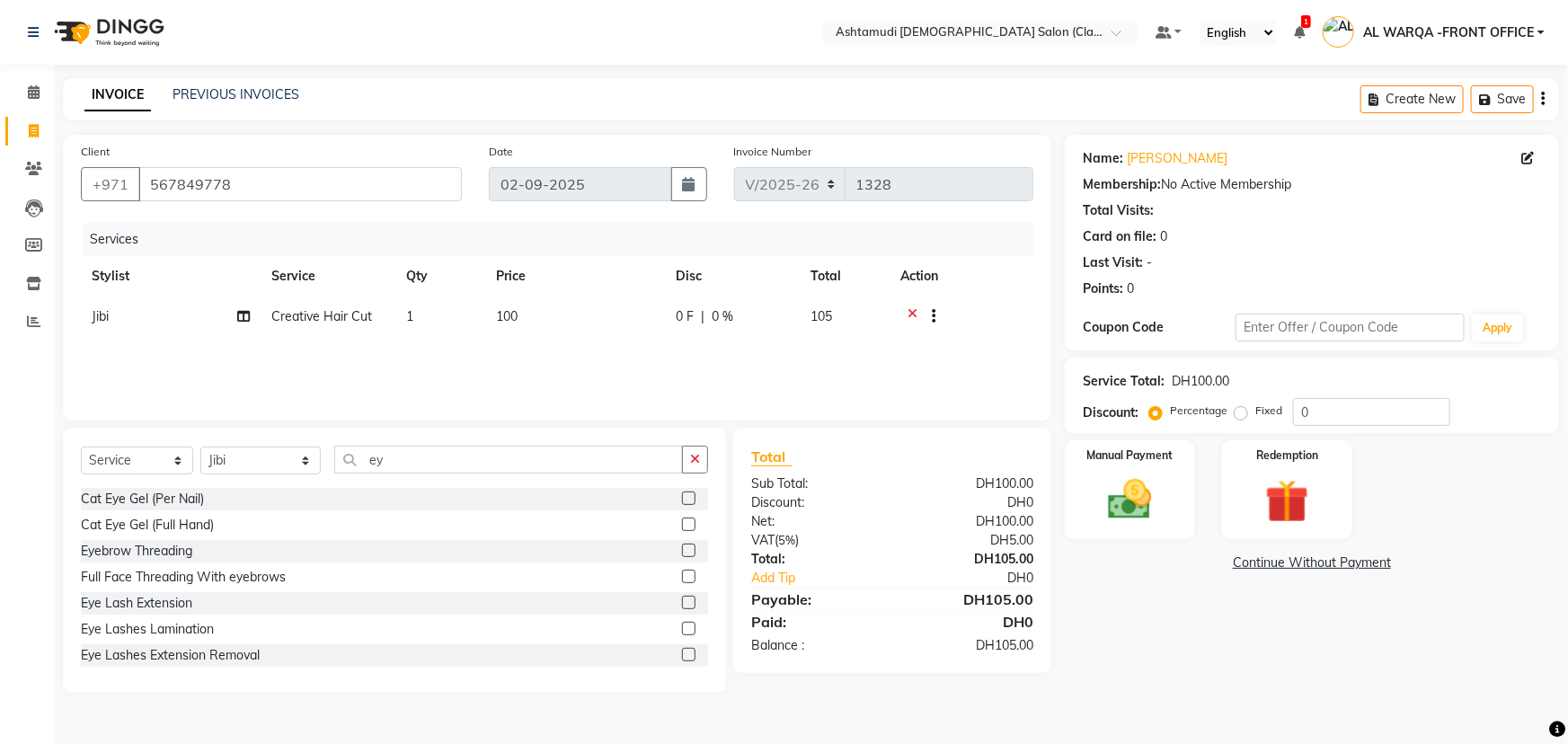
click at [682, 550] on label at bounding box center [688, 551] width 14 height 14
click at [682, 550] on input "checkbox" at bounding box center [688, 552] width 12 height 12
click at [1307, 412] on input "0" at bounding box center [1372, 412] width 157 height 28
click at [104, 318] on span "Jibi" at bounding box center [101, 316] width 17 height 16
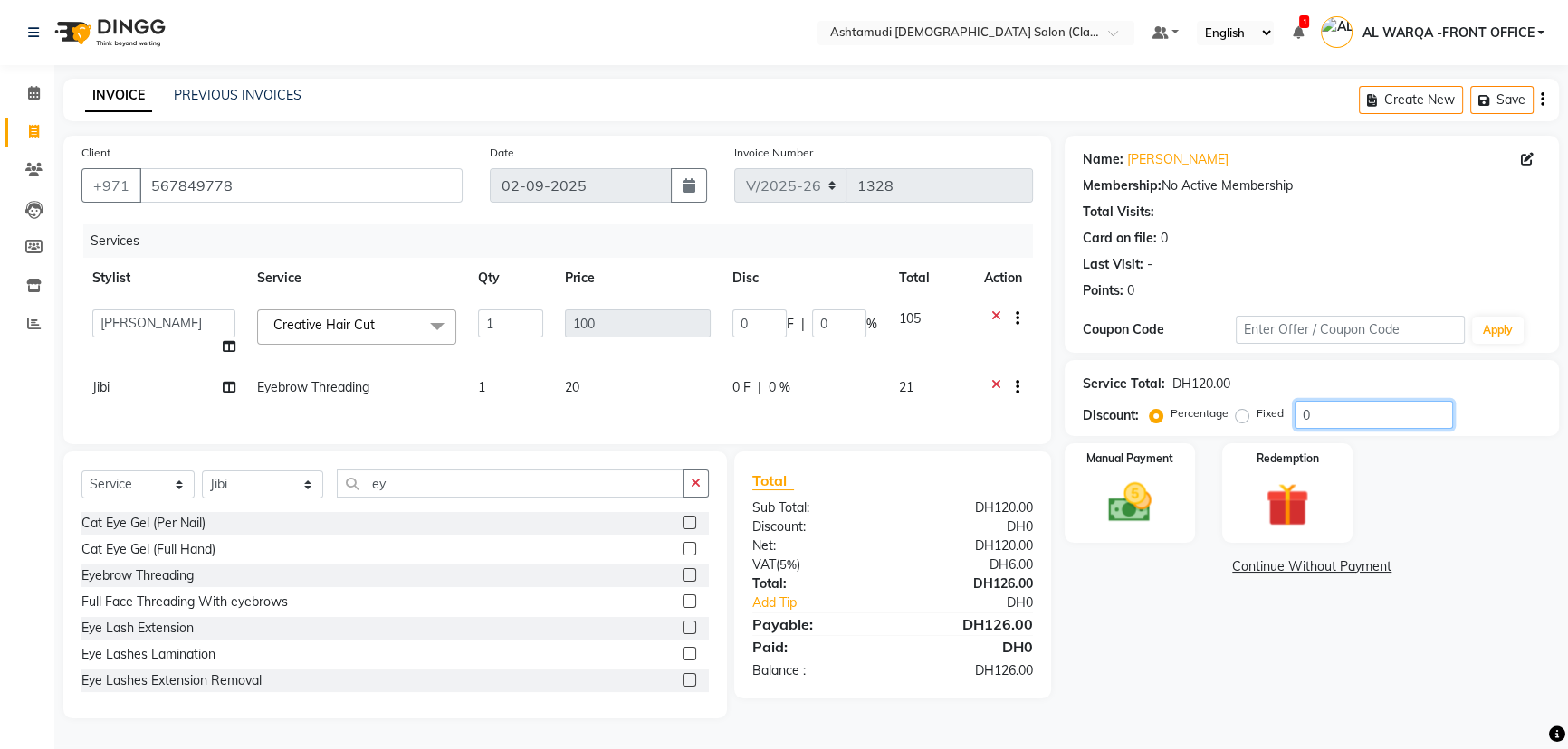
click at [1317, 411] on input "0" at bounding box center [1374, 415] width 158 height 28
click at [1141, 502] on img at bounding box center [1129, 502] width 73 height 52
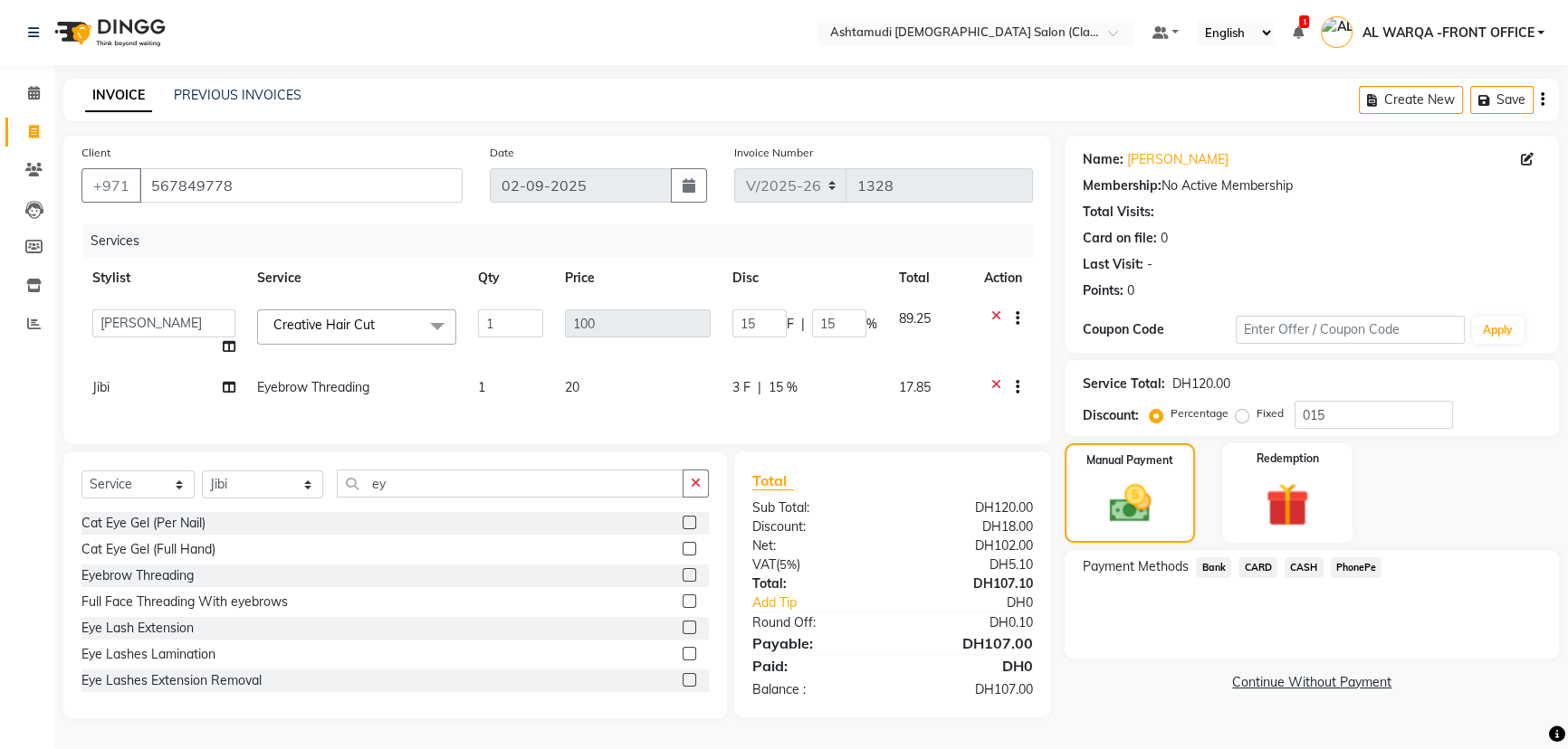
click at [1257, 568] on span "CARD" at bounding box center [1258, 567] width 39 height 21
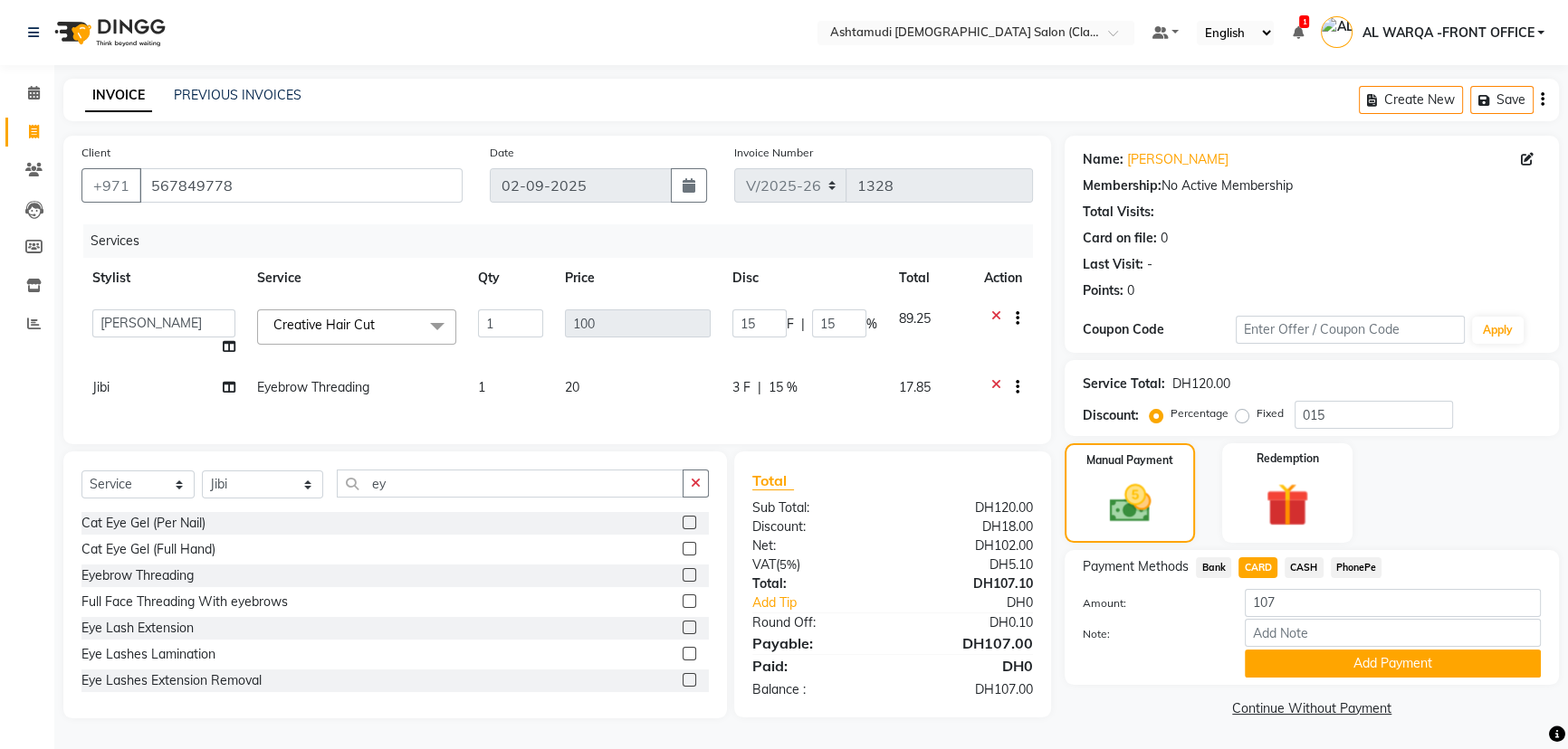
scroll to position [9, 0]
click at [1350, 651] on button "Add Payment" at bounding box center [1392, 663] width 296 height 28
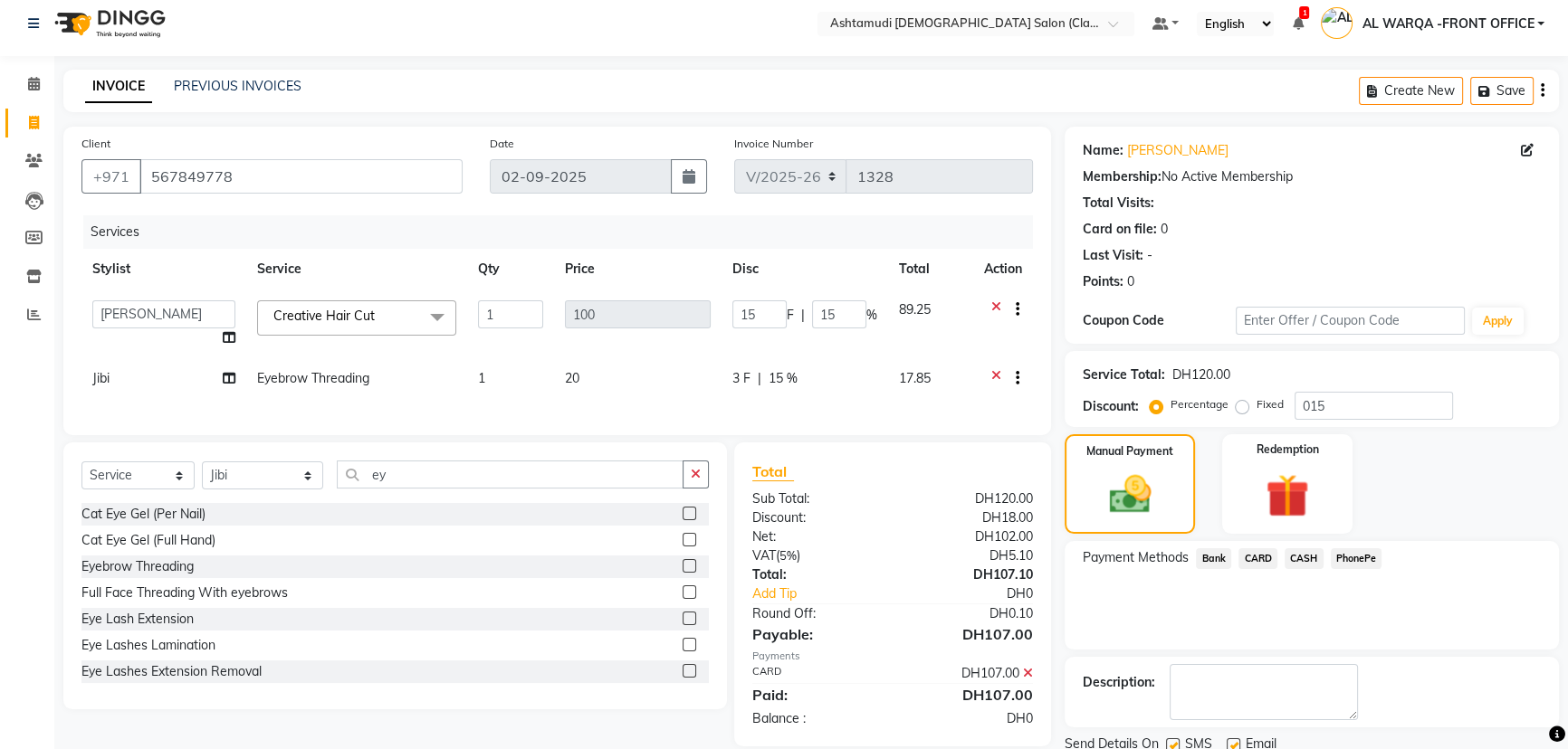
scroll to position [74, 0]
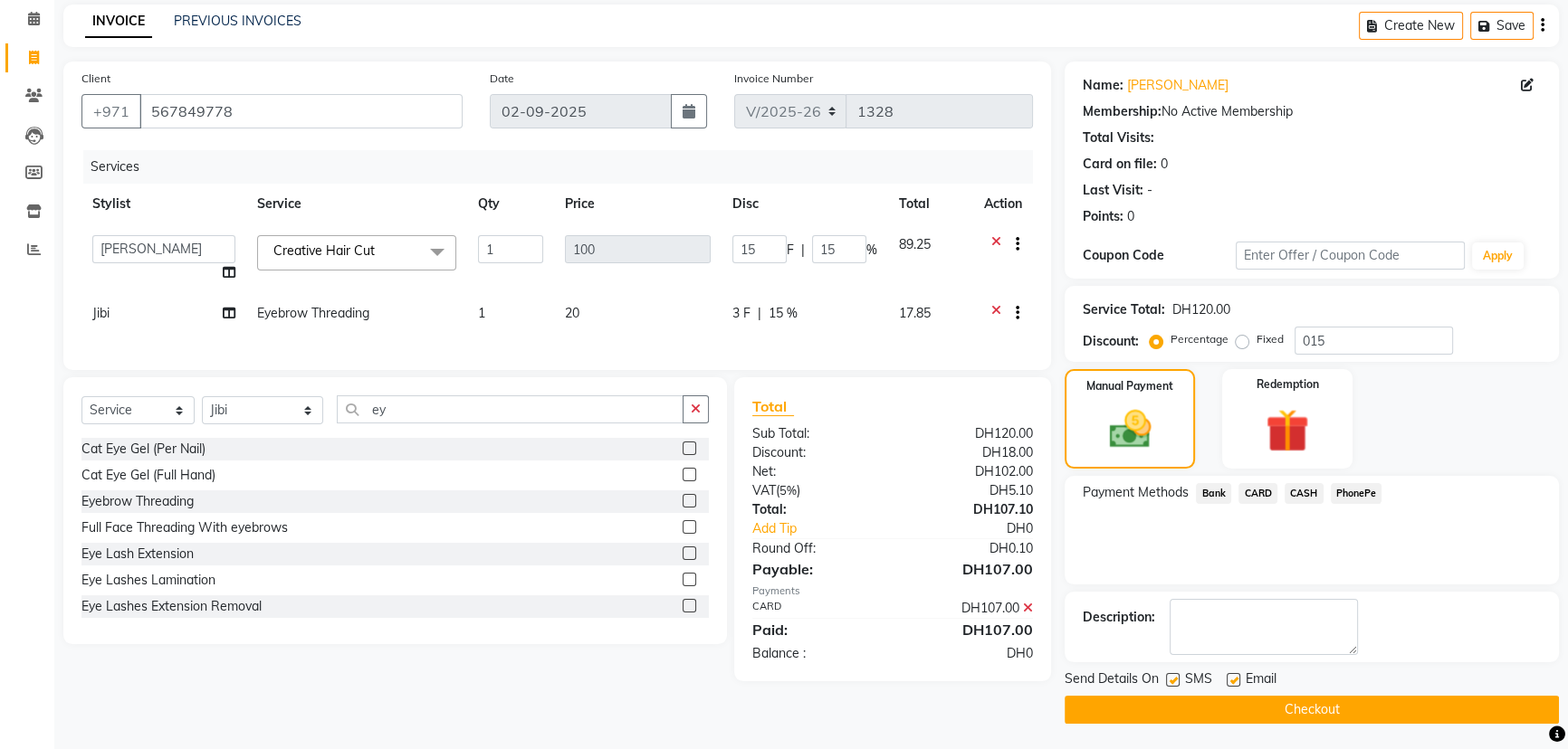
click at [1234, 710] on button "Checkout" at bounding box center [1312, 710] width 494 height 28
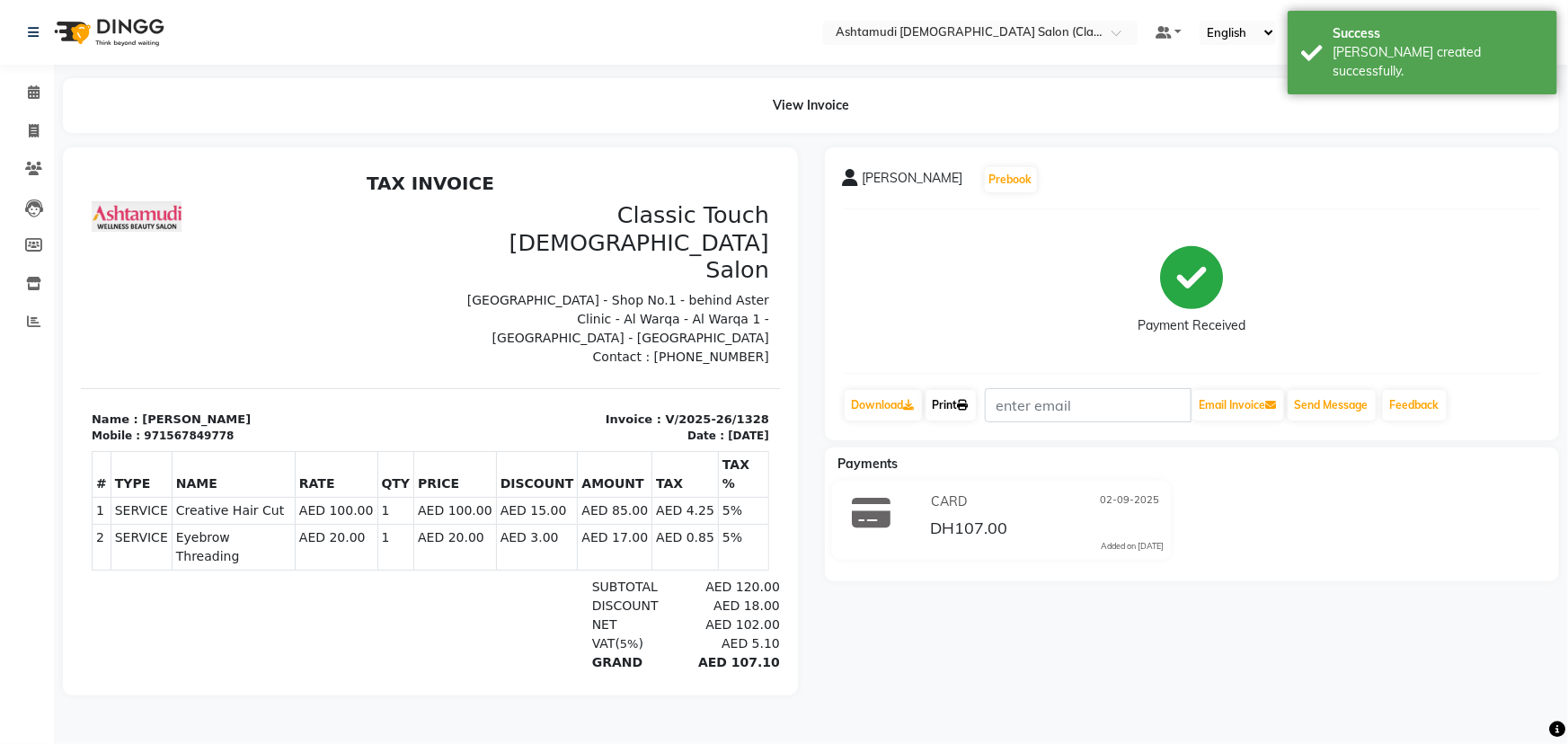
click at [969, 403] on icon at bounding box center [963, 404] width 11 height 11
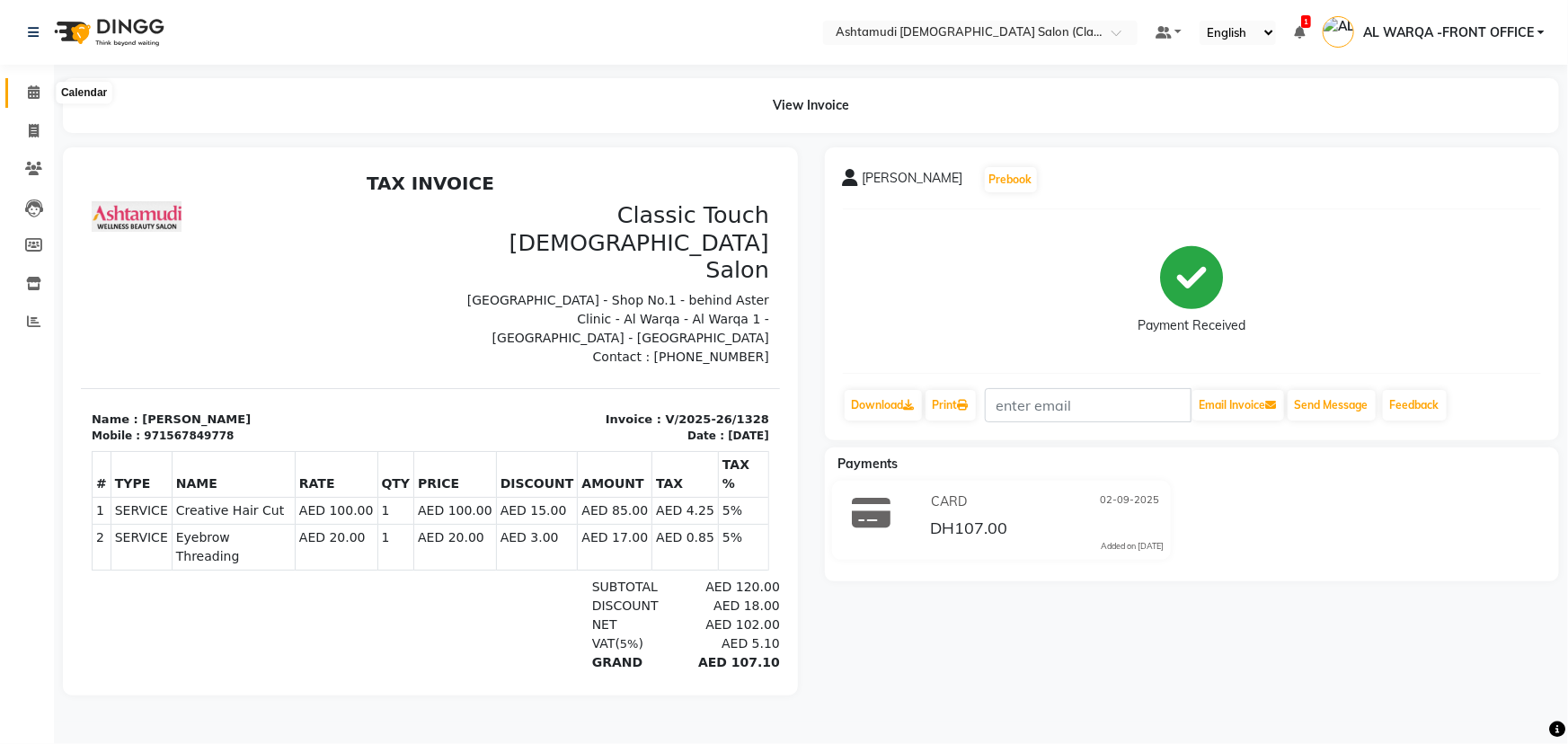
click at [29, 91] on icon at bounding box center [34, 92] width 12 height 14
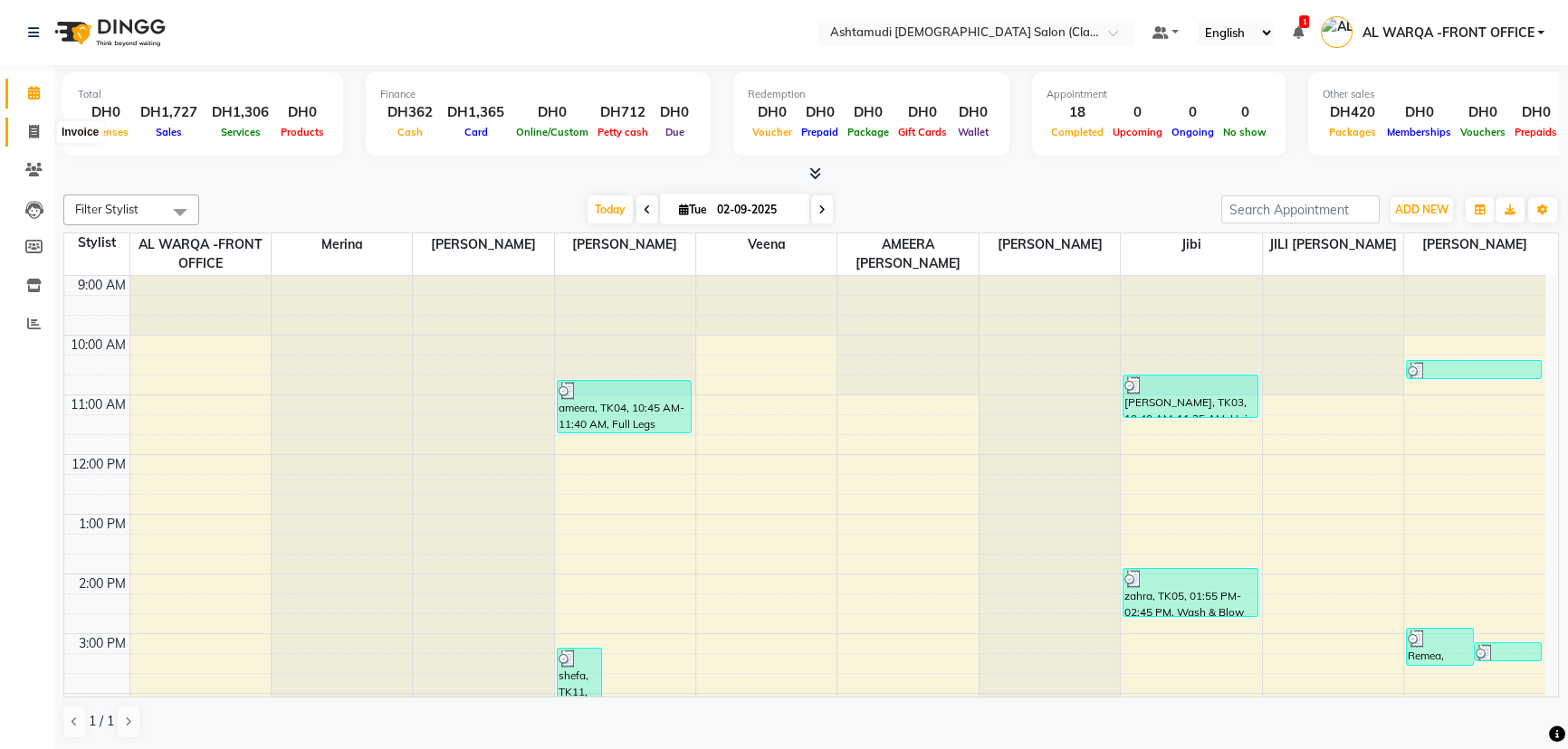
click at [34, 130] on icon at bounding box center [34, 132] width 10 height 14
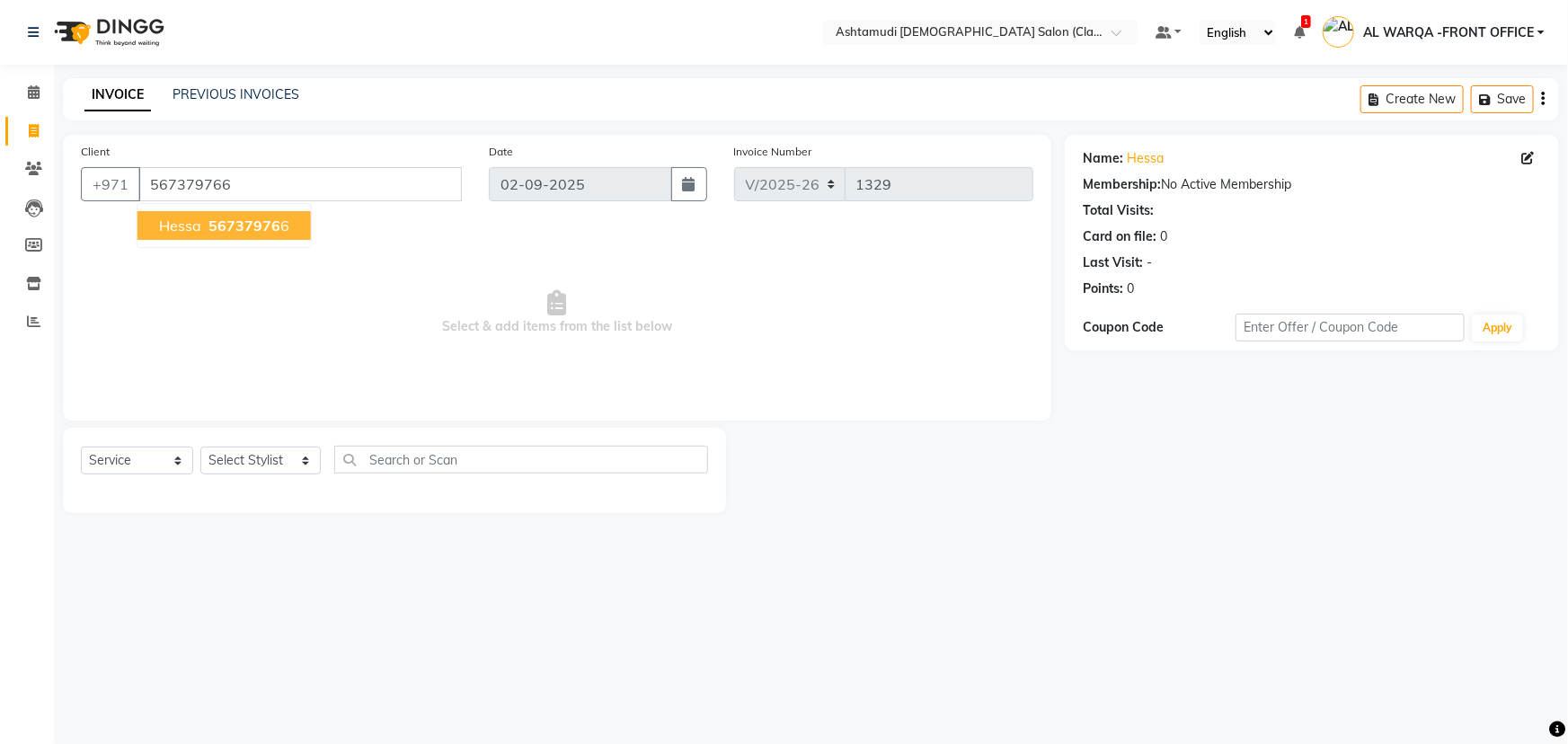
click at [225, 224] on span "56737976" at bounding box center [244, 225] width 72 height 18
click at [305, 461] on select "Select Stylist AL WARQA -FRONT OFFICE AMEERA [PERSON_NAME] [PERSON_NAME] JILI […" at bounding box center [261, 461] width 120 height 28
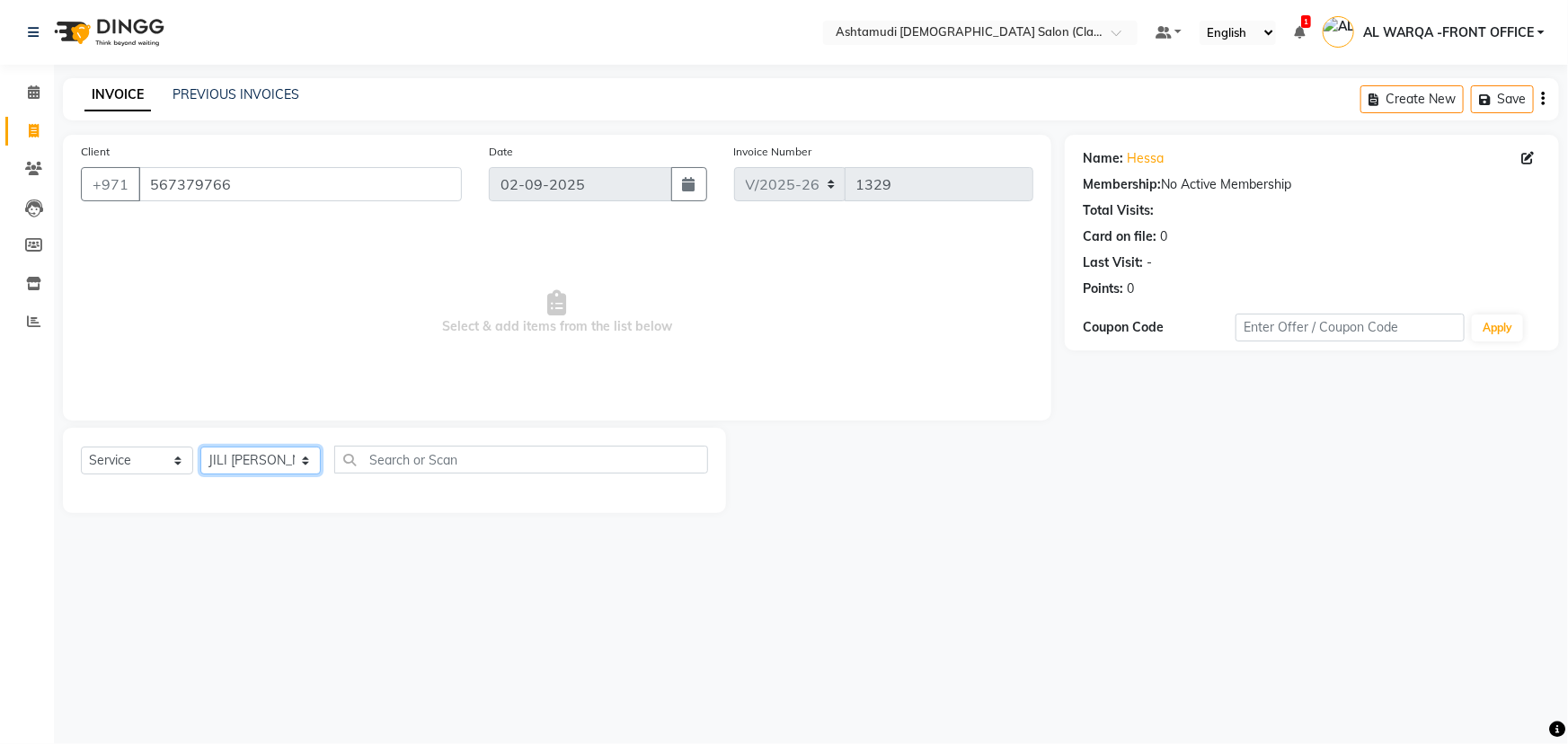
click at [201, 447] on select "Select Stylist AL WARQA -FRONT OFFICE AMEERA [PERSON_NAME] [PERSON_NAME] JILI […" at bounding box center [261, 461] width 120 height 28
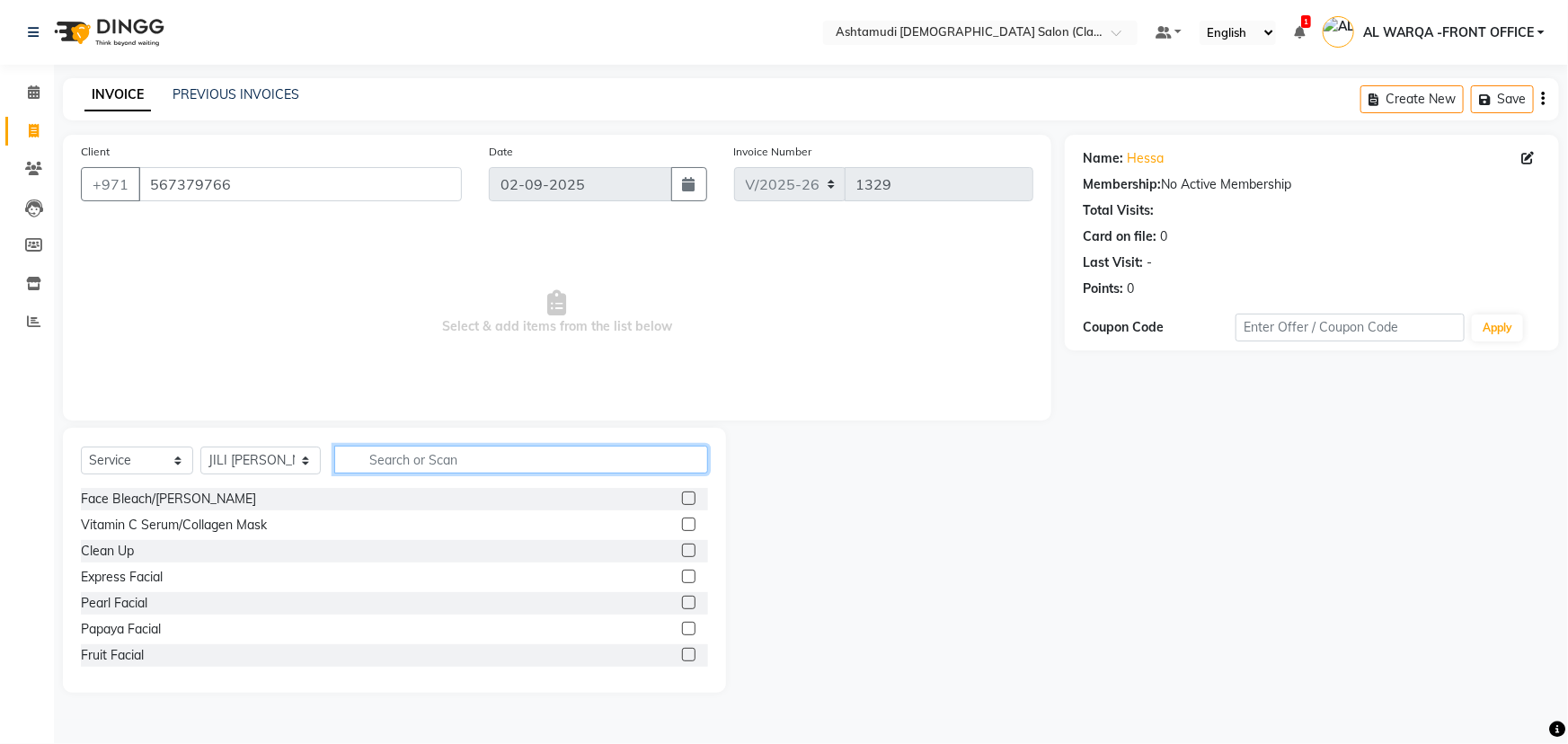
click at [447, 461] on input "text" at bounding box center [522, 460] width 374 height 28
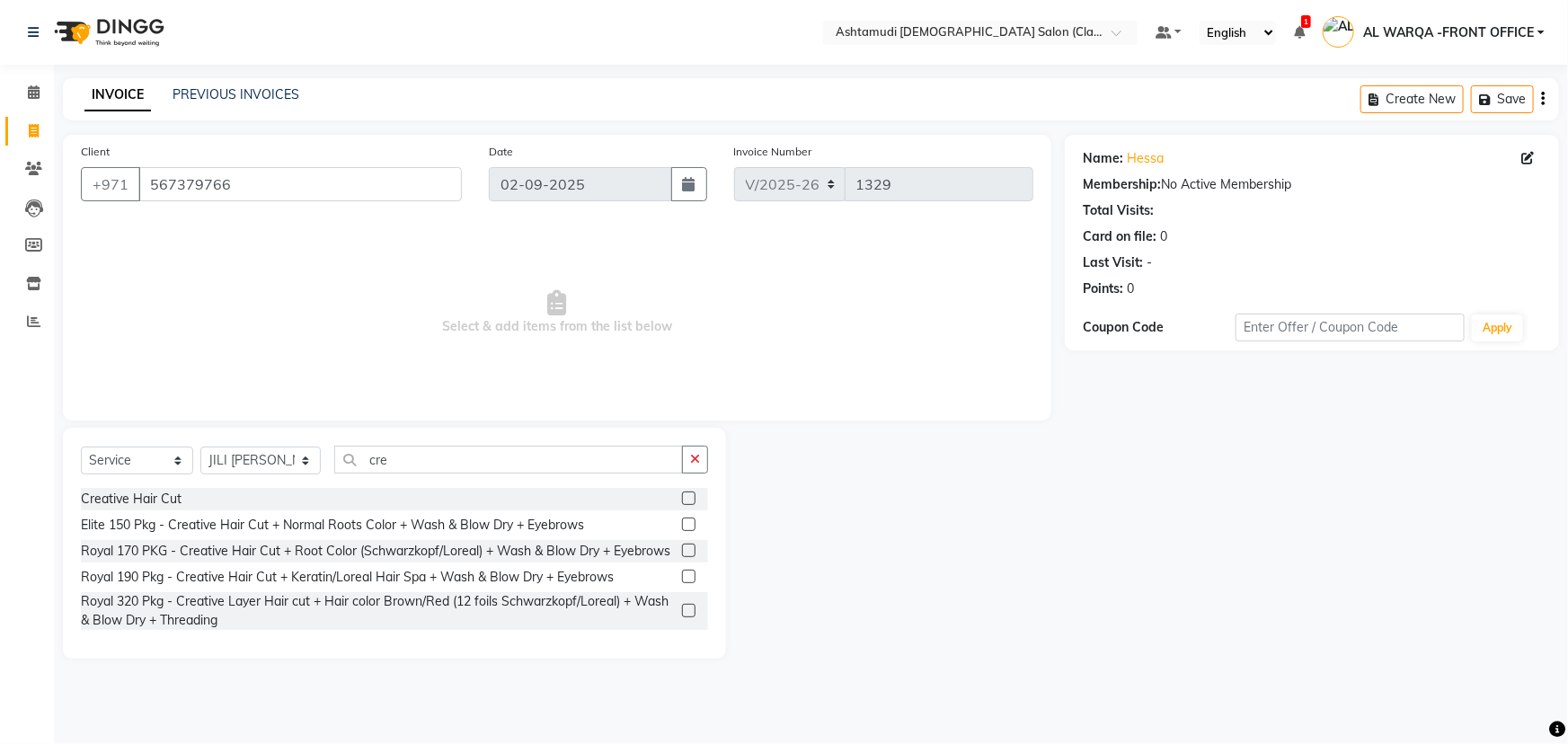
click at [690, 499] on label at bounding box center [688, 499] width 14 height 14
click at [690, 499] on input "checkbox" at bounding box center [688, 500] width 12 height 12
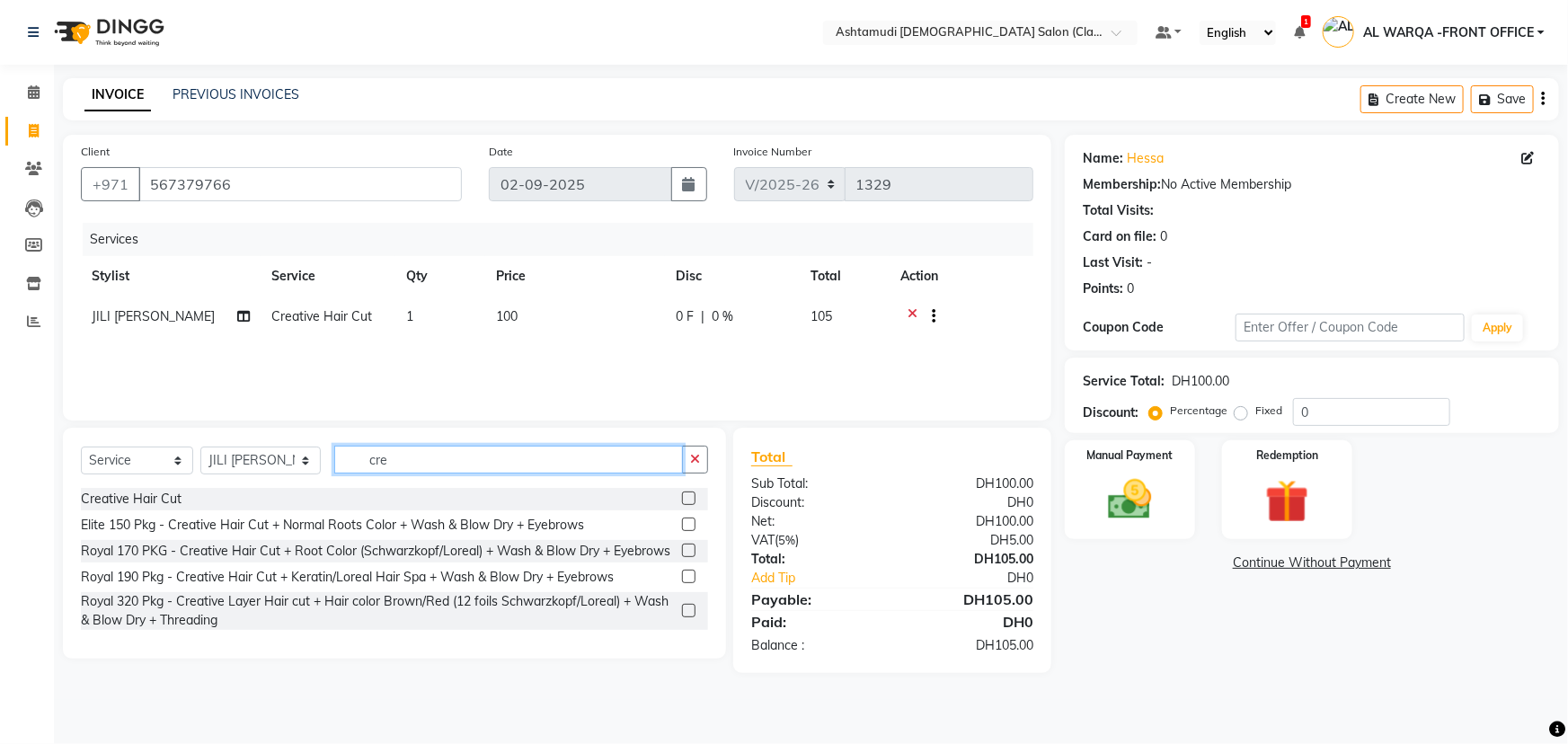
click at [395, 458] on input "cre" at bounding box center [509, 460] width 349 height 28
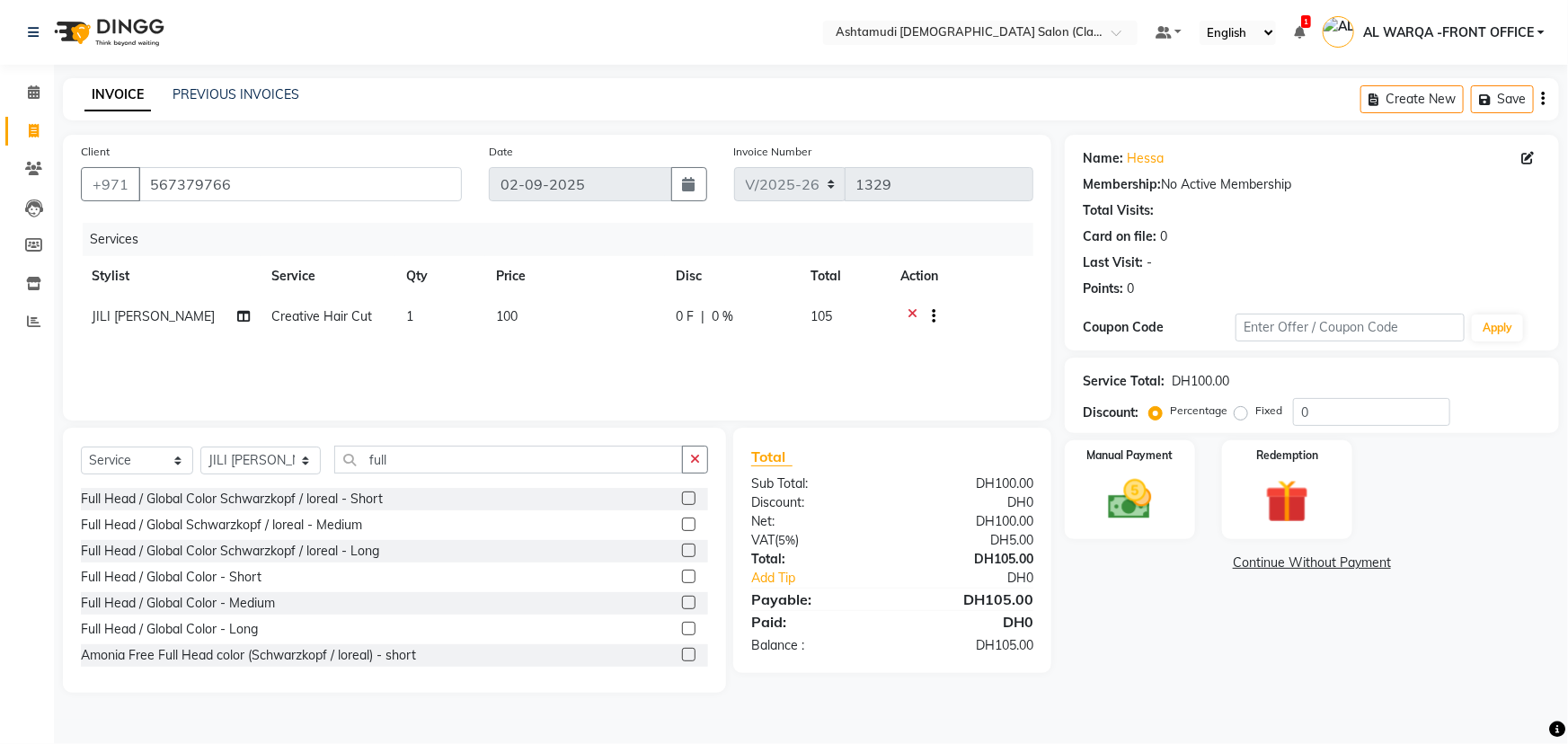
click at [682, 603] on label at bounding box center [688, 602] width 14 height 14
click at [682, 603] on input "checkbox" at bounding box center [688, 603] width 12 height 12
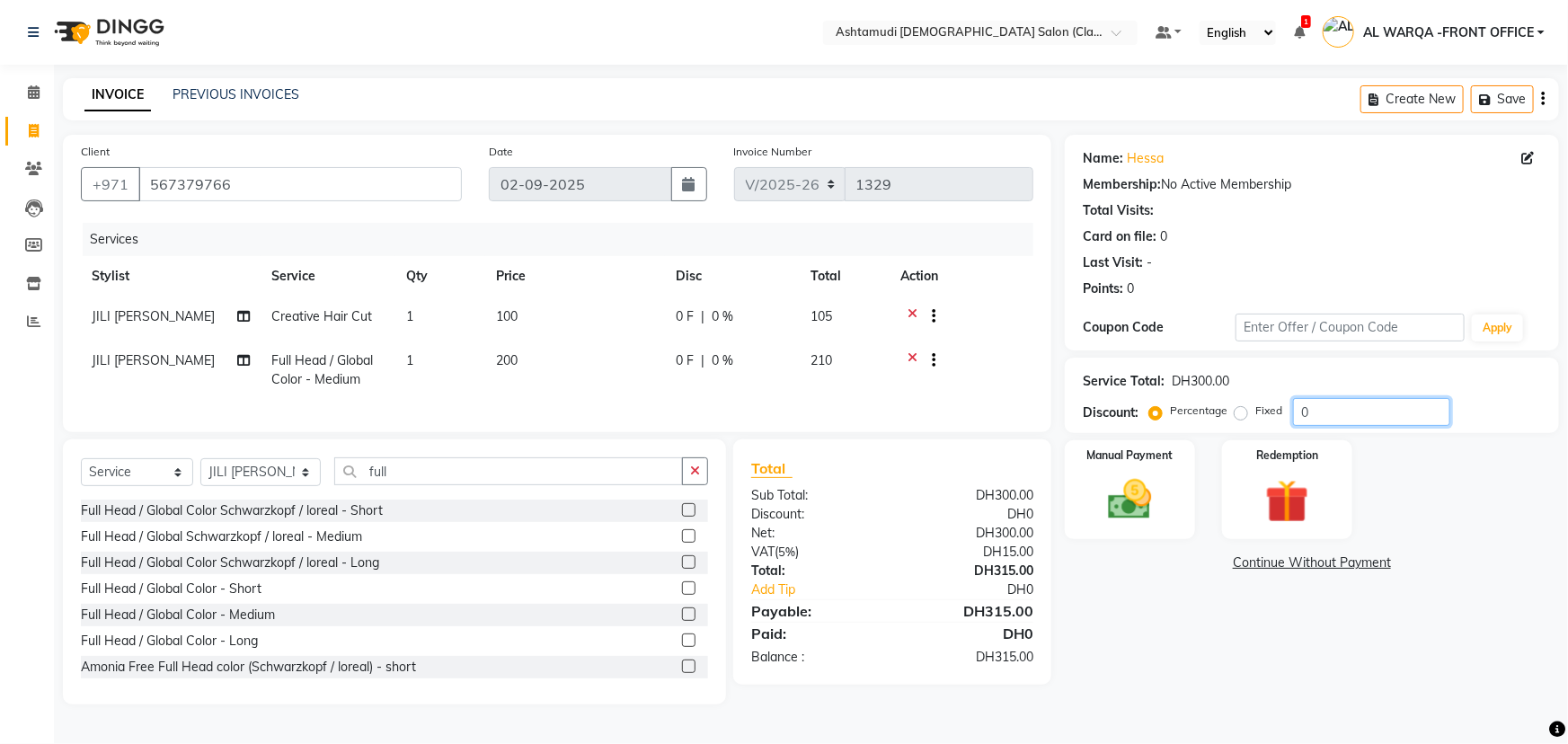
click at [1308, 410] on input "0" at bounding box center [1372, 412] width 157 height 28
click at [1137, 488] on img at bounding box center [1131, 500] width 74 height 52
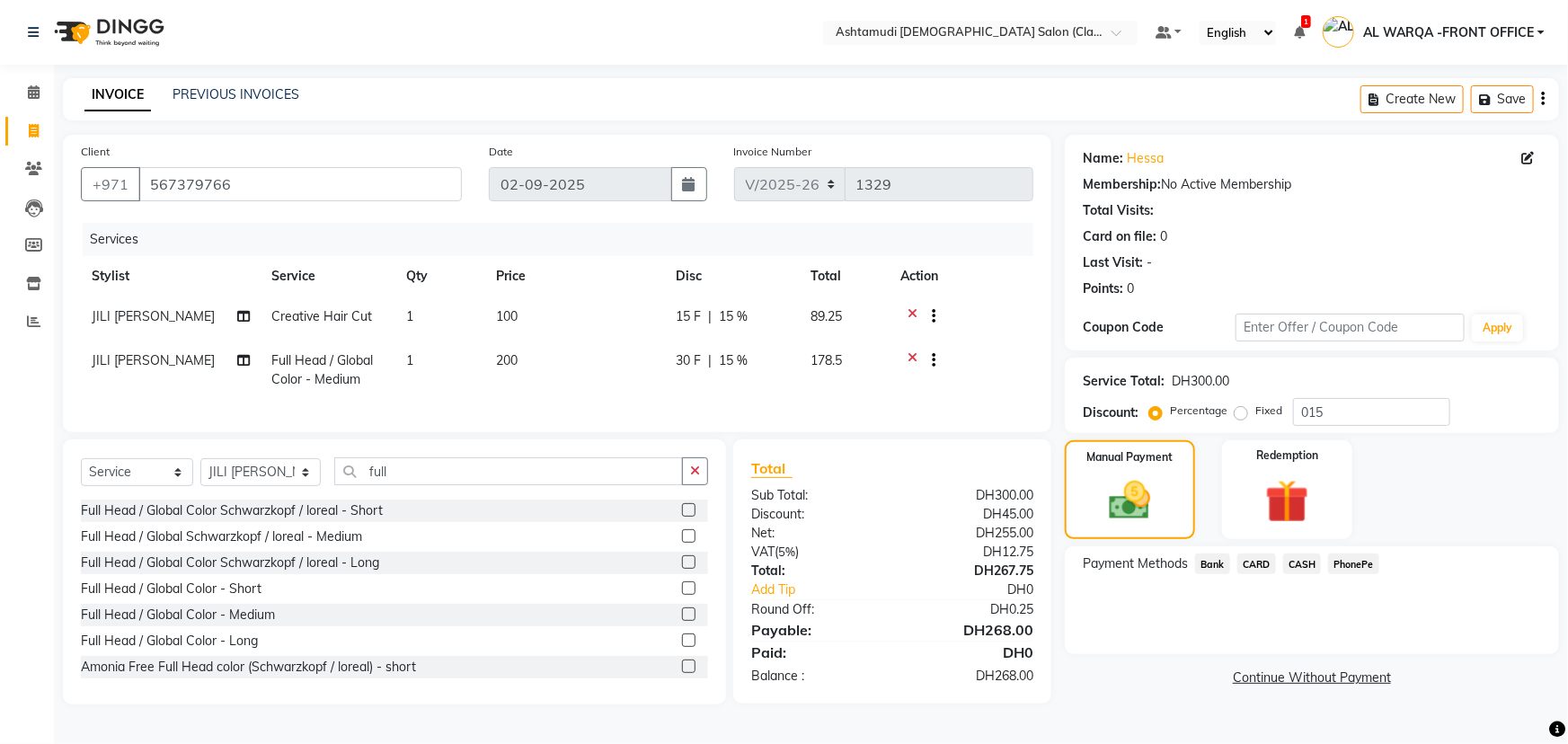
click at [1311, 565] on span "CASH" at bounding box center [1302, 564] width 39 height 20
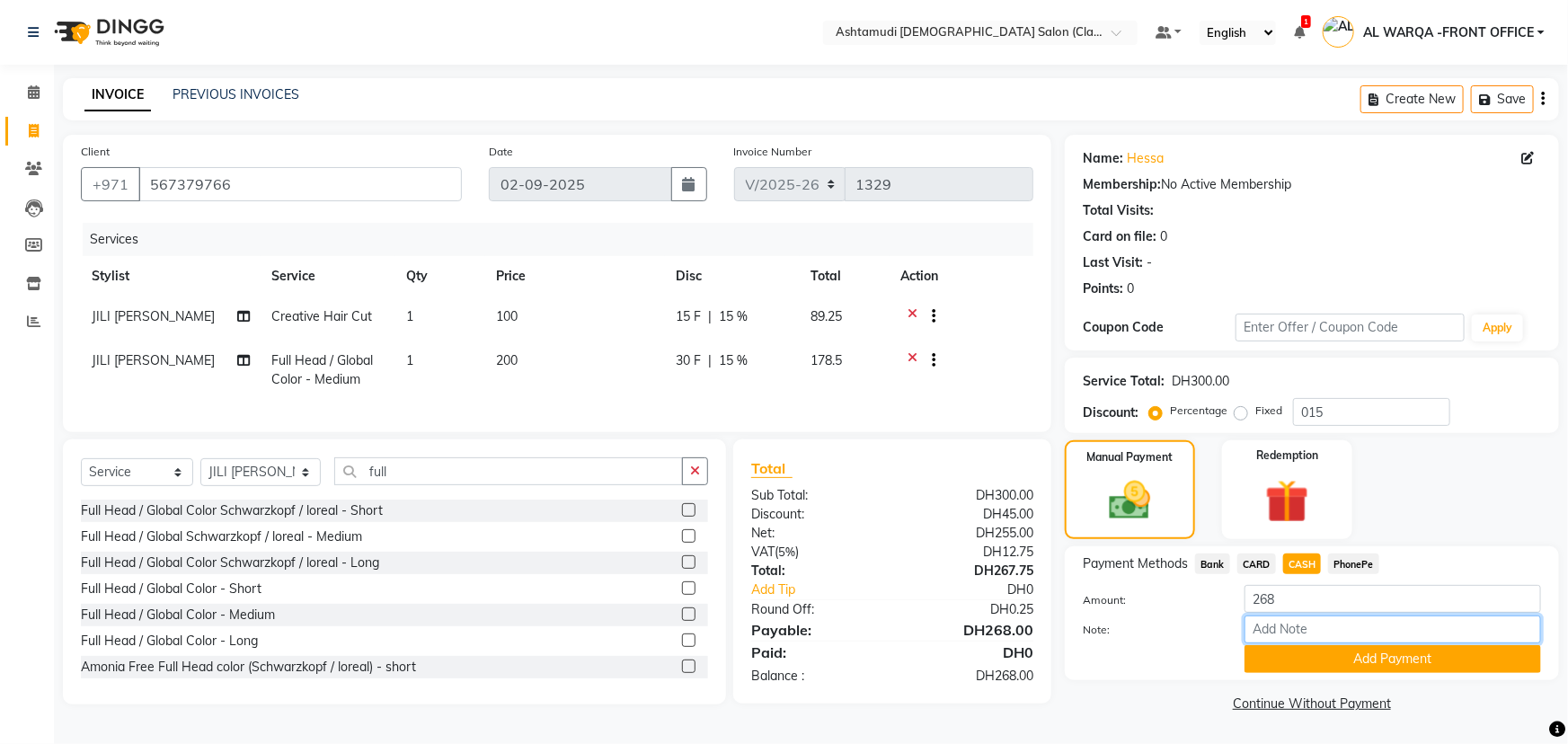
click at [1291, 630] on input "Note:" at bounding box center [1392, 630] width 297 height 28
click at [1392, 660] on button "Add Payment" at bounding box center [1392, 659] width 297 height 28
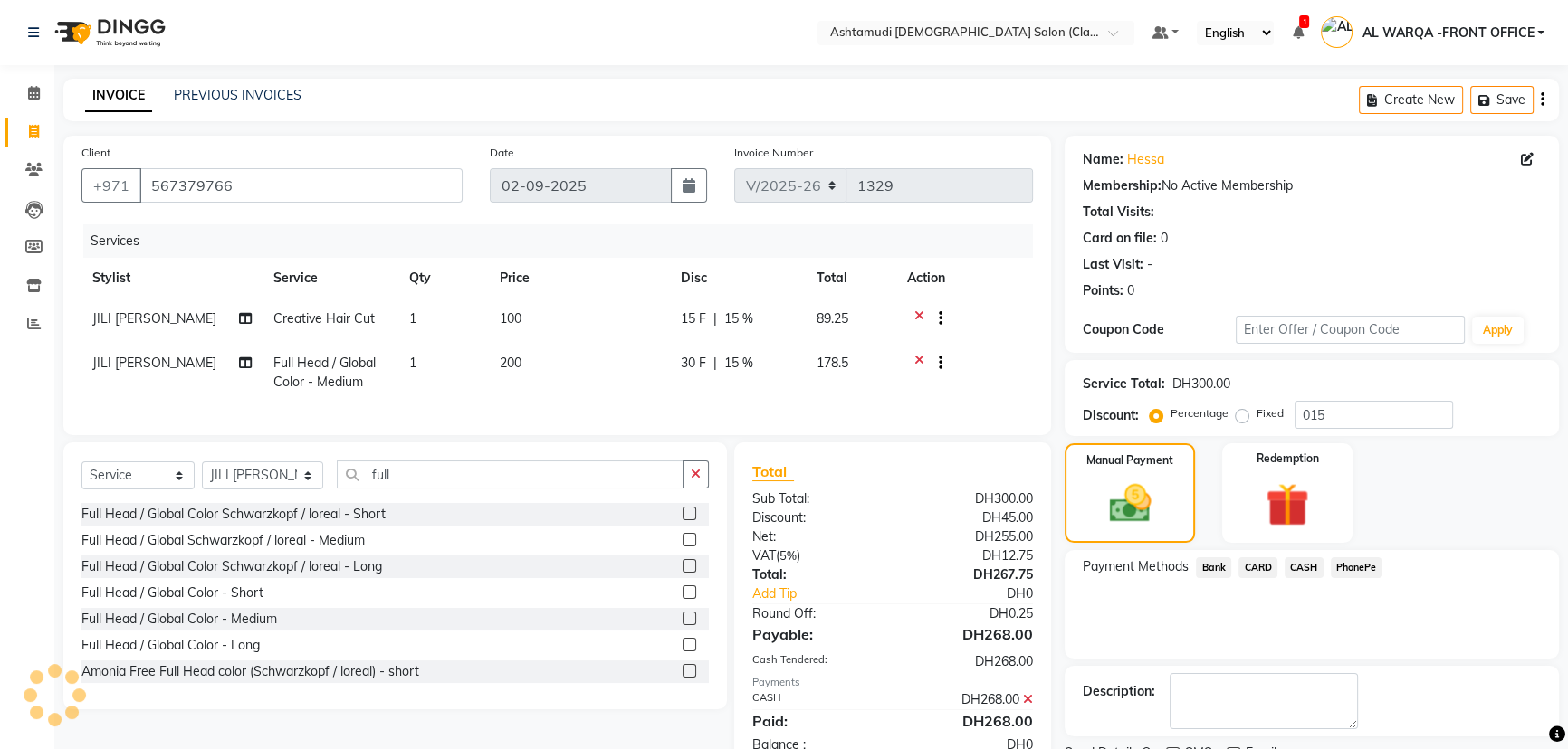
scroll to position [74, 0]
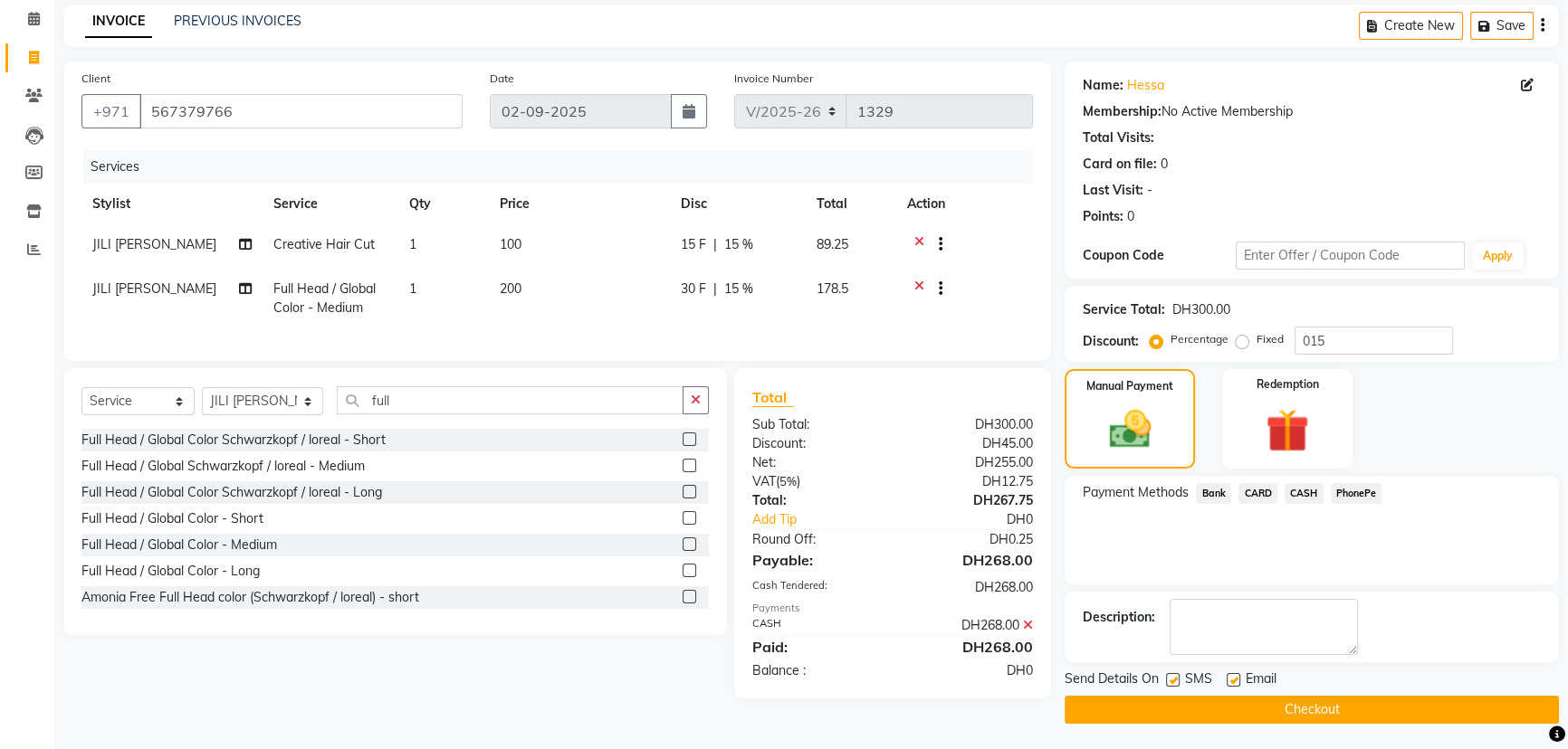
click at [1325, 705] on button "Checkout" at bounding box center [1312, 710] width 494 height 28
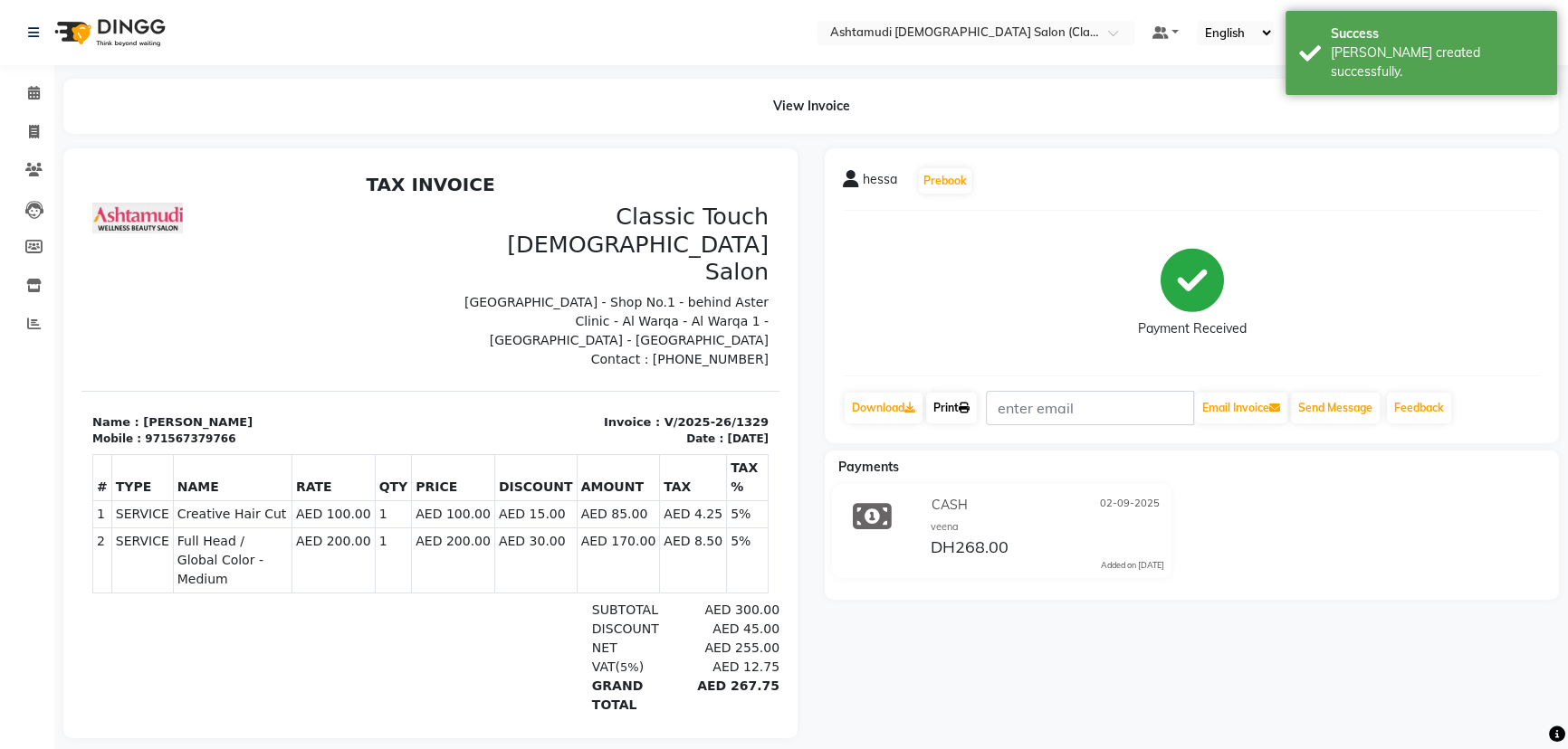
click at [969, 406] on icon at bounding box center [963, 407] width 11 height 11
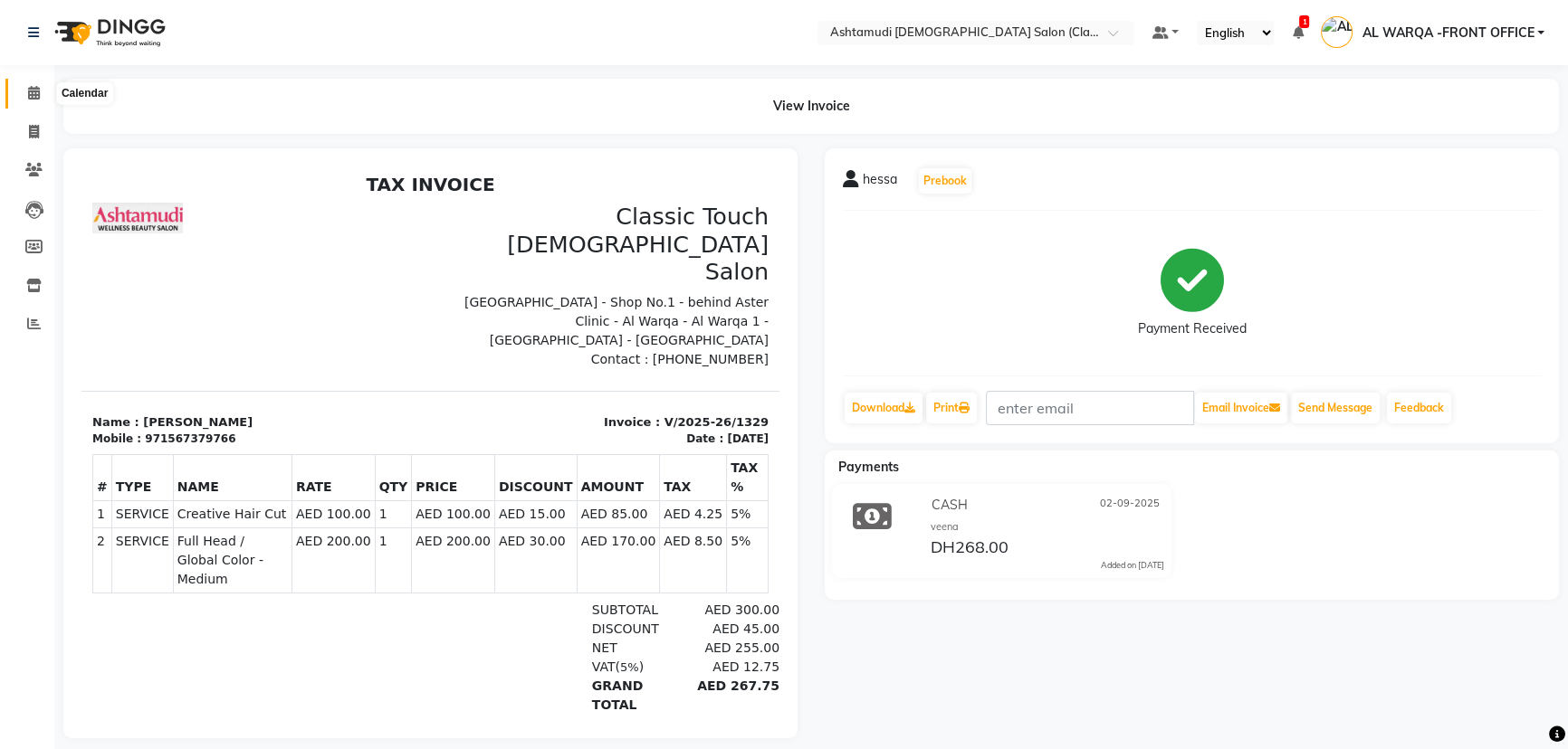
click at [31, 91] on icon at bounding box center [34, 93] width 12 height 14
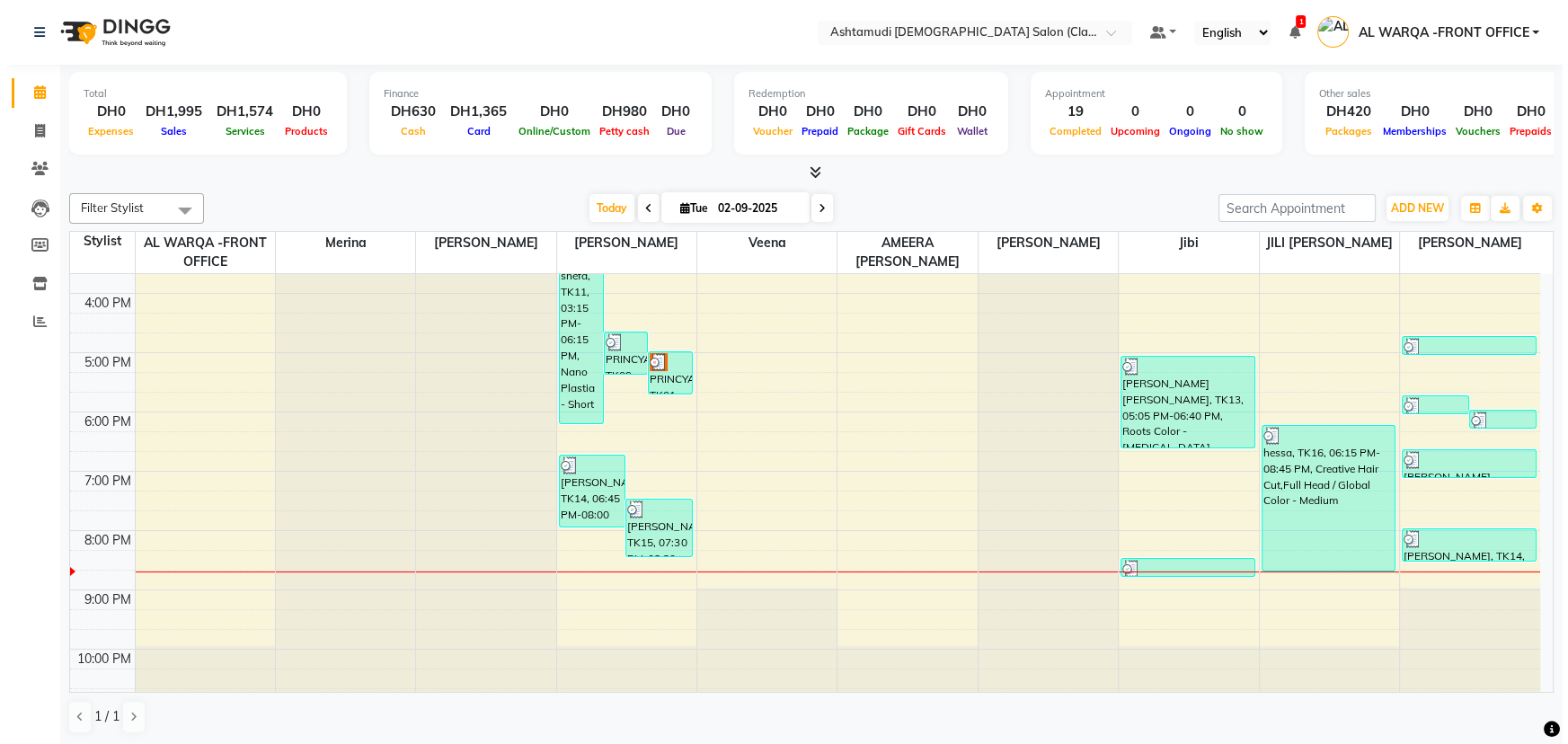
scroll to position [408, 0]
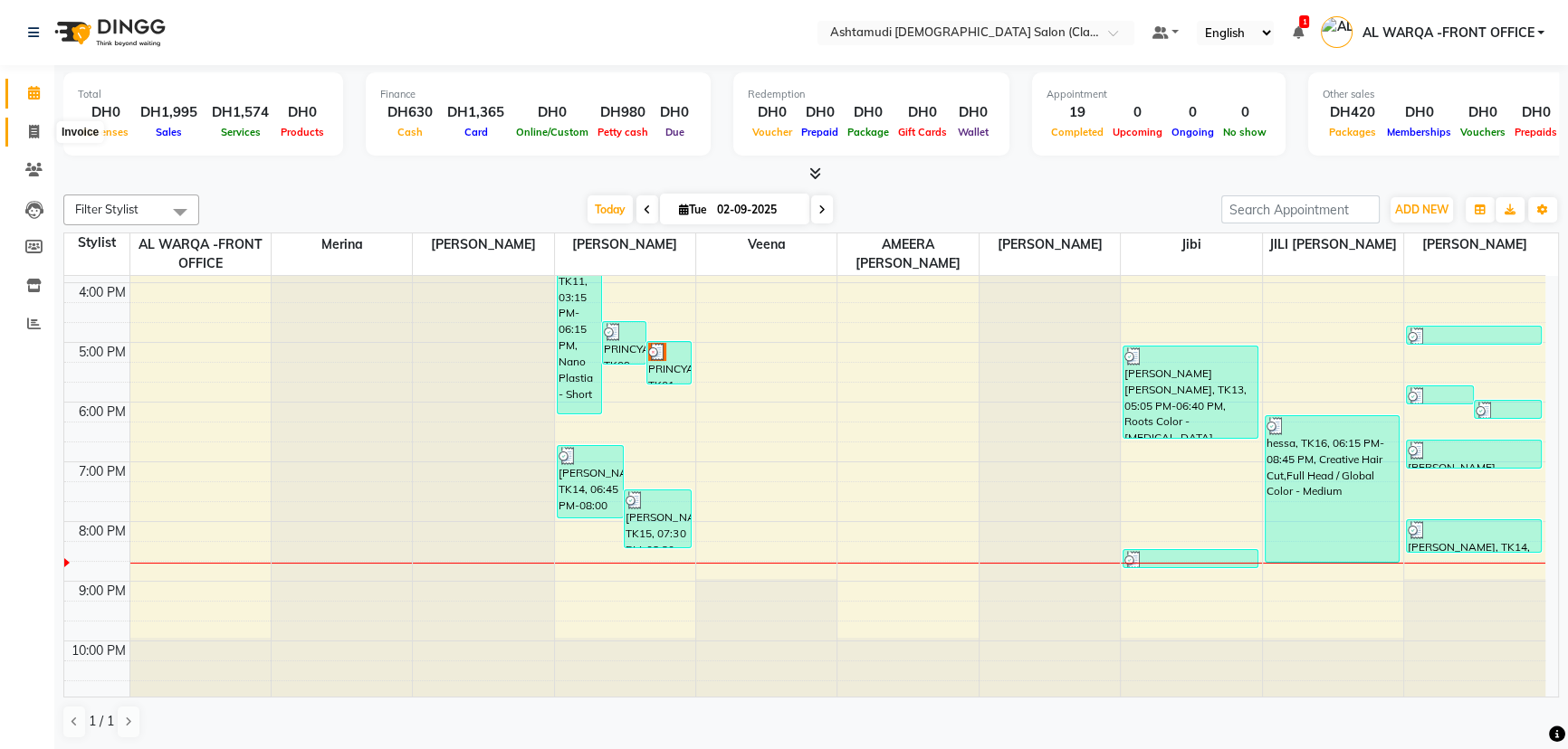
click at [35, 134] on icon at bounding box center [34, 132] width 10 height 14
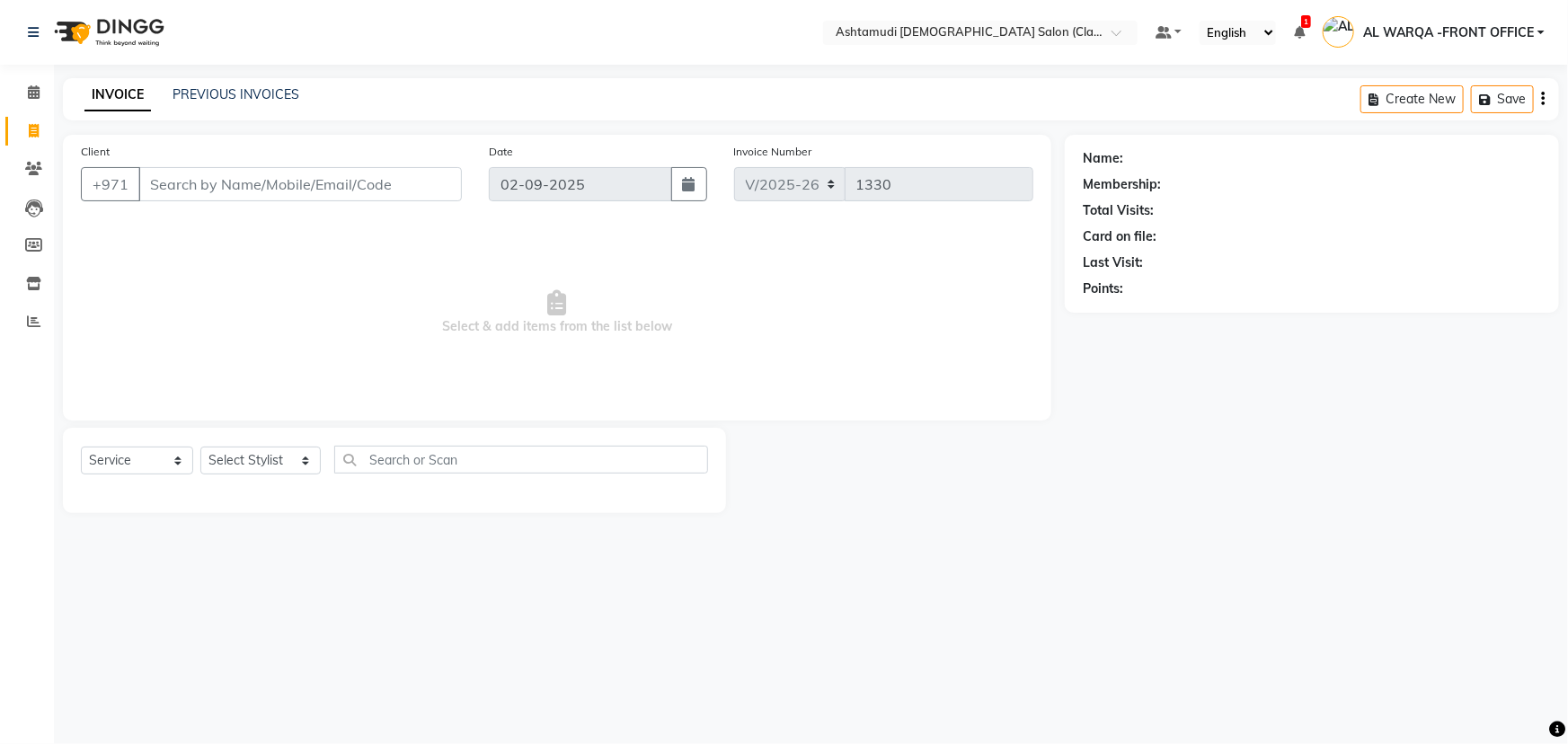
click at [176, 179] on input "Client" at bounding box center [301, 183] width 324 height 34
click at [173, 185] on input "Client" at bounding box center [301, 183] width 324 height 34
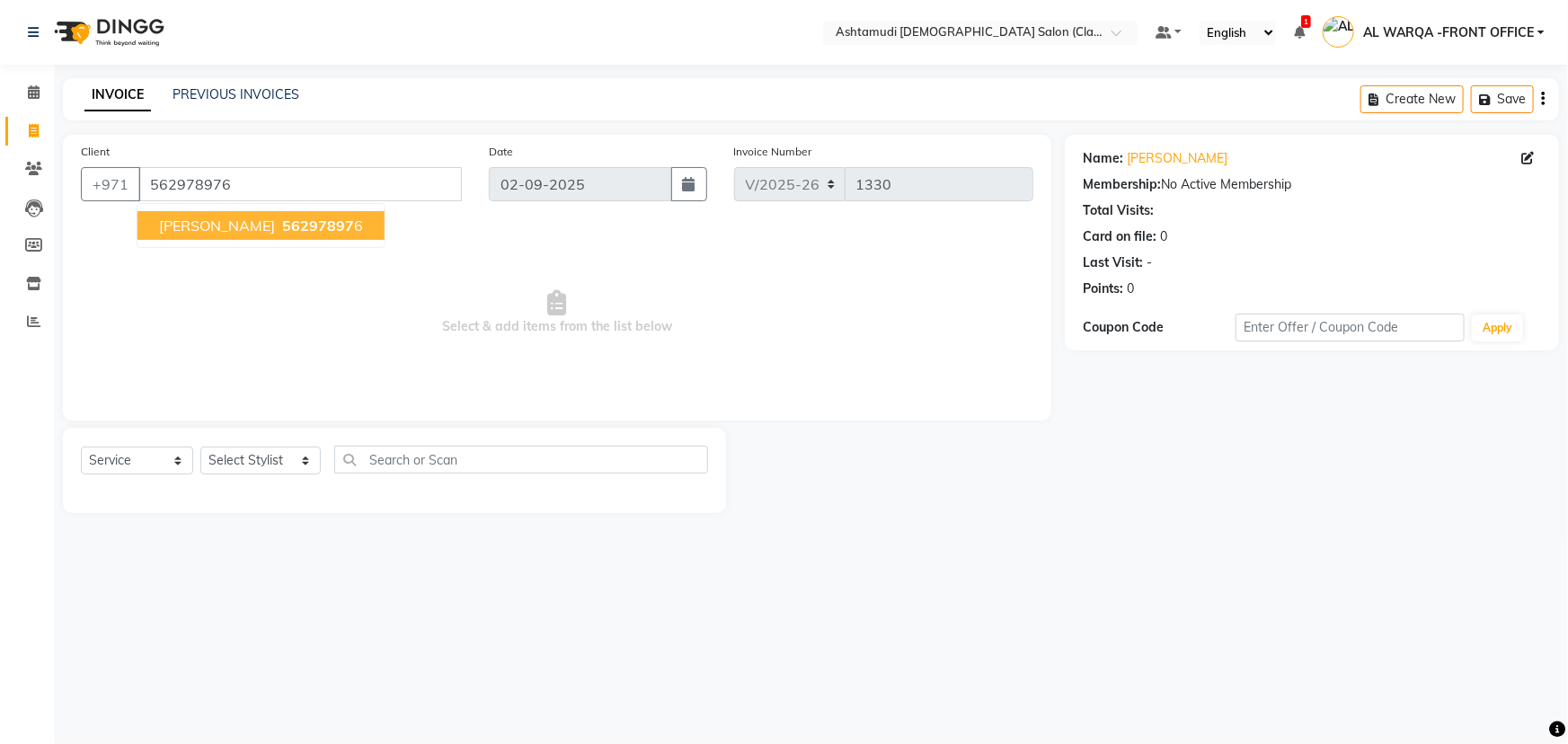
click at [282, 224] on span "56297897" at bounding box center [318, 225] width 72 height 18
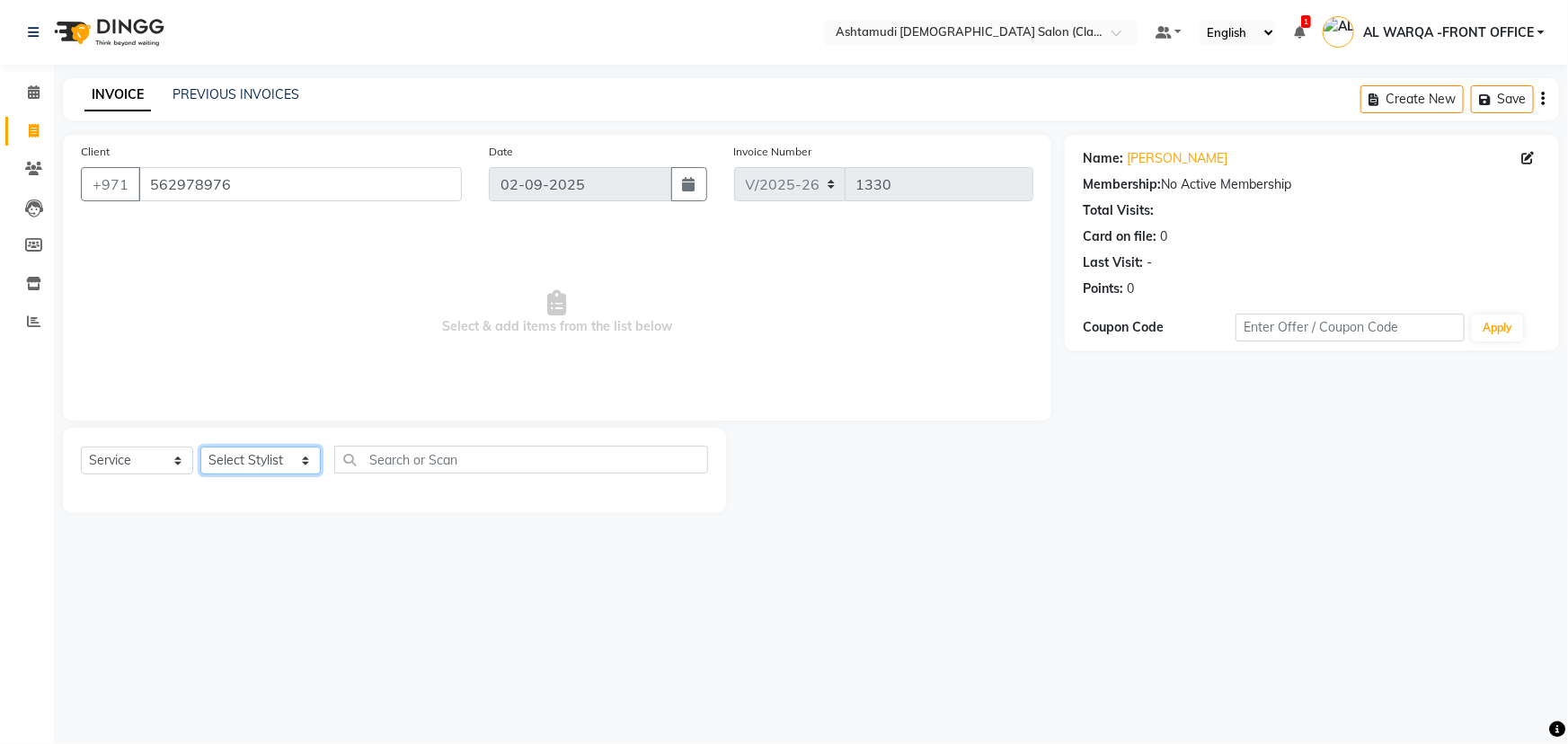
click at [304, 463] on select "Select Stylist AL WARQA -FRONT OFFICE AMEERA [PERSON_NAME] [PERSON_NAME] JILI […" at bounding box center [261, 461] width 120 height 28
click at [201, 447] on select "Select Stylist AL WARQA -FRONT OFFICE AMEERA [PERSON_NAME] [PERSON_NAME] JILI […" at bounding box center [261, 461] width 120 height 28
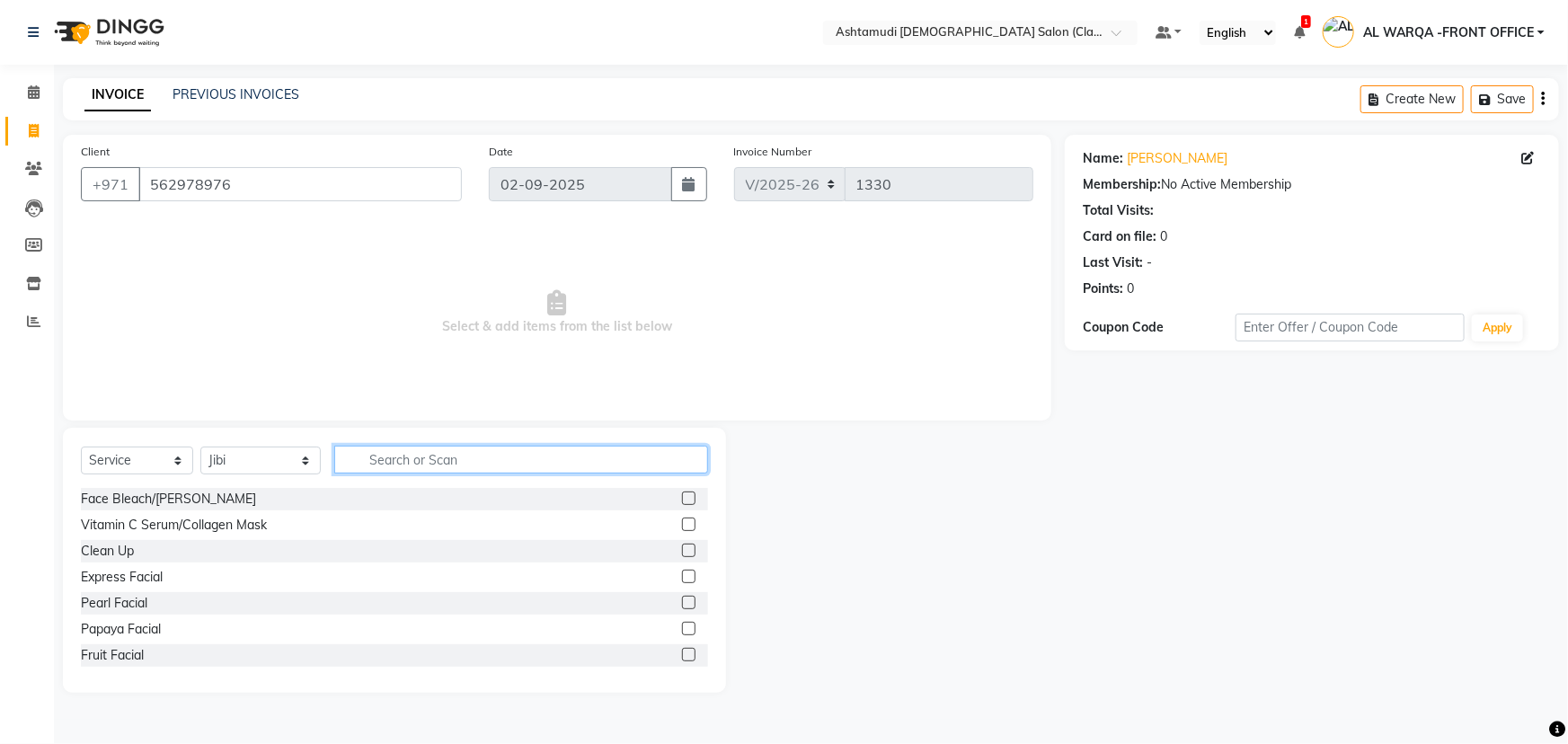
click at [386, 460] on input "text" at bounding box center [522, 460] width 374 height 28
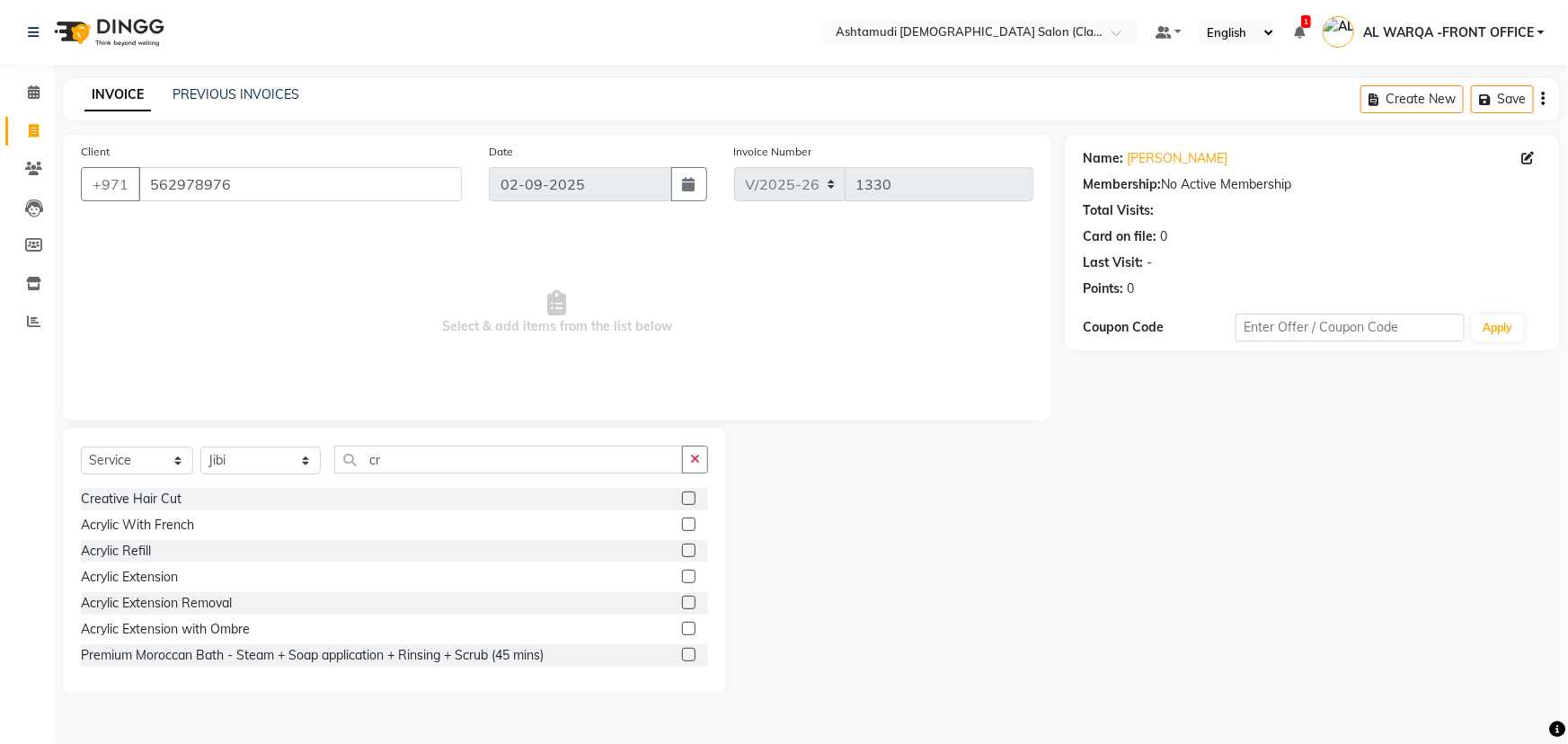
click at [682, 499] on label at bounding box center [688, 499] width 14 height 14
click at [682, 499] on input "checkbox" at bounding box center [688, 500] width 12 height 12
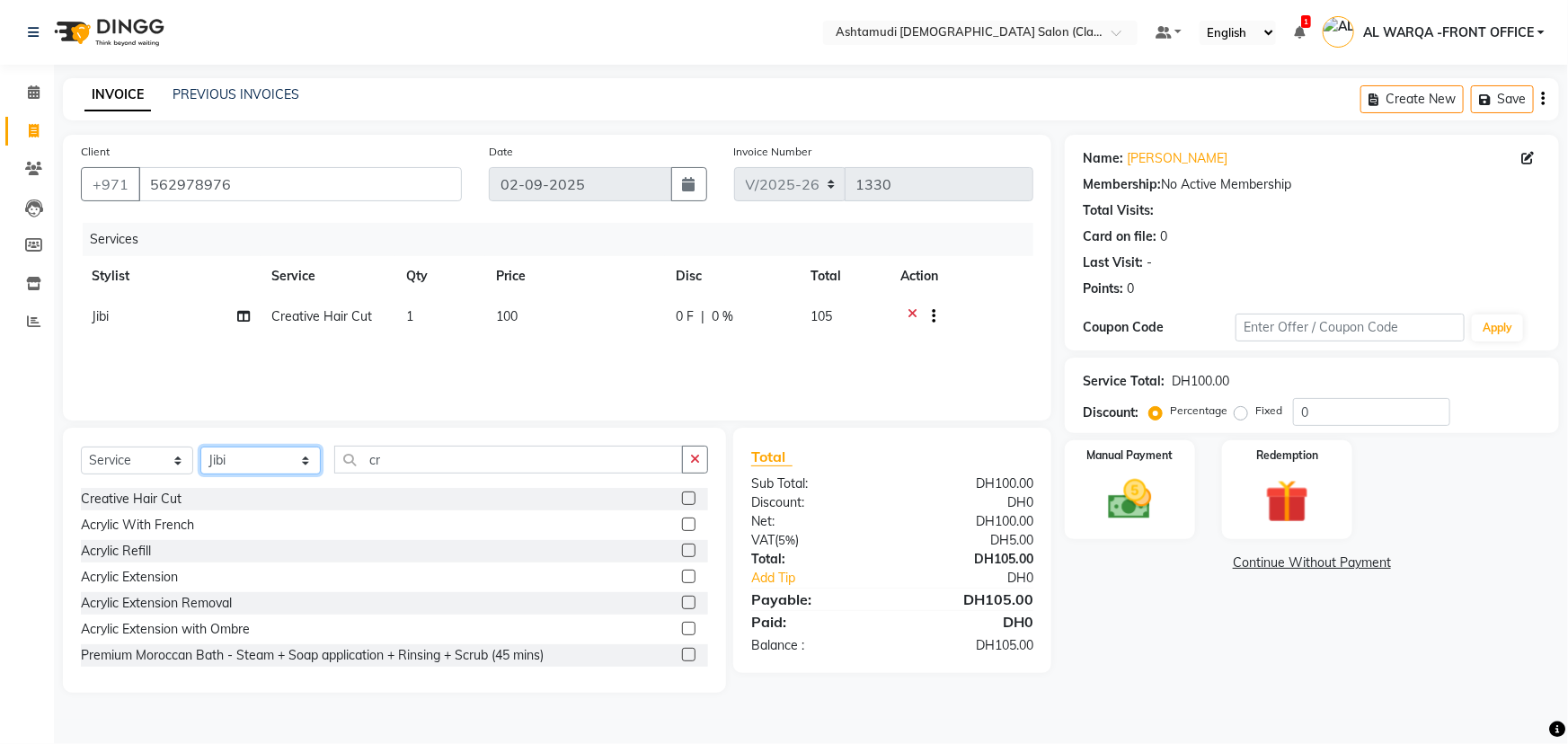
click at [304, 458] on select "Select Stylist AL WARQA -FRONT OFFICE AMEERA [PERSON_NAME] [PERSON_NAME] JILI […" at bounding box center [261, 461] width 120 height 28
click at [201, 447] on select "Select Stylist AL WARQA -FRONT OFFICE AMEERA [PERSON_NAME] [PERSON_NAME] JILI […" at bounding box center [261, 461] width 120 height 28
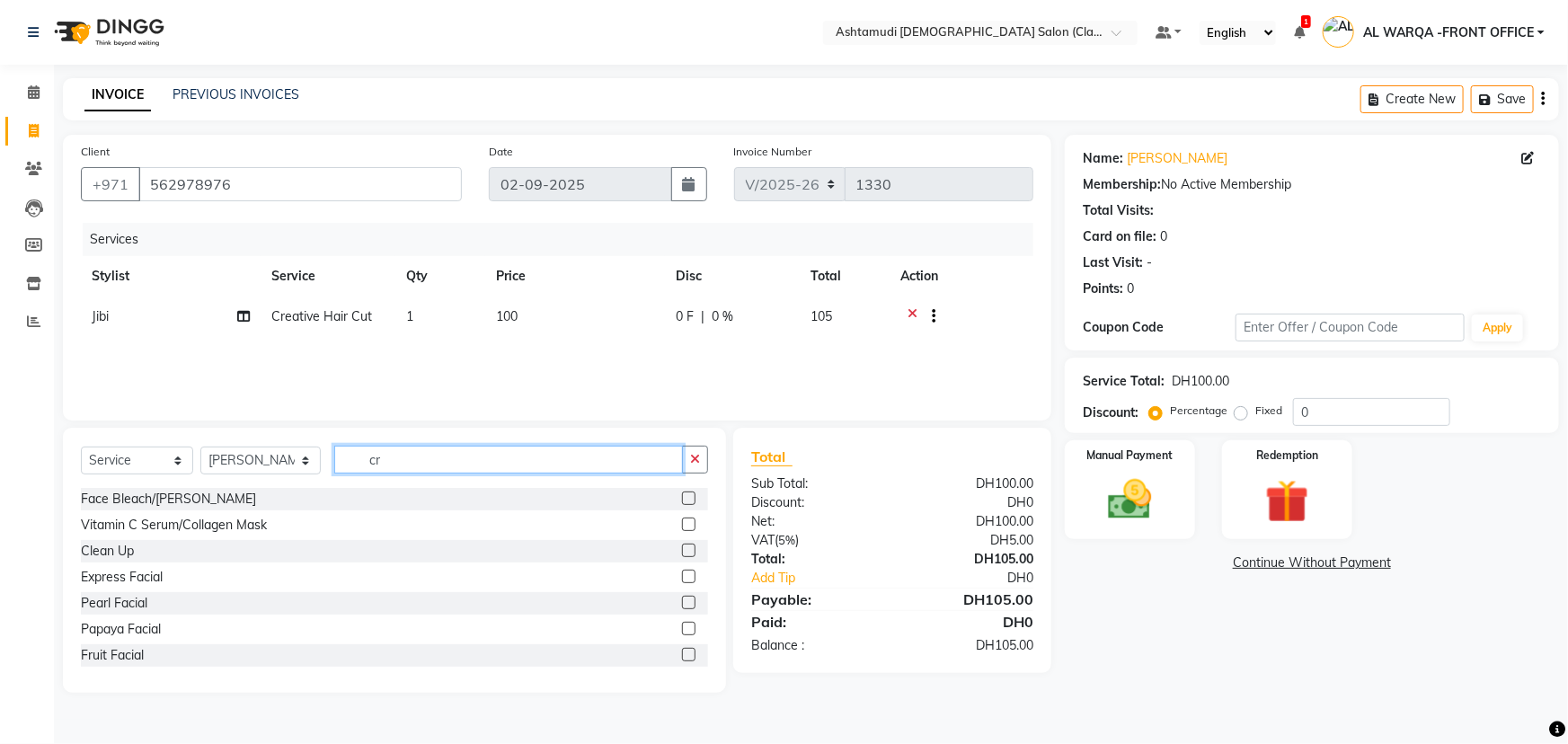
click at [380, 462] on input "cr" at bounding box center [509, 460] width 349 height 28
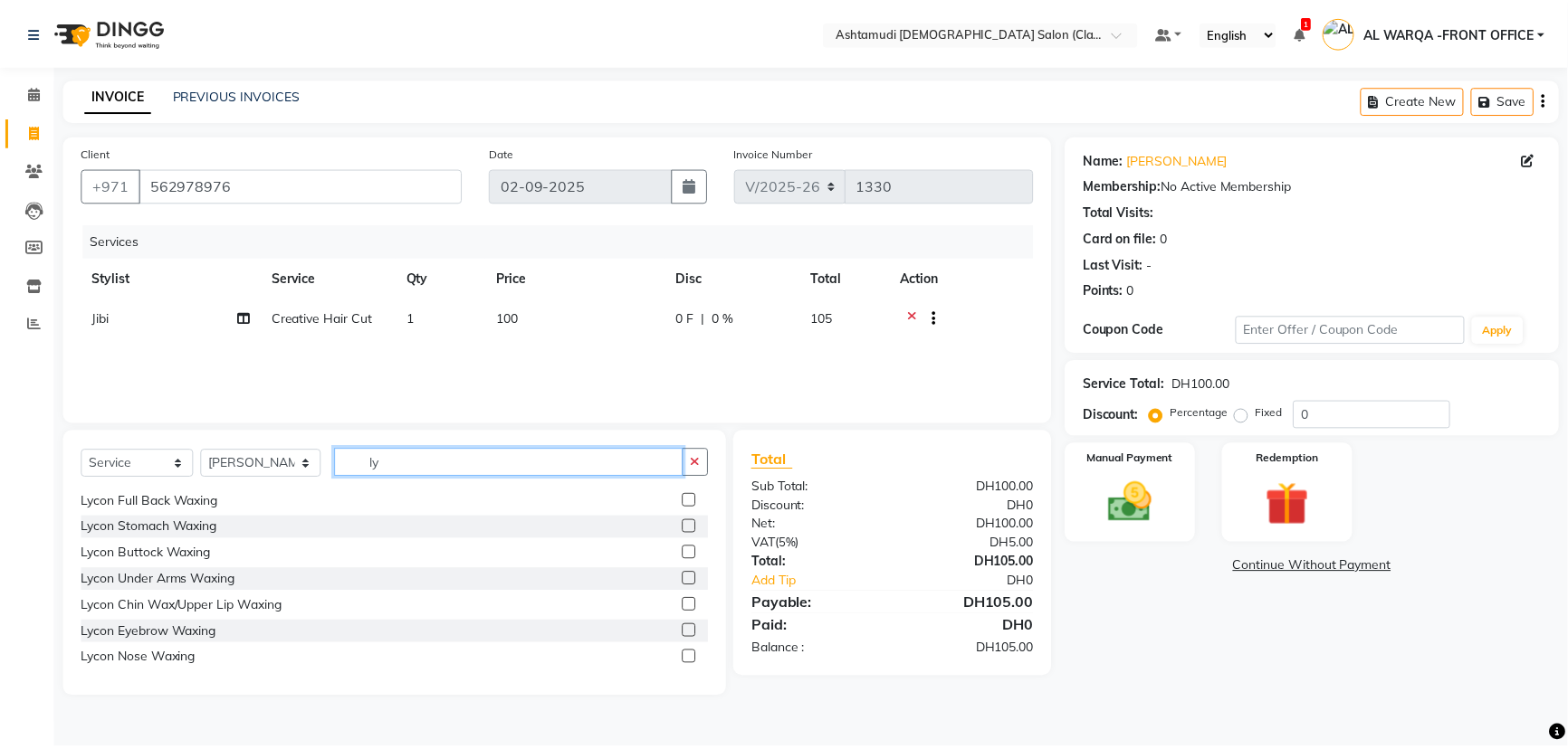
scroll to position [328, 0]
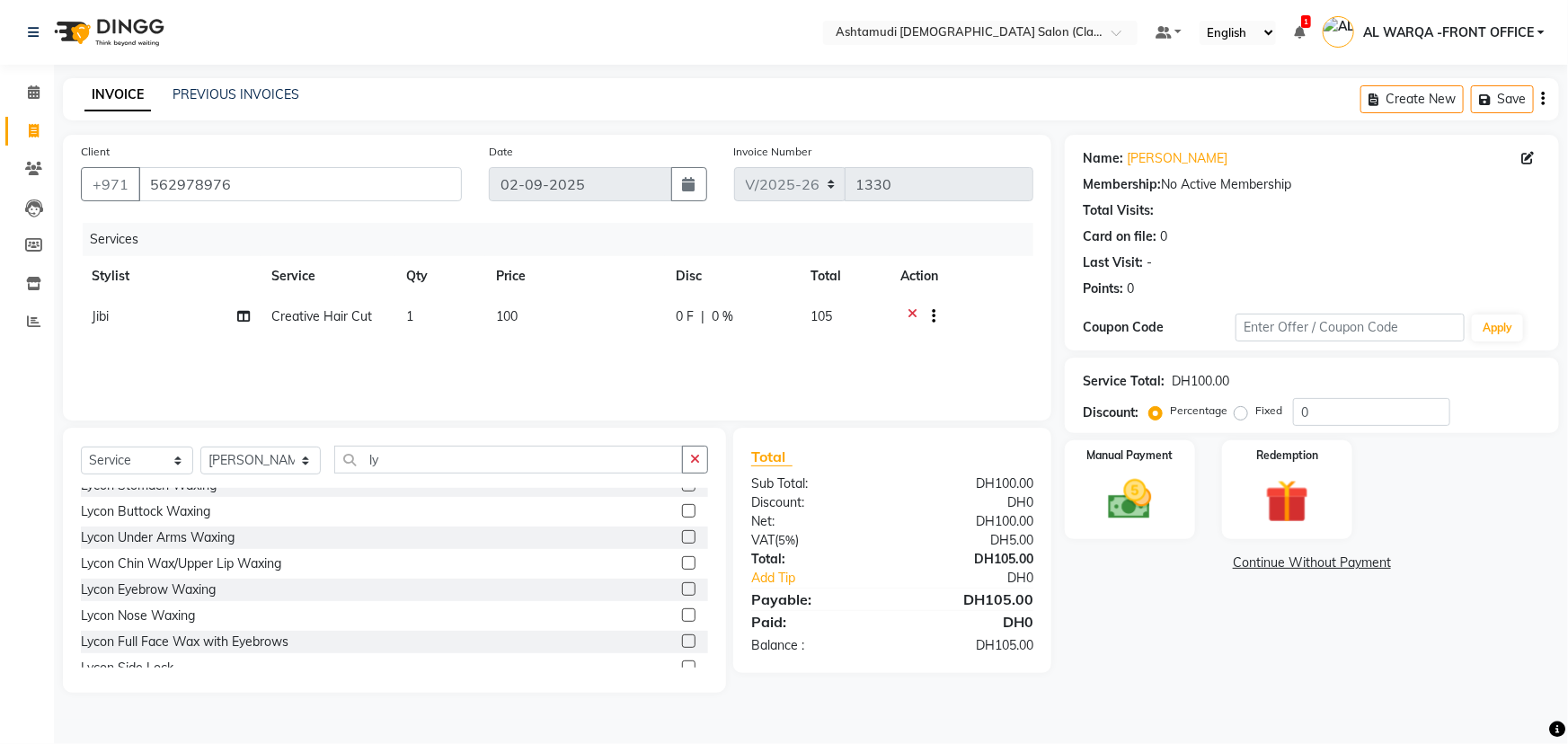
click at [682, 642] on label at bounding box center [688, 641] width 14 height 14
click at [682, 642] on input "checkbox" at bounding box center [688, 642] width 12 height 12
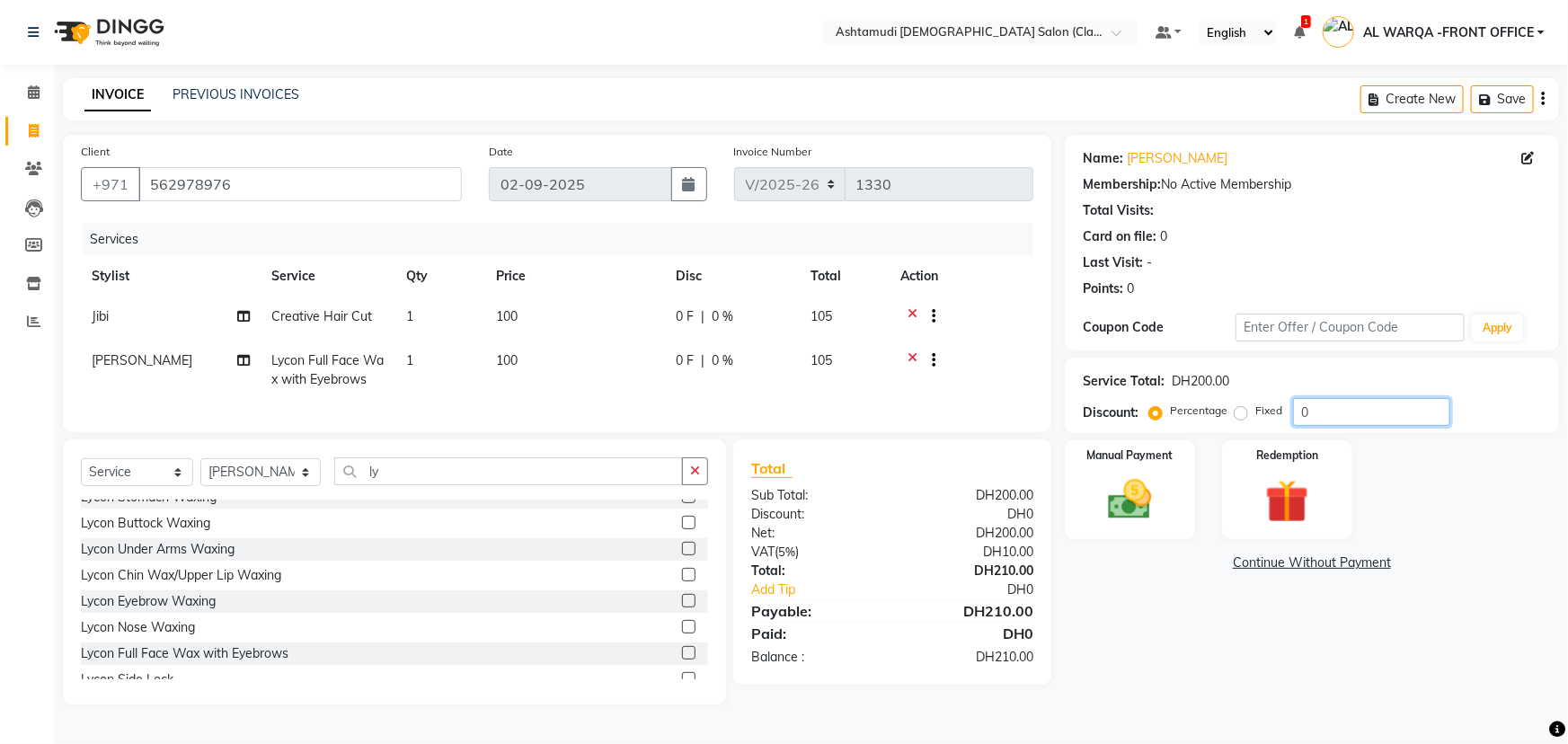
click at [1323, 412] on input "0" at bounding box center [1372, 412] width 157 height 28
click at [1134, 500] on img at bounding box center [1131, 500] width 74 height 52
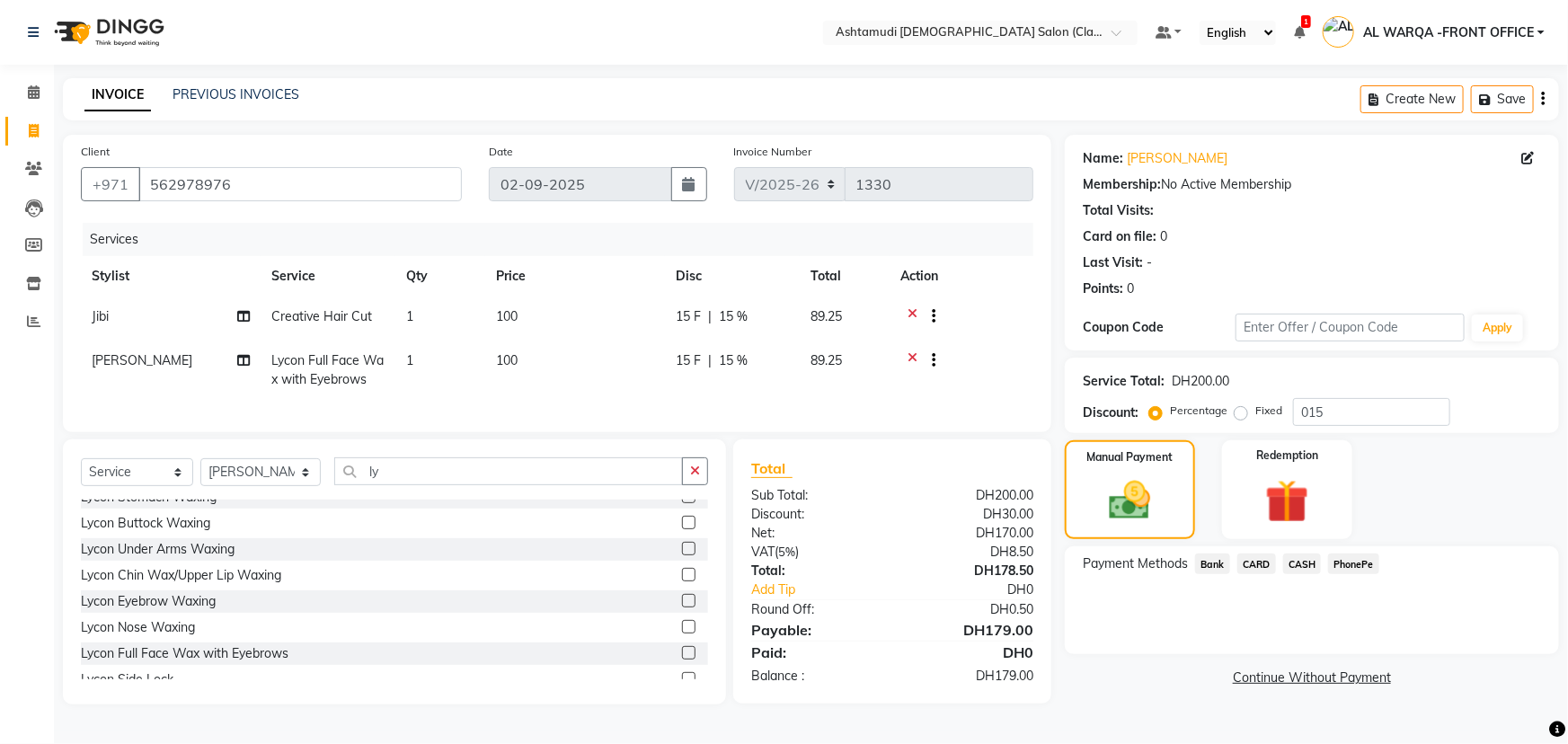
click at [1251, 565] on span "CARD" at bounding box center [1257, 564] width 39 height 20
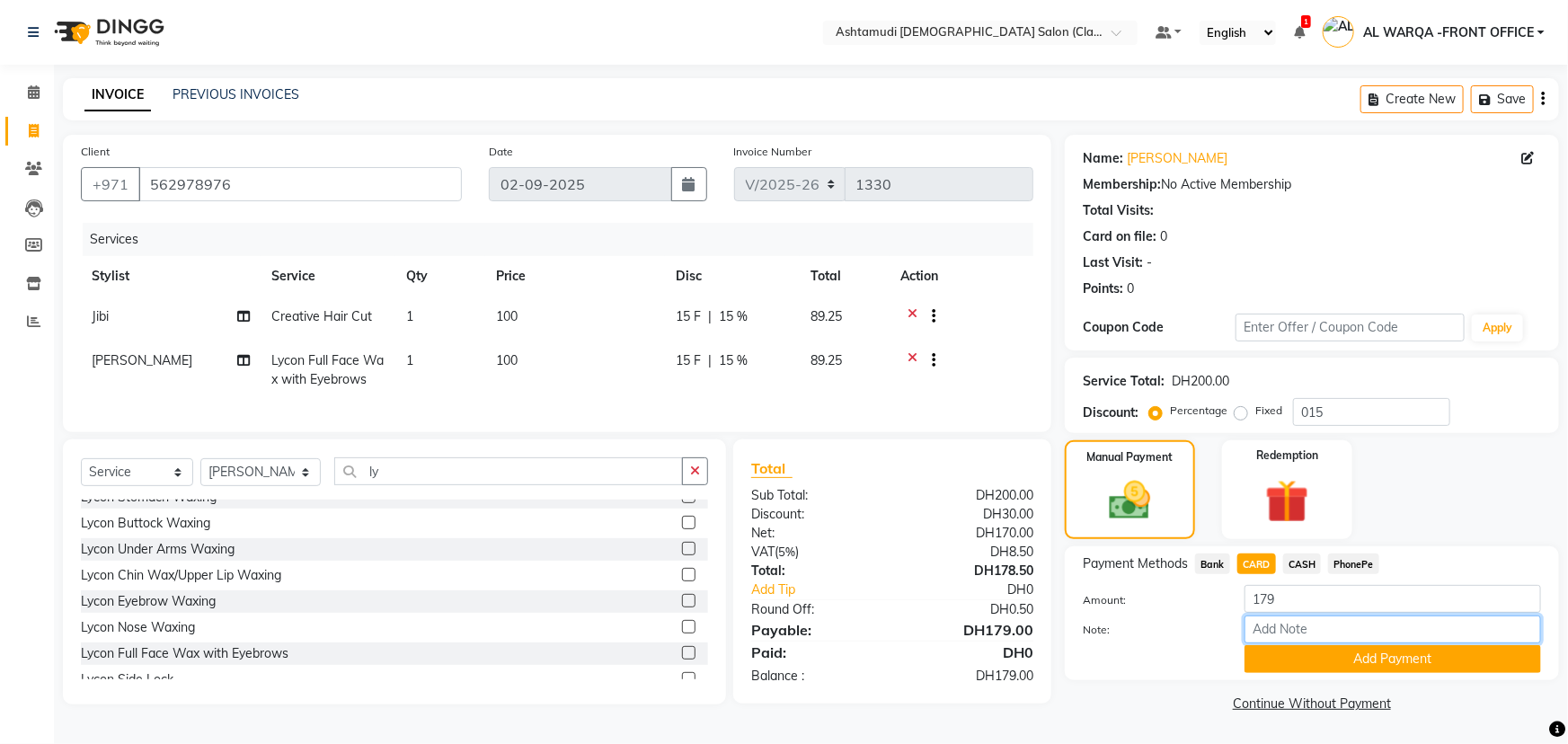
click at [1294, 631] on input "Note:" at bounding box center [1392, 630] width 297 height 28
click at [1416, 657] on button "Add Payment" at bounding box center [1392, 659] width 297 height 28
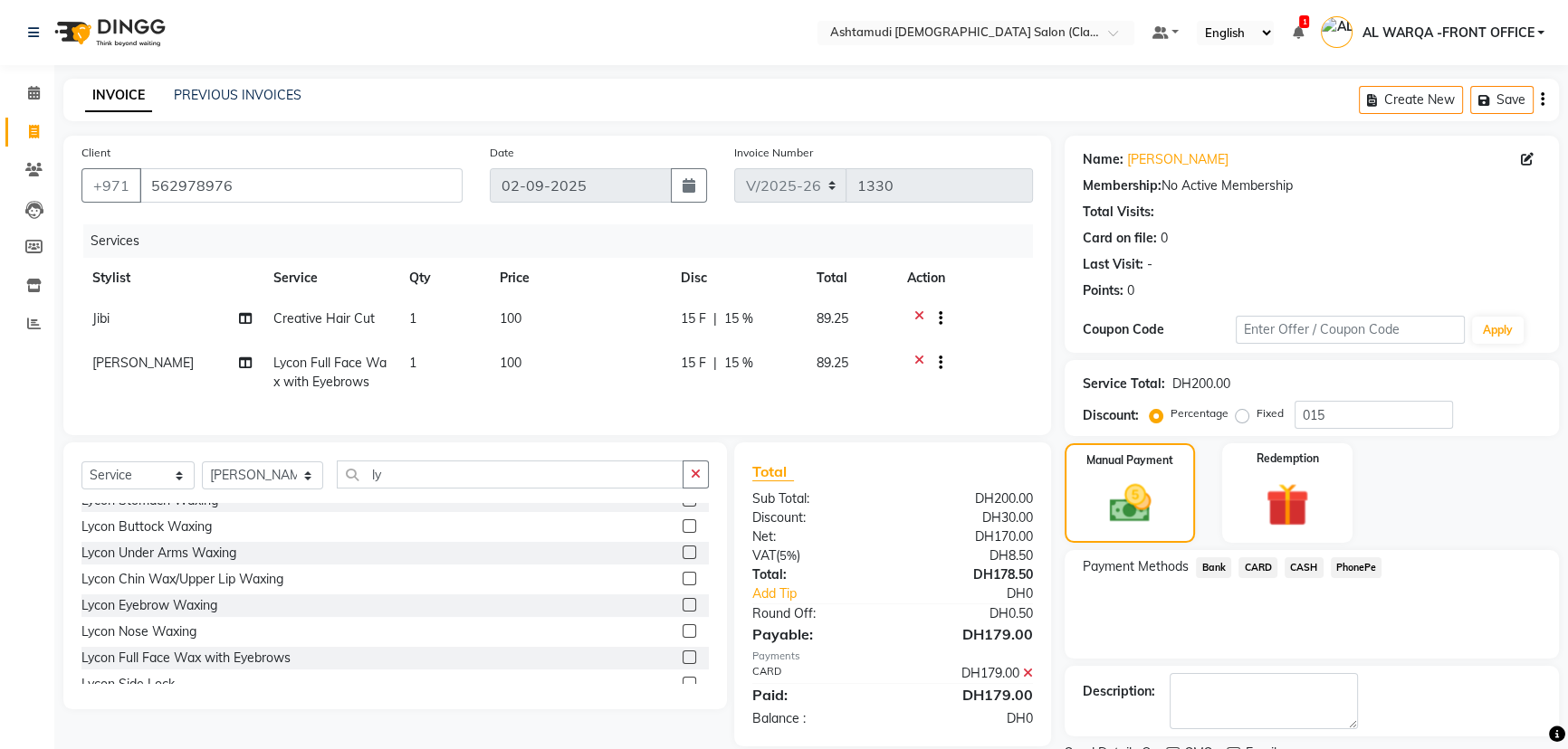
scroll to position [74, 0]
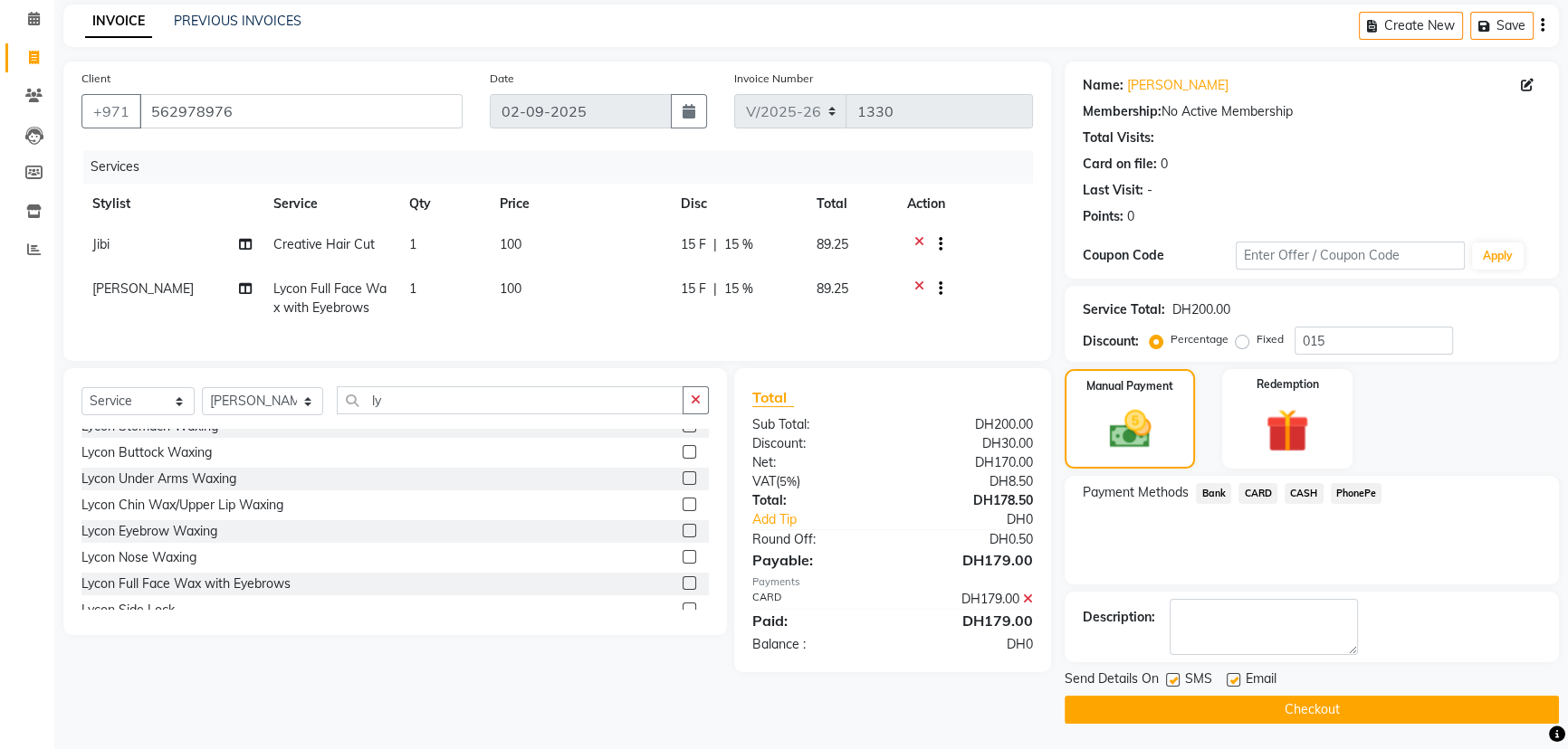
click at [1322, 710] on button "Checkout" at bounding box center [1312, 710] width 494 height 28
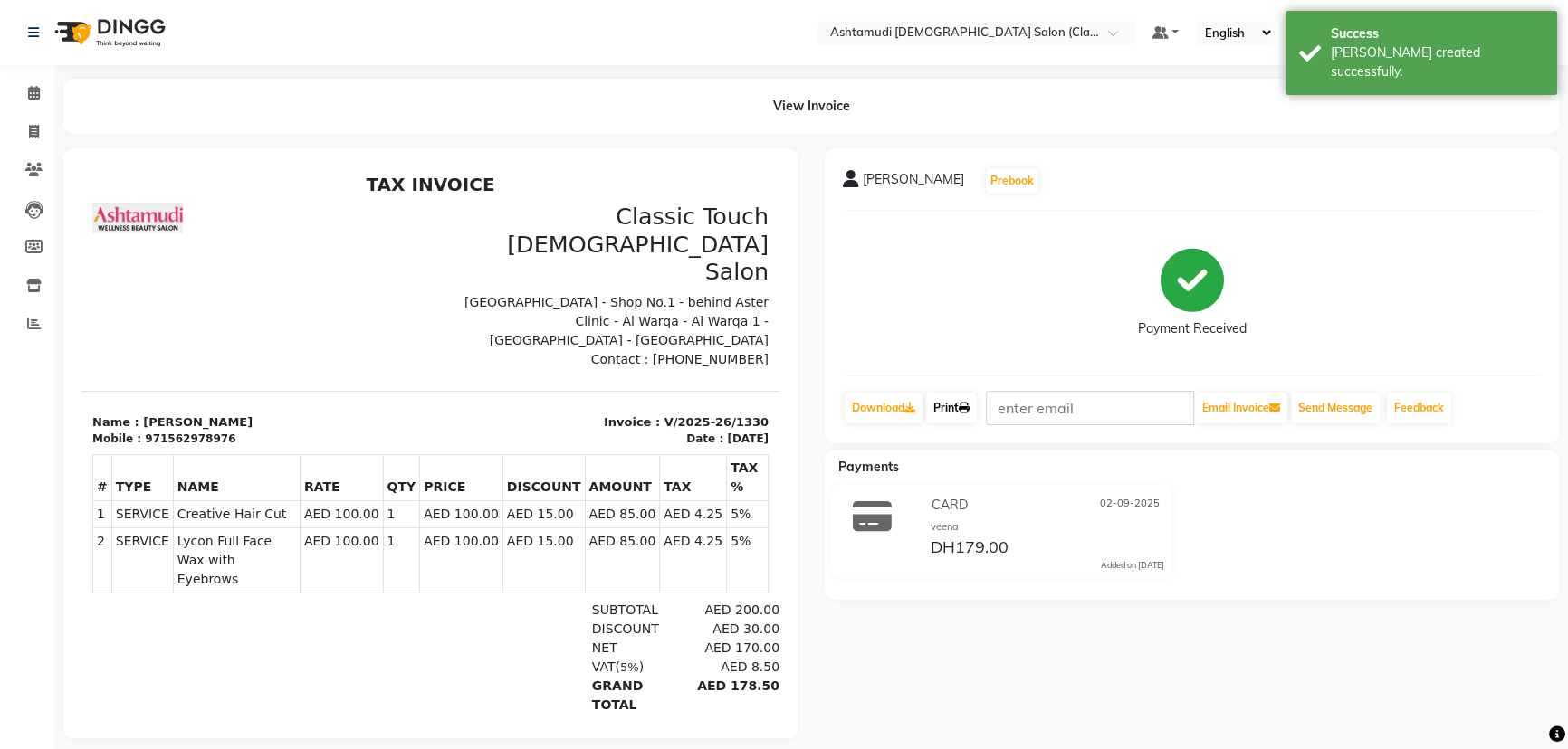
click at [969, 407] on icon at bounding box center [963, 407] width 11 height 11
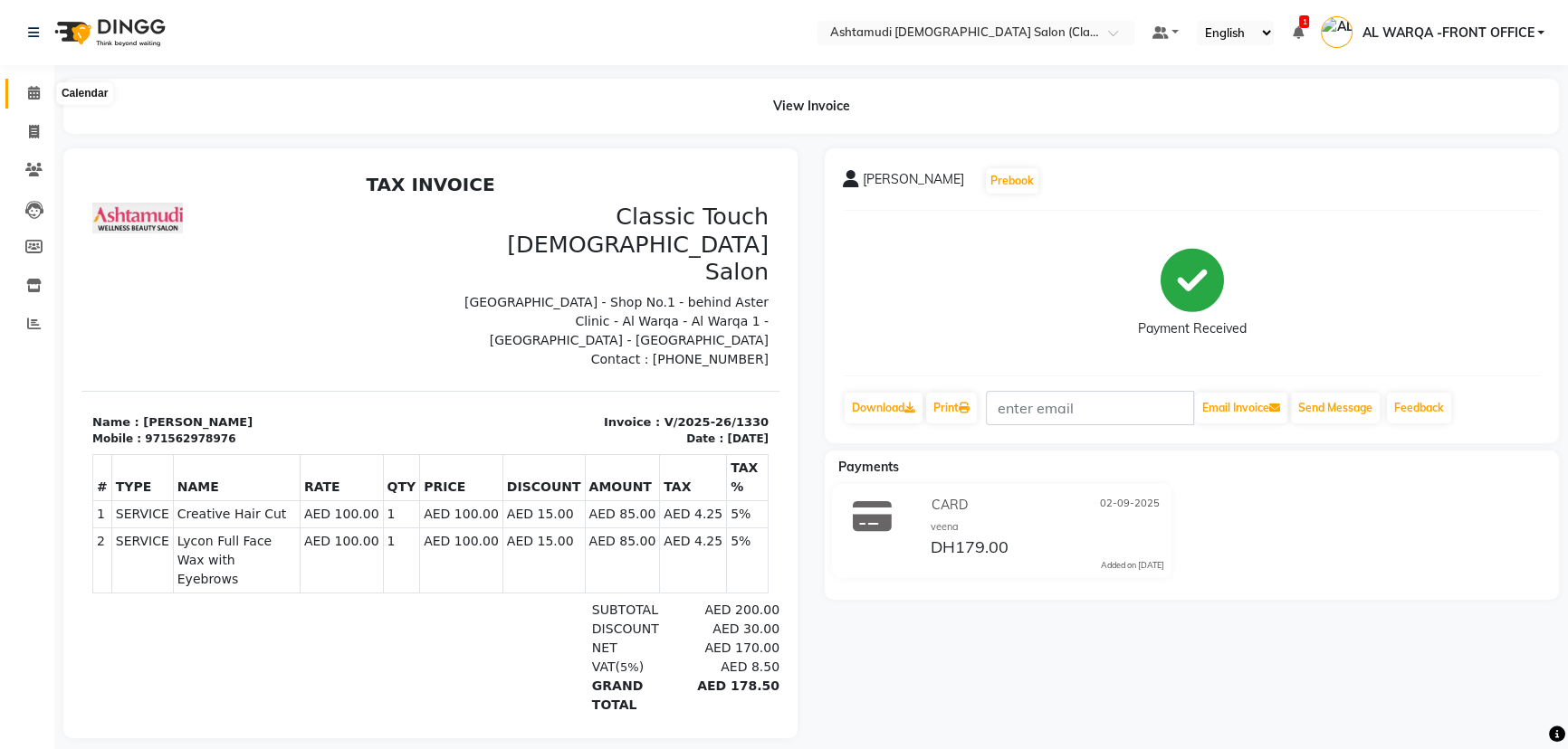
click at [31, 95] on icon at bounding box center [34, 93] width 12 height 14
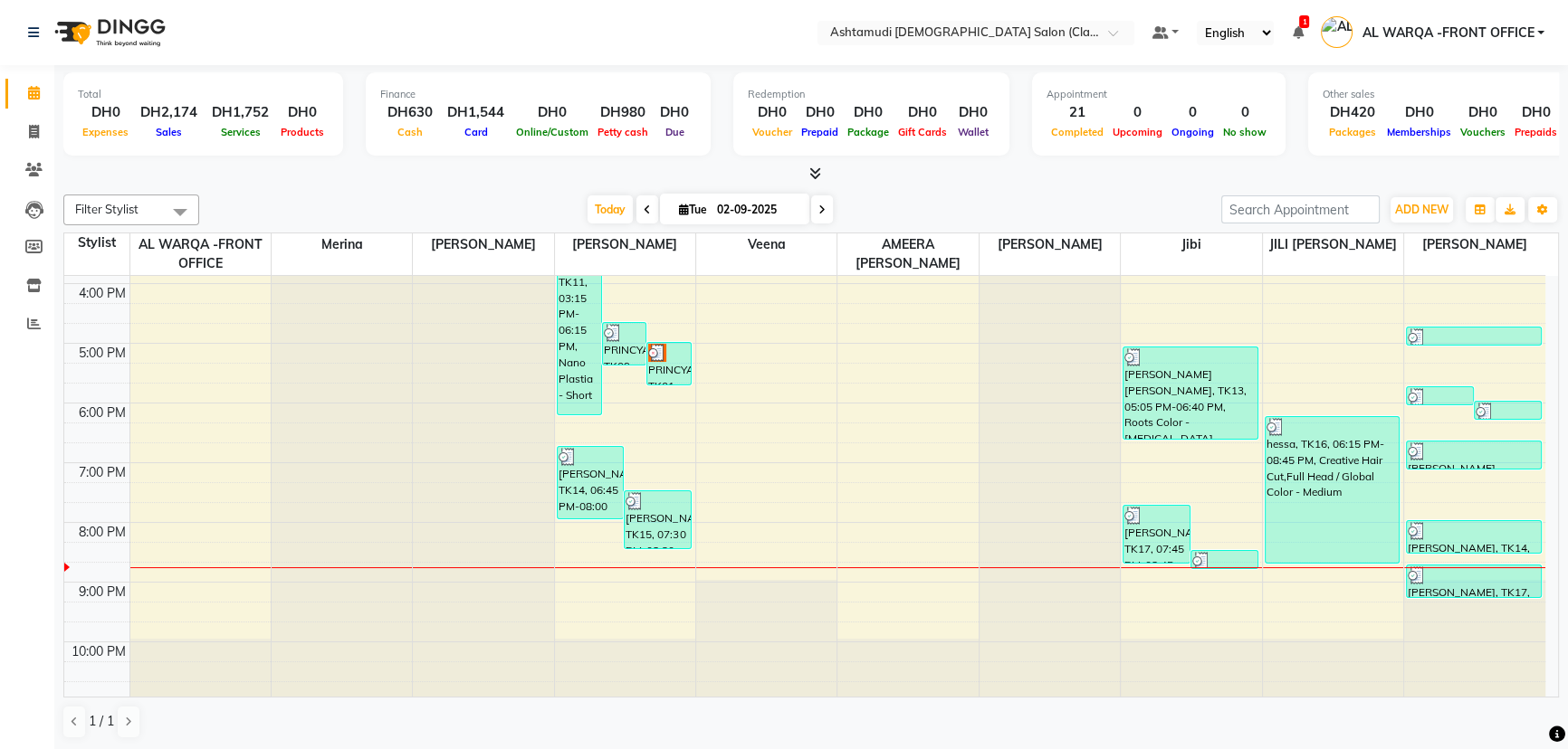
scroll to position [411, 0]
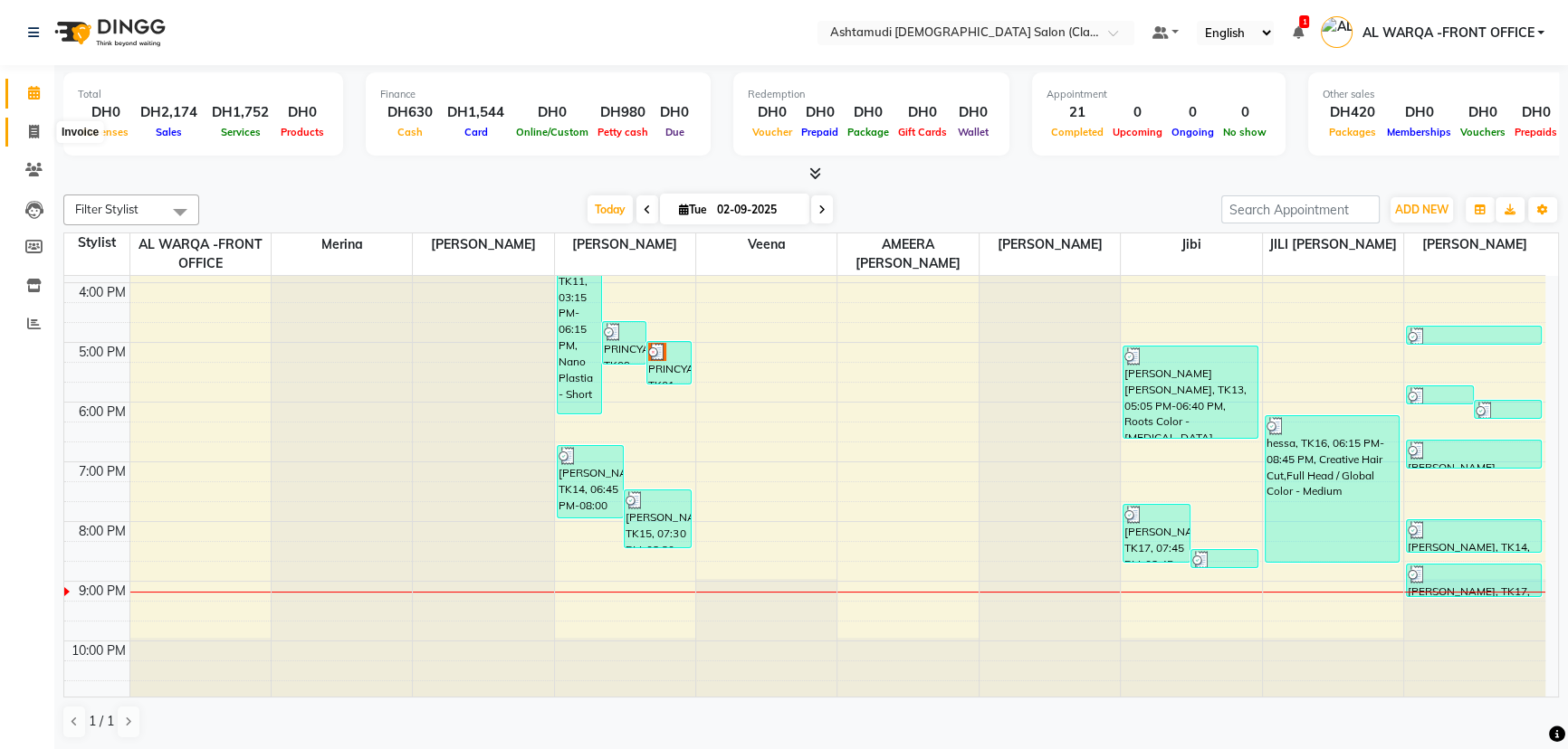
click at [29, 131] on icon at bounding box center [34, 132] width 10 height 14
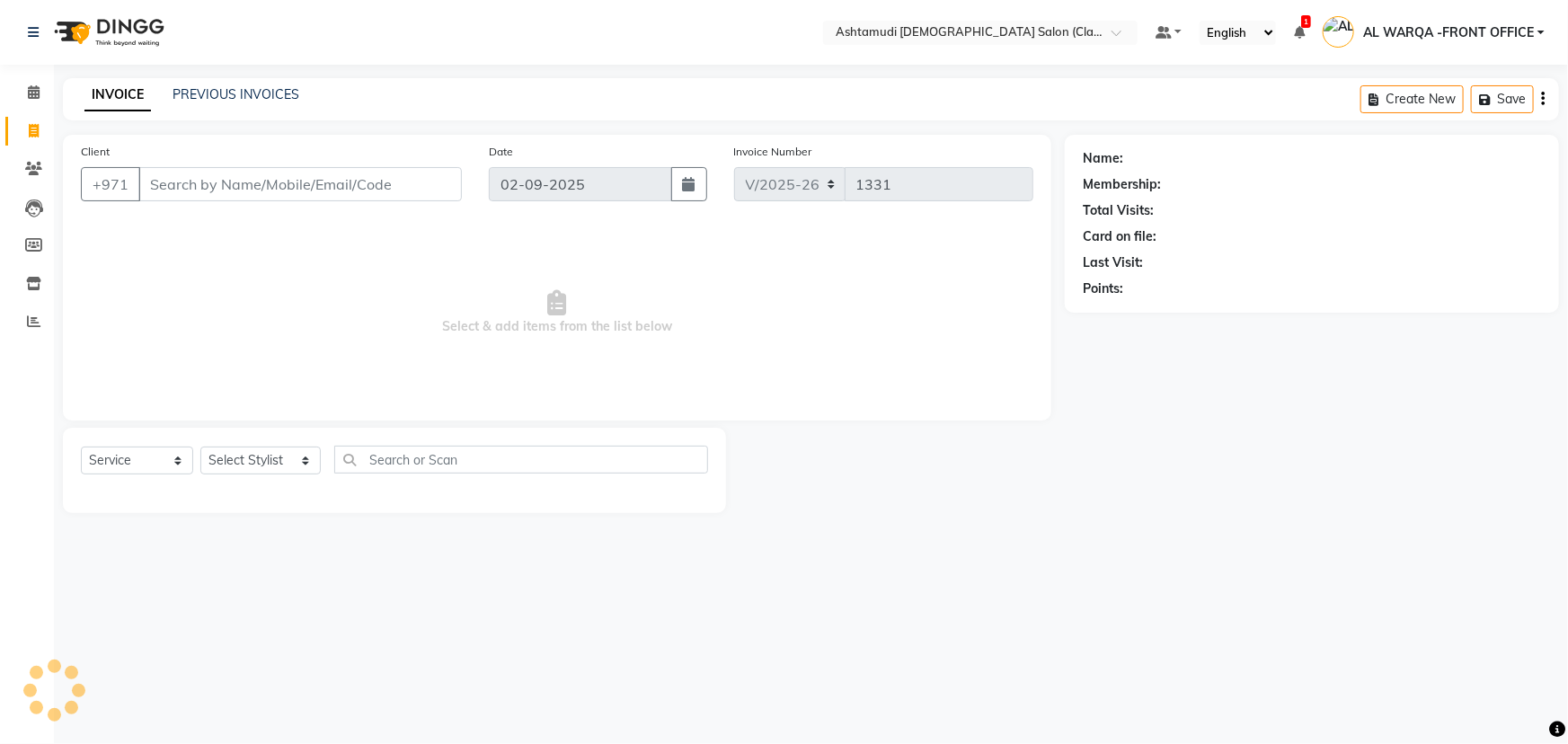
click at [199, 188] on input "Client" at bounding box center [301, 183] width 324 height 34
click at [309, 461] on select "Select Stylist AL WARQA -FRONT OFFICE AMEERA [PERSON_NAME] [PERSON_NAME] JILI […" at bounding box center [261, 461] width 120 height 28
click at [201, 447] on select "Select Stylist AL WARQA -FRONT OFFICE AMEERA [PERSON_NAME] [PERSON_NAME] JILI […" at bounding box center [261, 461] width 120 height 28
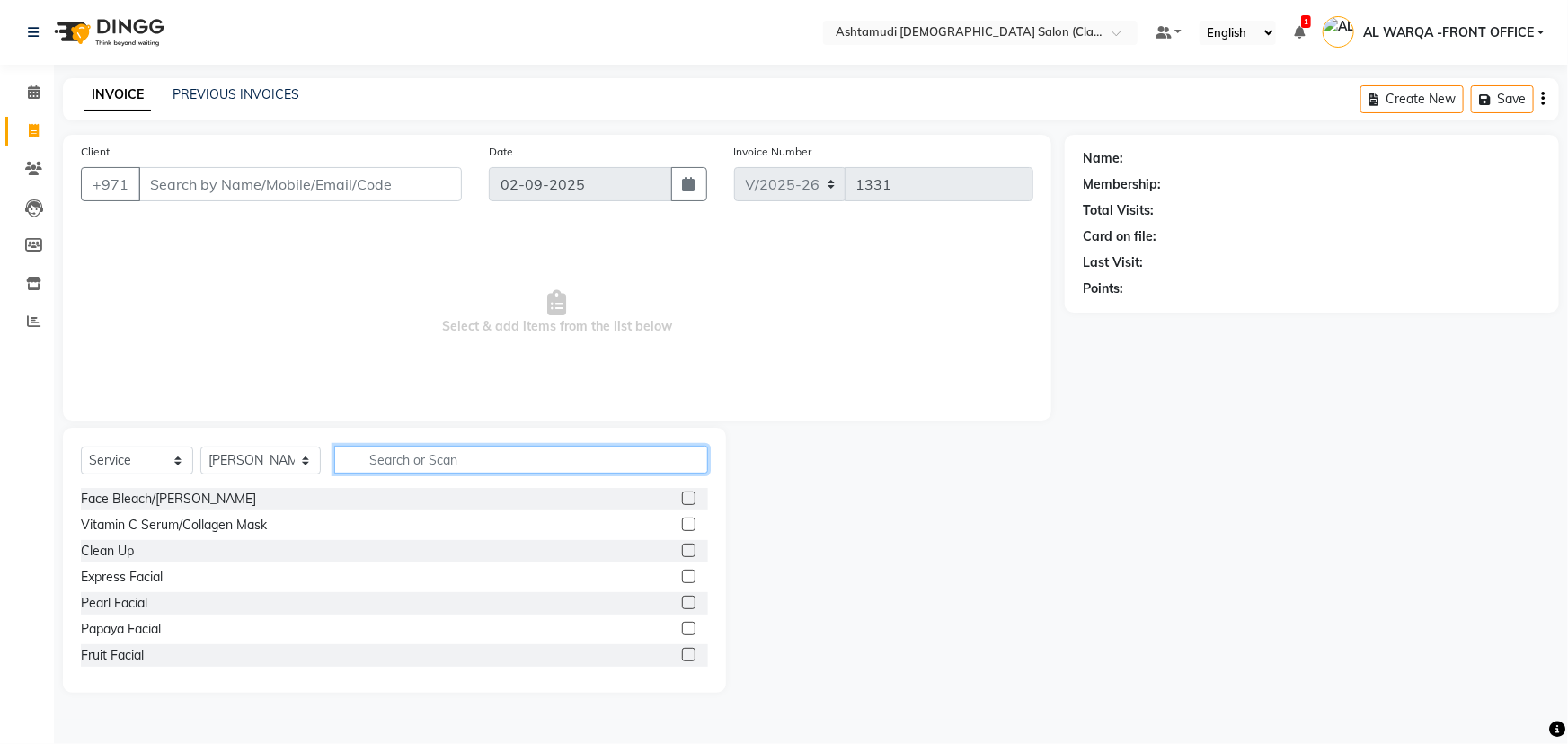
click at [402, 460] on input "text" at bounding box center [522, 460] width 374 height 28
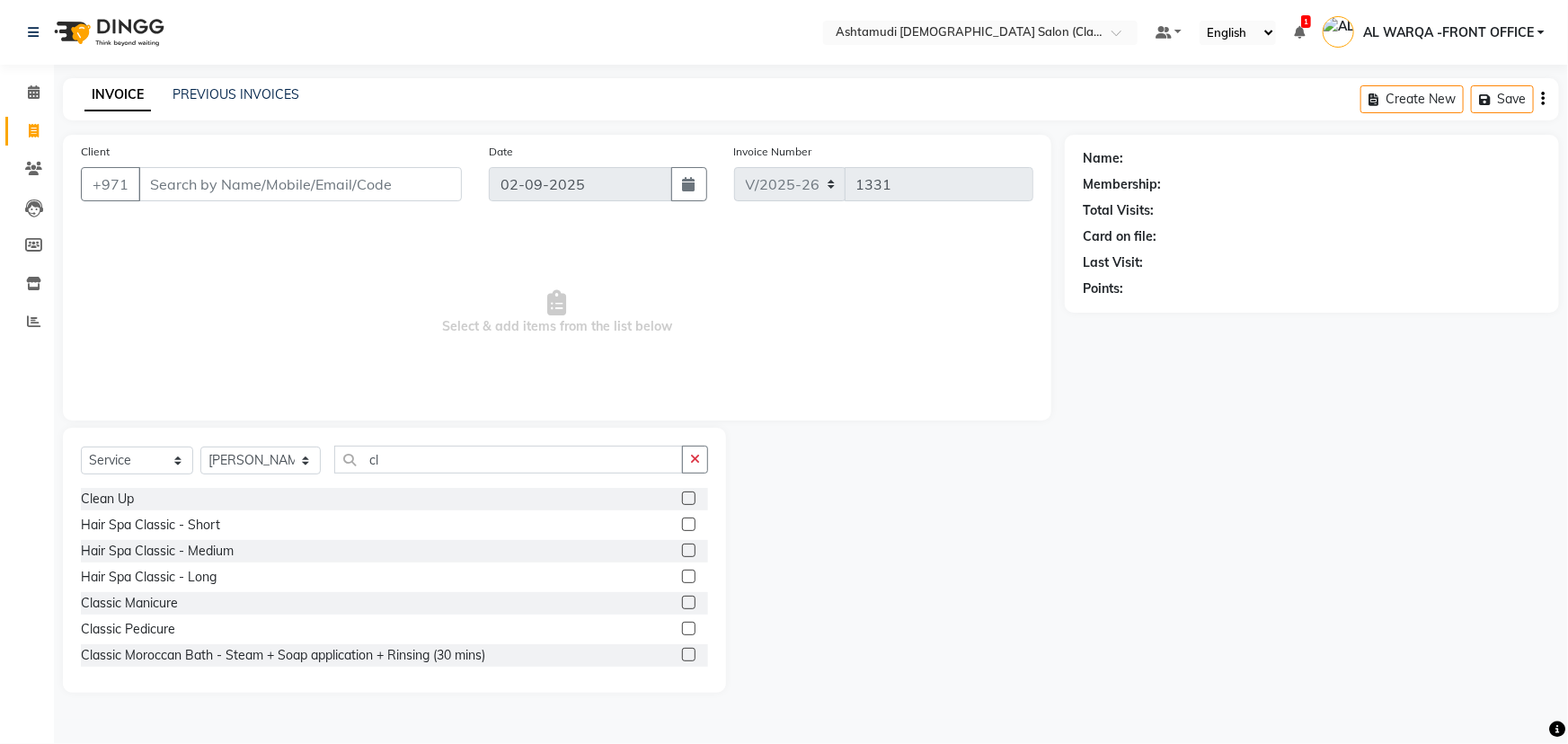
click at [682, 631] on label at bounding box center [688, 629] width 14 height 14
click at [682, 631] on input "checkbox" at bounding box center [688, 630] width 12 height 12
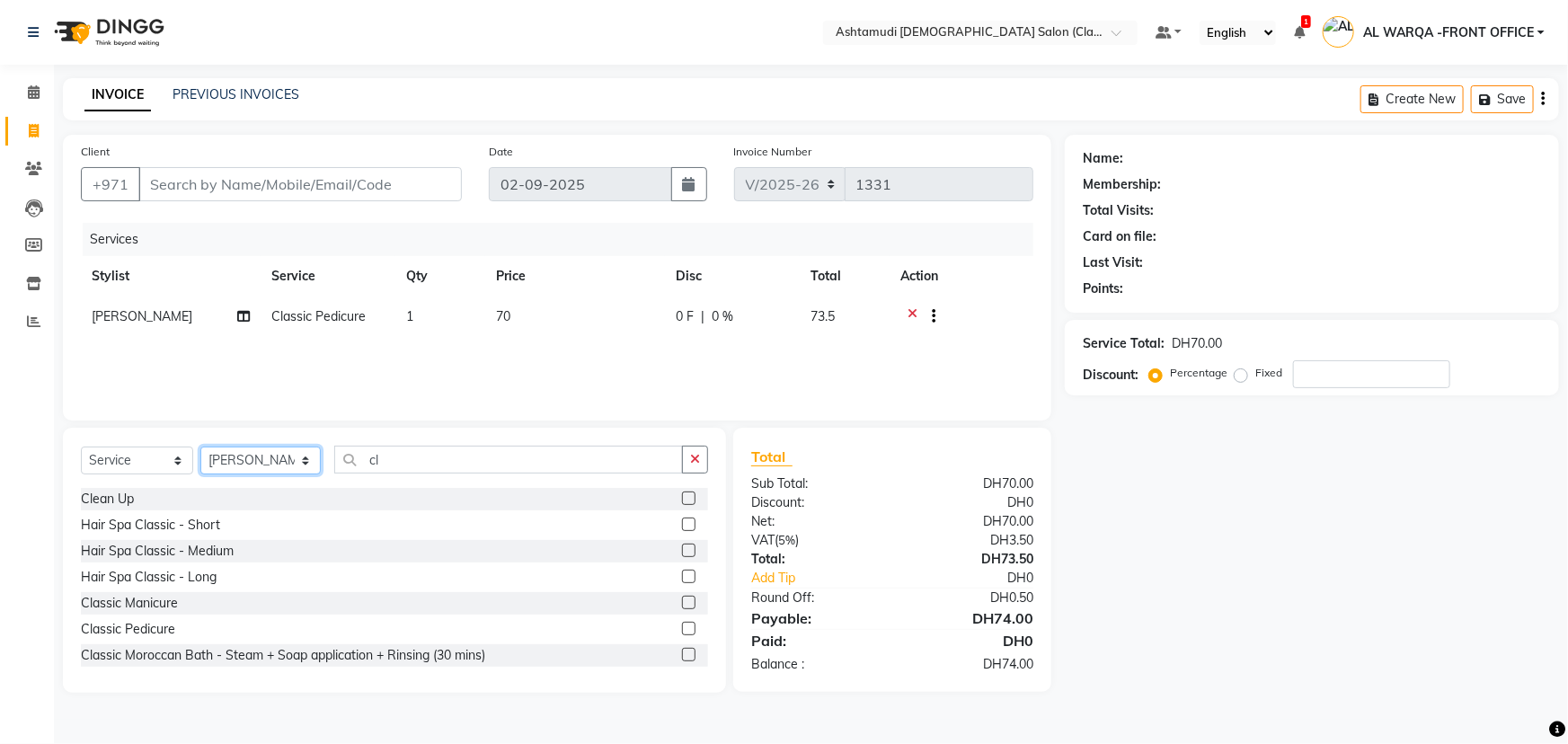
click at [306, 462] on select "Select Stylist AL WARQA -FRONT OFFICE AMEERA [PERSON_NAME] [PERSON_NAME] JILI […" at bounding box center [261, 461] width 120 height 28
click at [201, 447] on select "Select Stylist AL WARQA -FRONT OFFICE AMEERA [PERSON_NAME] [PERSON_NAME] JILI […" at bounding box center [261, 461] width 120 height 28
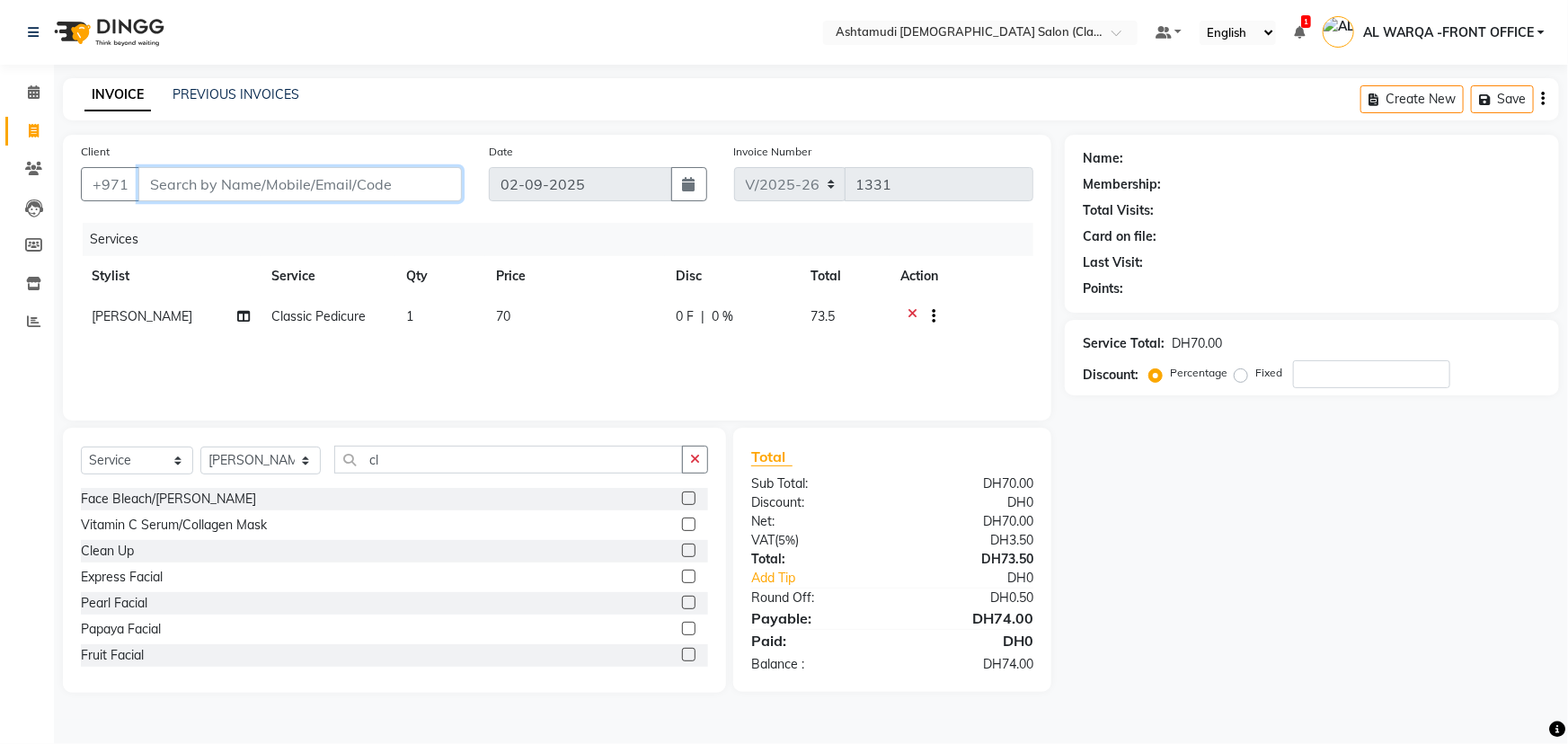
click at [179, 186] on input "Client" at bounding box center [301, 183] width 324 height 34
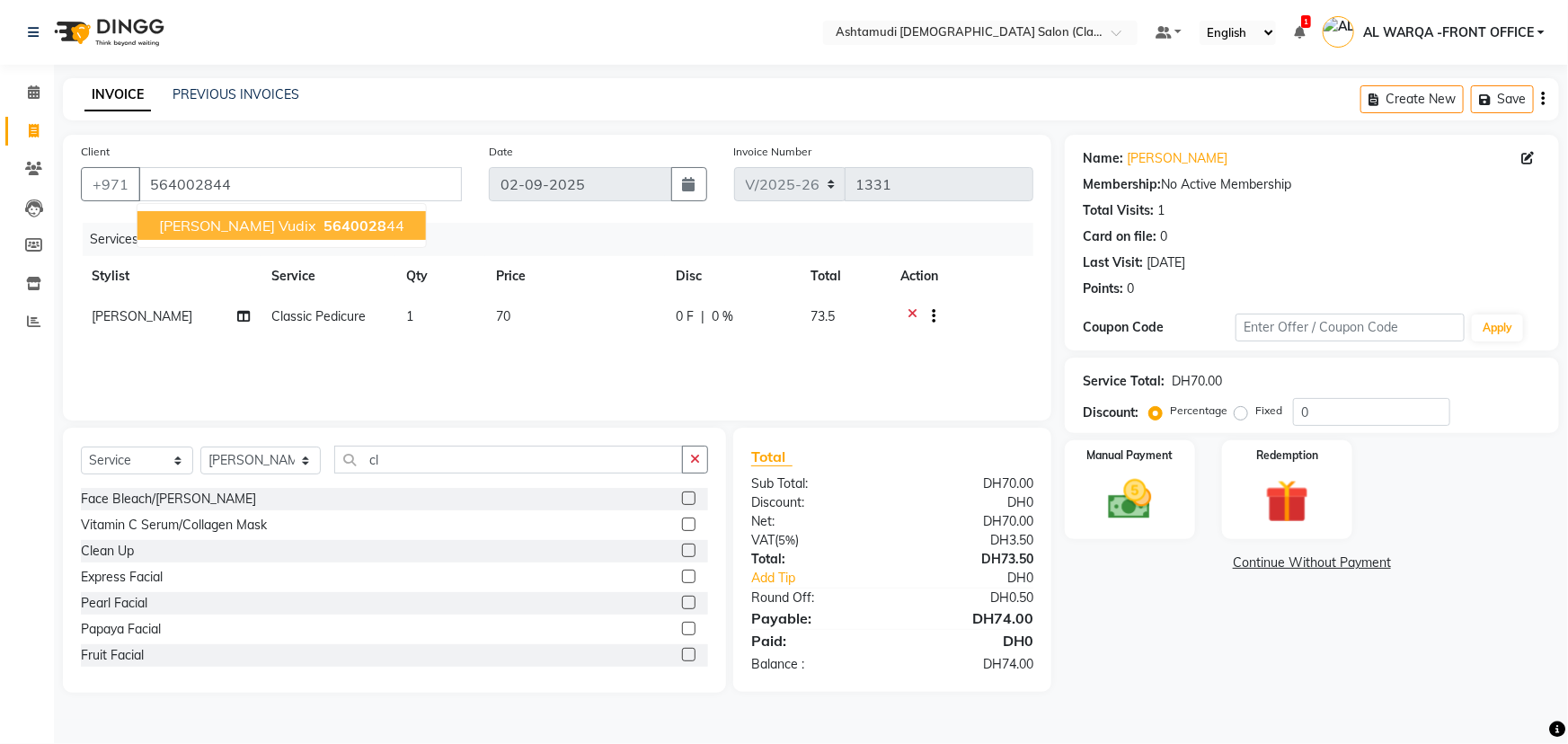
click at [288, 224] on span "[PERSON_NAME] Vudix" at bounding box center [238, 225] width 157 height 18
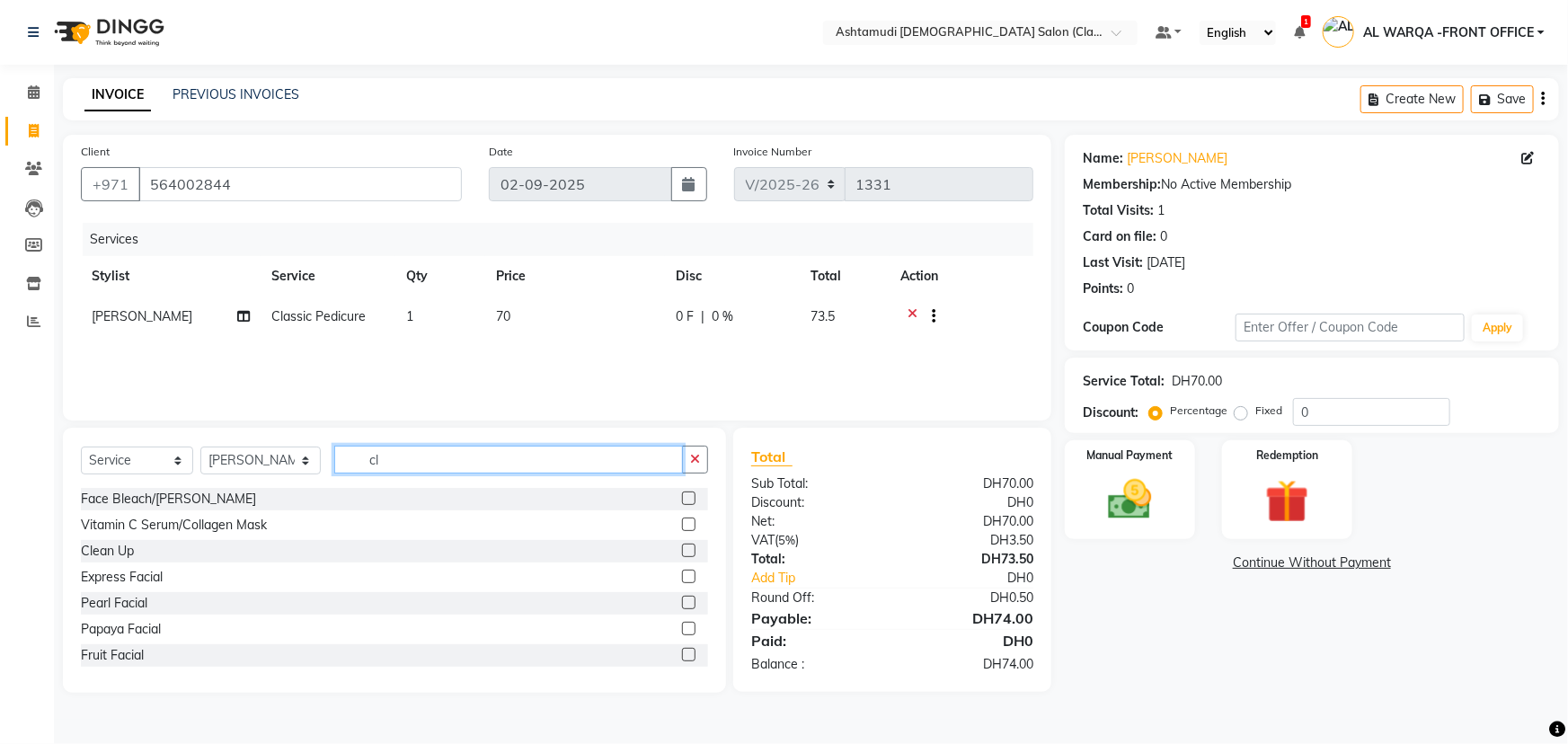
click at [385, 459] on input "cl" at bounding box center [509, 460] width 349 height 28
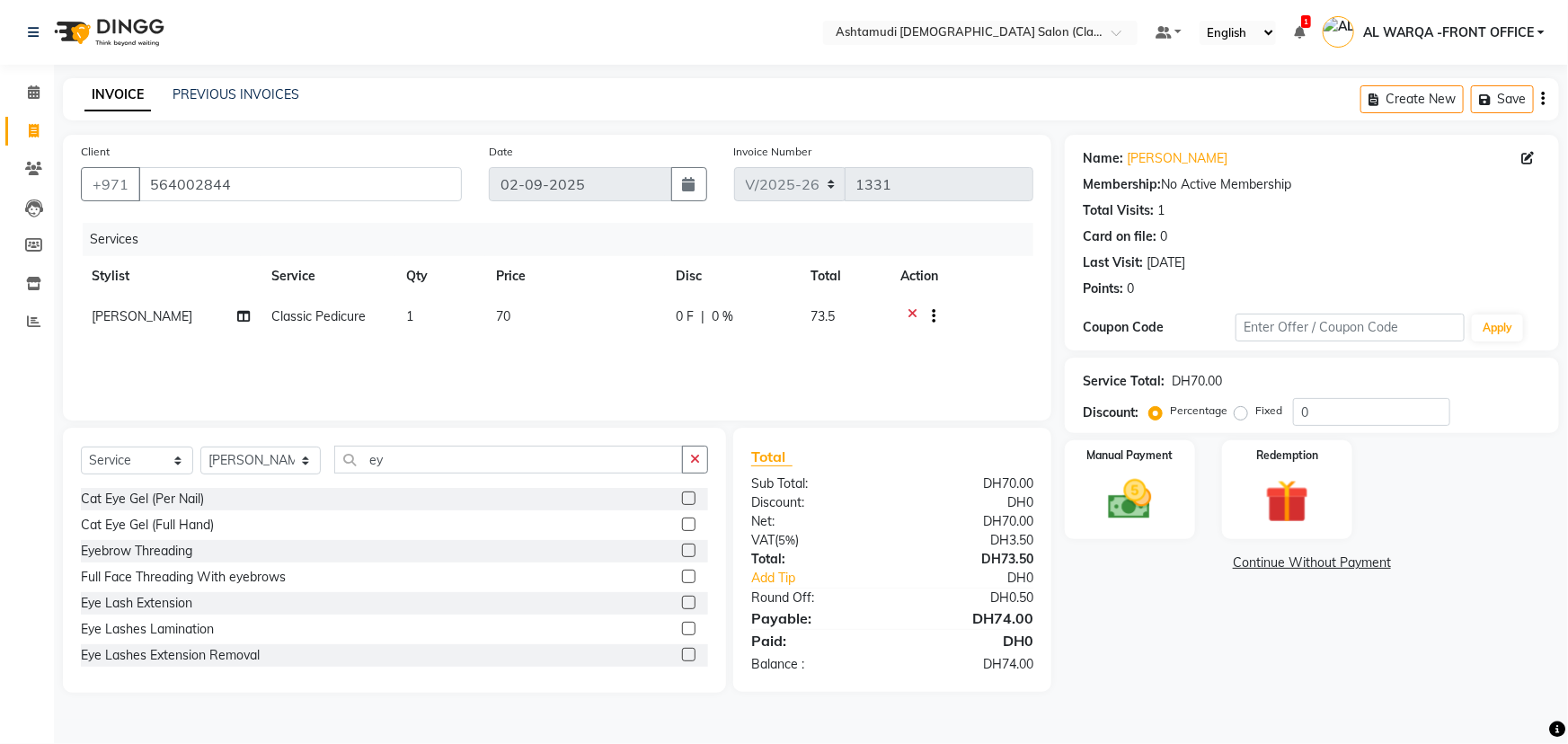
click at [682, 551] on label at bounding box center [688, 551] width 14 height 14
click at [682, 551] on input "checkbox" at bounding box center [688, 552] width 12 height 12
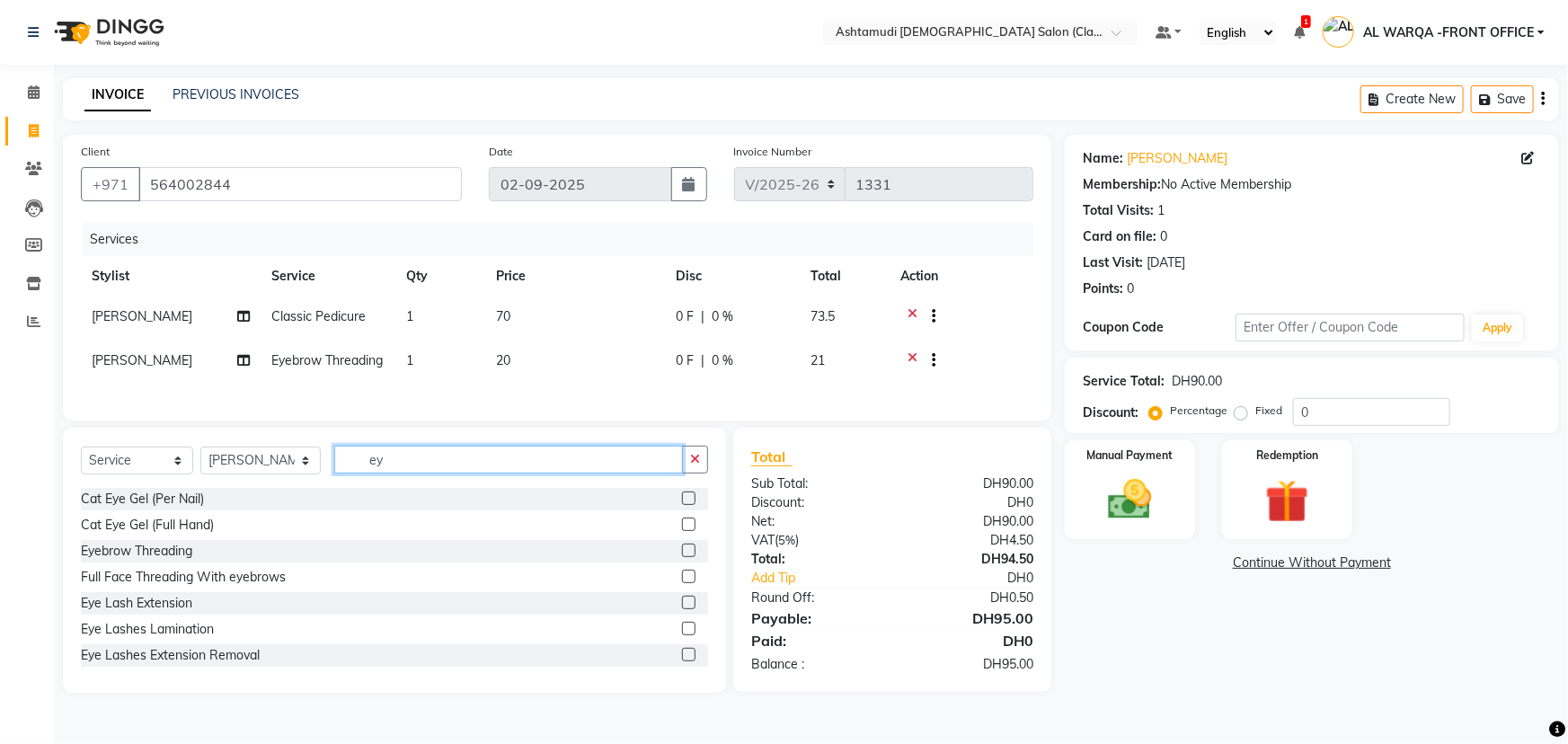
click at [386, 473] on input "ey" at bounding box center [509, 460] width 349 height 28
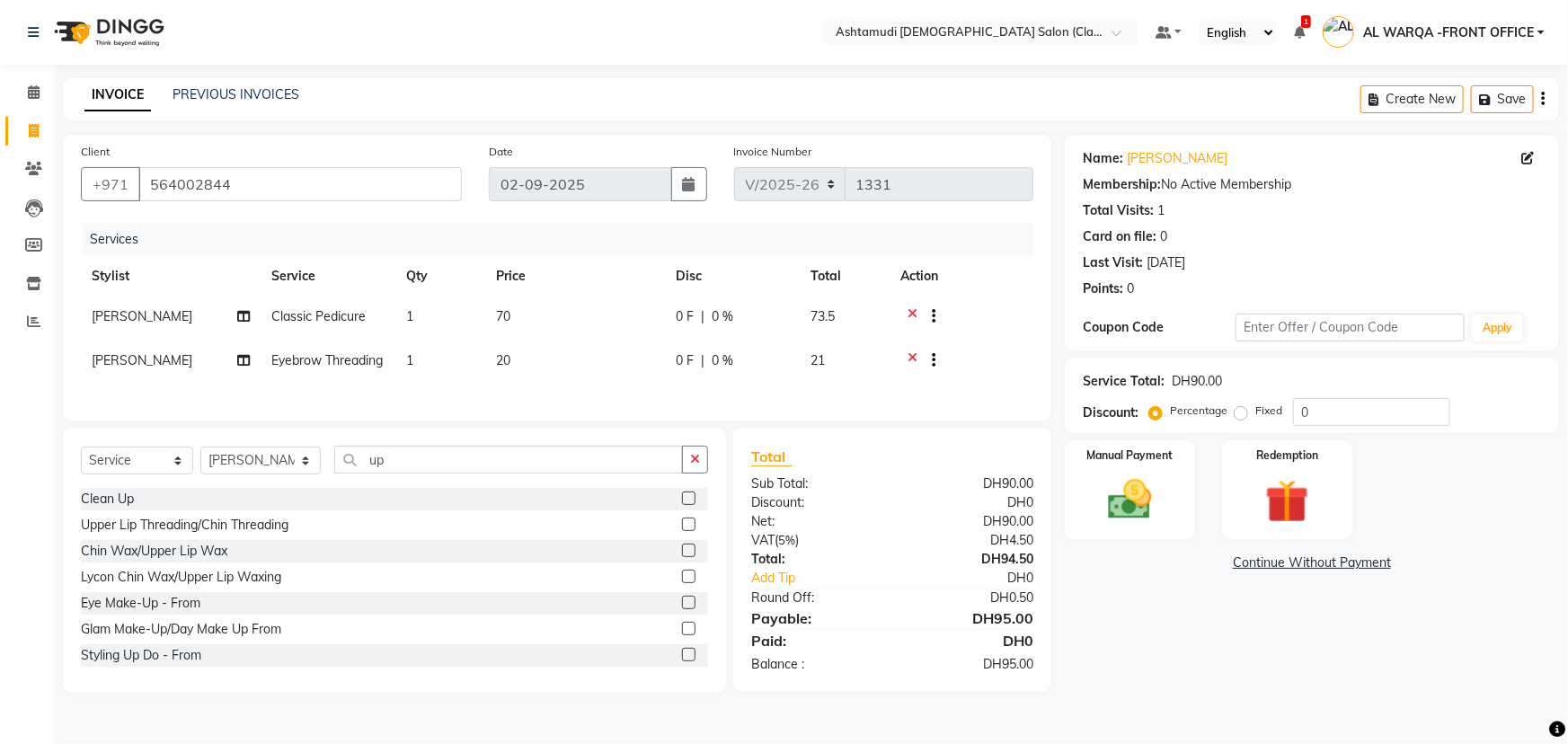
click at [682, 532] on label at bounding box center [688, 525] width 14 height 14
click at [682, 532] on input "checkbox" at bounding box center [688, 526] width 12 height 12
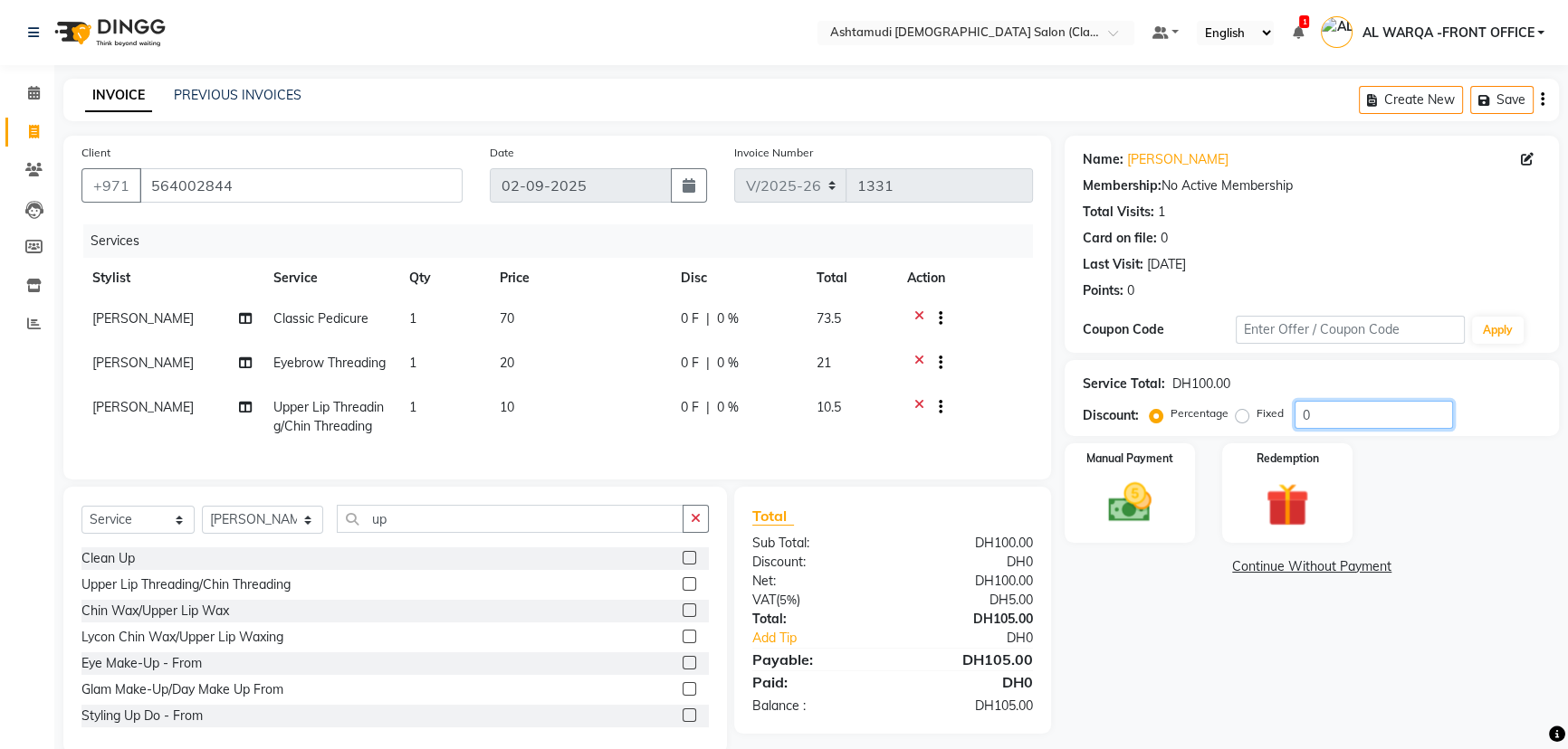
click at [1322, 412] on input "0" at bounding box center [1374, 415] width 158 height 28
click at [1125, 507] on img at bounding box center [1129, 502] width 73 height 52
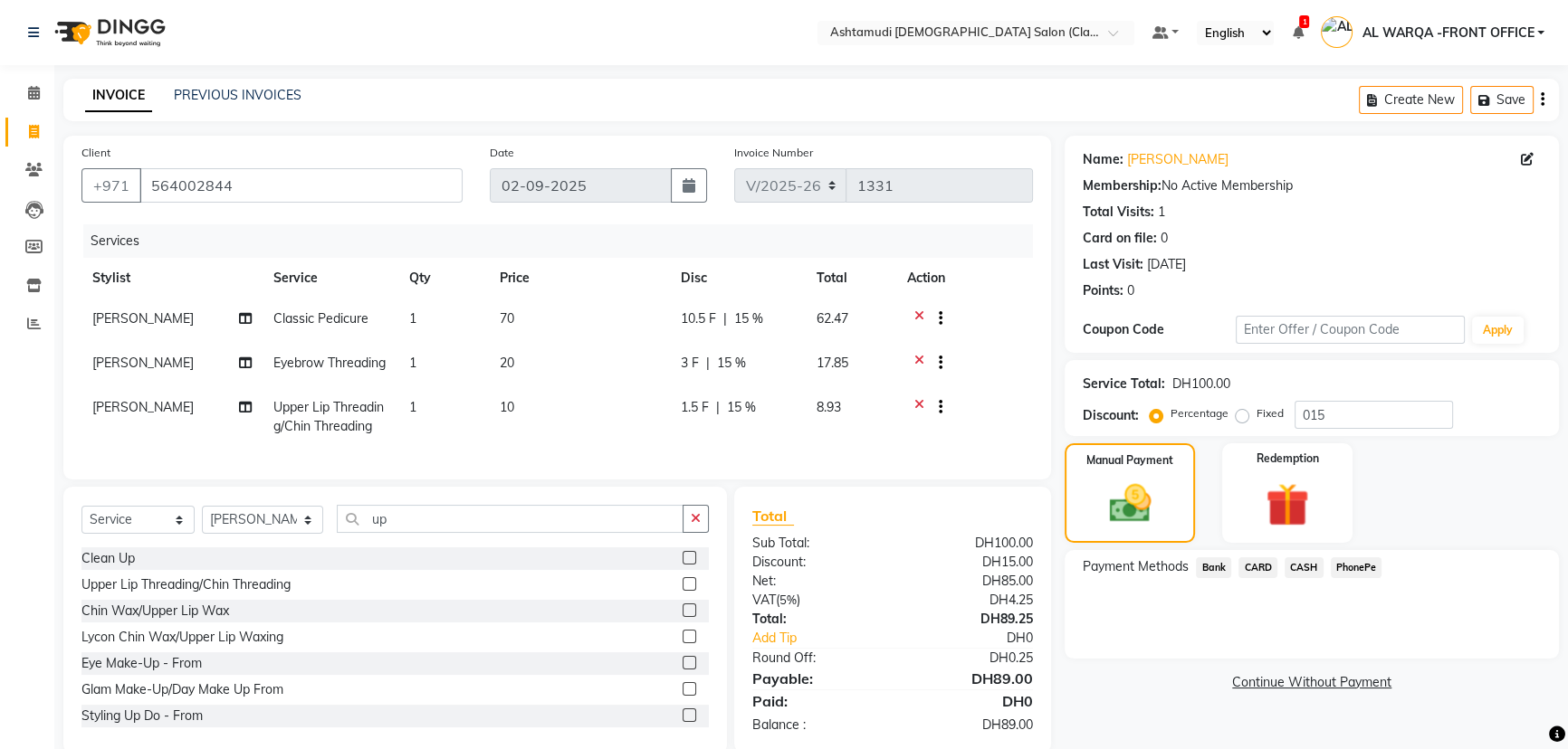
click at [1257, 567] on span "CARD" at bounding box center [1258, 567] width 39 height 21
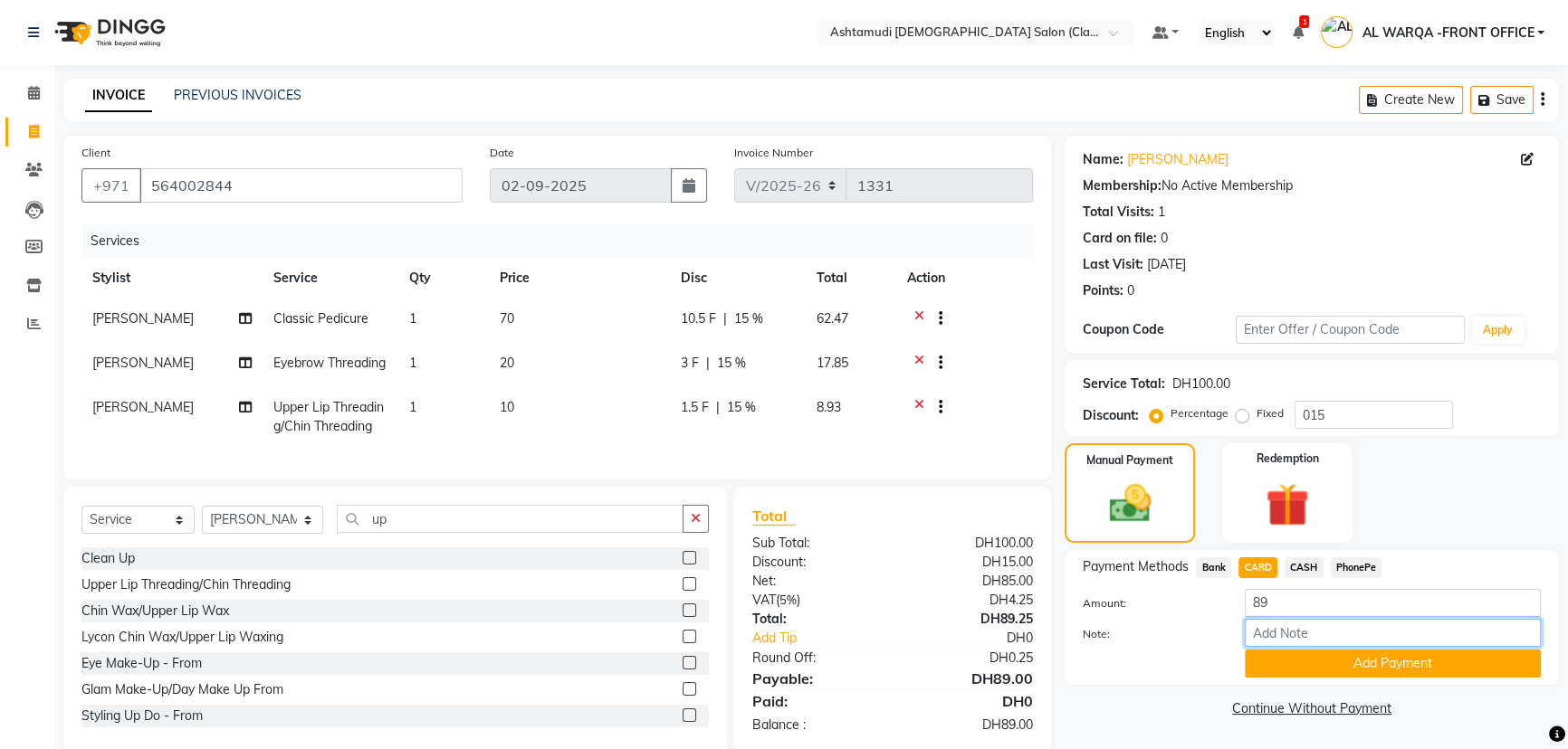
click at [1292, 636] on input "Note:" at bounding box center [1392, 633] width 296 height 28
click at [1410, 663] on button "Add Payment" at bounding box center [1392, 663] width 296 height 28
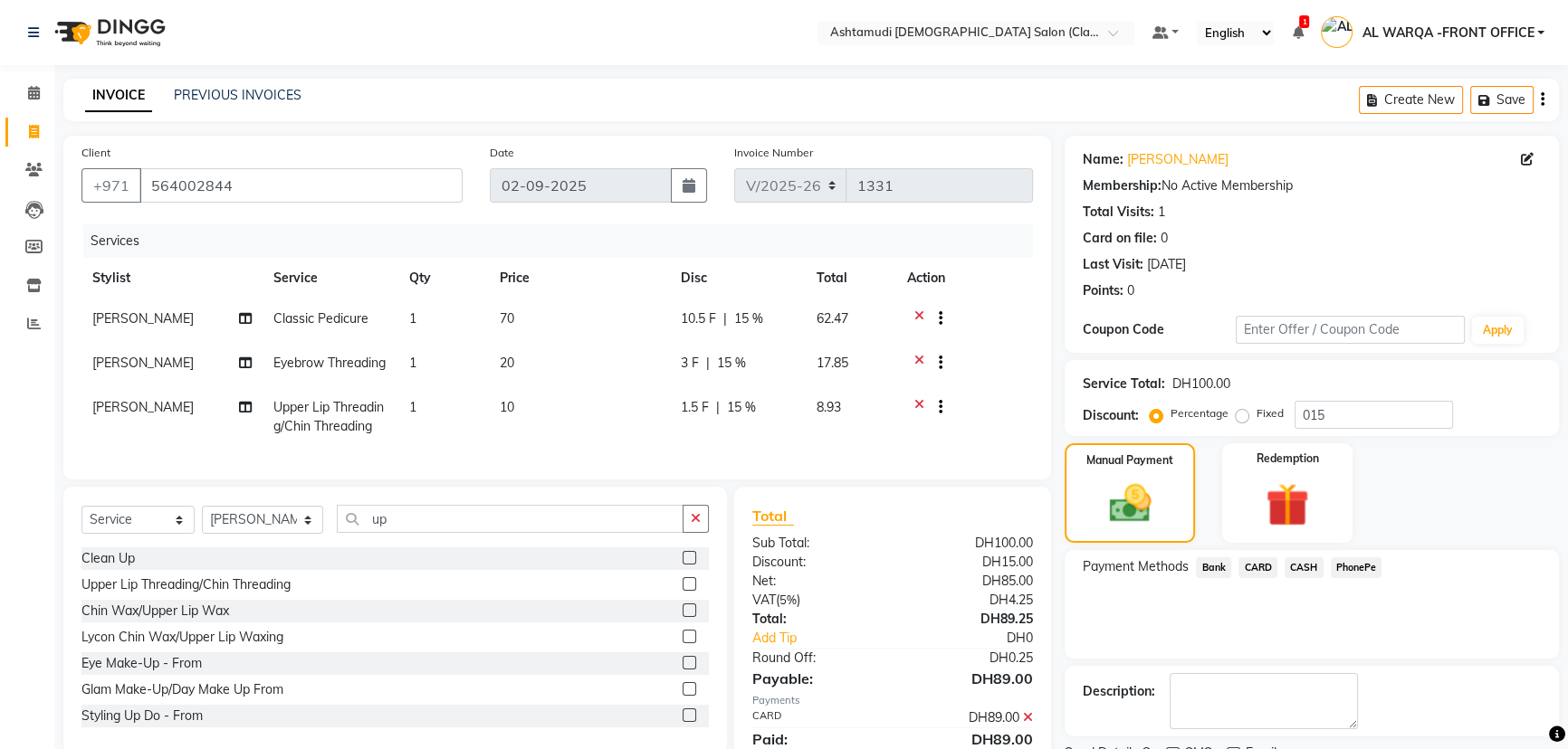
scroll to position [97, 0]
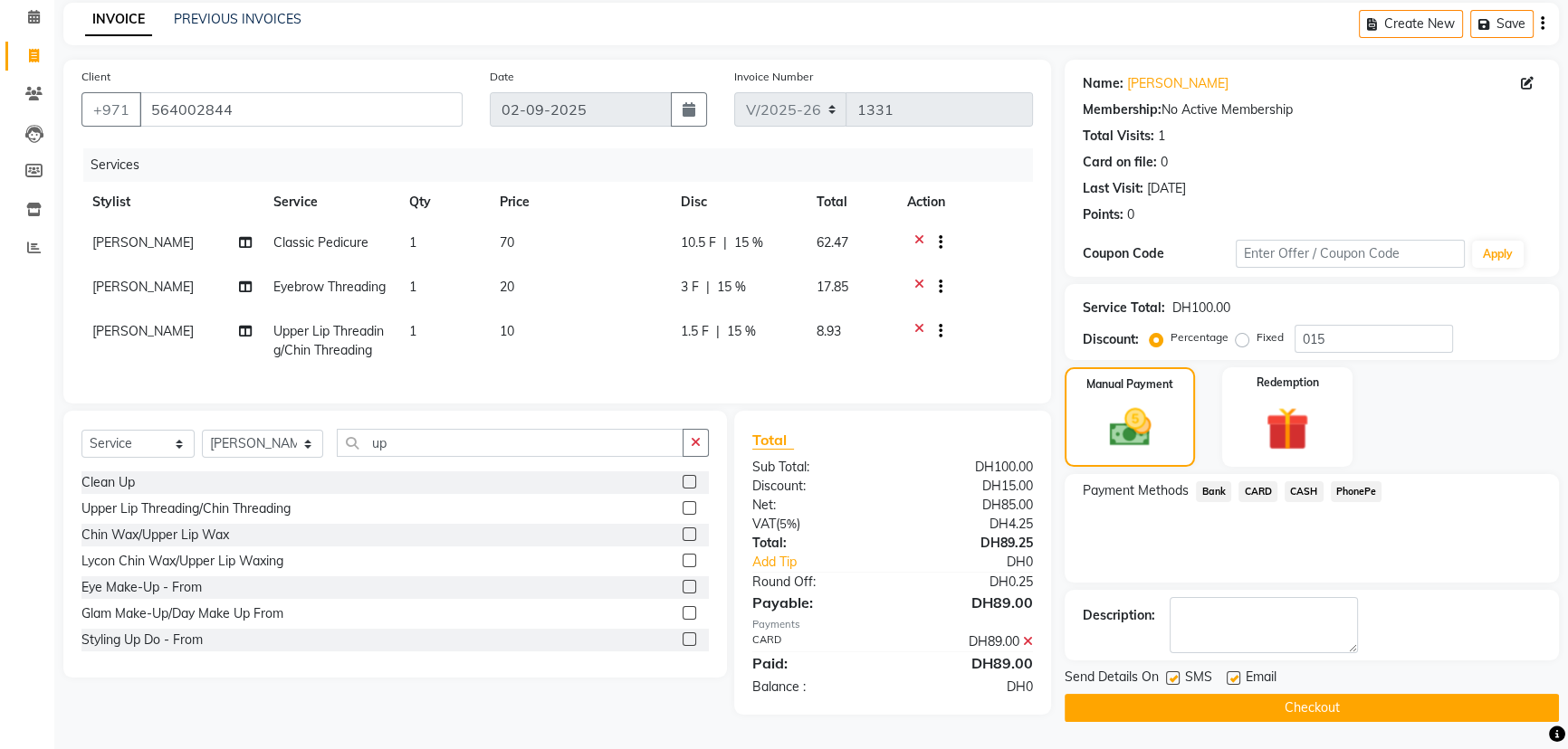
click at [1291, 694] on button "Checkout" at bounding box center [1312, 708] width 494 height 28
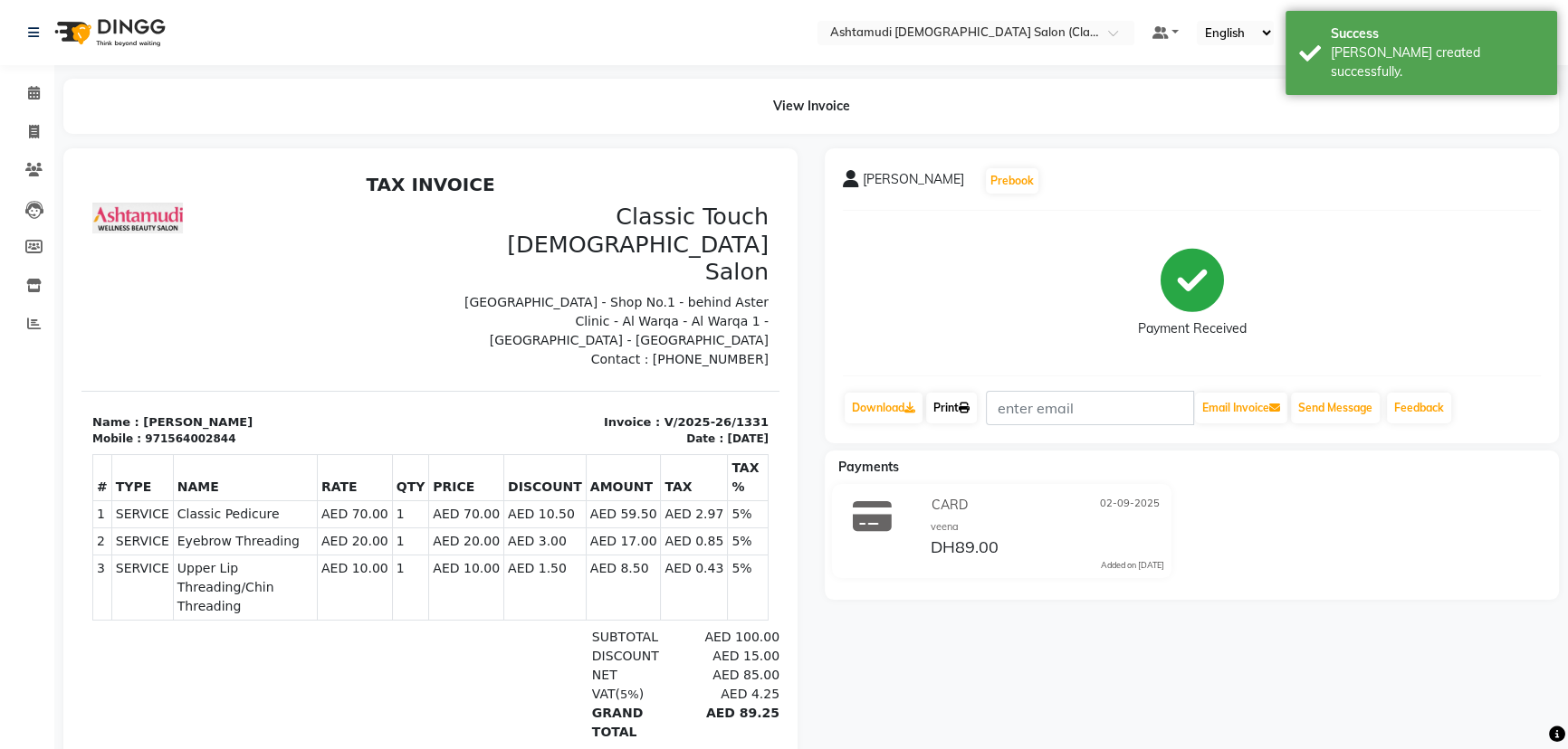
click at [969, 405] on icon at bounding box center [963, 407] width 11 height 11
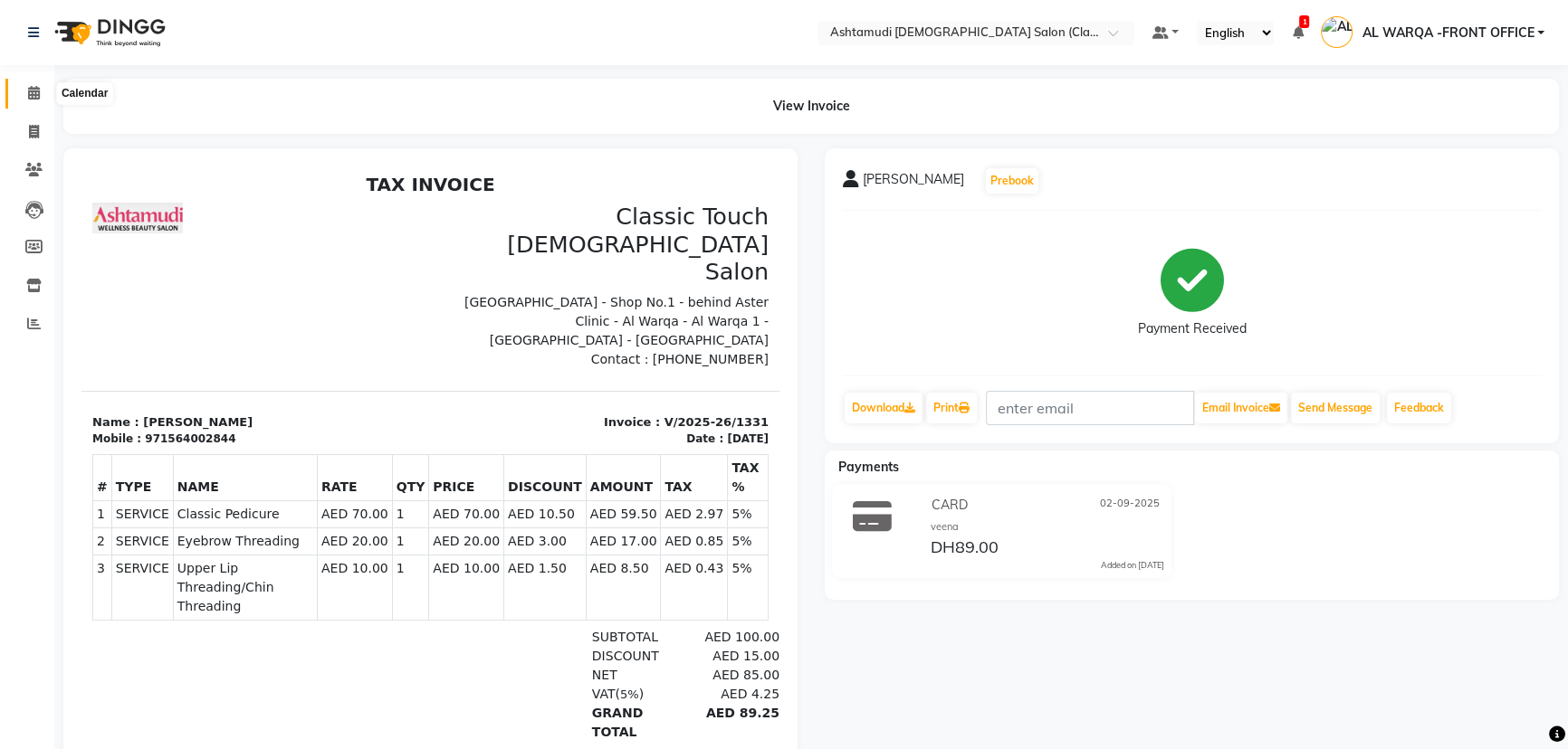
click at [31, 95] on icon at bounding box center [34, 93] width 12 height 14
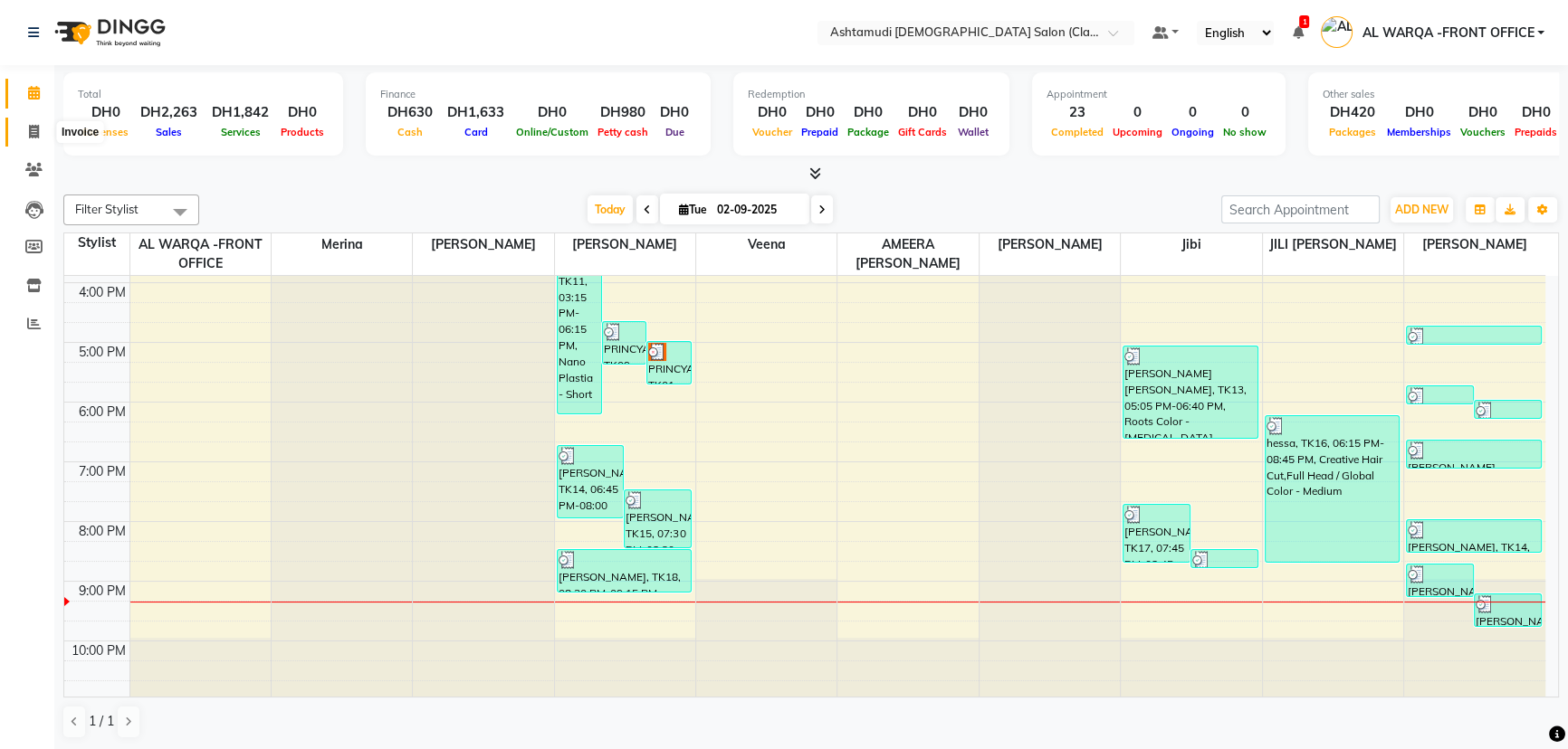
click at [36, 130] on icon at bounding box center [34, 132] width 10 height 14
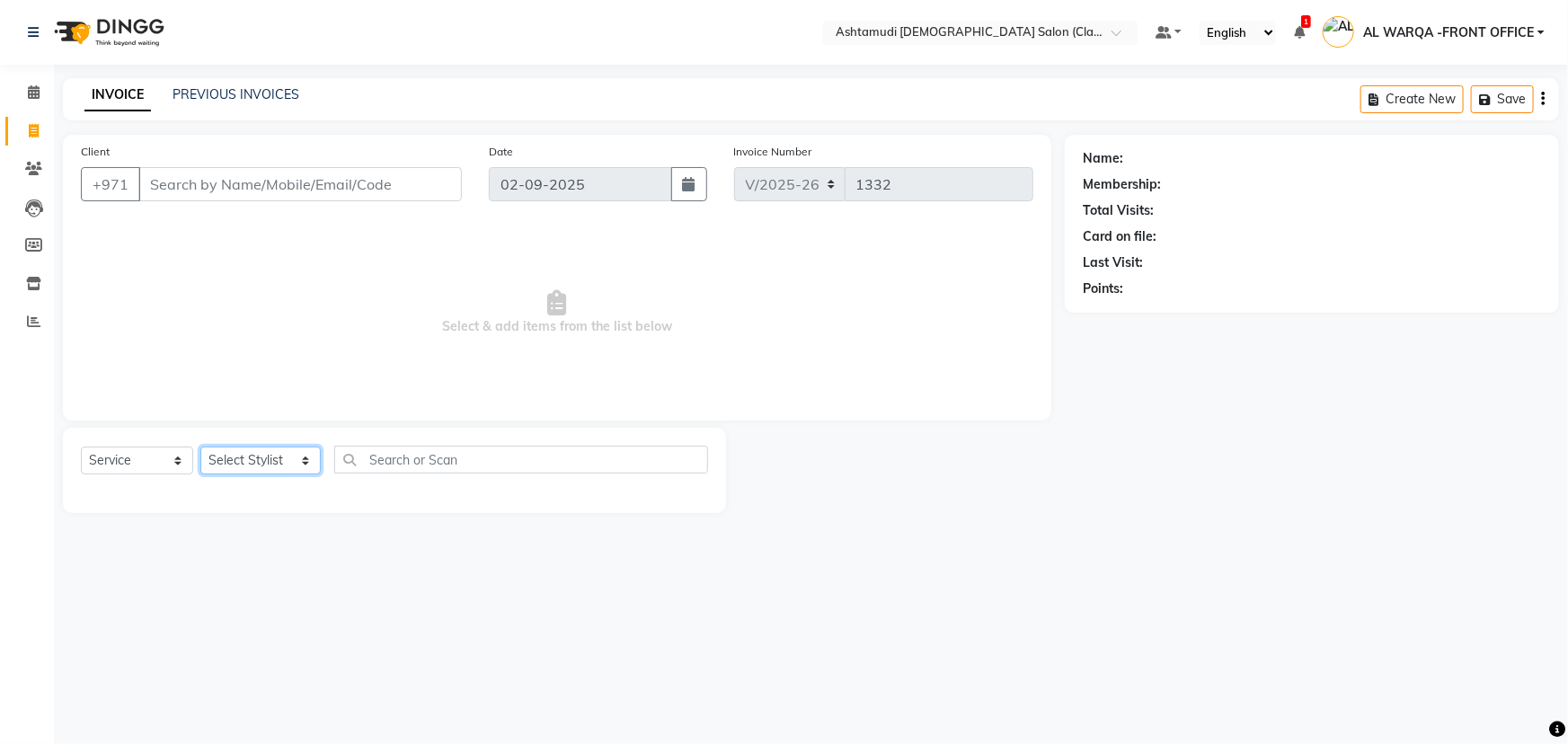
click at [303, 461] on select "Select Stylist AL WARQA -FRONT OFFICE AMEERA [PERSON_NAME] [PERSON_NAME] JILI […" at bounding box center [261, 461] width 120 height 28
click at [201, 447] on select "Select Stylist AL WARQA -FRONT OFFICE AMEERA [PERSON_NAME] [PERSON_NAME] JILI […" at bounding box center [261, 461] width 120 height 28
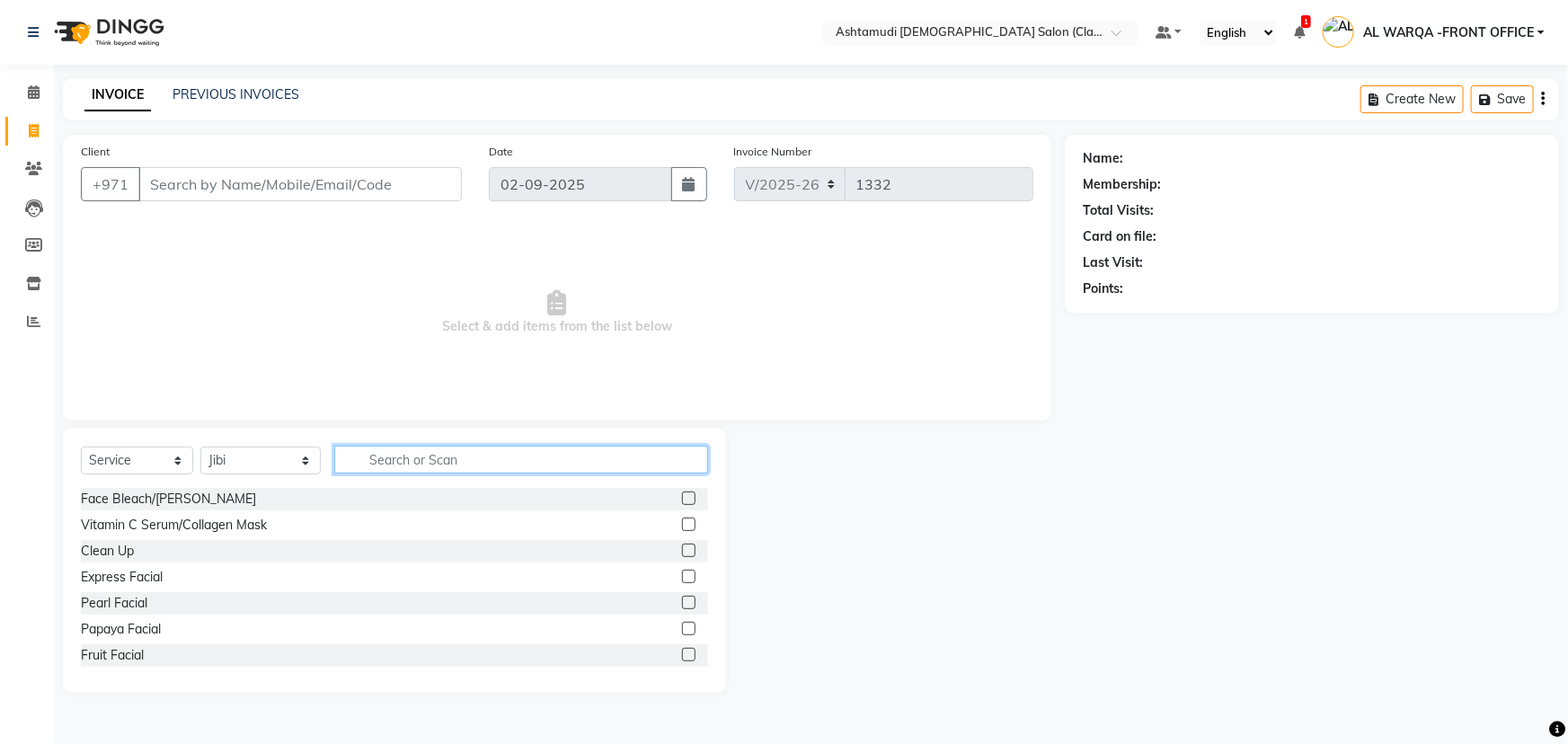
click at [379, 459] on input "text" at bounding box center [522, 460] width 374 height 28
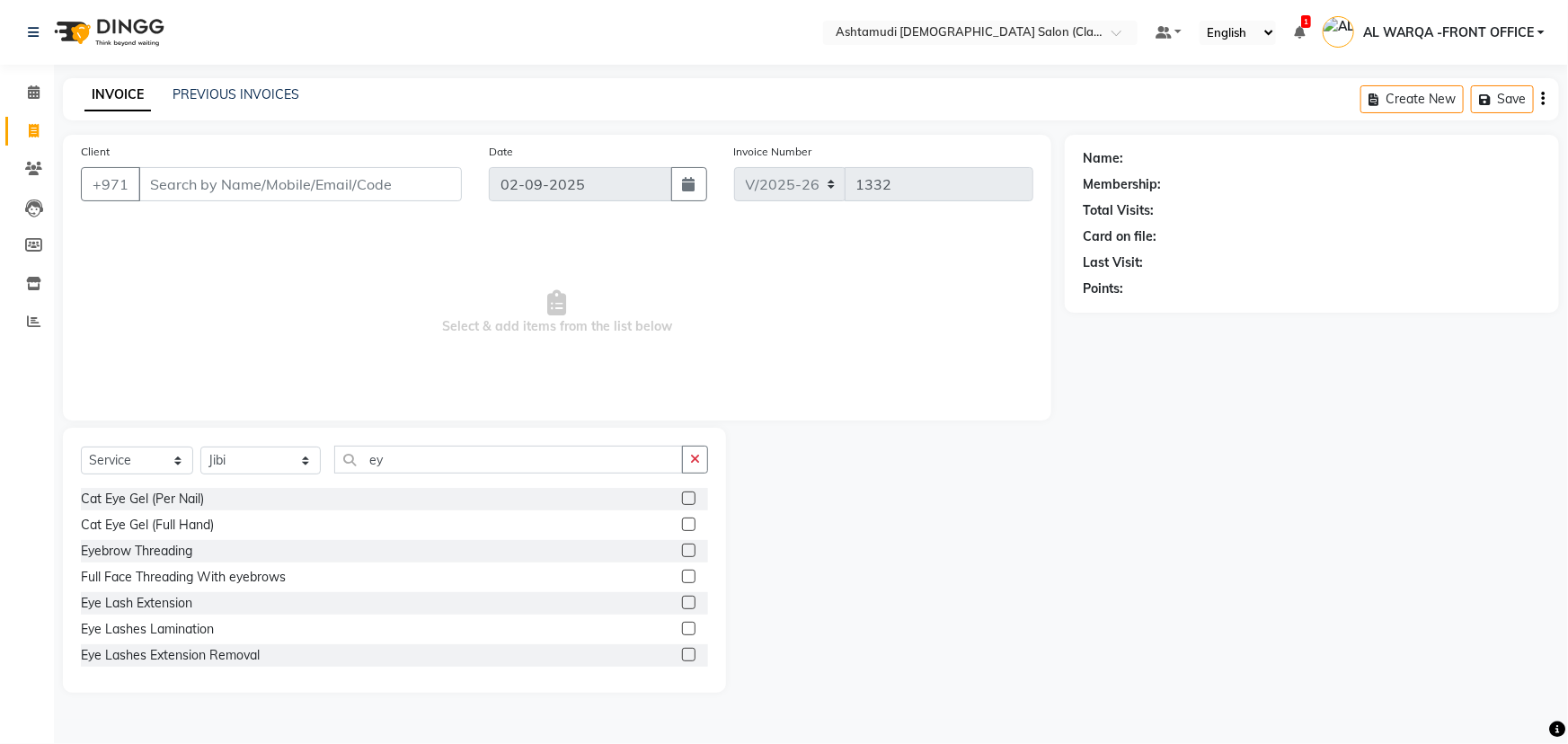
click at [682, 549] on label at bounding box center [688, 551] width 14 height 14
click at [682, 549] on input "checkbox" at bounding box center [688, 552] width 12 height 12
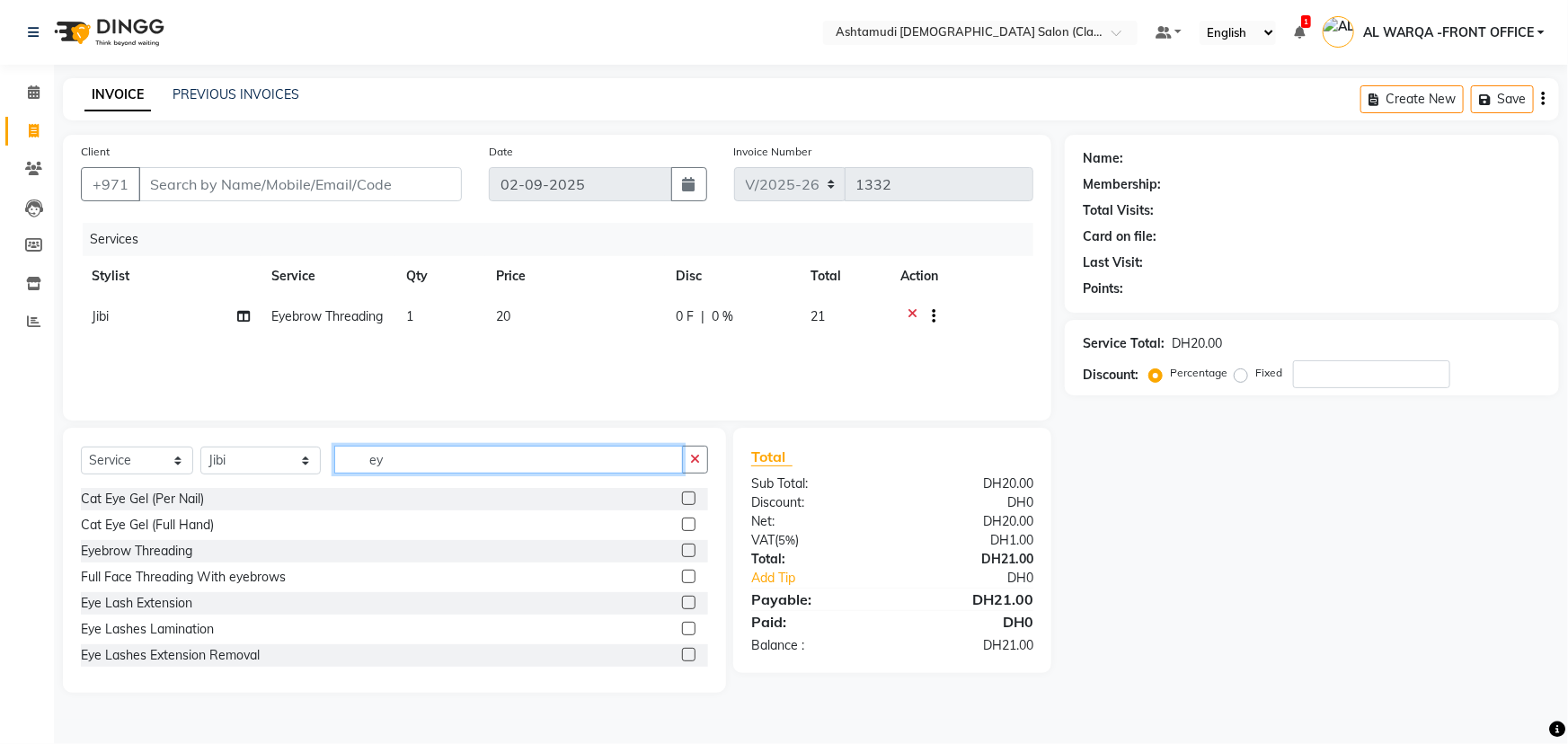
click at [385, 463] on input "ey" at bounding box center [509, 460] width 349 height 28
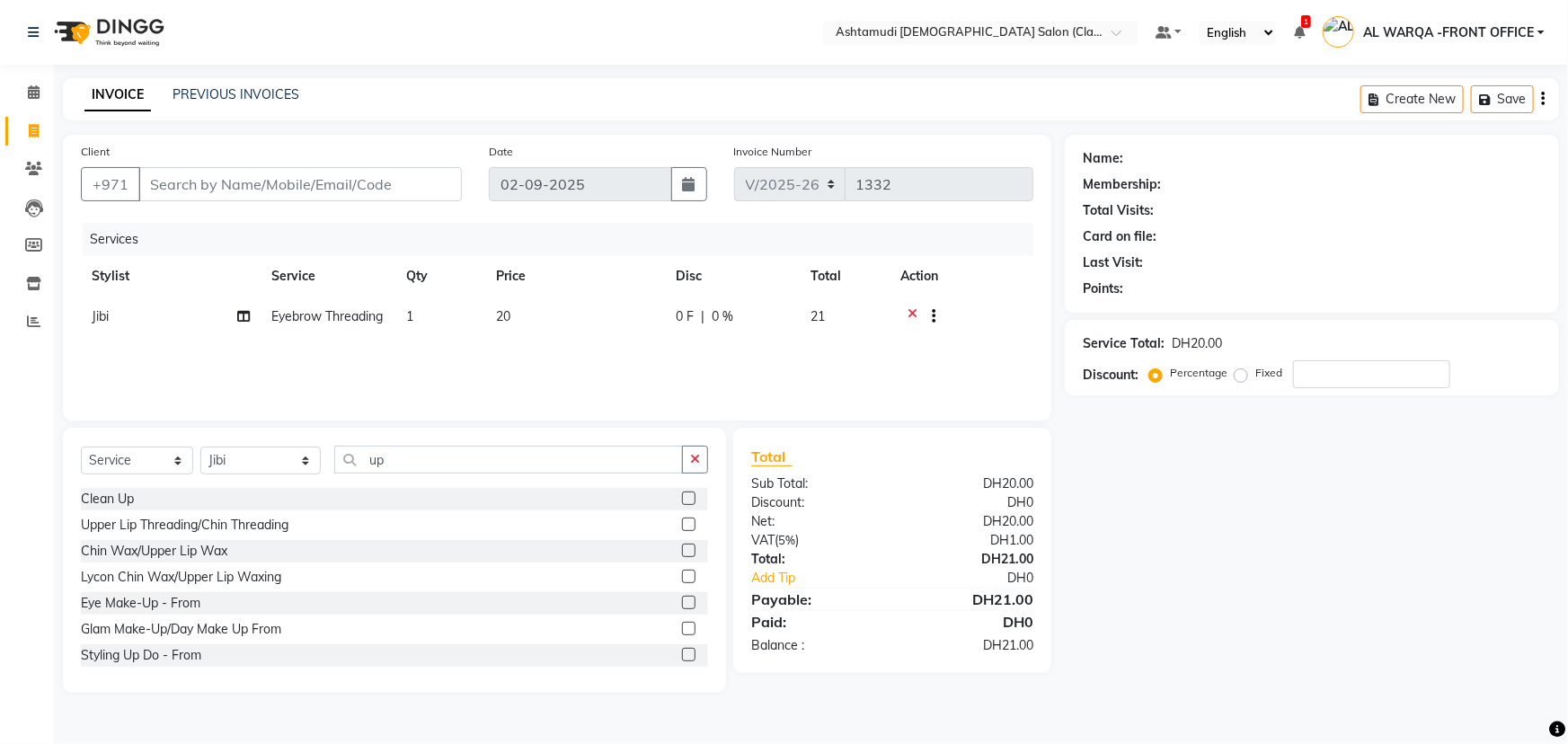
click at [682, 525] on label at bounding box center [688, 525] width 14 height 14
click at [682, 525] on input "checkbox" at bounding box center [688, 526] width 12 height 12
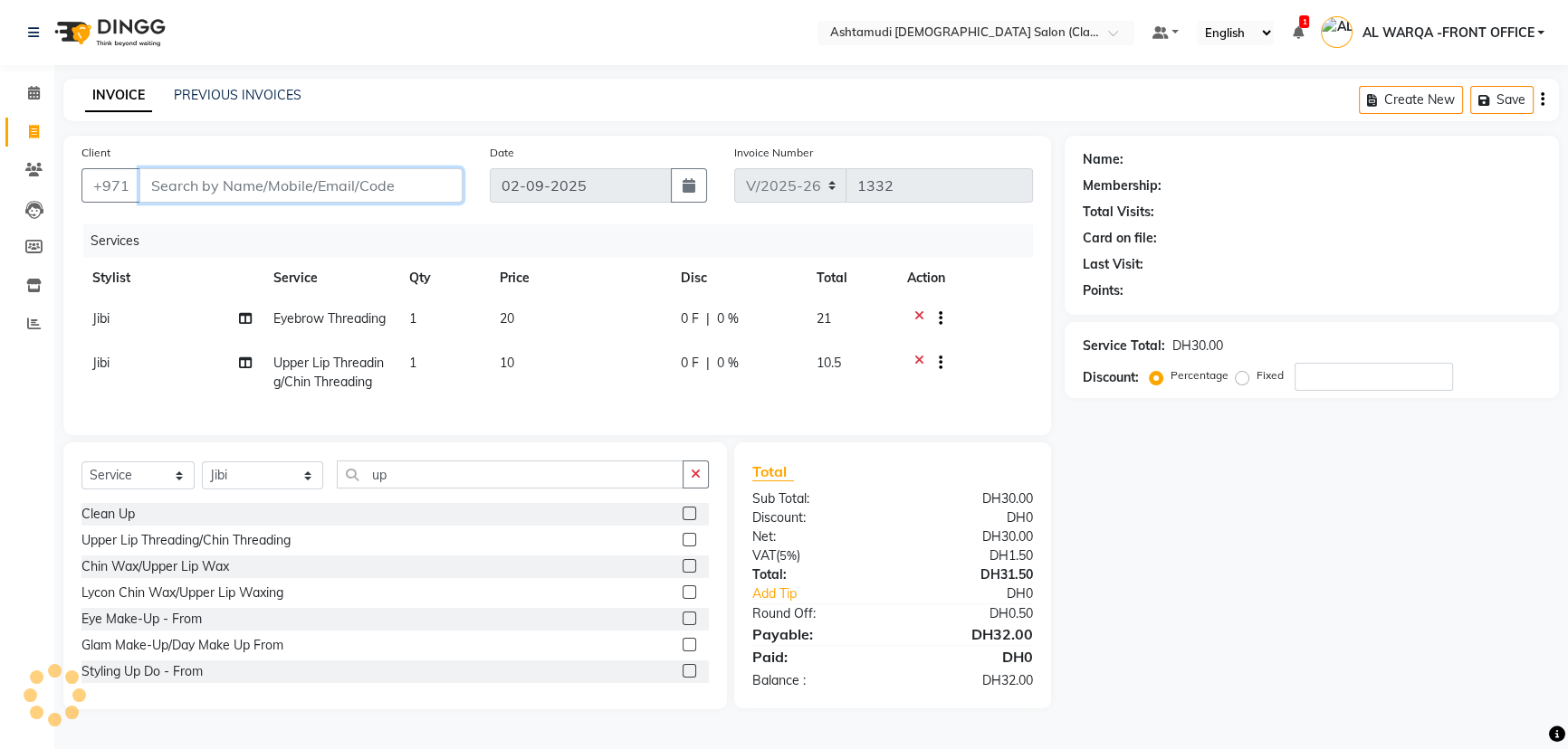
click at [161, 185] on input "Client" at bounding box center [301, 185] width 323 height 34
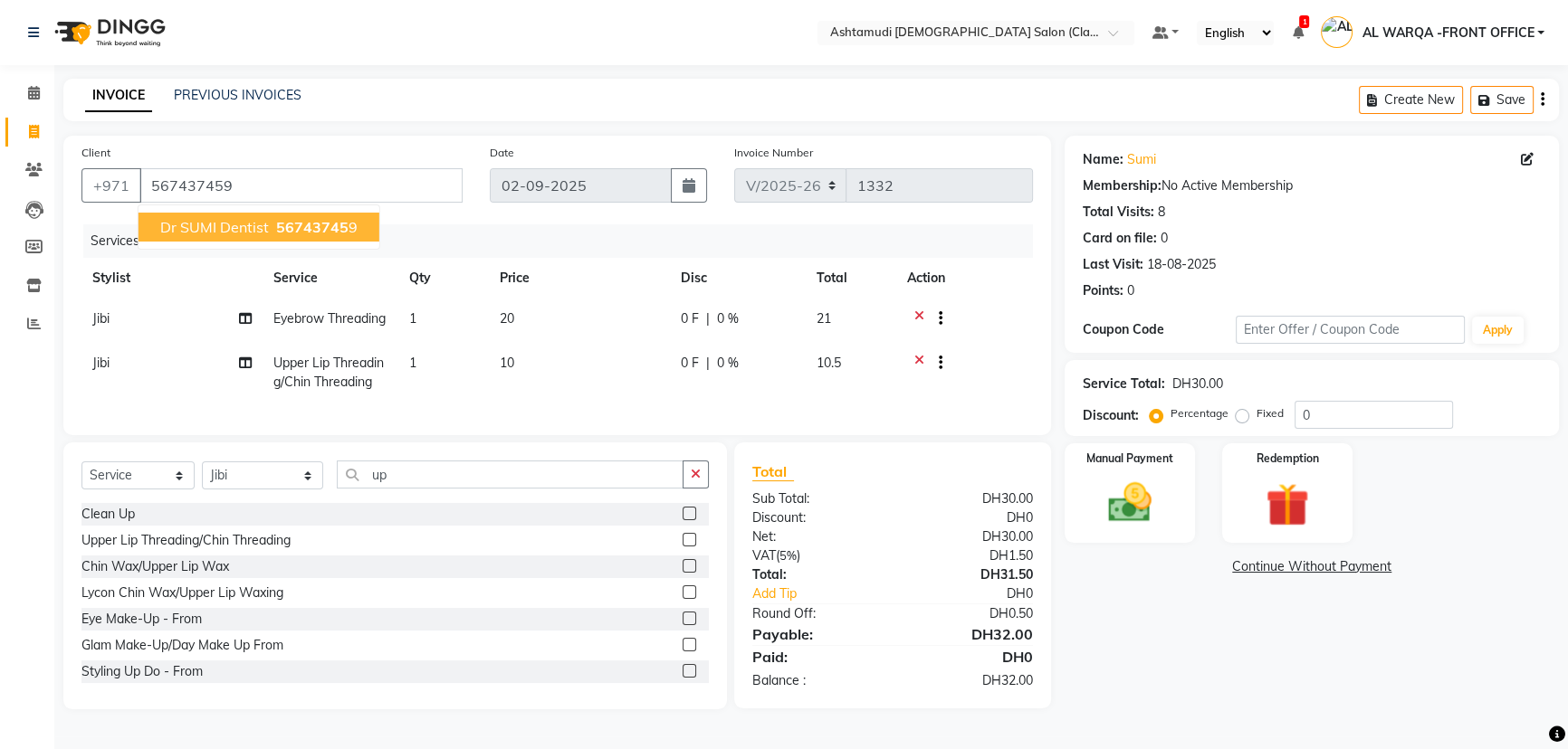
click at [283, 228] on span "56743745" at bounding box center [313, 227] width 72 height 19
click at [921, 374] on icon at bounding box center [919, 364] width 10 height 22
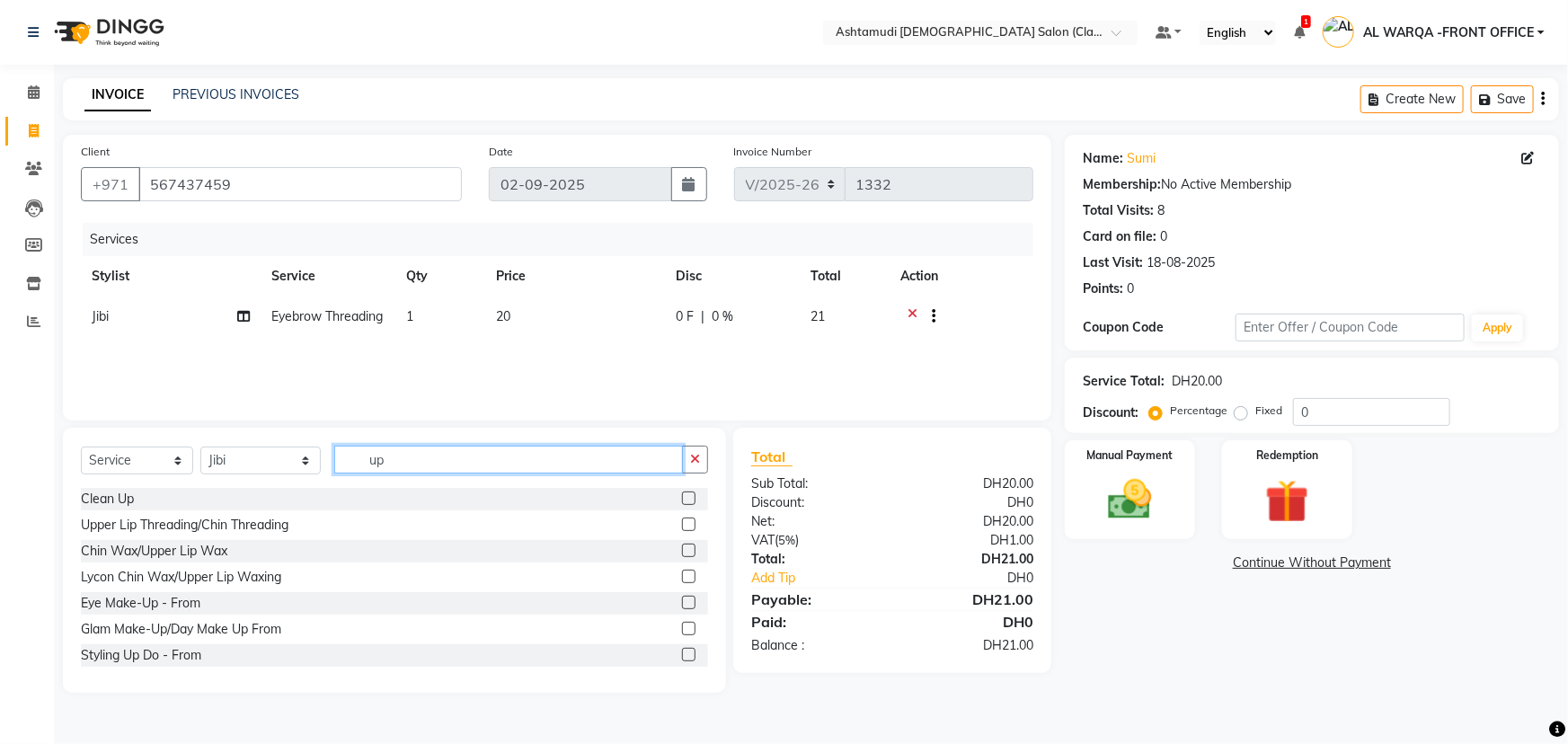
click at [386, 458] on input "up" at bounding box center [509, 460] width 349 height 28
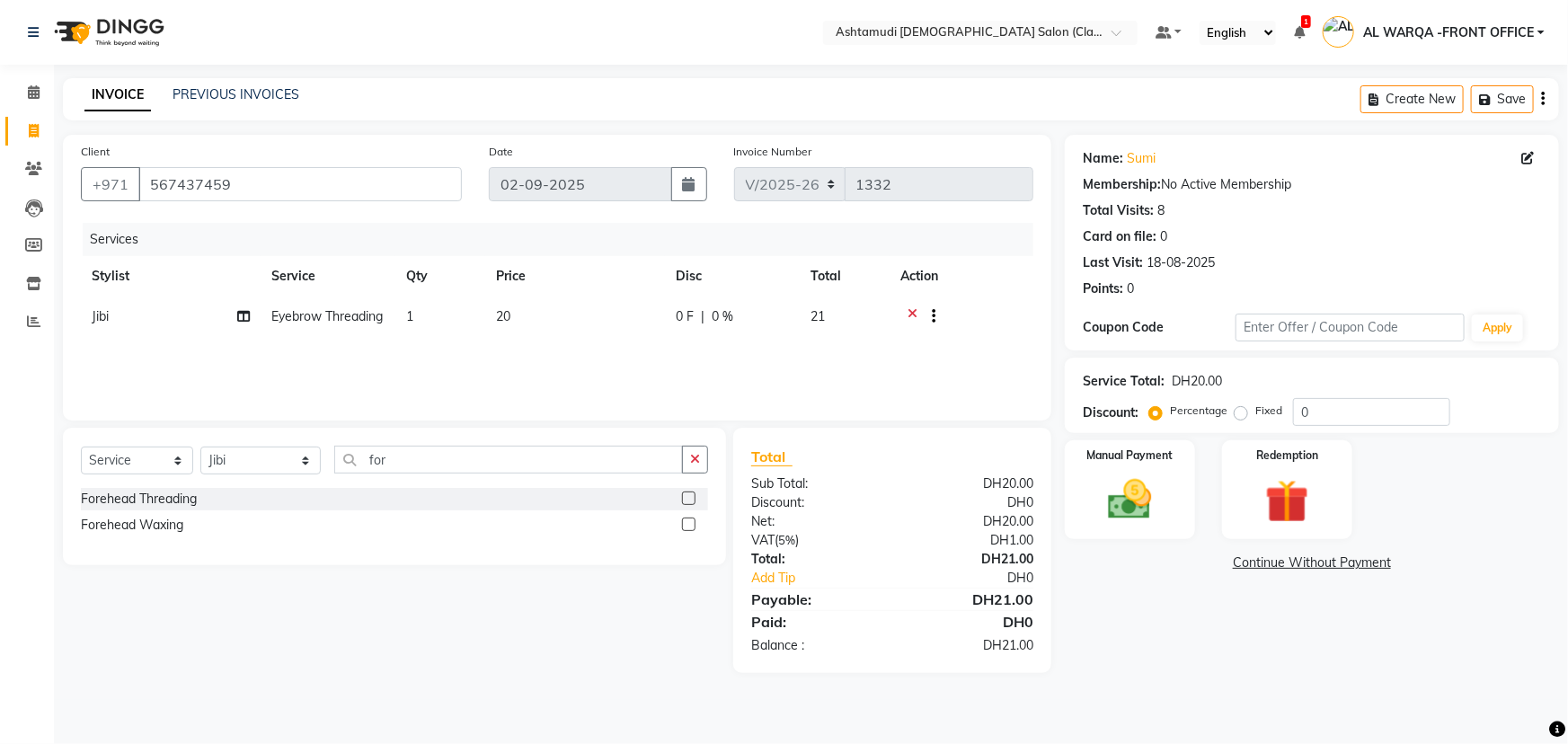
click at [685, 497] on label at bounding box center [688, 499] width 14 height 14
click at [685, 497] on input "checkbox" at bounding box center [688, 500] width 12 height 12
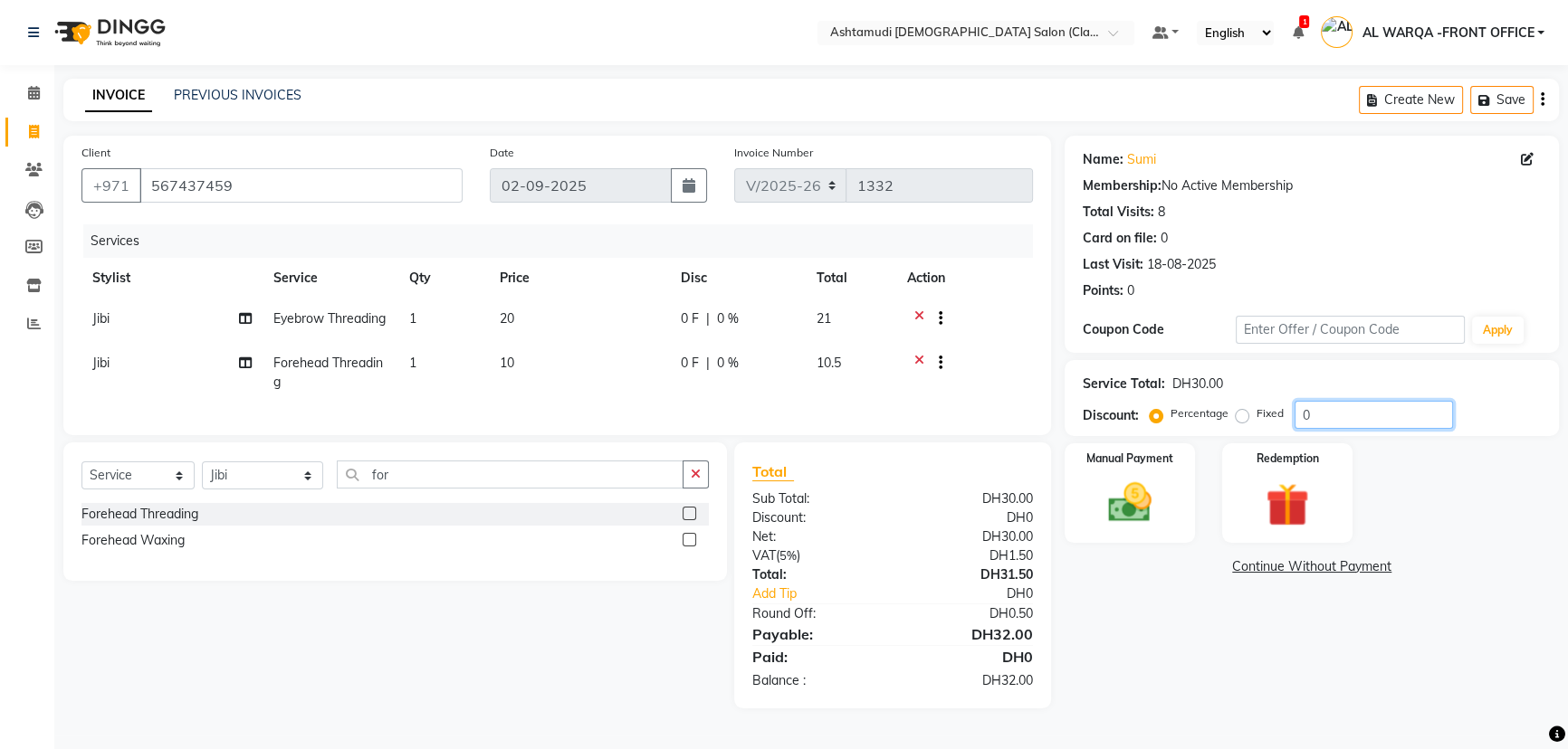
click at [1312, 417] on input "0" at bounding box center [1374, 415] width 158 height 28
click at [1128, 509] on img at bounding box center [1129, 502] width 73 height 52
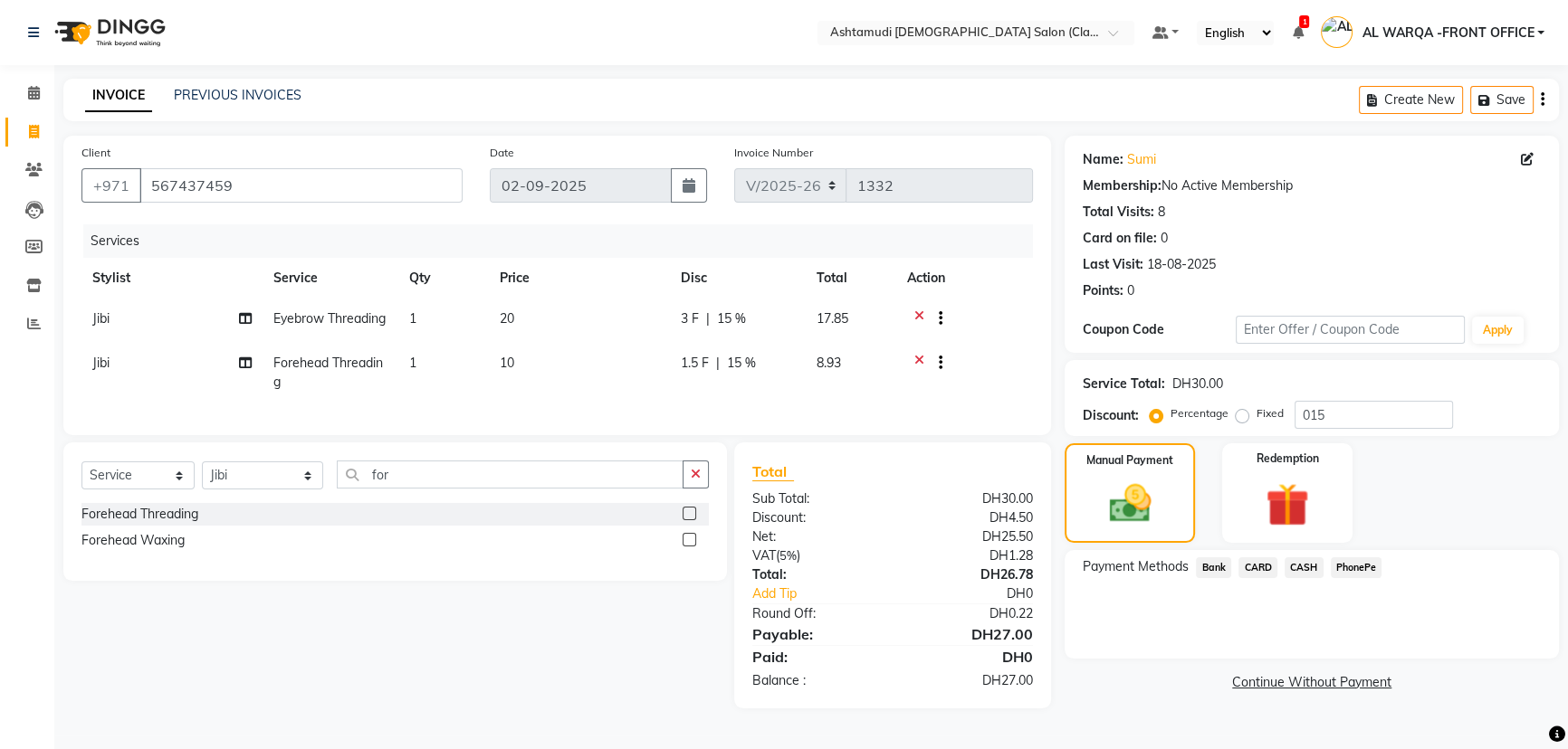
click at [1255, 566] on span "CARD" at bounding box center [1258, 567] width 39 height 21
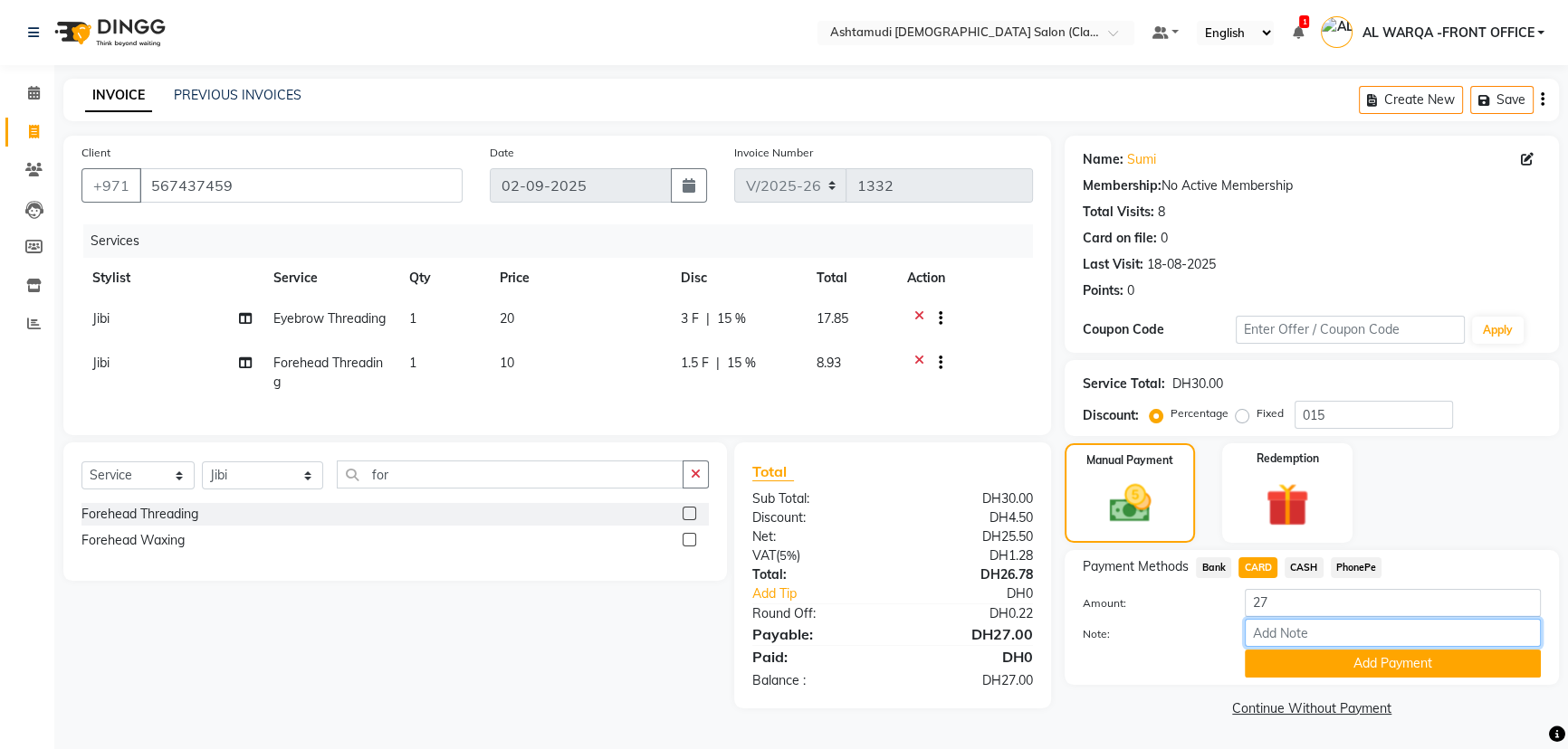
click at [1284, 634] on input "Note:" at bounding box center [1392, 633] width 296 height 28
click at [1403, 660] on button "Add Payment" at bounding box center [1392, 663] width 296 height 28
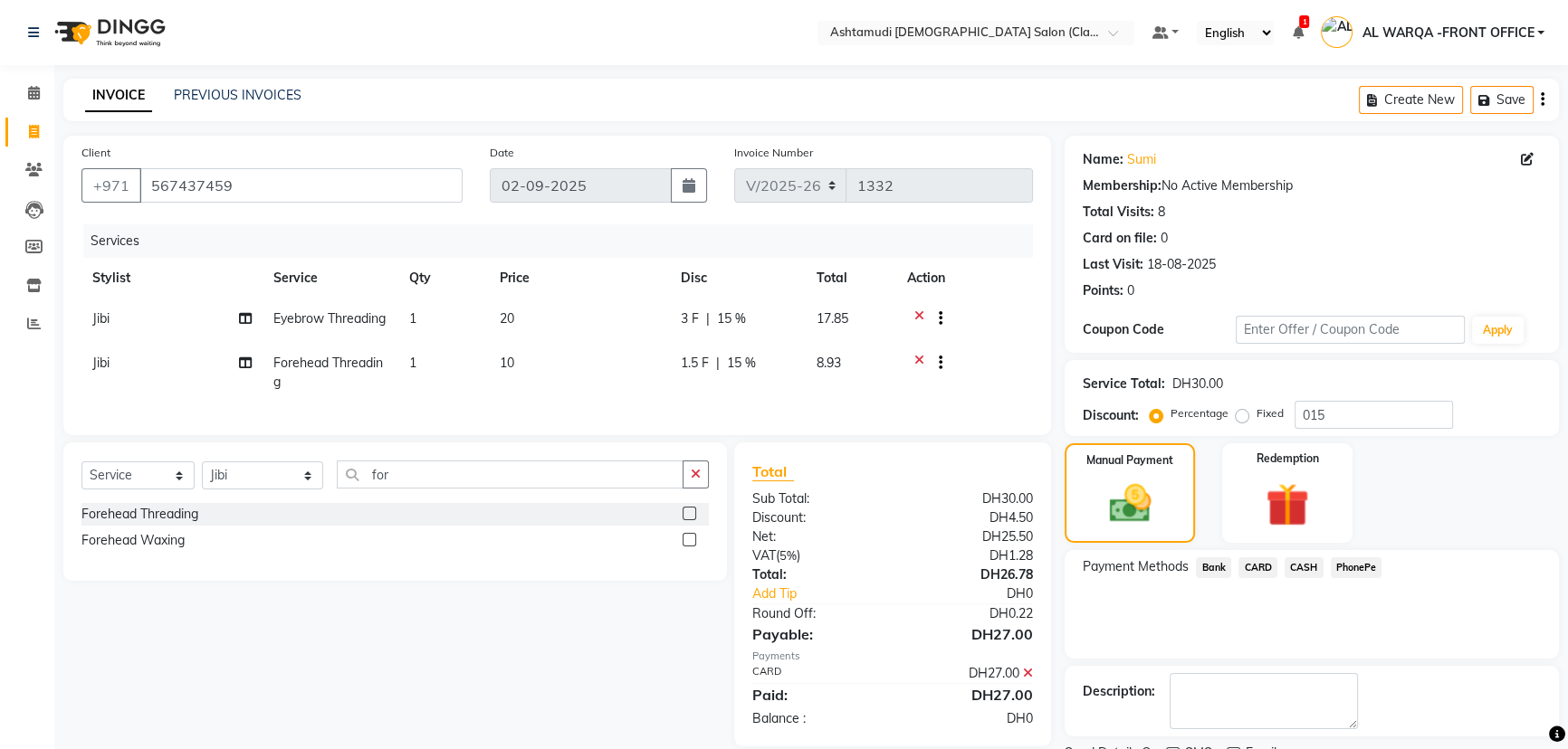
scroll to position [74, 0]
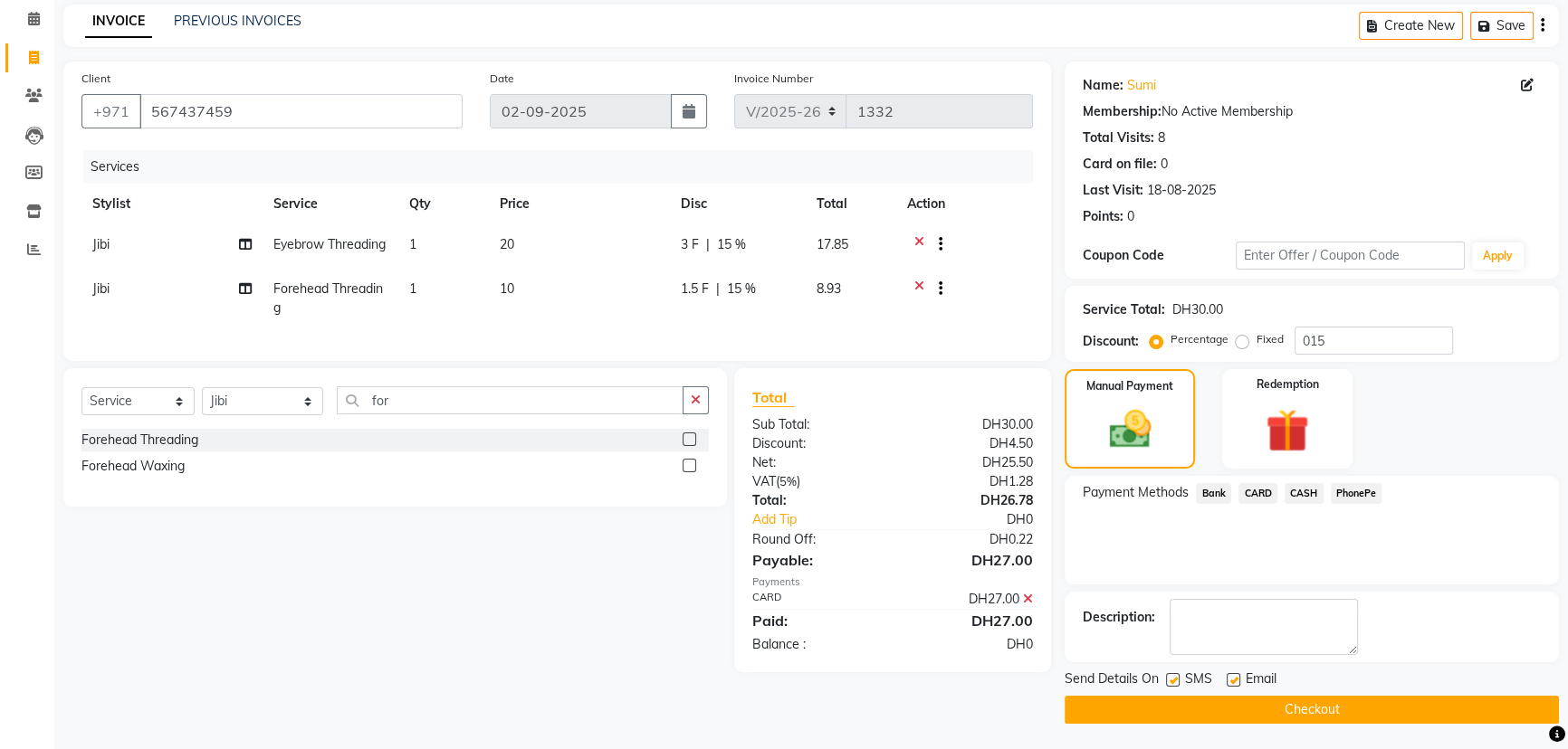
click at [1347, 710] on button "Checkout" at bounding box center [1312, 710] width 494 height 28
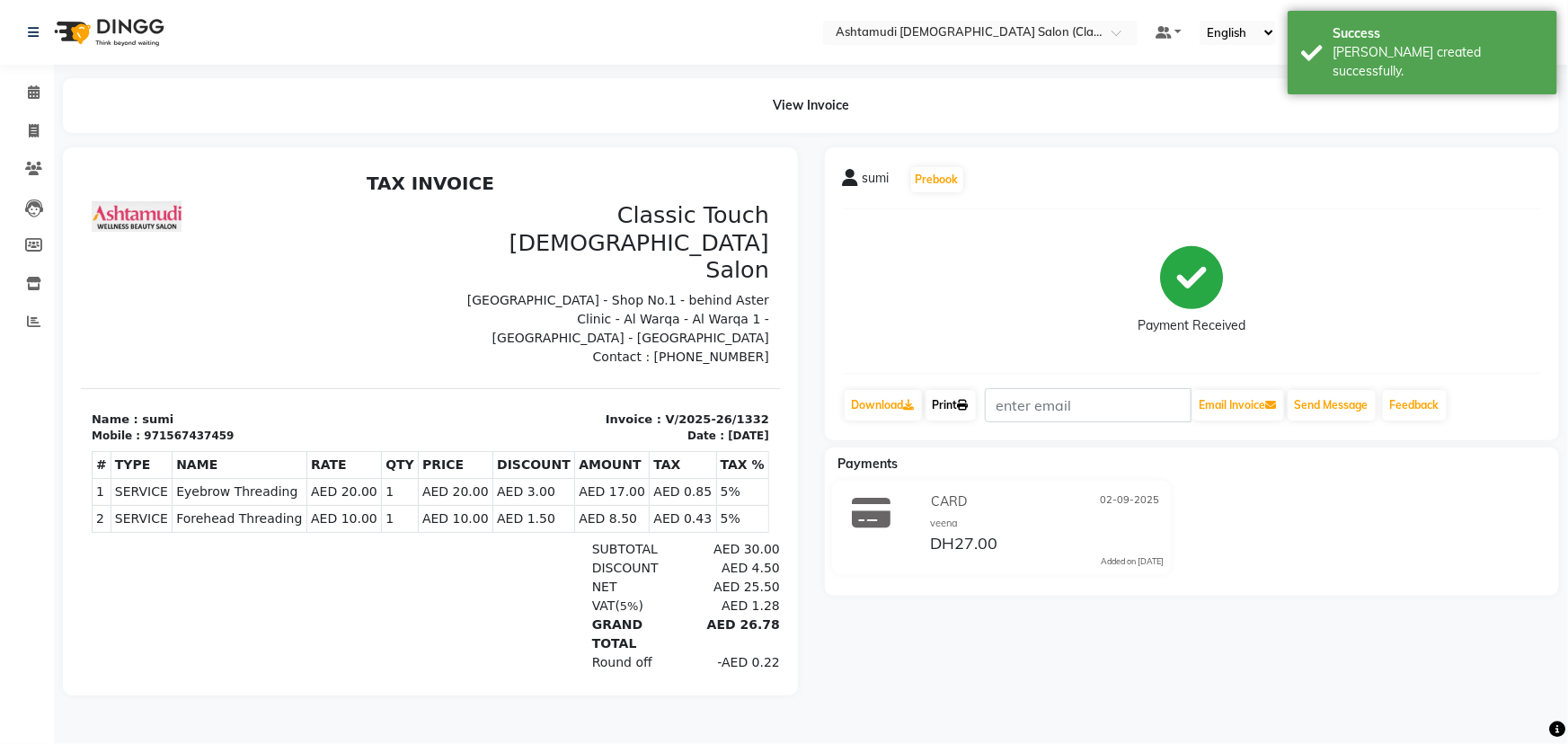
click at [968, 404] on icon at bounding box center [963, 404] width 11 height 11
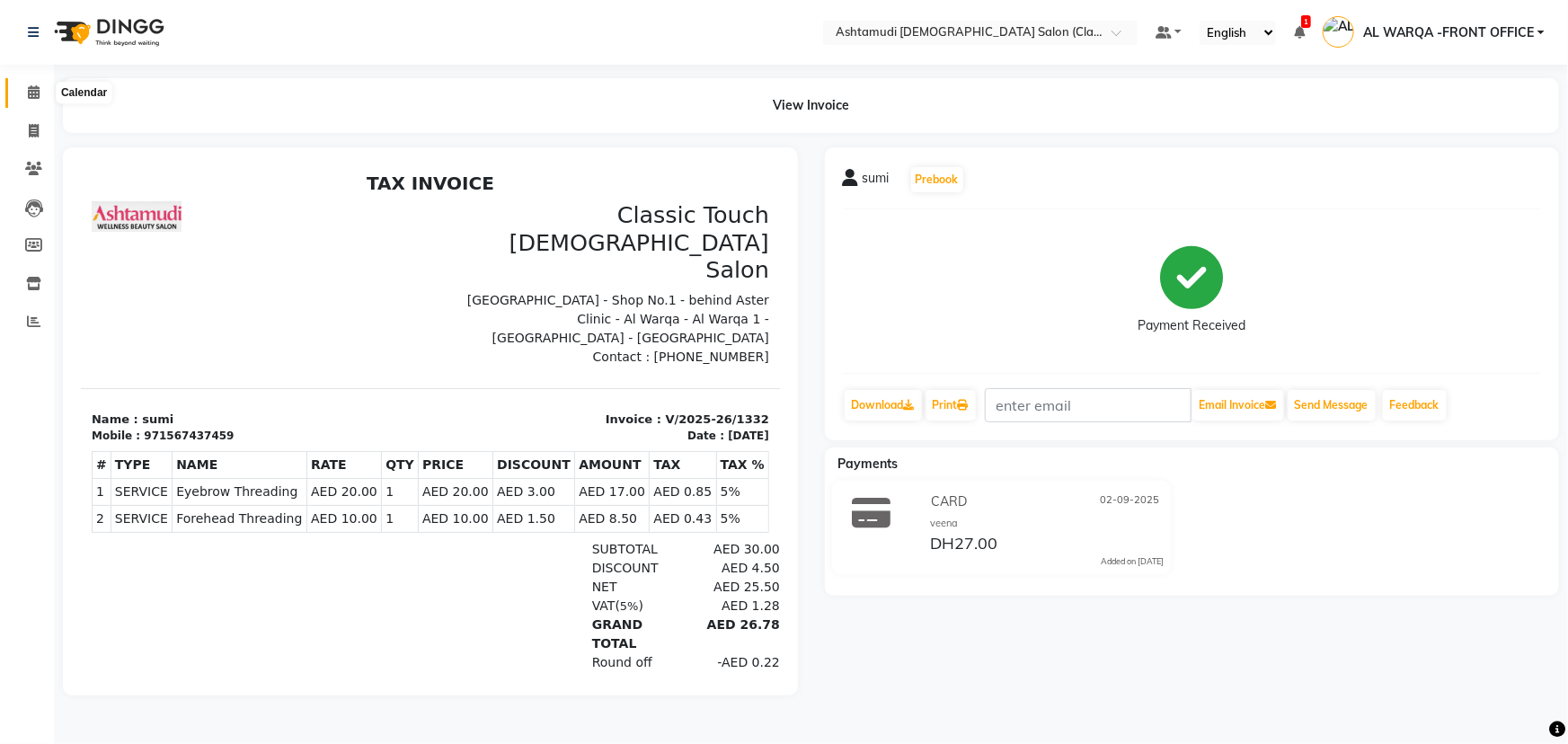
click at [35, 91] on icon at bounding box center [34, 92] width 12 height 14
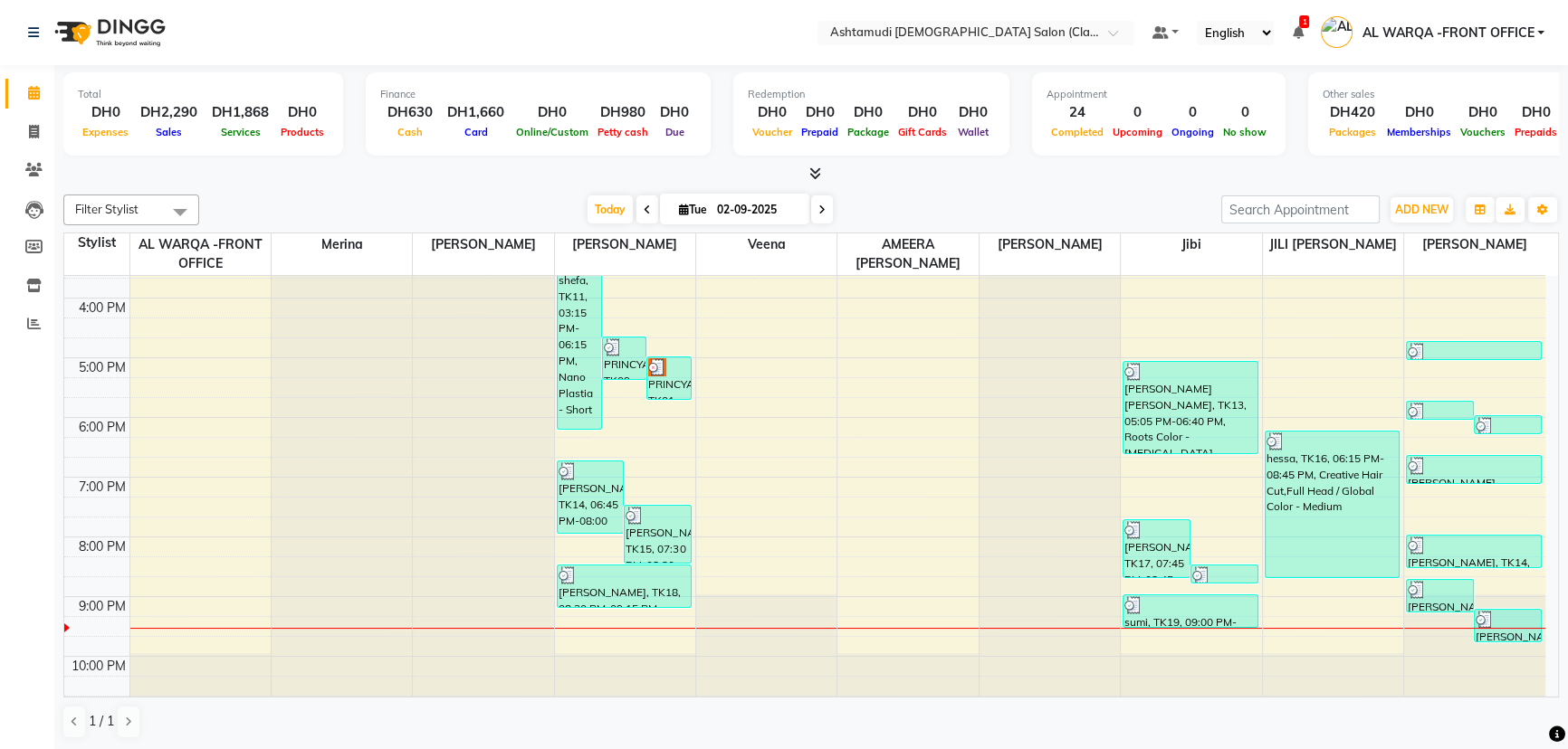
scroll to position [411, 0]
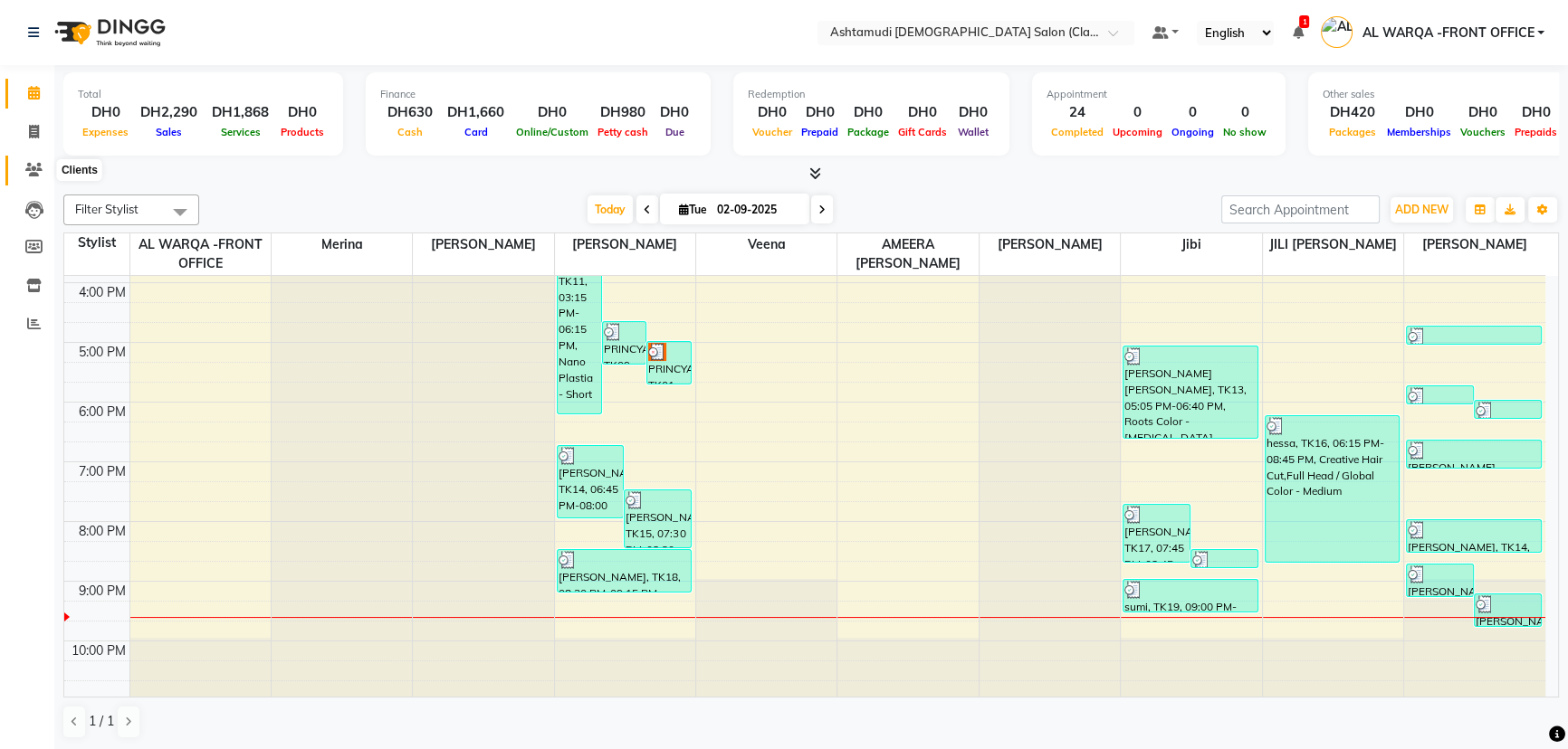
click at [36, 170] on icon at bounding box center [34, 170] width 18 height 14
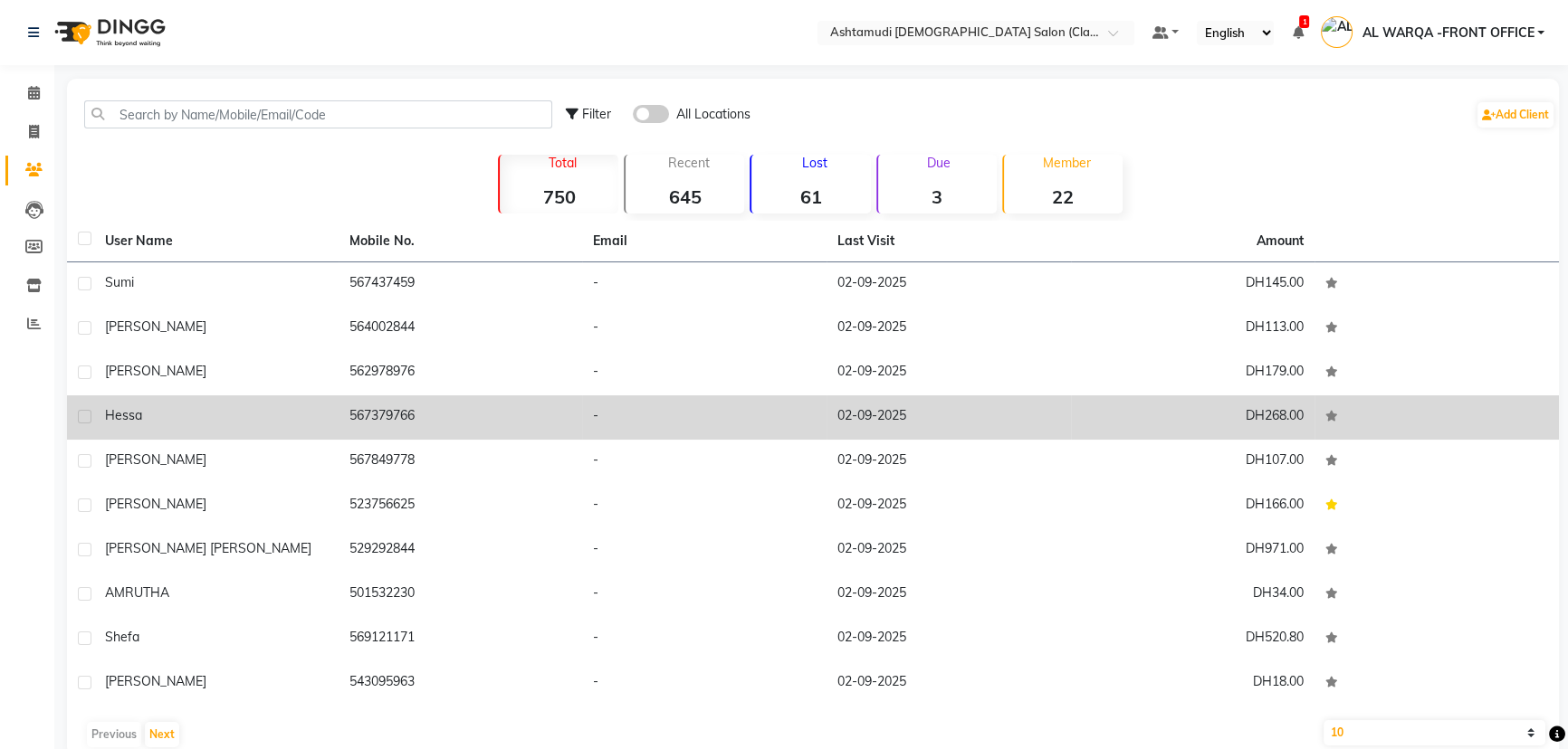
scroll to position [33, 0]
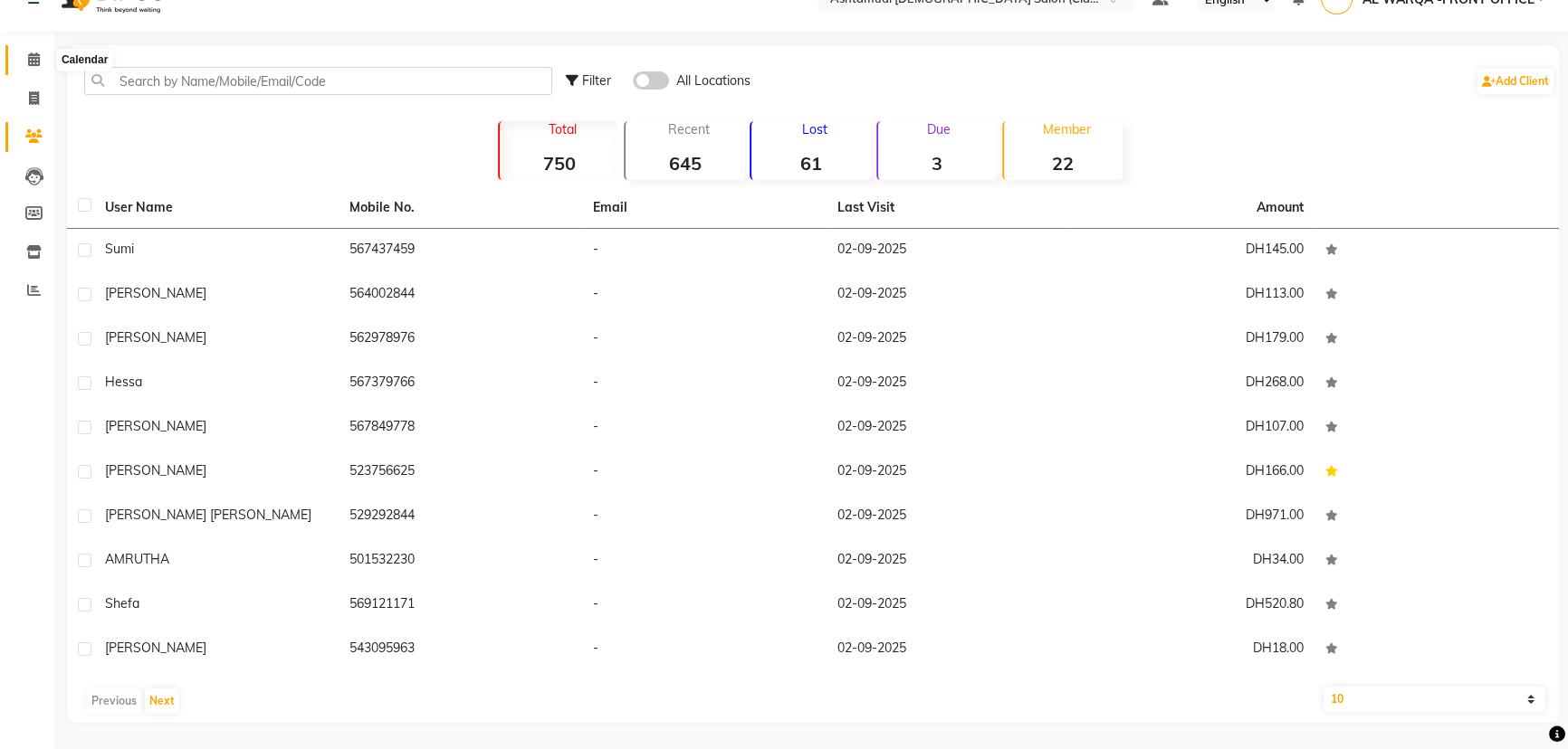
click at [31, 58] on icon at bounding box center [34, 60] width 12 height 14
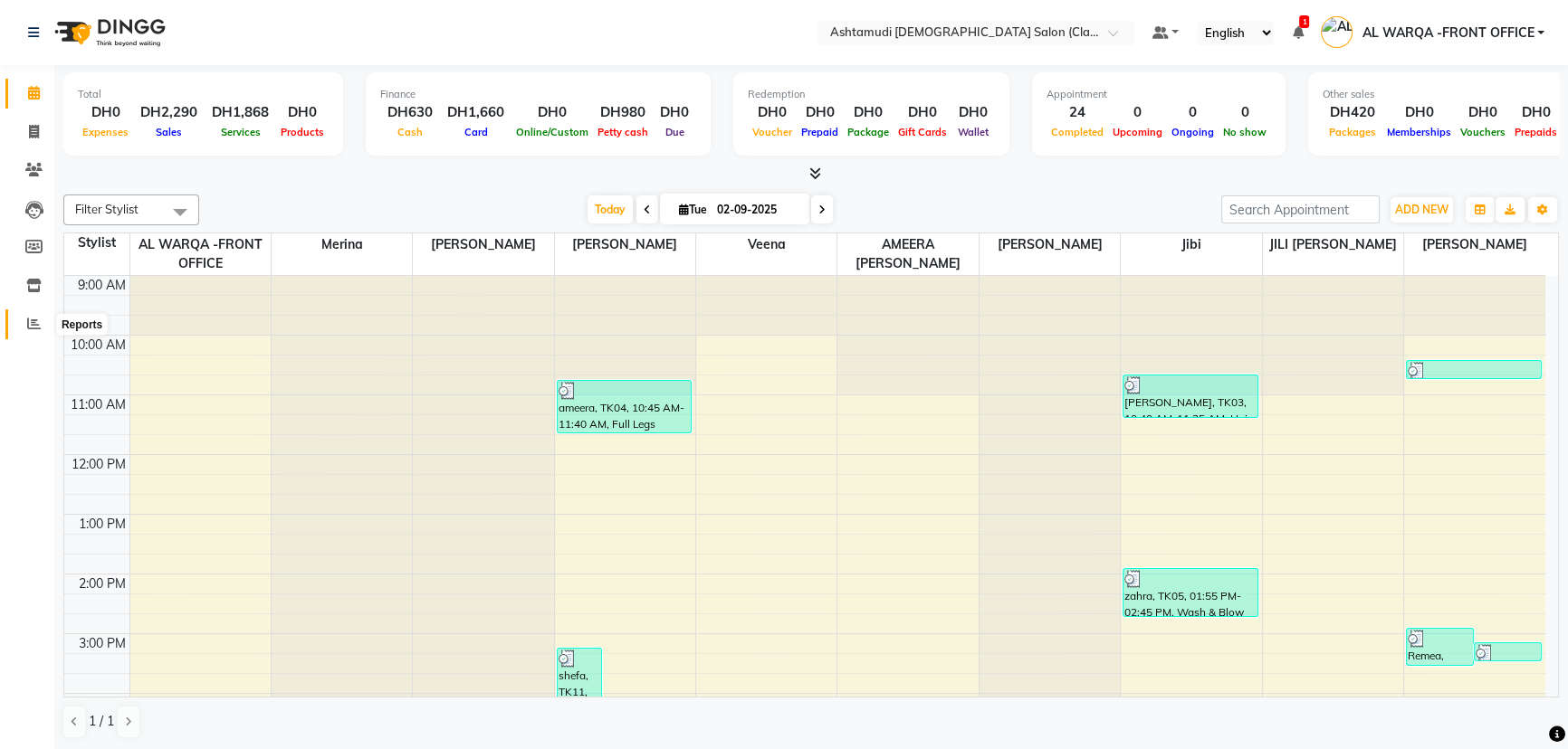
click at [30, 319] on icon at bounding box center [34, 323] width 14 height 14
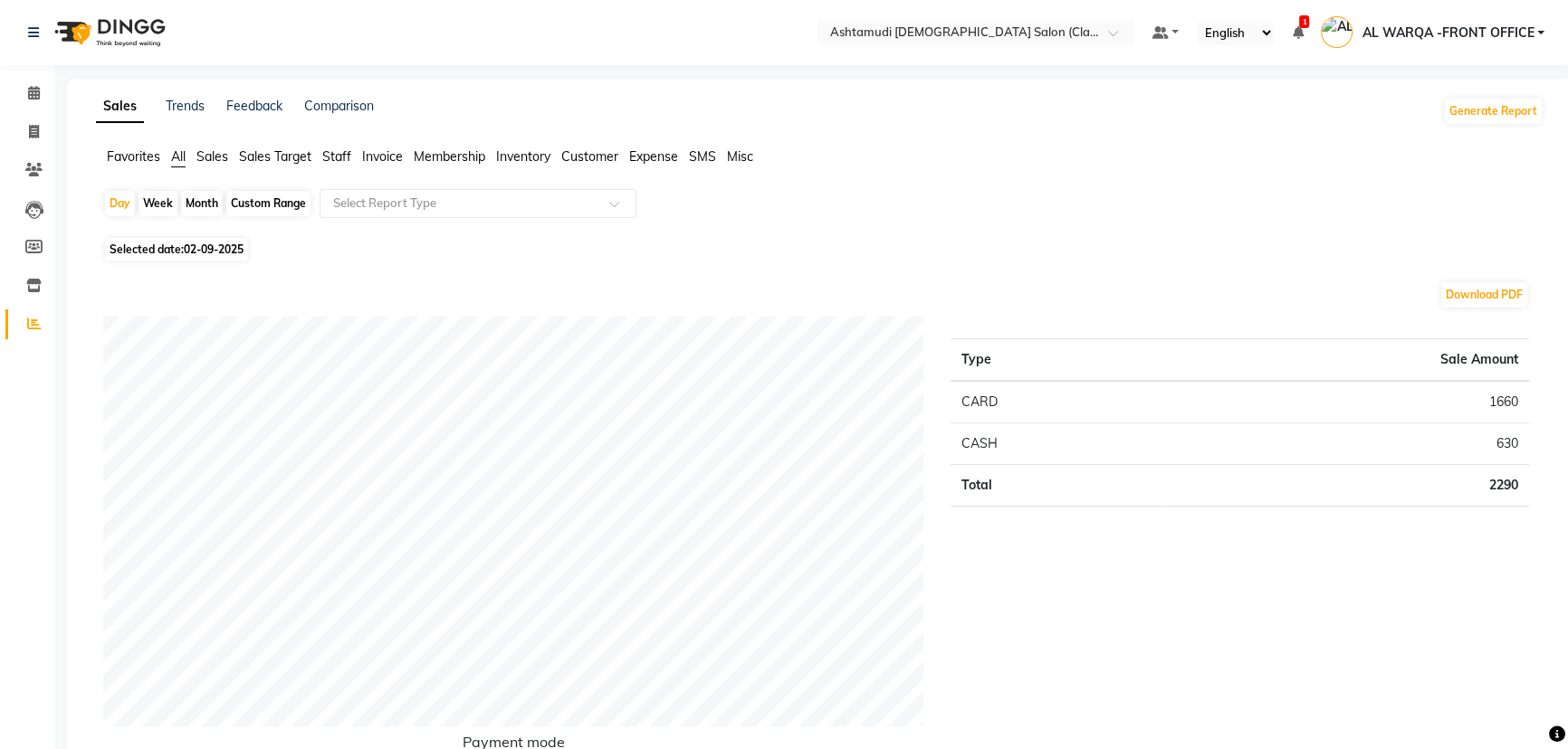
click at [181, 154] on span "All" at bounding box center [178, 156] width 15 height 17
click at [215, 156] on span "Sales" at bounding box center [212, 156] width 31 height 17
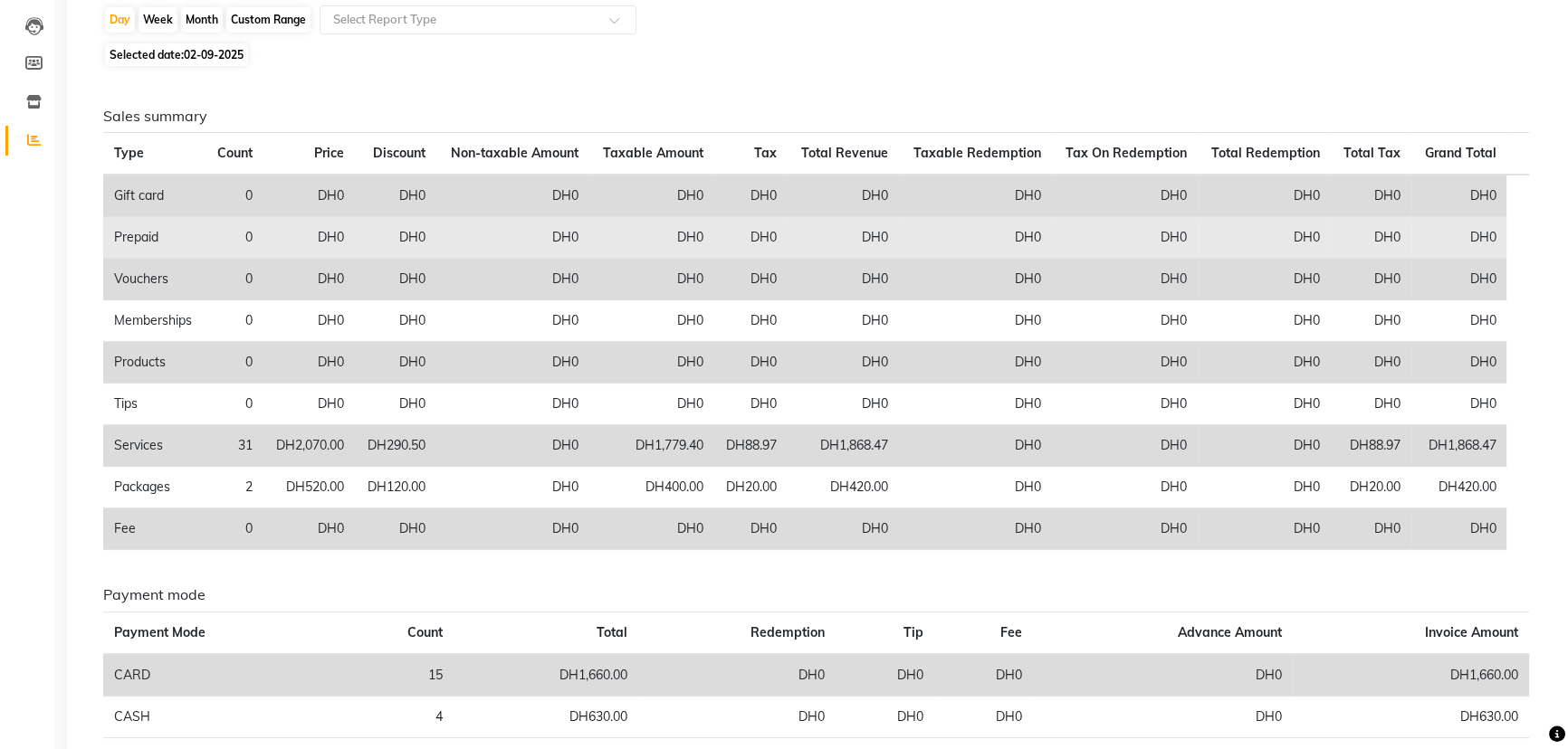
scroll to position [102, 0]
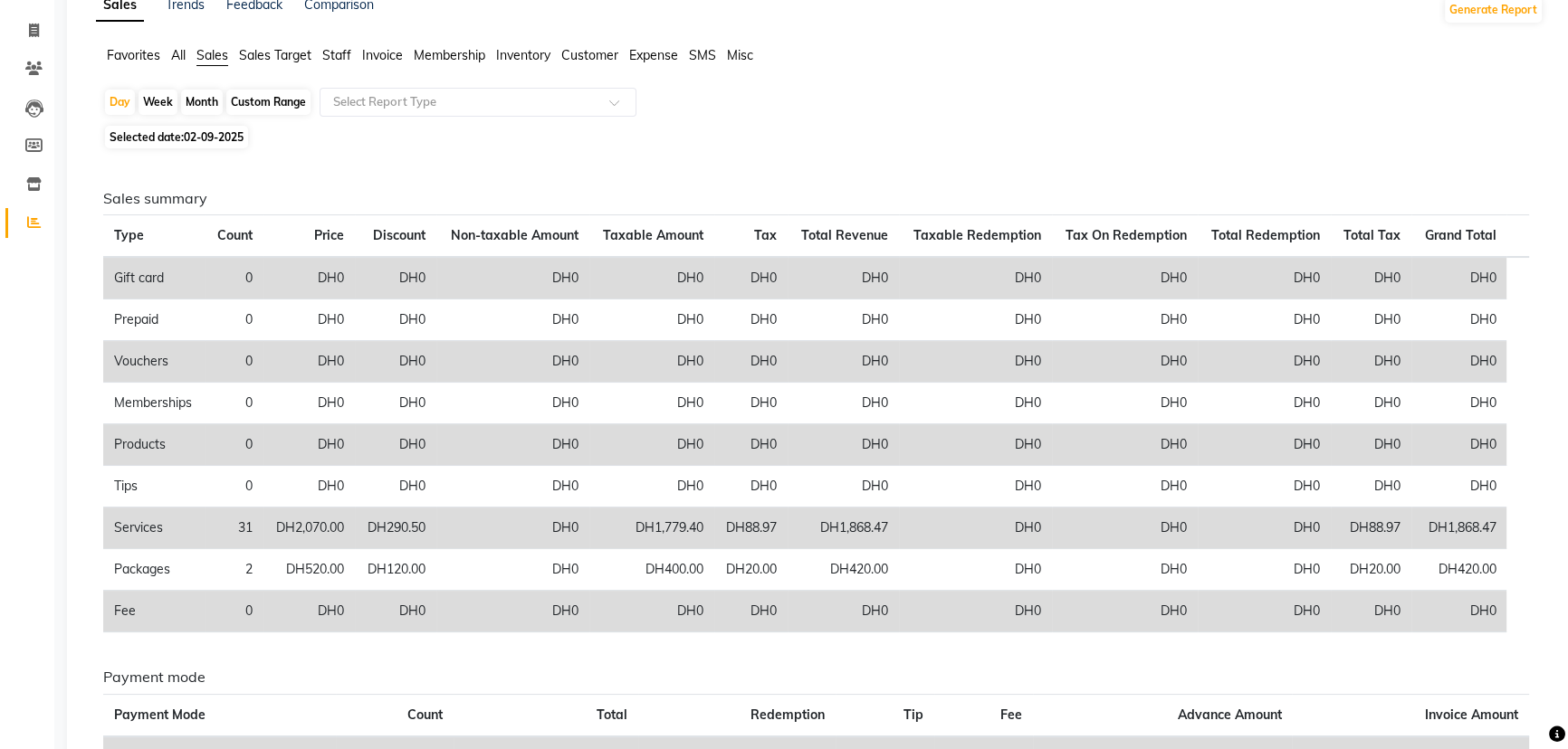
click at [590, 52] on span "Customer" at bounding box center [590, 55] width 57 height 17
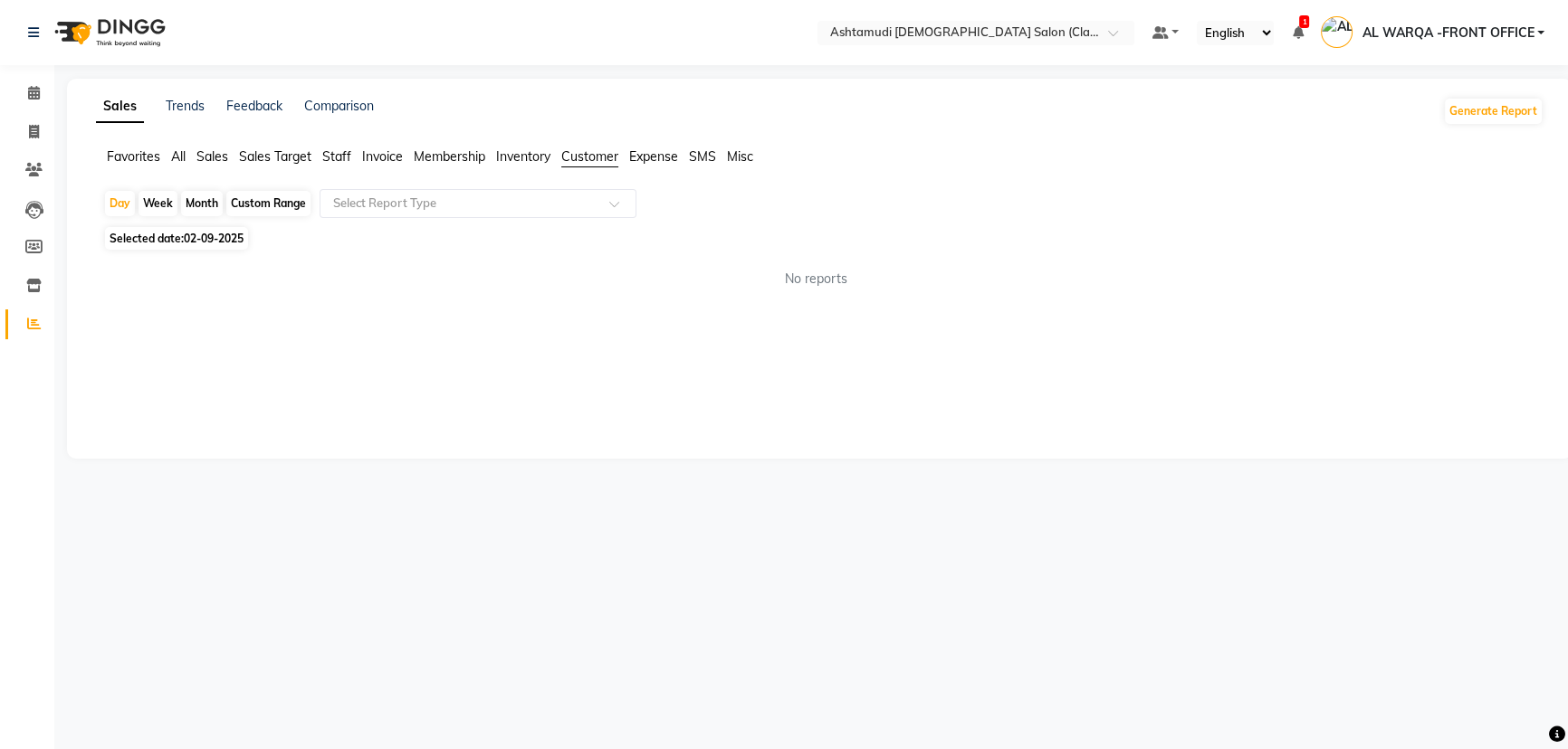
scroll to position [0, 0]
click at [208, 156] on span "Sales" at bounding box center [212, 156] width 31 height 17
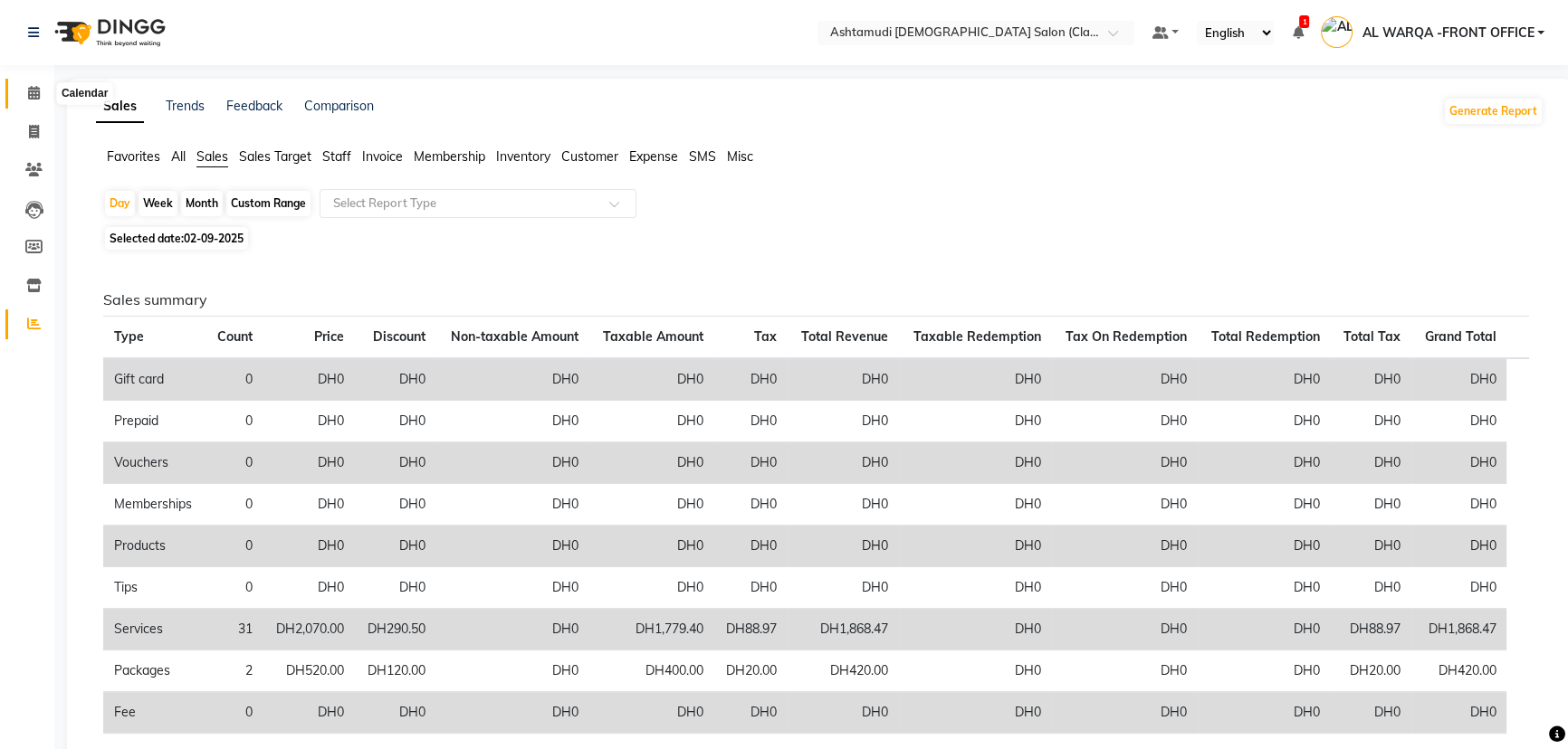
click at [29, 99] on icon at bounding box center [34, 93] width 12 height 14
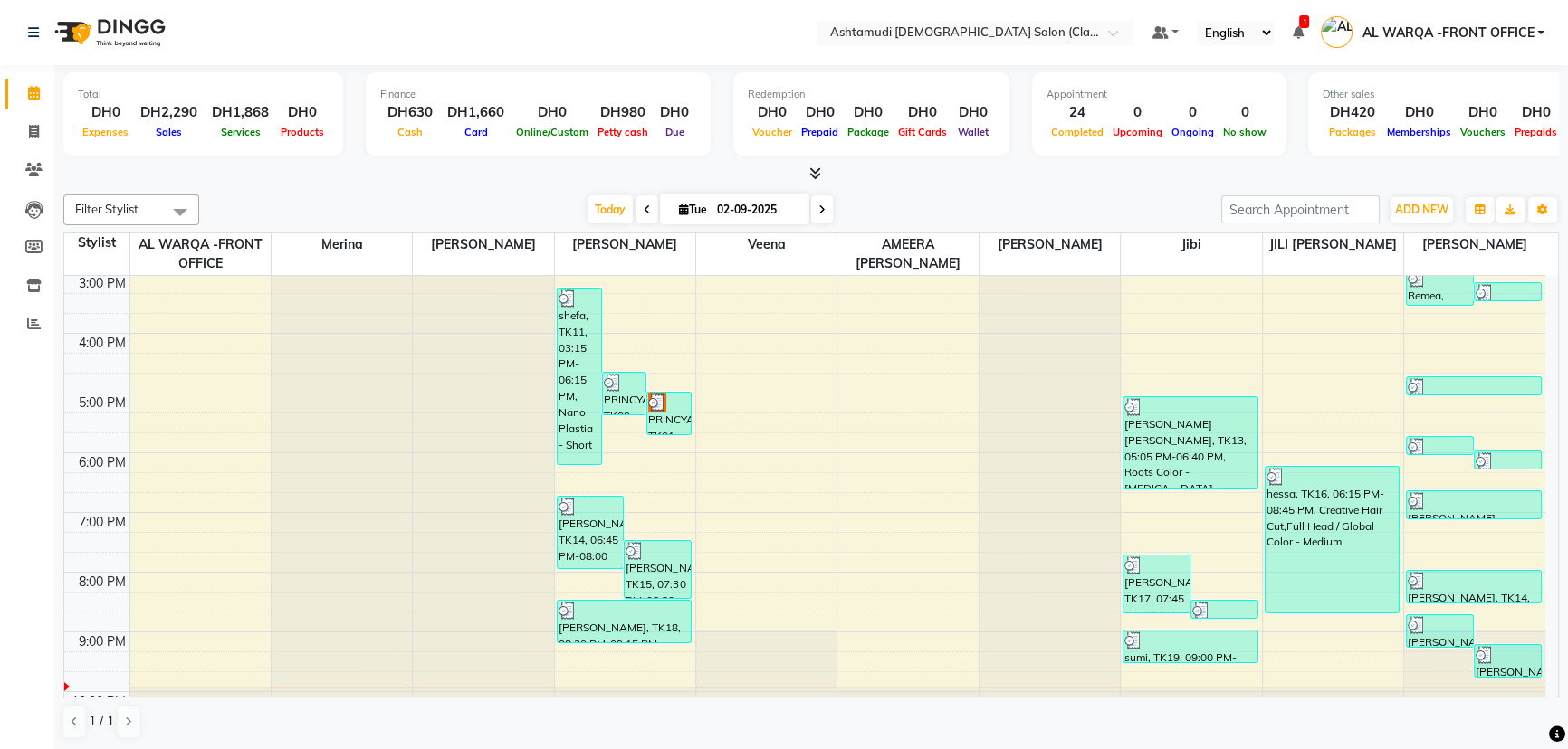
scroll to position [344, 0]
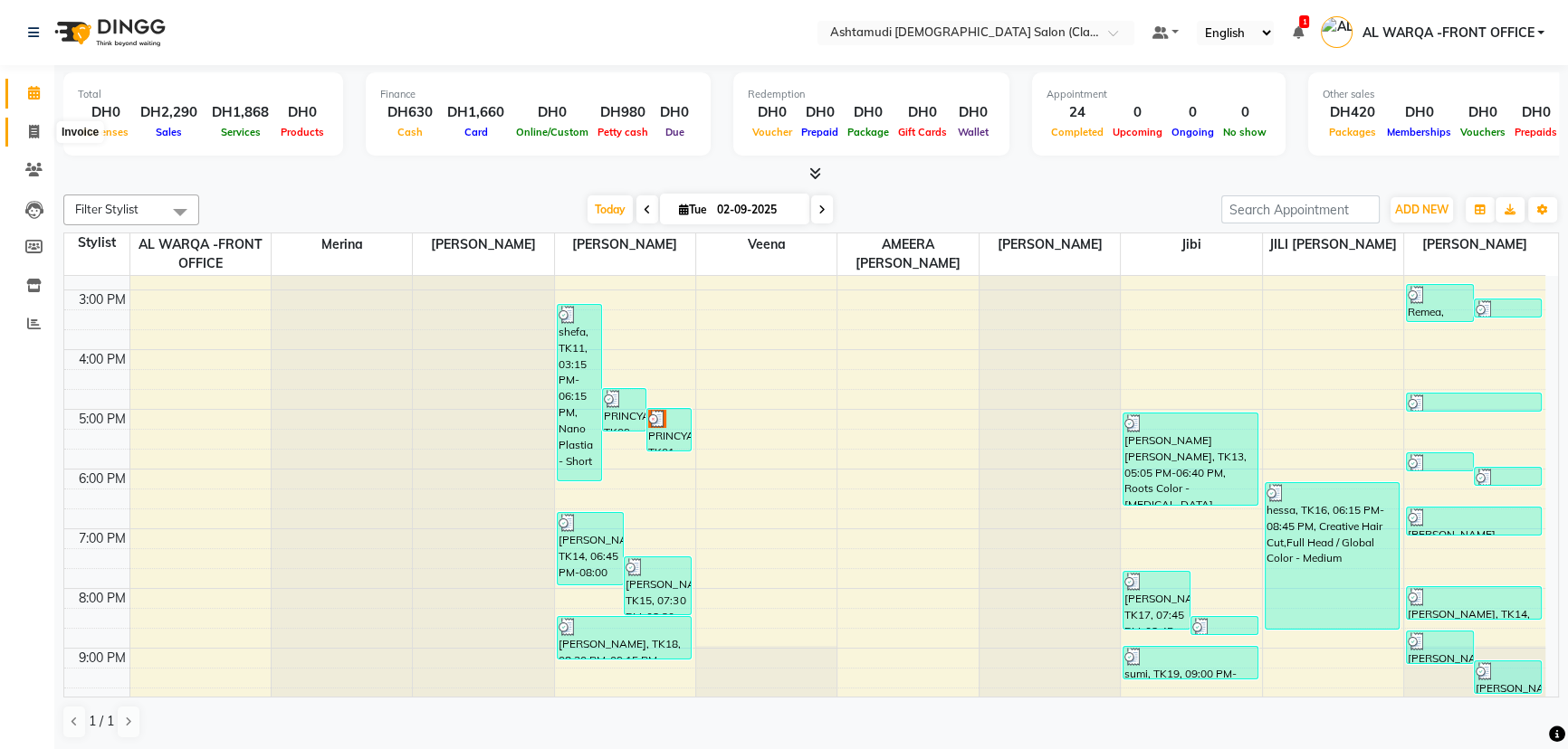
click at [31, 131] on icon at bounding box center [34, 132] width 10 height 14
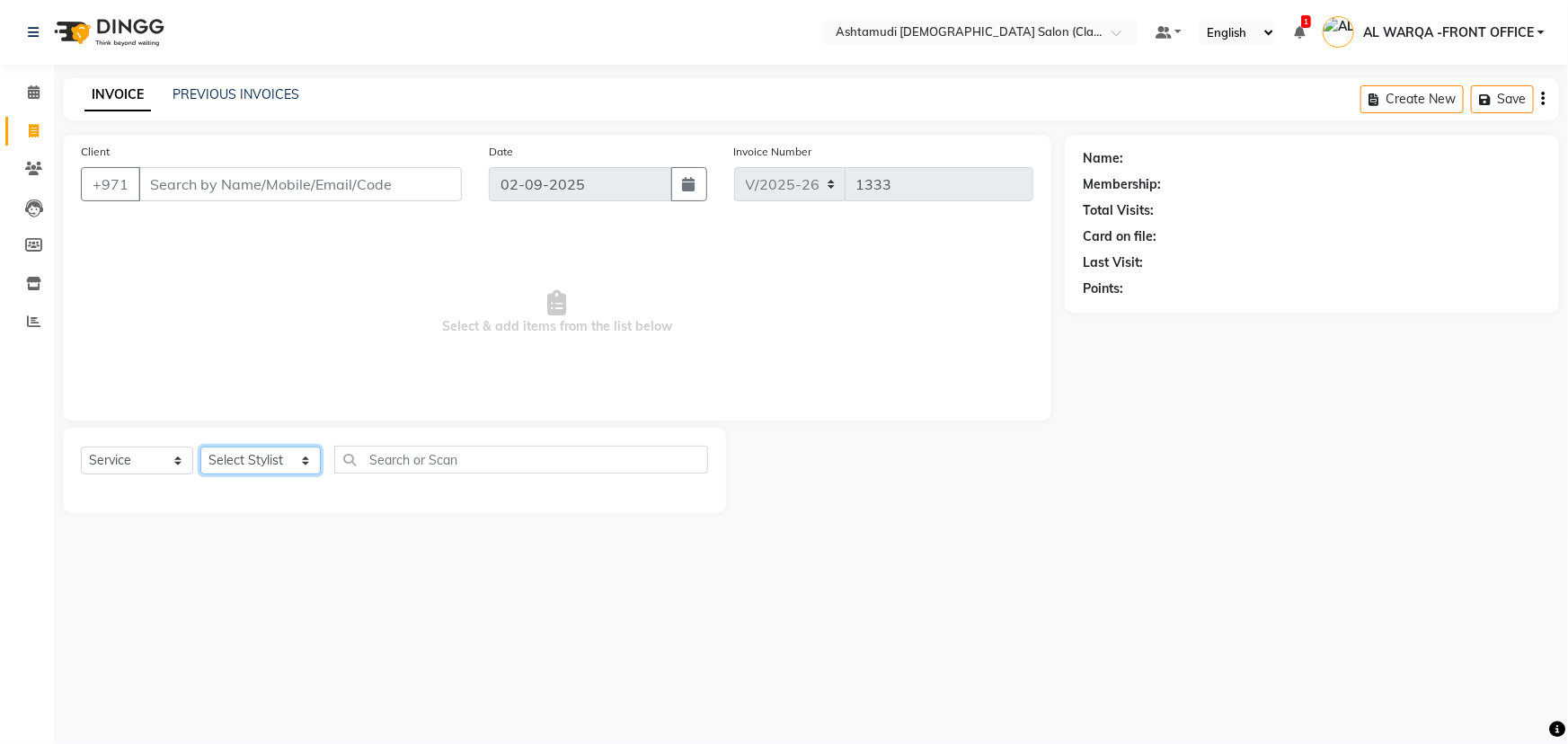
click at [304, 461] on select "Select Stylist AL WARQA -FRONT OFFICE AMEERA [PERSON_NAME] [PERSON_NAME] JILI […" at bounding box center [261, 461] width 120 height 28
click at [201, 447] on select "Select Stylist AL WARQA -FRONT OFFICE AMEERA [PERSON_NAME] [PERSON_NAME] JILI […" at bounding box center [261, 461] width 120 height 28
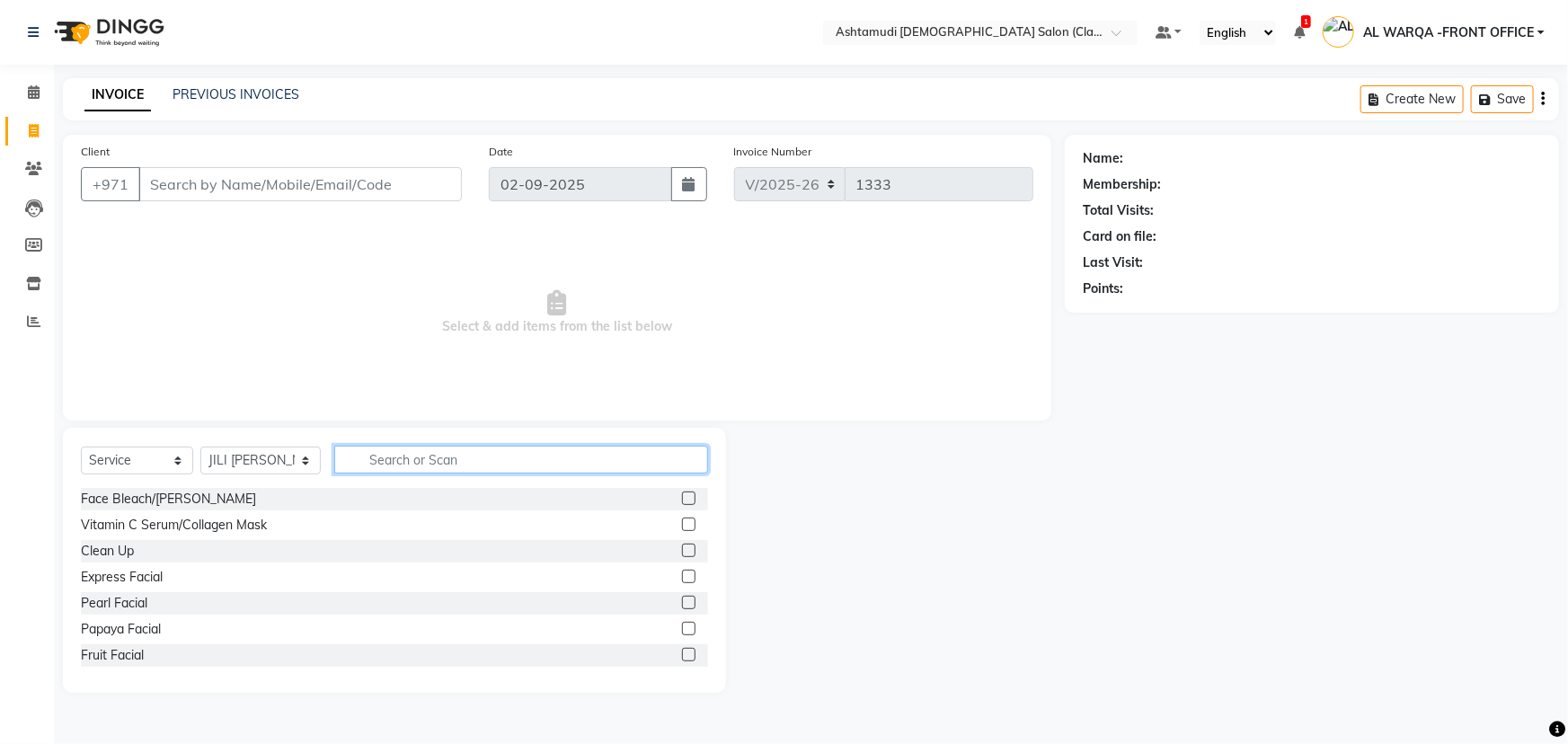
click at [448, 460] on input "text" at bounding box center [522, 460] width 374 height 28
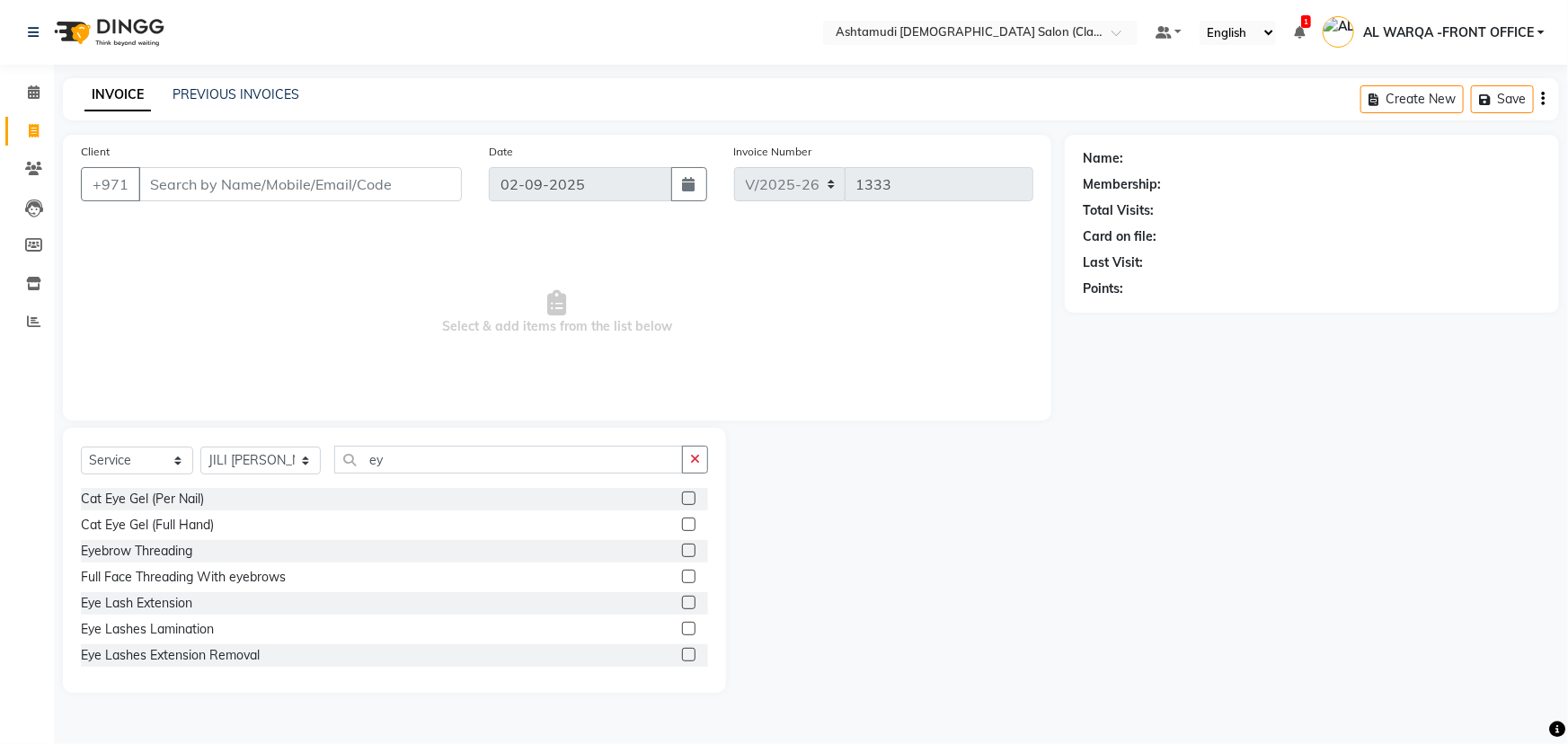
click at [267, 546] on div "Eyebrow Threading" at bounding box center [394, 551] width 627 height 22
click at [274, 552] on div "Eyebrow Threading" at bounding box center [394, 551] width 627 height 22
click at [682, 550] on label at bounding box center [688, 551] width 14 height 14
click at [682, 550] on input "checkbox" at bounding box center [688, 552] width 12 height 12
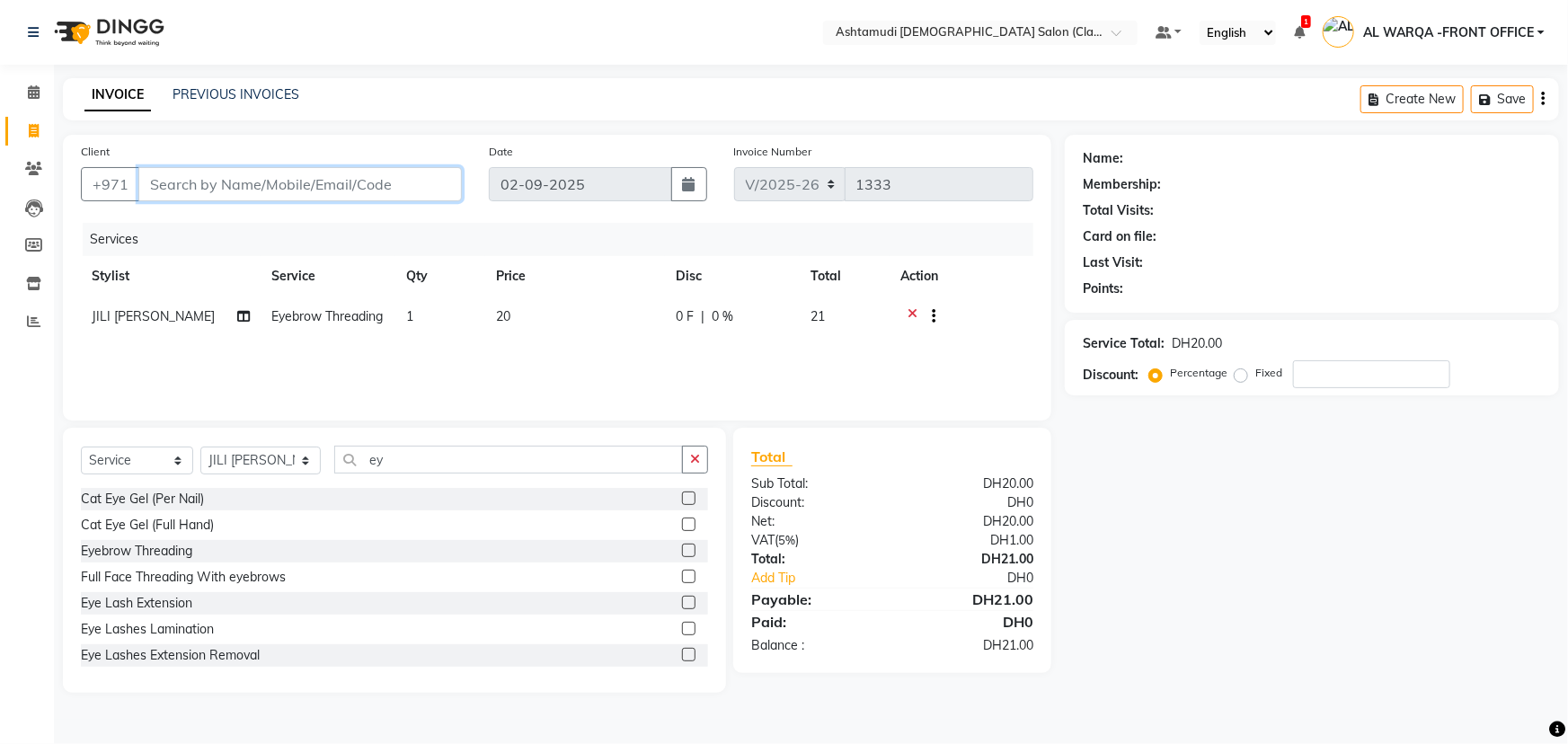
click at [203, 181] on input "Client" at bounding box center [301, 183] width 324 height 34
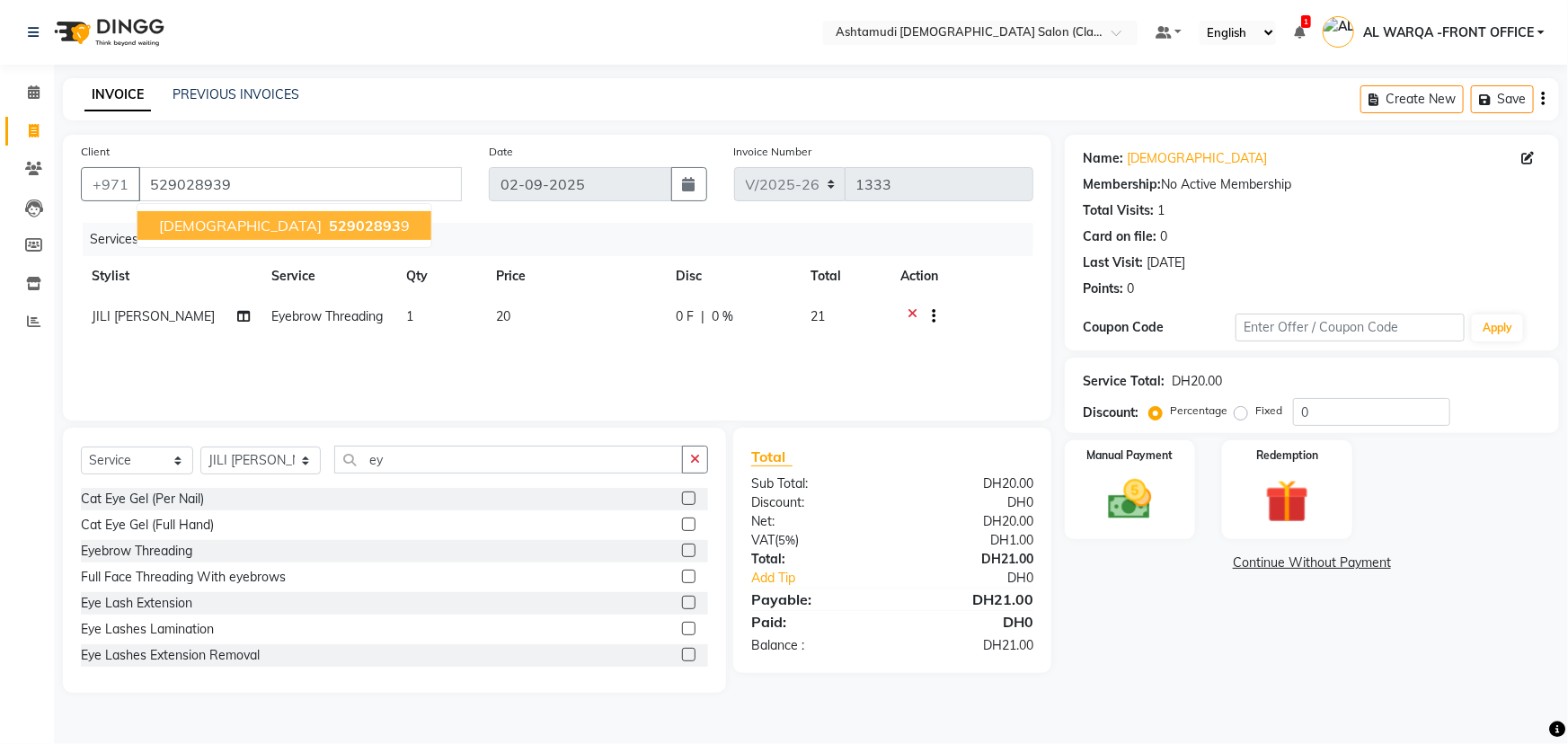
click at [329, 228] on span "52902893" at bounding box center [365, 225] width 72 height 18
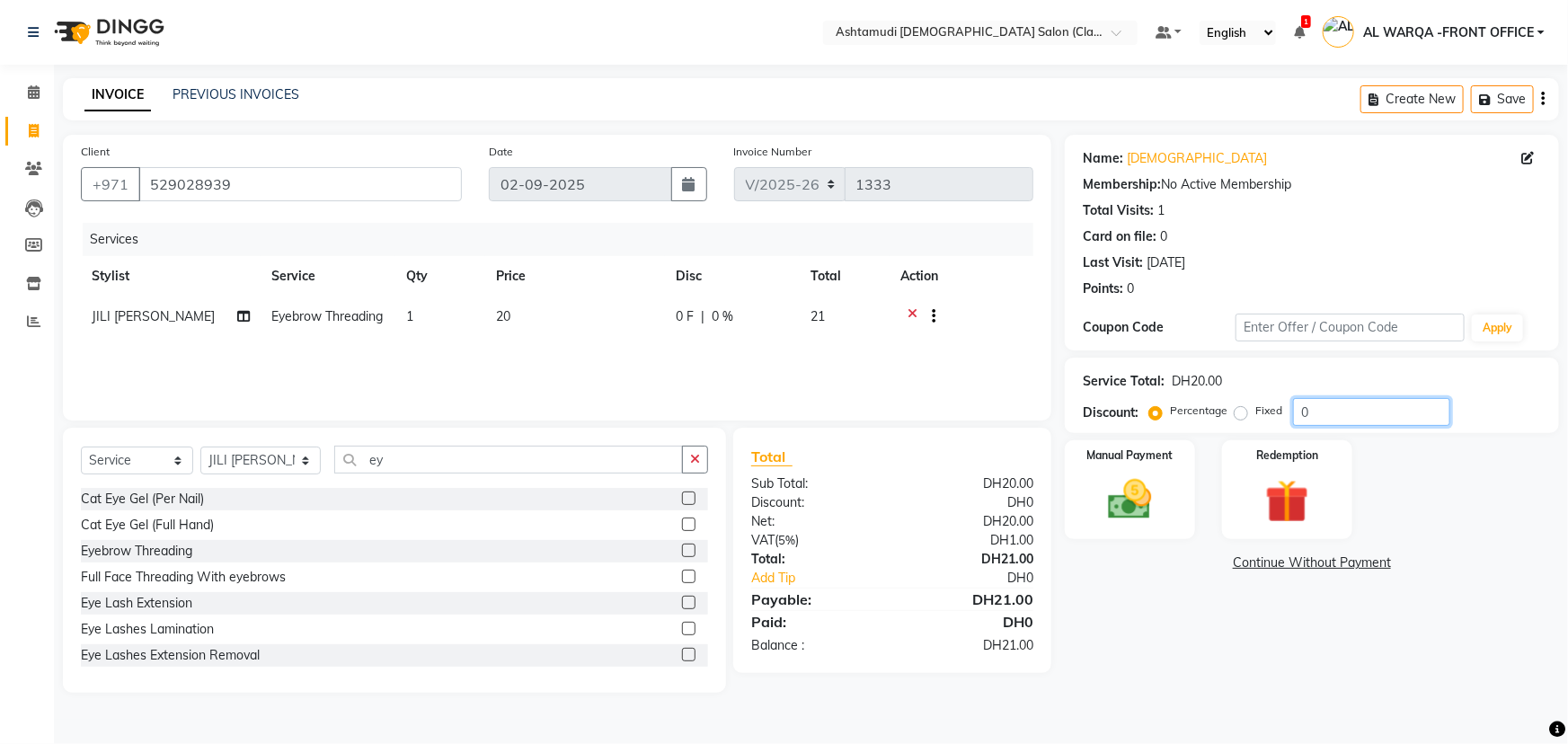
click at [1312, 412] on input "0" at bounding box center [1372, 412] width 157 height 28
click at [1120, 499] on img at bounding box center [1131, 500] width 74 height 52
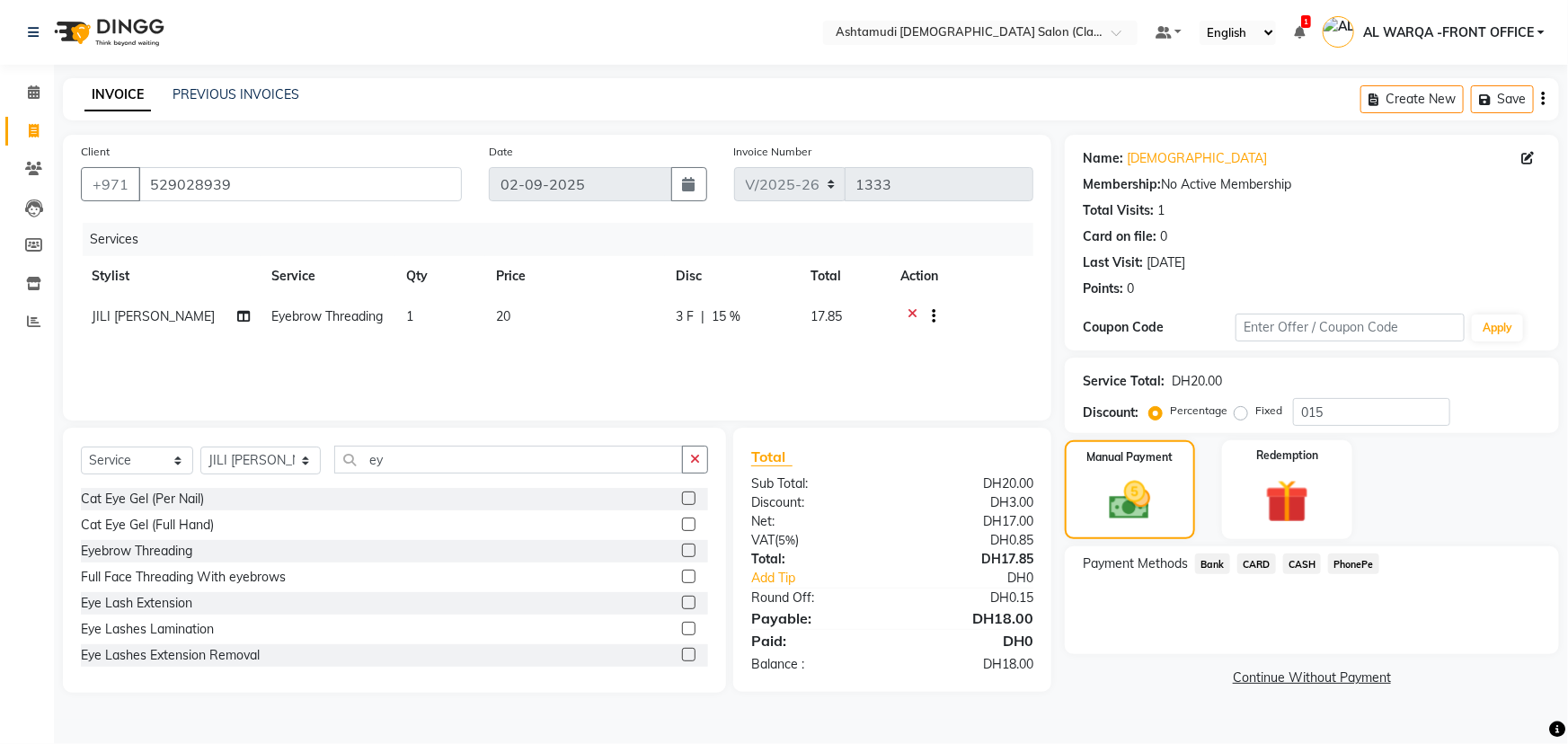
click at [1258, 566] on span "CARD" at bounding box center [1257, 564] width 39 height 20
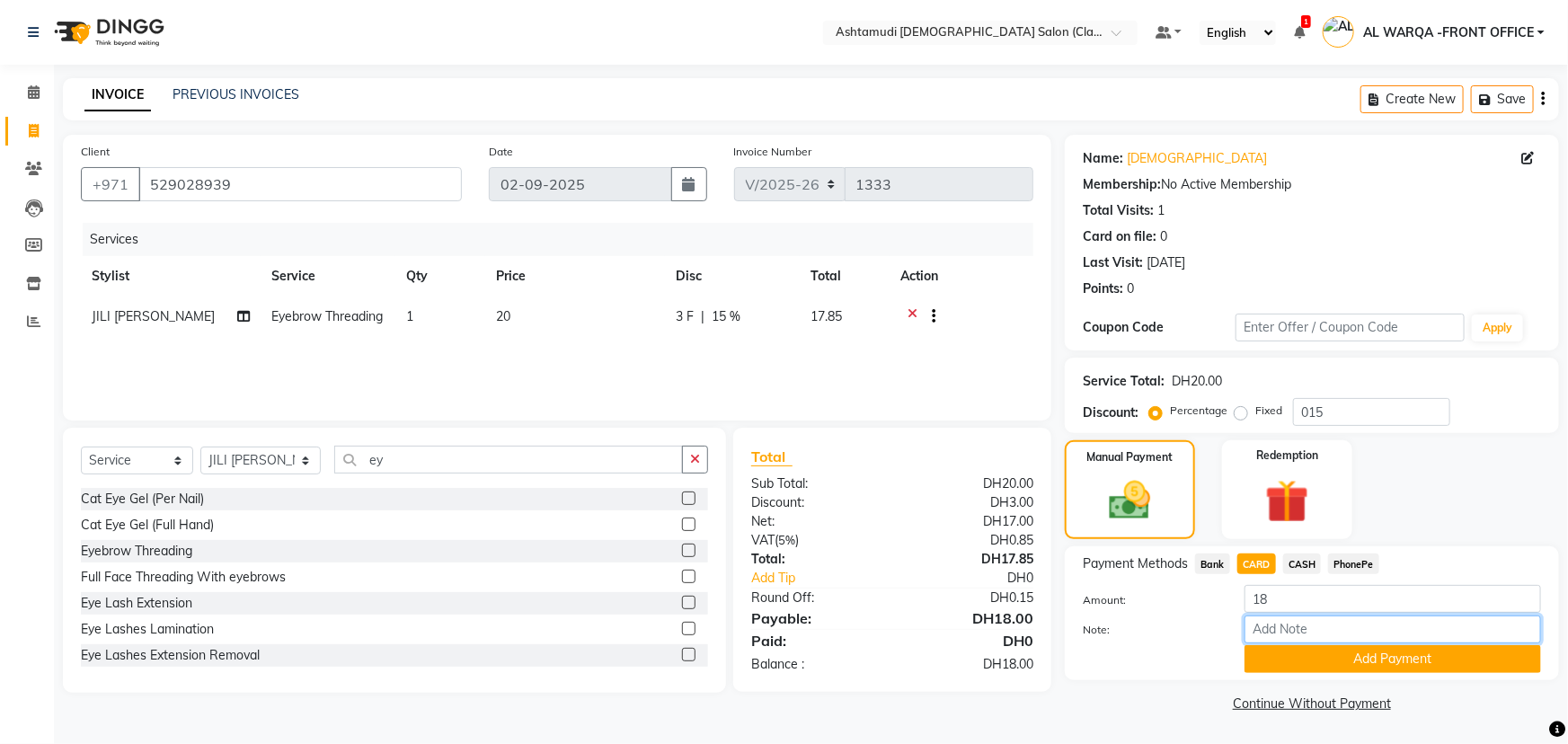
click at [1296, 630] on input "Note:" at bounding box center [1392, 630] width 297 height 28
click at [1420, 658] on button "Add Payment" at bounding box center [1392, 659] width 297 height 28
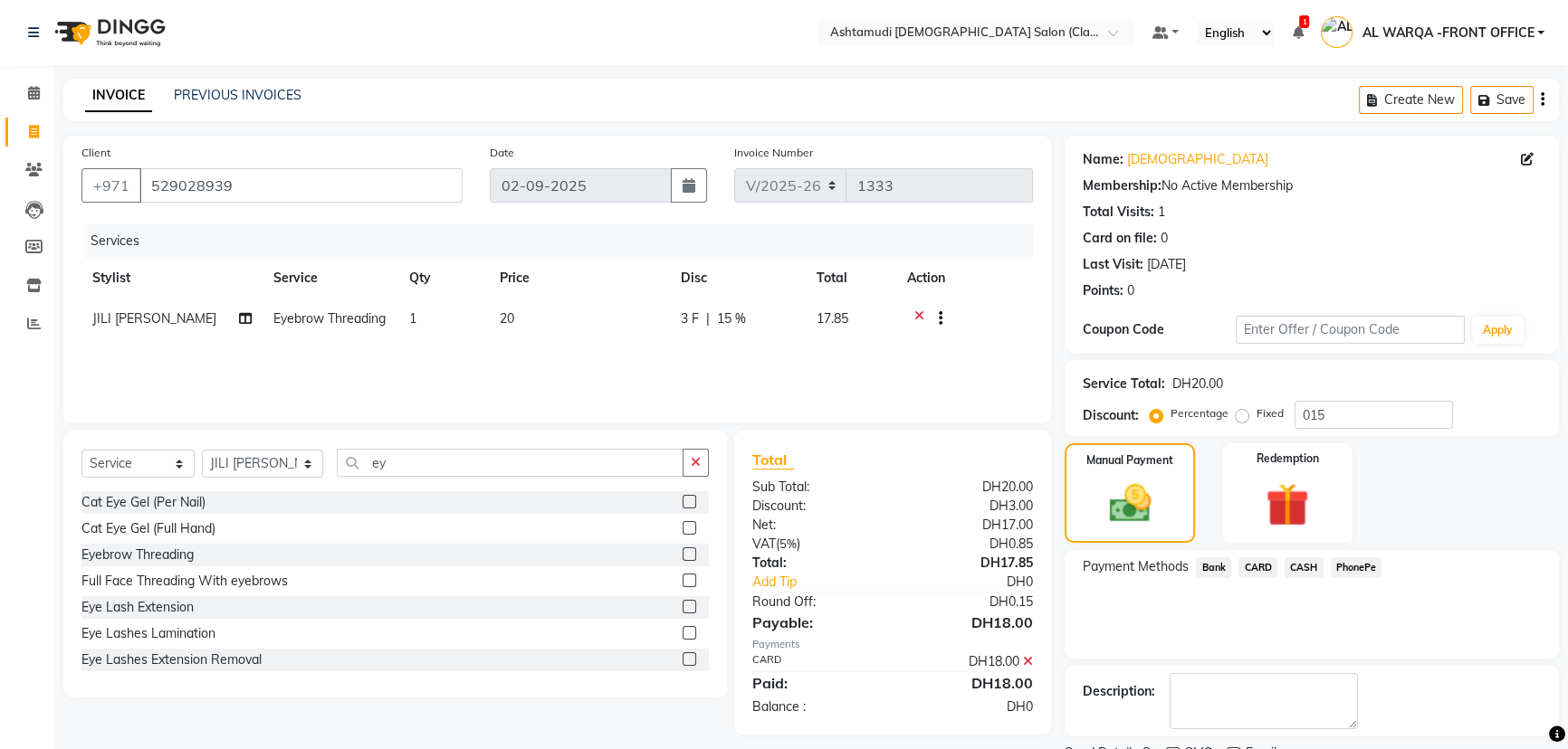
scroll to position [74, 0]
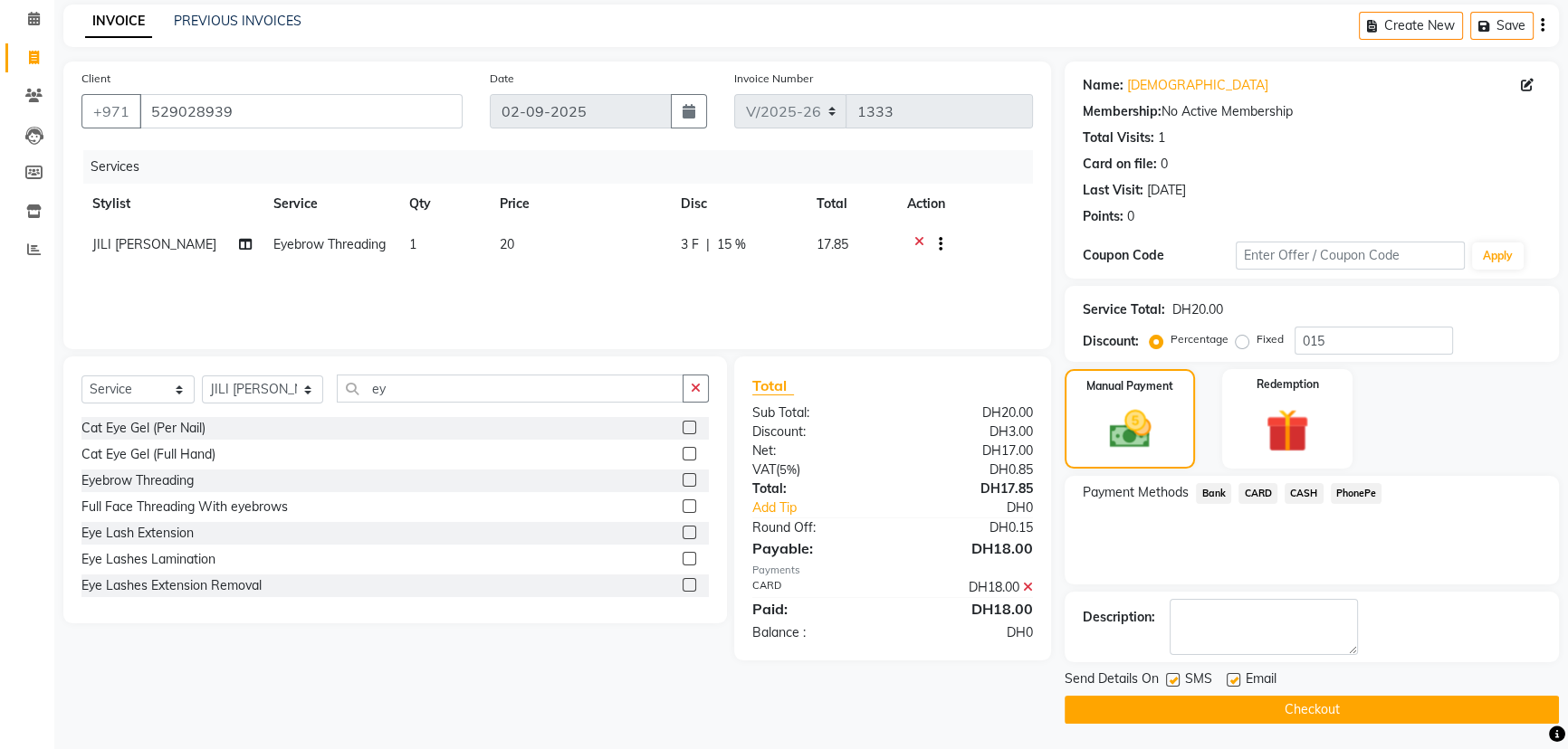
click at [1291, 711] on button "Checkout" at bounding box center [1312, 710] width 494 height 28
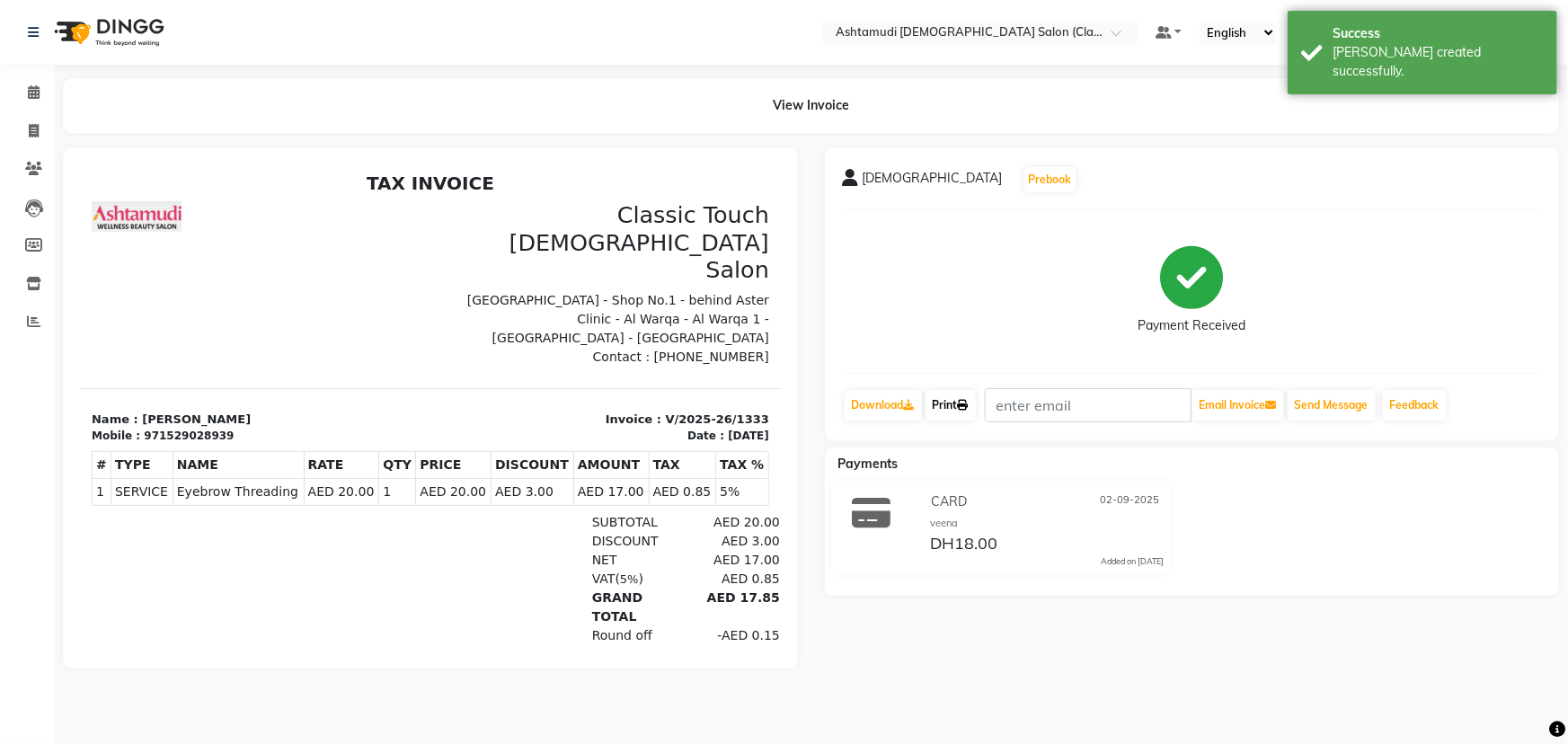
click at [964, 403] on icon at bounding box center [963, 404] width 11 height 11
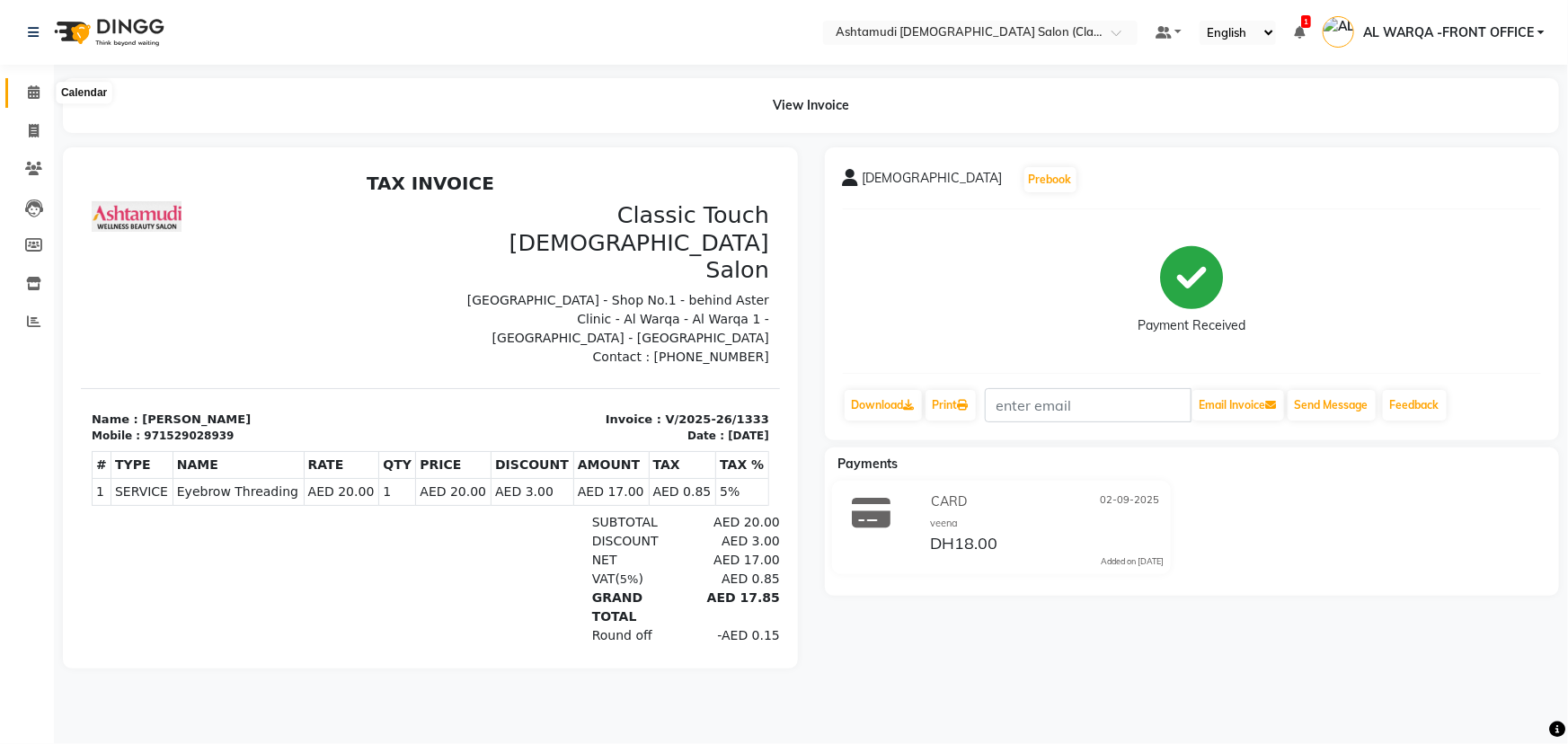
click at [28, 92] on icon at bounding box center [34, 92] width 12 height 14
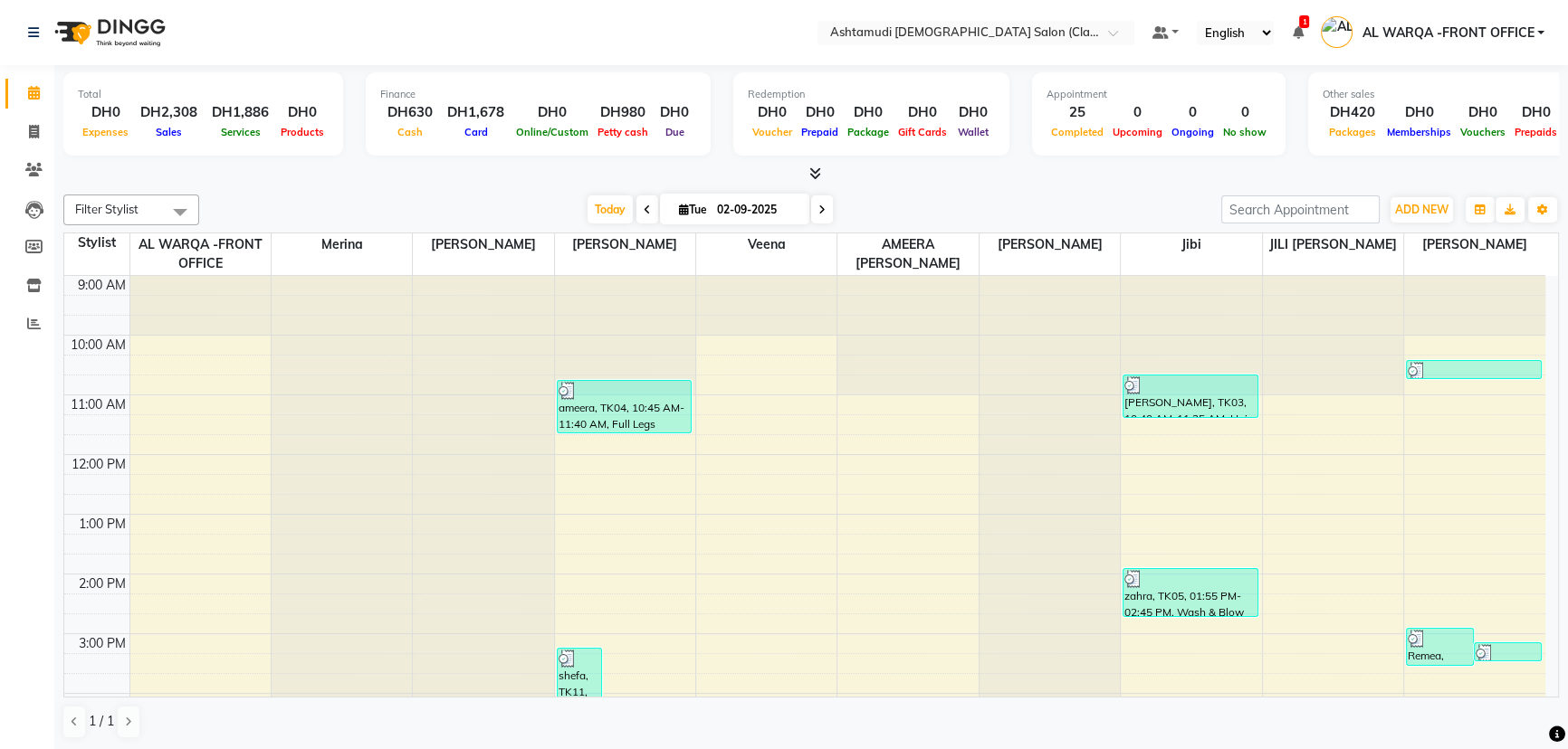
click at [33, 94] on icon at bounding box center [34, 93] width 12 height 14
